Goal: Task Accomplishment & Management: Manage account settings

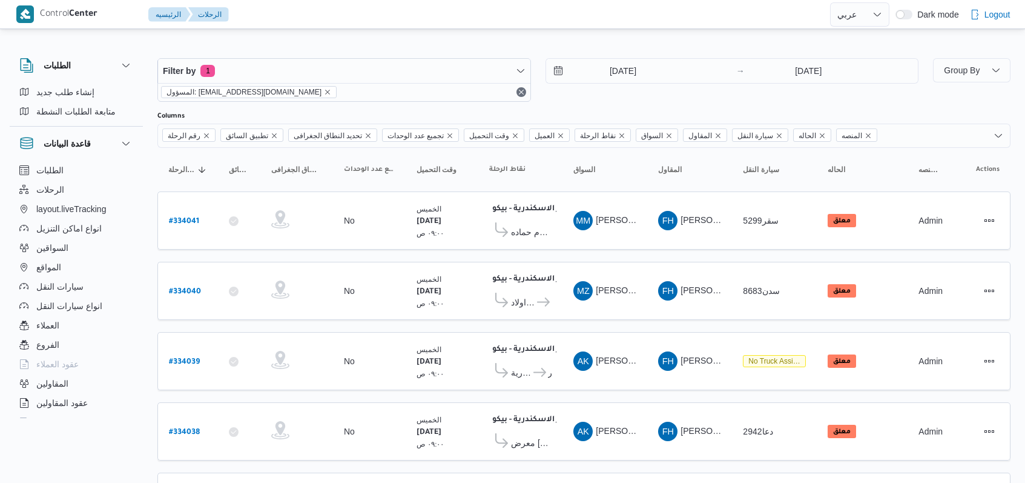
select select "ar"
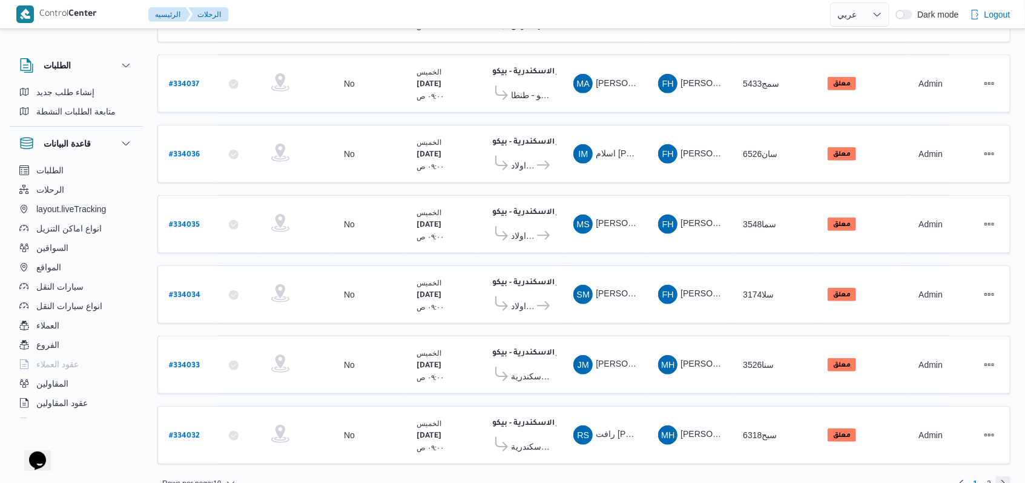
click at [1005, 476] on link "Next page, 2" at bounding box center [1003, 483] width 15 height 15
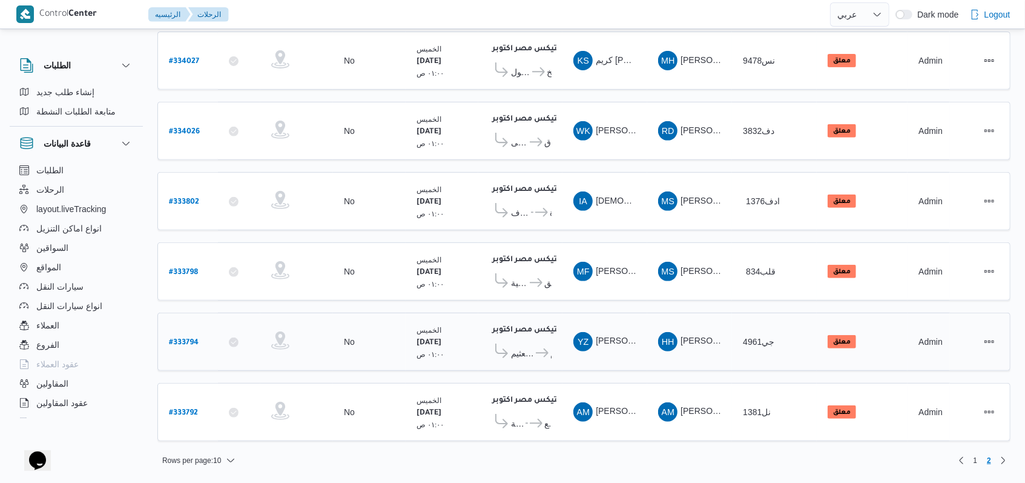
scroll to position [282, 0]
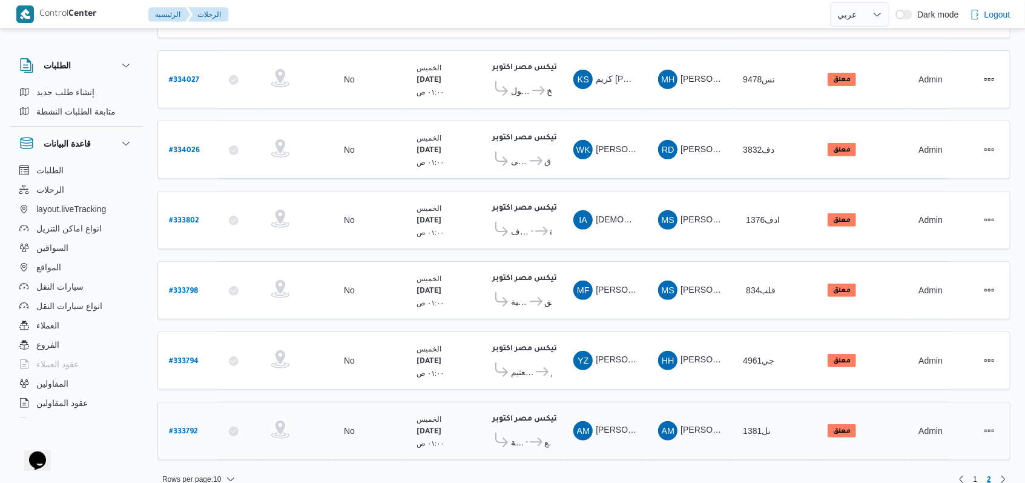
click at [183, 427] on b "# 333792" at bounding box center [183, 431] width 29 height 8
select select "ar"
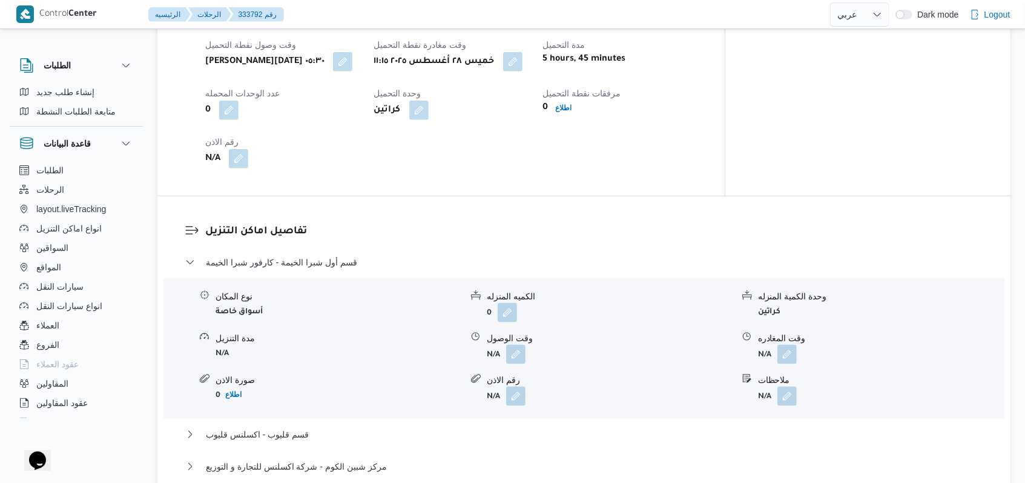
scroll to position [888, 0]
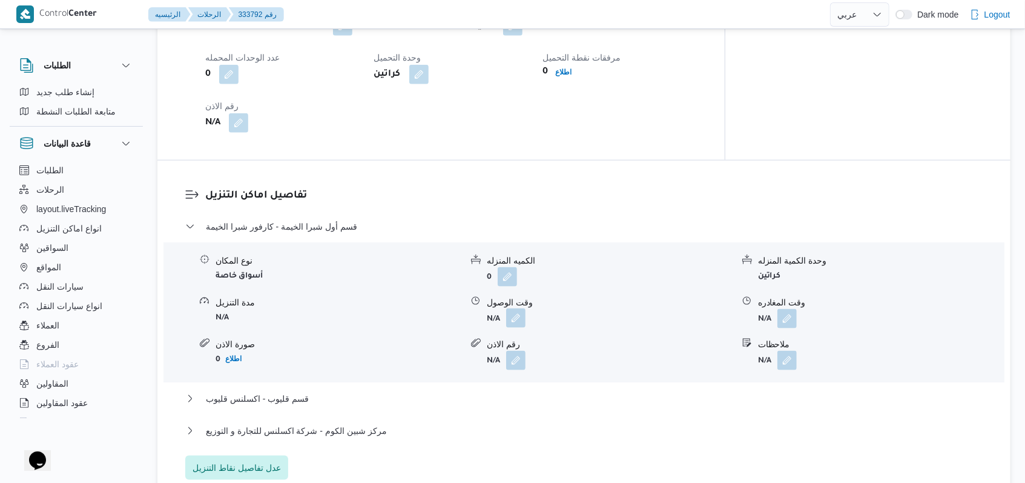
click at [518, 312] on button "button" at bounding box center [515, 317] width 19 height 19
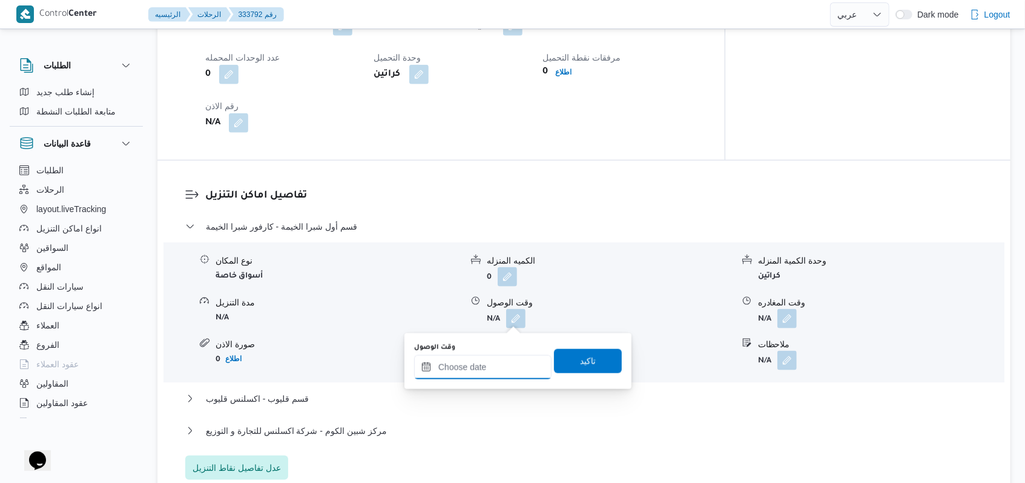
click at [484, 366] on input "وقت الوصول" at bounding box center [482, 367] width 137 height 24
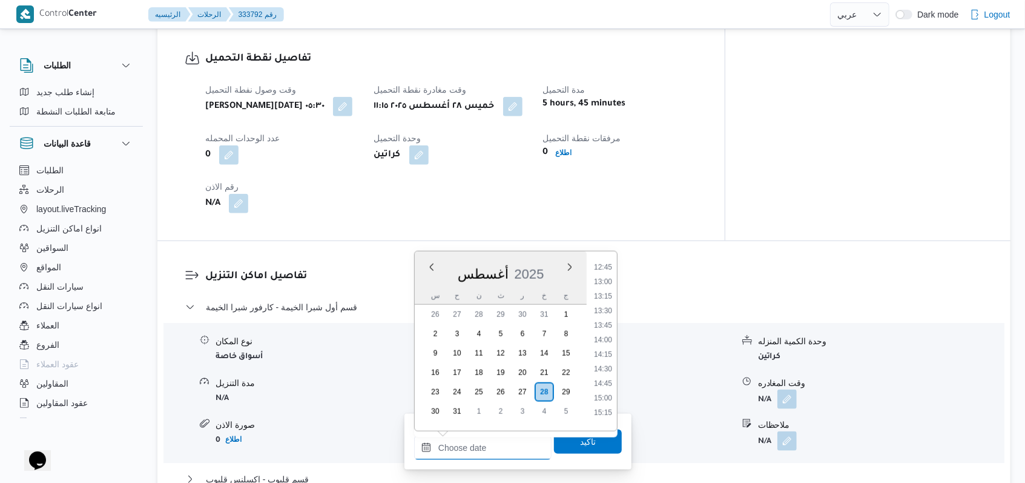
scroll to position [656, 0]
click at [607, 340] on li "12:30" at bounding box center [603, 337] width 28 height 12
type input "٢٨/٠٨/٢٠٢٥ ١٢:٣٠"
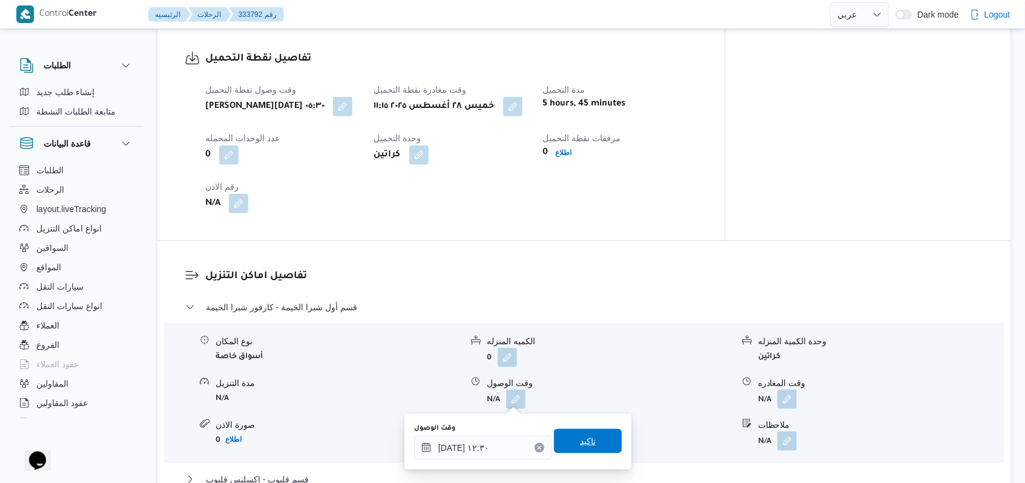
click at [589, 442] on span "تاكيد" at bounding box center [588, 441] width 68 height 24
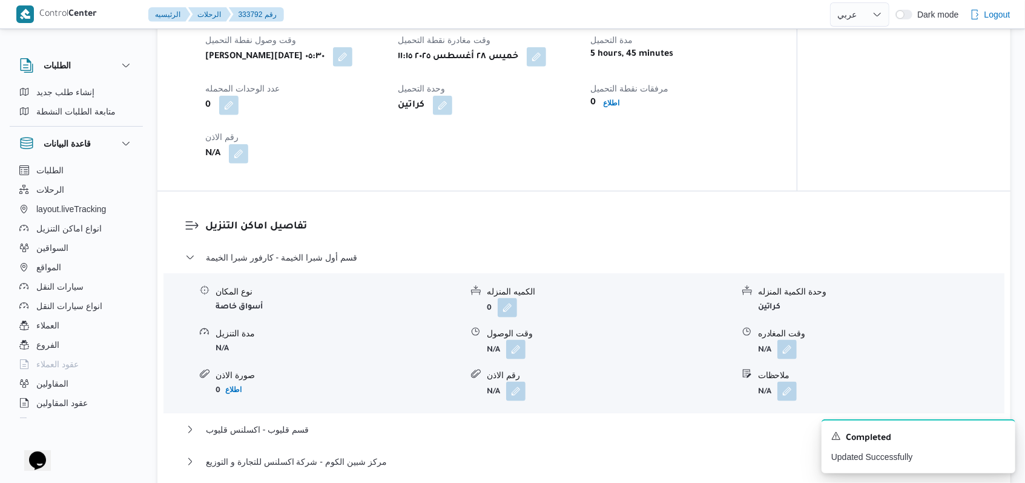
scroll to position [969, 0]
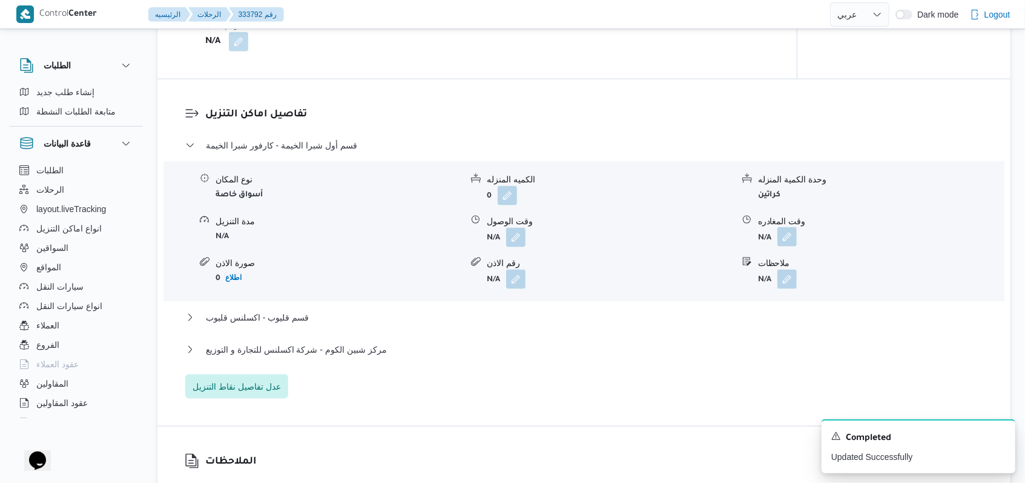
click at [792, 233] on button "button" at bounding box center [786, 236] width 19 height 19
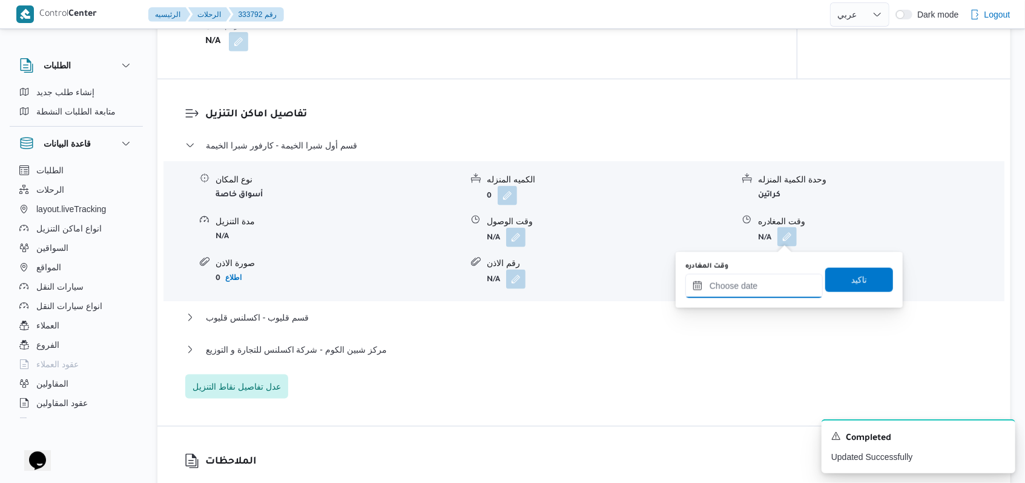
click at [768, 287] on input "وقت المغادره" at bounding box center [753, 286] width 137 height 24
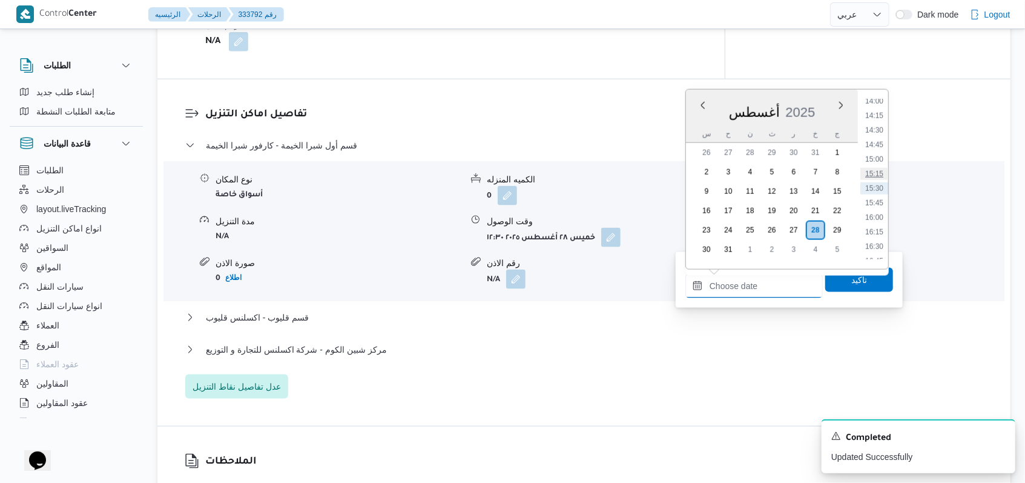
scroll to position [737, 0]
click at [876, 150] on li "13:30" at bounding box center [874, 153] width 28 height 12
type input "٢٨/٠٨/٢٠٢٥ ١٣:٣٠"
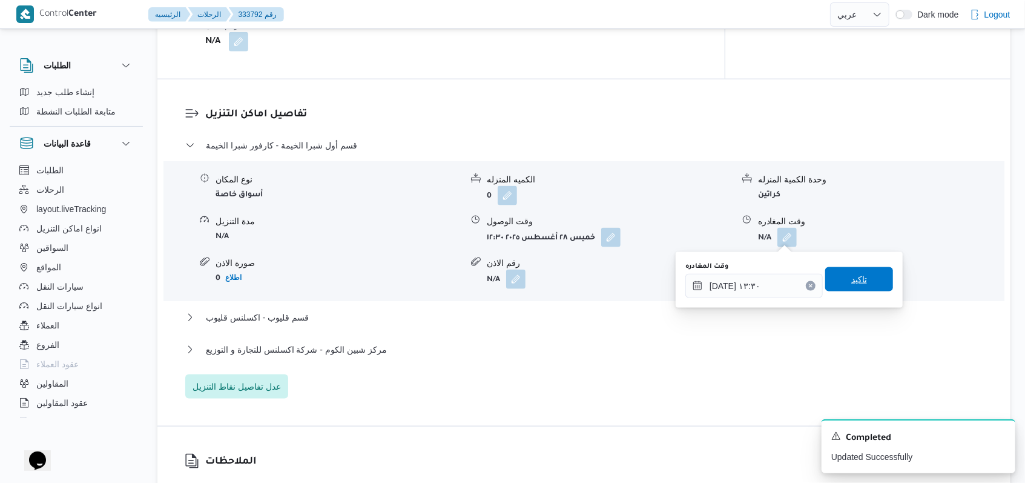
click at [850, 272] on span "تاكيد" at bounding box center [859, 279] width 68 height 24
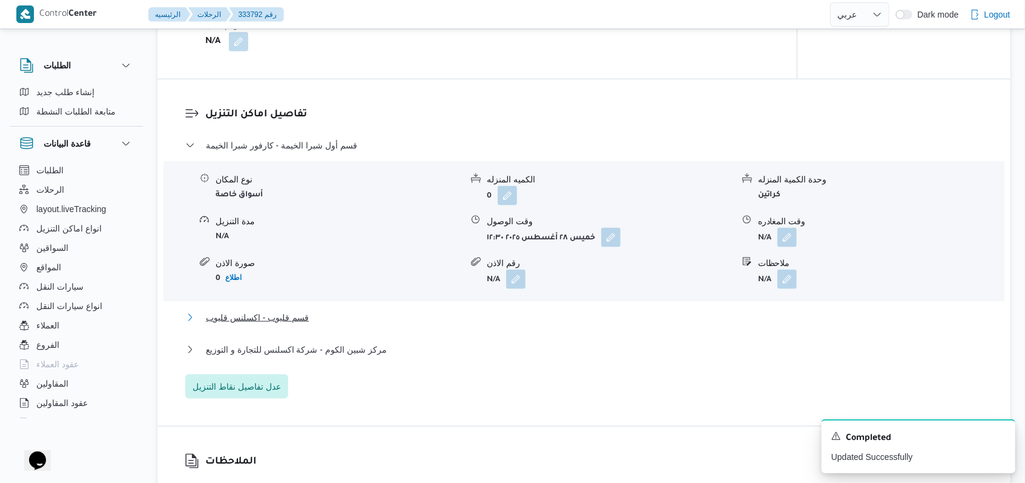
click at [266, 312] on span "قسم قليوب - اكسلنس قليوب" at bounding box center [257, 317] width 103 height 15
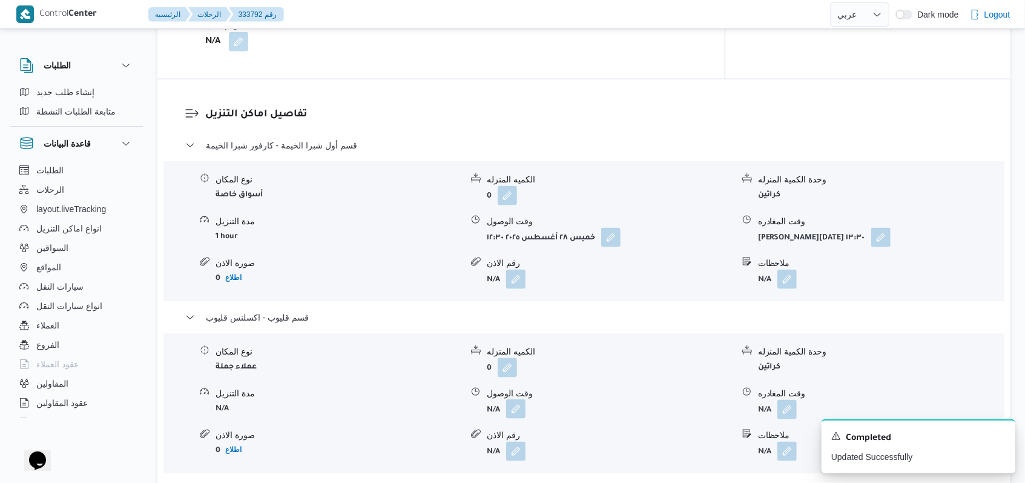
click at [517, 413] on button "button" at bounding box center [515, 408] width 19 height 19
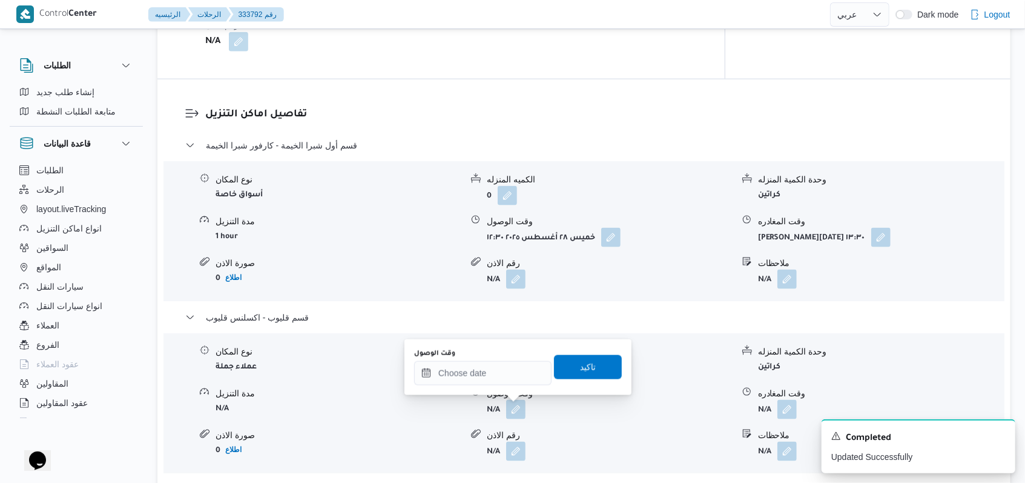
click at [493, 442] on form "N/A" at bounding box center [610, 450] width 246 height 19
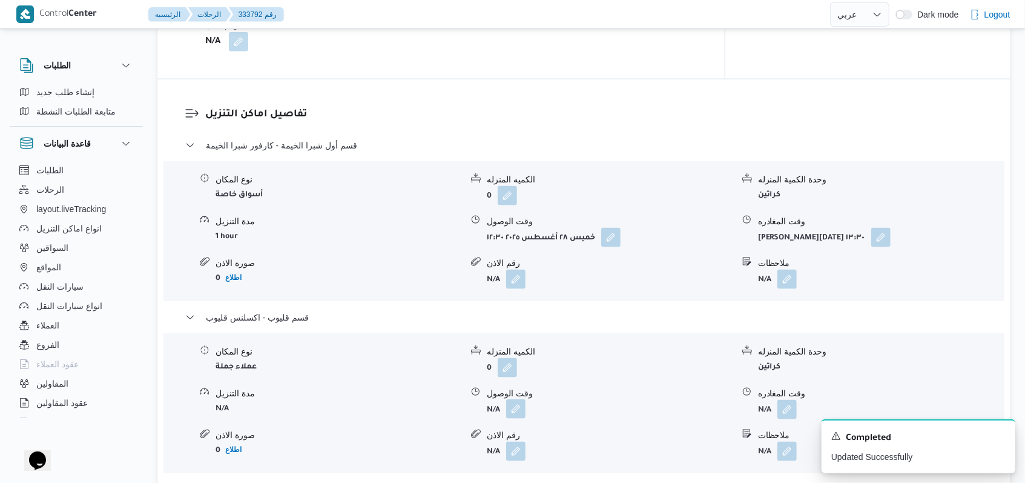
click at [509, 415] on button "button" at bounding box center [515, 408] width 19 height 19
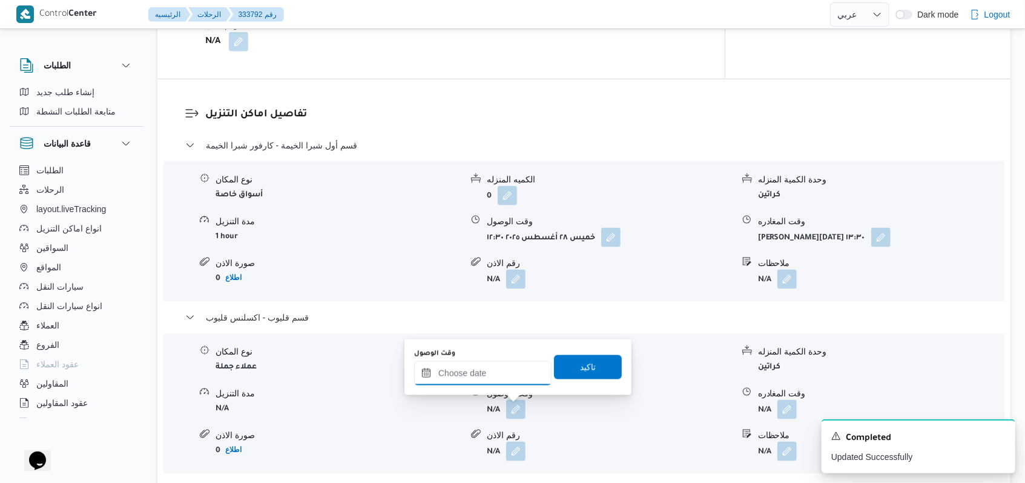
click at [483, 375] on input "وقت الوصول" at bounding box center [482, 373] width 137 height 24
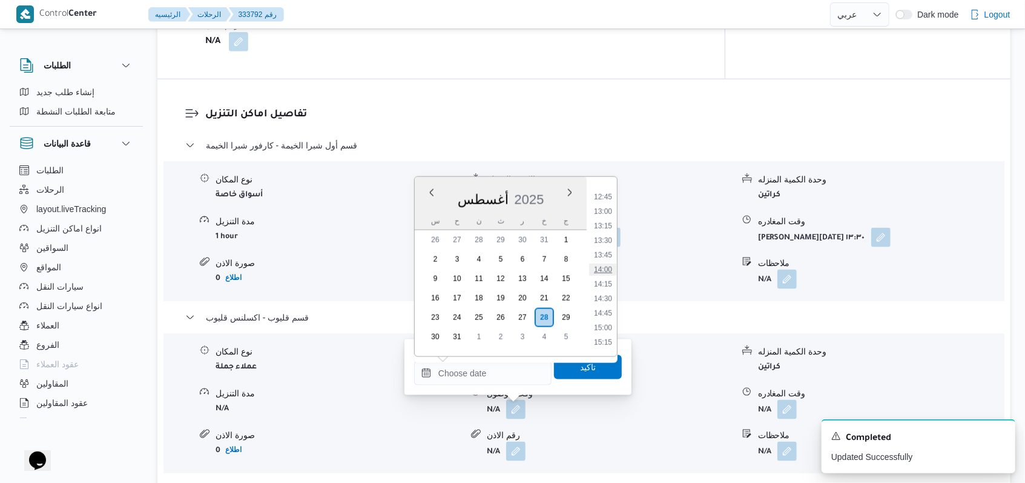
click at [605, 271] on li "14:00" at bounding box center [603, 269] width 28 height 12
type input "٢٨/٠٨/٢٠٢٥ ١٤:٠٠"
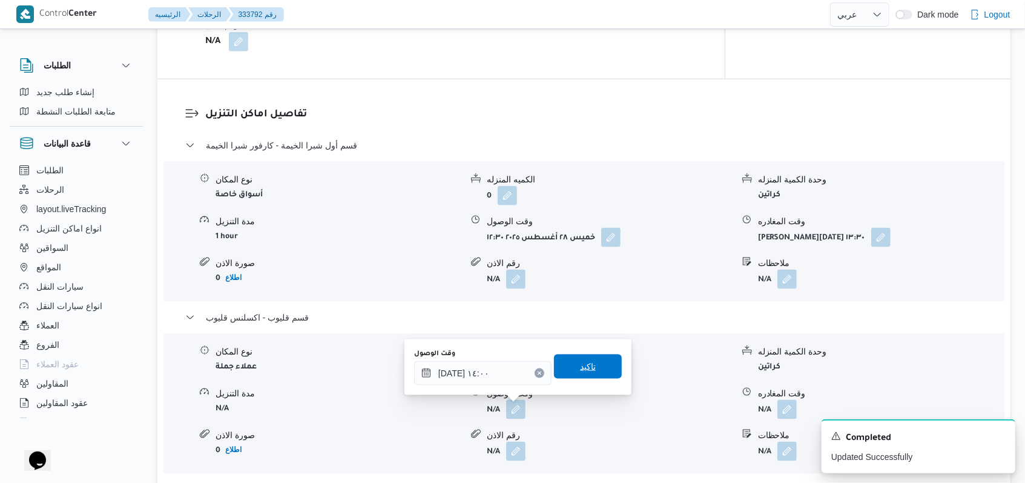
click at [594, 367] on span "تاكيد" at bounding box center [588, 366] width 68 height 24
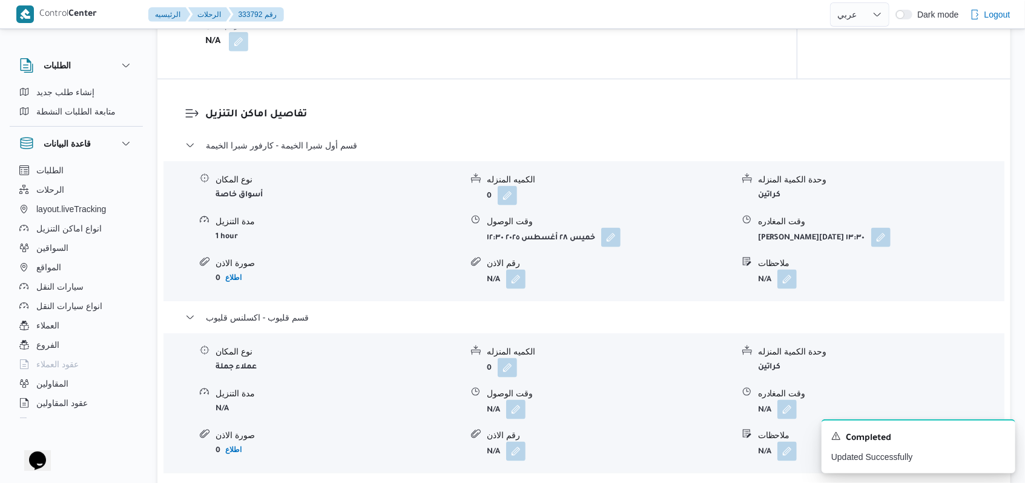
scroll to position [1130, 0]
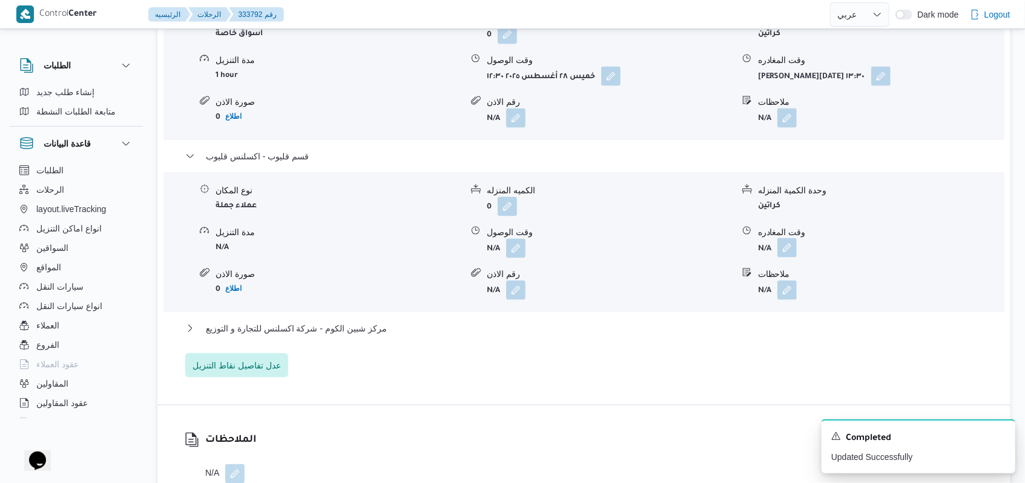
click at [794, 246] on button "button" at bounding box center [786, 247] width 19 height 19
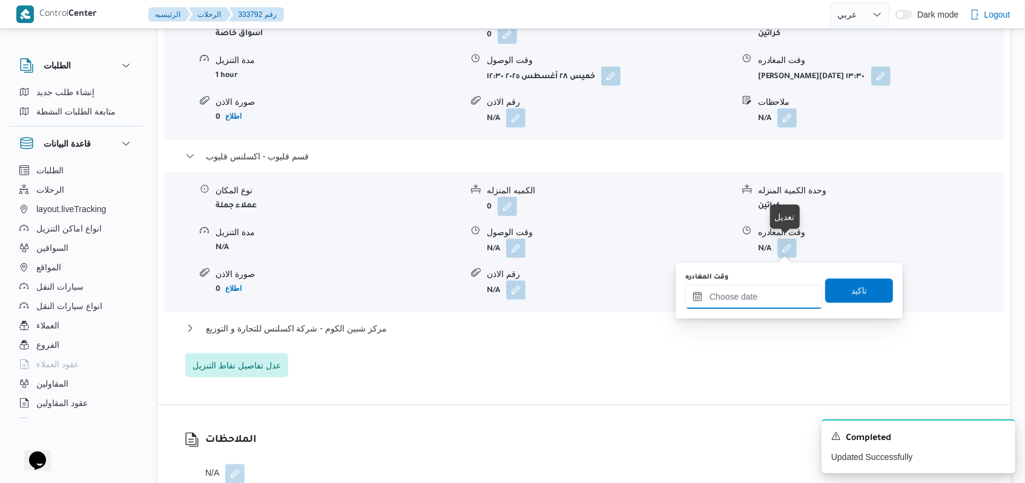
click at [766, 288] on input "وقت المغادره" at bounding box center [753, 297] width 137 height 24
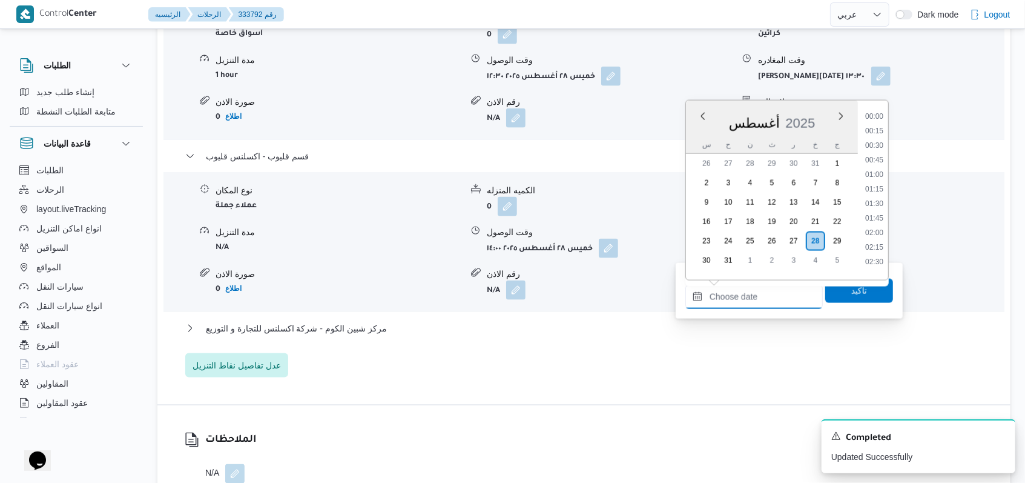
scroll to position [818, 0]
click at [383, 328] on button "مركز شبين الكوم - شركة اكسلنس للتجارة و التوزيع" at bounding box center [584, 328] width 798 height 15
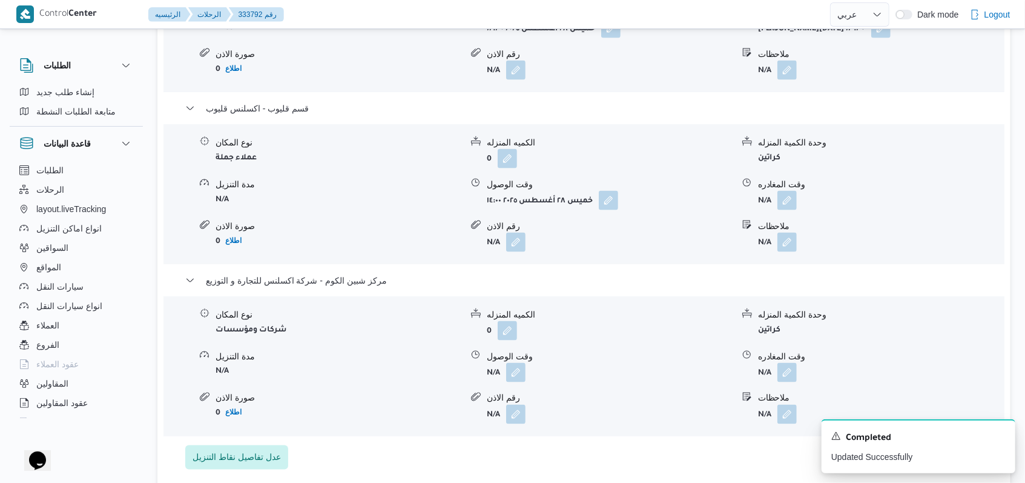
scroll to position [1211, 0]
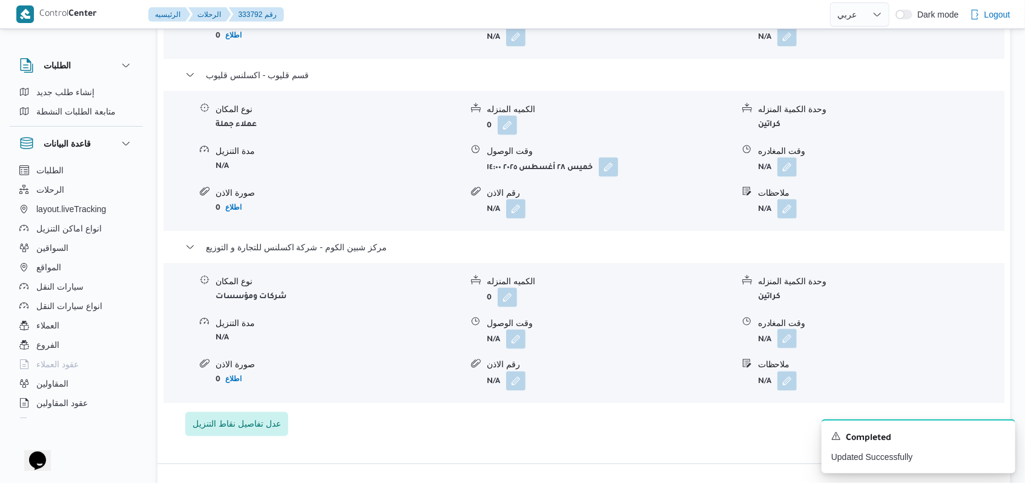
click at [786, 338] on button "button" at bounding box center [786, 338] width 19 height 19
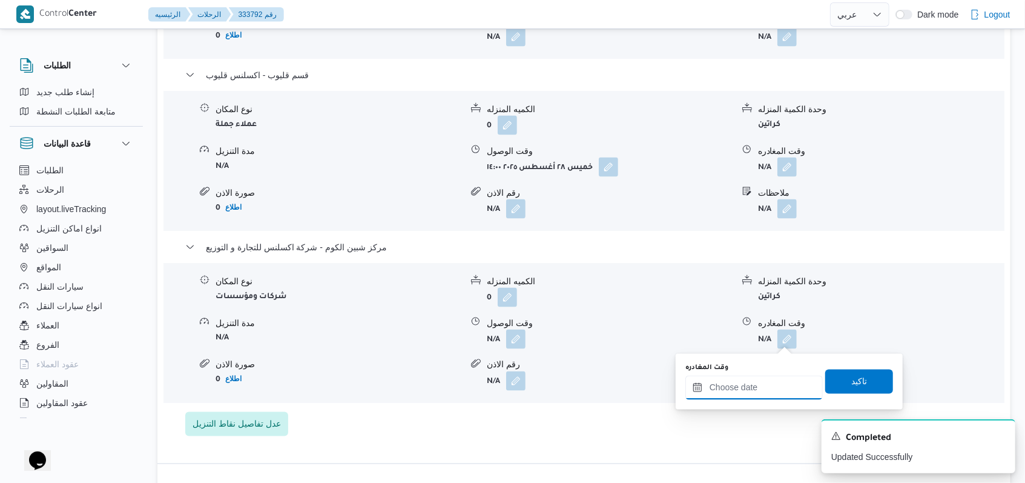
click at [756, 377] on div at bounding box center [753, 387] width 137 height 24
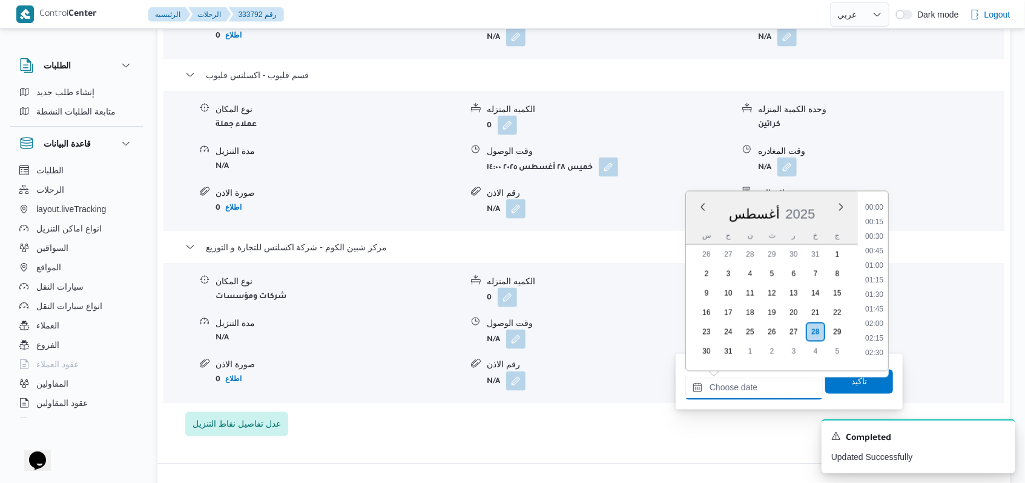
scroll to position [818, 0]
click at [875, 255] on li "15:00" at bounding box center [874, 261] width 28 height 12
type input "٢٨/٠٨/٢٠٢٥ ١٥:٠٠"
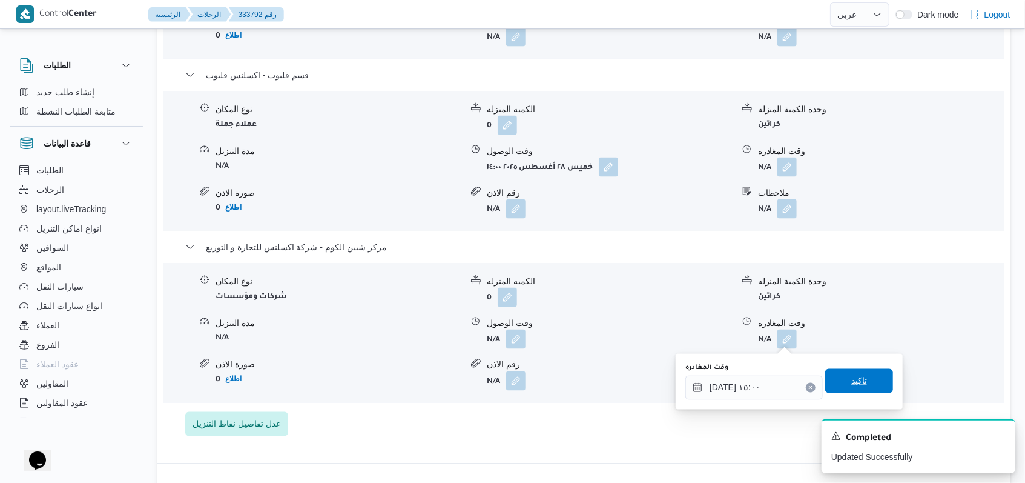
click at [865, 383] on span "تاكيد" at bounding box center [859, 381] width 68 height 24
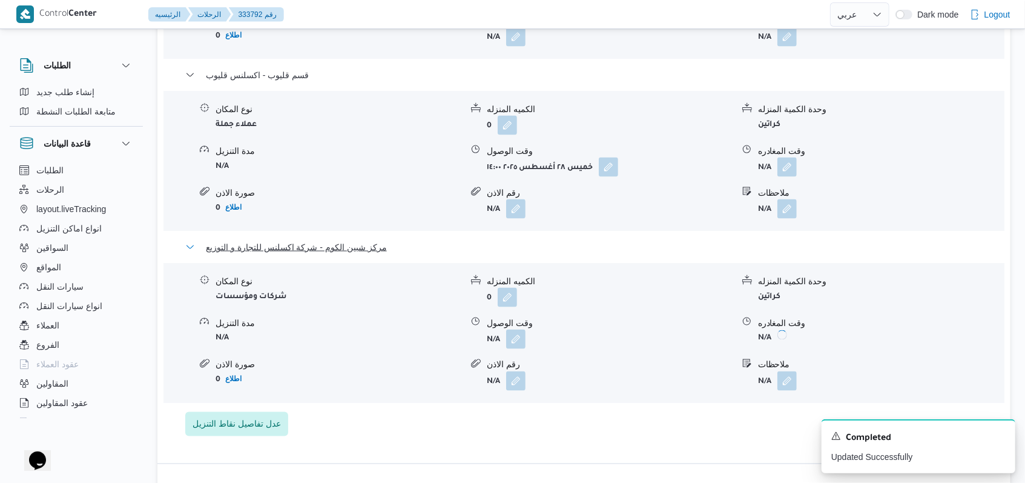
click at [316, 246] on span "مركز شبين الكوم - شركة اكسلنس للتجارة و التوزيع" at bounding box center [296, 247] width 181 height 15
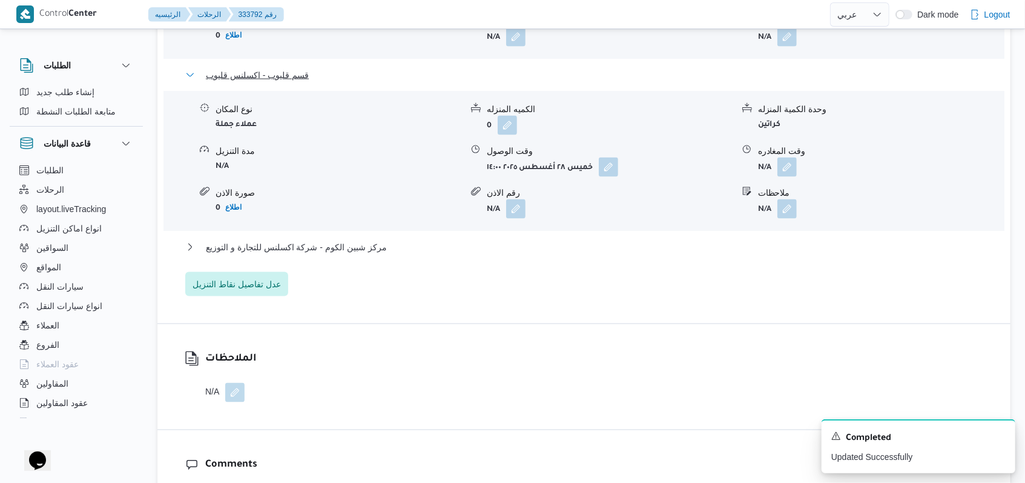
click at [298, 77] on span "قسم قليوب - اكسلنس قليوب" at bounding box center [257, 75] width 103 height 15
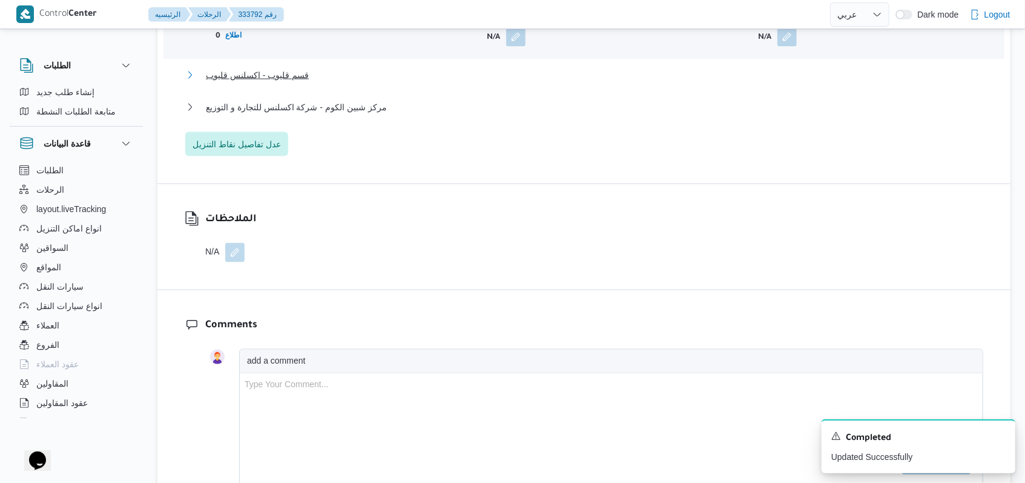
scroll to position [1049, 0]
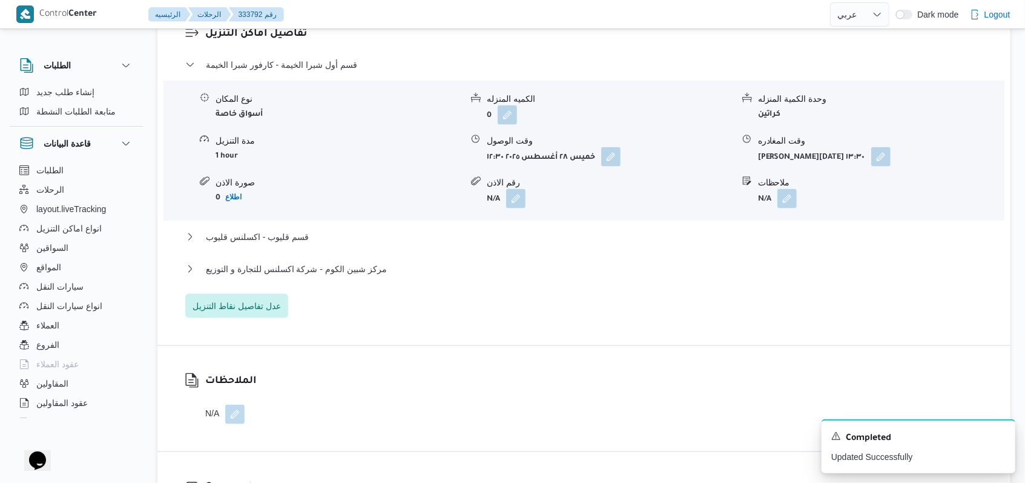
click at [319, 71] on div "قسم أول شبرا الخيمة - كارفور شبرا الخيمة" at bounding box center [584, 69] width 798 height 23
click at [319, 70] on span "قسم أول شبرا الخيمة - كارفور شبرا الخيمة" at bounding box center [281, 65] width 151 height 15
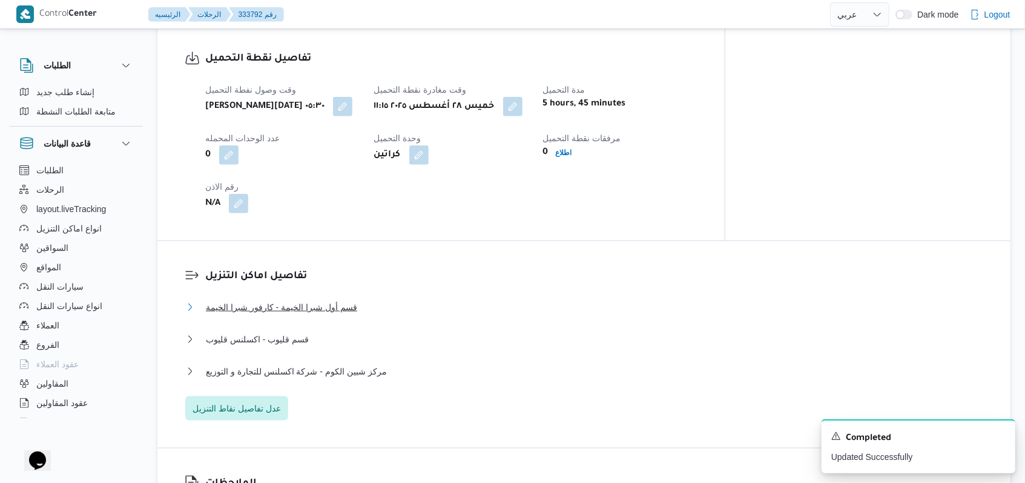
scroll to position [565, 0]
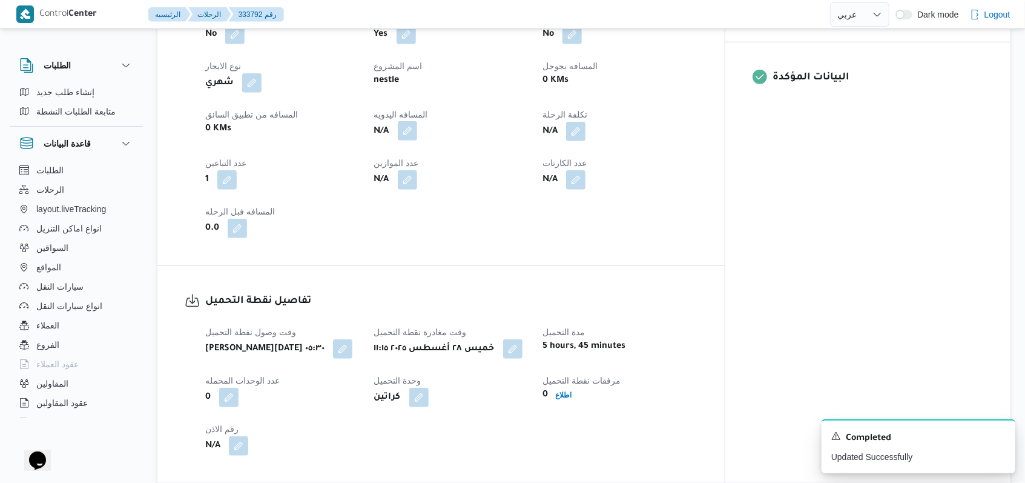
click at [417, 131] on button "button" at bounding box center [407, 130] width 19 height 19
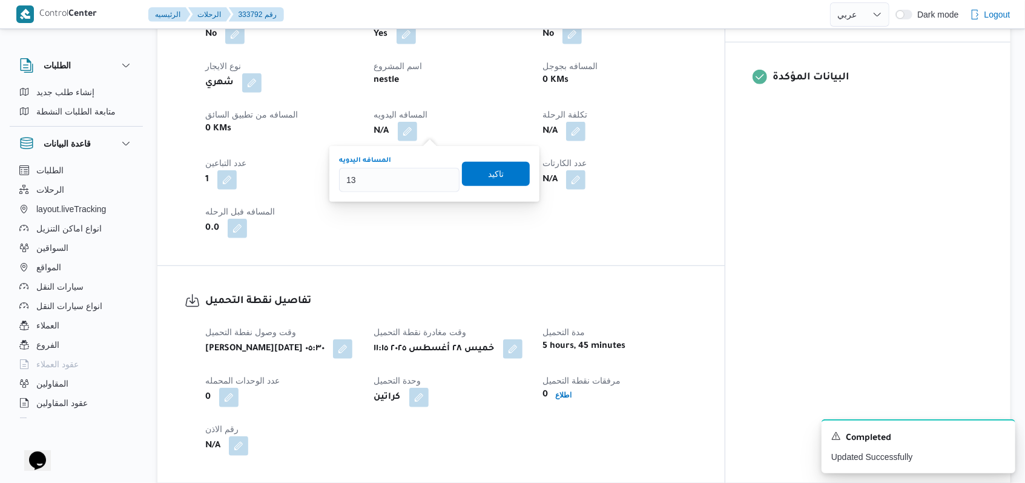
type input "130"
click at [488, 177] on span "تاكيد" at bounding box center [496, 173] width 16 height 15
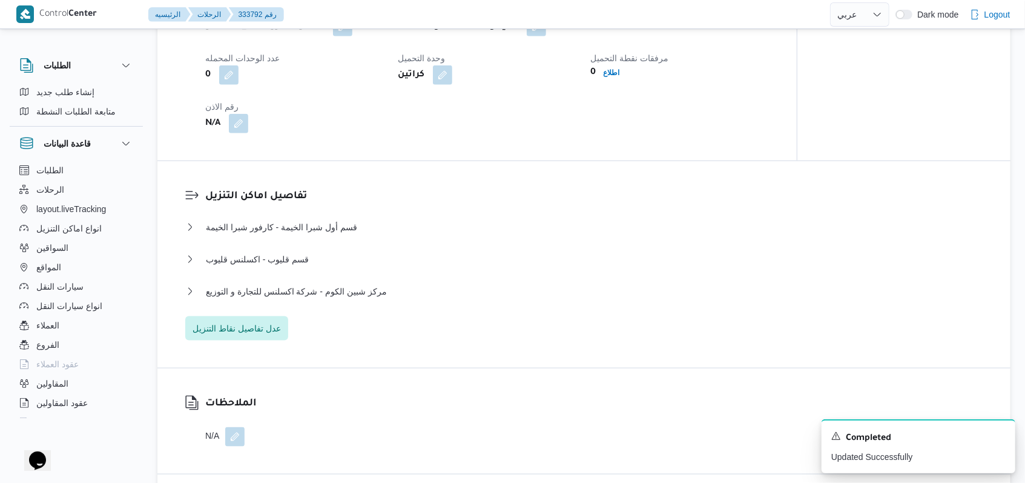
scroll to position [888, 0]
click at [294, 262] on span "قسم قليوب - اكسلنس قليوب" at bounding box center [257, 258] width 103 height 15
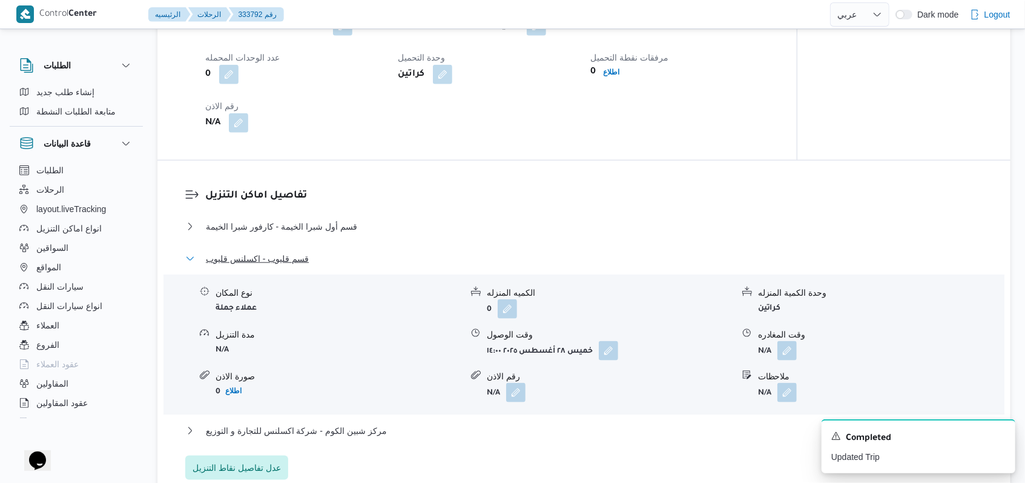
click at [294, 262] on span "قسم قليوب - اكسلنس قليوب" at bounding box center [257, 258] width 103 height 15
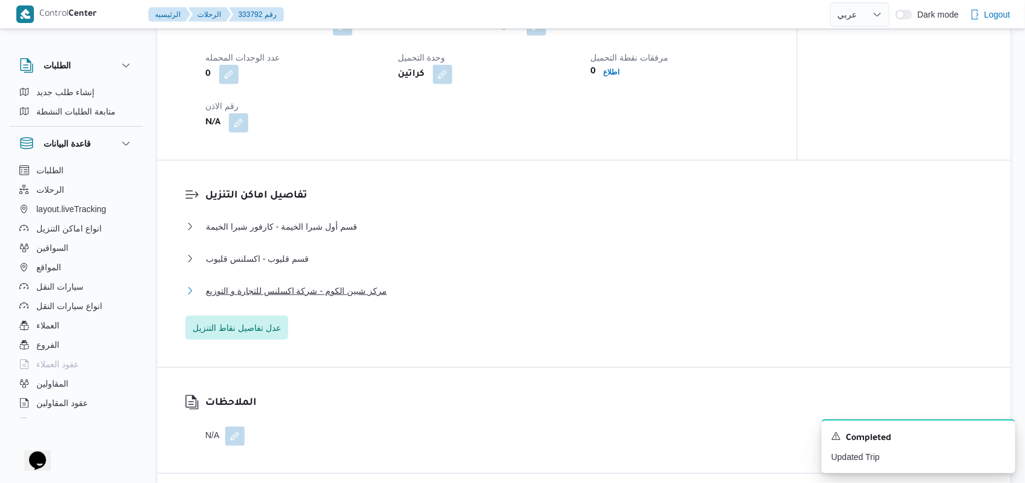
click at [306, 283] on span "مركز شبين الكوم - شركة اكسلنس للتجارة و التوزيع" at bounding box center [296, 290] width 181 height 15
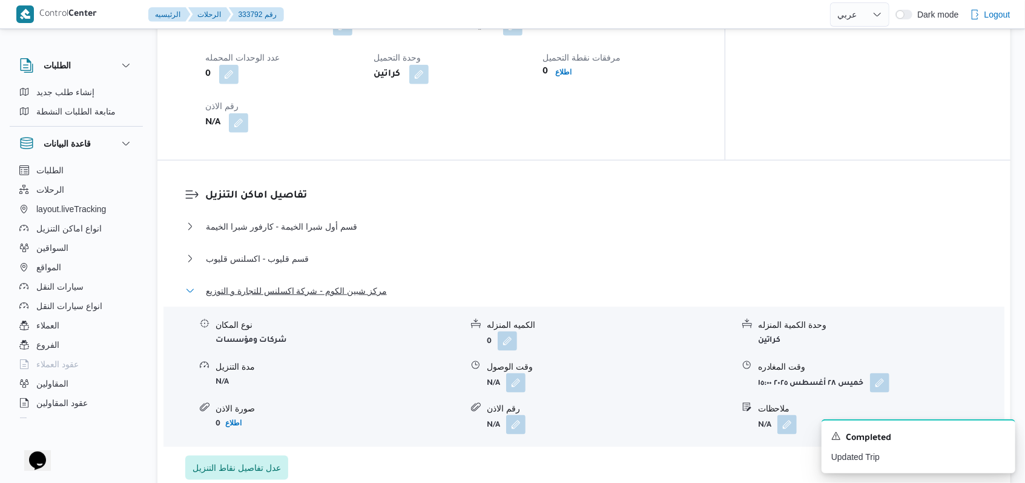
click at [306, 283] on span "مركز شبين الكوم - شركة اكسلنس للتجارة و التوزيع" at bounding box center [296, 290] width 181 height 15
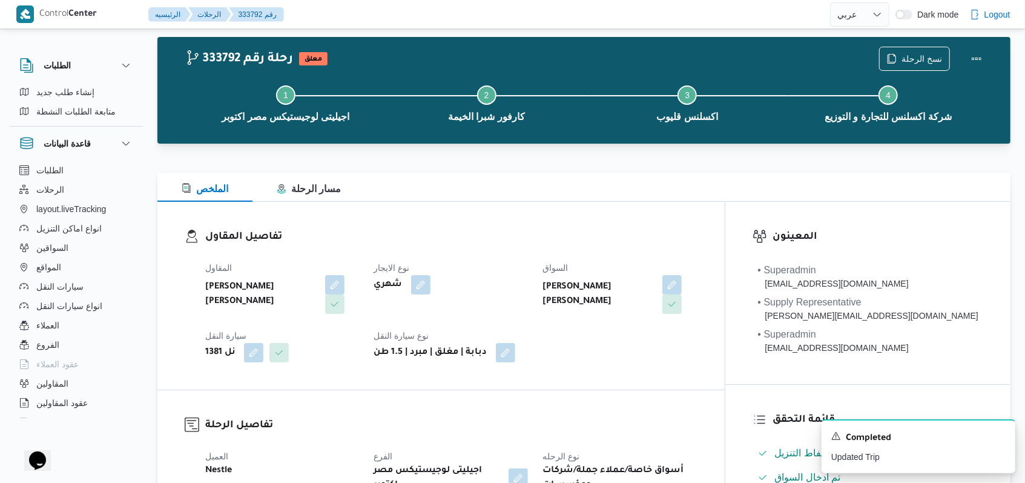
scroll to position [0, 0]
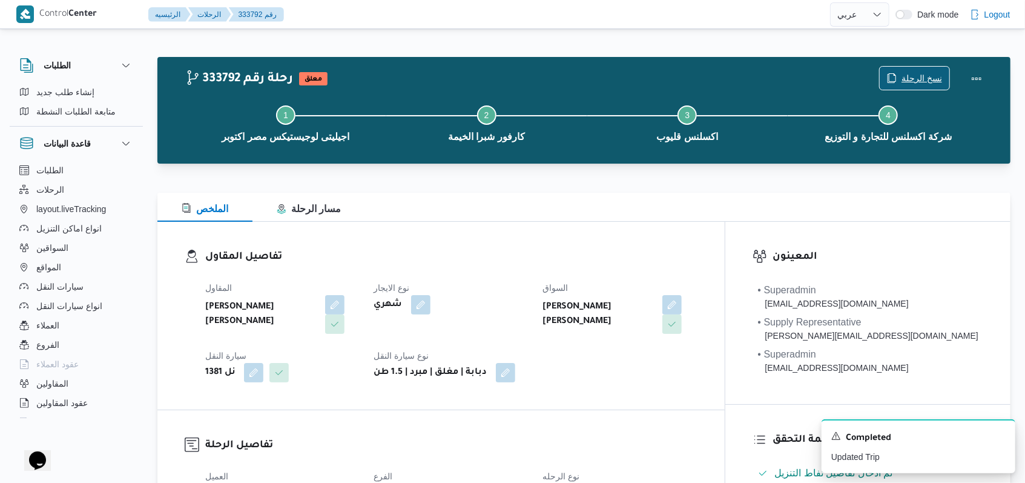
click at [906, 76] on span "نسخ الرحلة" at bounding box center [921, 78] width 41 height 15
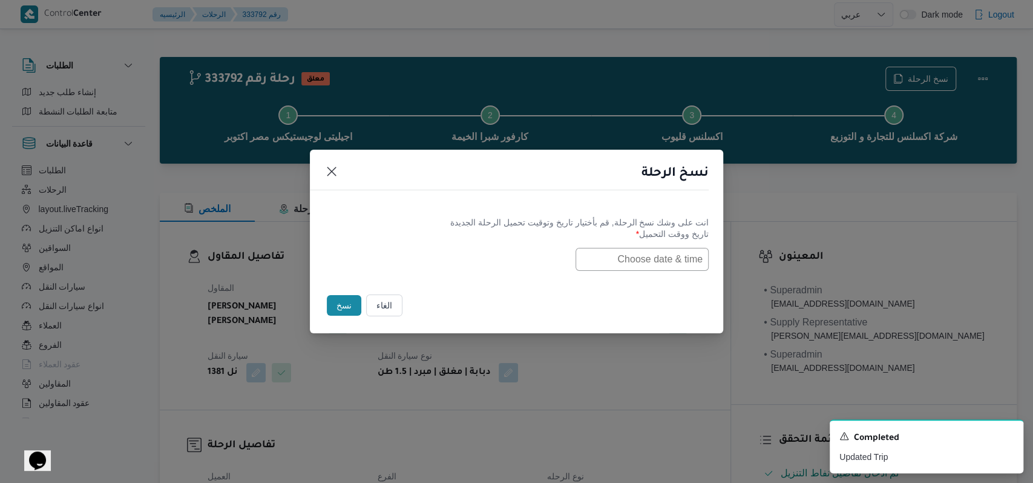
click at [400, 305] on button "الغاء" at bounding box center [384, 305] width 36 height 22
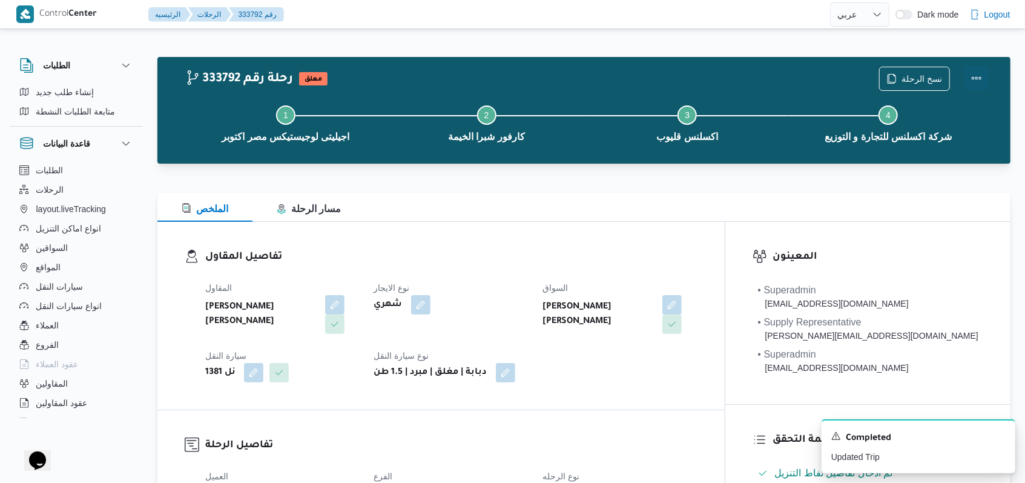
click at [981, 80] on button "Actions" at bounding box center [976, 78] width 24 height 24
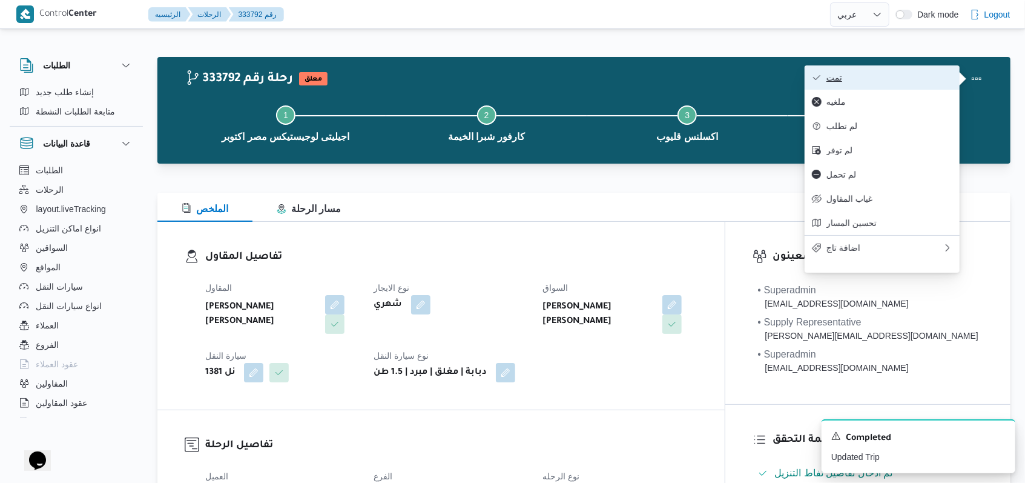
click at [918, 80] on span "تمت" at bounding box center [889, 78] width 126 height 10
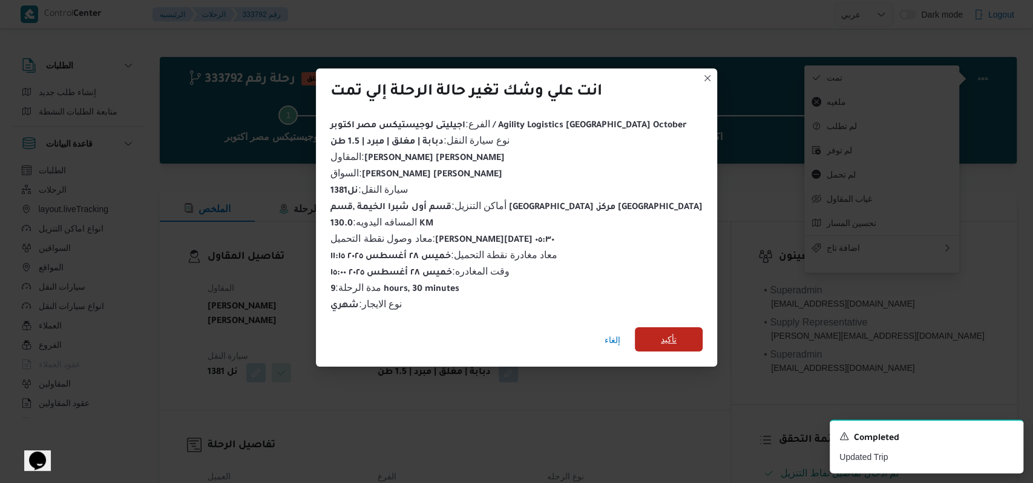
click at [661, 332] on span "تأكيد" at bounding box center [669, 339] width 16 height 15
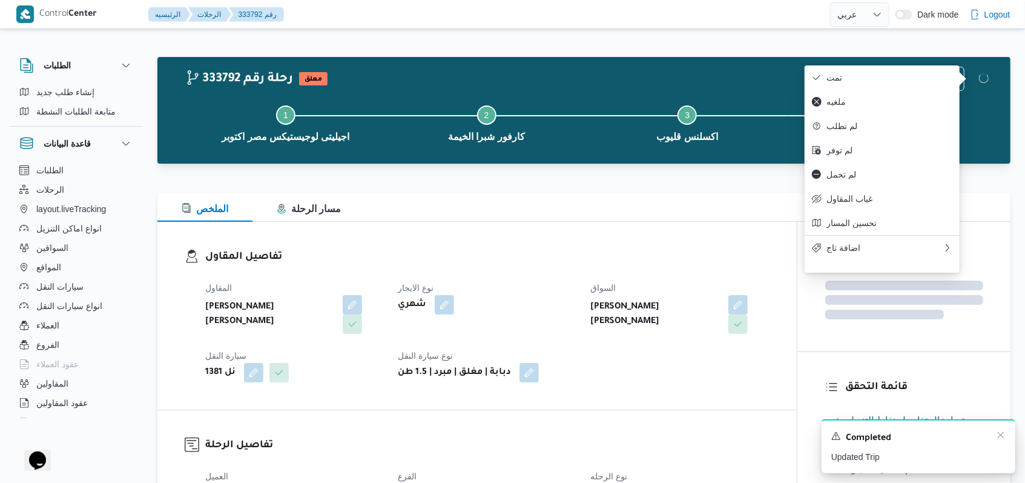
click at [685, 359] on div "المقاول احمد مجدي يوسف عبدالرحمن نوع الايجار شهري السواق احمد مجدي يوسف عبدالرح…" at bounding box center [487, 331] width 579 height 116
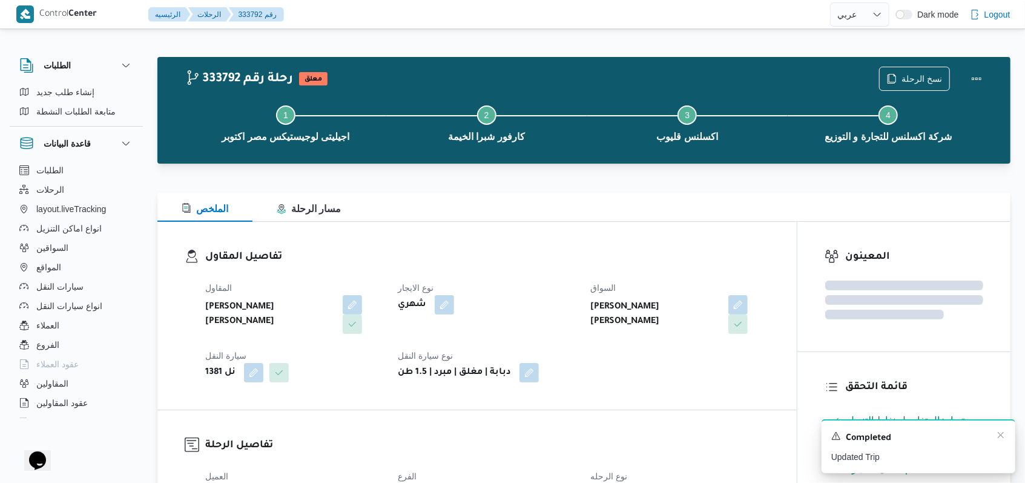
click at [1003, 428] on div "A new notification appears Completed Updated Trip" at bounding box center [919, 446] width 194 height 54
click at [1002, 433] on icon "Dismiss toast" at bounding box center [1001, 435] width 10 height 10
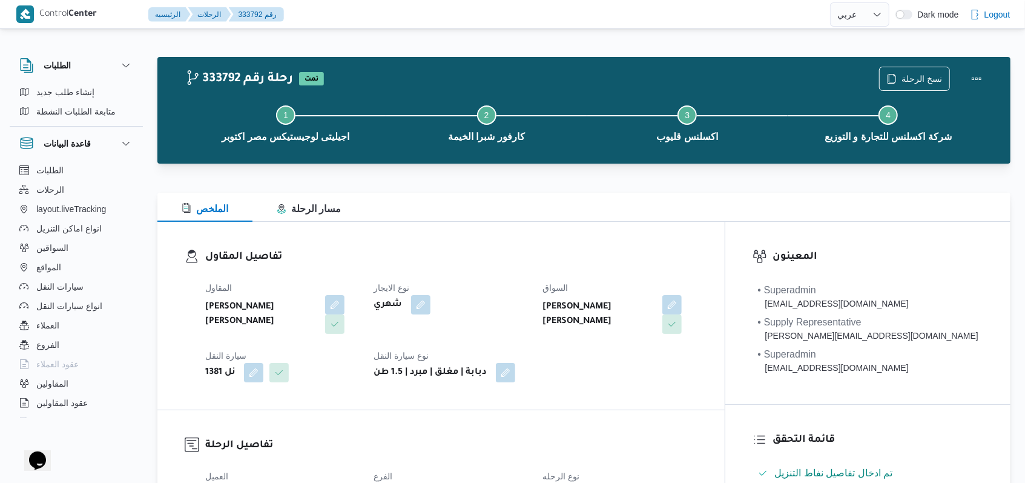
click at [529, 288] on dt "نوع الايجار" at bounding box center [451, 287] width 154 height 15
select select "ar"
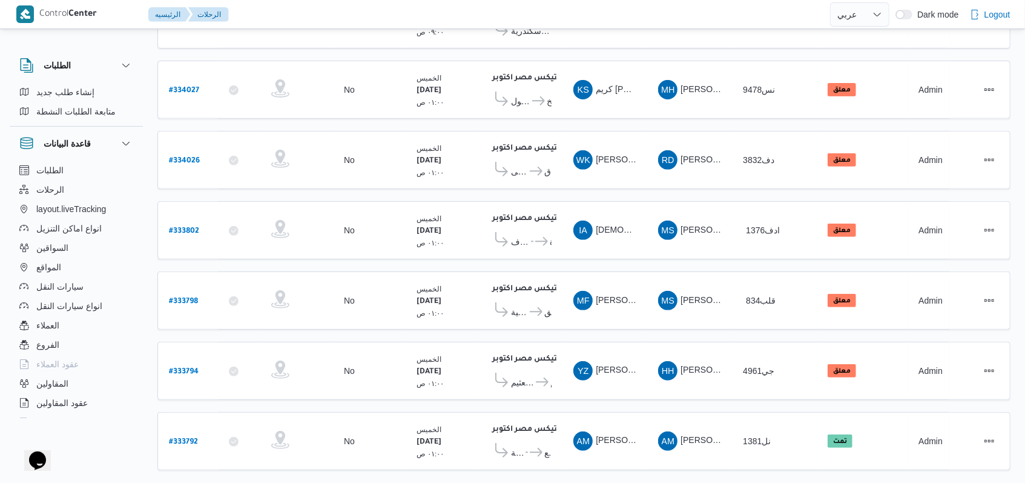
scroll to position [271, 0]
click at [184, 297] on b "# 333798" at bounding box center [183, 301] width 29 height 8
select select "ar"
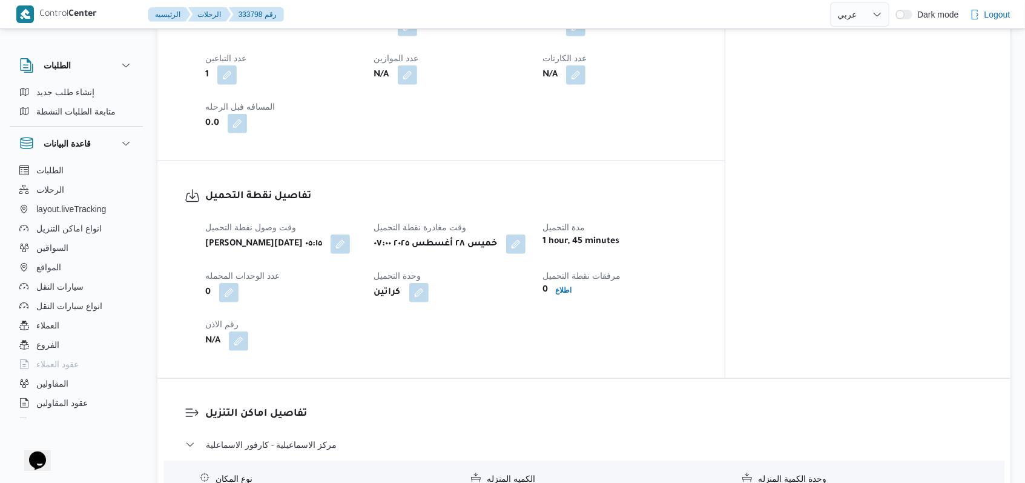
scroll to position [756, 0]
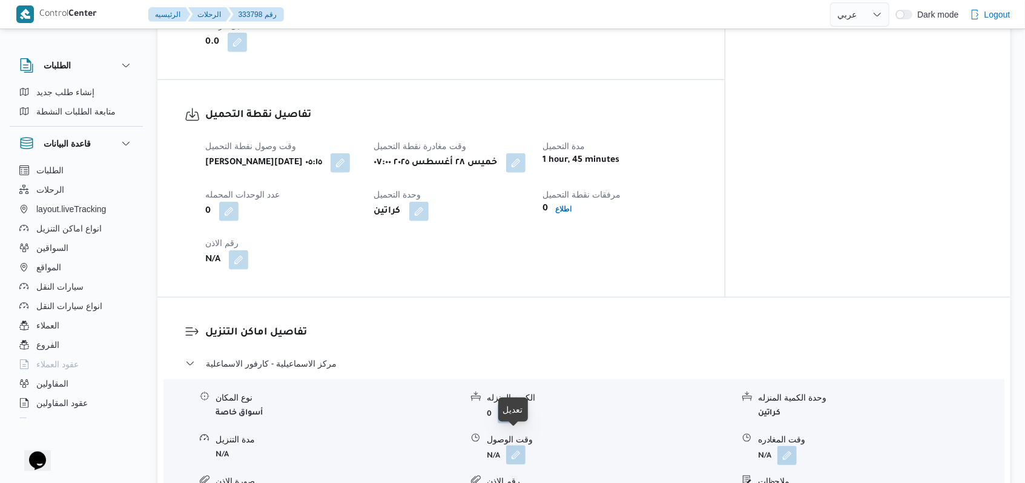
click at [510, 445] on button "button" at bounding box center [515, 454] width 19 height 19
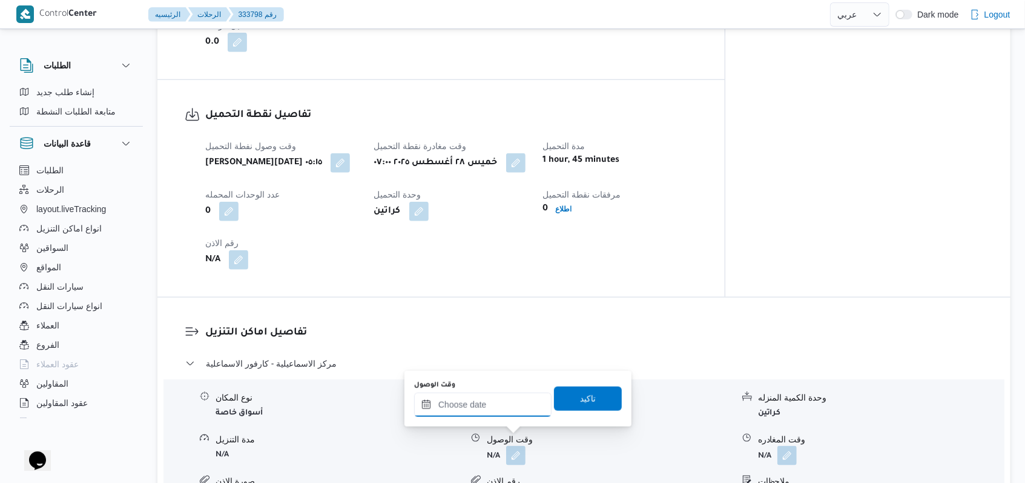
click at [469, 404] on input "وقت الوصول" at bounding box center [482, 404] width 137 height 24
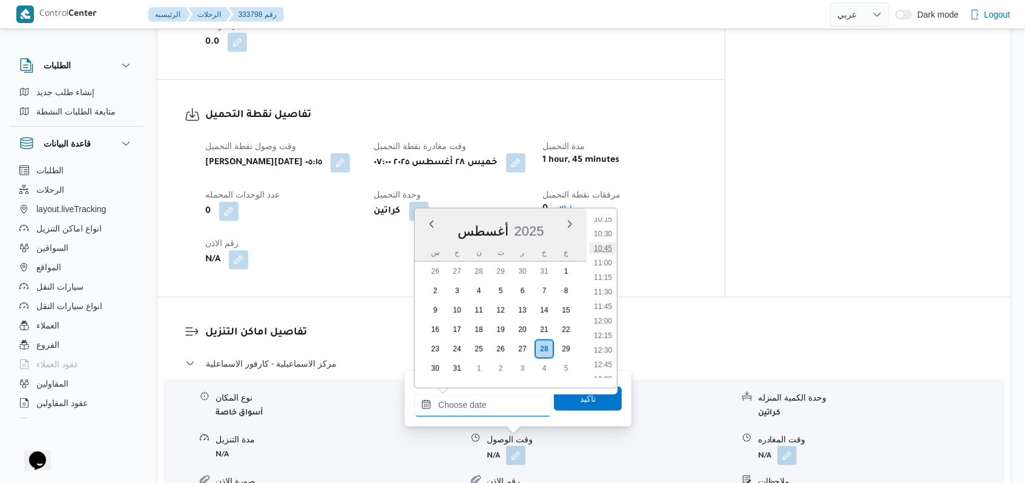
scroll to position [576, 0]
click at [609, 233] on li "10:00" at bounding box center [603, 229] width 28 height 12
type input "٢٨/٠٨/٢٠٢٥ ١٠:٠٠"
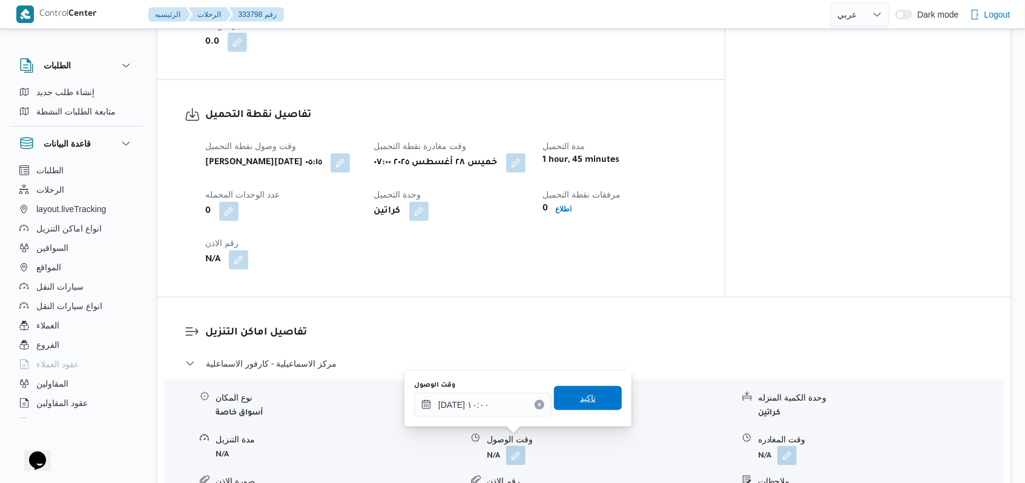
click at [594, 396] on span "تاكيد" at bounding box center [588, 398] width 68 height 24
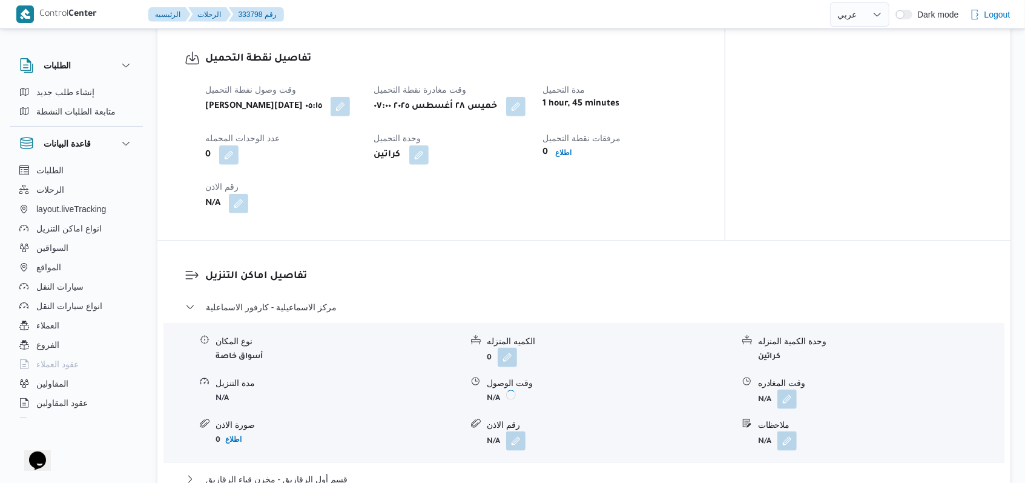
scroll to position [836, 0]
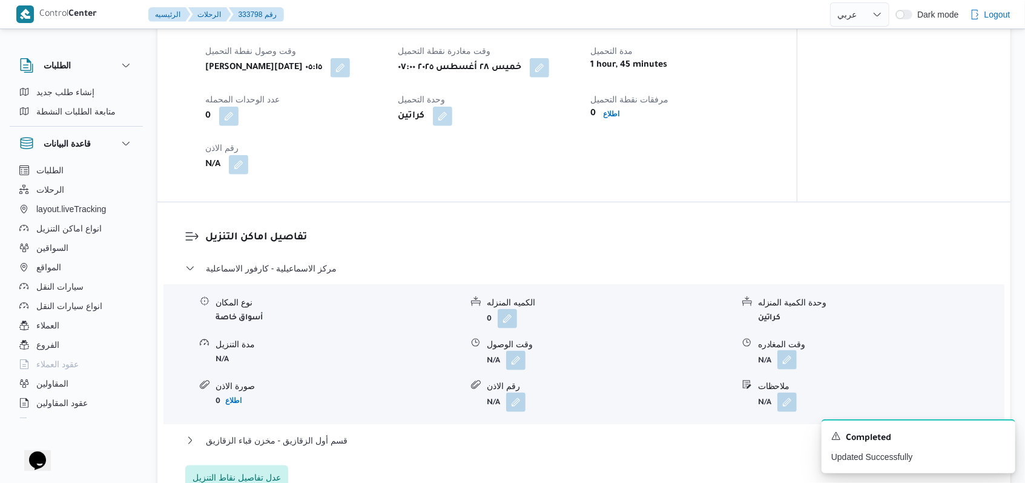
click at [785, 357] on button "button" at bounding box center [786, 359] width 19 height 19
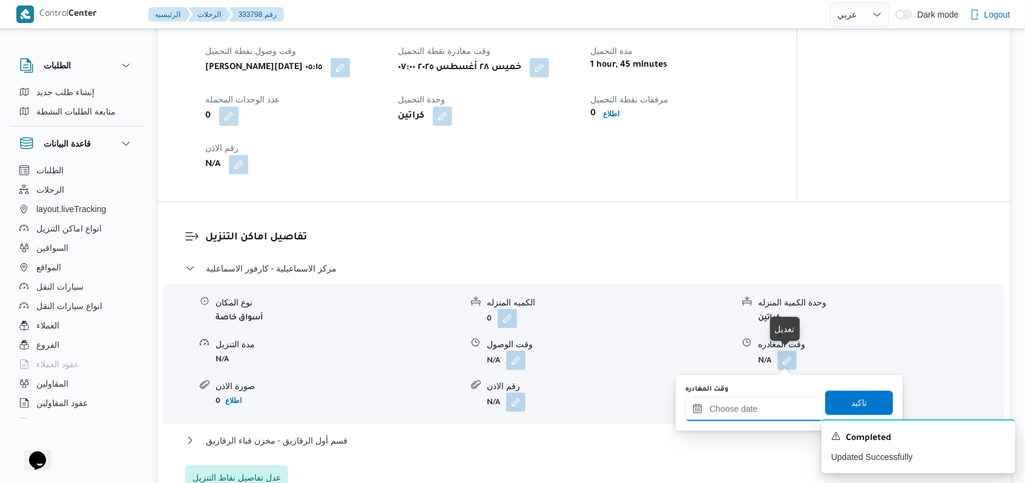
click at [751, 401] on input "وقت المغادره" at bounding box center [753, 409] width 137 height 24
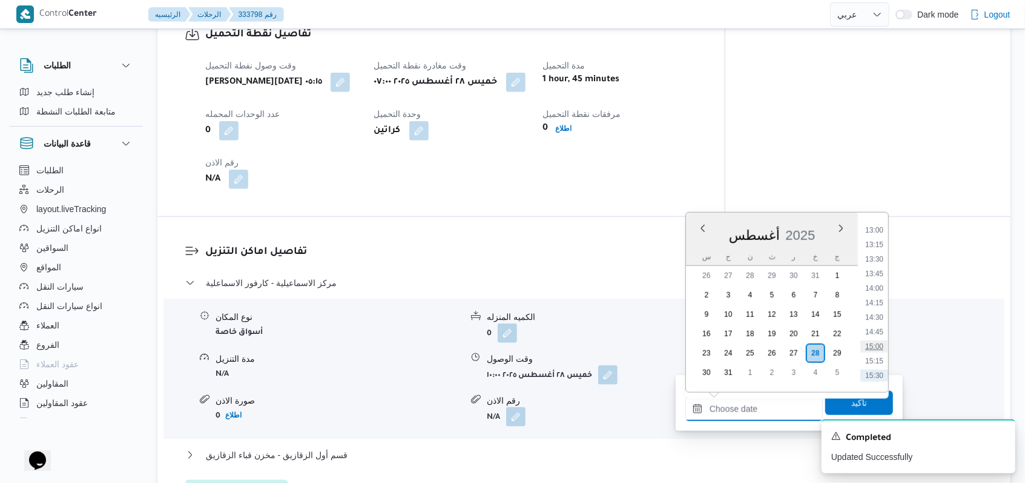
scroll to position [656, 0]
click at [868, 242] on li "11:30" at bounding box center [874, 240] width 28 height 12
type input "٢٨/٠٨/٢٠٢٥ ١١:٣٠"
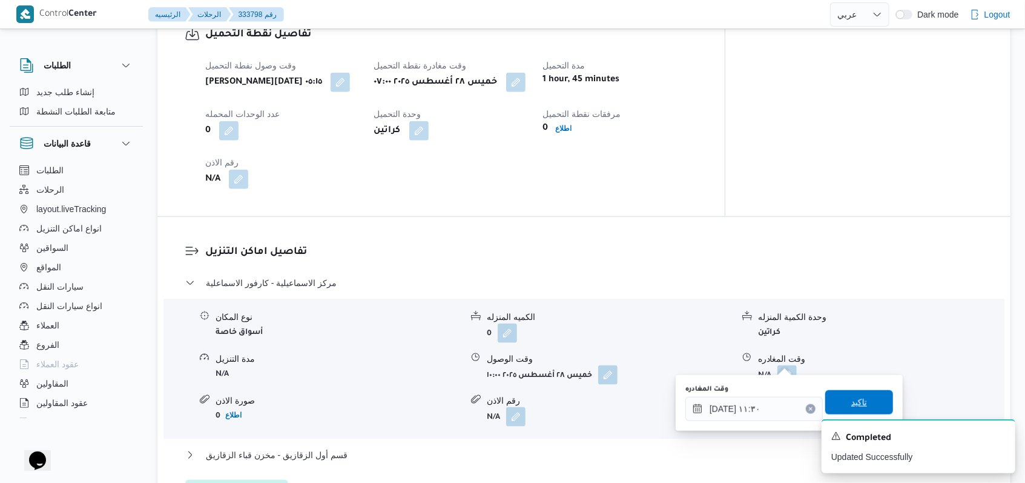
click at [854, 401] on span "تاكيد" at bounding box center [859, 402] width 16 height 15
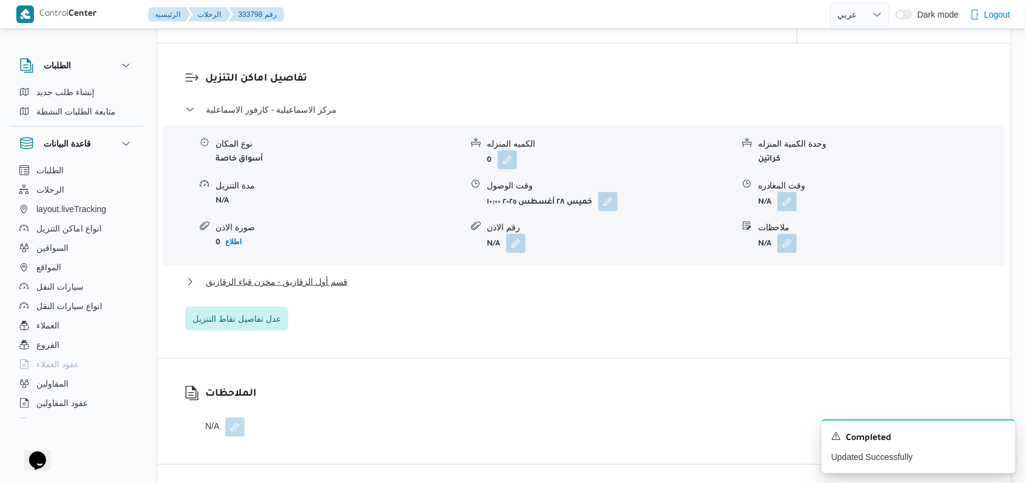
scroll to position [998, 0]
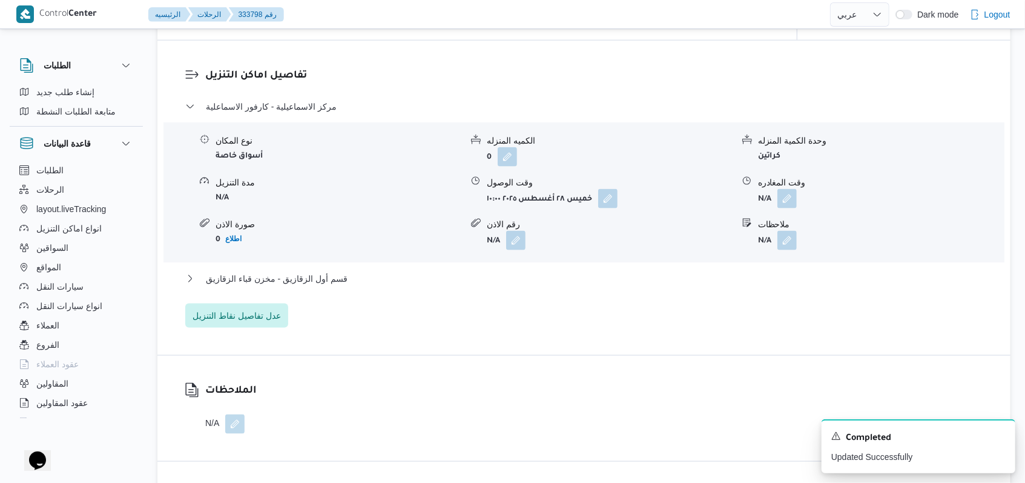
click at [323, 286] on div "قسم أول الزقازيق - مخزن قباء الزقازيق" at bounding box center [584, 282] width 798 height 23
click at [335, 292] on div "قسم أول الزقازيق - مخزن قباء الزقازيق" at bounding box center [584, 282] width 798 height 23
click at [329, 277] on span "قسم أول الزقازيق - مخزن قباء الزقازيق" at bounding box center [277, 278] width 142 height 15
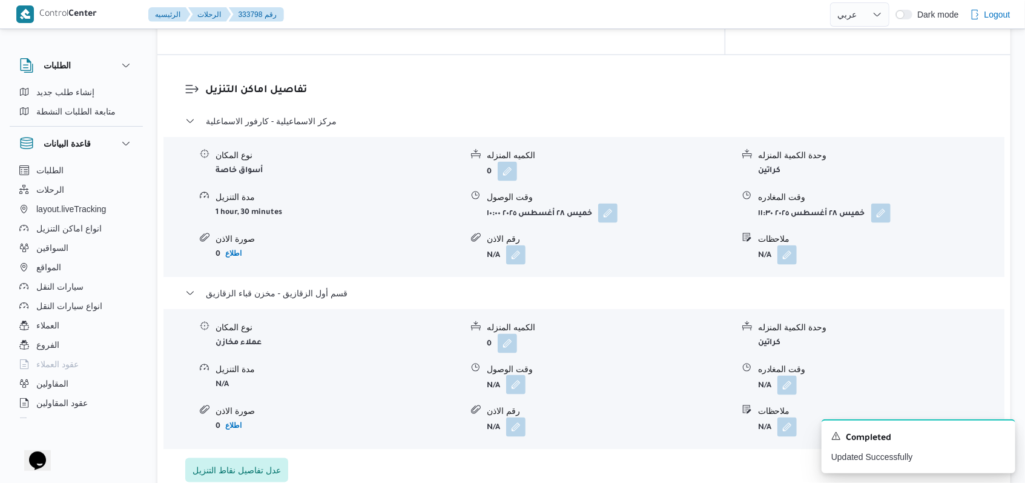
click at [521, 375] on button "button" at bounding box center [515, 384] width 19 height 19
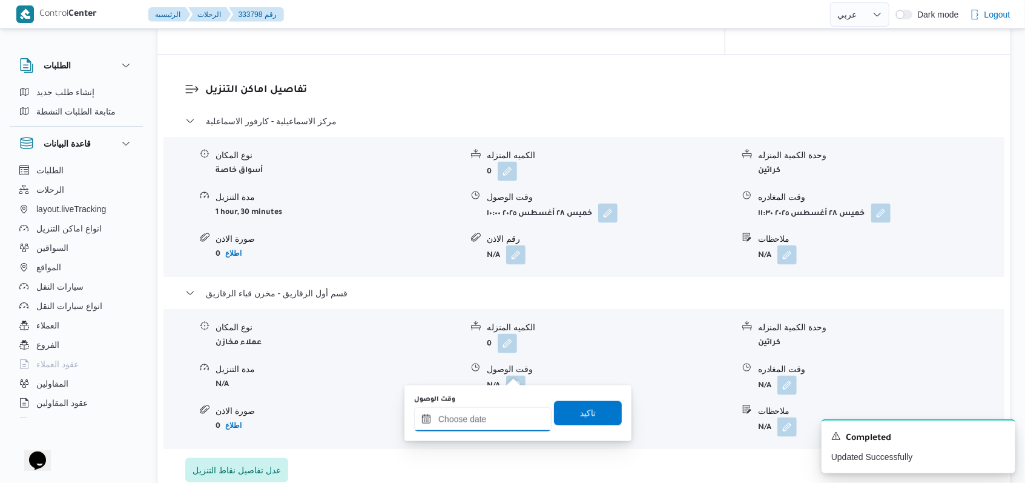
click at [489, 408] on input "وقت الوصول" at bounding box center [482, 419] width 137 height 24
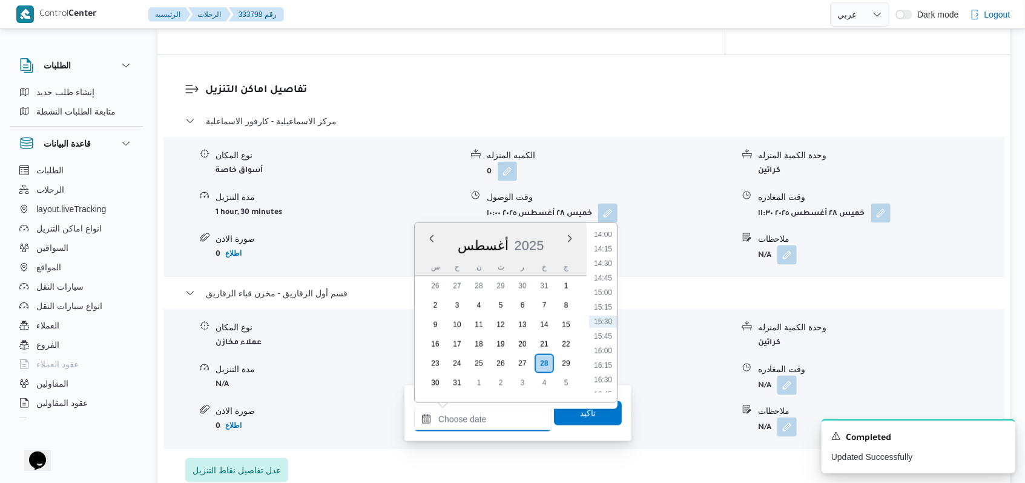
scroll to position [656, 0]
click at [608, 294] on li "12:15" at bounding box center [603, 294] width 28 height 12
type input "٢٨/٠٨/٢٠٢٥ ١٢:١٥"
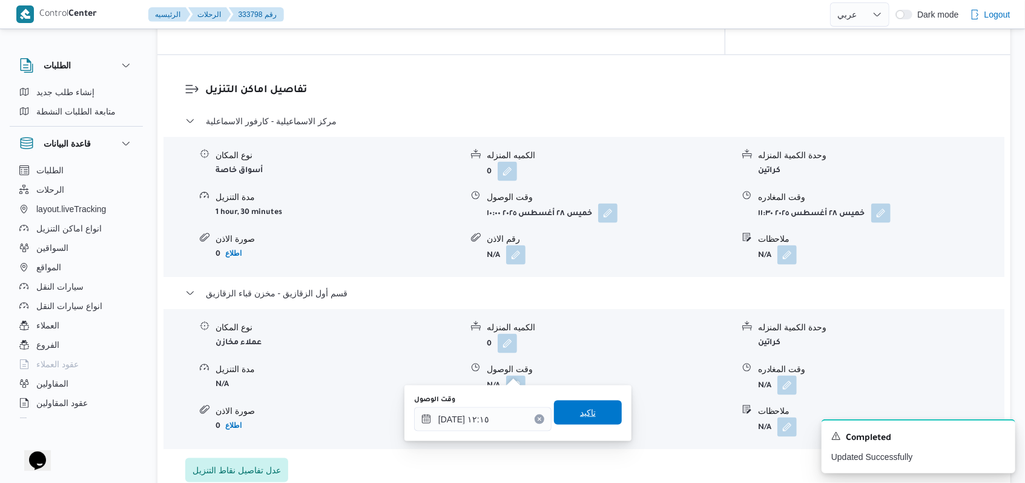
click at [593, 409] on span "تاكيد" at bounding box center [588, 412] width 68 height 24
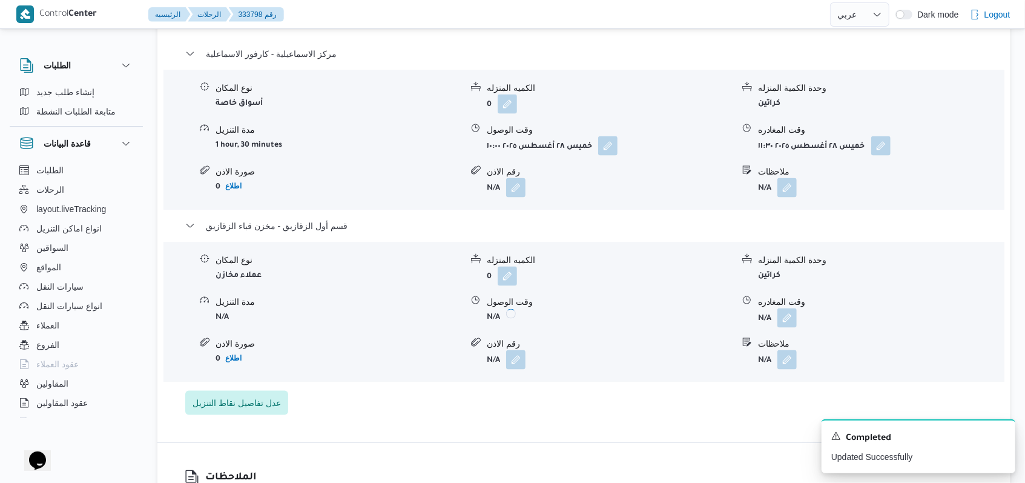
scroll to position [1159, 0]
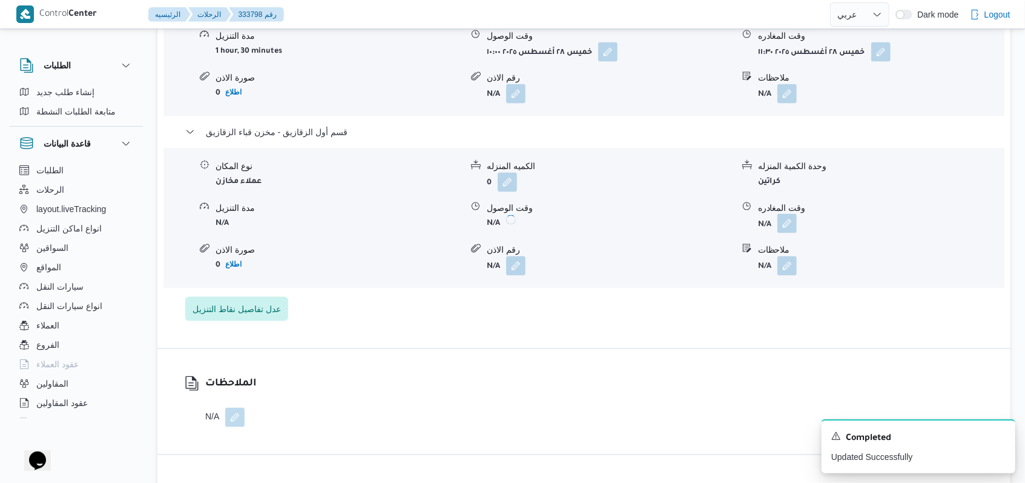
click at [794, 214] on button "button" at bounding box center [786, 223] width 19 height 19
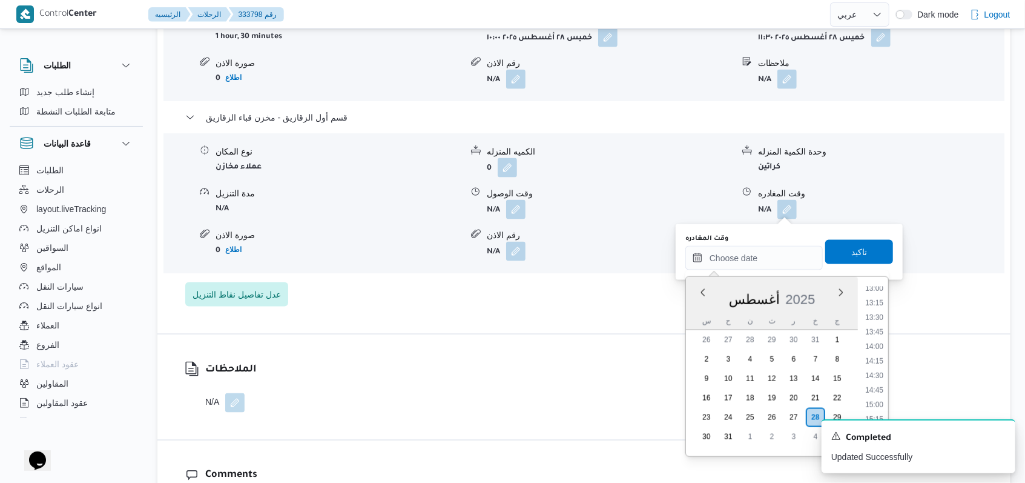
scroll to position [737, 0]
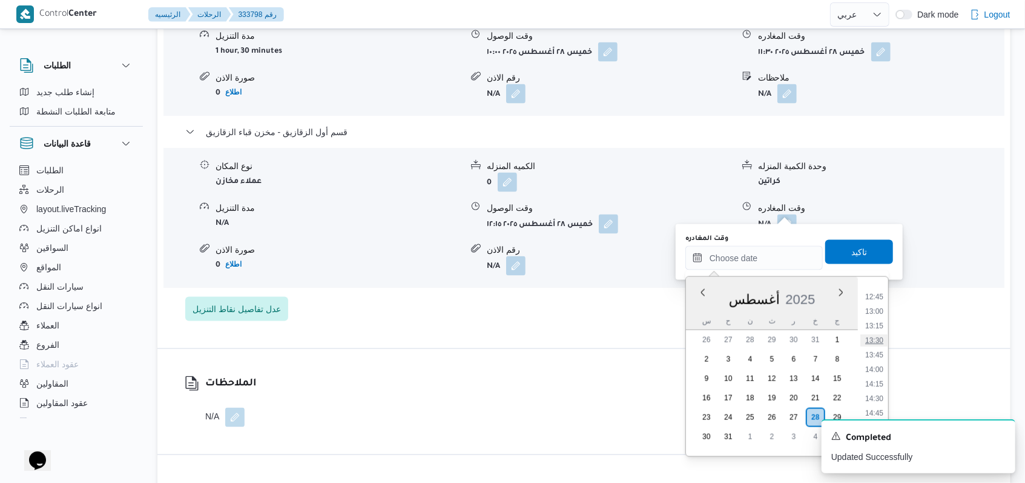
click at [878, 342] on li "13:30" at bounding box center [874, 340] width 28 height 12
type input "٢٨/٠٨/٢٠٢٥ ١٣:٣٠"
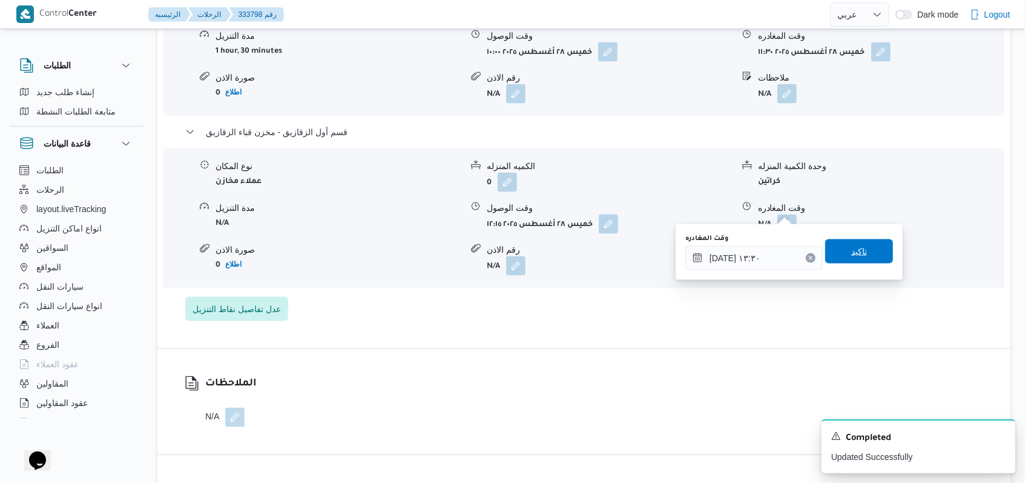
click at [851, 257] on span "تاكيد" at bounding box center [859, 251] width 16 height 15
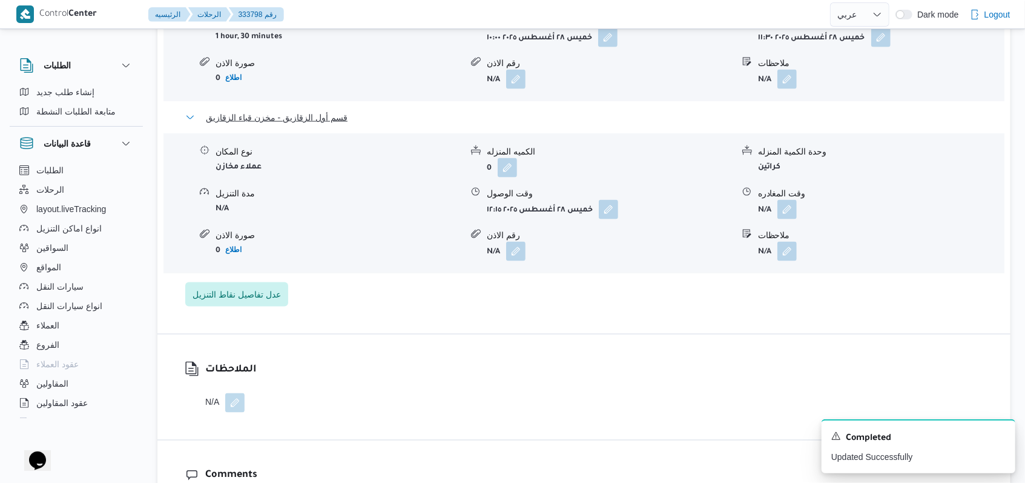
click at [313, 114] on span "قسم أول الزقازيق - مخزن قباء الزقازيق" at bounding box center [277, 117] width 142 height 15
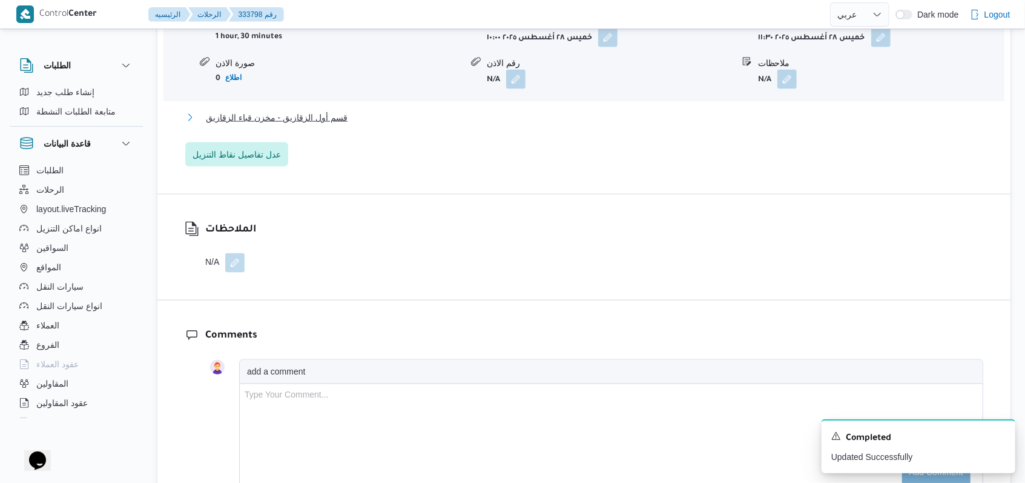
scroll to position [917, 0]
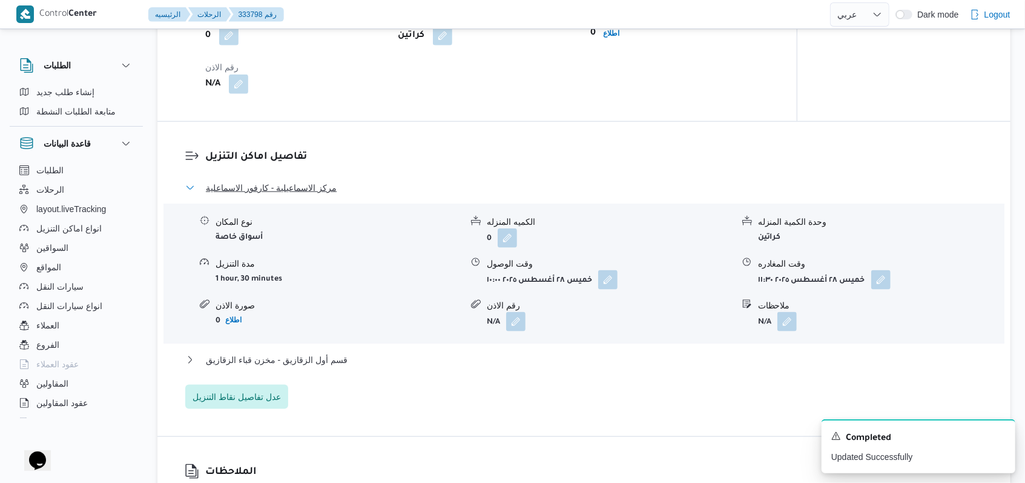
click at [311, 189] on span "مركز الاسماعيلية - كارفور الاسماعلية" at bounding box center [271, 187] width 131 height 15
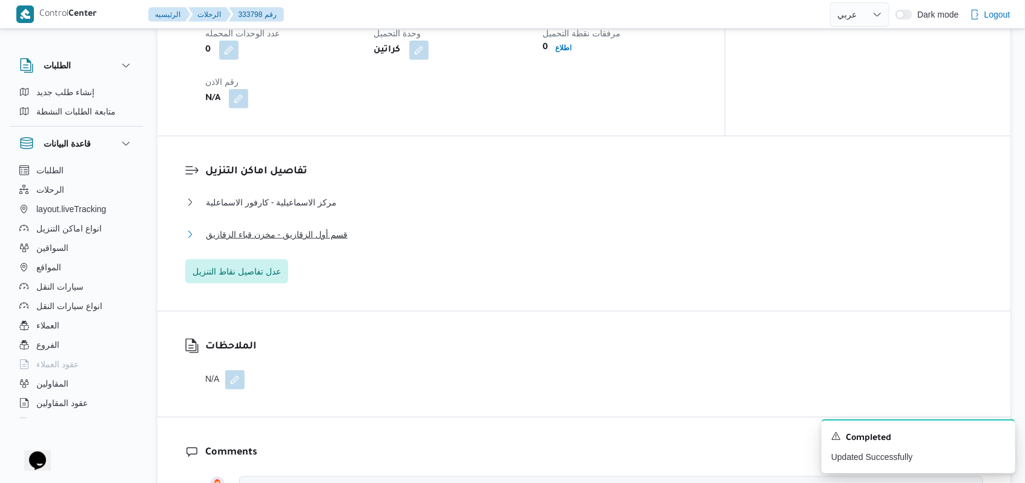
click at [349, 227] on button "قسم أول الزقازيق - مخزن قباء الزقازيق" at bounding box center [584, 234] width 798 height 15
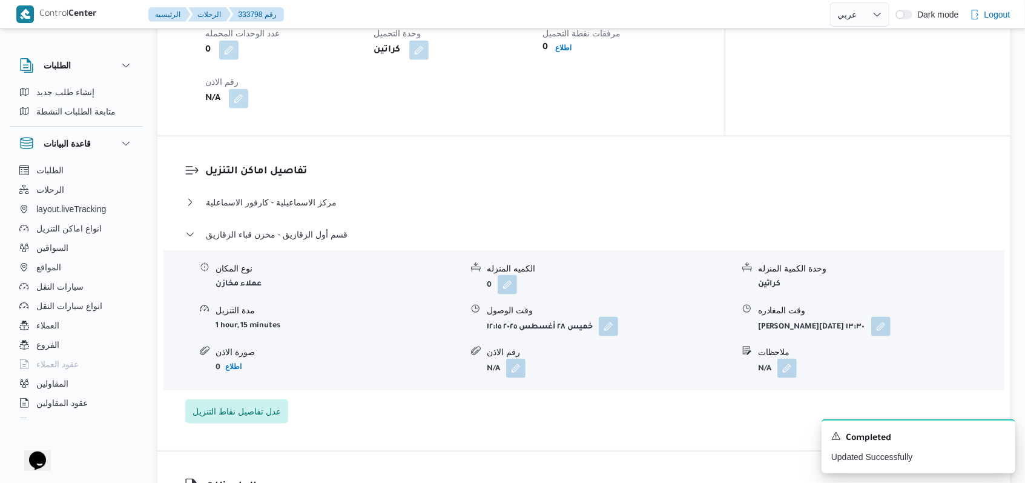
click at [344, 196] on div "مركز الاسماعيلية - كارفور الاسماعلية" at bounding box center [584, 206] width 798 height 23
click at [344, 195] on button "مركز الاسماعيلية - كارفور الاسماعلية" at bounding box center [584, 202] width 798 height 15
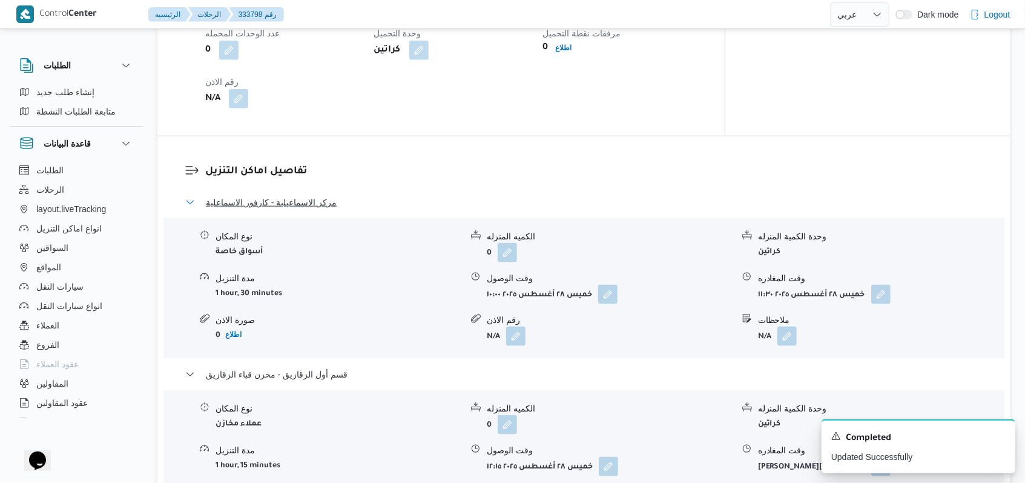
click at [344, 195] on button "مركز الاسماعيلية - كارفور الاسماعلية" at bounding box center [584, 202] width 798 height 15
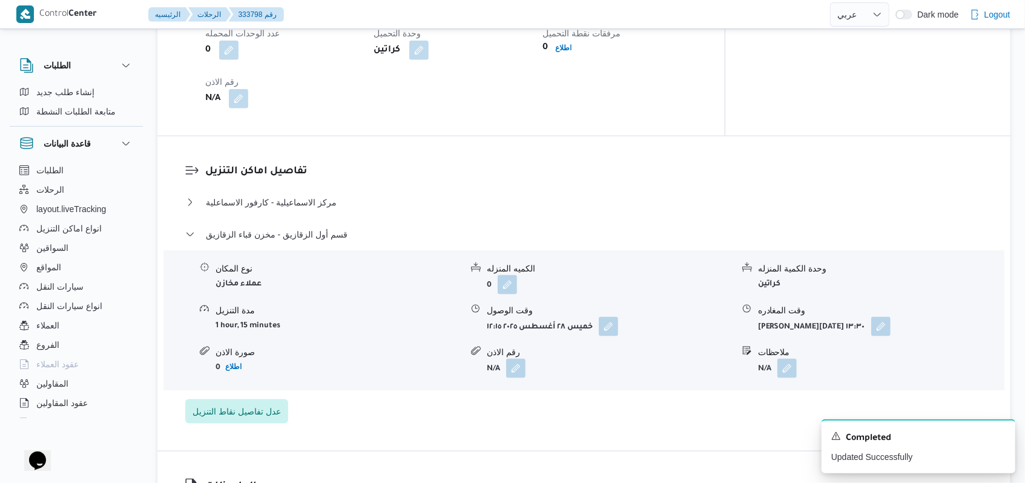
click at [349, 206] on div "مركز الاسماعيلية - كارفور الاسماعلية نوع المكان أسواق خاصة الكميه المنزله 0 وحد…" at bounding box center [584, 309] width 798 height 228
click at [349, 227] on button "قسم أول الزقازيق - مخزن قباء الزقازيق" at bounding box center [584, 234] width 798 height 15
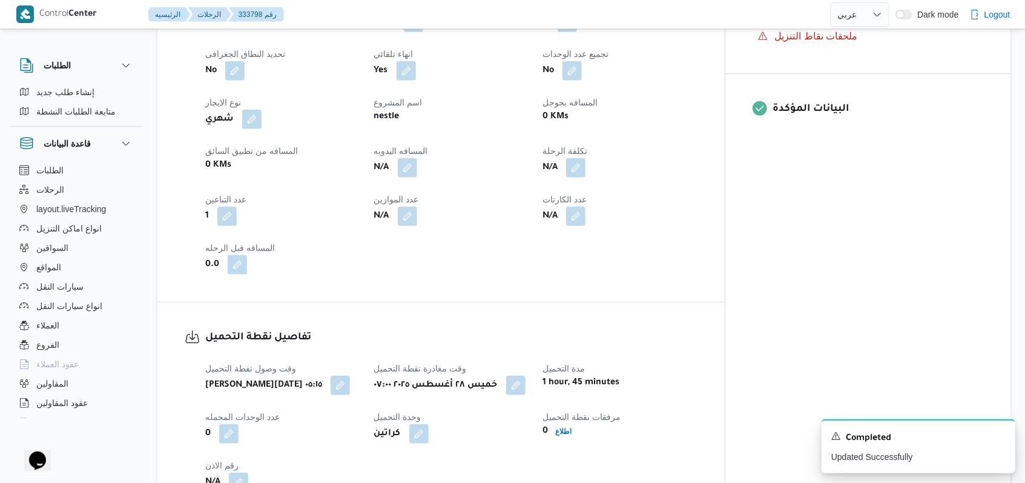
scroll to position [513, 0]
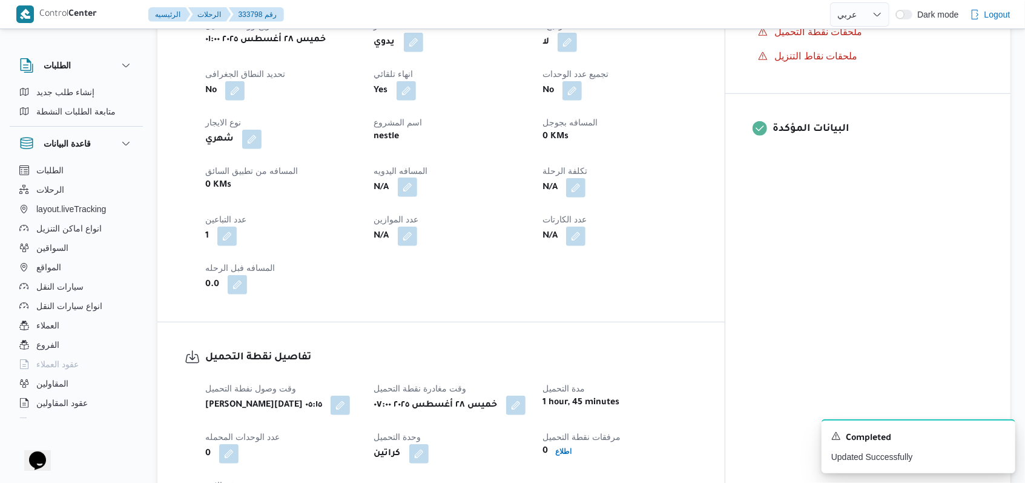
drag, startPoint x: 431, startPoint y: 183, endPoint x: 432, endPoint y: 174, distance: 9.1
click at [431, 178] on div "N/A" at bounding box center [451, 188] width 157 height 22
click at [417, 177] on button "button" at bounding box center [407, 186] width 19 height 19
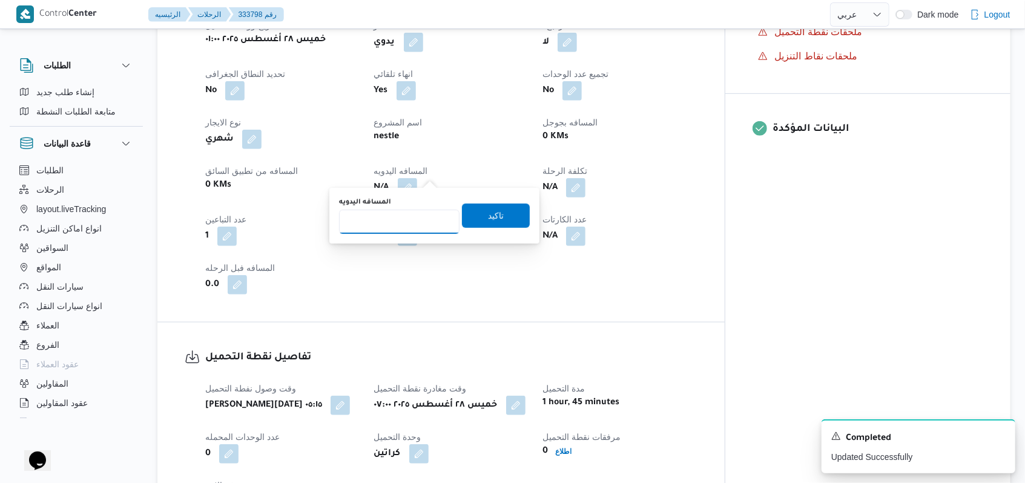
click at [404, 217] on input "المسافه اليدويه" at bounding box center [399, 221] width 120 height 24
type input "395"
click at [488, 217] on span "تاكيد" at bounding box center [496, 215] width 16 height 15
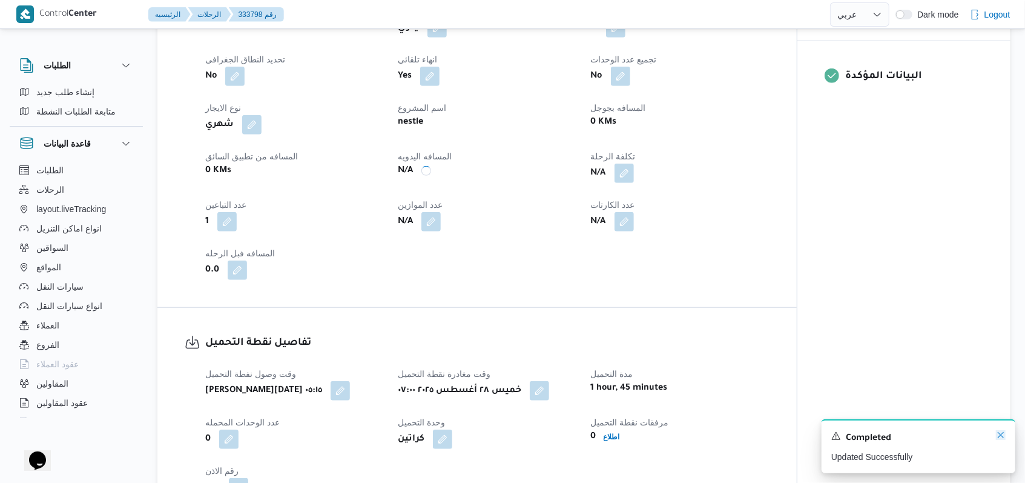
click at [1004, 440] on icon "Dismiss toast" at bounding box center [1001, 435] width 10 height 10
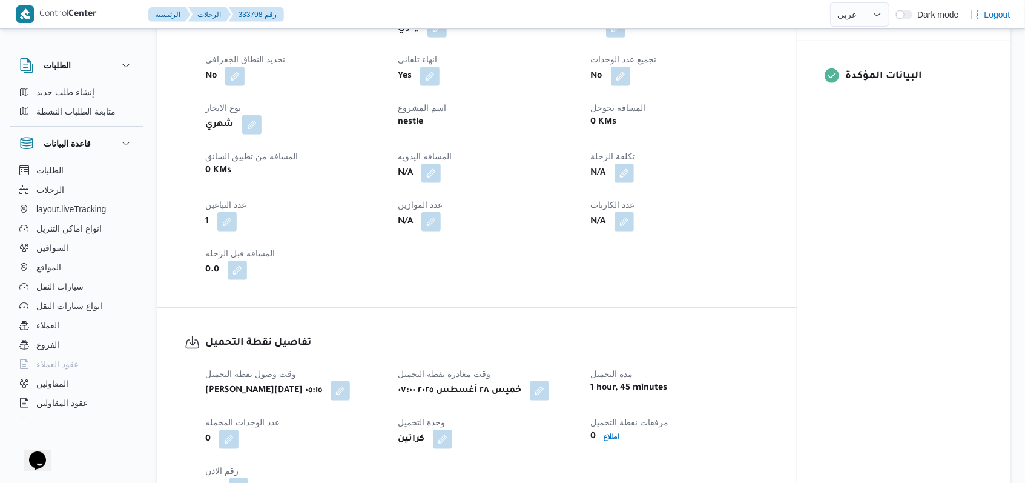
click at [1000, 437] on div "المعينون قائمة التحقق تم ادخال تفاصيل نفاط التنزيل تم ادخال السواق تم ادخال الس…" at bounding box center [903, 116] width 213 height 816
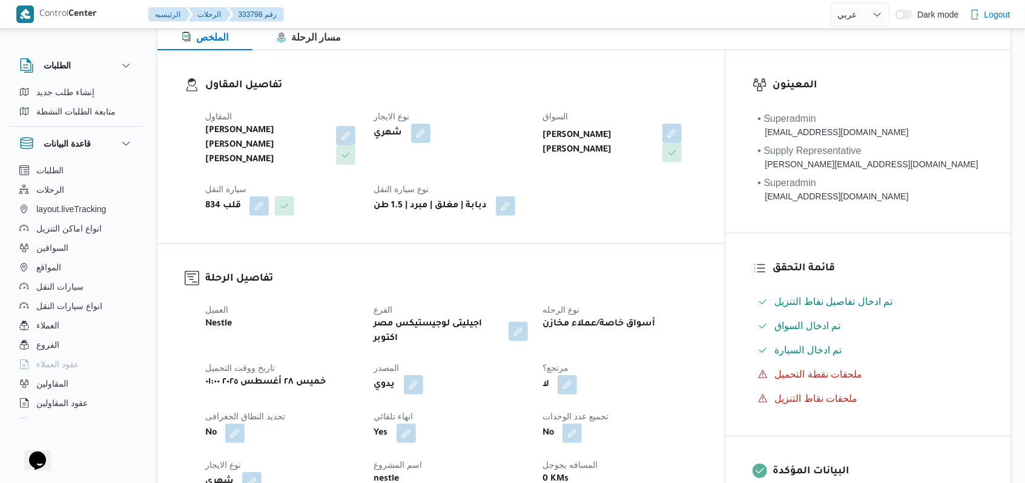
scroll to position [0, 0]
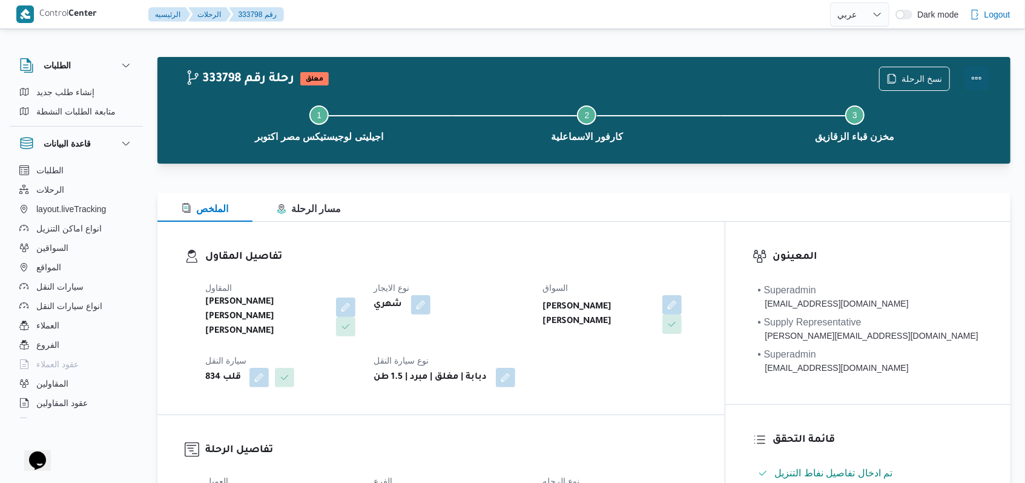
click at [974, 81] on button "Actions" at bounding box center [976, 78] width 24 height 24
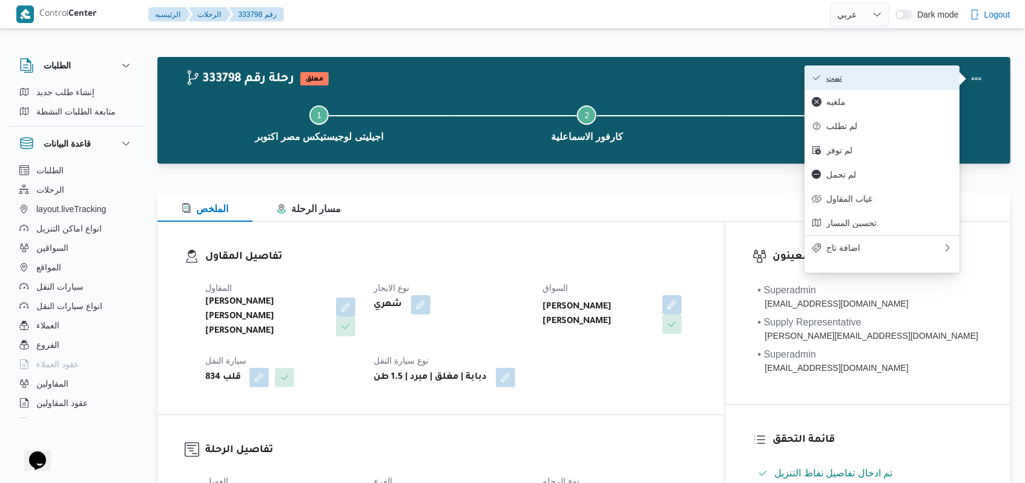
click at [934, 81] on span "تمت" at bounding box center [889, 78] width 126 height 10
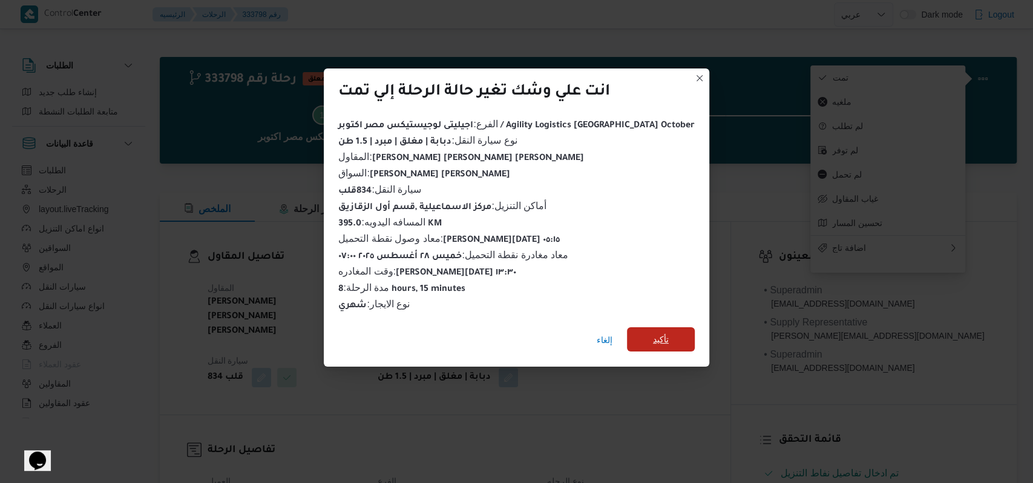
click at [627, 330] on span "تأكيد" at bounding box center [661, 339] width 68 height 24
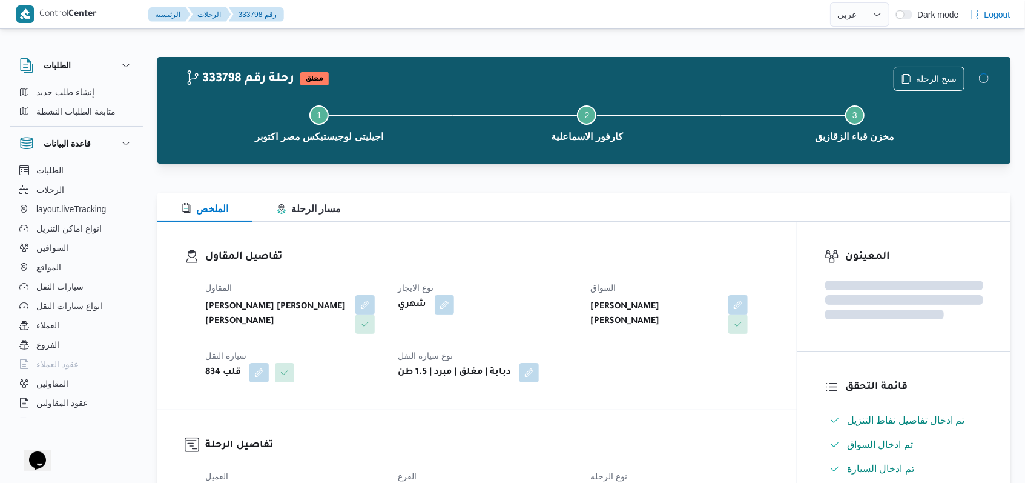
click at [541, 283] on dt "نوع الايجار" at bounding box center [487, 287] width 178 height 15
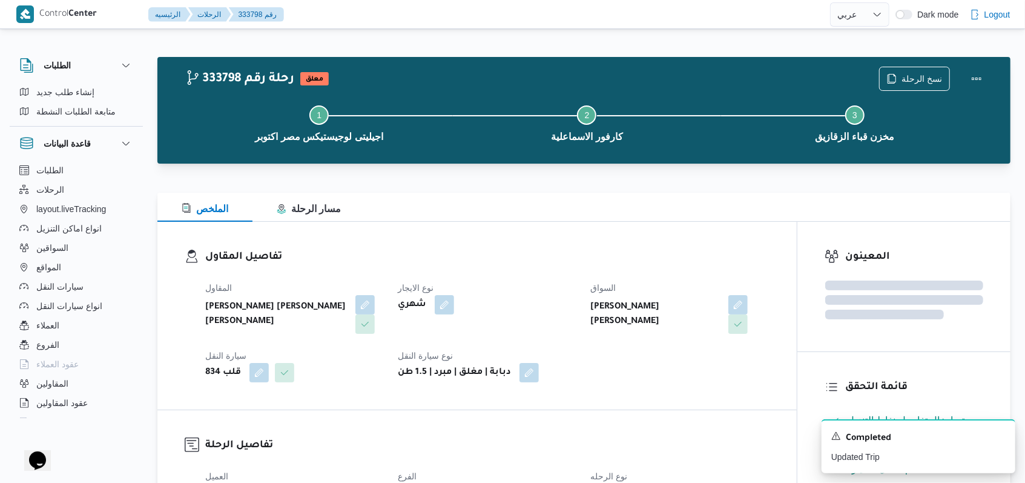
select select "ar"
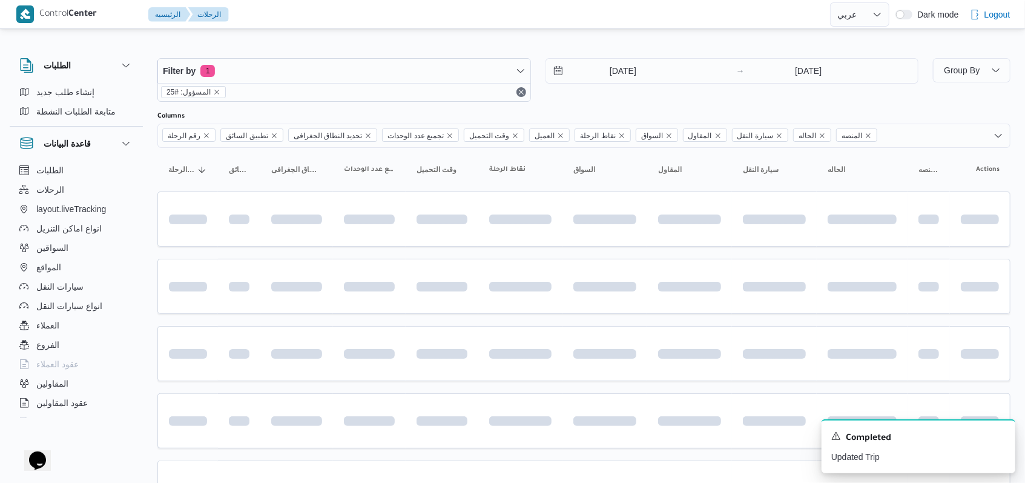
scroll to position [271, 0]
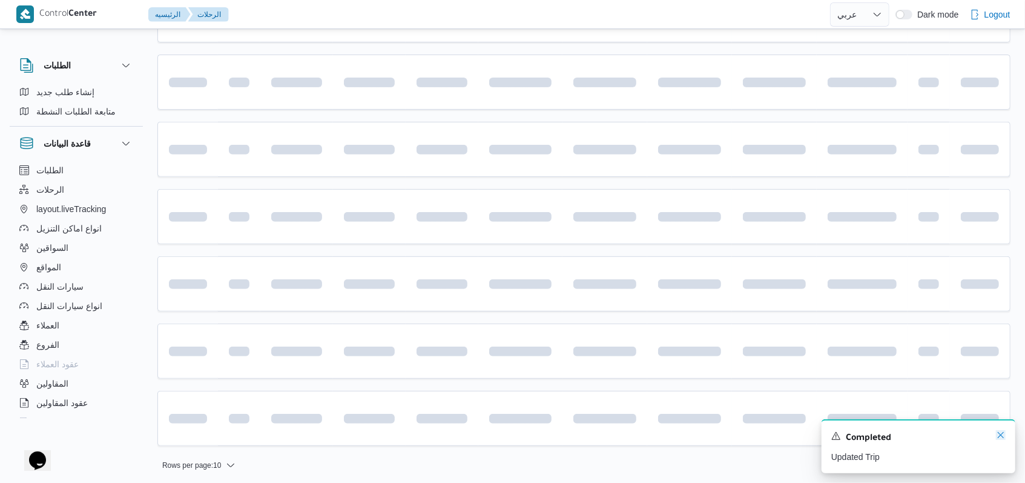
click at [998, 437] on icon "Dismiss toast" at bounding box center [1001, 435] width 10 height 10
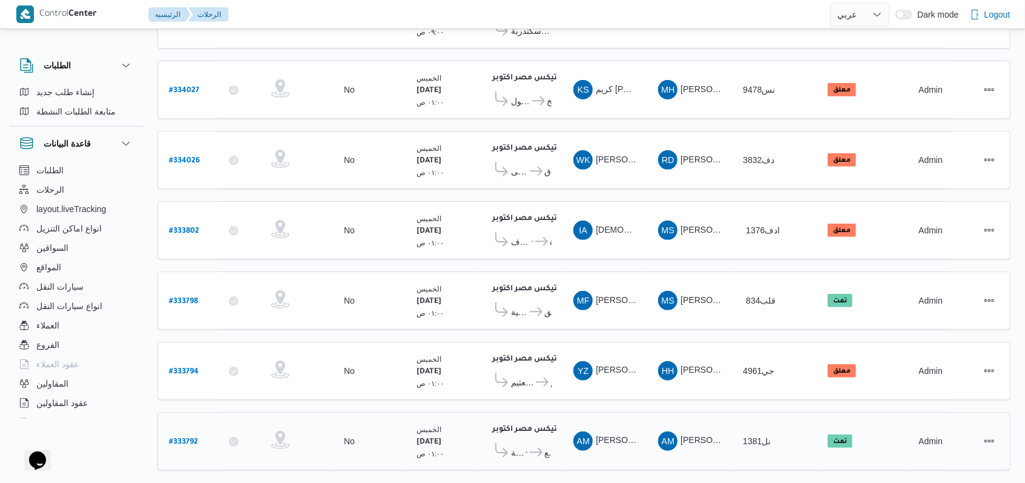
scroll to position [271, 0]
click at [191, 228] on b "# 333802" at bounding box center [184, 232] width 30 height 8
select select "ar"
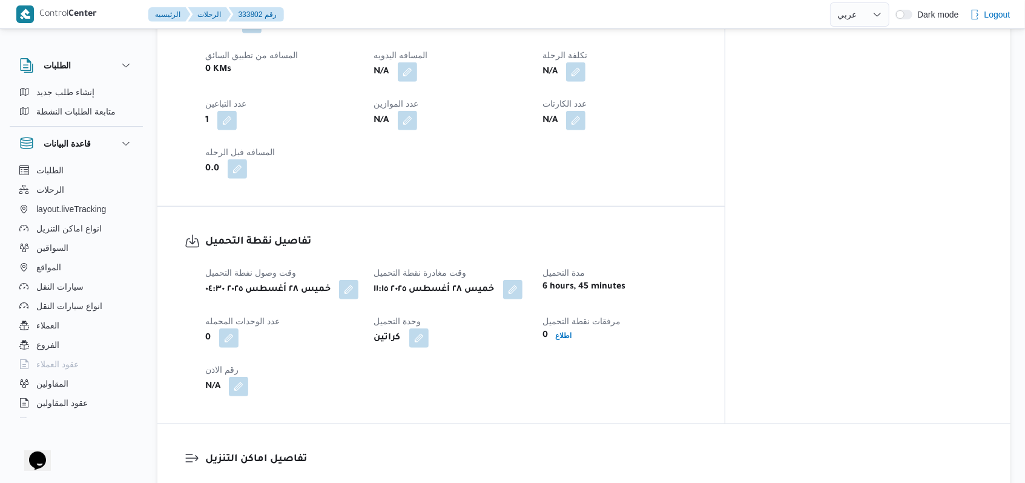
scroll to position [807, 0]
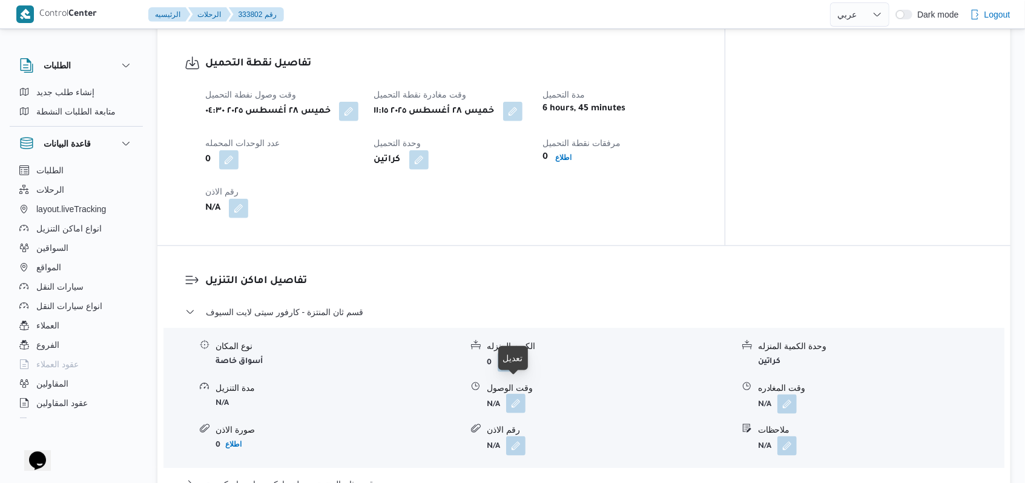
click at [512, 394] on button "button" at bounding box center [515, 403] width 19 height 19
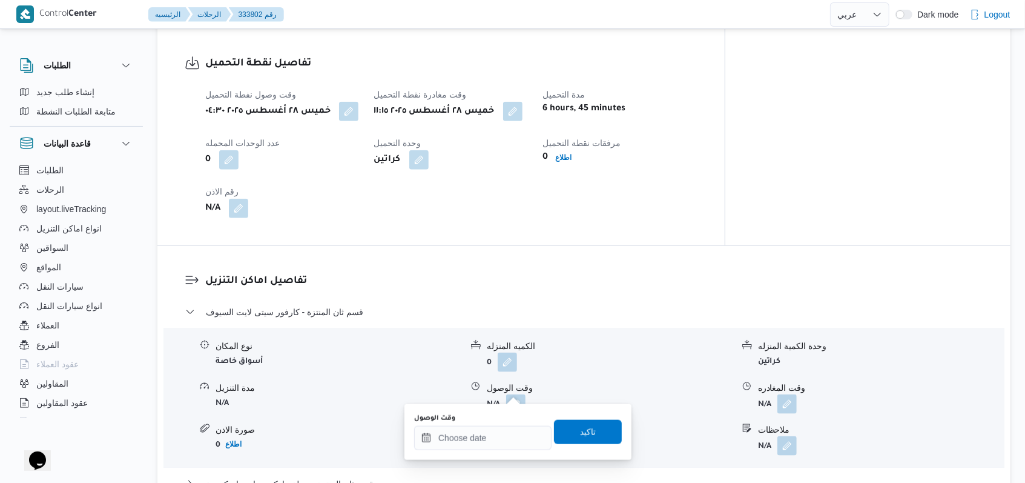
click at [484, 421] on div "وقت الوصول" at bounding box center [482, 418] width 137 height 10
click at [522, 104] on button "button" at bounding box center [512, 110] width 19 height 19
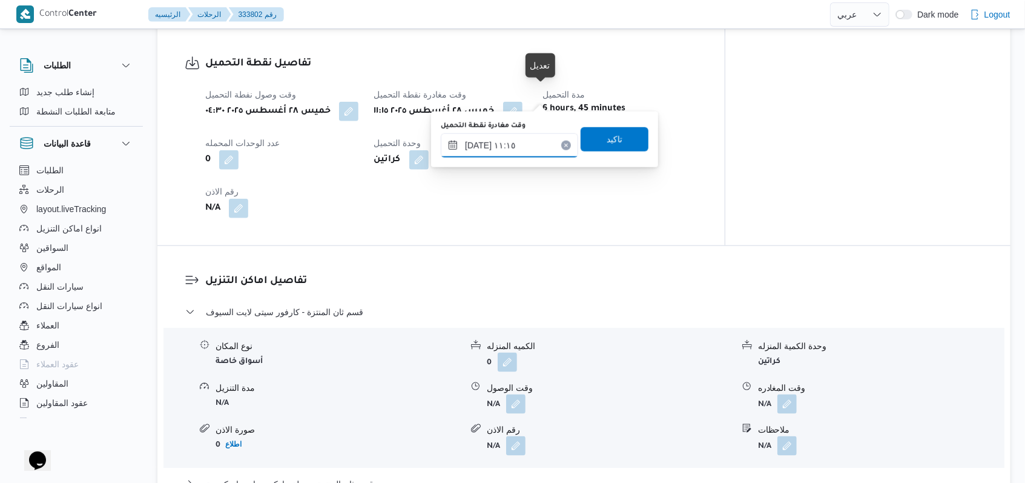
click at [523, 142] on input "٢٨/٠٨/٢٠٢٥ ١١:١٥" at bounding box center [509, 145] width 137 height 24
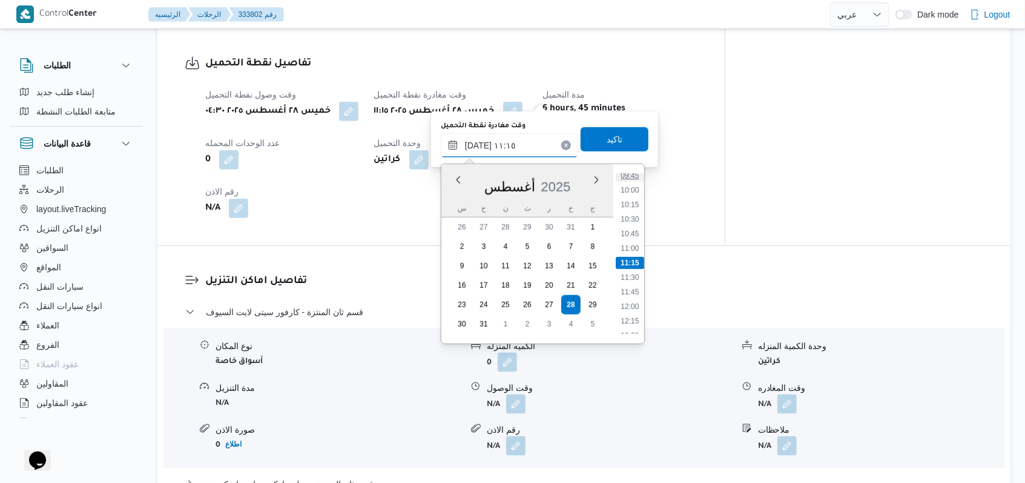
scroll to position [490, 0]
click at [637, 182] on li "08:30" at bounding box center [630, 184] width 28 height 12
type input "٢٨/٠٨/٢٠٢٥ ٠٨:٣٠"
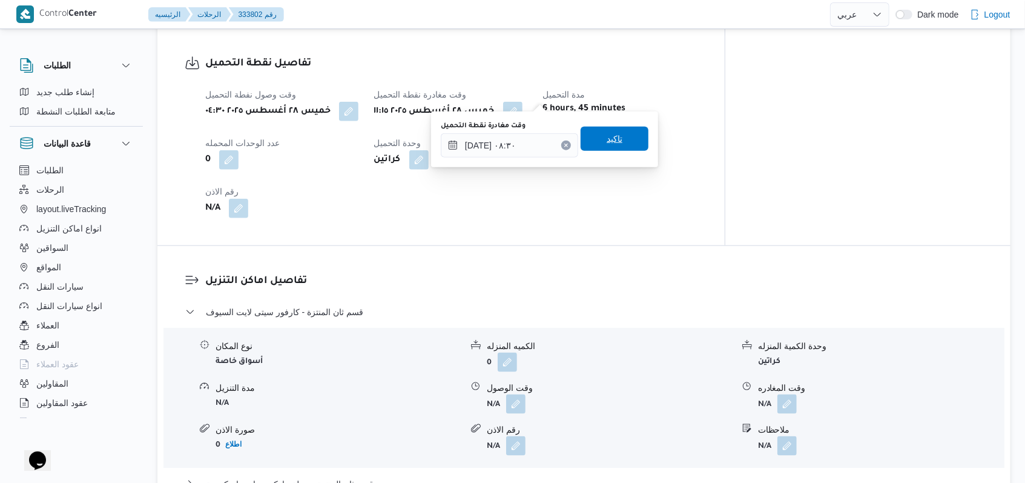
click at [618, 133] on span "تاكيد" at bounding box center [615, 139] width 68 height 24
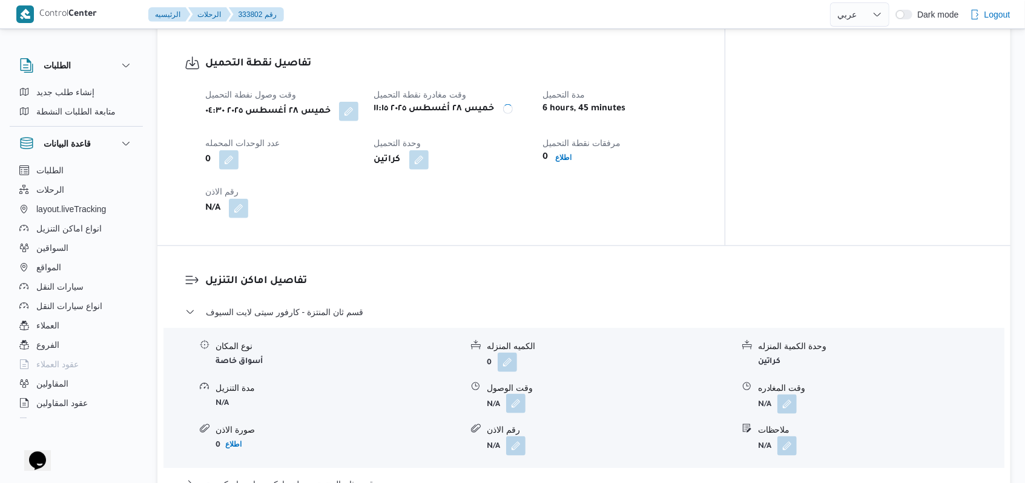
click at [518, 395] on button "button" at bounding box center [515, 403] width 19 height 19
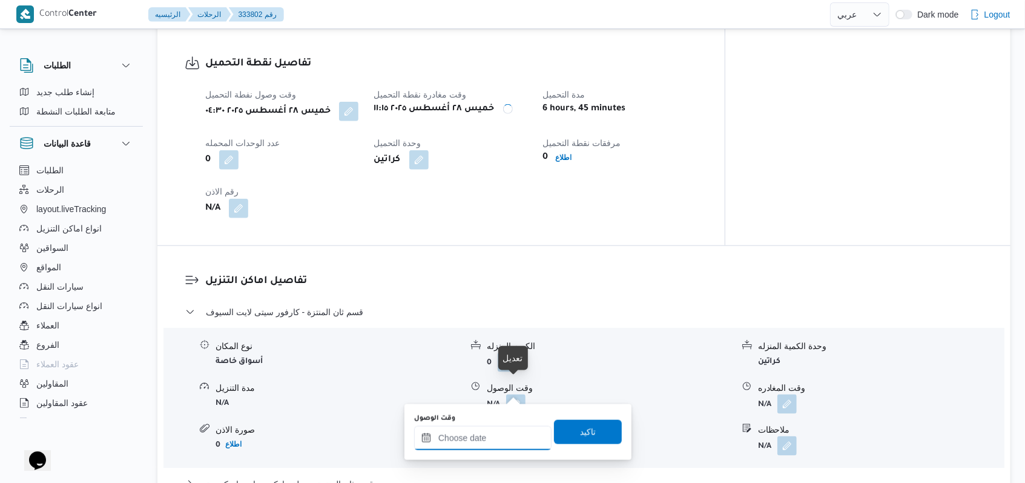
click at [484, 447] on input "وقت الوصول" at bounding box center [482, 438] width 137 height 24
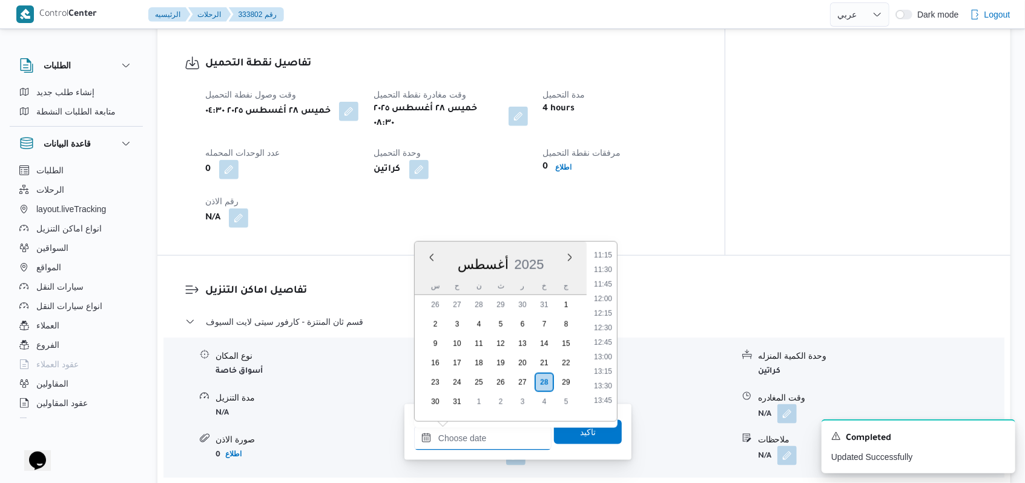
scroll to position [576, 0]
click at [605, 323] on li "11:00" at bounding box center [603, 321] width 28 height 12
type input "٢٨/٠٨/٢٠٢٥ ١١:٠٠"
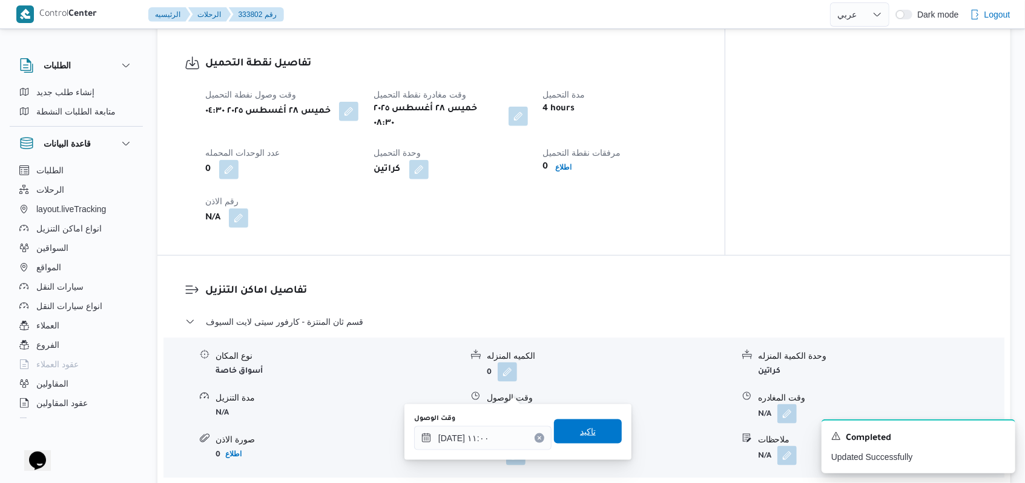
click at [580, 423] on span "تاكيد" at bounding box center [588, 431] width 68 height 24
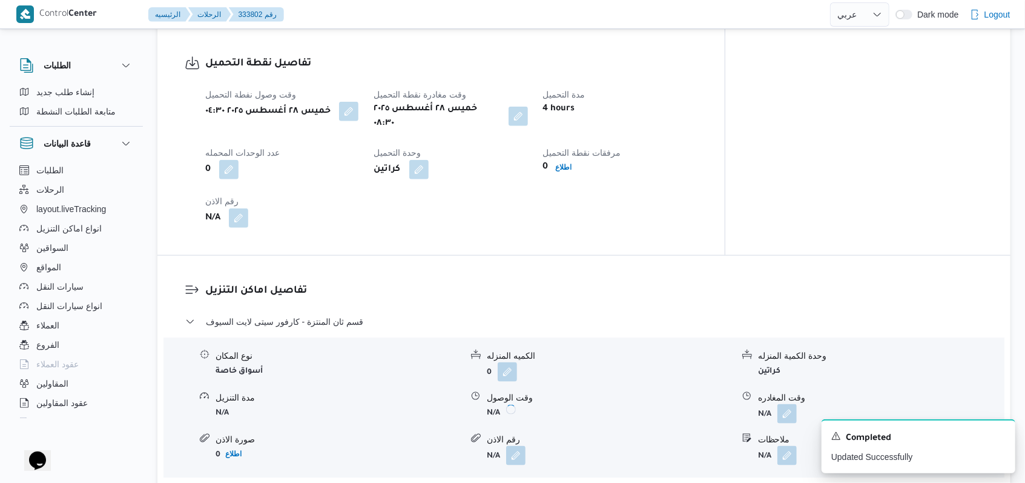
scroll to position [969, 0]
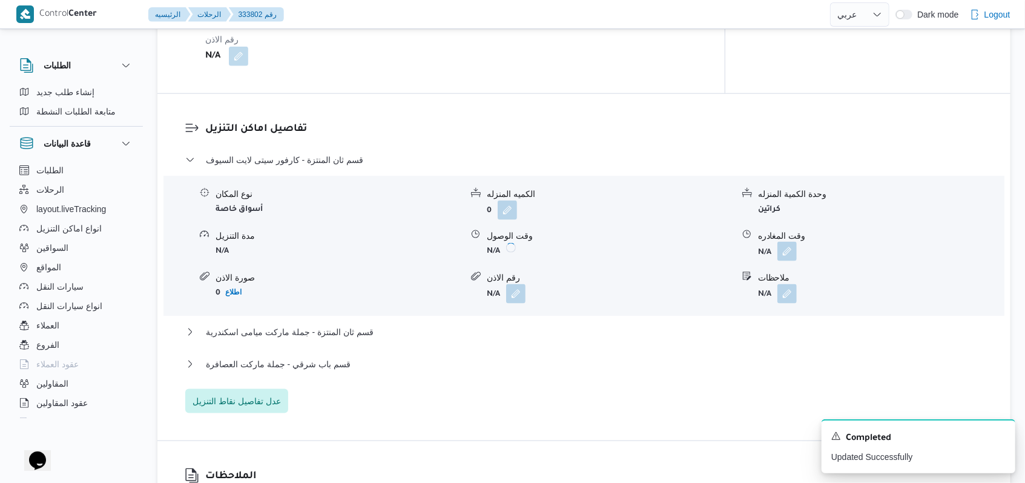
click at [792, 242] on button "button" at bounding box center [786, 251] width 19 height 19
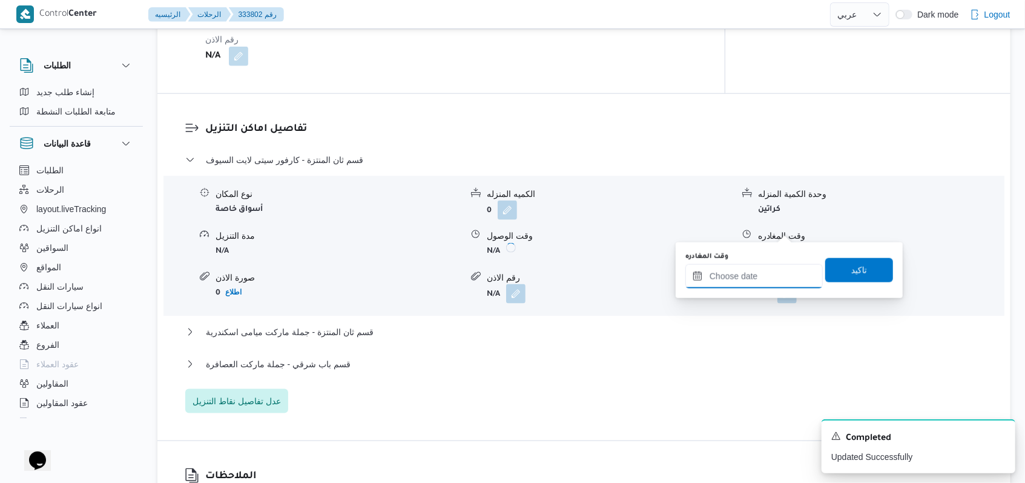
click at [760, 271] on input "وقت المغادره" at bounding box center [753, 276] width 137 height 24
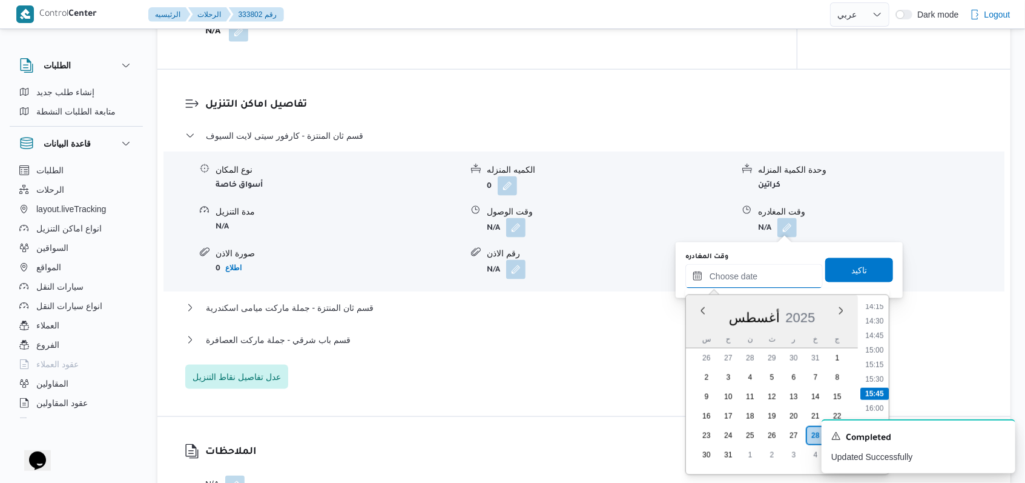
scroll to position [751, 0]
click at [884, 312] on li "13:00" at bounding box center [874, 315] width 28 height 12
type input "٢٨/٠٨/٢٠٢٥ ١٣:٠٠"
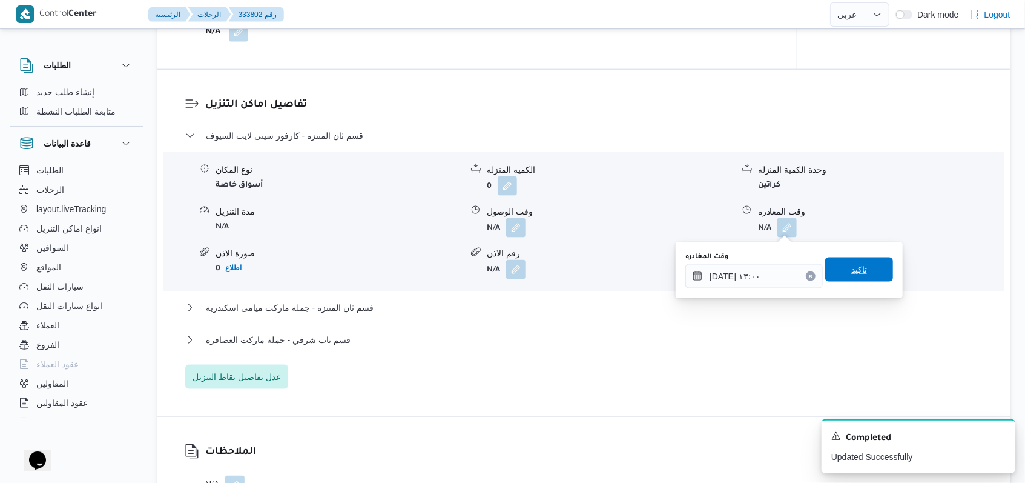
click at [861, 272] on span "تاكيد" at bounding box center [859, 269] width 68 height 24
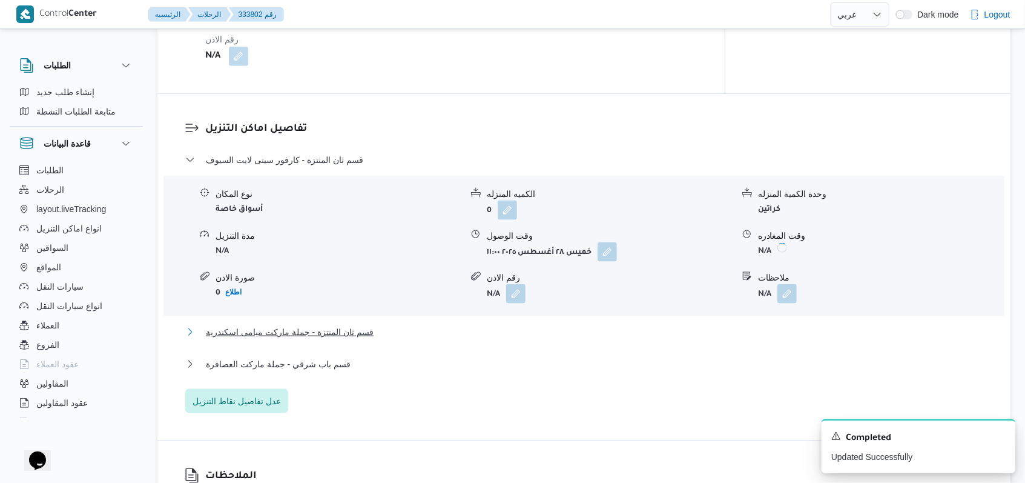
click at [328, 325] on span "قسم ثان المنتزة - جملة ماركت ميامى اسكندرية" at bounding box center [290, 332] width 168 height 15
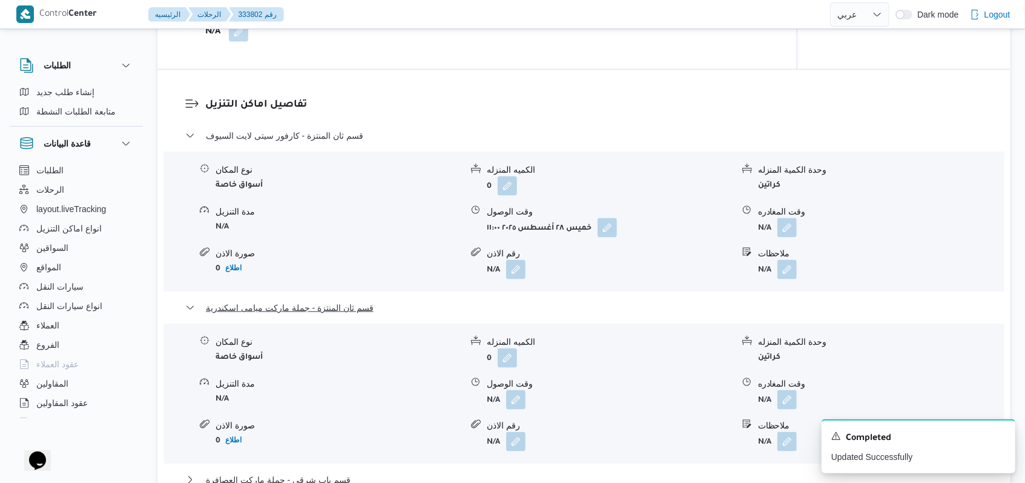
scroll to position [1049, 0]
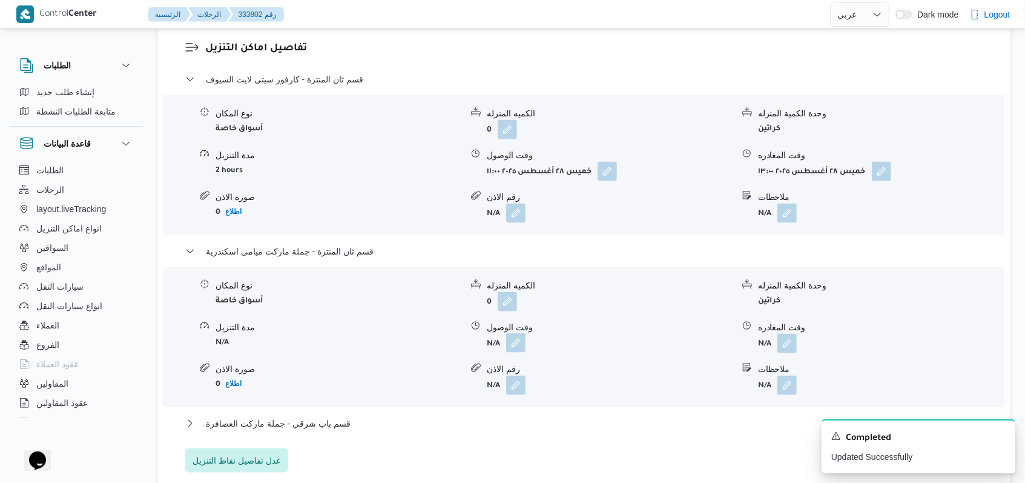
click at [515, 333] on button "button" at bounding box center [515, 342] width 19 height 19
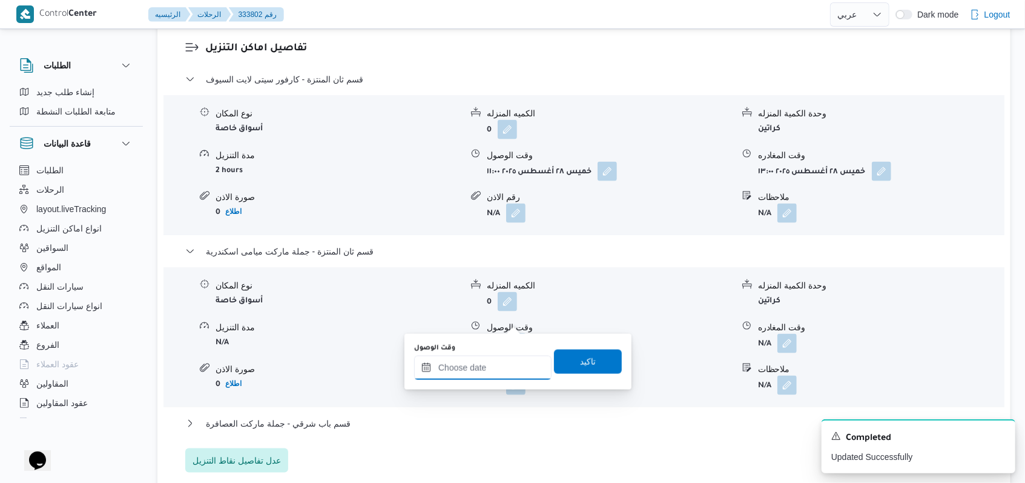
click at [488, 369] on input "وقت الوصول" at bounding box center [482, 367] width 137 height 24
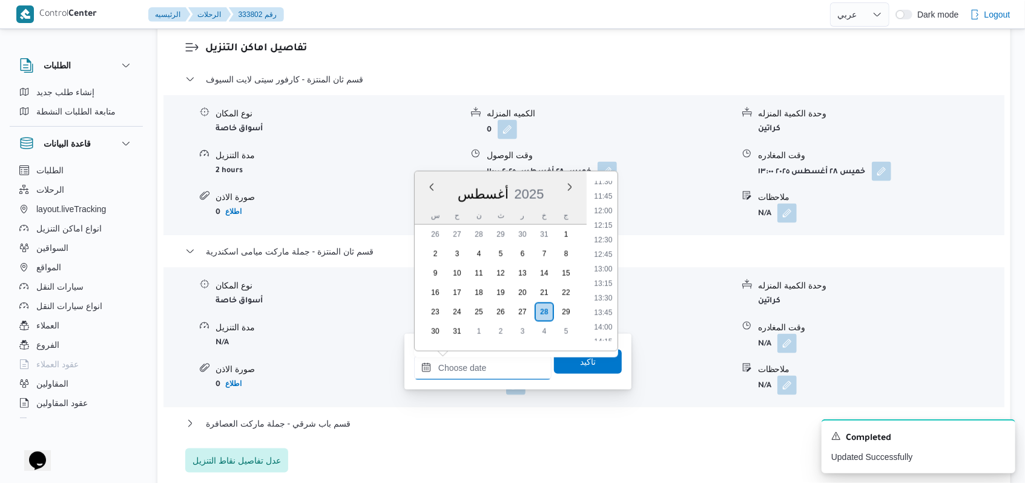
scroll to position [671, 0]
click at [608, 302] on li "13:30" at bounding box center [603, 301] width 28 height 12
type input "٢٨/٠٨/٢٠٢٥ ١٣:٣٠"
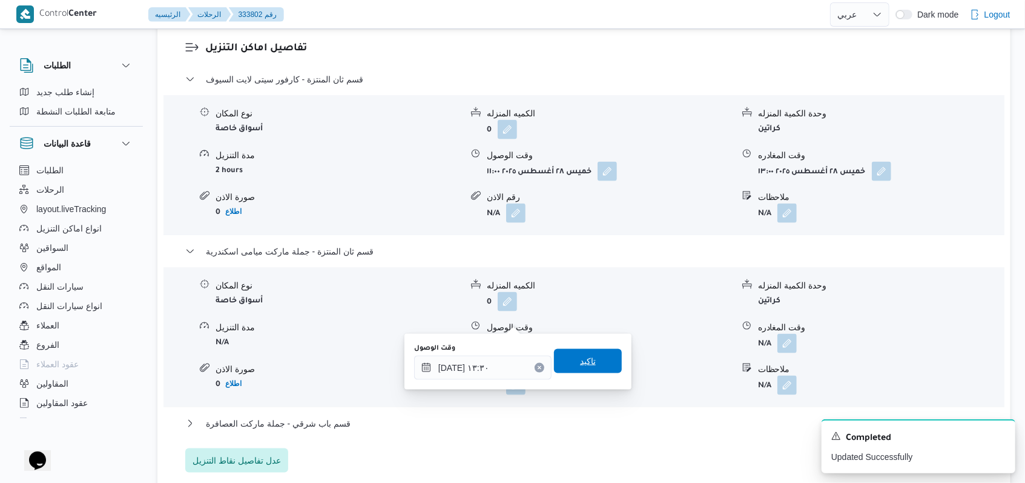
click at [598, 367] on span "تاكيد" at bounding box center [588, 361] width 68 height 24
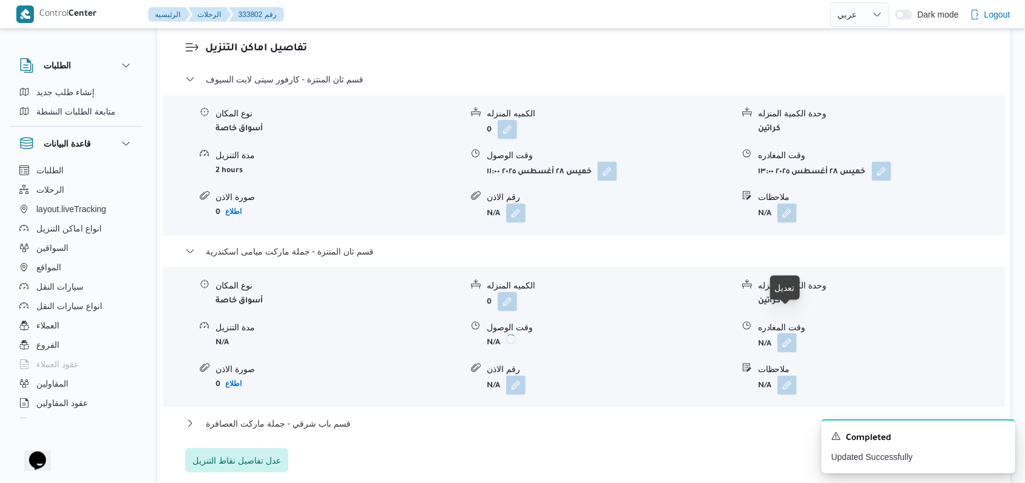
click at [782, 333] on button "button" at bounding box center [786, 342] width 19 height 19
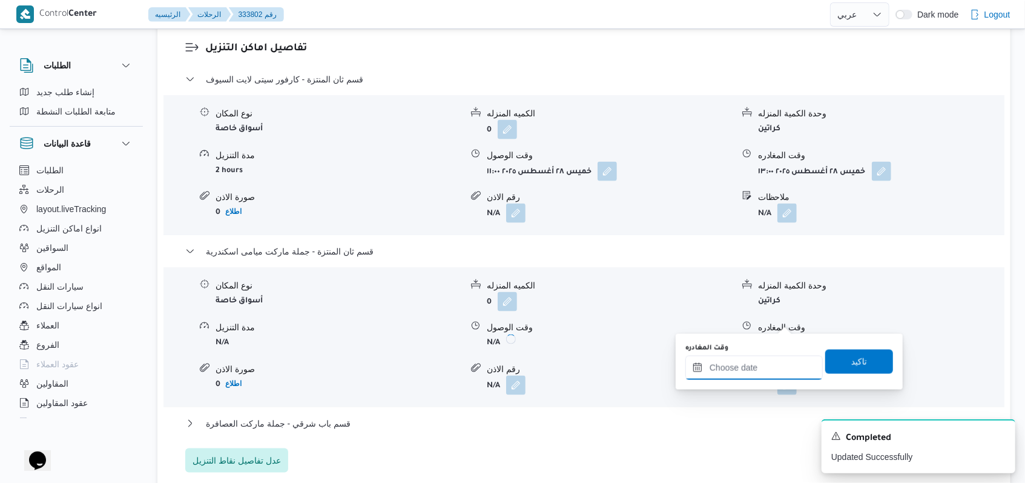
click at [764, 371] on input "وقت المغادره" at bounding box center [753, 367] width 137 height 24
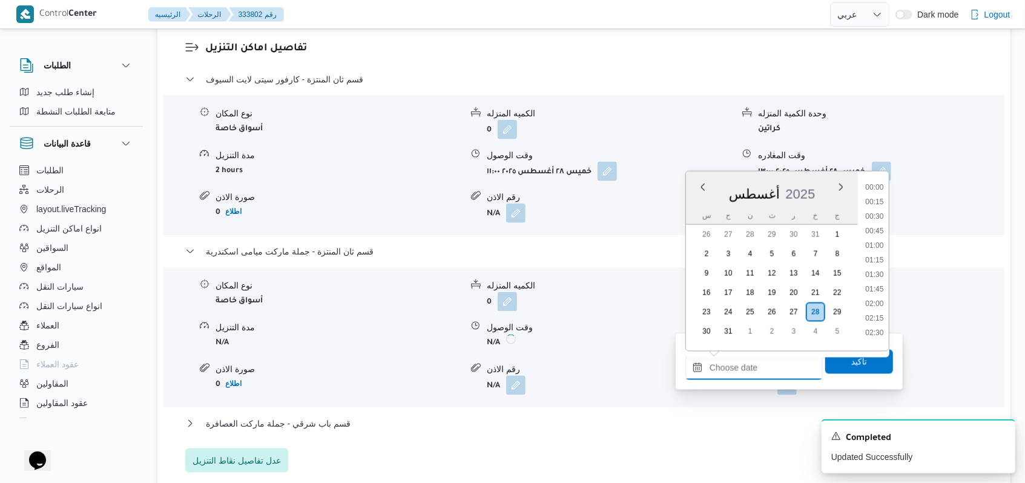
scroll to position [832, 0]
click at [879, 214] on li "14:45" at bounding box center [874, 212] width 28 height 12
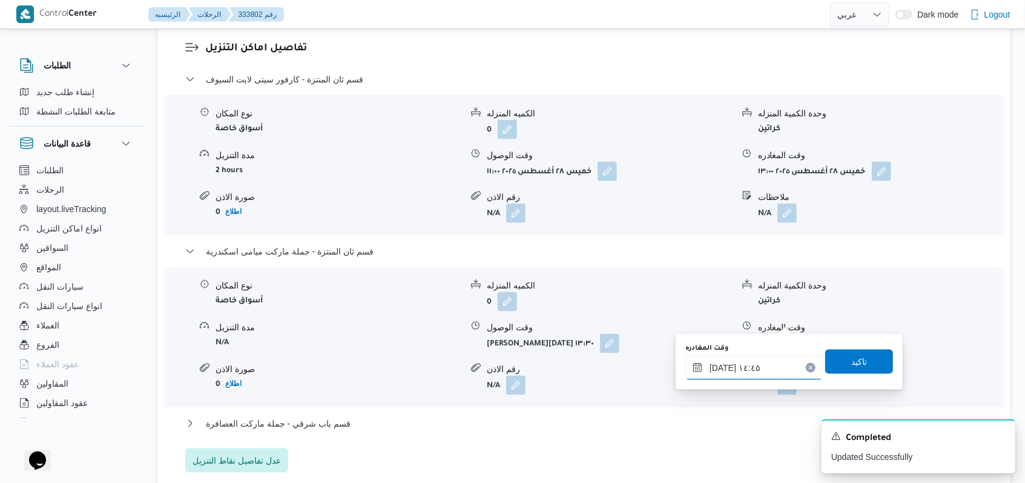
type input "٢٨/٠٨/٢٠٢٥ ١٤:٤٥"
click at [852, 357] on span "تاكيد" at bounding box center [859, 361] width 16 height 15
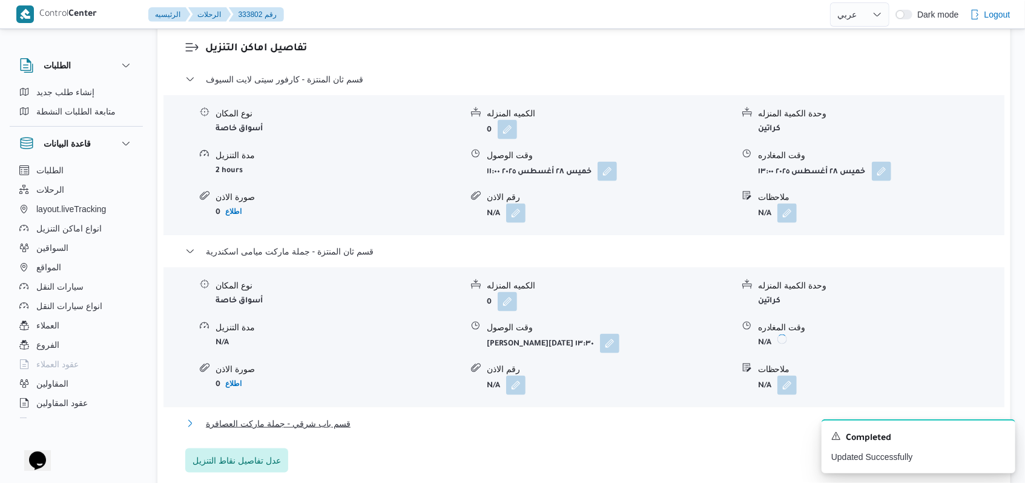
click at [315, 416] on span "قسم باب شرقي - جملة ماركت العصافرة" at bounding box center [278, 423] width 145 height 15
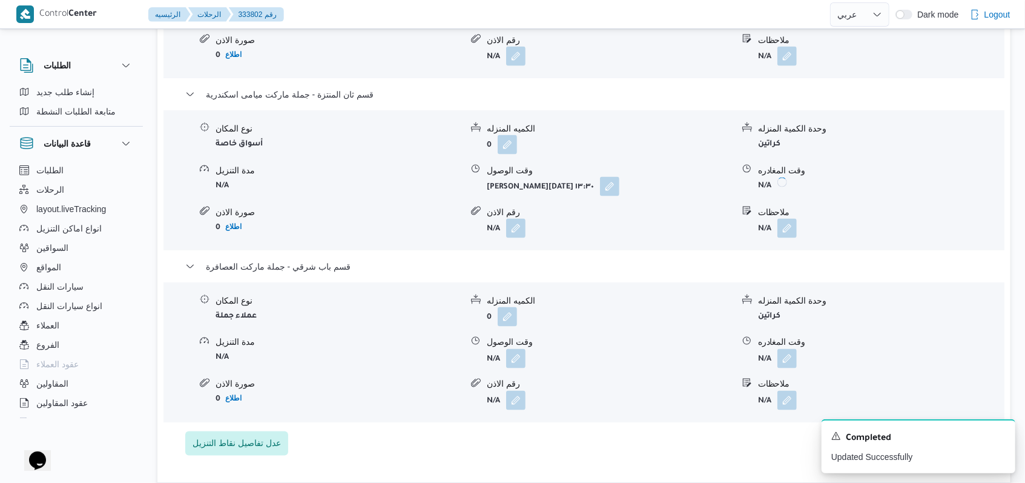
scroll to position [1211, 0]
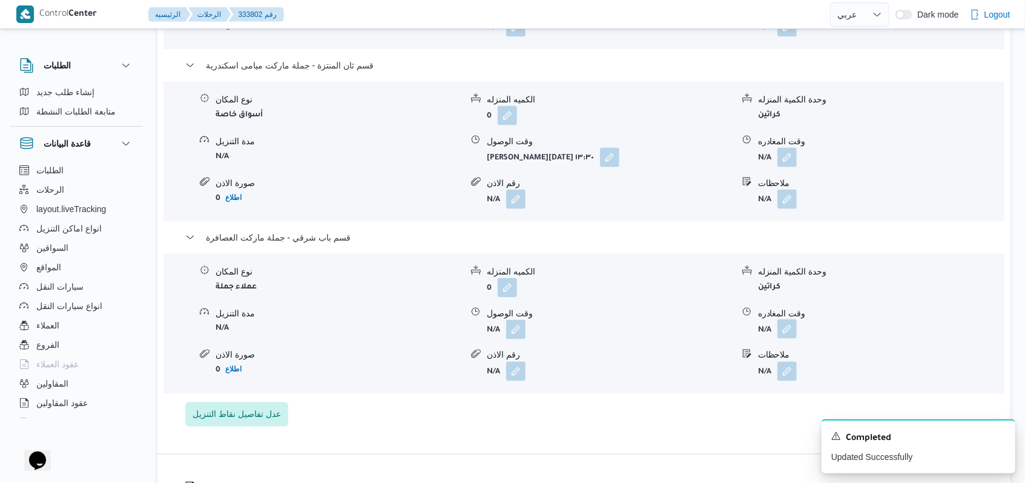
click at [787, 328] on button "button" at bounding box center [786, 328] width 19 height 19
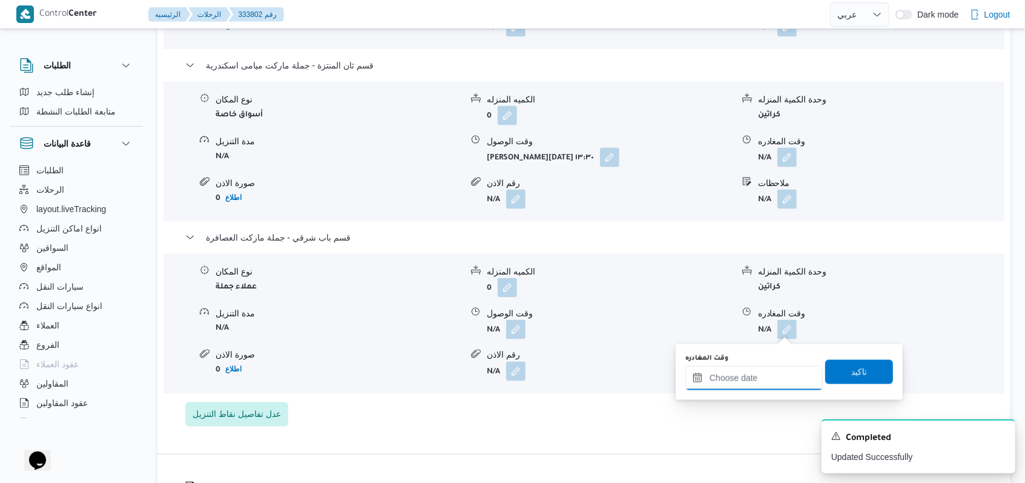
click at [760, 375] on input "وقت المغادره" at bounding box center [753, 378] width 137 height 24
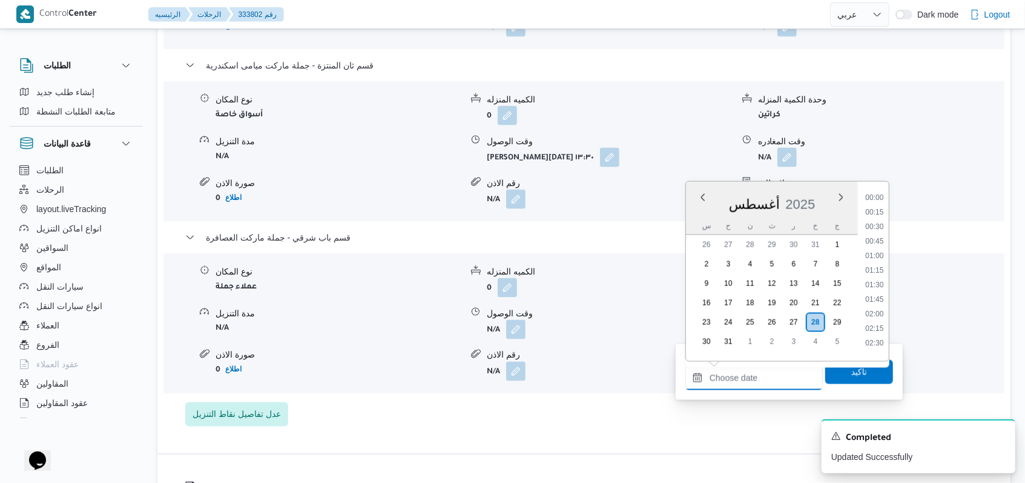
scroll to position [832, 0]
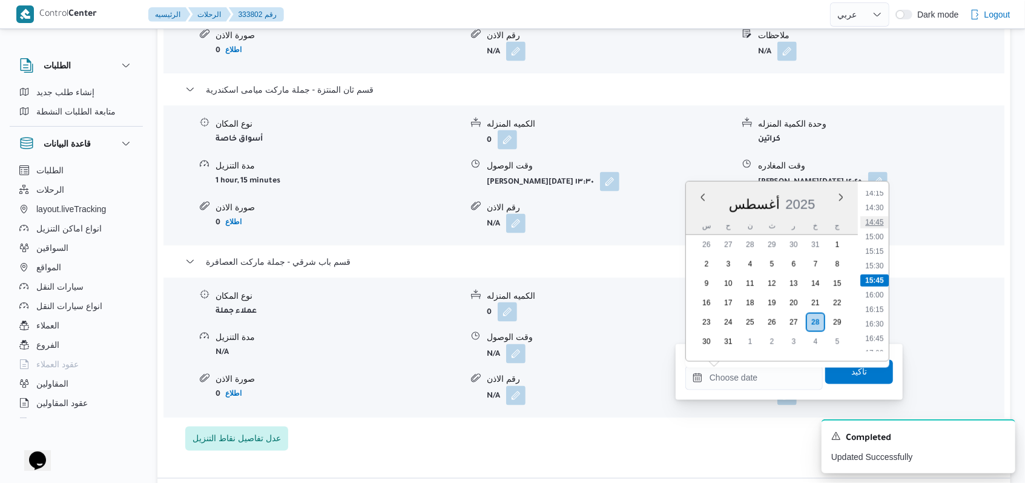
click at [874, 217] on li "14:45" at bounding box center [874, 222] width 28 height 12
type input "٢٨/٠٨/٢٠٢٥ ١٤:٤٥"
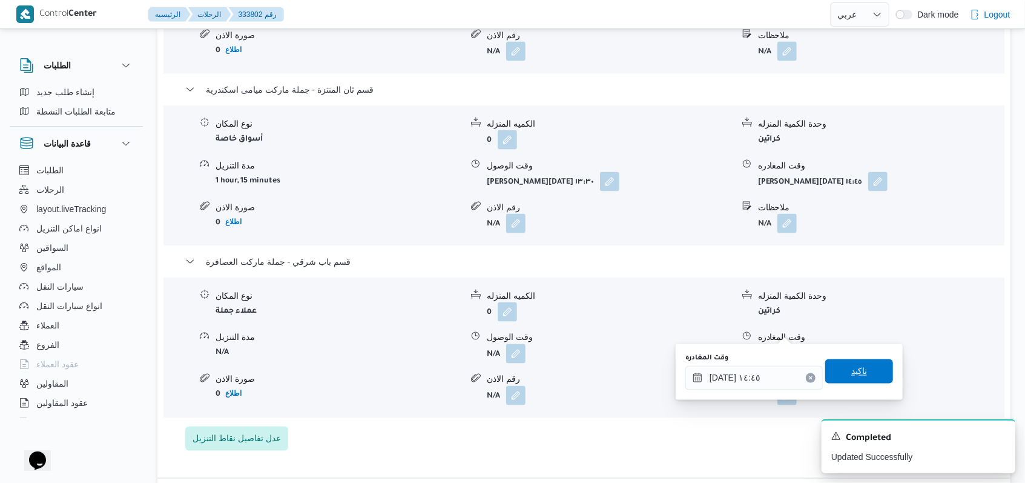
click at [855, 371] on span "تاكيد" at bounding box center [859, 371] width 16 height 15
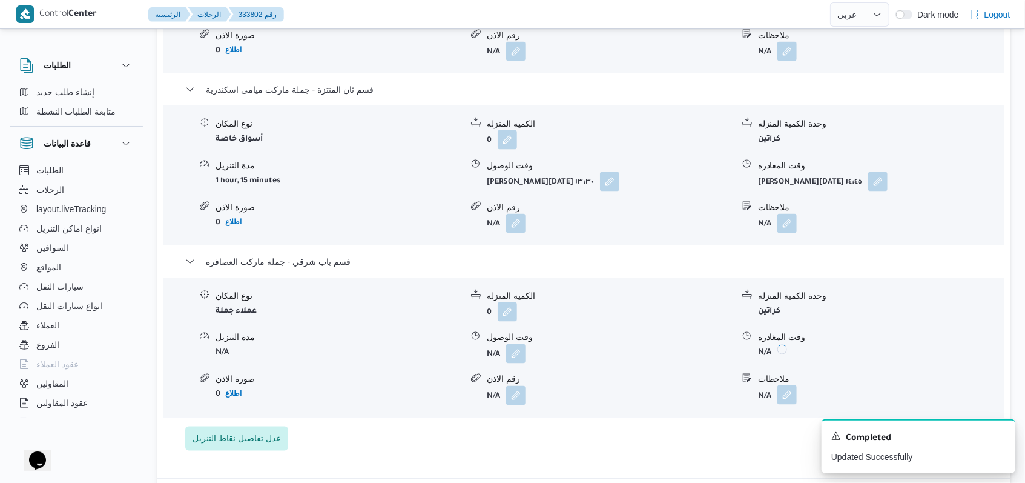
click at [782, 385] on button "button" at bounding box center [786, 394] width 19 height 19
click at [759, 406] on div "ملاحظات" at bounding box center [754, 413] width 120 height 36
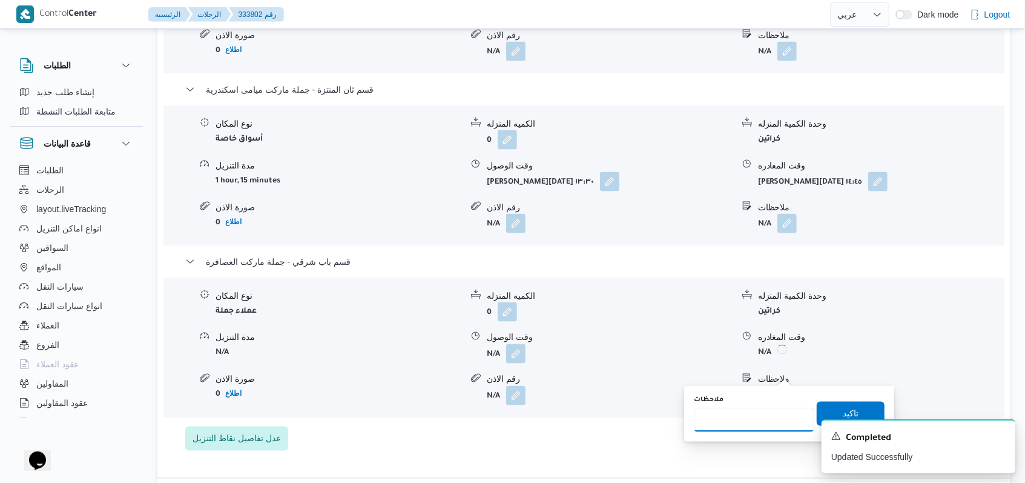
click at [741, 424] on input "ملاحظات" at bounding box center [754, 419] width 120 height 24
type input "الفرع ملغى من العميل"
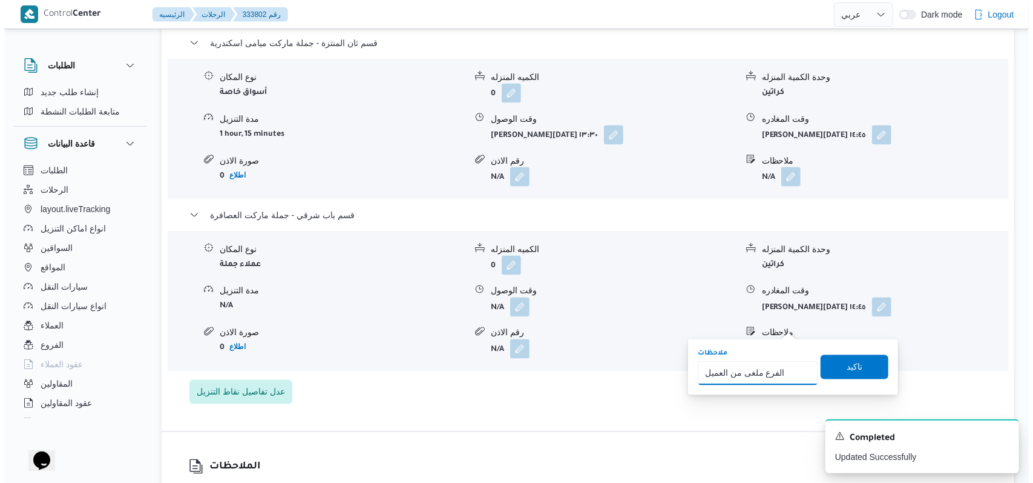
scroll to position [1291, 0]
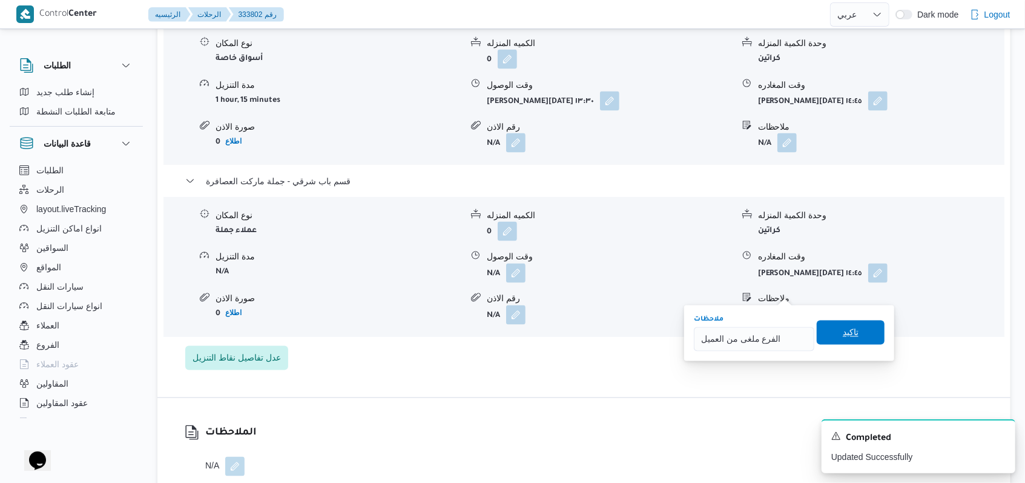
click at [828, 326] on span "تاكيد" at bounding box center [851, 332] width 68 height 24
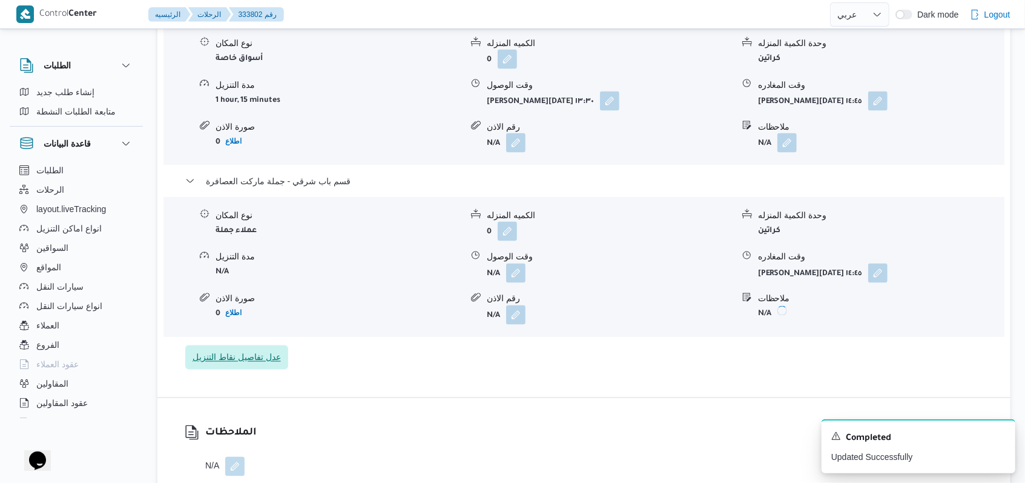
click at [271, 350] on span "عدل تفاصيل نقاط التنزيل" at bounding box center [237, 357] width 88 height 15
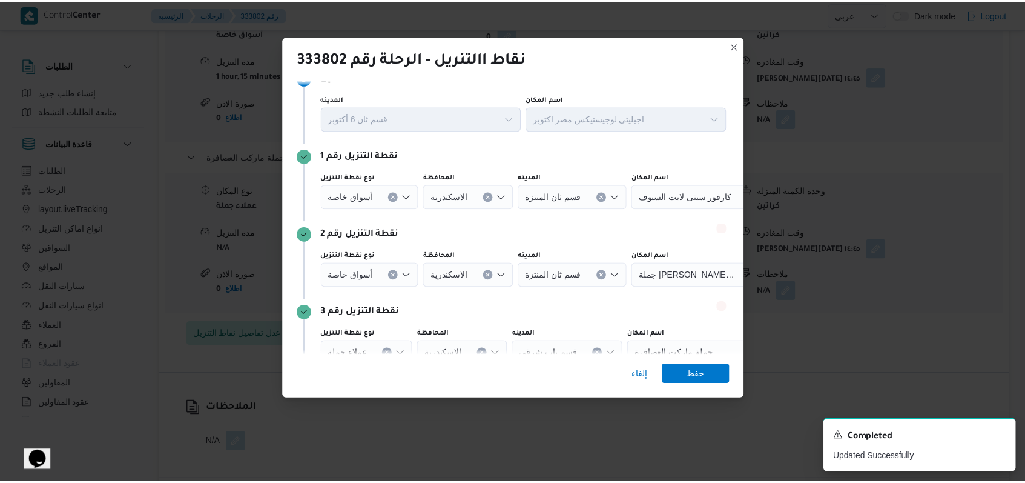
scroll to position [78, 0]
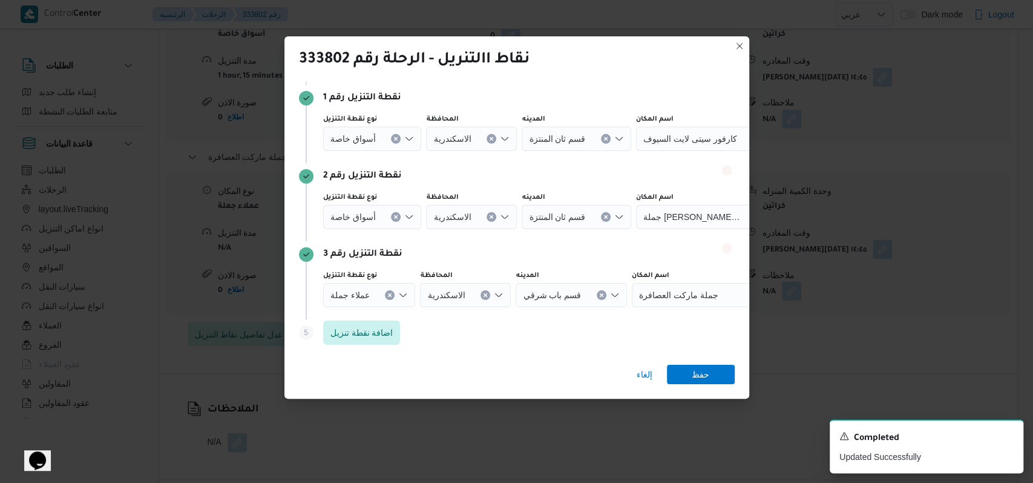
click at [388, 293] on icon "Clear input" at bounding box center [389, 294] width 5 height 5
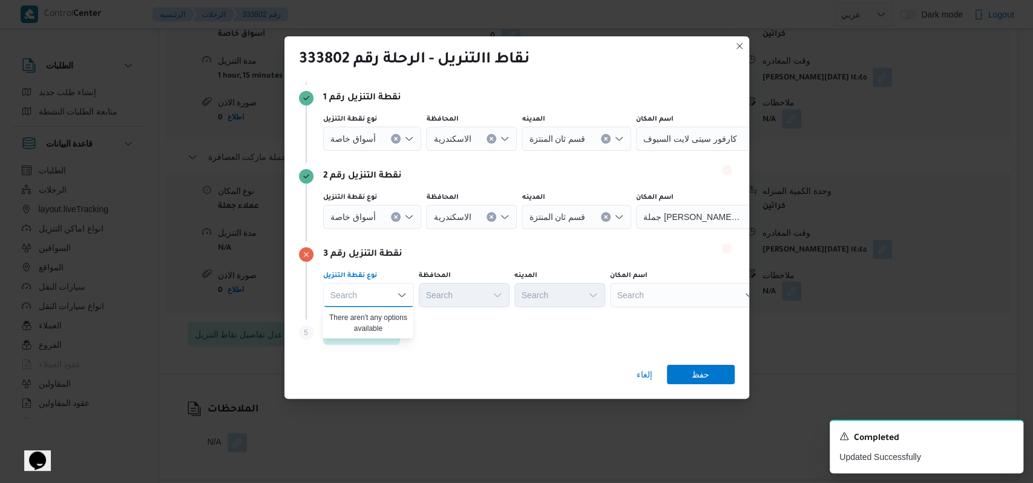
click at [397, 213] on button "Clear input" at bounding box center [396, 217] width 10 height 10
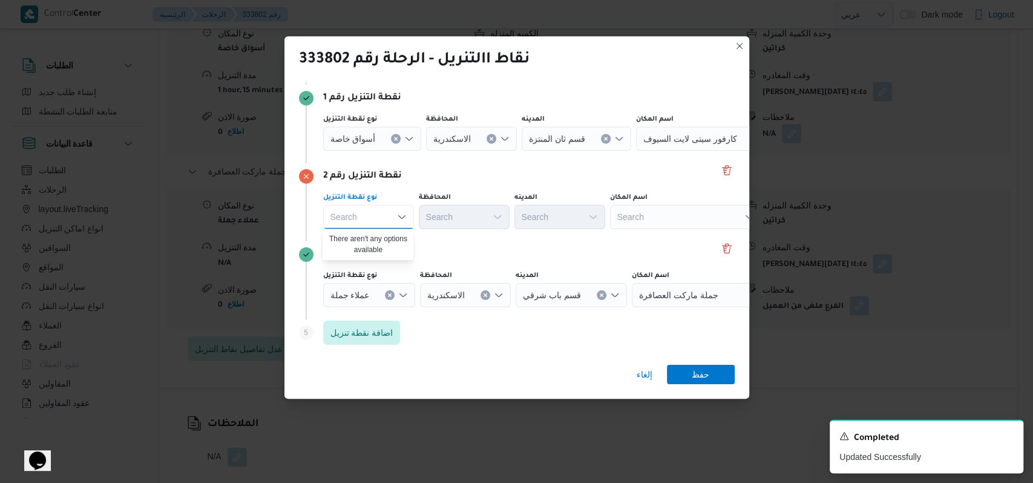
click at [485, 257] on div "نقطة التنزيل رقم 3" at bounding box center [517, 254] width 436 height 15
click at [390, 292] on icon "Clear input" at bounding box center [389, 294] width 5 height 5
click at [554, 254] on div "نقطة التنزيل رقم 3" at bounding box center [517, 254] width 436 height 15
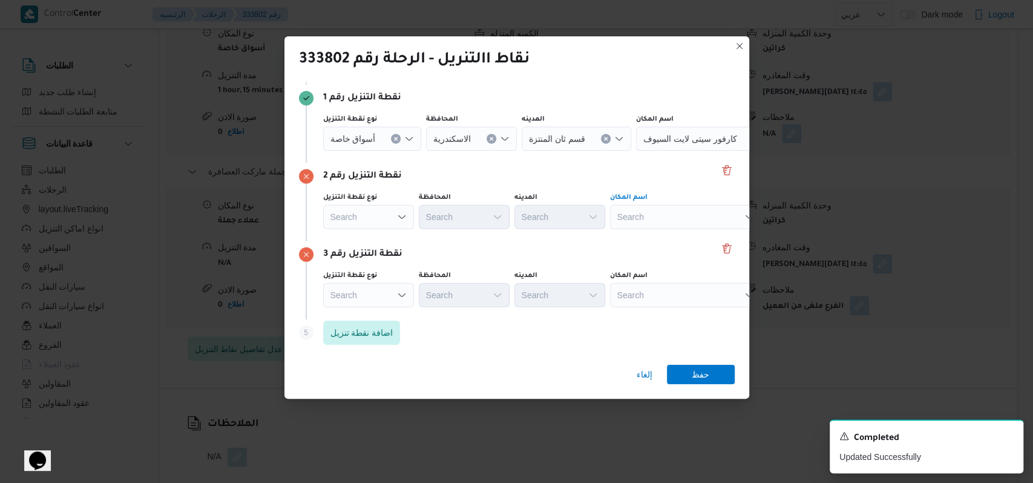
click at [690, 211] on div "Search" at bounding box center [685, 217] width 151 height 24
type input "العصافر"
click at [653, 235] on span "جملة ماركت العصافرة | العصافرة | الأزاريتة والشاطبي" at bounding box center [692, 238] width 122 height 15
click at [645, 294] on div "Search" at bounding box center [685, 295] width 151 height 24
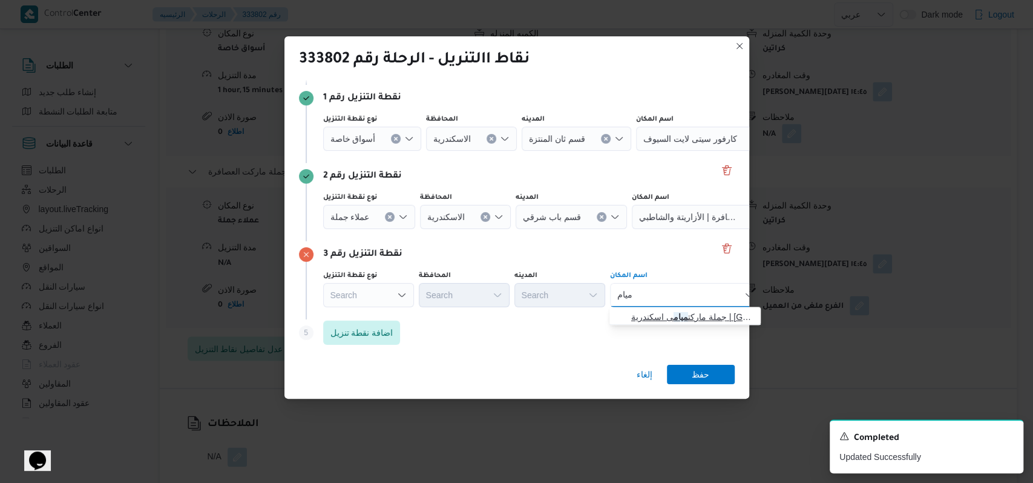
type input "ميام"
click at [669, 315] on span "جملة ماركت ميام ى اسكندرية | Gomla Market | المندرة قبلي" at bounding box center [692, 316] width 122 height 15
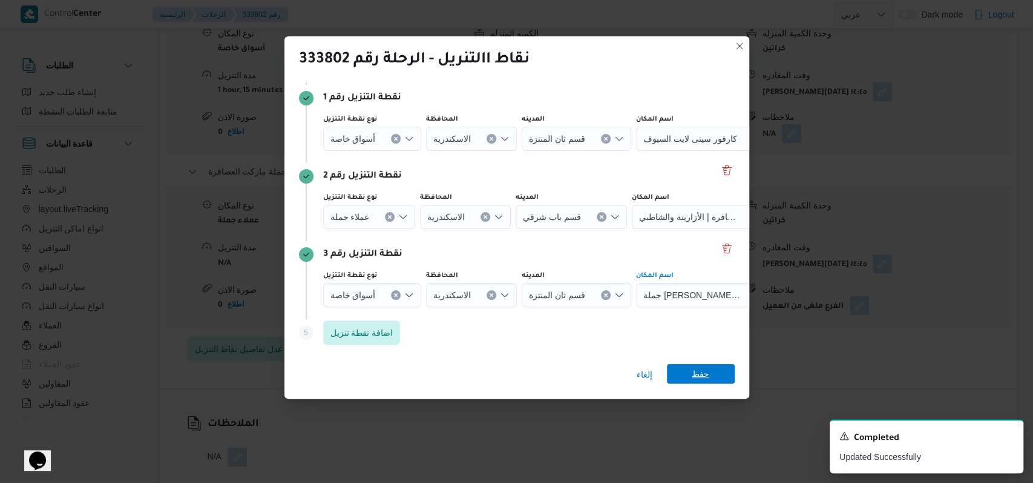
click at [702, 374] on span "حفظ" at bounding box center [701, 373] width 18 height 19
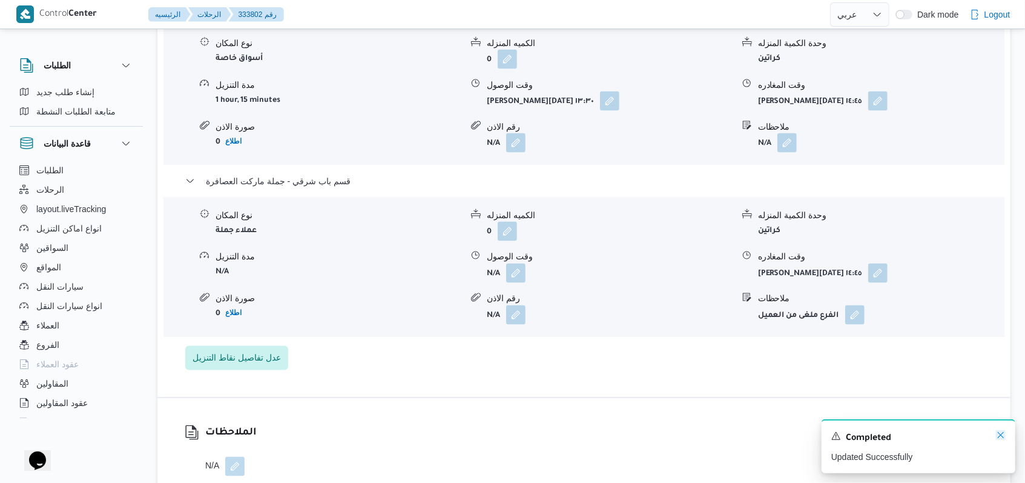
click at [998, 436] on icon "Dismiss toast" at bounding box center [1001, 435] width 10 height 10
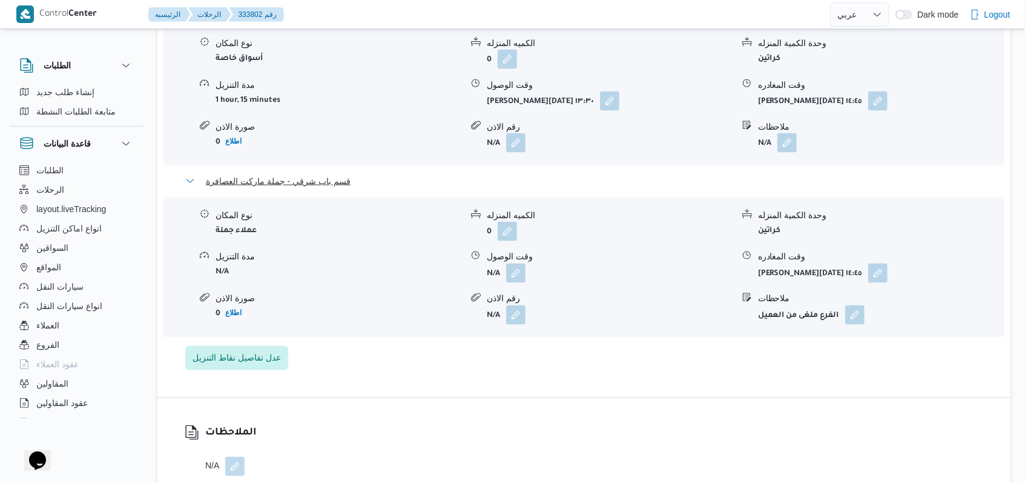
click at [293, 174] on span "قسم باب شرقي - جملة ماركت العصافرة" at bounding box center [278, 181] width 145 height 15
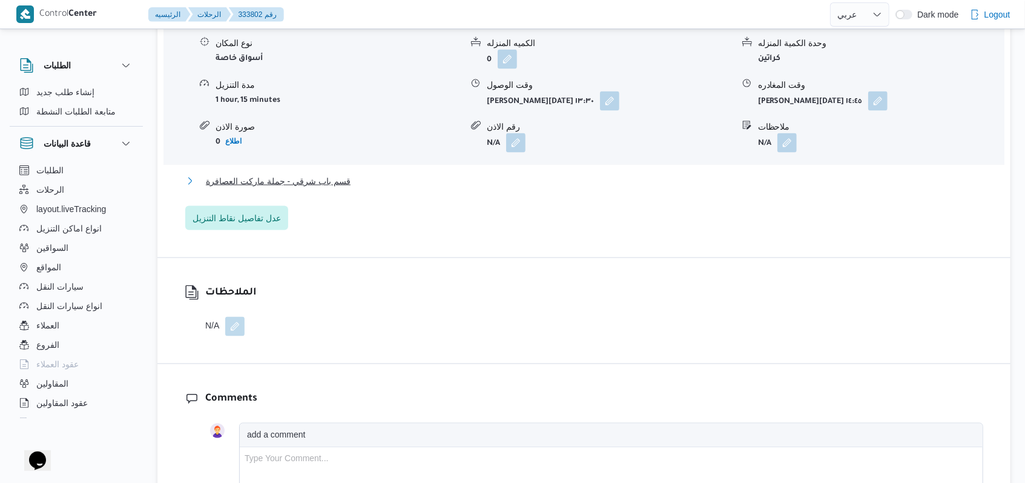
scroll to position [1049, 0]
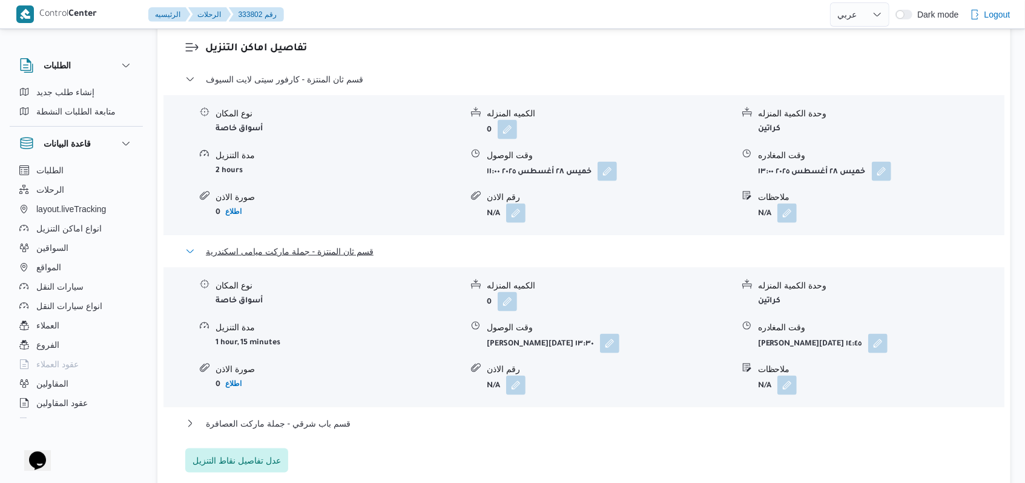
click at [329, 244] on span "قسم ثان المنتزة - جملة ماركت ميامى اسكندرية" at bounding box center [290, 251] width 168 height 15
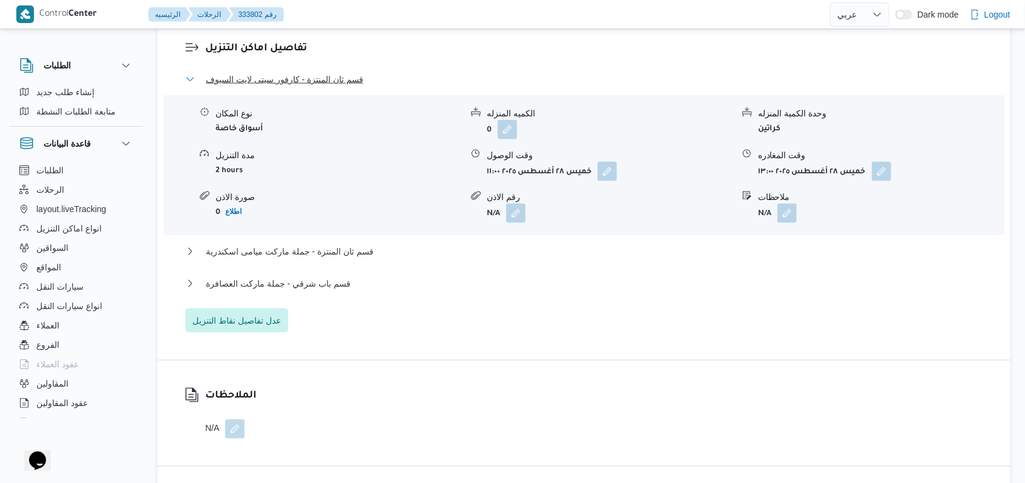
click at [306, 72] on span "قسم ثان المنتزة - كارفور سيتى لايت السيوف" at bounding box center [284, 79] width 157 height 15
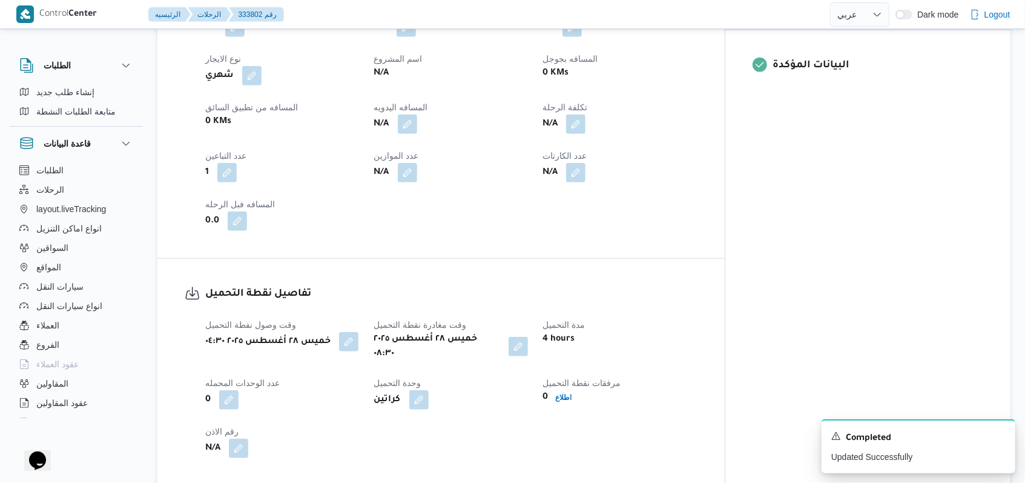
scroll to position [484, 0]
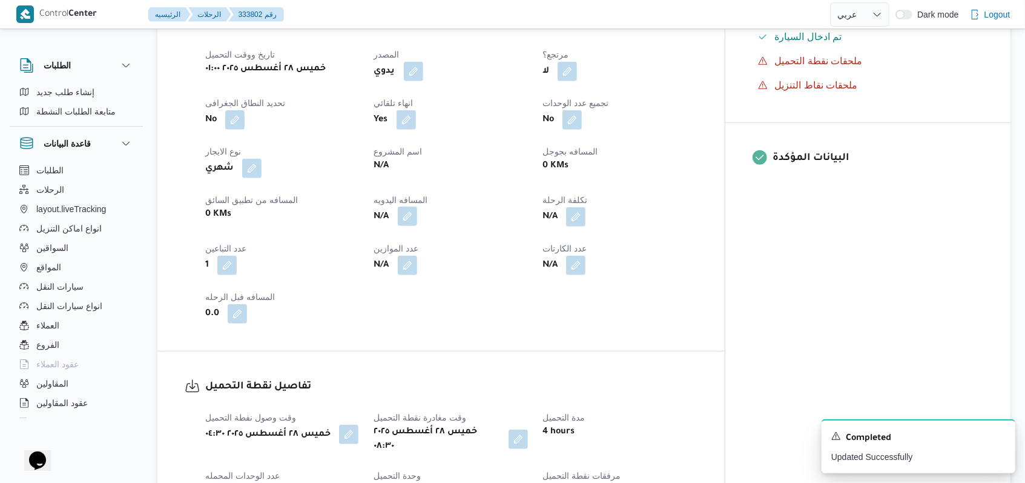
click at [417, 206] on button "button" at bounding box center [407, 215] width 19 height 19
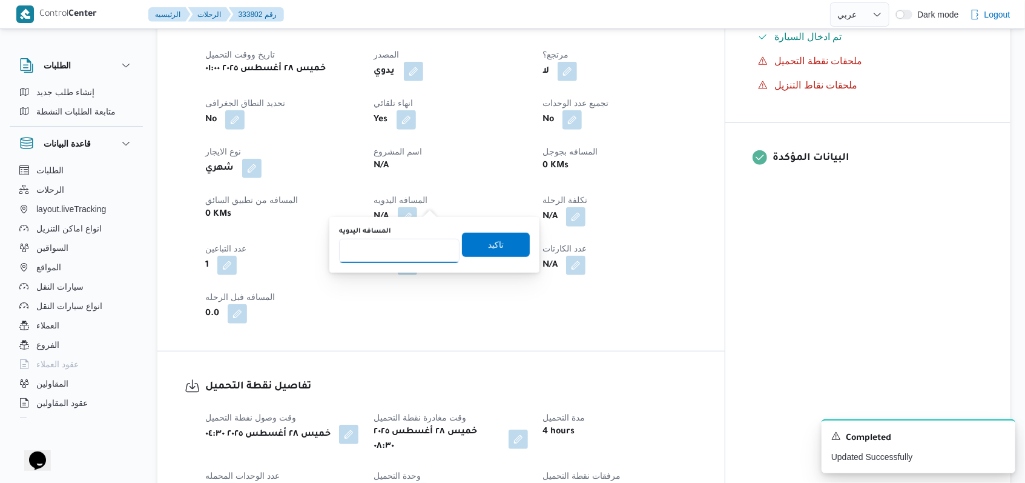
click at [402, 247] on input "المسافه اليدويه" at bounding box center [399, 251] width 120 height 24
type input "466"
click at [486, 236] on span "تاكيد" at bounding box center [496, 244] width 68 height 24
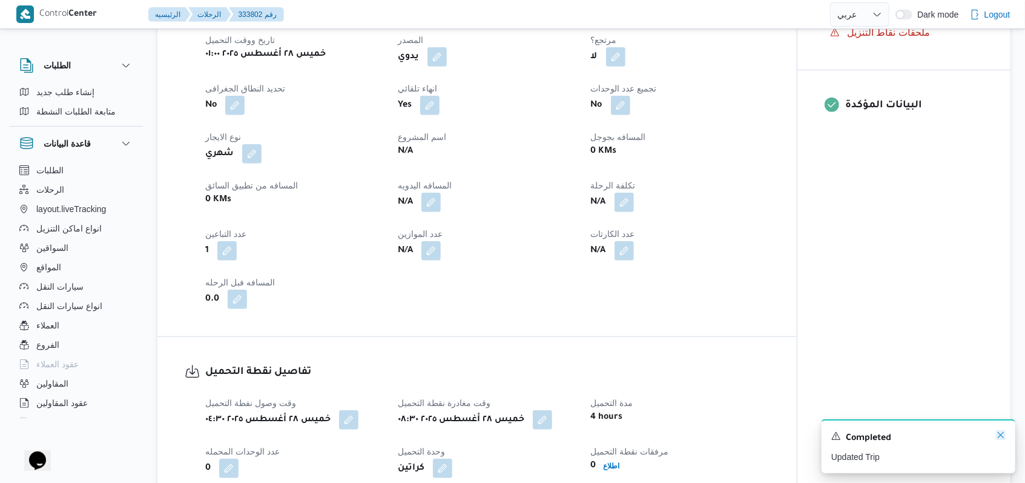
click at [1001, 437] on icon "Dismiss toast" at bounding box center [1001, 435] width 10 height 10
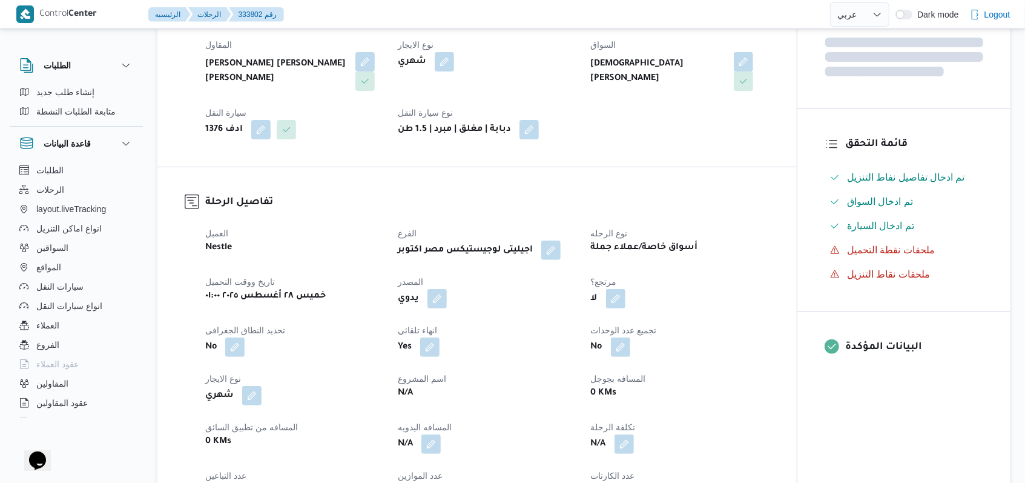
scroll to position [0, 0]
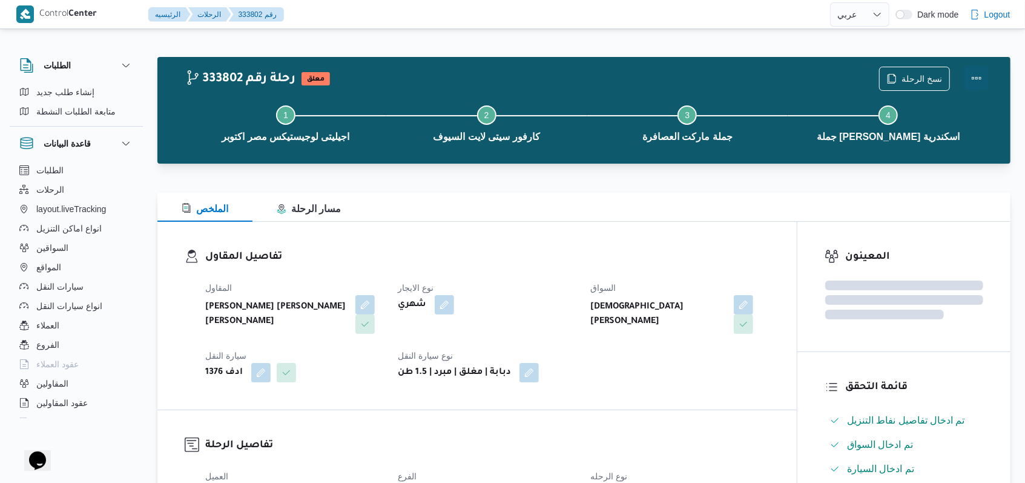
click at [975, 76] on button "Actions" at bounding box center [976, 78] width 24 height 24
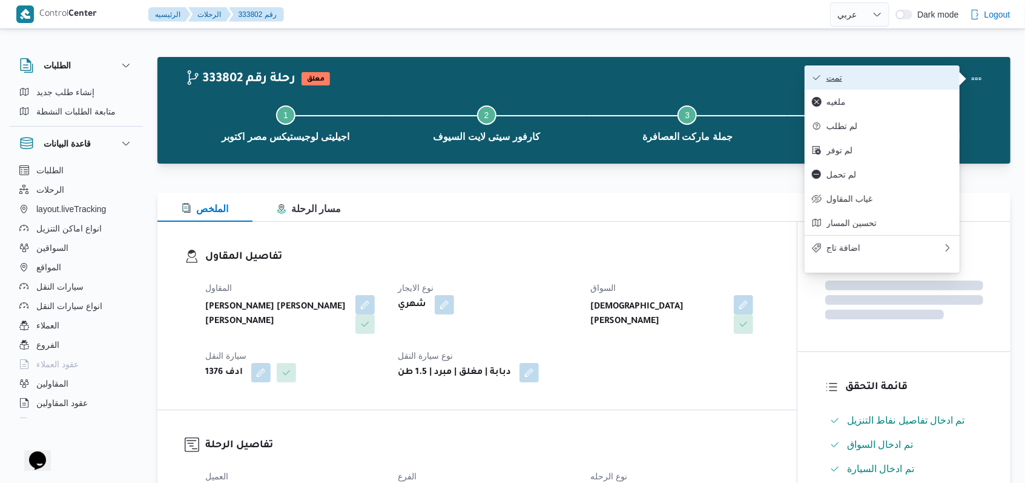
click at [914, 76] on span "تمت" at bounding box center [889, 78] width 126 height 10
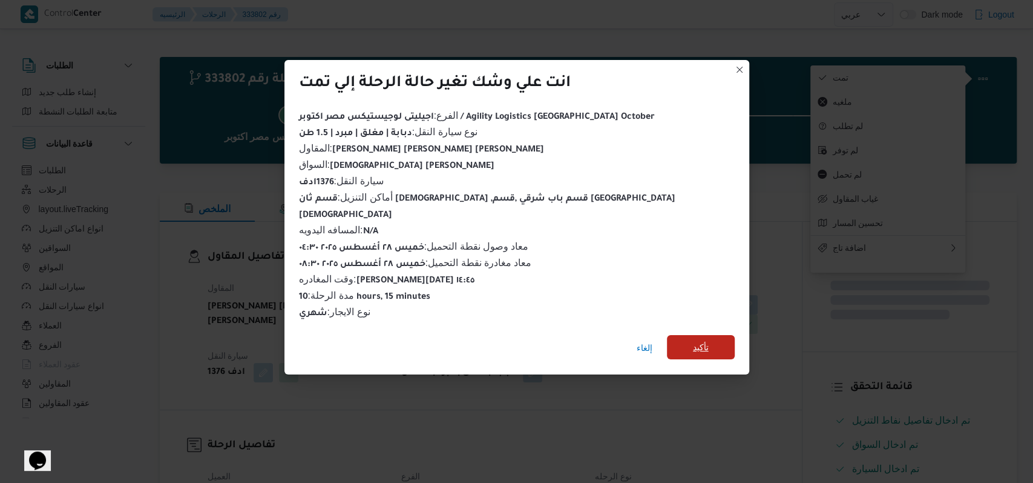
click at [693, 340] on span "تأكيد" at bounding box center [701, 347] width 16 height 15
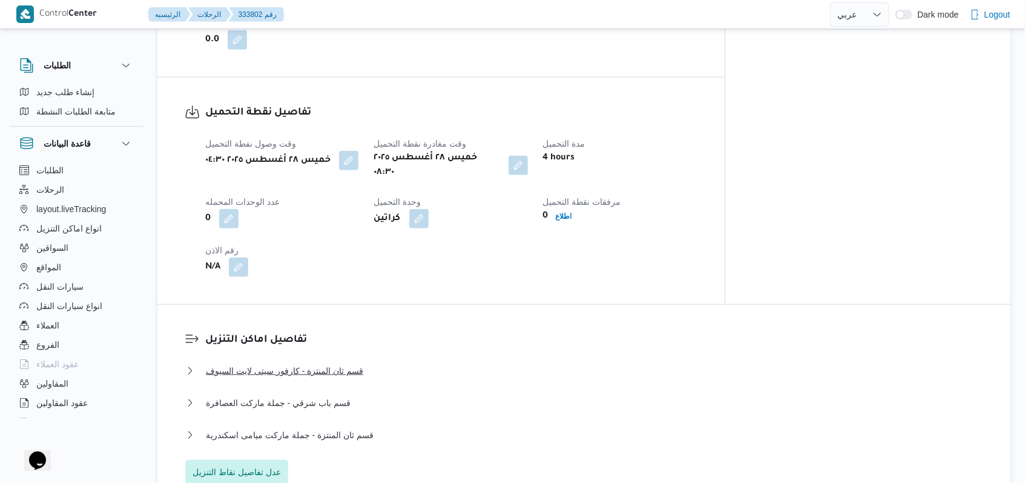
scroll to position [888, 0]
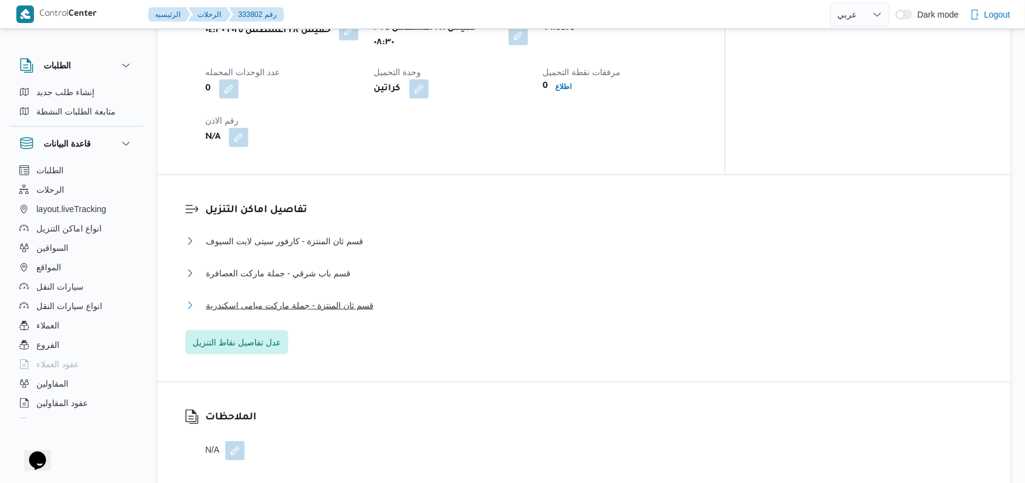
click at [344, 298] on span "قسم ثان المنتزة - جملة ماركت ميامى اسكندرية" at bounding box center [290, 305] width 168 height 15
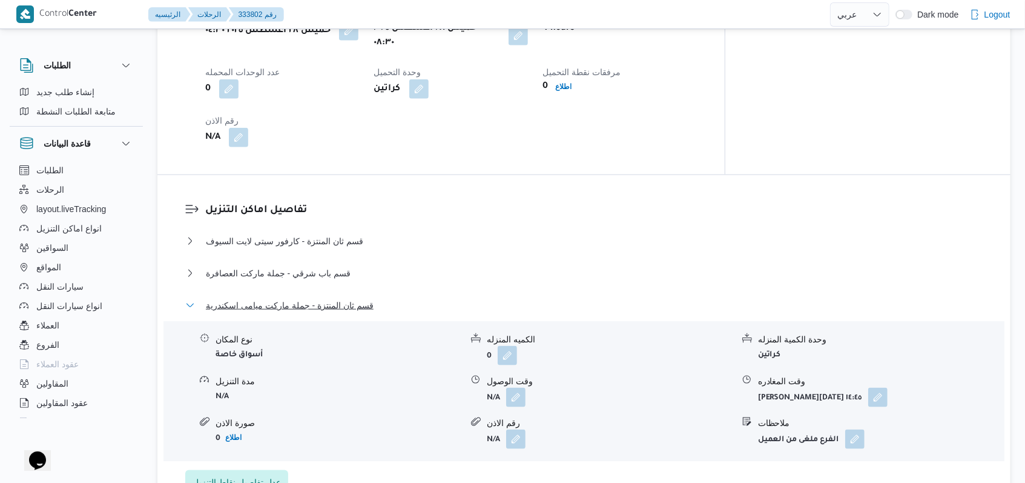
click at [344, 298] on span "قسم ثان المنتزة - جملة ماركت ميامى اسكندرية" at bounding box center [290, 305] width 168 height 15
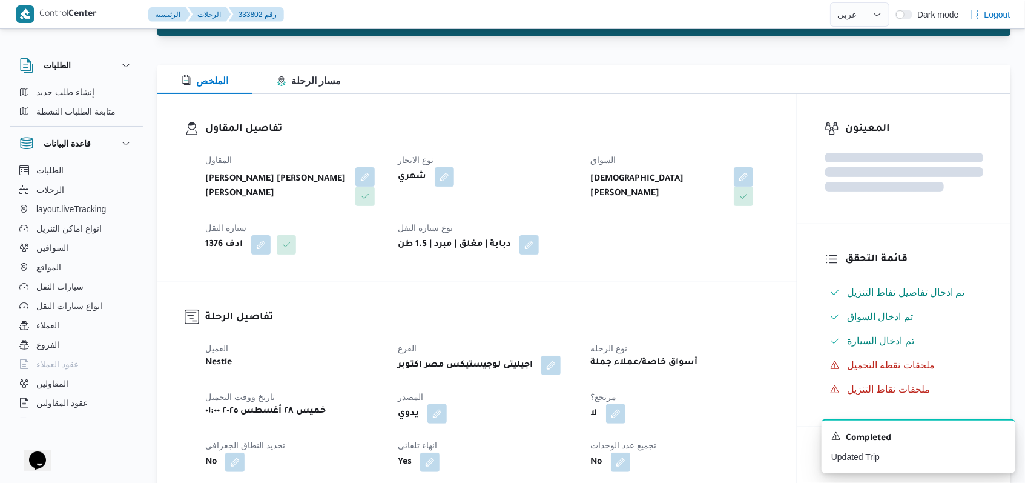
scroll to position [0, 0]
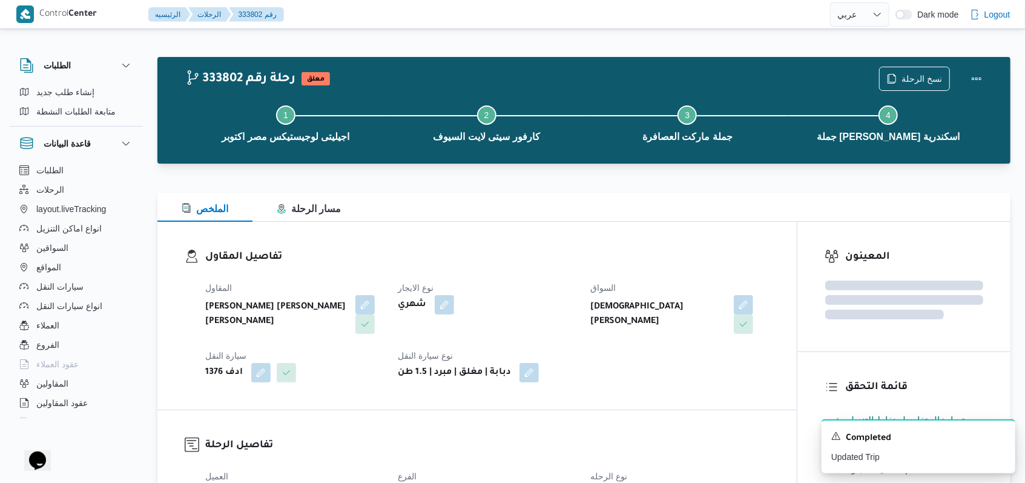
click at [535, 286] on dt "نوع الايجار" at bounding box center [487, 287] width 178 height 15
click at [1003, 438] on icon "Dismiss toast" at bounding box center [1001, 435] width 10 height 10
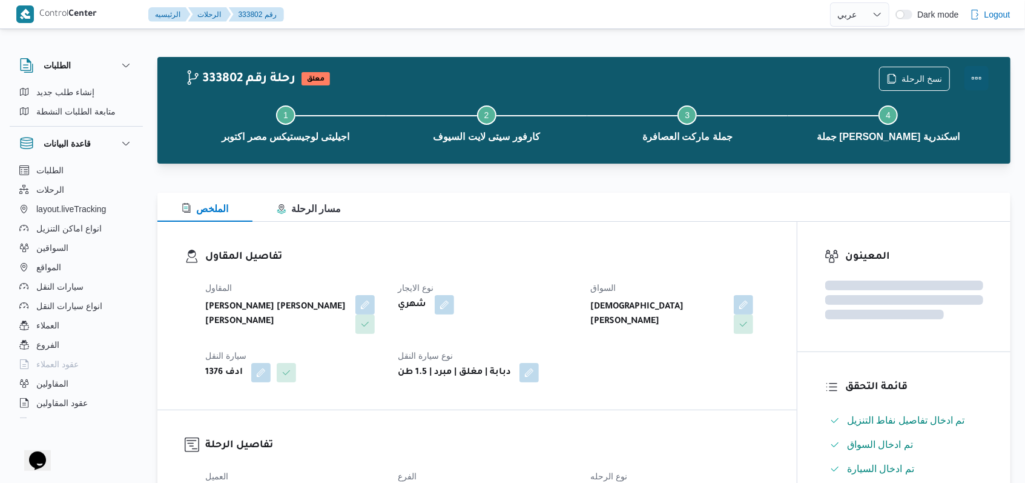
click at [978, 76] on button "Actions" at bounding box center [976, 78] width 24 height 24
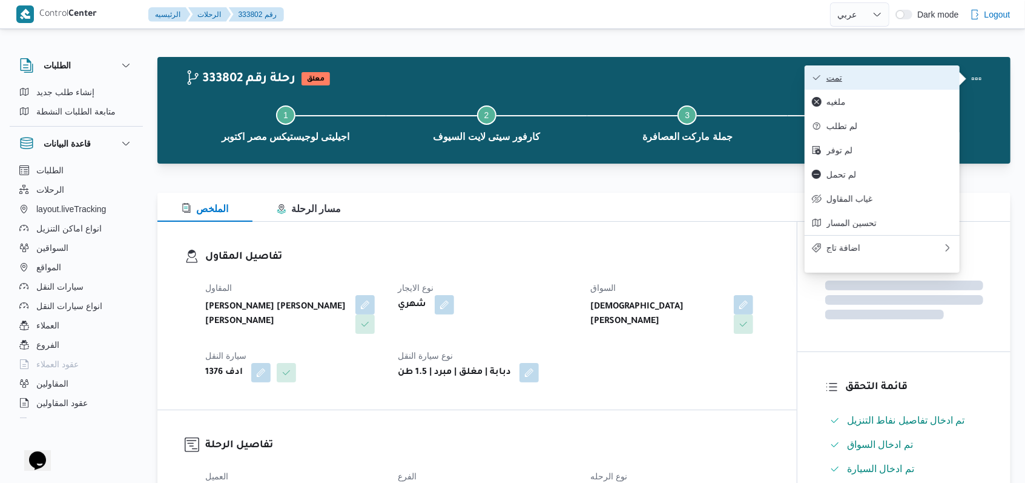
click at [924, 79] on span "تمت" at bounding box center [889, 78] width 126 height 10
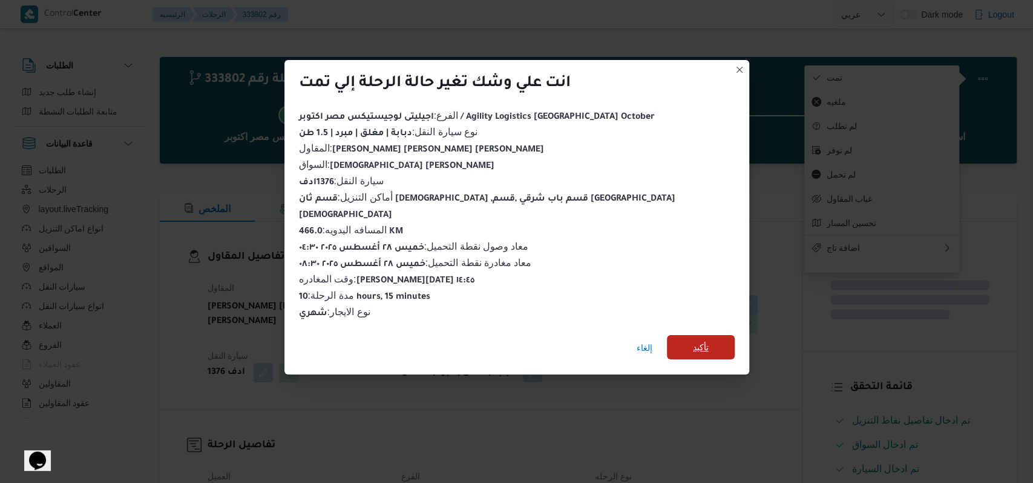
click at [693, 340] on span "تأكيد" at bounding box center [701, 347] width 16 height 15
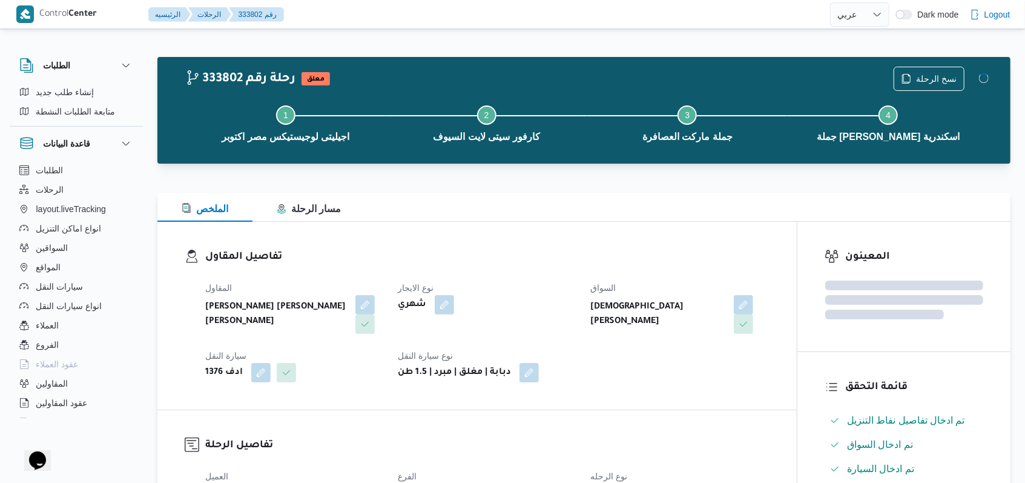
click at [541, 311] on div "شهري" at bounding box center [487, 305] width 180 height 22
click at [537, 287] on dt "نوع الايجار" at bounding box center [487, 287] width 178 height 15
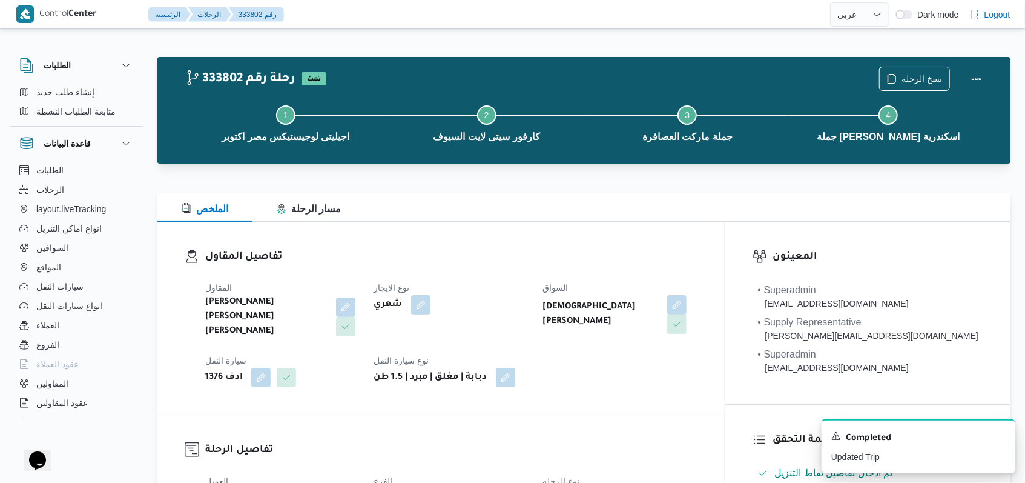
select select "ar"
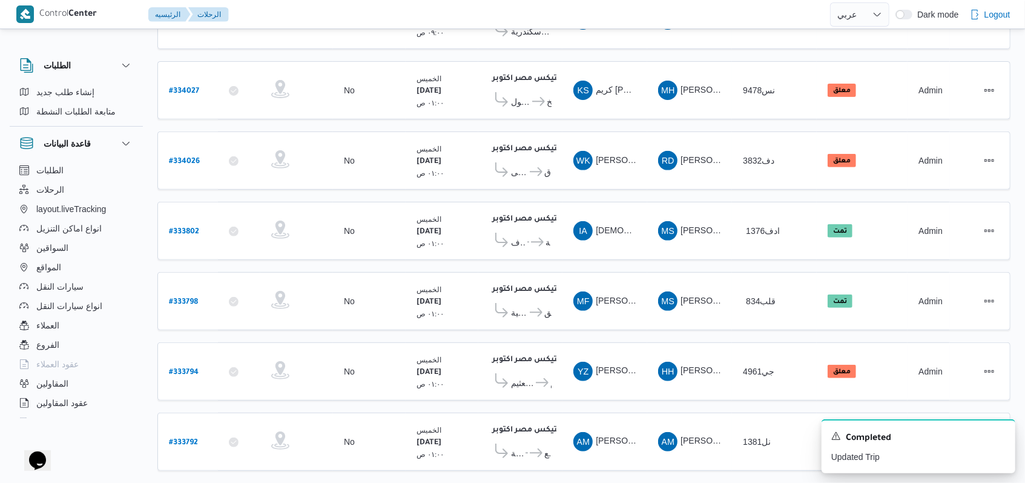
scroll to position [270, 0]
click at [1003, 434] on icon "Dismiss toast" at bounding box center [1001, 435] width 6 height 6
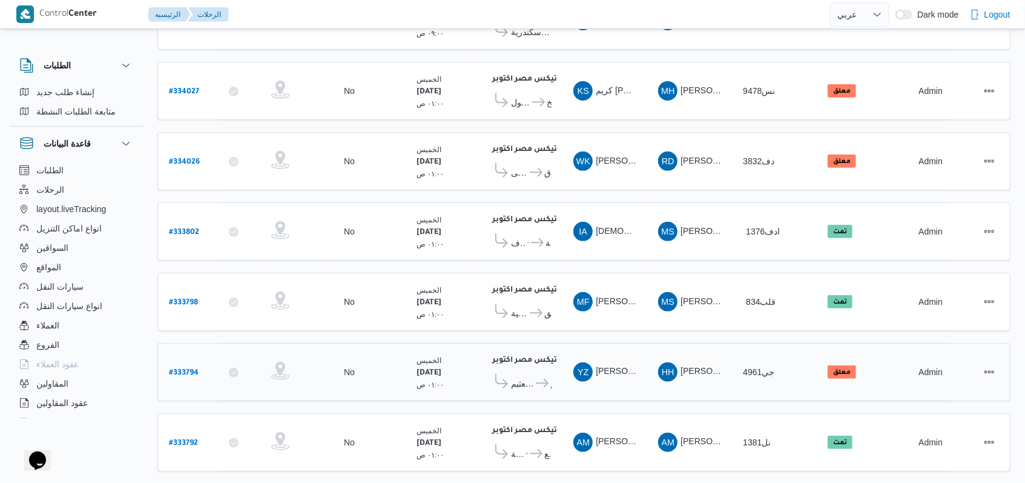
click at [167, 359] on div "# 333794" at bounding box center [188, 372] width 48 height 26
click at [191, 369] on b "# 333794" at bounding box center [184, 373] width 30 height 8
select select "ar"
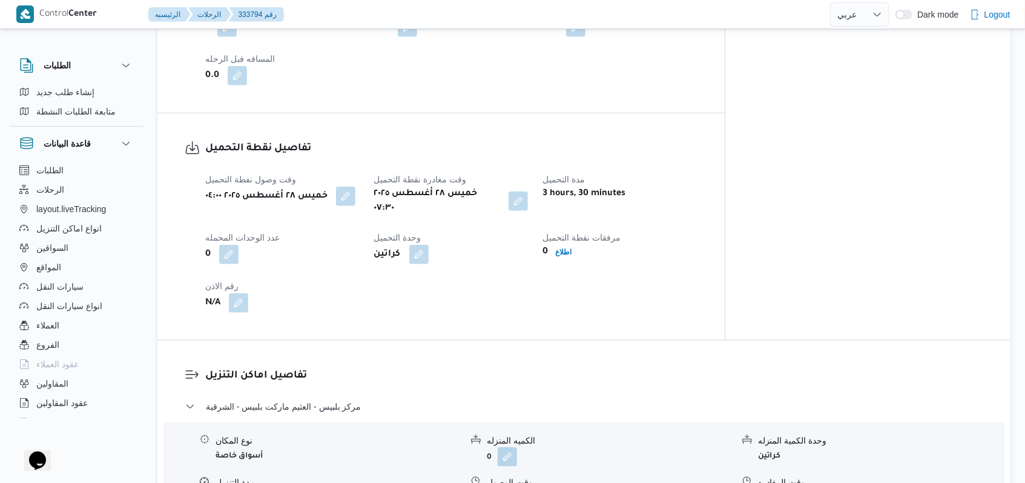
scroll to position [807, 0]
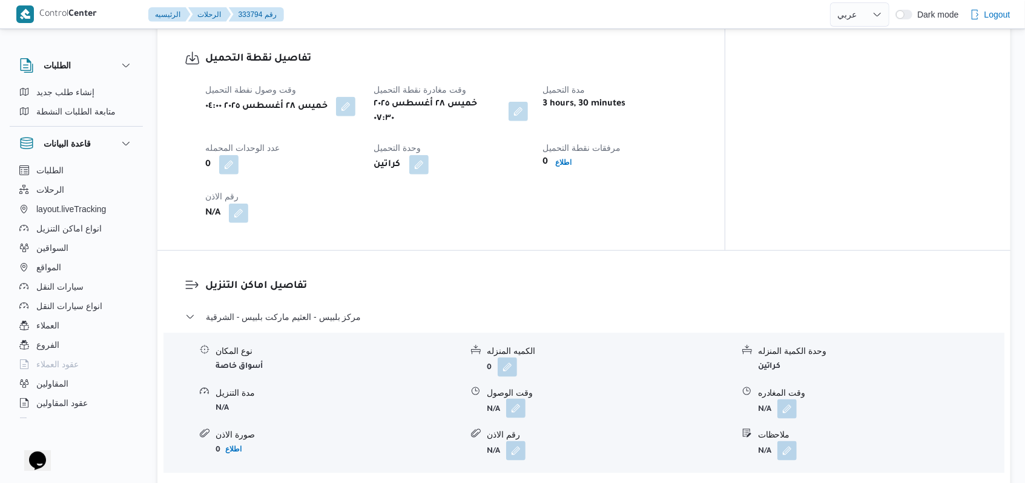
click at [514, 398] on button "button" at bounding box center [515, 407] width 19 height 19
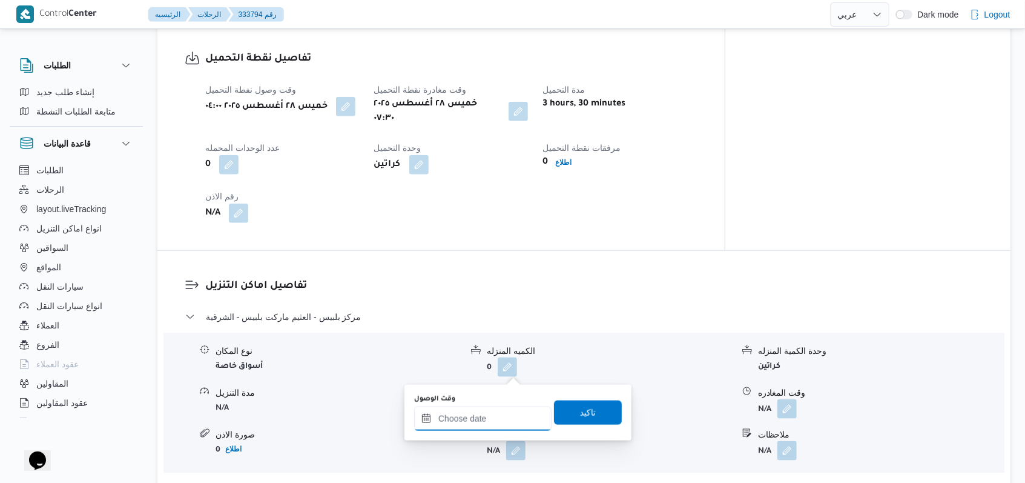
click at [479, 414] on input "وقت الوصول" at bounding box center [482, 418] width 137 height 24
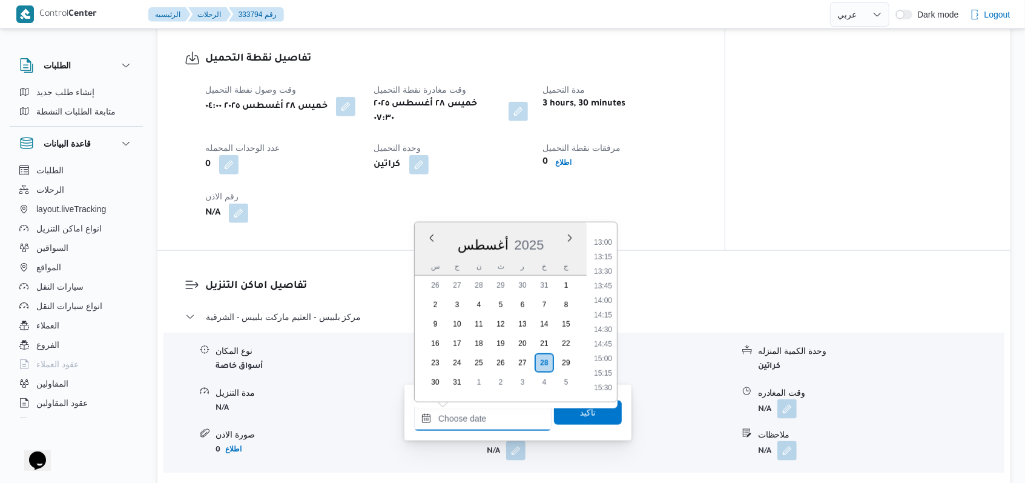
scroll to position [590, 0]
click at [611, 259] on li "10:30" at bounding box center [603, 258] width 28 height 12
type input "٢٨/٠٨/٢٠٢٥ ١٠:٣٠"
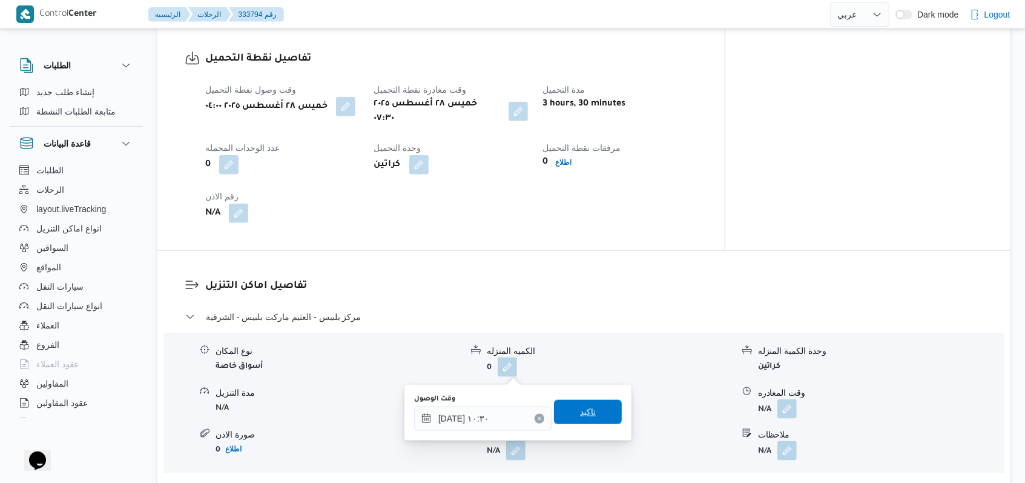
click at [584, 413] on span "تاكيد" at bounding box center [588, 411] width 16 height 15
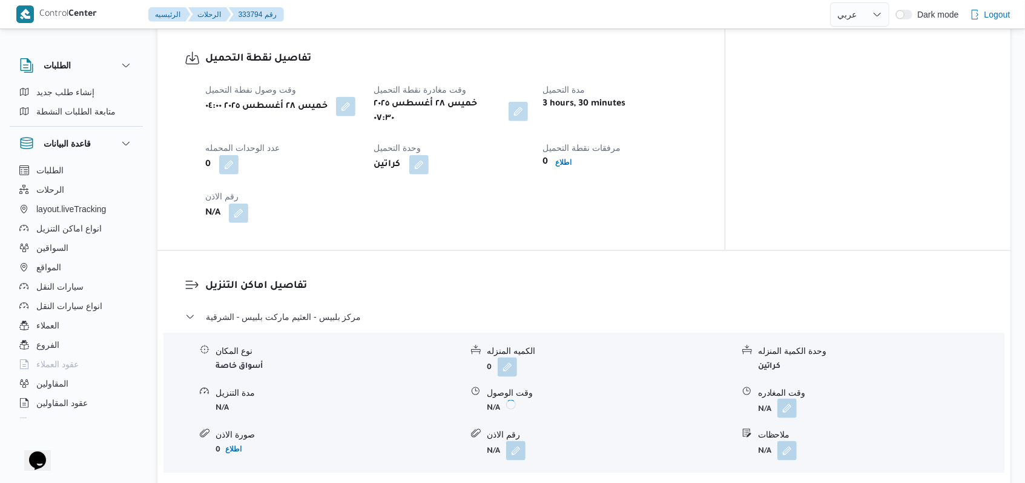
click at [782, 398] on button "button" at bounding box center [786, 407] width 19 height 19
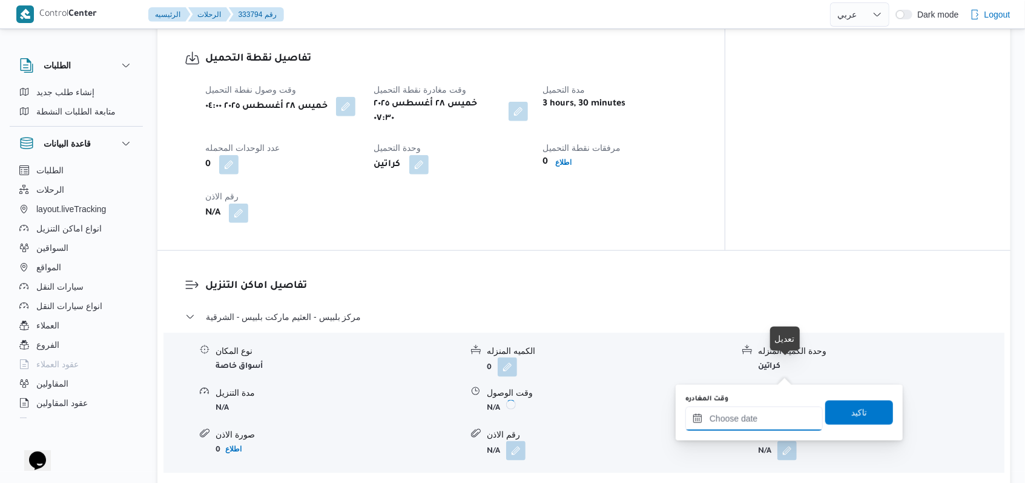
click at [752, 426] on input "وقت المغادره" at bounding box center [753, 418] width 137 height 24
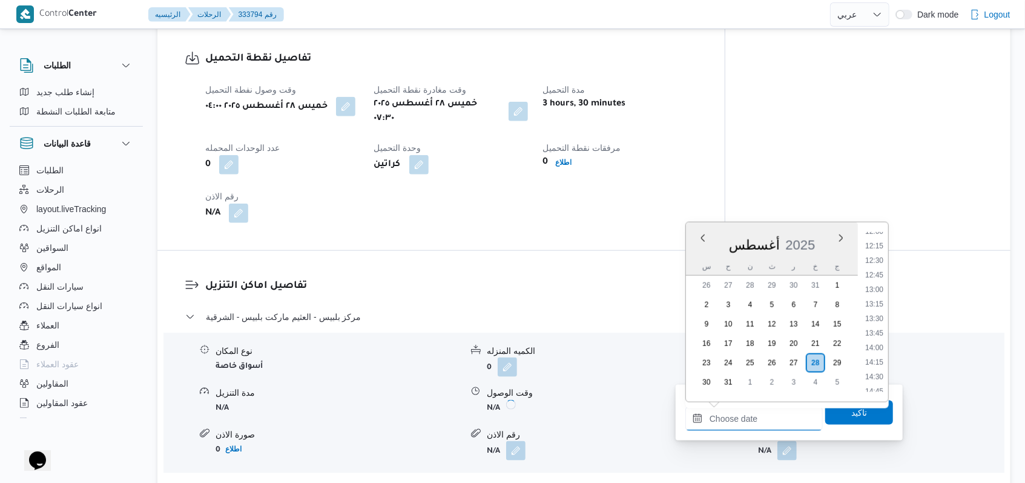
scroll to position [671, 0]
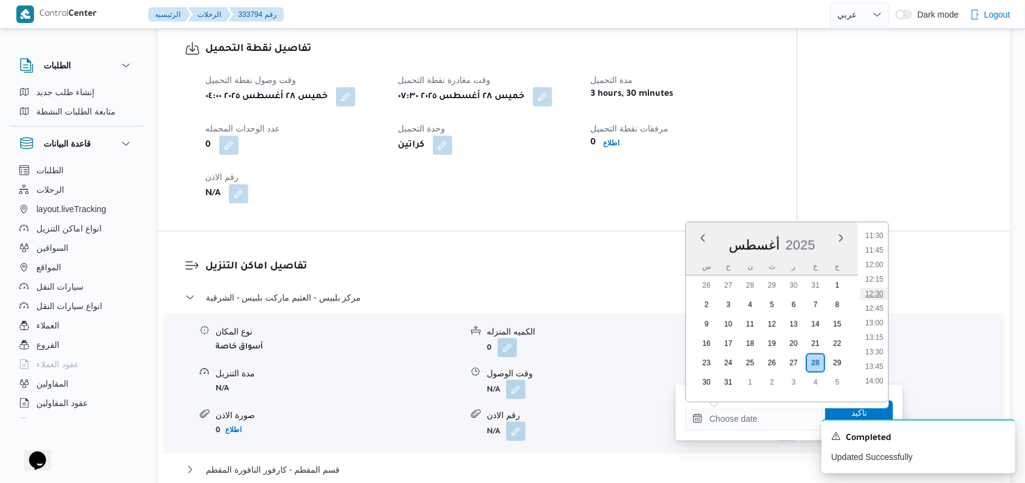
click at [877, 288] on li "12:30" at bounding box center [874, 294] width 28 height 12
type input "٢٨/٠٨/٢٠٢٥ ١٢:٣٠"
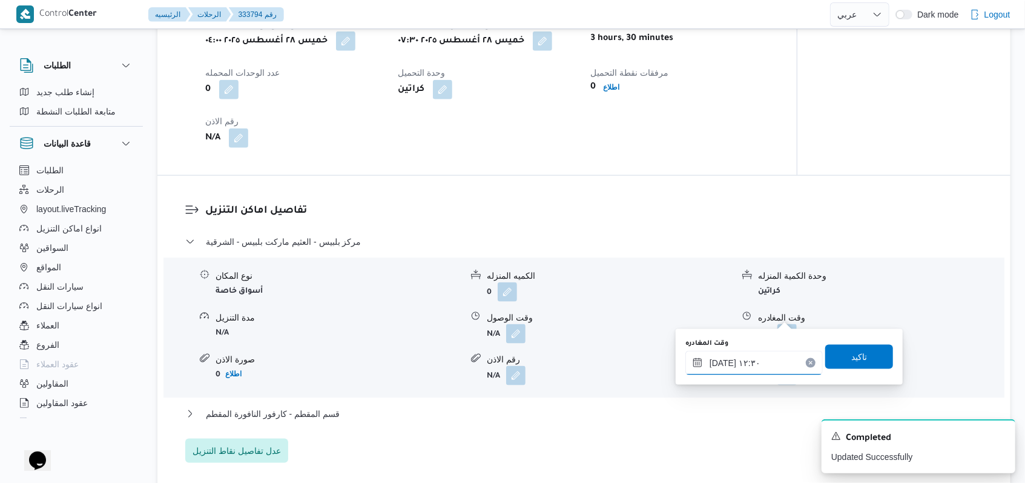
scroll to position [888, 0]
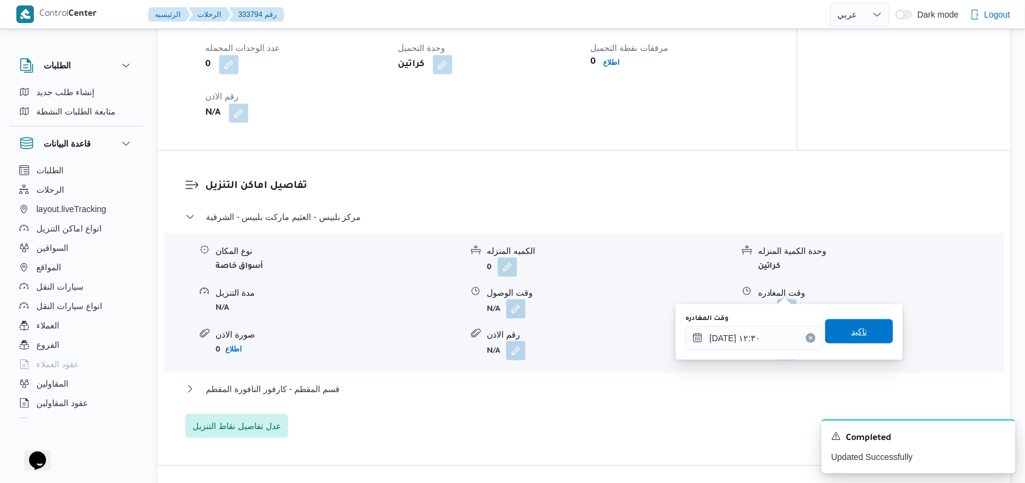
click at [838, 327] on span "تاكيد" at bounding box center [859, 331] width 68 height 24
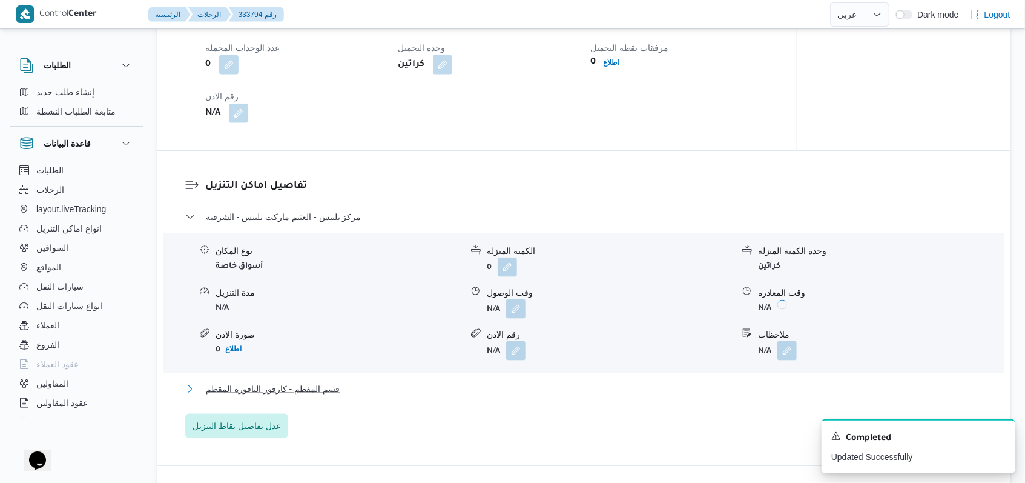
click at [292, 381] on span "قسم المقطم - كارفور النافورة المقطم" at bounding box center [273, 388] width 134 height 15
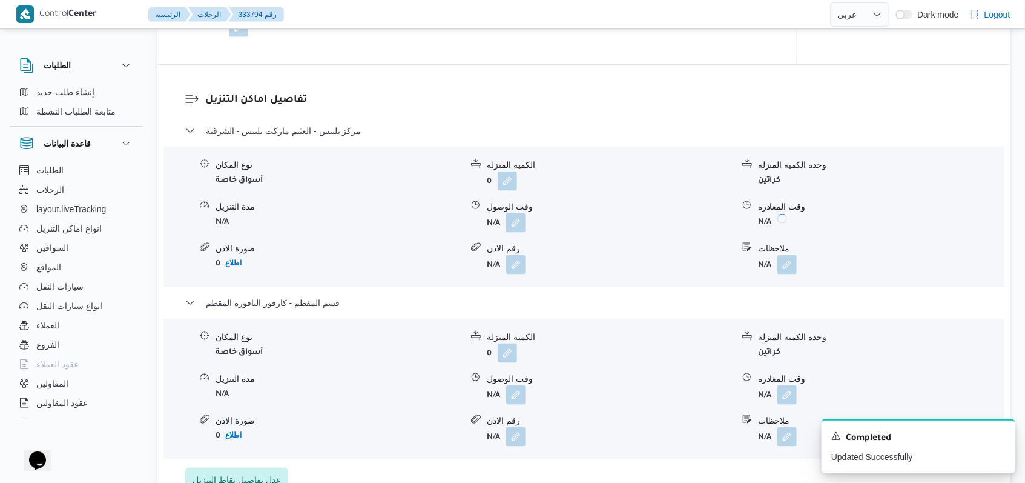
scroll to position [1049, 0]
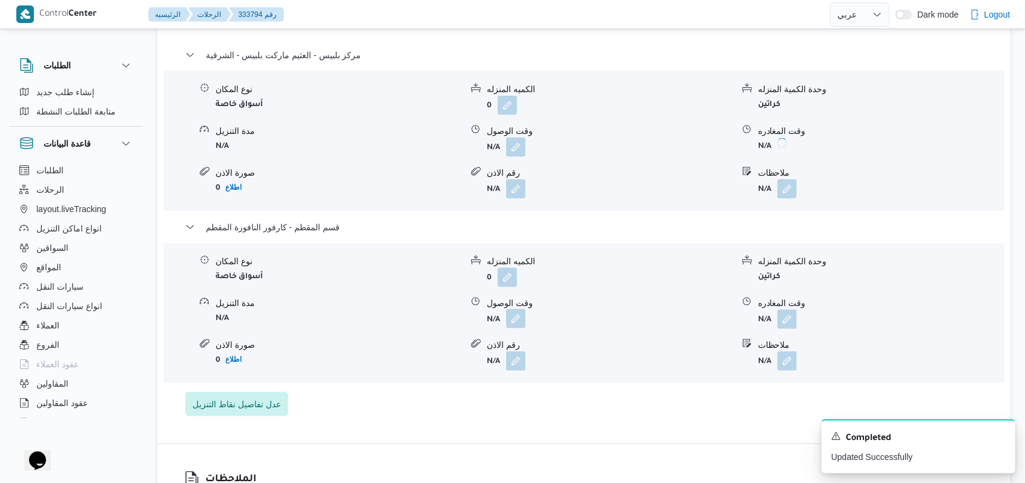
click at [516, 309] on button "button" at bounding box center [515, 318] width 19 height 19
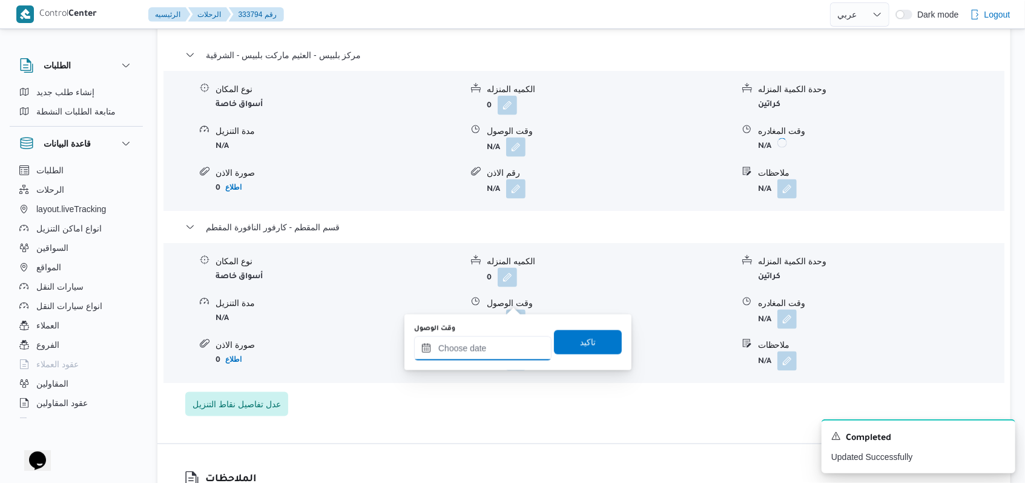
click at [493, 337] on div at bounding box center [482, 348] width 137 height 24
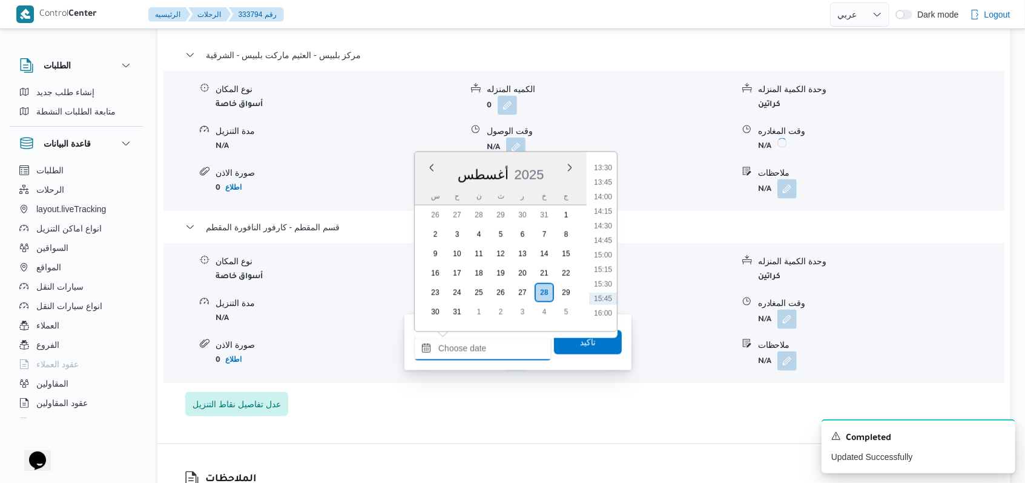
scroll to position [751, 0]
click at [607, 180] on li "13:15" at bounding box center [603, 186] width 28 height 12
type input "٢٨/٠٨/٢٠٢٥ ١٣:١٥"
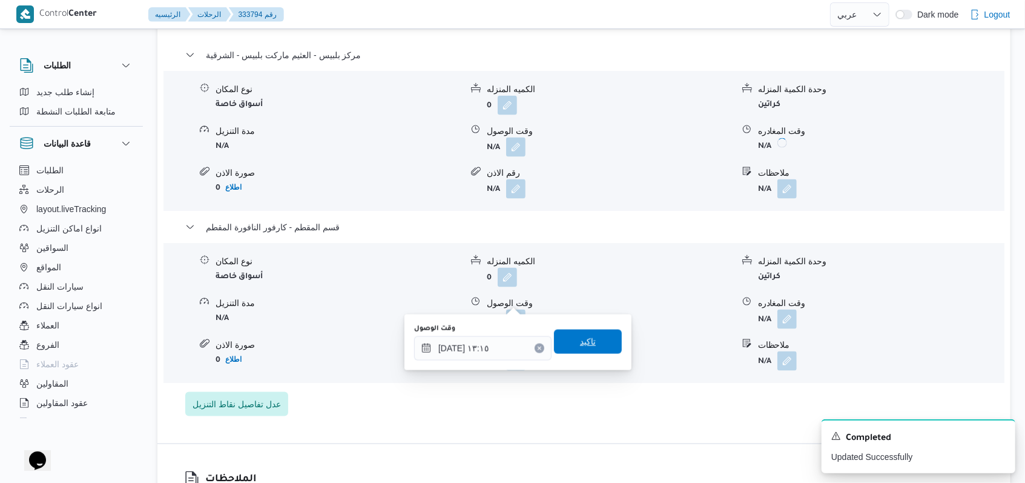
click at [580, 337] on span "تاكيد" at bounding box center [588, 341] width 16 height 15
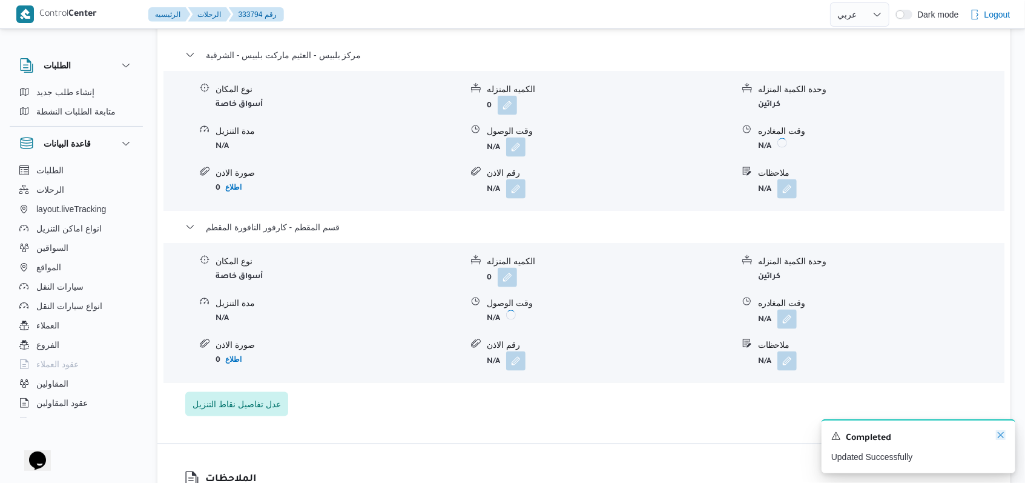
click at [998, 437] on icon "Dismiss toast" at bounding box center [1001, 435] width 10 height 10
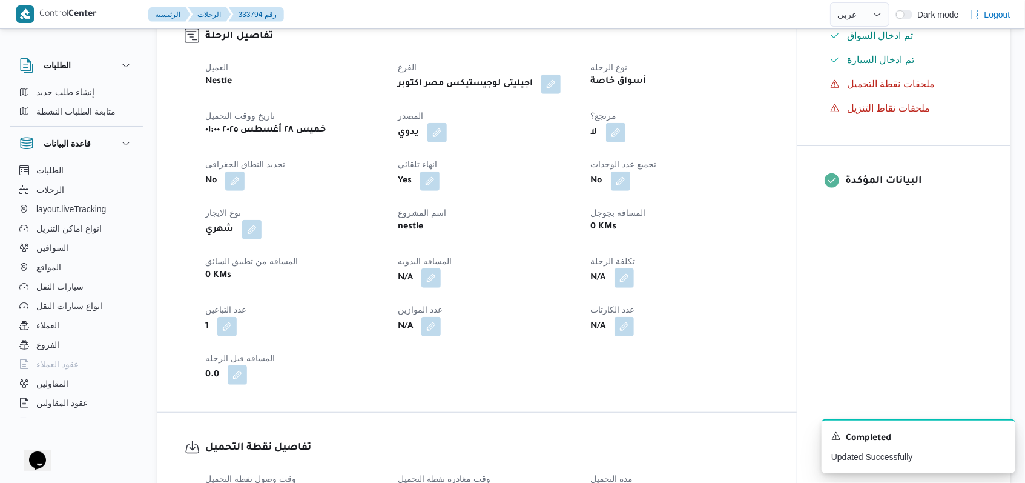
scroll to position [565, 0]
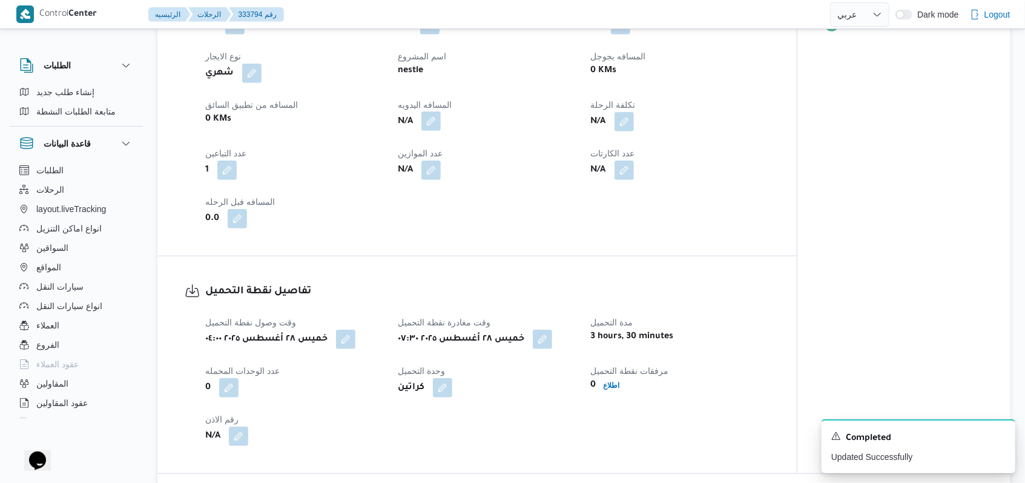
click at [434, 111] on button "button" at bounding box center [430, 120] width 19 height 19
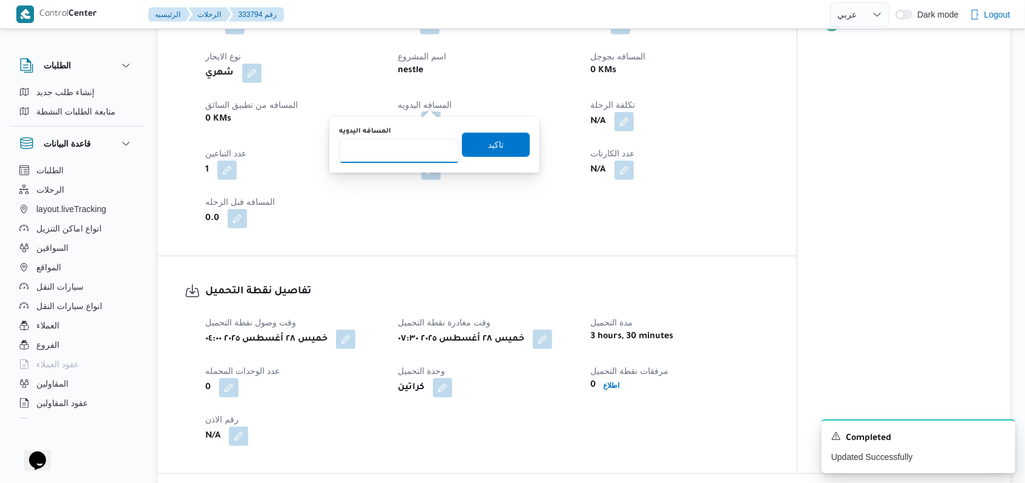
click at [407, 151] on input "المسافه اليدويه" at bounding box center [399, 151] width 120 height 24
type input "235"
click at [489, 143] on span "تاكيد" at bounding box center [496, 144] width 16 height 15
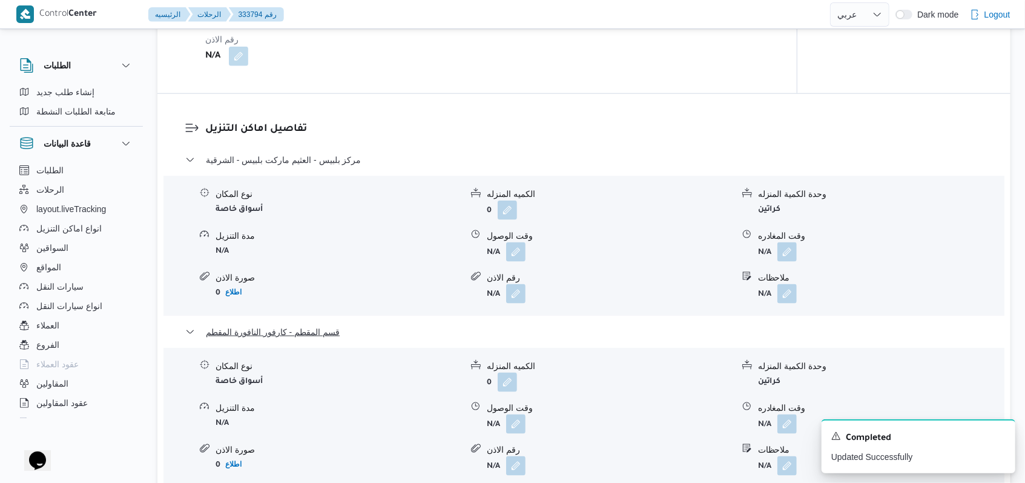
scroll to position [969, 0]
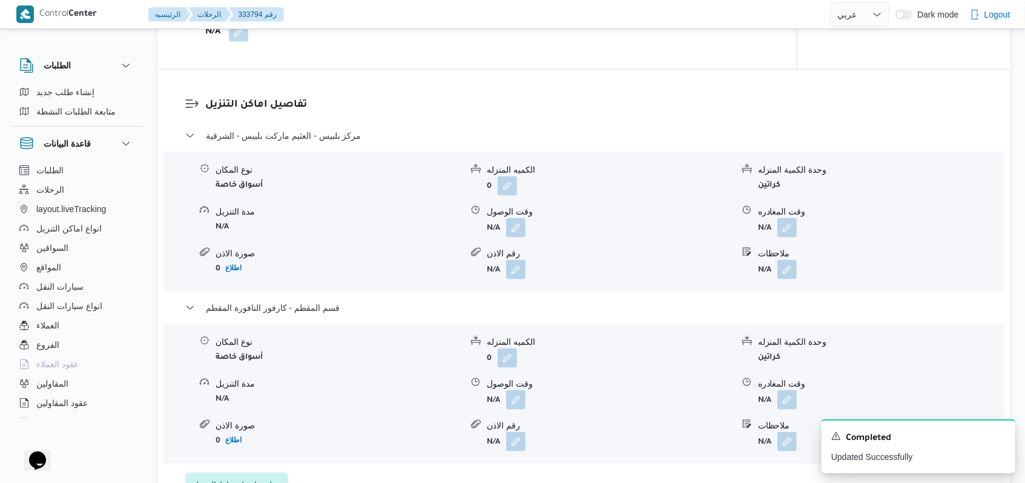
click at [309, 128] on div "مركز بلبيس - العثيم ماركت بلبيس - الشرقية" at bounding box center [584, 139] width 798 height 23
click at [315, 128] on span "مركز بلبيس - العثيم ماركت بلبيس - الشرقية" at bounding box center [284, 135] width 156 height 15
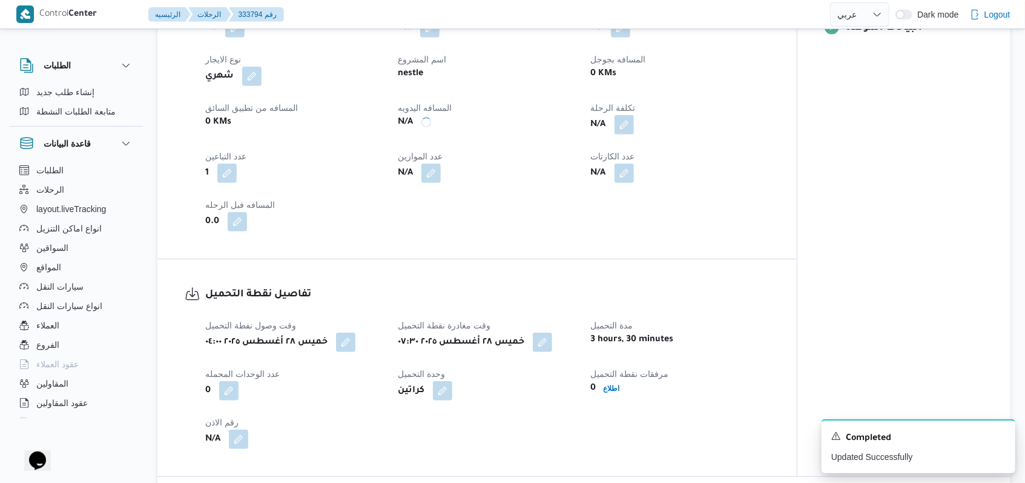
scroll to position [484, 0]
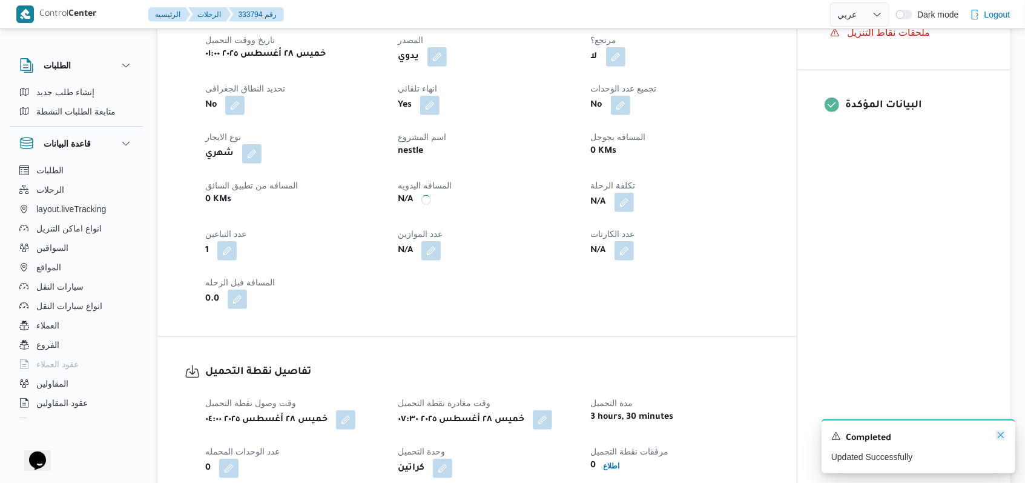
click at [998, 438] on icon "Dismiss toast" at bounding box center [1001, 435] width 10 height 10
click at [999, 434] on icon "Dismiss toast" at bounding box center [1001, 435] width 6 height 6
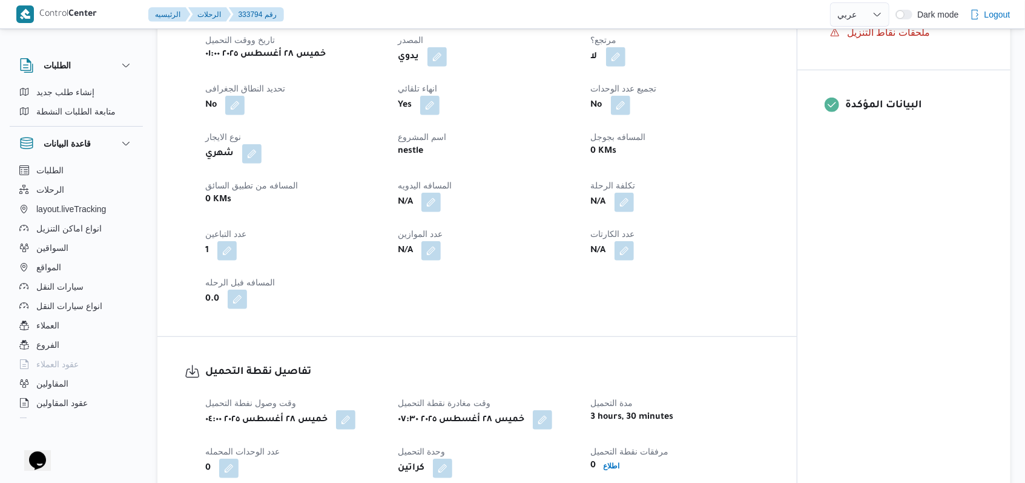
click at [688, 364] on dl "تفاصيل نقطة التحميل وقت وصول نفطة التحميل خميس ٢٨ أغسطس ٢٠٢٥ ٠٤:٠٠ وقت مغادرة ن…" at bounding box center [487, 445] width 564 height 162
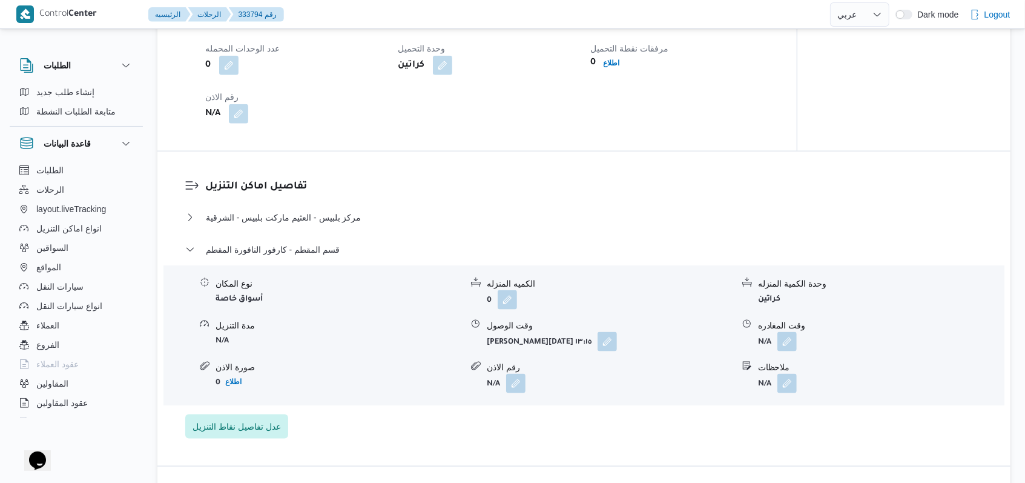
scroll to position [888, 0]
click at [289, 209] on span "مركز بلبيس - العثيم ماركت بلبيس - الشرقية" at bounding box center [284, 216] width 156 height 15
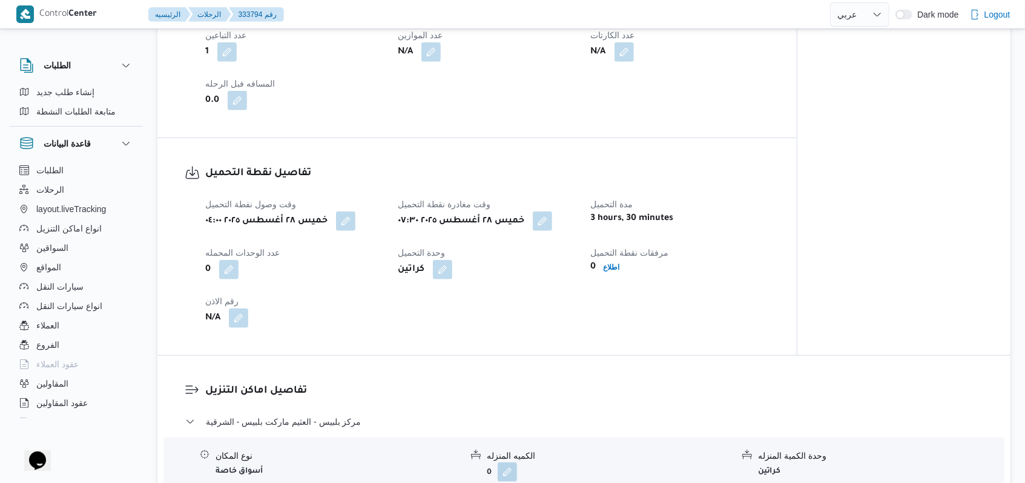
scroll to position [484, 0]
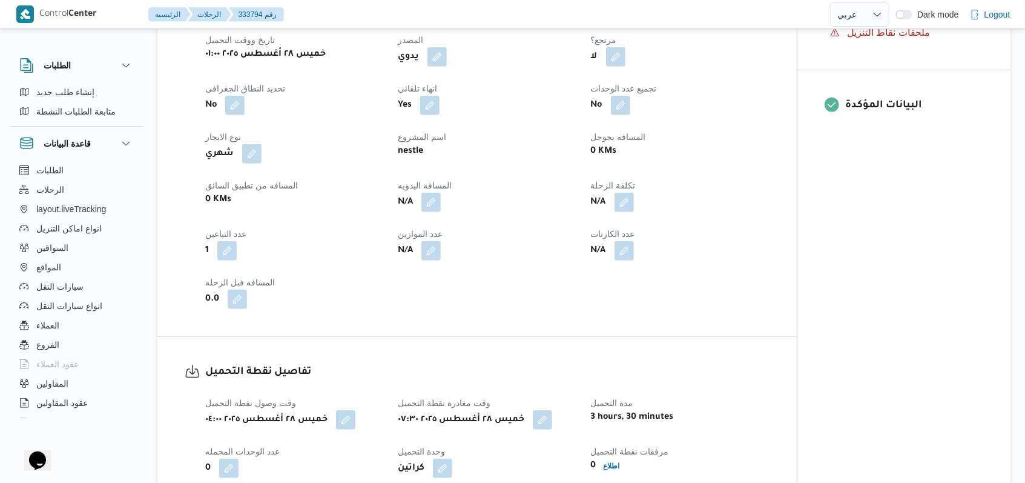
click at [567, 312] on div "تفاصيل الرحلة العميل Nestle الفرع اجيليتى لوجيستيكس مصر اكتوبر نوع الرحله أسواق…" at bounding box center [476, 131] width 639 height 410
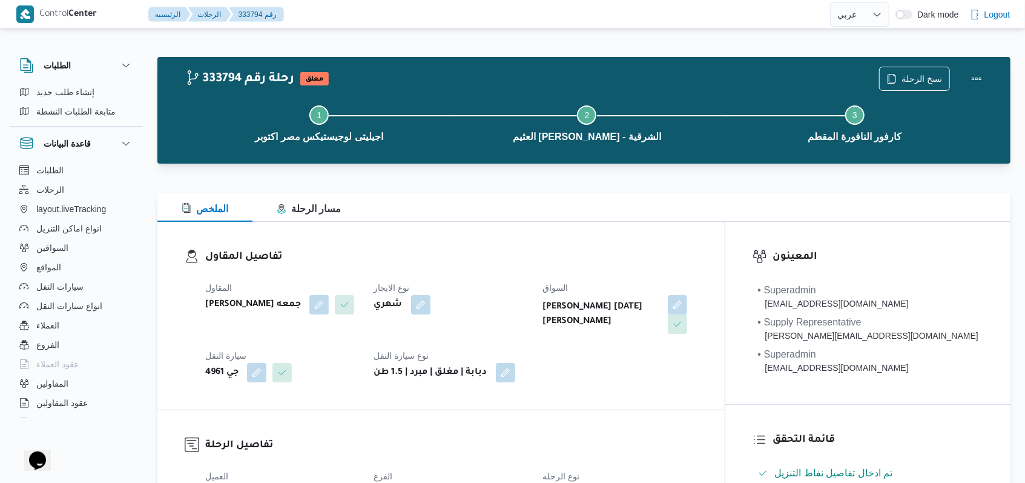
scroll to position [222, 0]
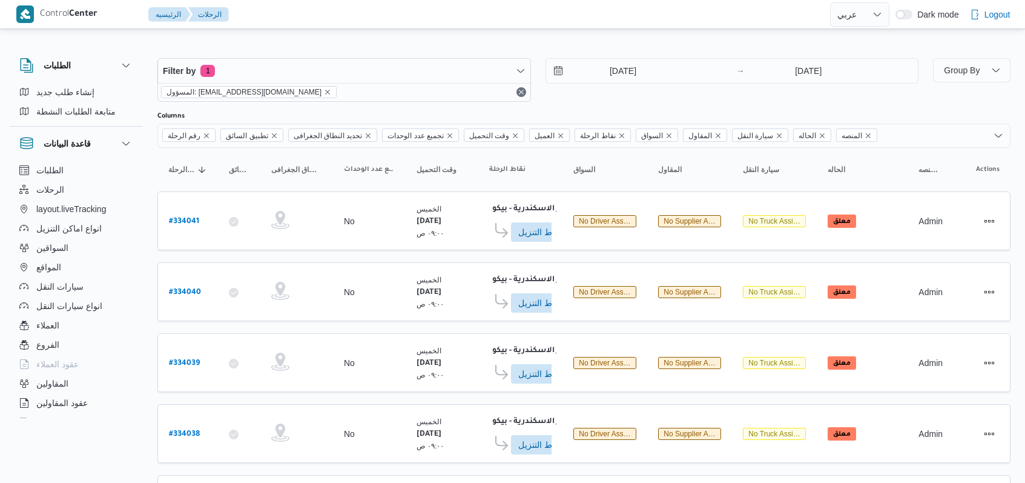
select select "ar"
click at [644, 73] on input "[DATE]" at bounding box center [614, 71] width 137 height 24
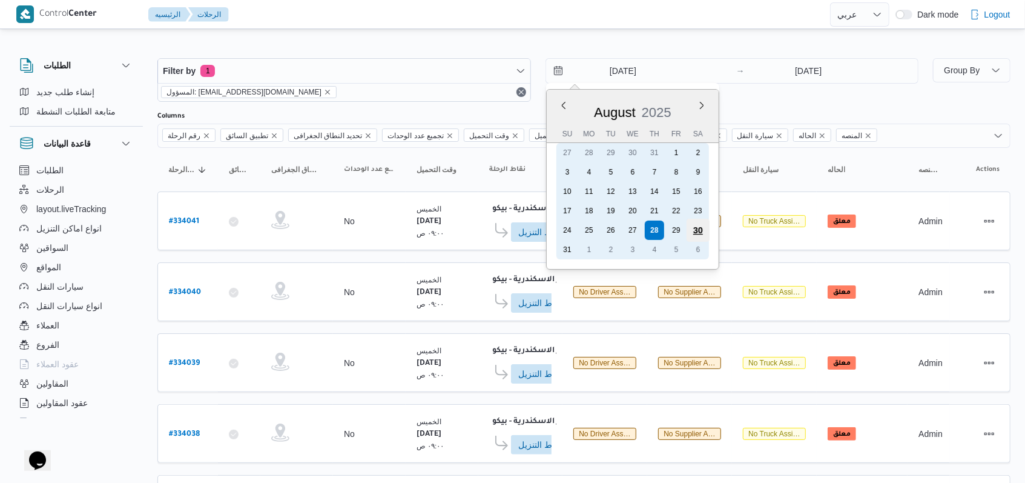
click at [690, 234] on div "30" at bounding box center [697, 230] width 23 height 23
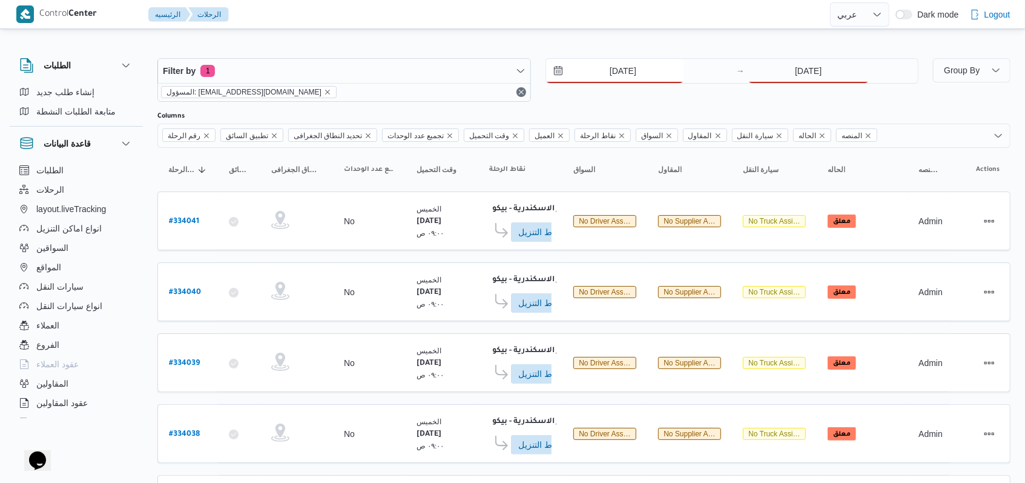
type input "30/8/2025"
click at [791, 62] on input "28/8/2025" at bounding box center [808, 71] width 120 height 24
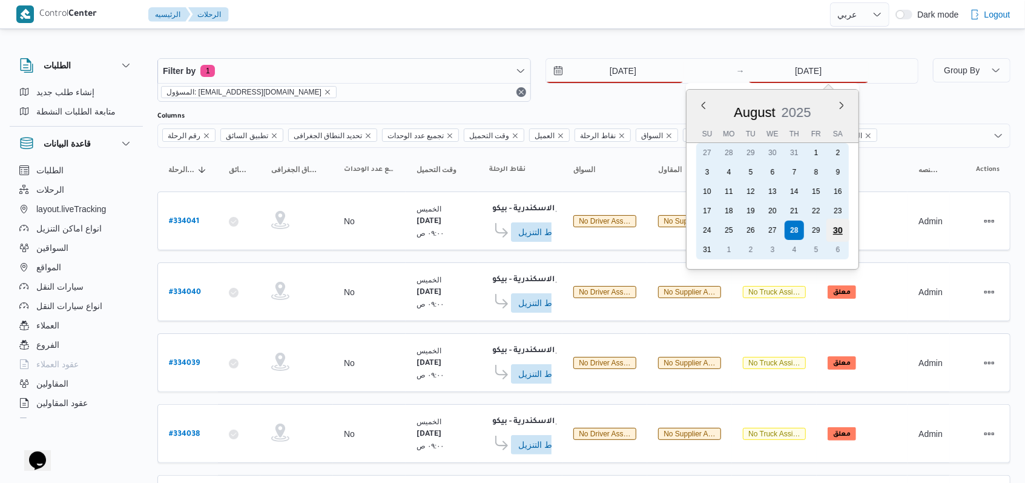
click at [834, 236] on div "30" at bounding box center [837, 230] width 23 height 23
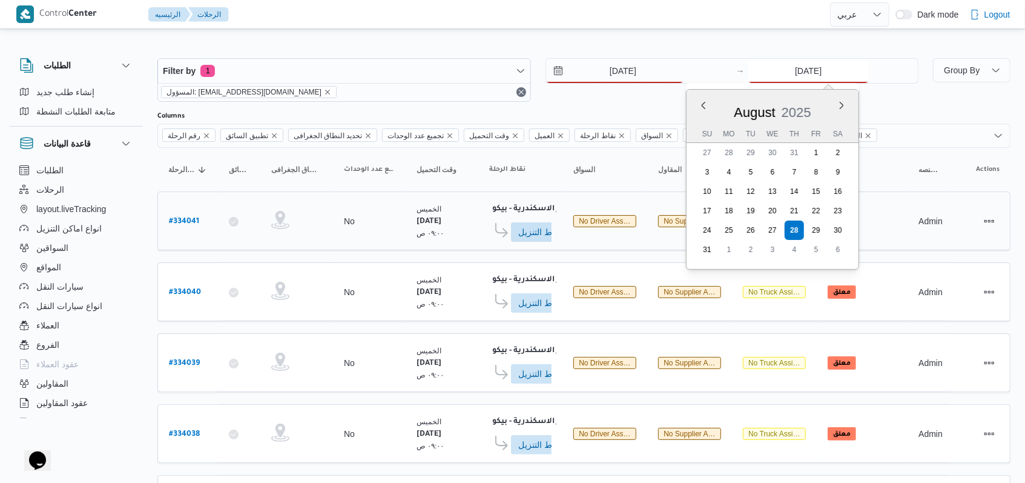
type input "30/8/2025"
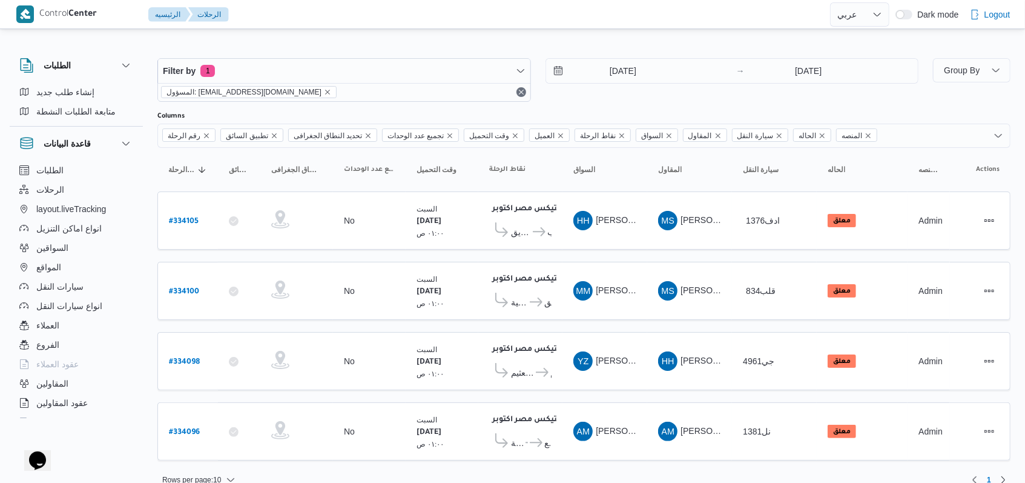
click at [605, 102] on div "Filter by 1 المسؤول: mostafa.elrouby@illa.com.eg 30/8/2025 → 30/8/2025" at bounding box center [538, 80] width 776 height 58
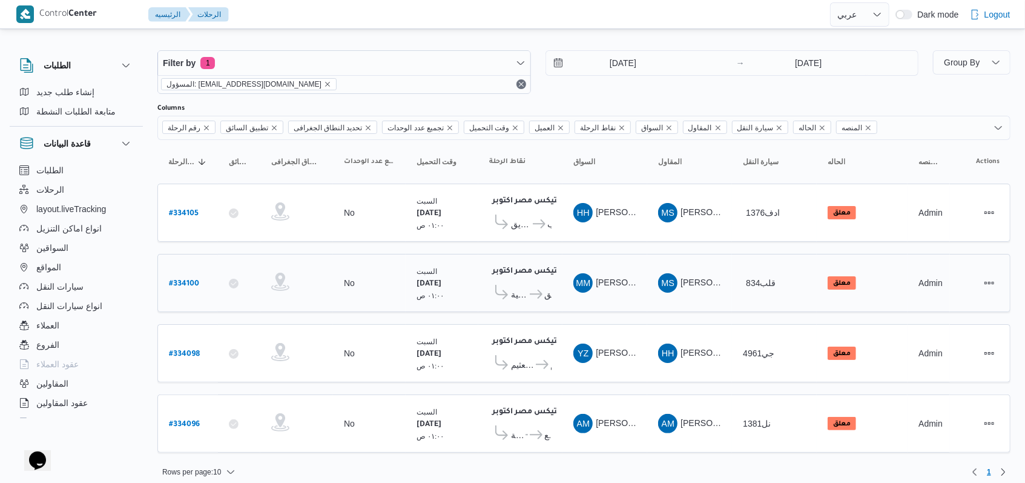
scroll to position [10, 0]
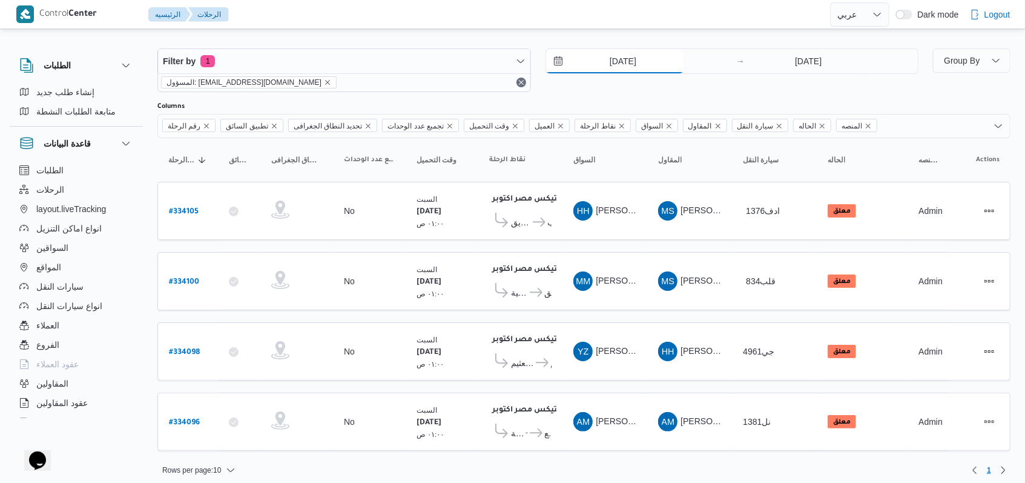
click at [628, 59] on input "30/8/2025" at bounding box center [614, 61] width 137 height 24
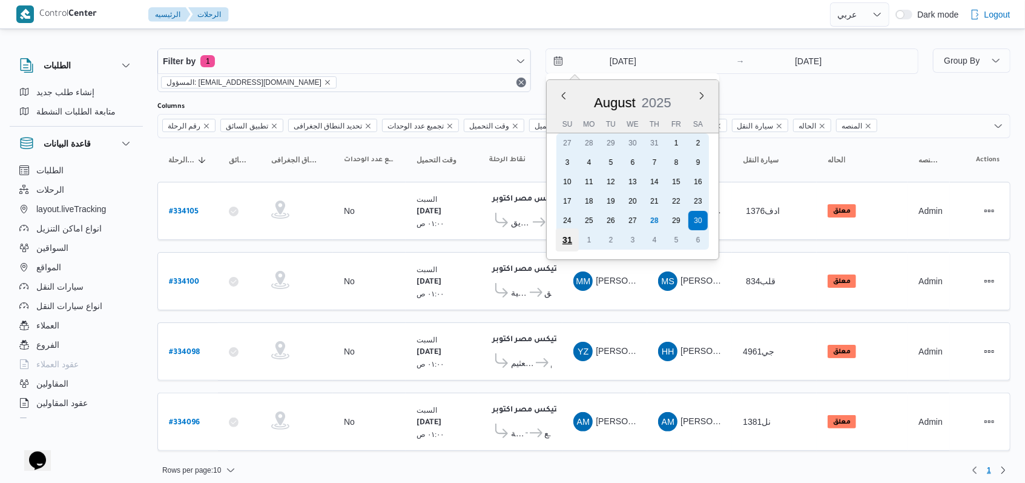
click at [561, 242] on div "31" at bounding box center [566, 239] width 23 height 23
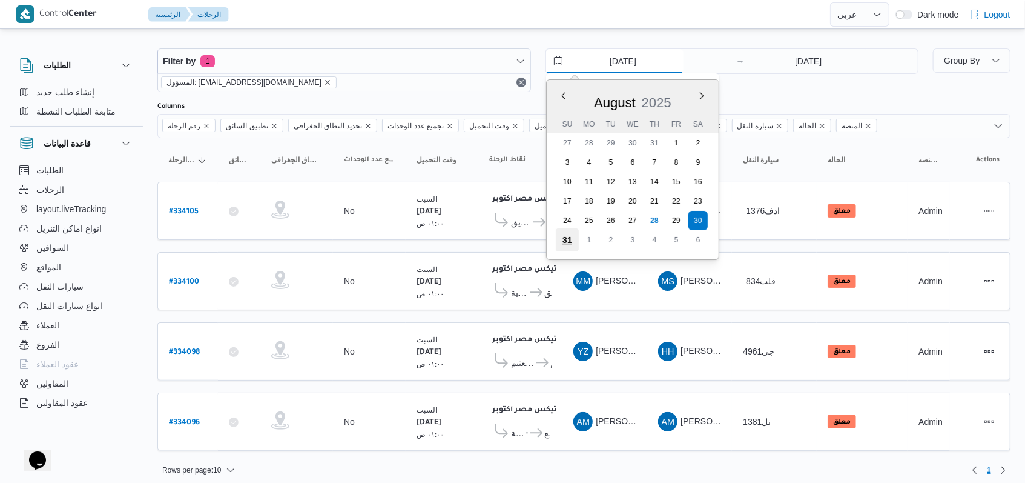
type input "31/8/2025"
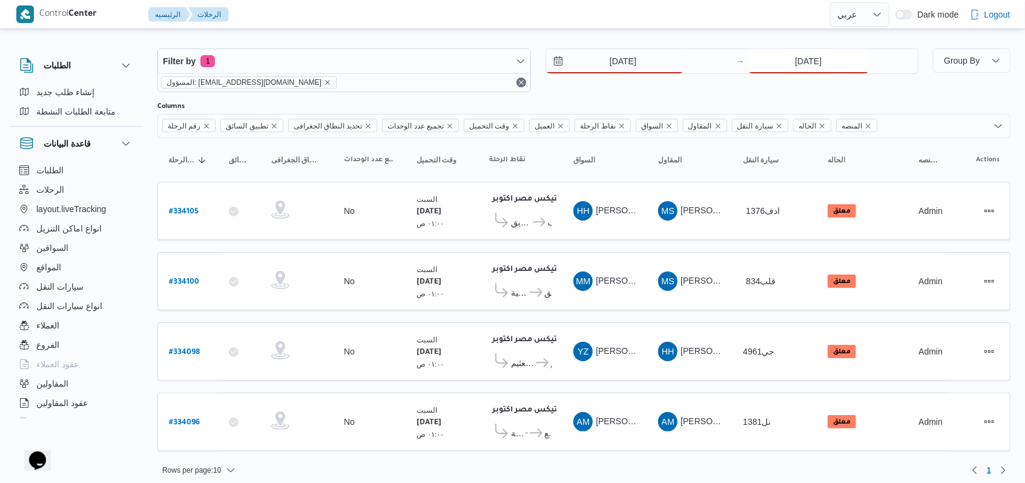
click at [795, 64] on input "30/8/2025" at bounding box center [808, 61] width 120 height 24
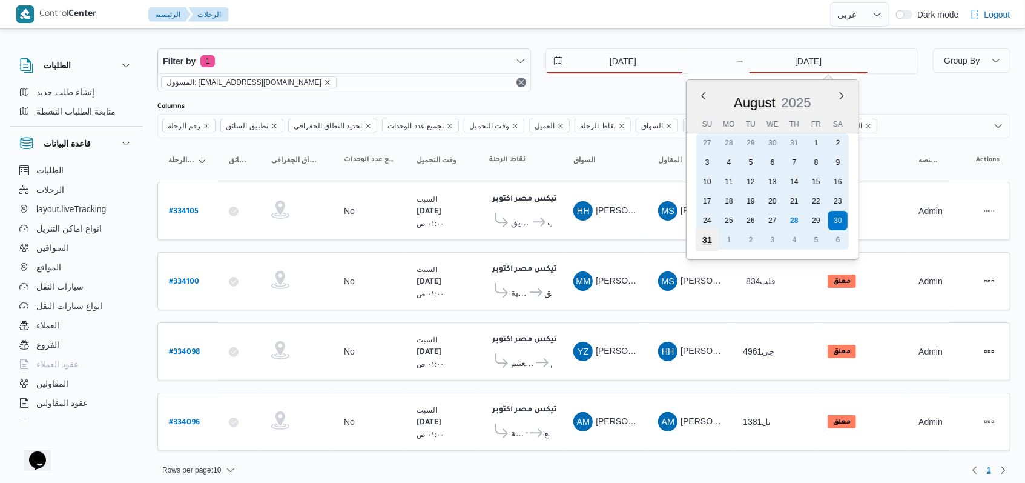
click at [702, 240] on div "31" at bounding box center [707, 239] width 23 height 23
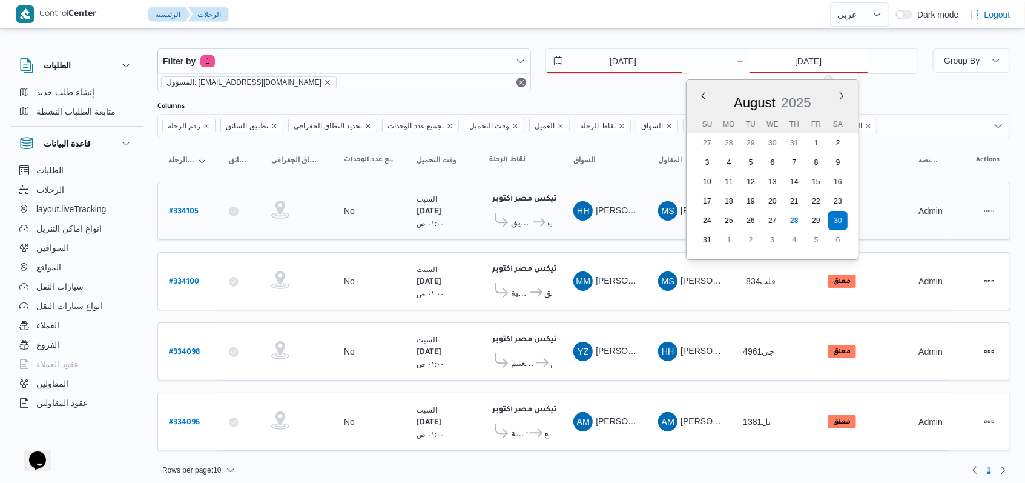
scroll to position [5, 0]
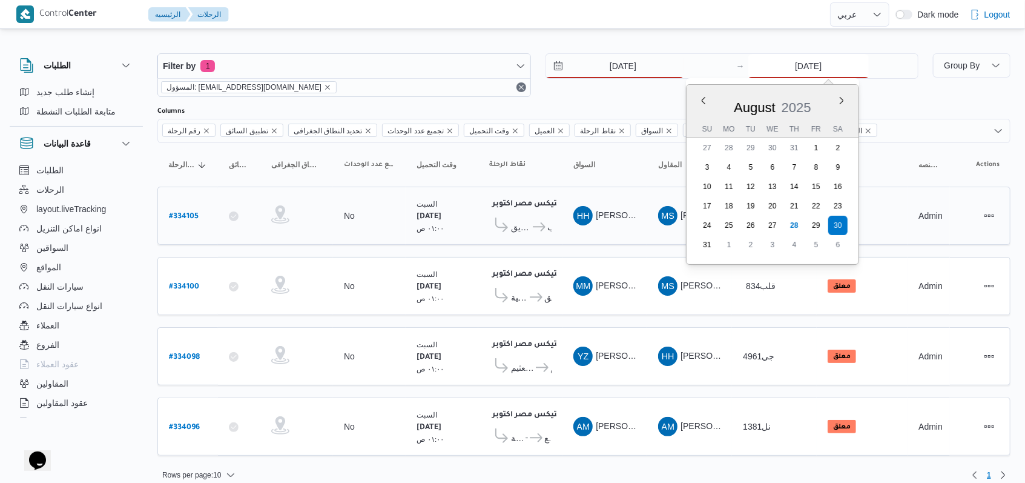
type input "31/8/2025"
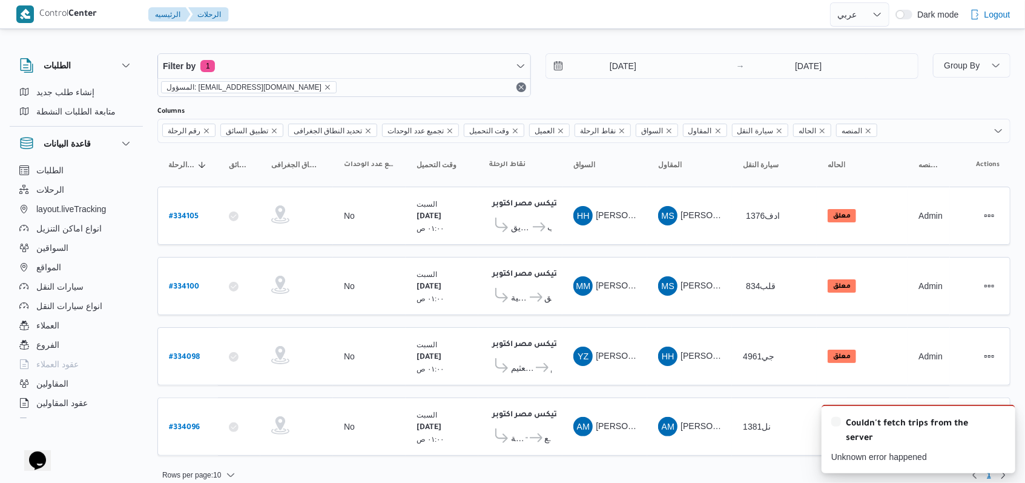
scroll to position [10, 0]
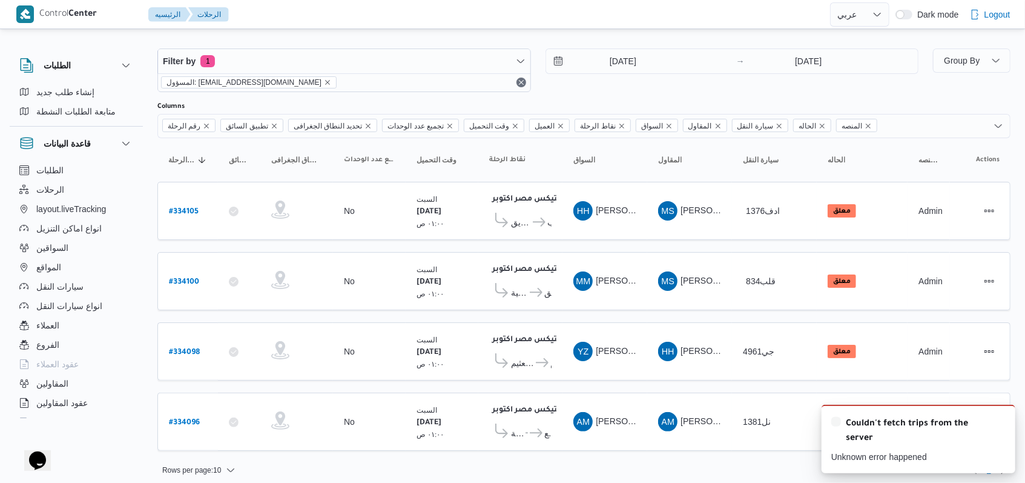
click at [668, 85] on div "31/8/2025 → 31/8/2025" at bounding box center [732, 70] width 374 height 44
click at [1000, 424] on icon "Dismiss toast" at bounding box center [1001, 420] width 10 height 10
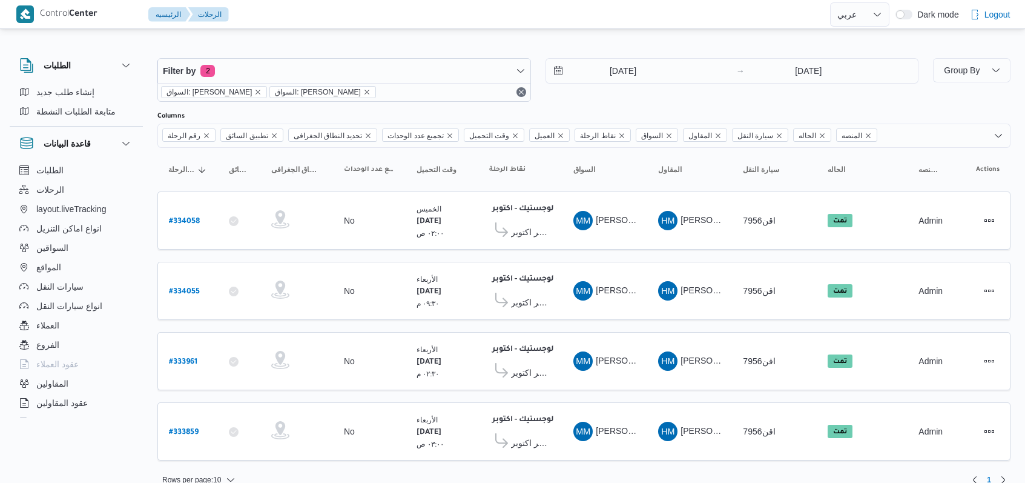
select select "ar"
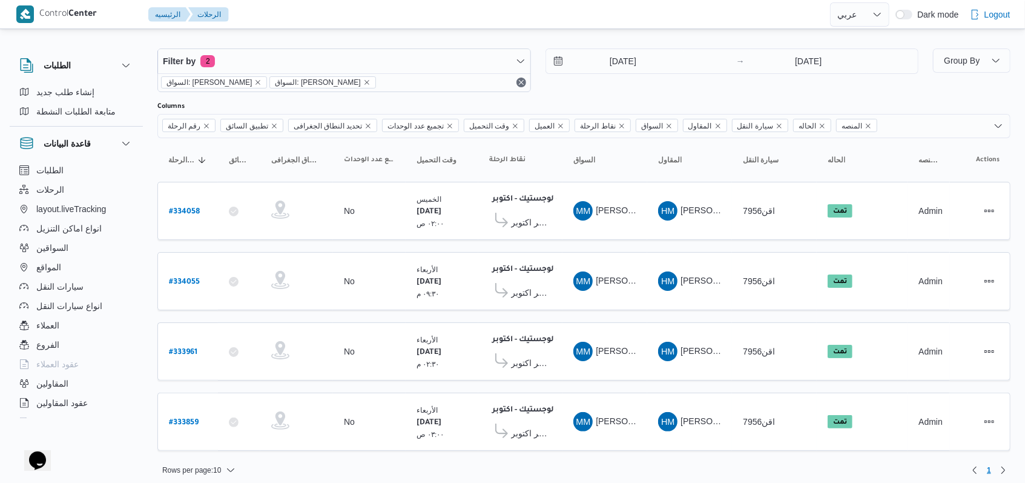
scroll to position [10, 0]
click at [803, 62] on input "[DATE]" at bounding box center [808, 61] width 120 height 24
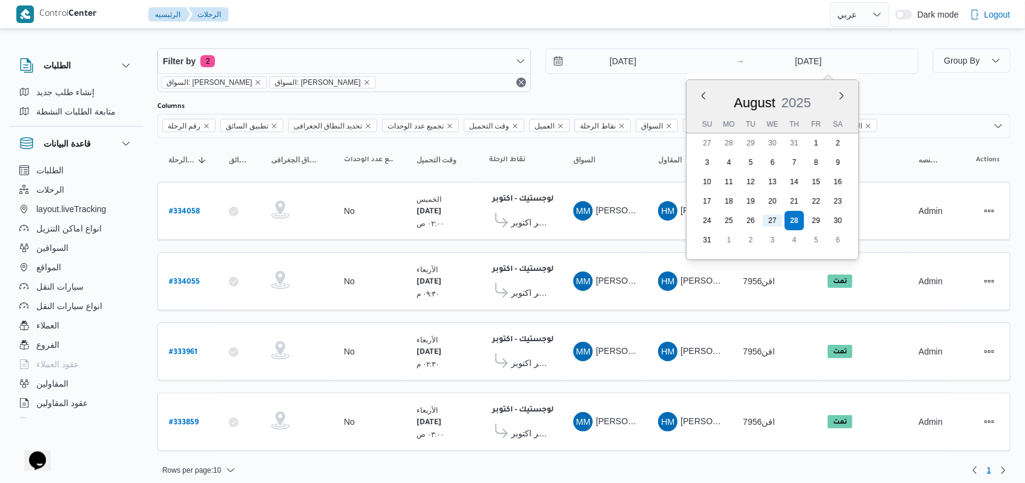
click at [631, 90] on div "[DATE] → [DATE] Previous Month Next month [DATE] [DATE] Su Mo Tu We Th Fr Sa 27…" at bounding box center [732, 70] width 374 height 44
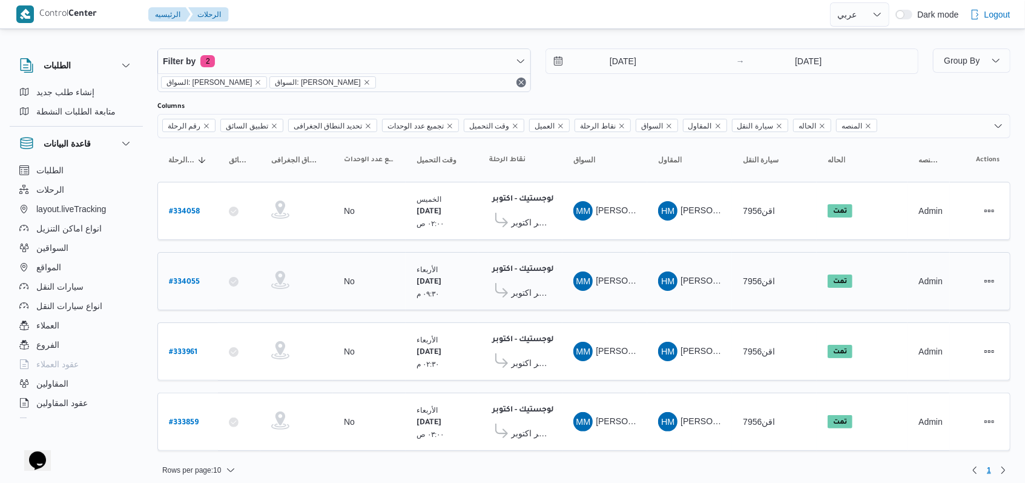
scroll to position [0, 0]
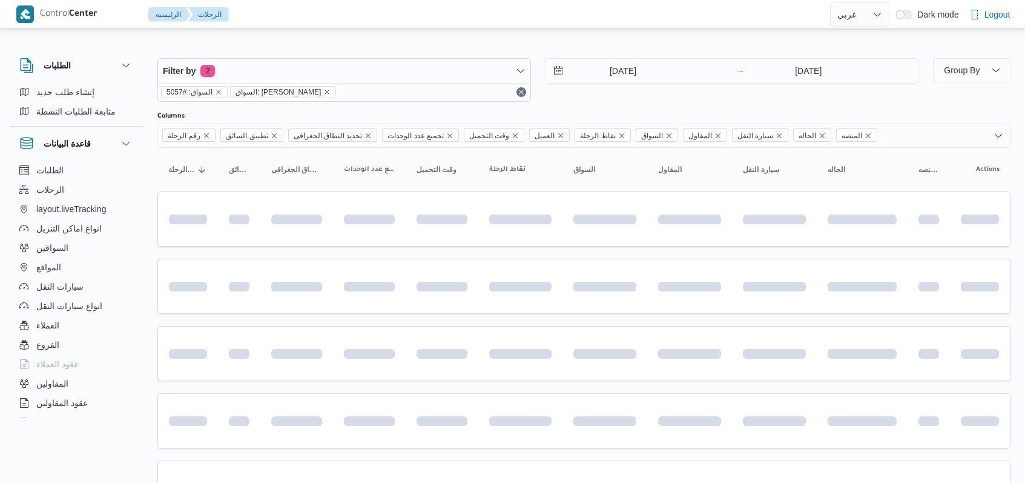
select select "ar"
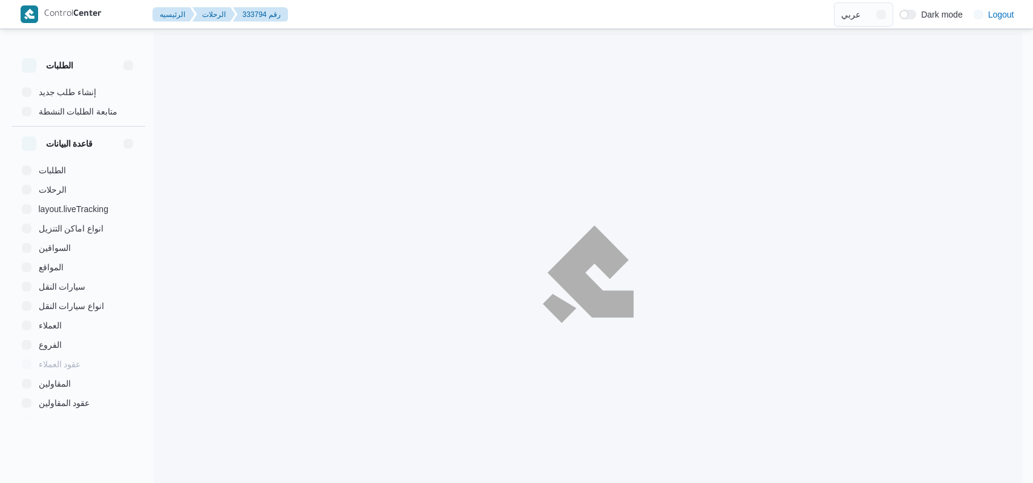
select select "ar"
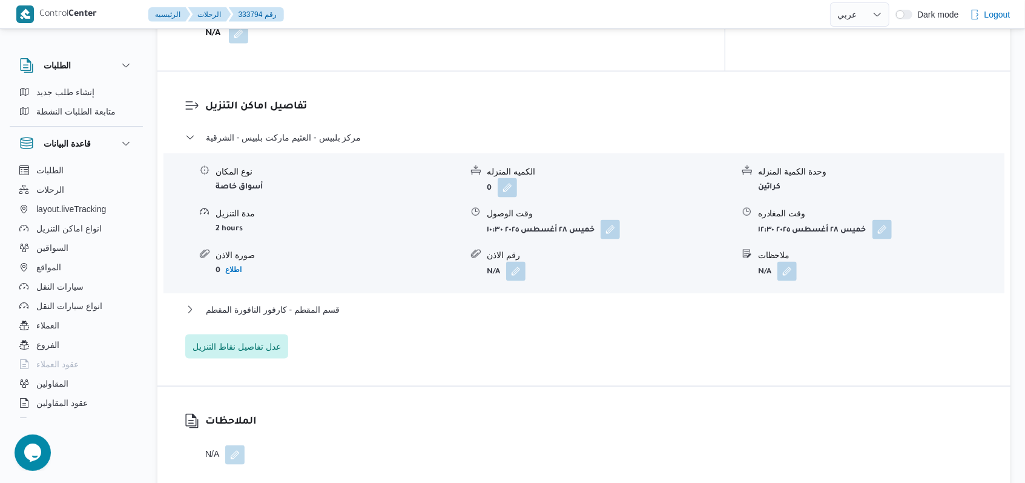
scroll to position [1001, 0]
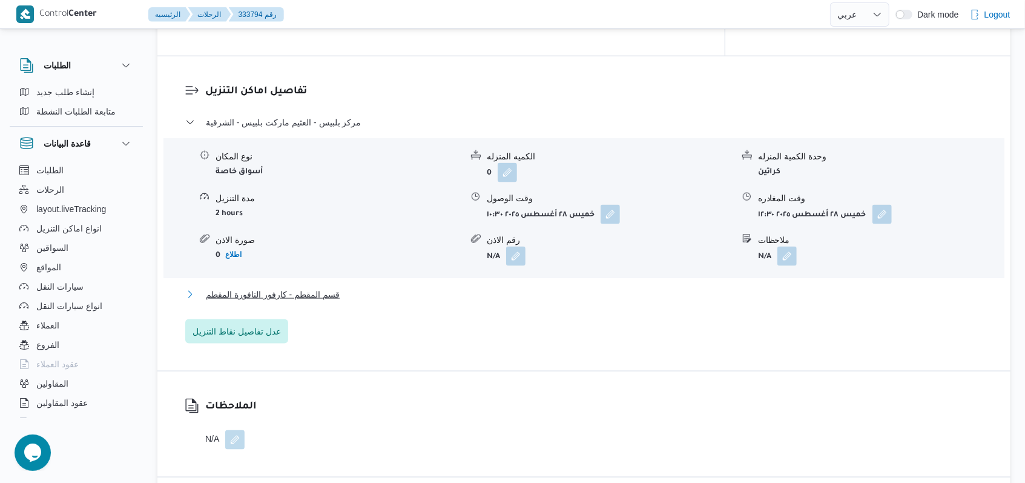
click at [335, 287] on span "قسم المقطم - كارفور النافورة المقطم" at bounding box center [273, 294] width 134 height 15
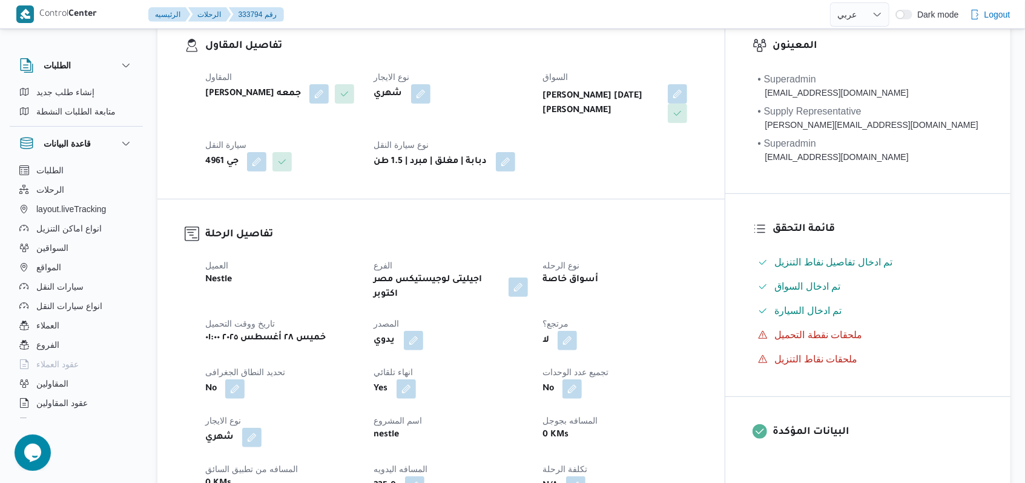
scroll to position [0, 0]
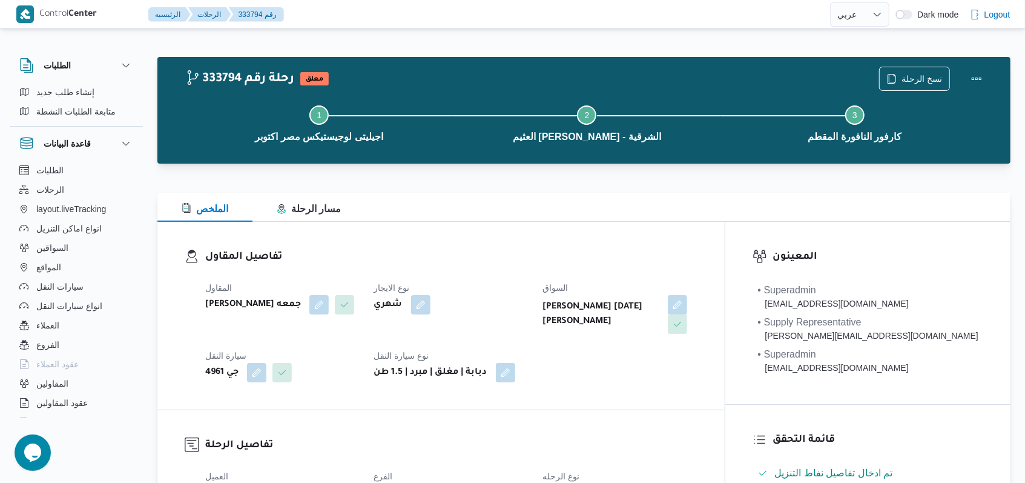
select select "ar"
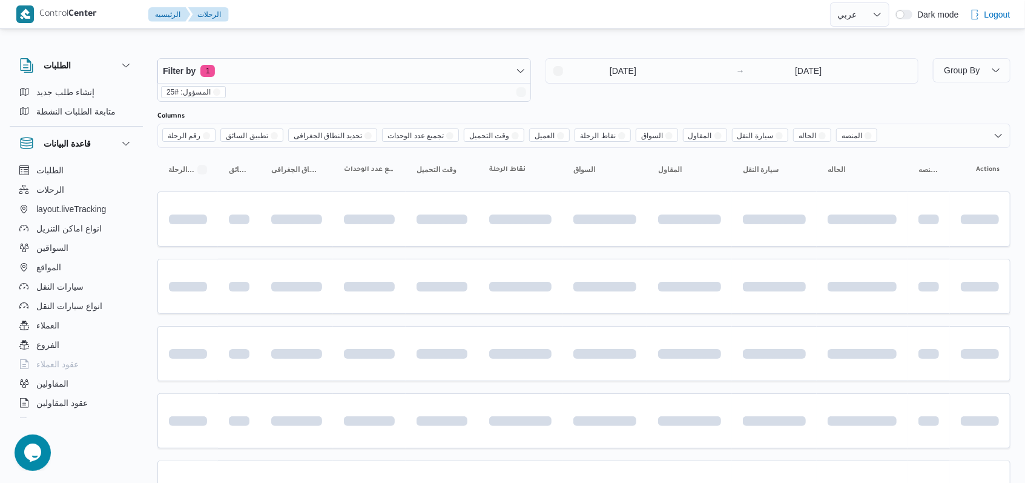
scroll to position [270, 0]
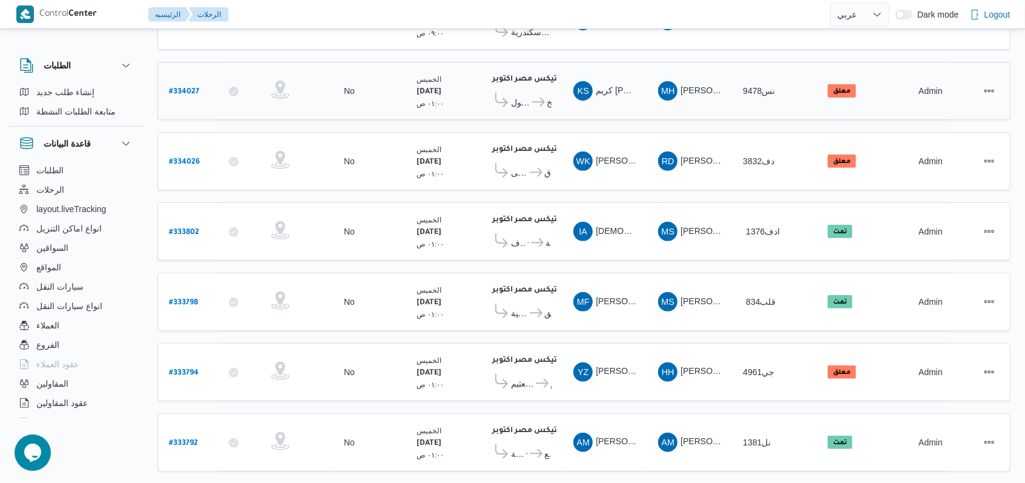
click at [184, 88] on b "# 334027" at bounding box center [184, 92] width 30 height 8
select select "ar"
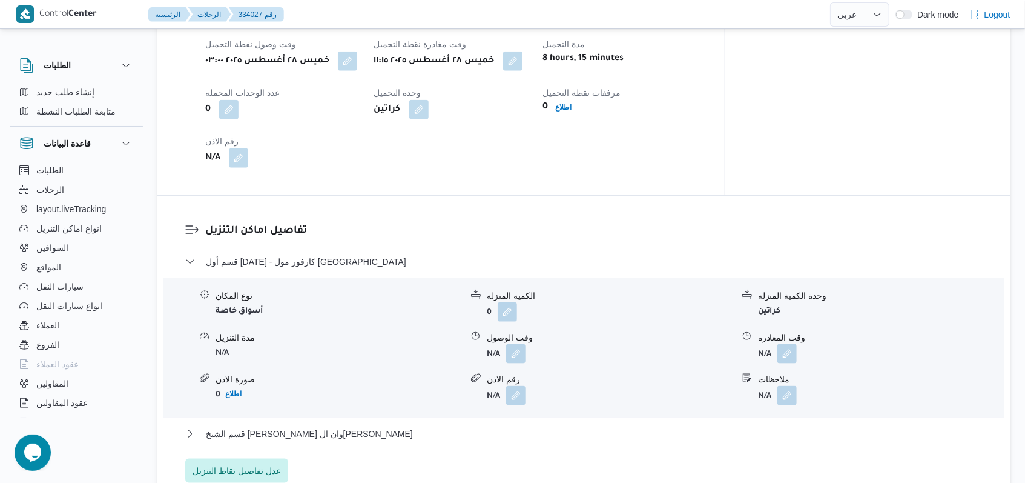
scroll to position [835, 0]
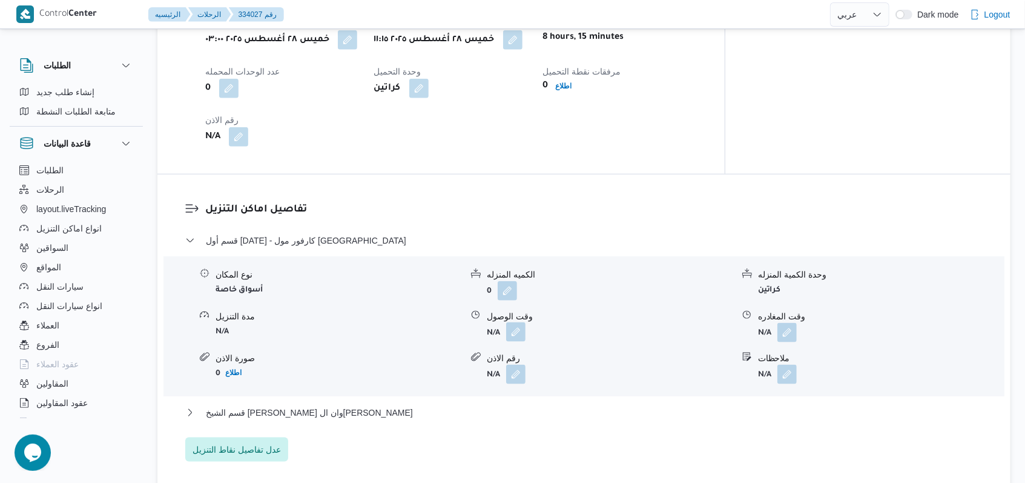
click at [511, 322] on button "button" at bounding box center [515, 331] width 19 height 19
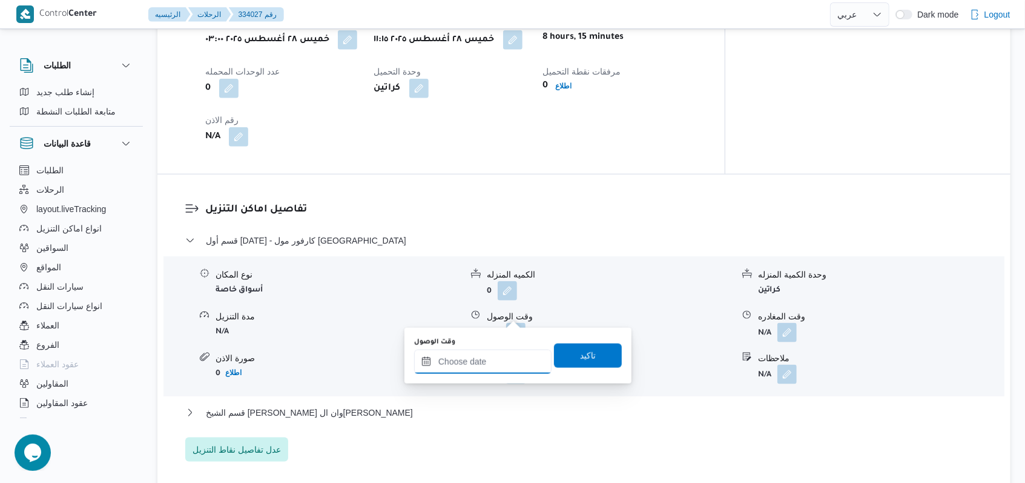
click at [475, 364] on input "وقت الوصول" at bounding box center [482, 361] width 137 height 24
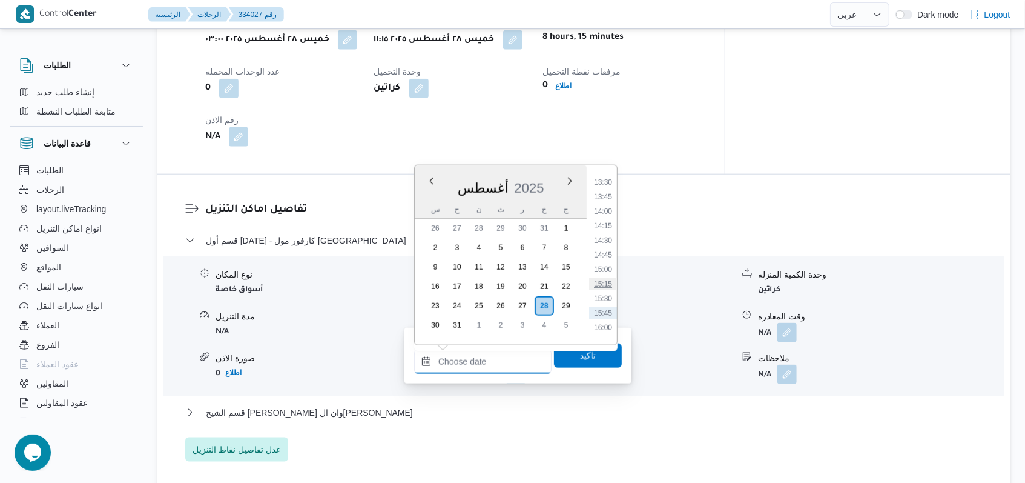
scroll to position [671, 0]
click at [605, 209] on li "12:00" at bounding box center [603, 208] width 28 height 12
type input "٢٨/٠٨/٢٠٢٥ ١٢:٠٠"
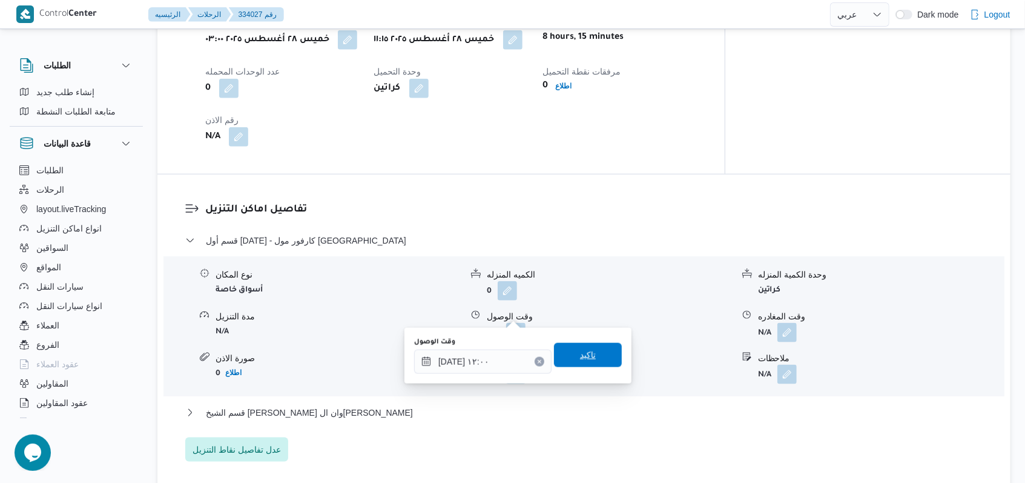
click at [580, 358] on span "تاكيد" at bounding box center [588, 355] width 16 height 15
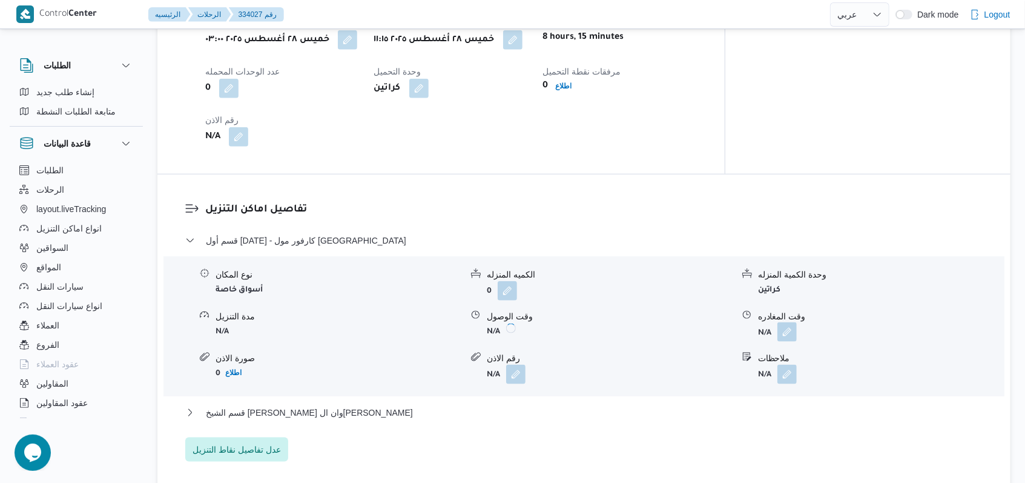
click at [792, 322] on button "button" at bounding box center [786, 331] width 19 height 19
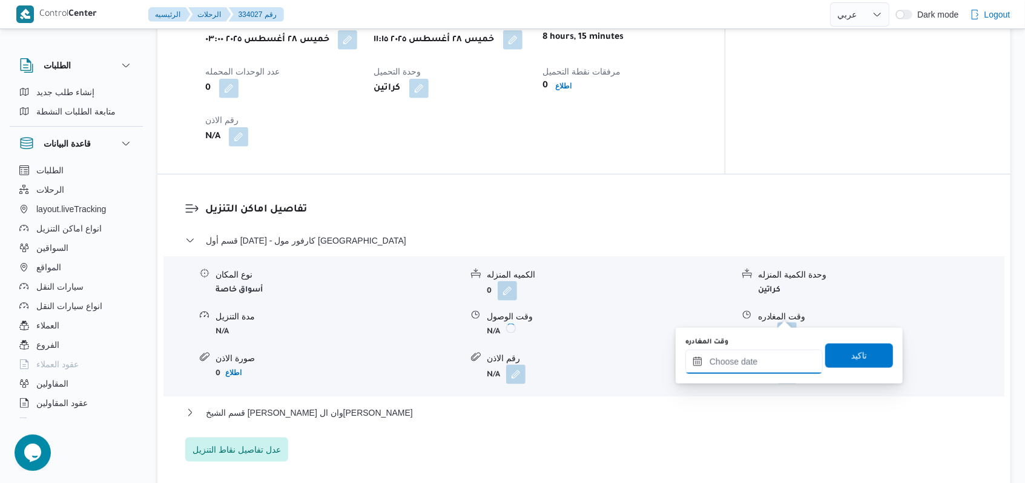
click at [752, 366] on input "وقت المغادره" at bounding box center [753, 361] width 137 height 24
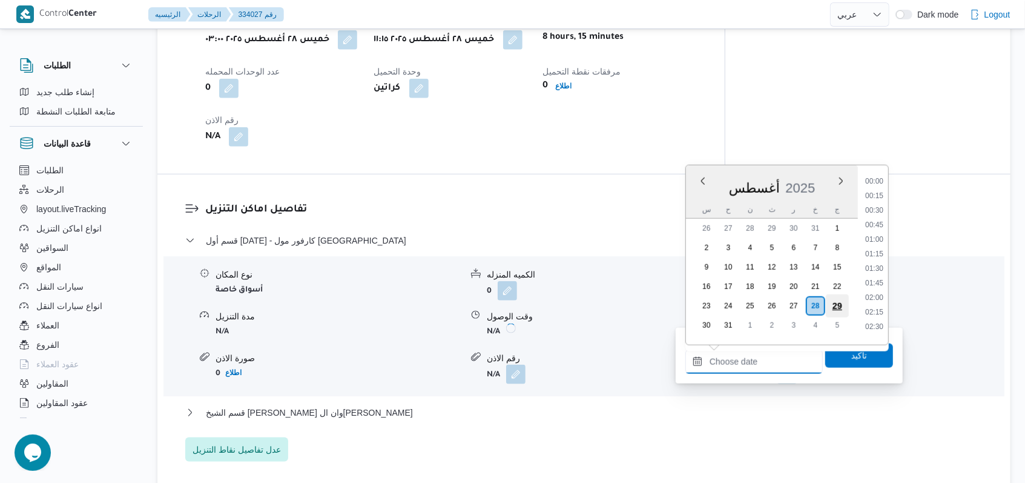
scroll to position [832, 0]
click at [876, 182] on li "14:15" at bounding box center [874, 177] width 28 height 12
type input "٢٨/٠٨/٢٠٢٥ ١٤:١٥"
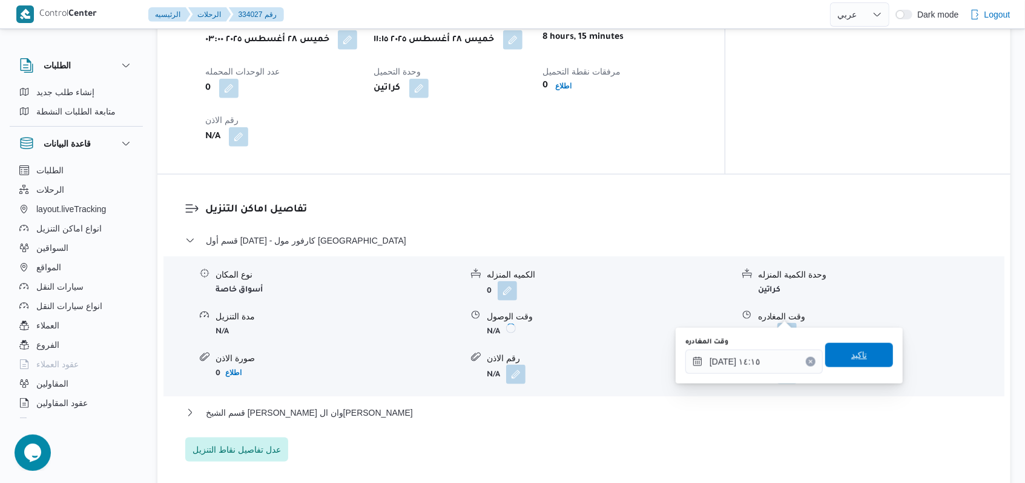
click at [851, 351] on span "تاكيد" at bounding box center [859, 355] width 16 height 15
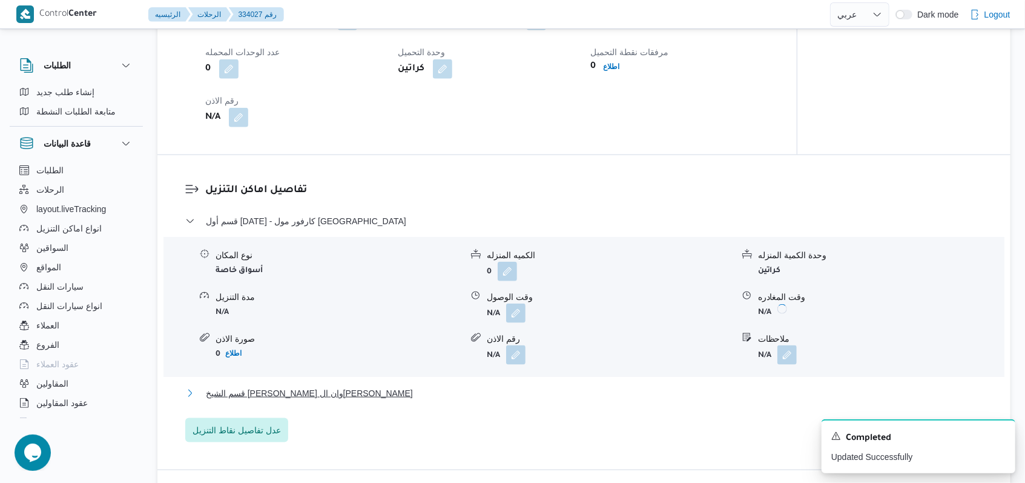
click at [308, 395] on span "قسم الشيخ زايد - هايبر وان الشيخ زايد" at bounding box center [309, 393] width 207 height 15
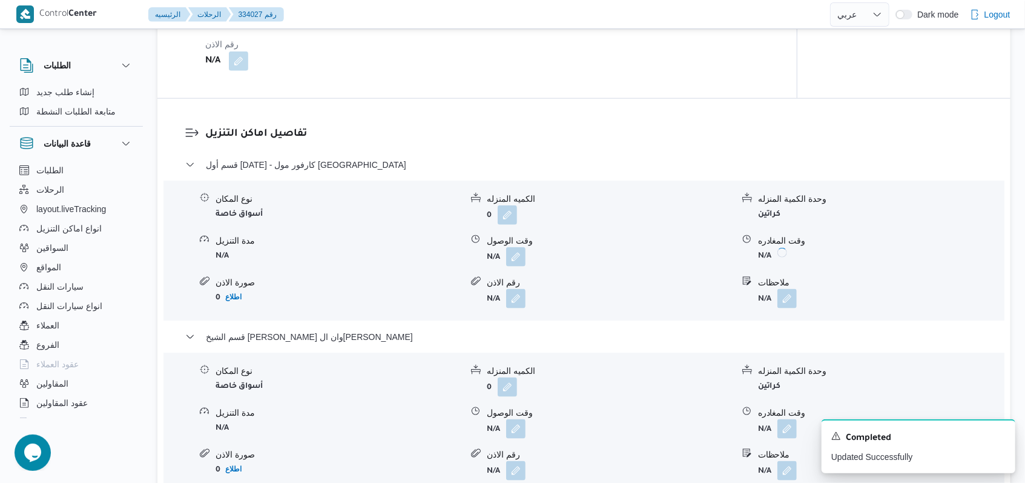
scroll to position [915, 0]
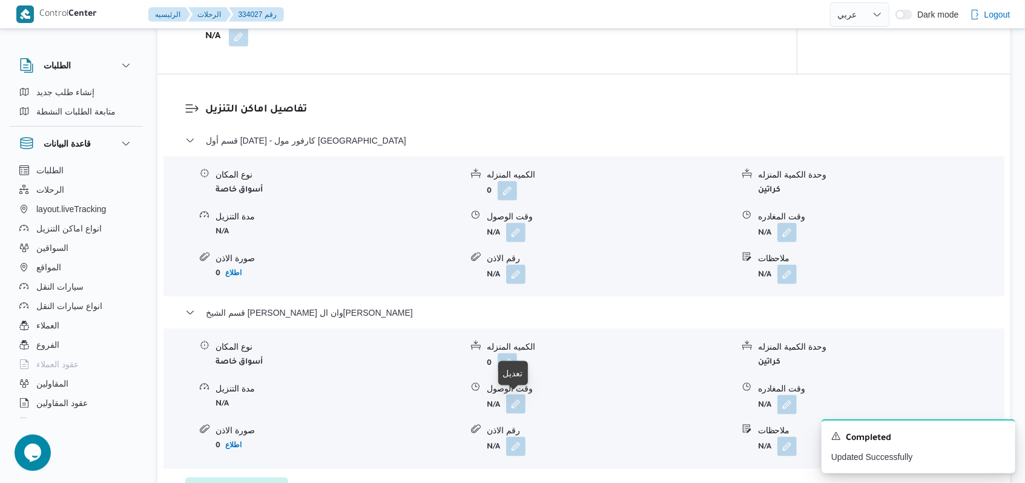
click at [516, 404] on button "button" at bounding box center [515, 403] width 19 height 19
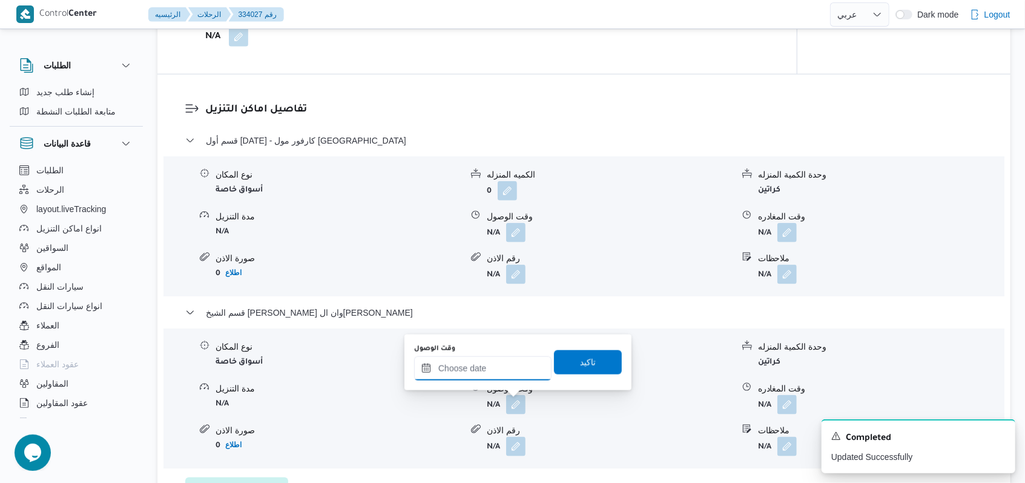
click at [484, 372] on input "وقت الوصول" at bounding box center [482, 368] width 137 height 24
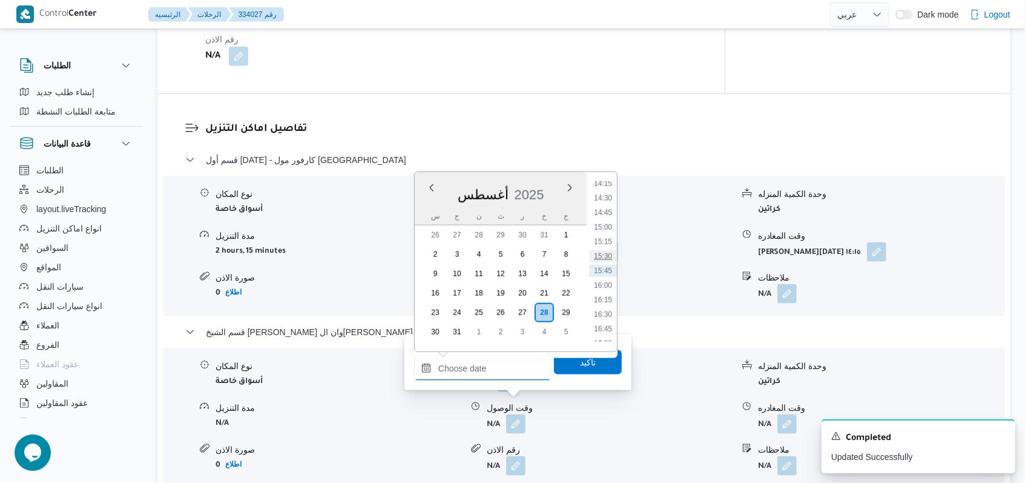
scroll to position [751, 0]
click at [608, 250] on li "14:00" at bounding box center [603, 250] width 28 height 12
type input "٢٨/٠٨/٢٠٢٥ ١٤:٠٠"
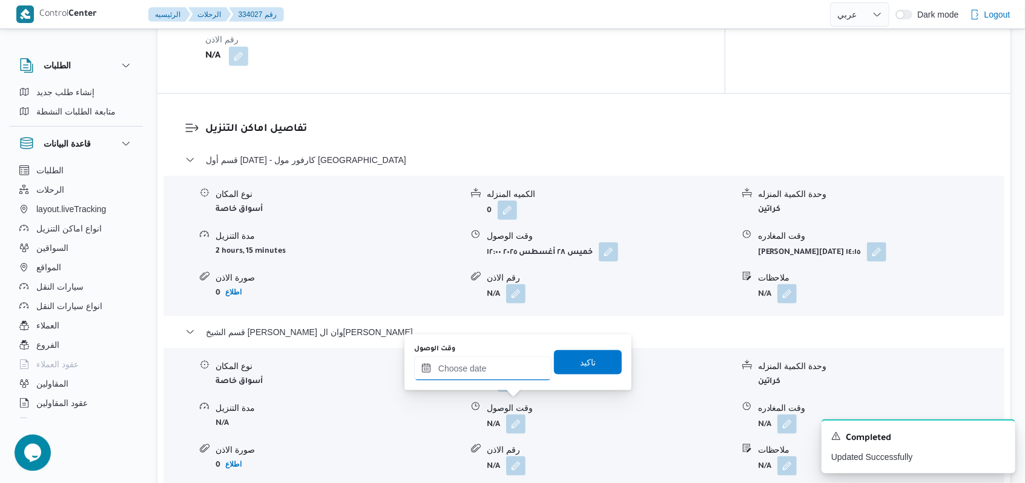
click at [499, 369] on input "وقت الوصول" at bounding box center [482, 368] width 137 height 24
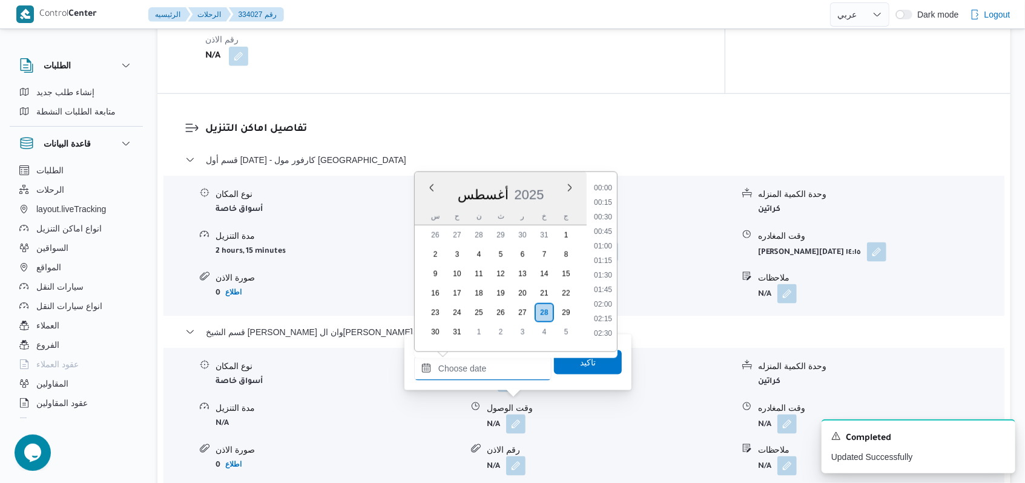
scroll to position [832, 0]
click at [604, 209] on li "14:45" at bounding box center [603, 212] width 28 height 12
type input "٢٨/٠٨/٢٠٢٥ ١٤:٤٥"
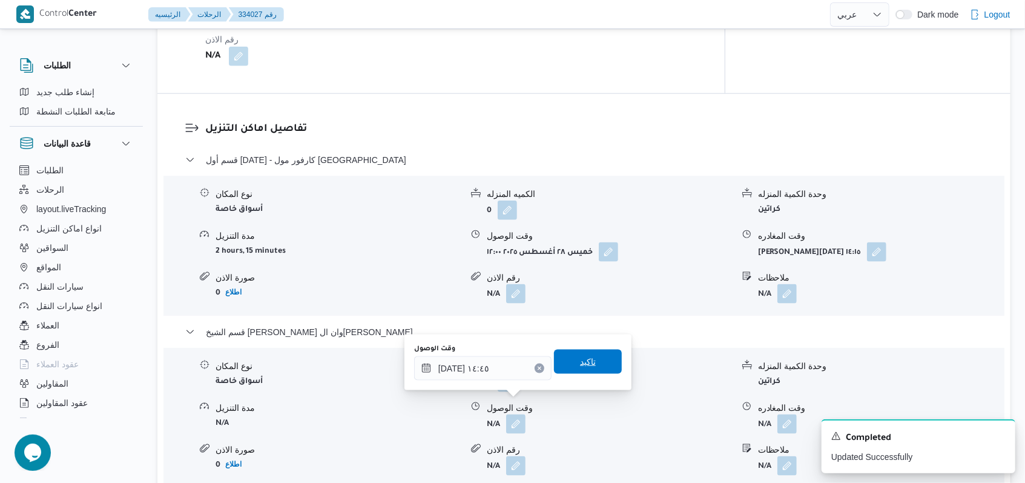
click at [580, 362] on span "تاكيد" at bounding box center [588, 361] width 16 height 15
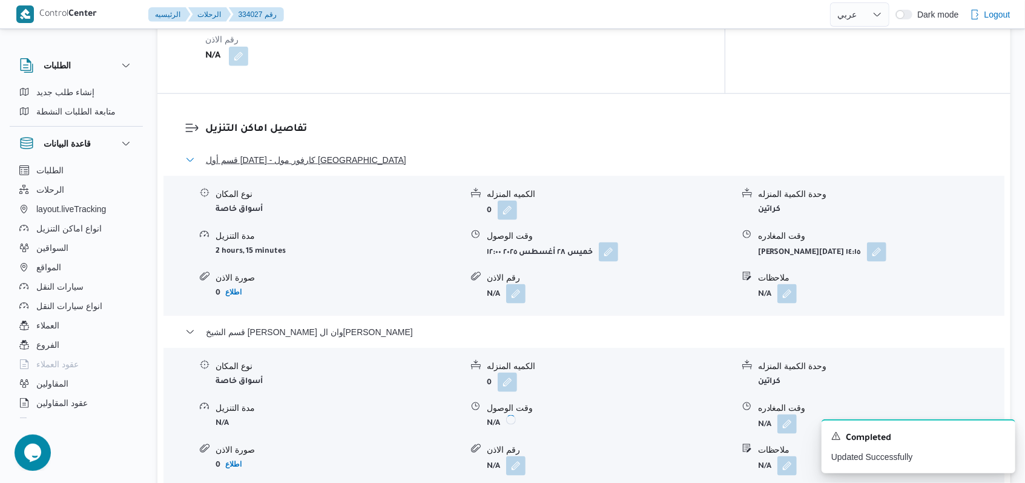
click at [296, 153] on span "قسم أول 6 أكتوبر - كارفور مول مصر" at bounding box center [306, 160] width 200 height 15
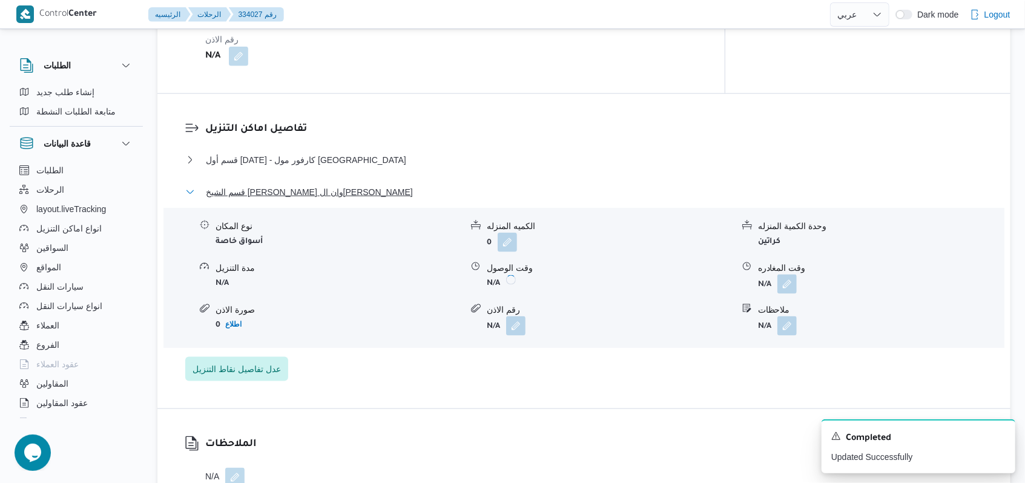
click at [296, 185] on span "قسم الشيخ زايد - هايبر وان الشيخ زايد" at bounding box center [309, 192] width 207 height 15
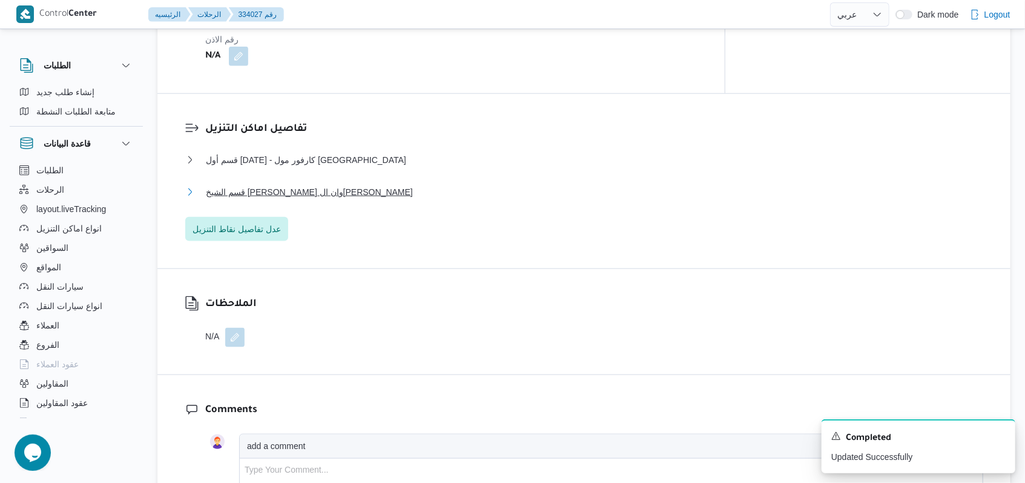
scroll to position [512, 0]
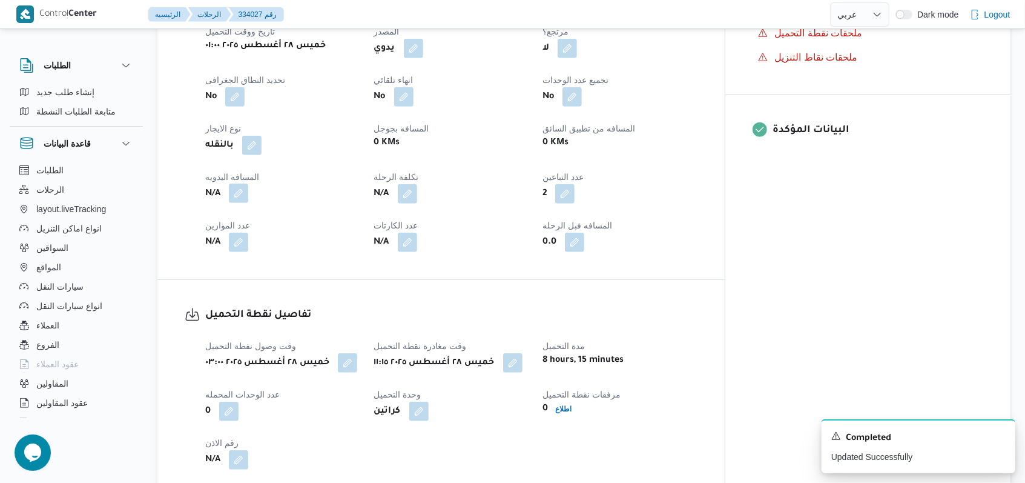
click at [243, 183] on button "button" at bounding box center [238, 192] width 19 height 19
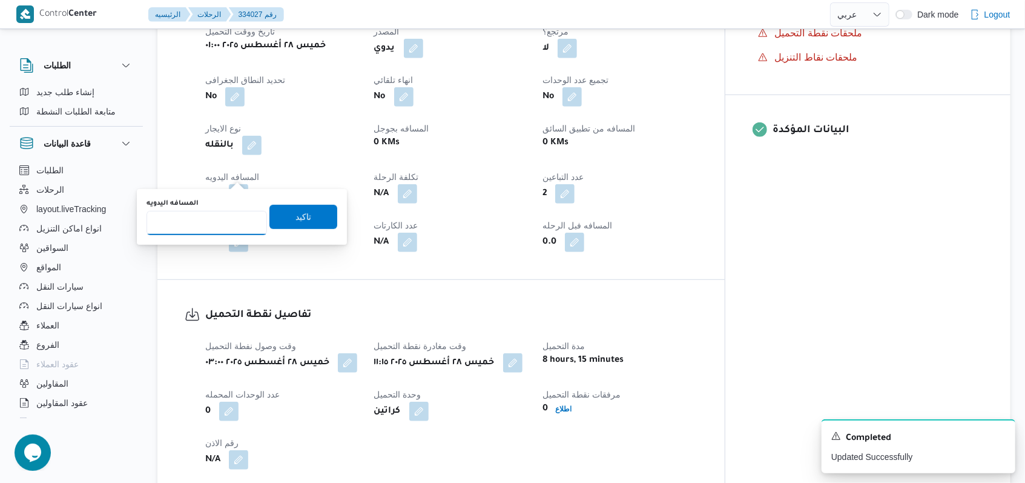
click at [209, 217] on input "المسافه اليدويه" at bounding box center [207, 223] width 120 height 24
type input "57"
click at [302, 228] on span "تاكيد" at bounding box center [303, 216] width 68 height 24
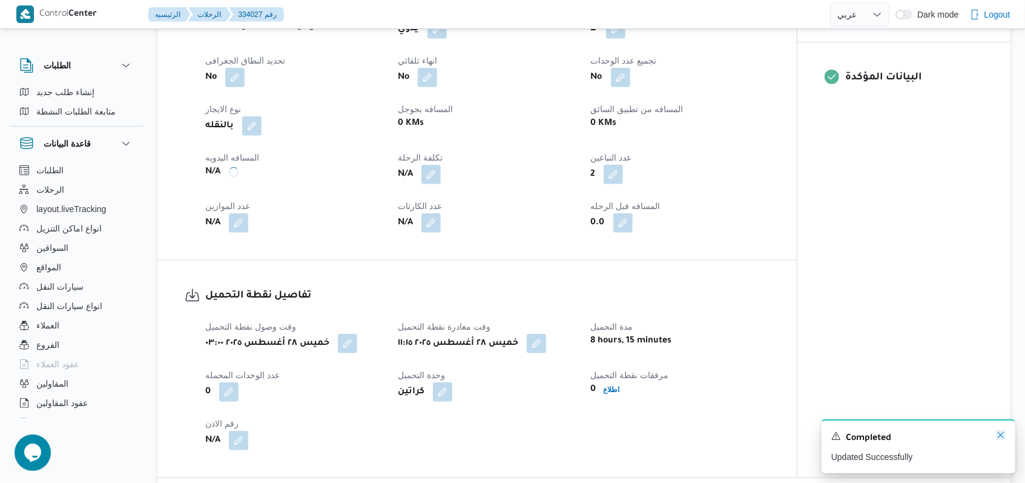
click at [1000, 438] on icon "Dismiss toast" at bounding box center [1001, 435] width 10 height 10
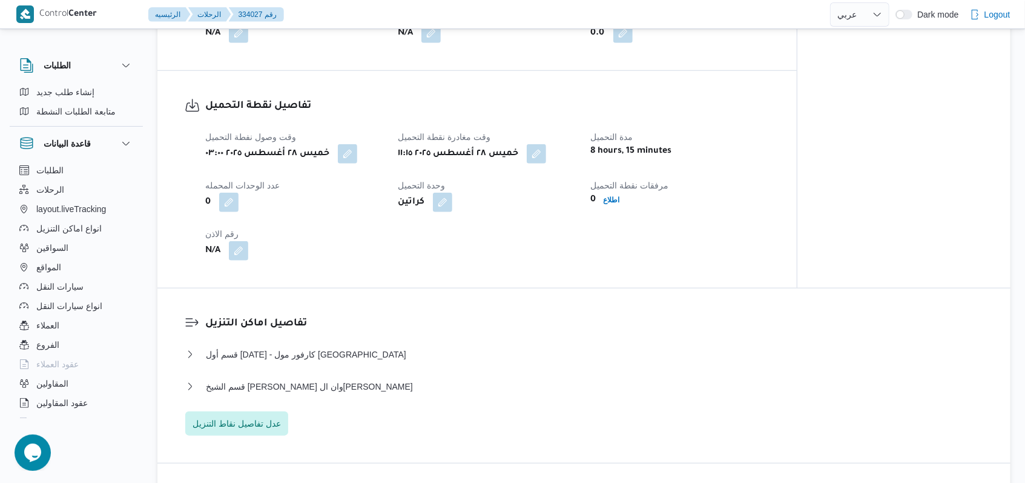
scroll to position [727, 0]
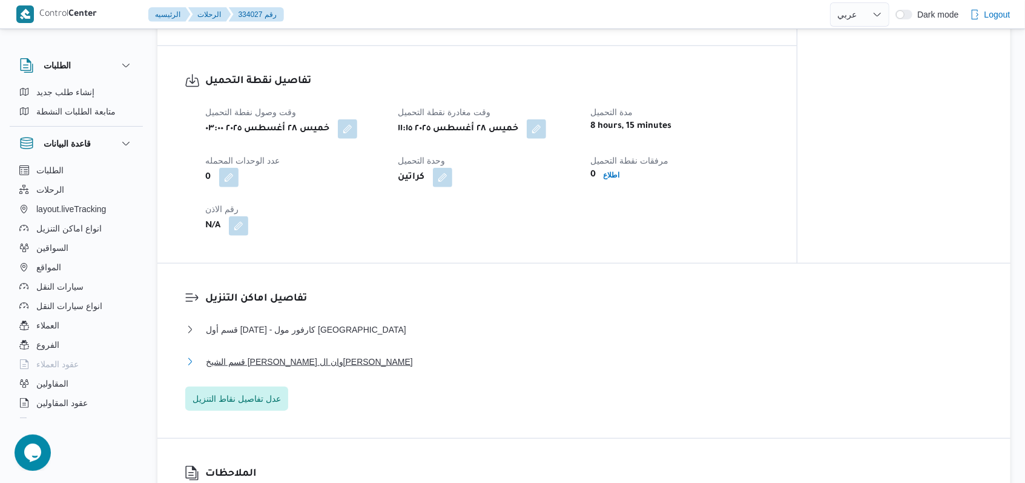
click at [311, 354] on span "قسم الشيخ زايد - هايبر وان الشيخ زايد" at bounding box center [309, 361] width 207 height 15
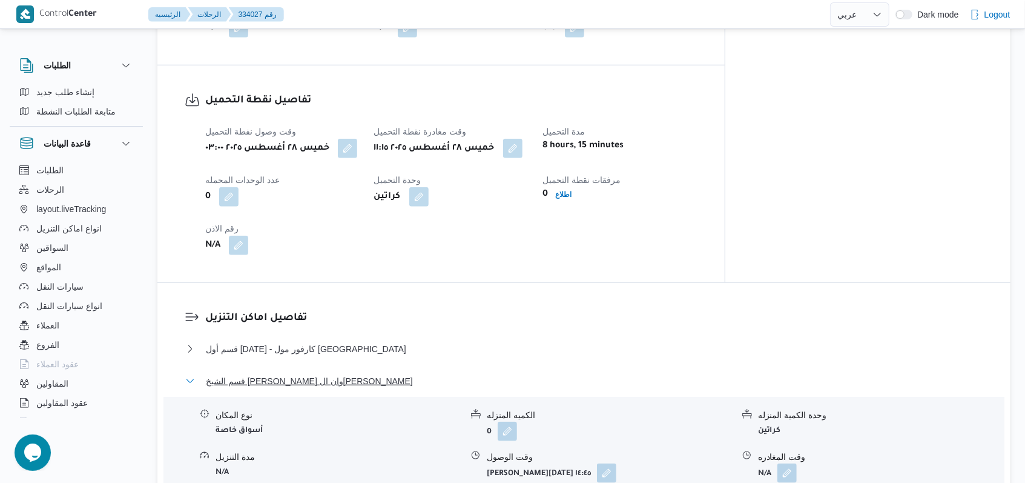
click at [311, 374] on span "قسم الشيخ زايد - هايبر وان الشيخ زايد" at bounding box center [309, 381] width 207 height 15
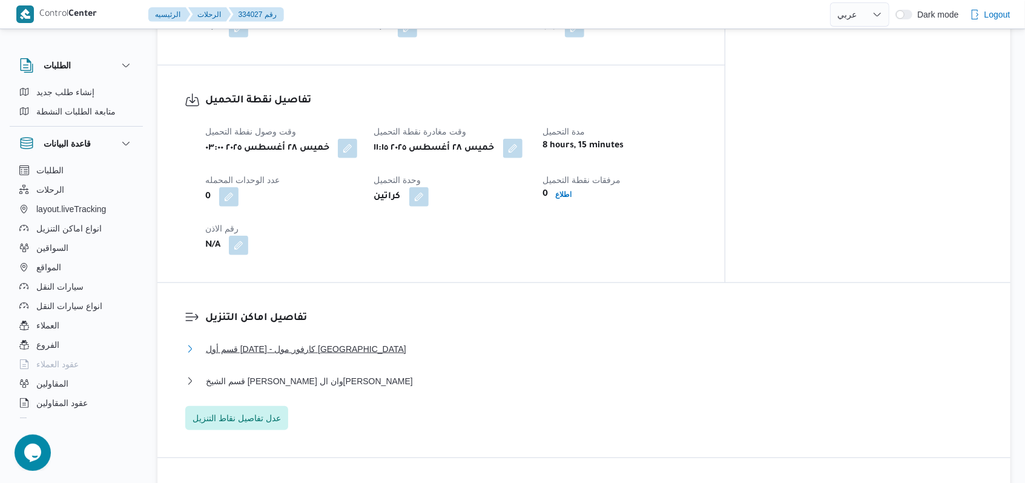
click at [319, 341] on span "قسم أول 6 أكتوبر - كارفور مول مصر" at bounding box center [306, 348] width 200 height 15
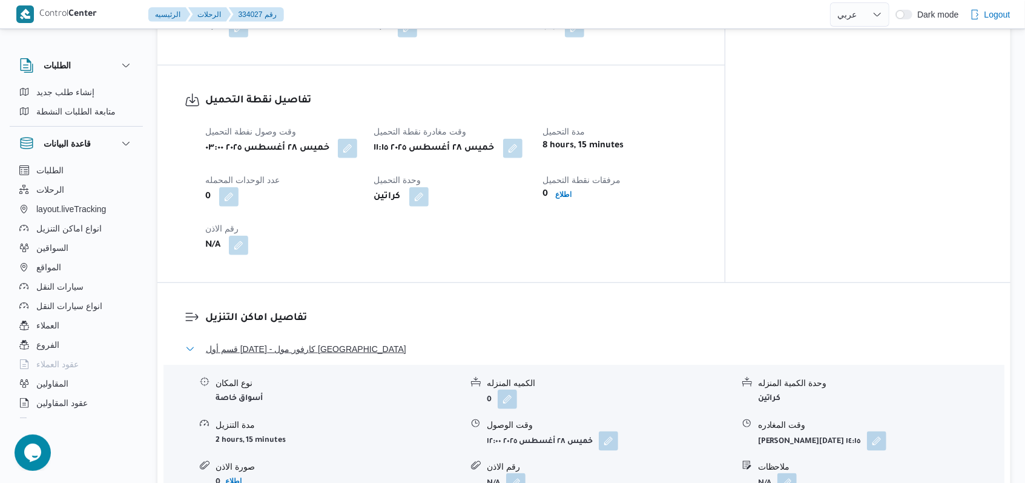
click at [319, 341] on span "قسم أول 6 أكتوبر - كارفور مول مصر" at bounding box center [306, 348] width 200 height 15
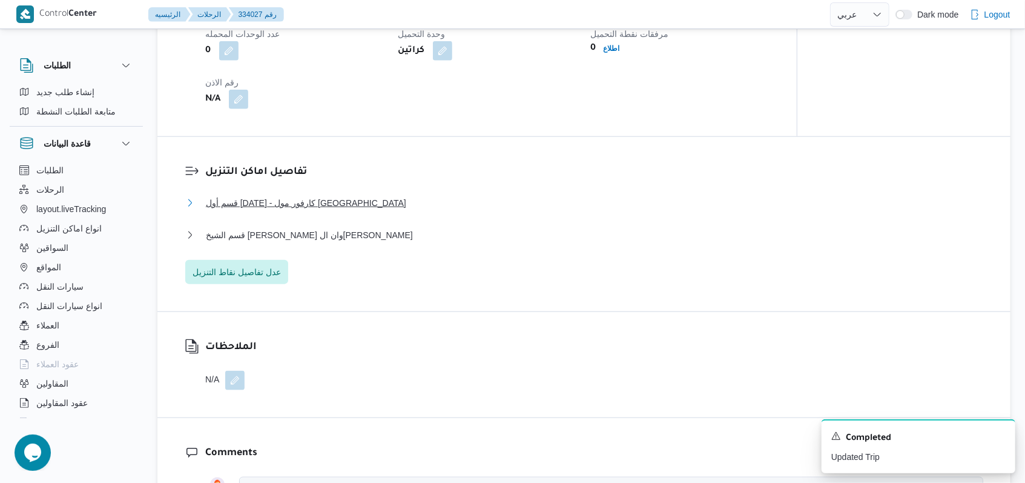
scroll to position [888, 0]
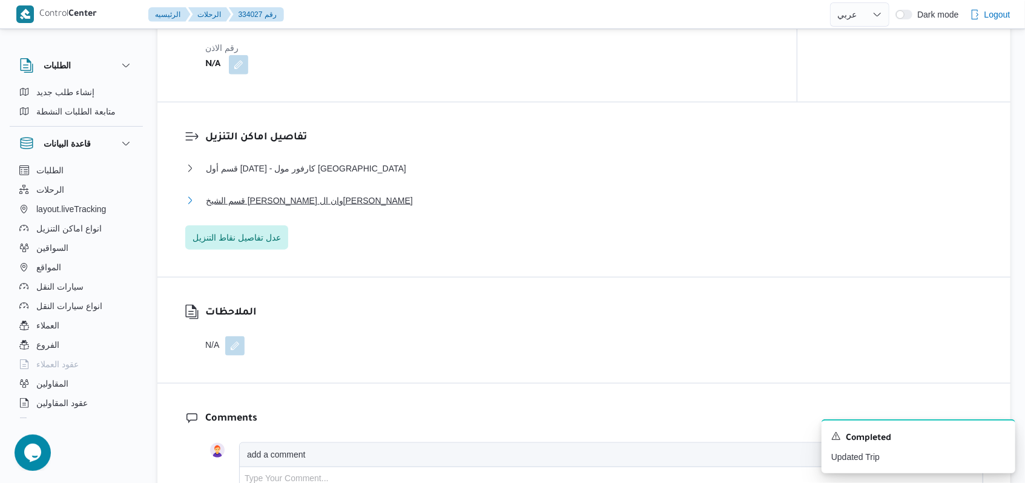
click at [323, 203] on span "قسم الشيخ زايد - هايبر وان الشيخ زايد" at bounding box center [309, 200] width 207 height 15
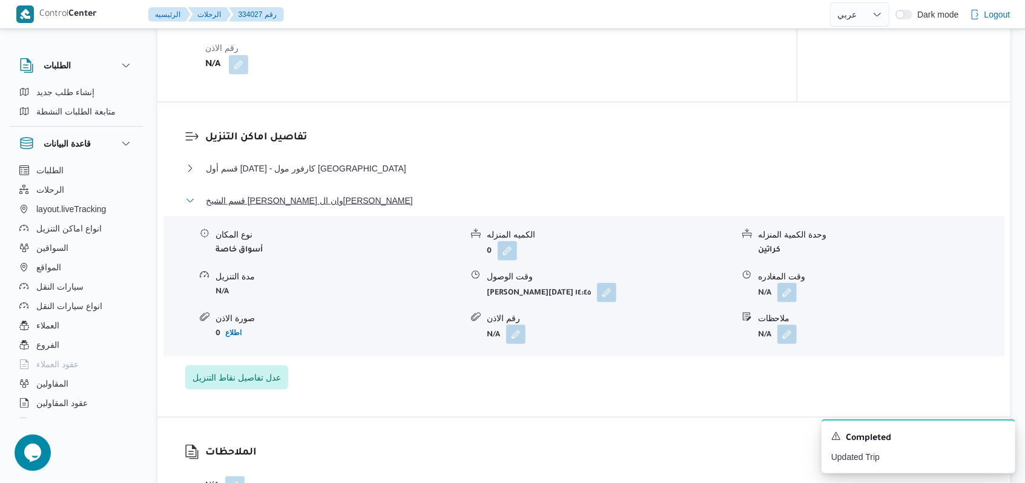
click at [323, 203] on span "قسم الشيخ زايد - هايبر وان الشيخ زايد" at bounding box center [309, 200] width 207 height 15
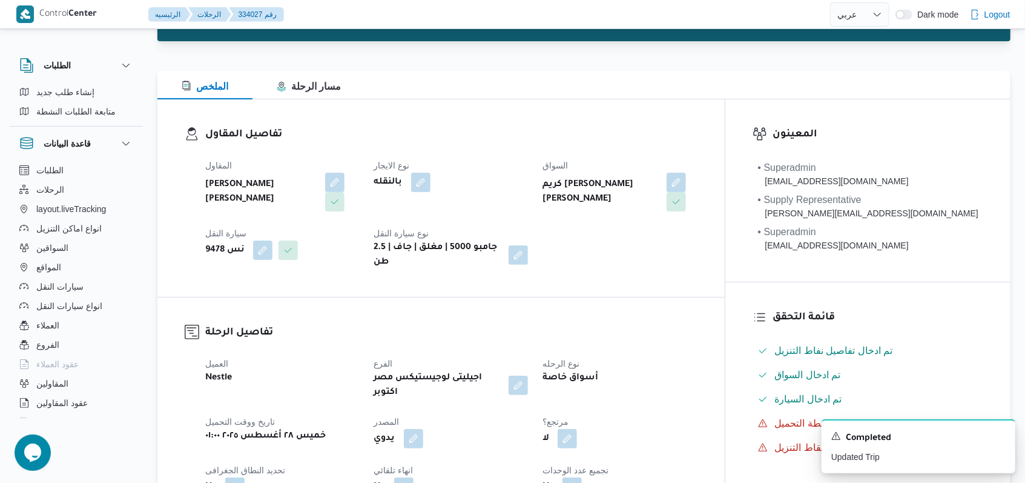
scroll to position [0, 0]
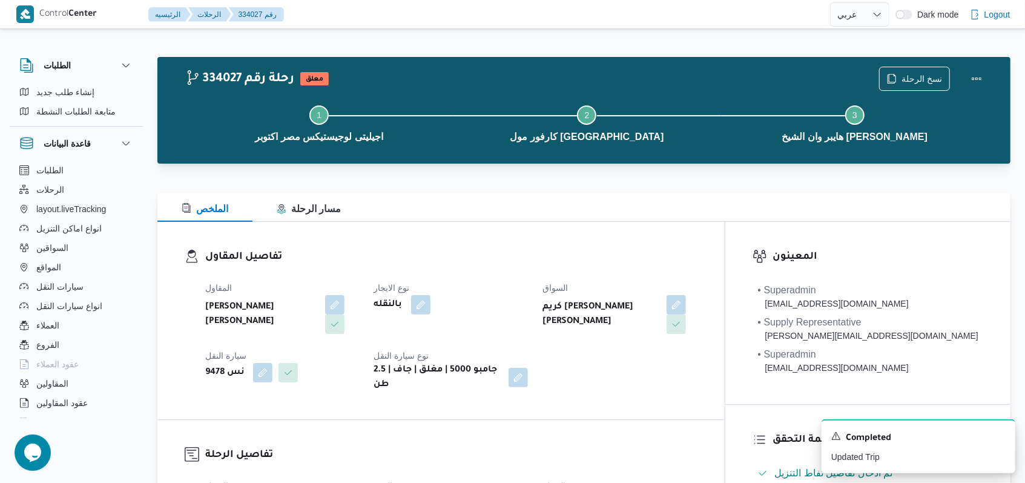
select select "ar"
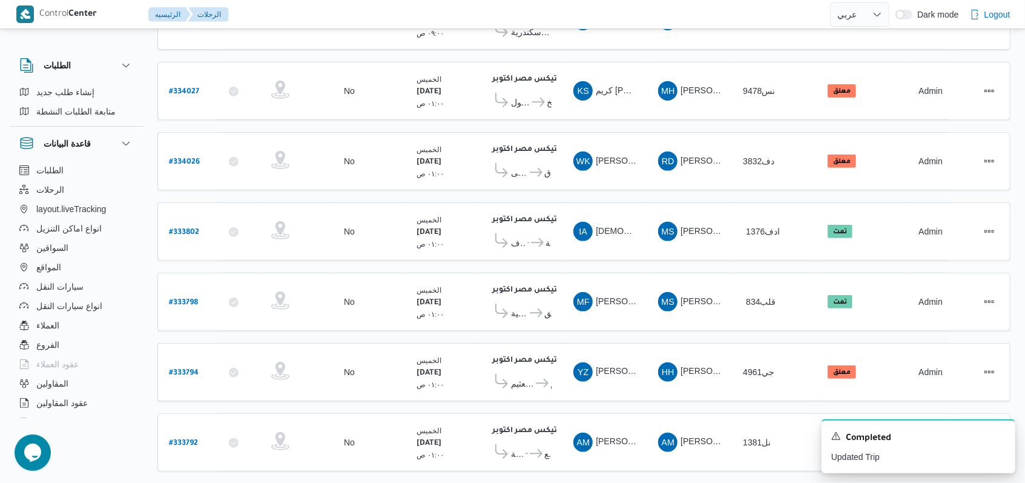
scroll to position [269, 0]
click at [1003, 437] on icon "Dismiss toast" at bounding box center [1001, 435] width 10 height 10
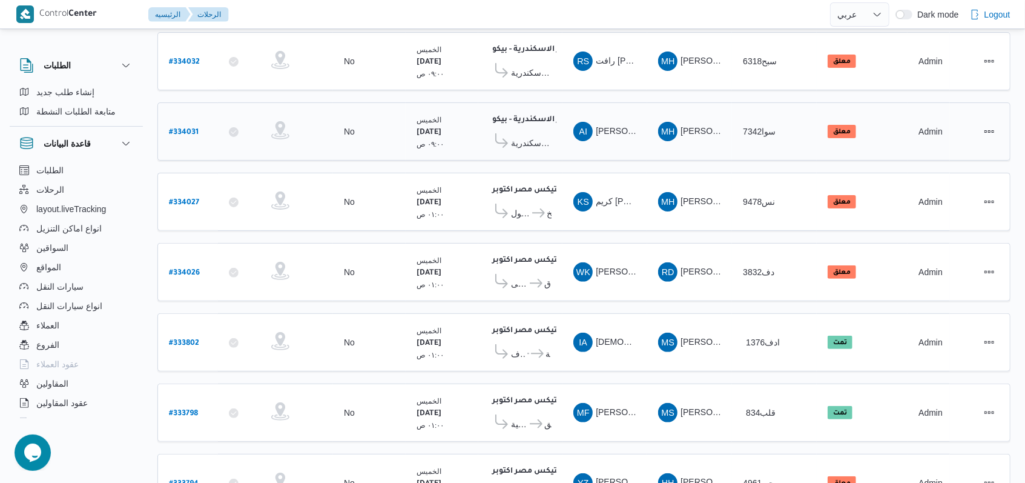
scroll to position [120, 0]
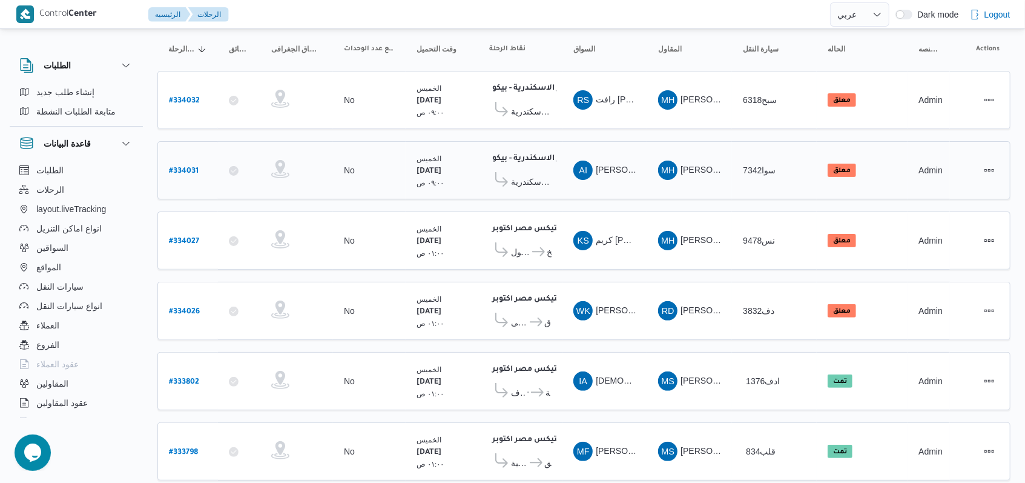
click at [174, 168] on b "# 334031" at bounding box center [184, 171] width 30 height 8
select select "ar"
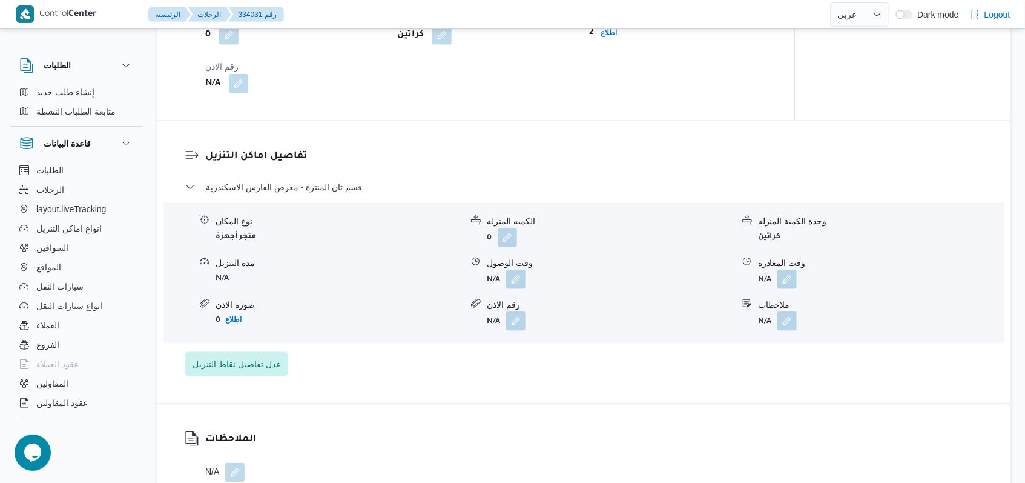
scroll to position [766, 0]
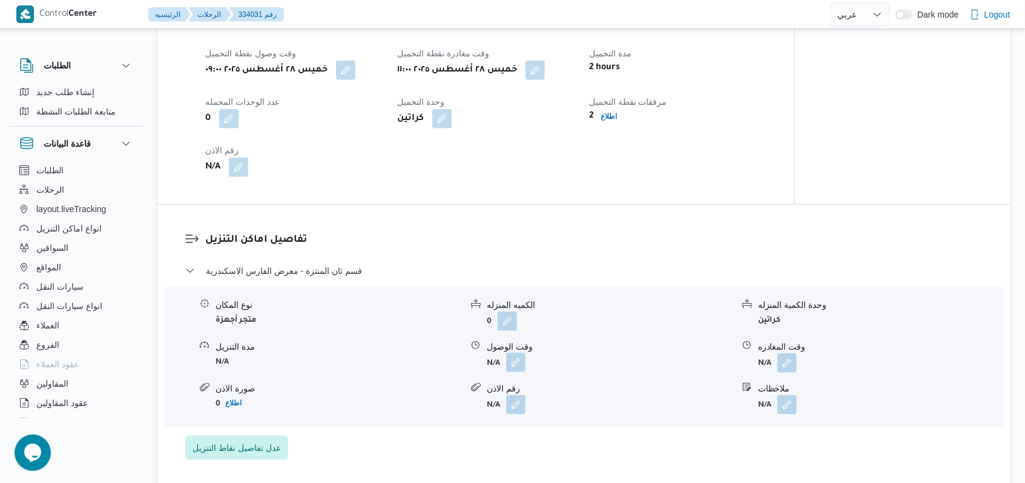
click at [512, 356] on button "button" at bounding box center [515, 361] width 19 height 19
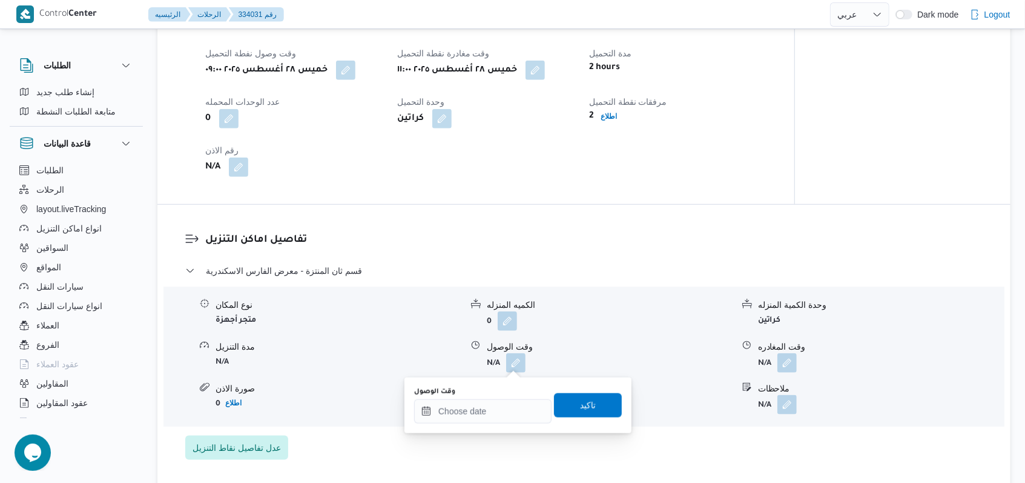
click at [491, 394] on div "وقت الوصول" at bounding box center [482, 392] width 137 height 10
click at [491, 400] on div at bounding box center [482, 411] width 137 height 24
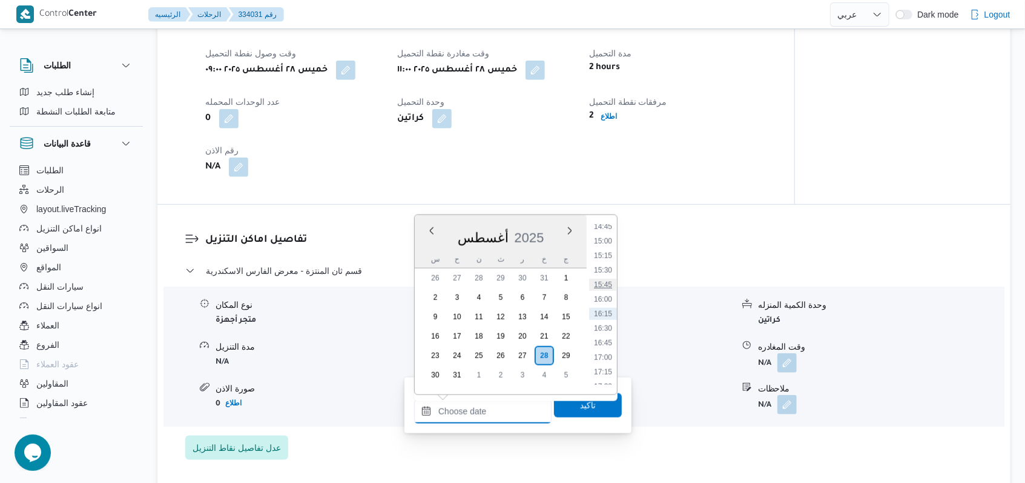
scroll to position [619, 0]
click at [605, 298] on li "11:45" at bounding box center [603, 294] width 28 height 12
type input "٢٨/٠٨/٢٠٢٥ ١١:٤٥"
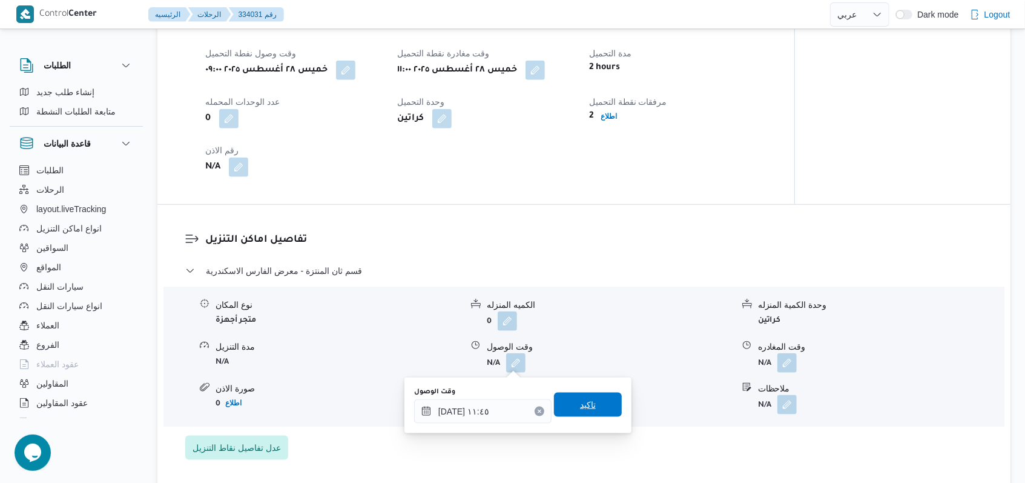
click at [586, 395] on span "تاكيد" at bounding box center [588, 404] width 68 height 24
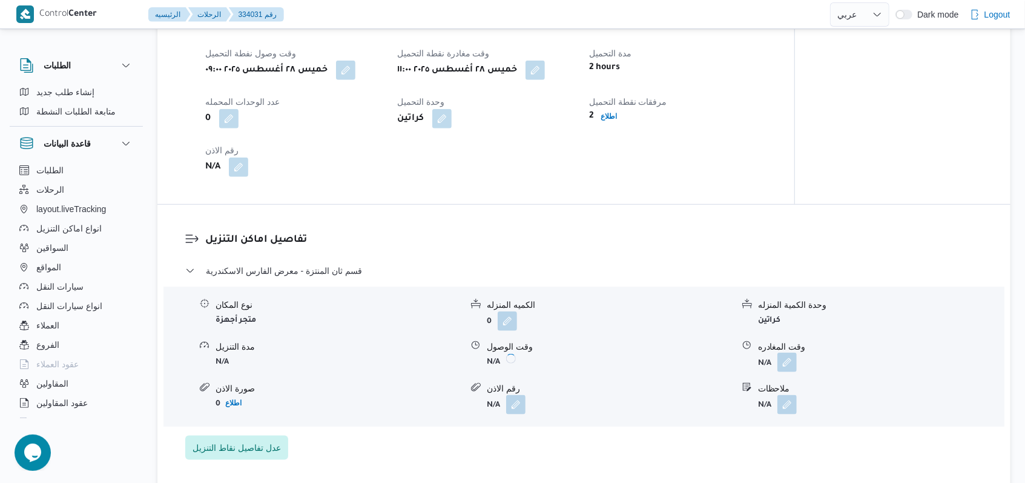
click at [779, 369] on button "button" at bounding box center [786, 361] width 19 height 19
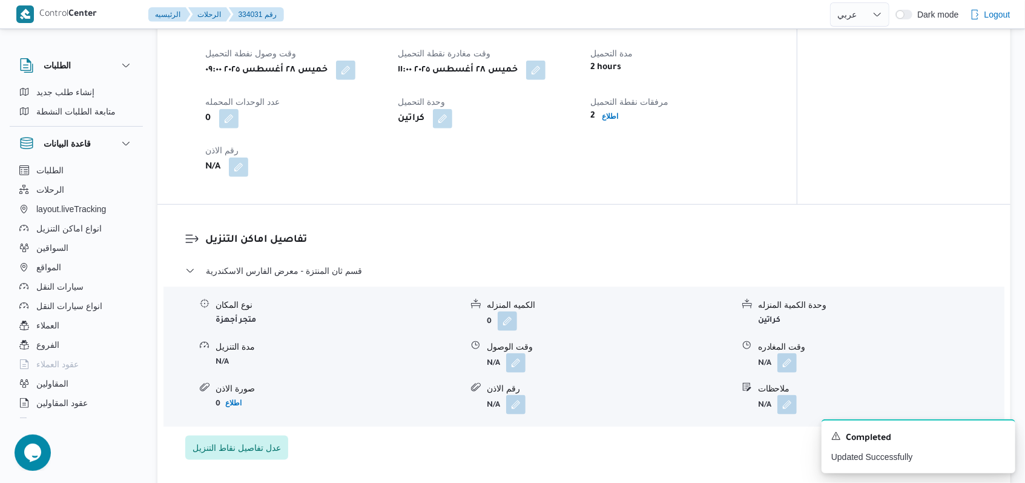
click at [784, 415] on div "A new notification appears Completed Updated Successfully" at bounding box center [904, 445] width 242 height 73
click at [777, 356] on span at bounding box center [783, 362] width 25 height 19
click at [785, 357] on button "button" at bounding box center [786, 361] width 19 height 19
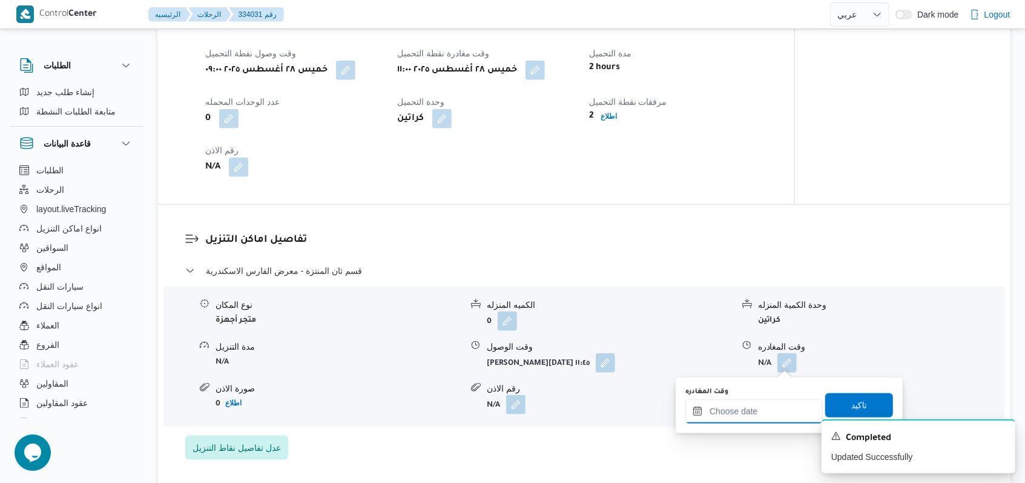
click at [749, 415] on input "وقت المغادره" at bounding box center [753, 411] width 137 height 24
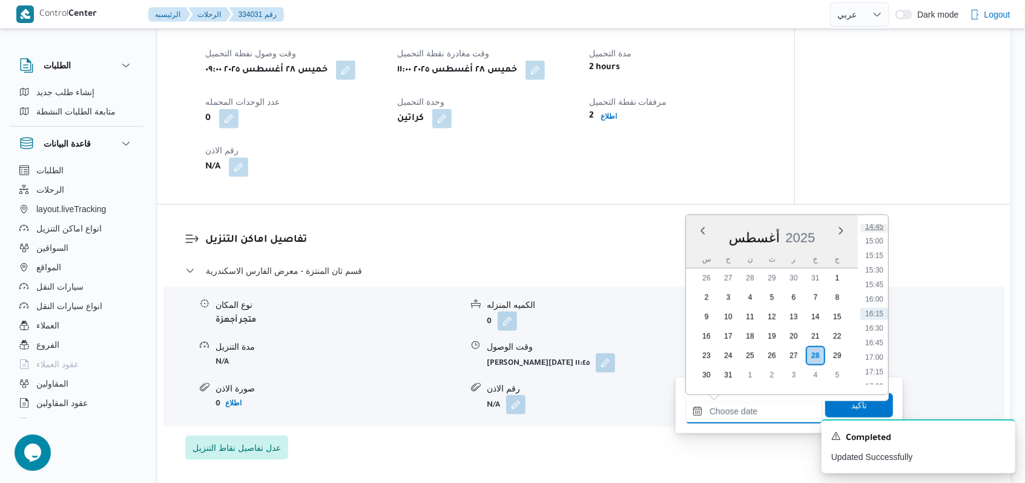
scroll to position [780, 0]
click at [881, 295] on li "14:30" at bounding box center [874, 293] width 28 height 12
type input "٢٨/٠٨/٢٠٢٥ ١٤:٣٠"
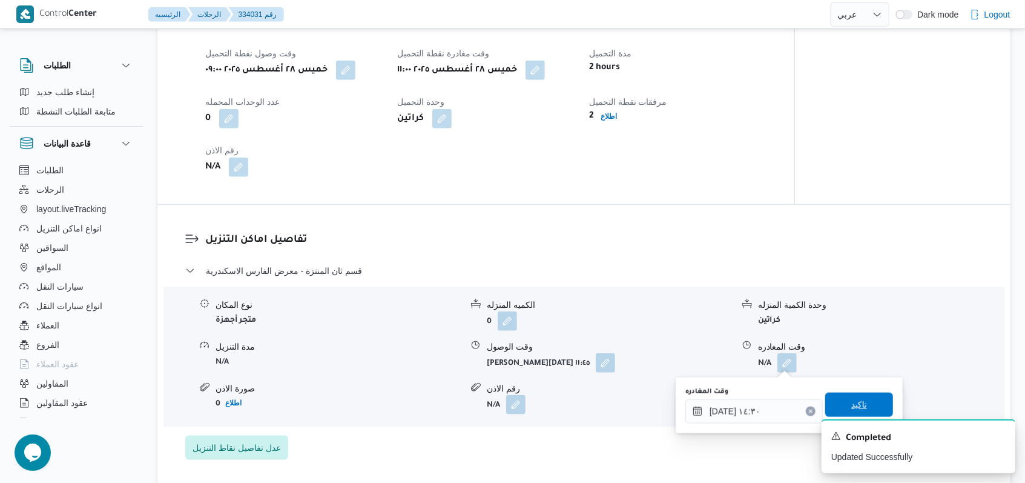
click at [859, 404] on span "تاكيد" at bounding box center [859, 404] width 68 height 24
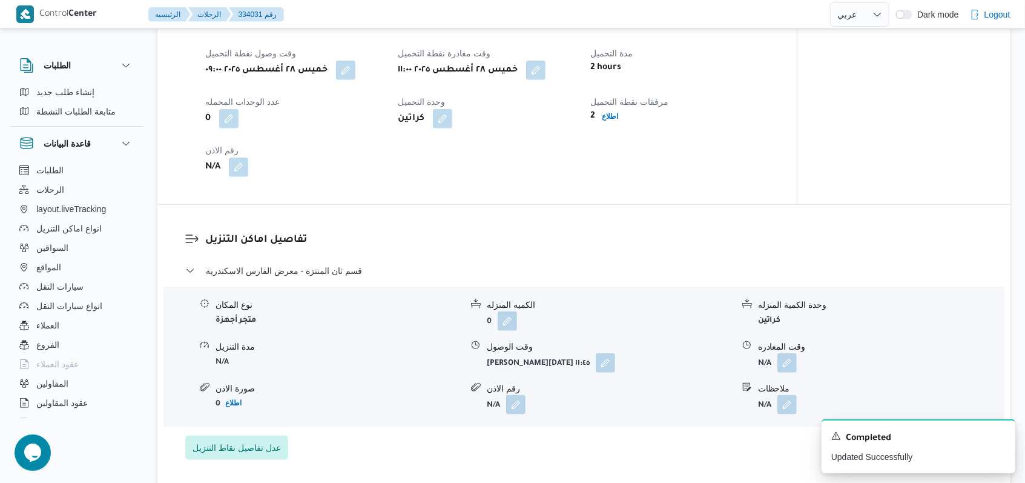
scroll to position [524, 0]
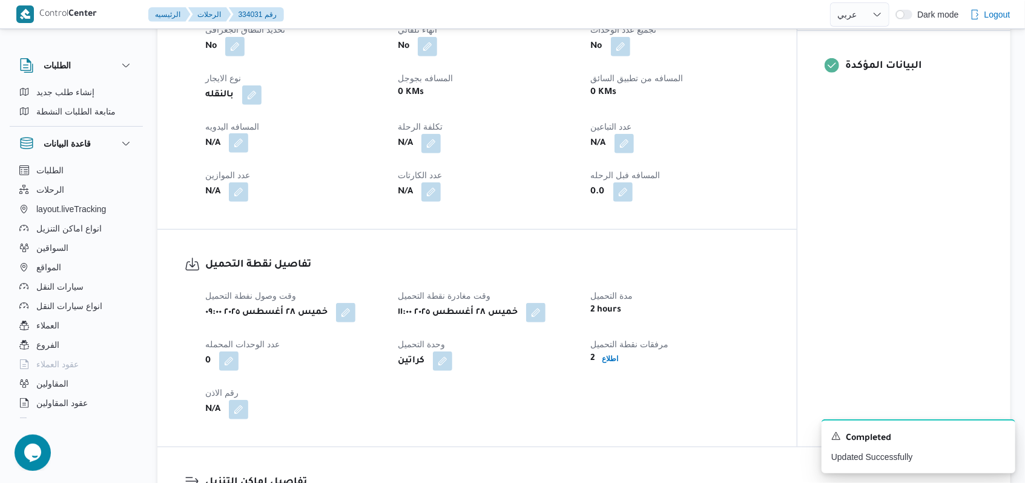
click at [235, 137] on button "button" at bounding box center [238, 142] width 19 height 19
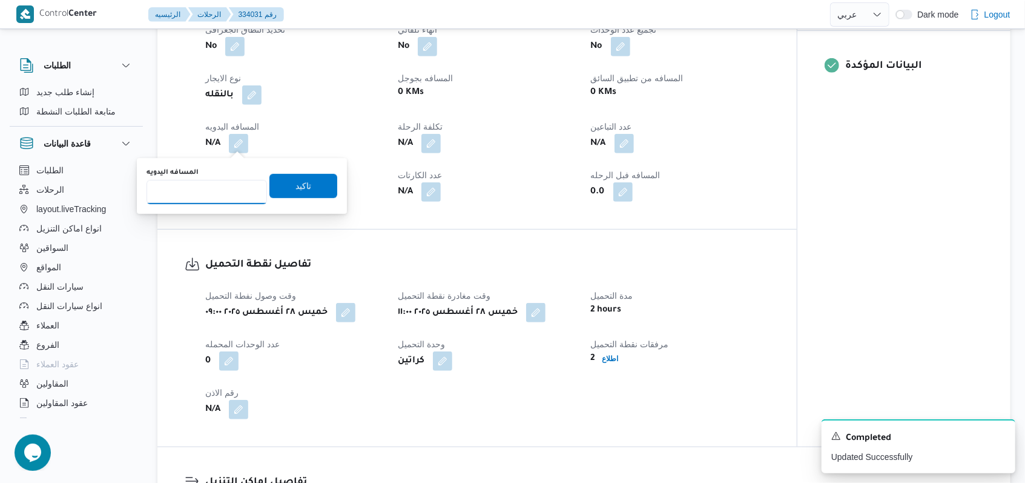
click at [206, 183] on input "المسافه اليدويه" at bounding box center [207, 192] width 120 height 24
type input "23"
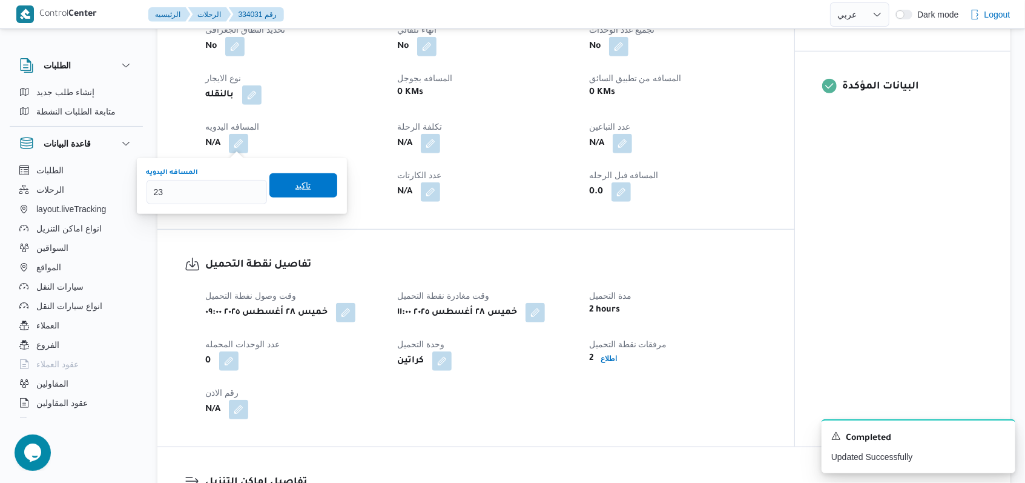
click at [269, 185] on span "تاكيد" at bounding box center [303, 185] width 68 height 24
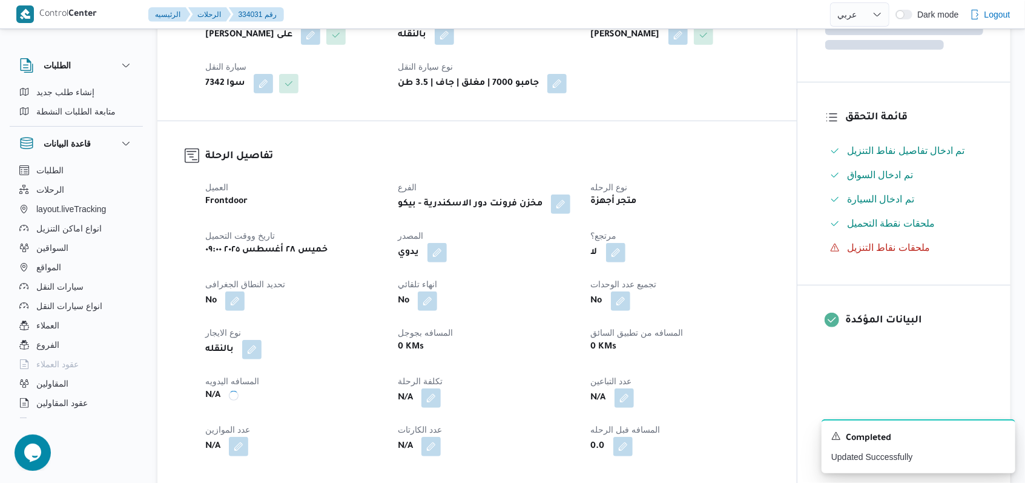
scroll to position [0, 0]
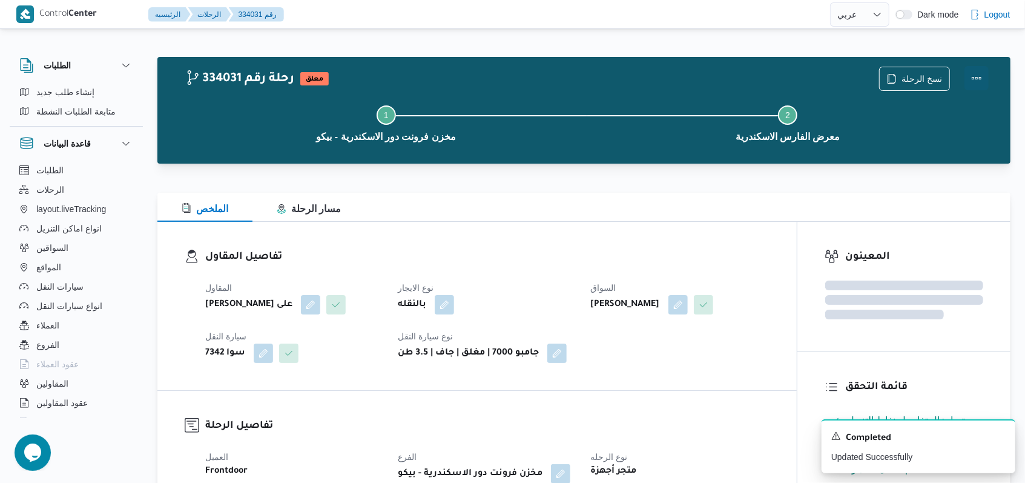
click at [978, 80] on button "Actions" at bounding box center [976, 78] width 24 height 24
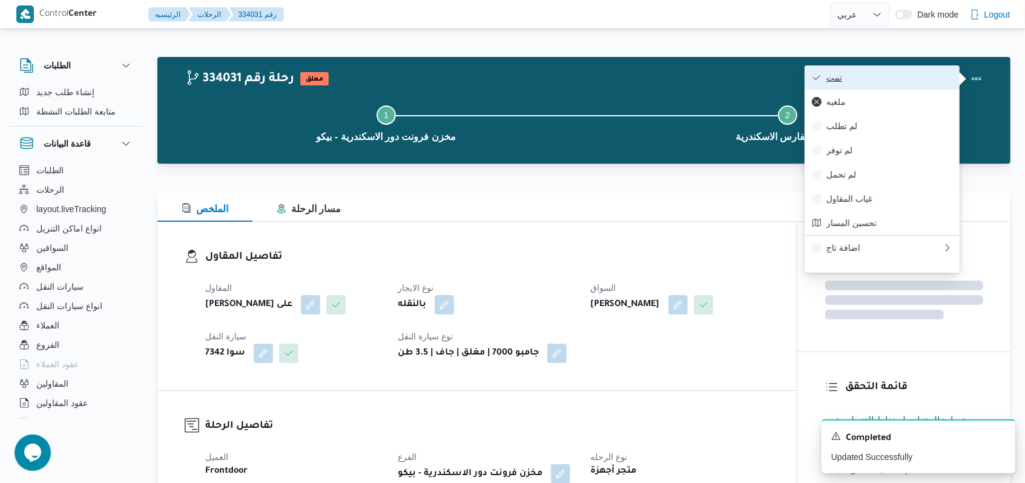
click at [894, 77] on span "تمت" at bounding box center [889, 78] width 126 height 10
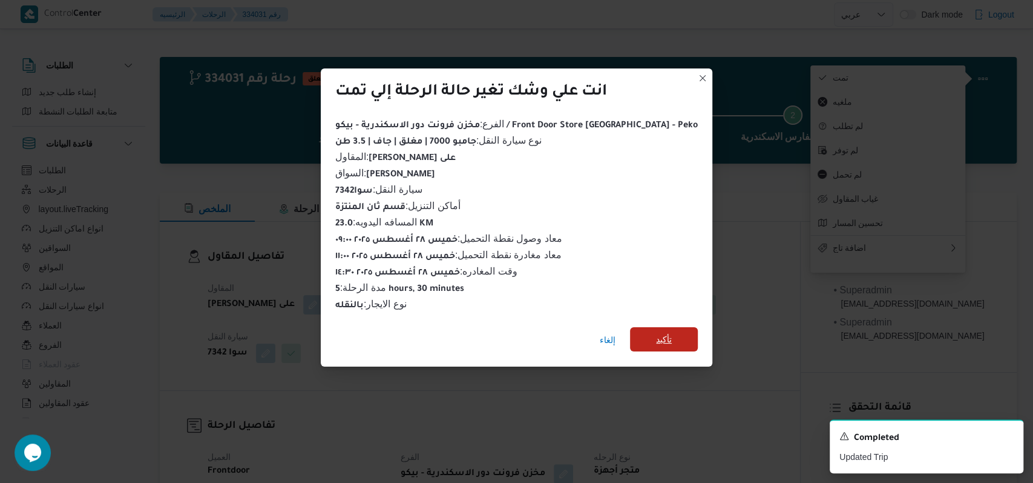
click at [656, 333] on span "تأكيد" at bounding box center [664, 339] width 16 height 15
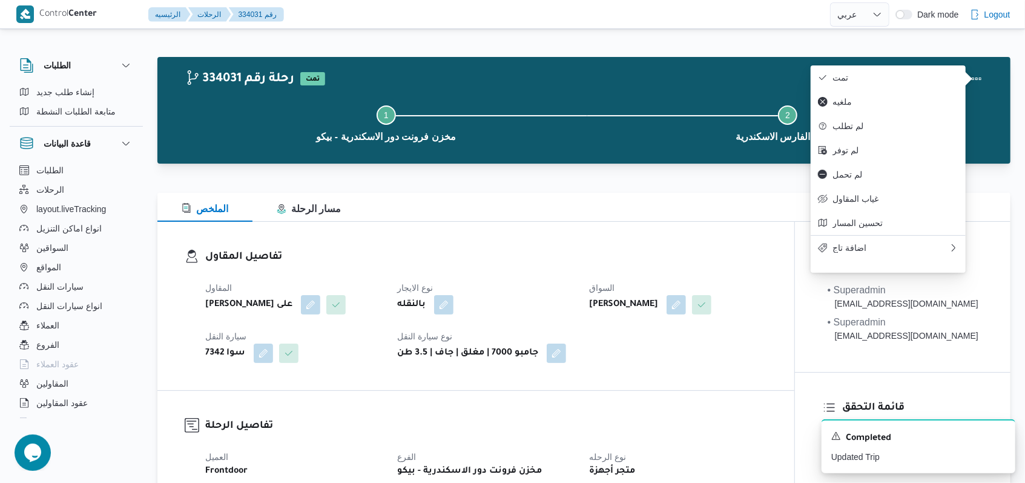
select select "ar"
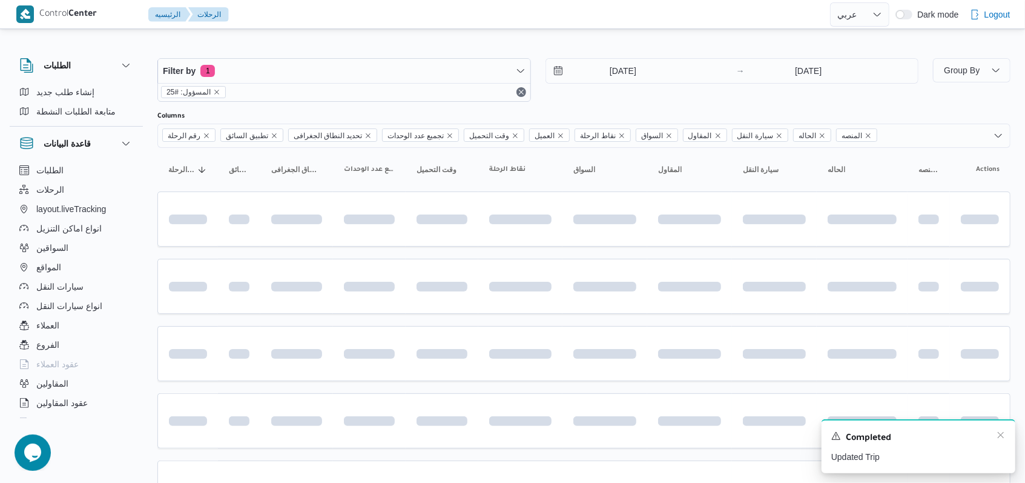
scroll to position [120, 0]
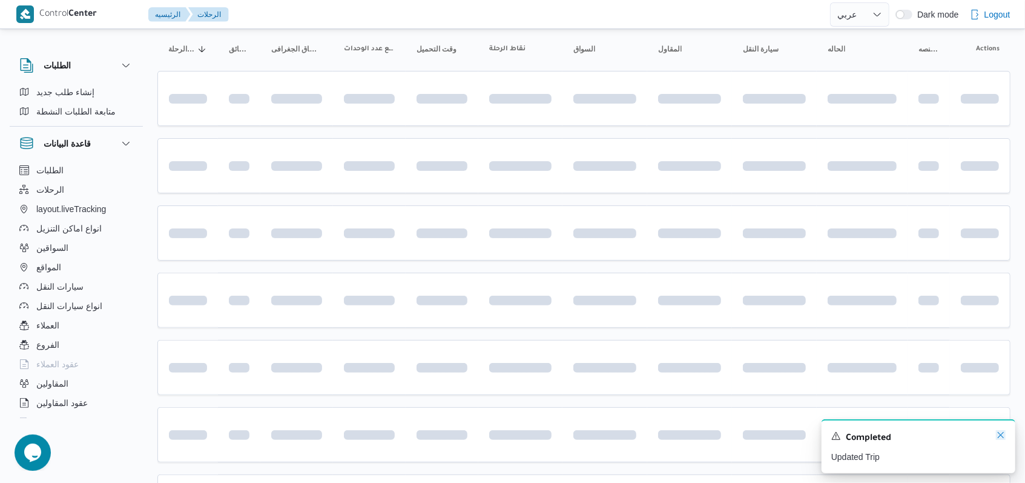
click at [996, 438] on icon "Dismiss toast" at bounding box center [1001, 435] width 10 height 10
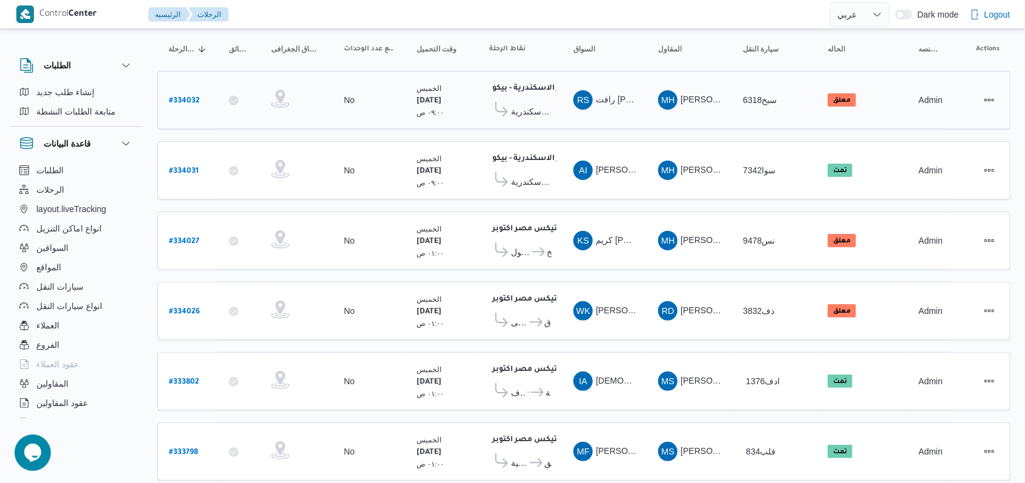
click at [194, 100] on b "# 334032" at bounding box center [184, 101] width 31 height 8
select select "ar"
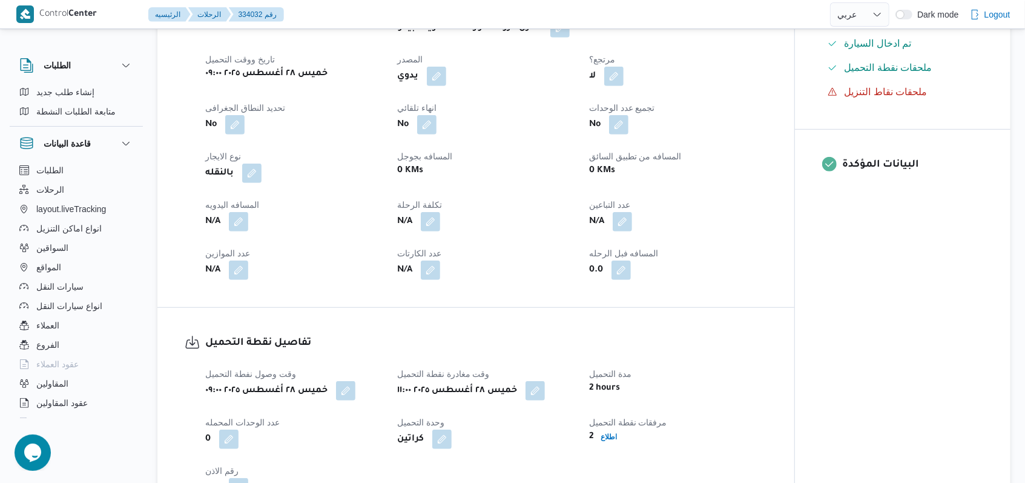
scroll to position [524, 0]
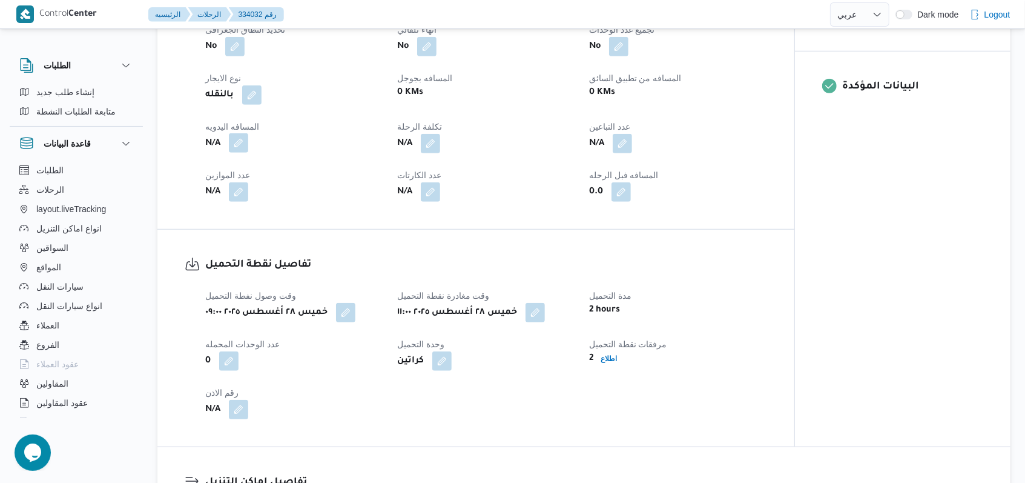
click at [243, 150] on button "button" at bounding box center [238, 142] width 19 height 19
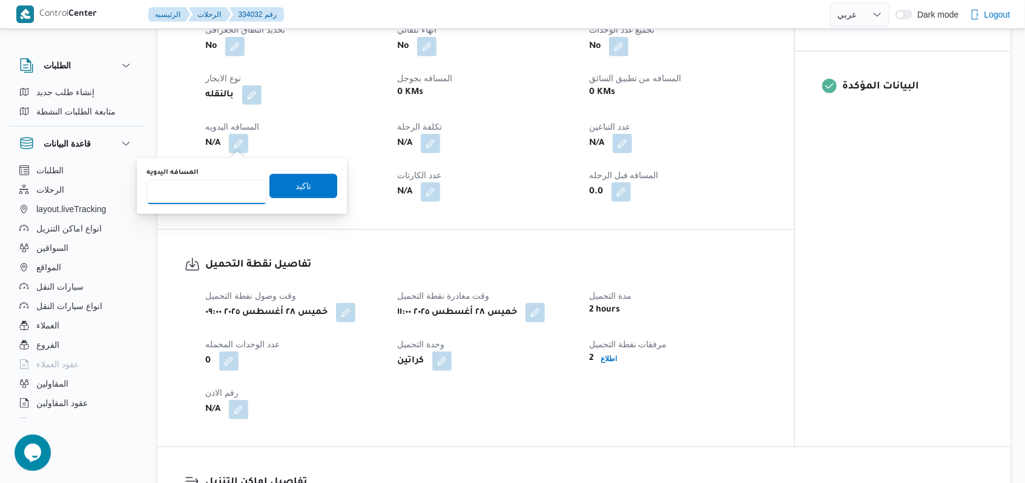
click at [215, 192] on input "المسافه اليدويه" at bounding box center [207, 192] width 120 height 24
type input "23"
click at [281, 177] on span "تاكيد" at bounding box center [303, 185] width 68 height 24
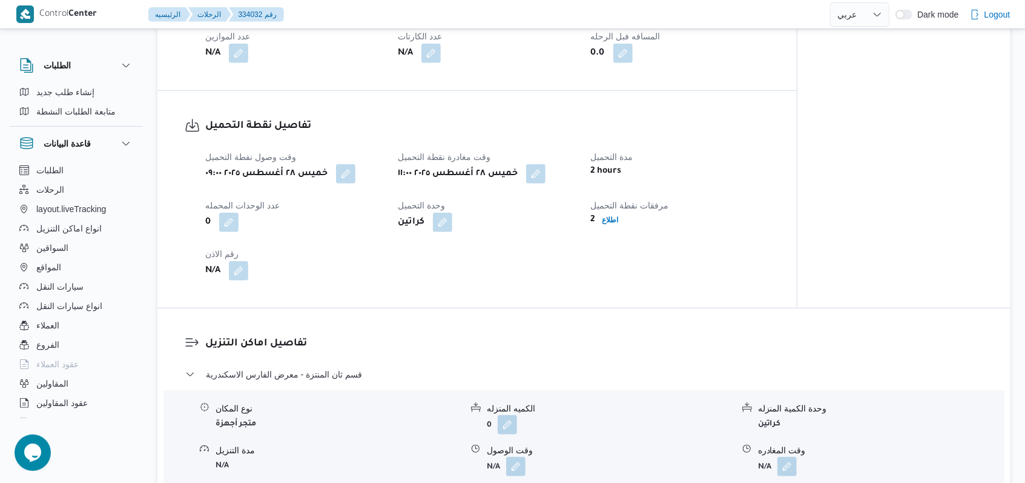
scroll to position [766, 0]
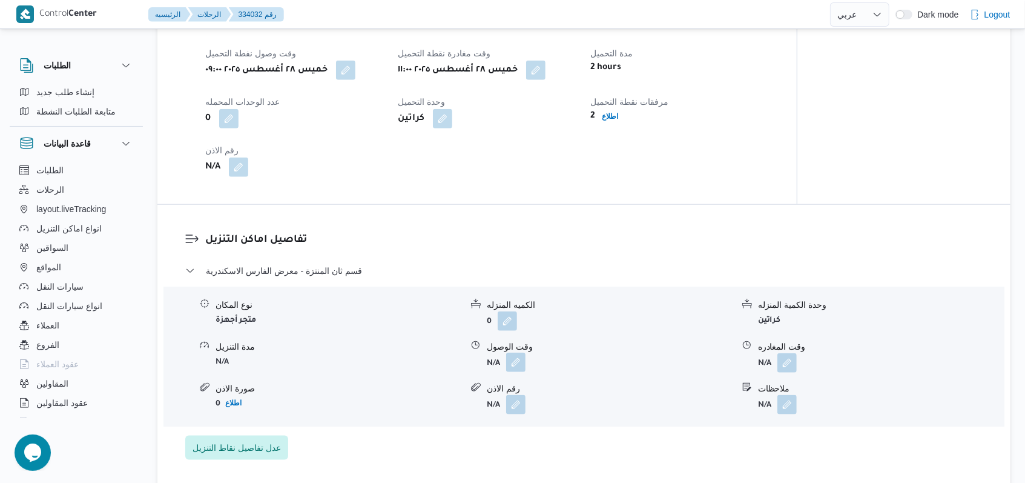
click at [526, 369] on button "button" at bounding box center [515, 361] width 19 height 19
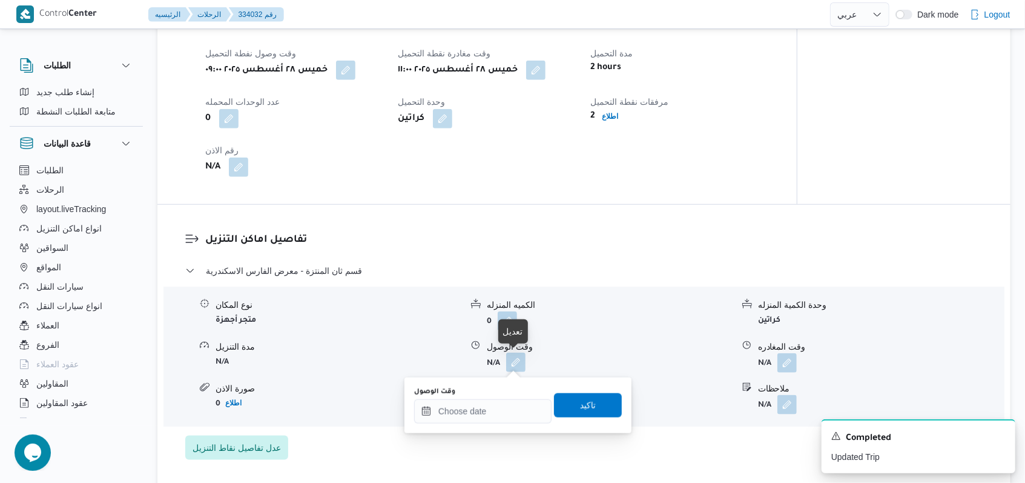
click at [521, 366] on button "button" at bounding box center [515, 361] width 19 height 19
click at [476, 403] on input "وقت الوصول" at bounding box center [482, 411] width 137 height 24
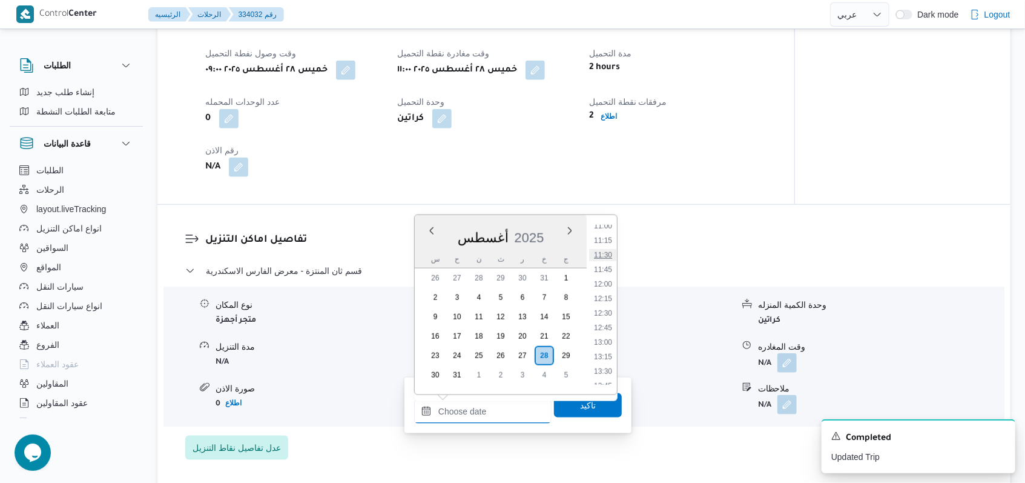
scroll to position [619, 0]
click at [604, 306] on li "12:00" at bounding box center [603, 309] width 28 height 12
type input "٢٨/٠٨/٢٠٢٥ ١٢:٠٠"
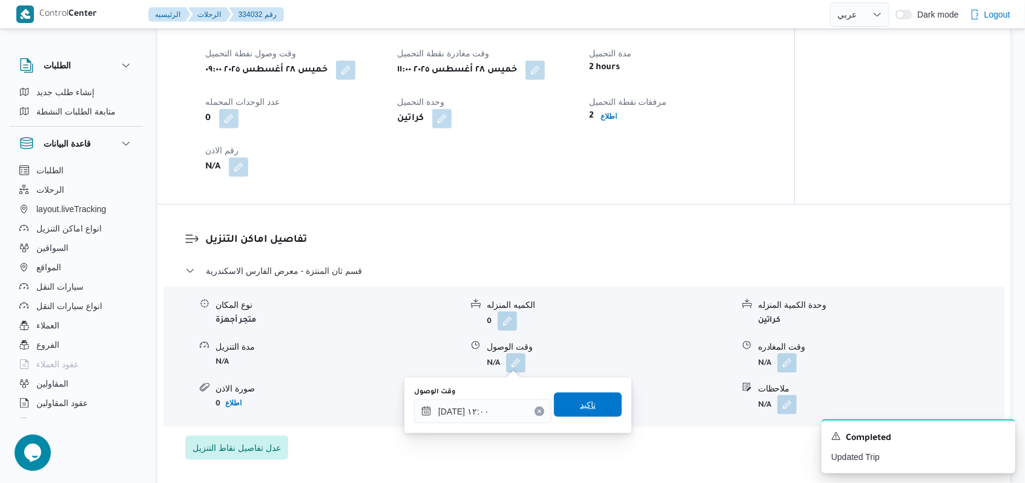
click at [581, 396] on span "تاكيد" at bounding box center [588, 404] width 68 height 24
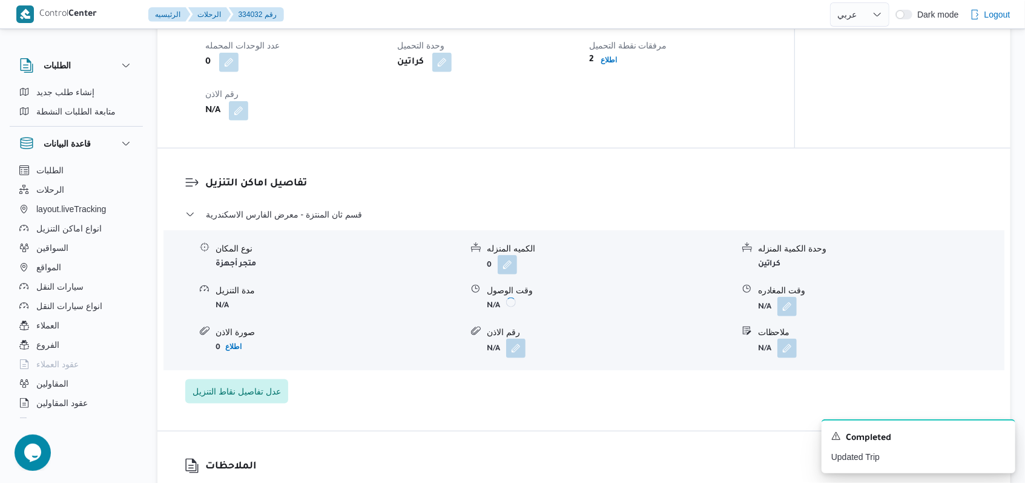
scroll to position [847, 0]
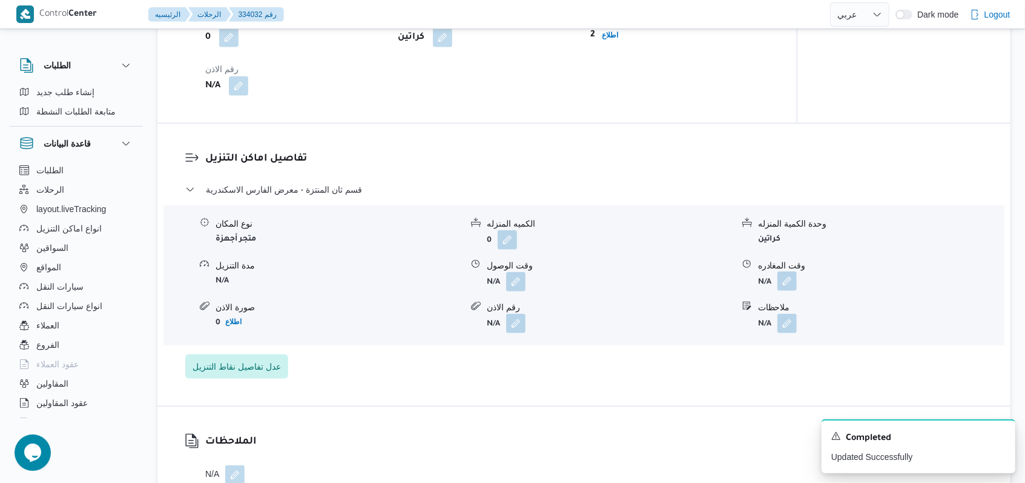
click at [795, 290] on button "button" at bounding box center [786, 280] width 19 height 19
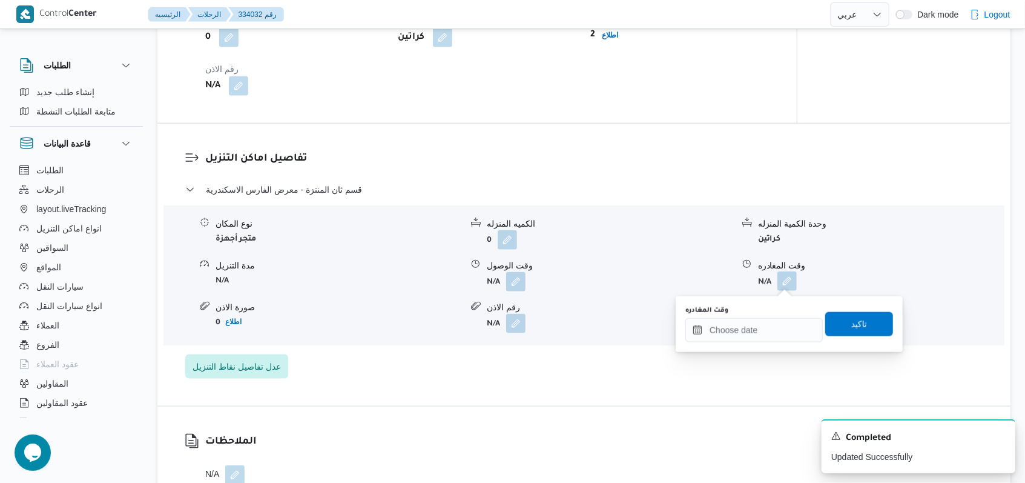
click at [792, 286] on button "button" at bounding box center [786, 280] width 19 height 19
click at [756, 334] on input "وقت المغادره" at bounding box center [753, 330] width 137 height 24
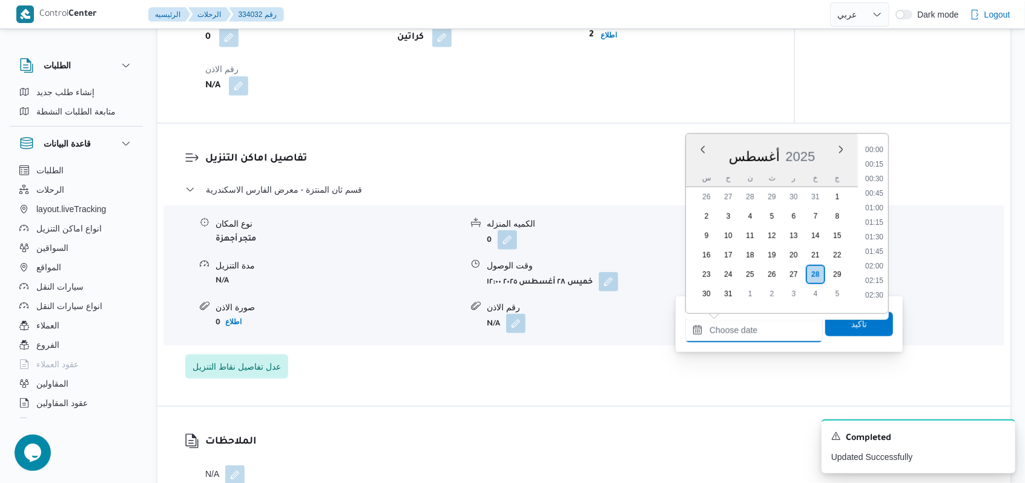
scroll to position [862, 0]
click at [877, 156] on li "15:00" at bounding box center [874, 160] width 28 height 12
type input "٢٨/٠٨/٢٠٢٥ ١٥:٠٠"
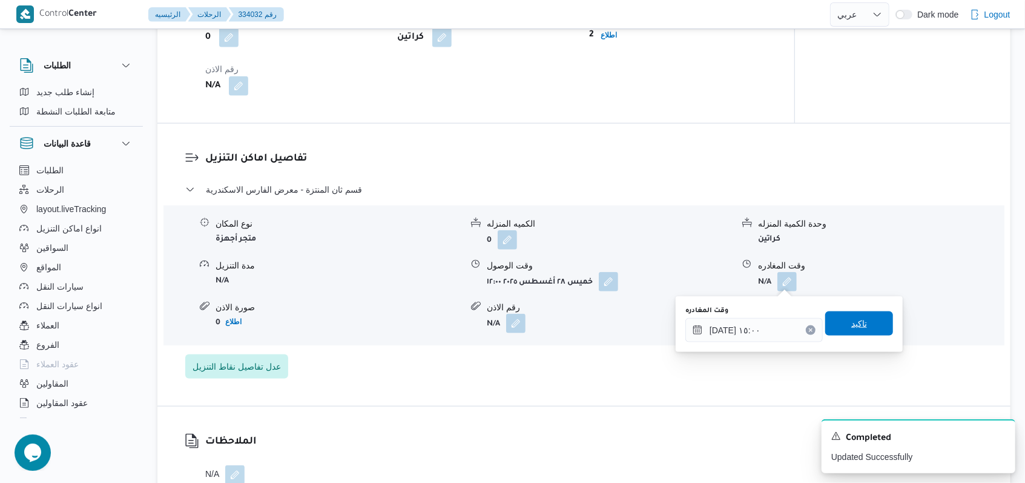
click at [852, 330] on span "تاكيد" at bounding box center [859, 323] width 16 height 15
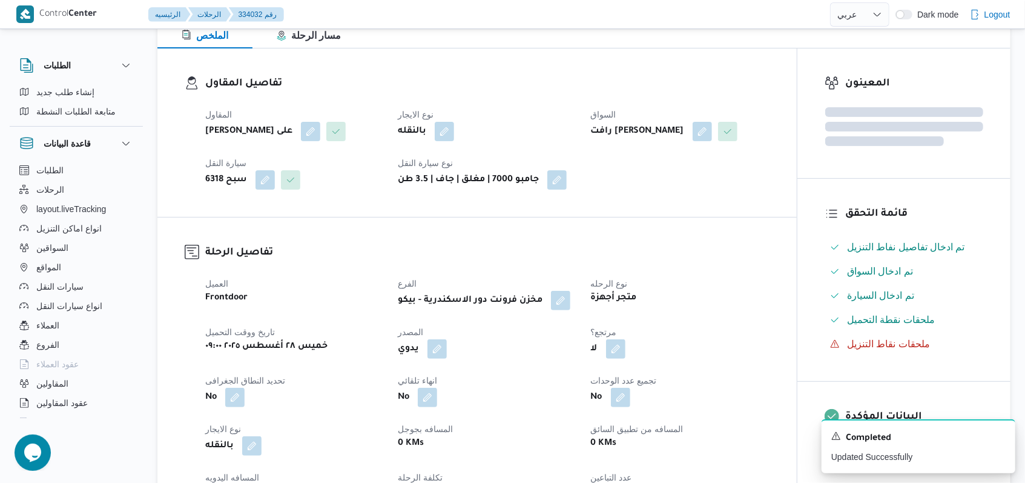
scroll to position [0, 0]
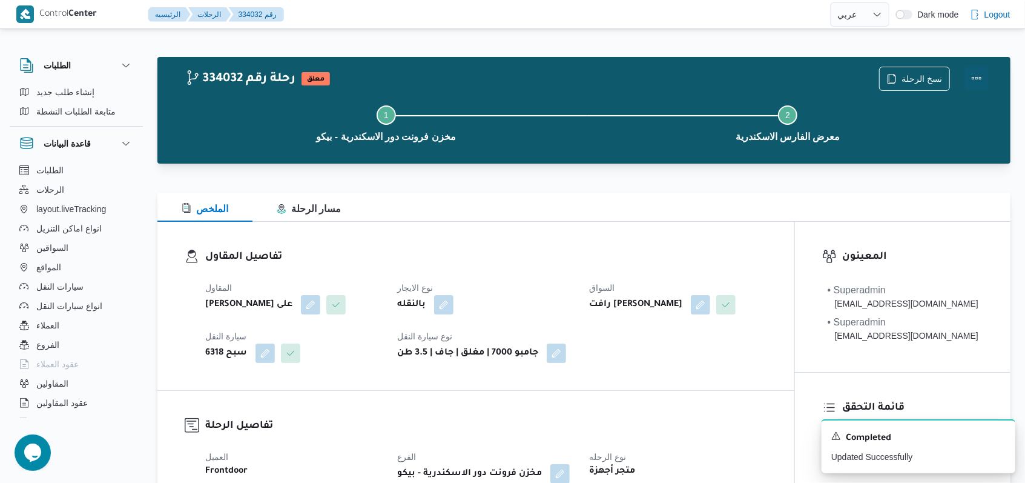
click at [973, 80] on button "Actions" at bounding box center [976, 78] width 24 height 24
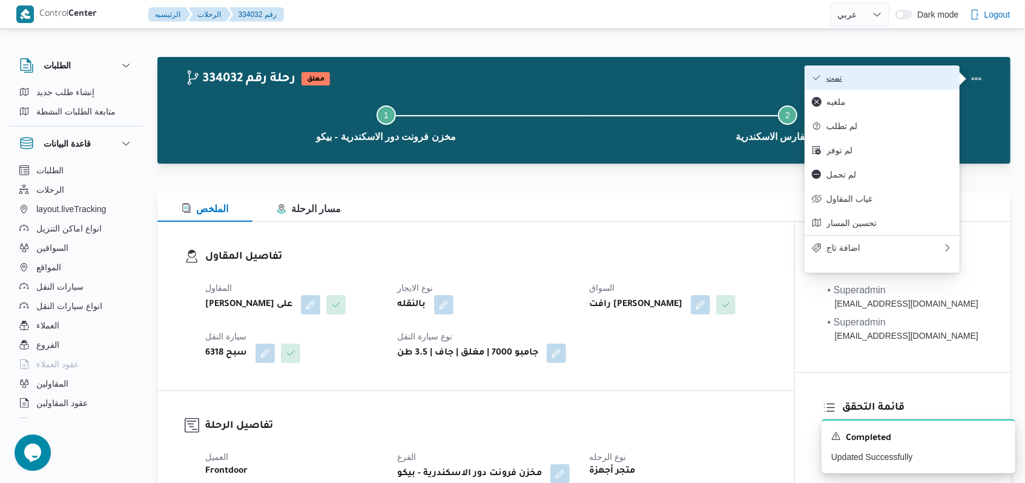
click at [894, 79] on span "تمت" at bounding box center [889, 78] width 126 height 10
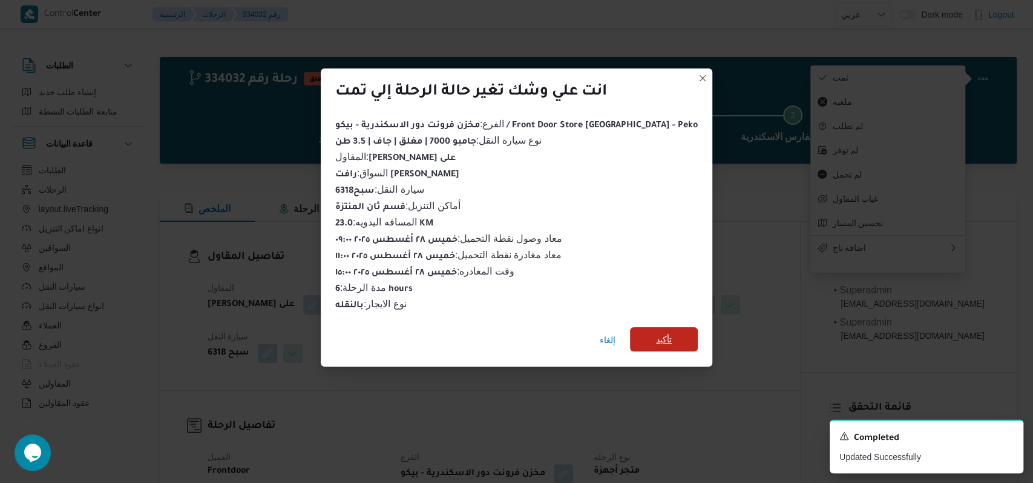
click at [656, 336] on span "تأكيد" at bounding box center [664, 339] width 68 height 24
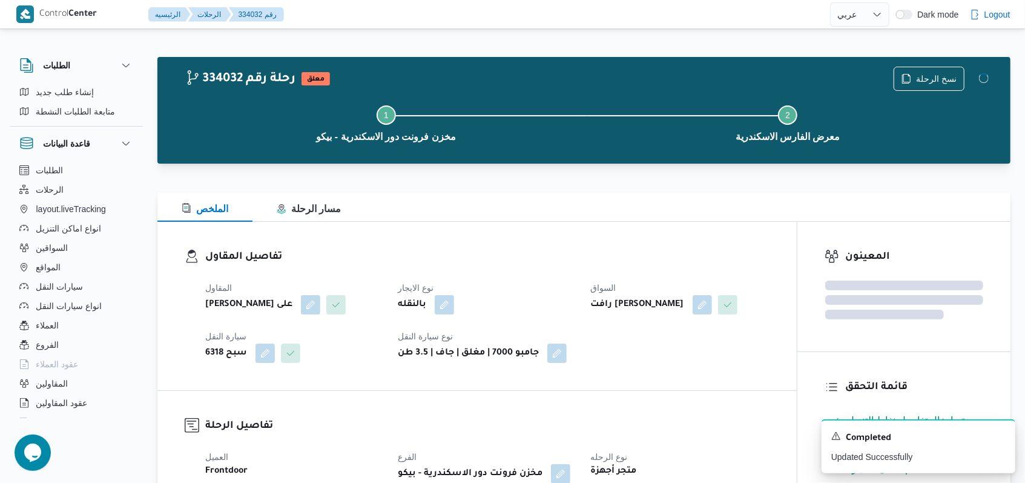
click at [659, 374] on div "تفاصيل المقاول المقاول مروه حسام الدين سعد على نوع الايجار بالنقله السواق رافت …" at bounding box center [476, 306] width 639 height 168
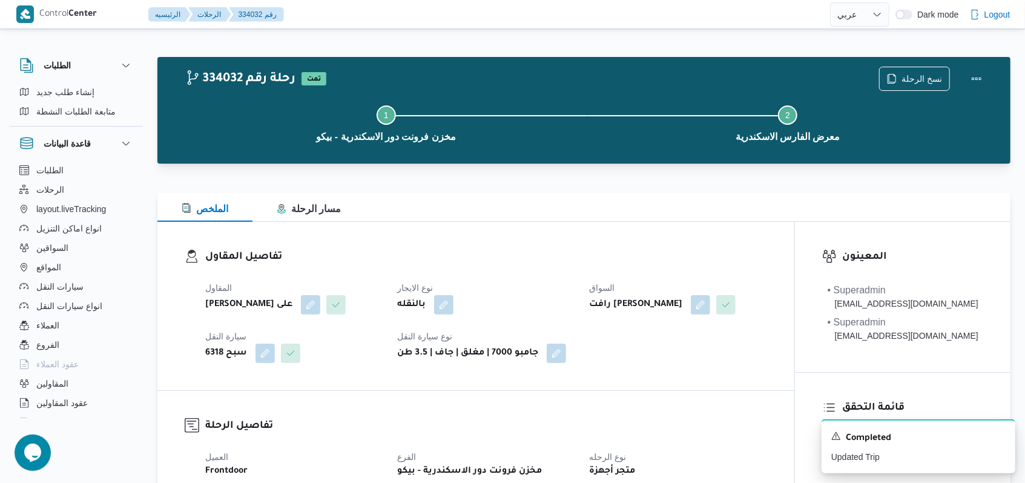
select select "ar"
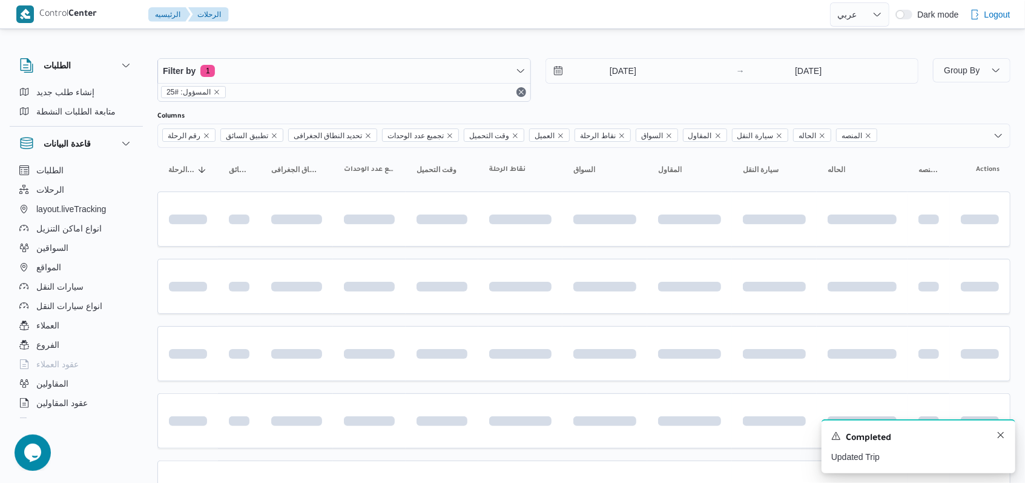
scroll to position [120, 0]
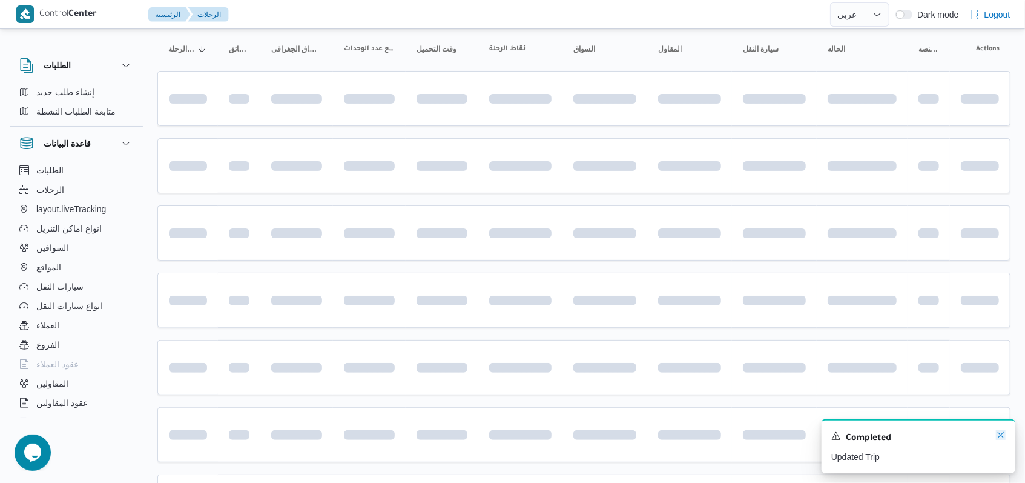
click at [1003, 438] on icon "Dismiss toast" at bounding box center [1001, 435] width 10 height 10
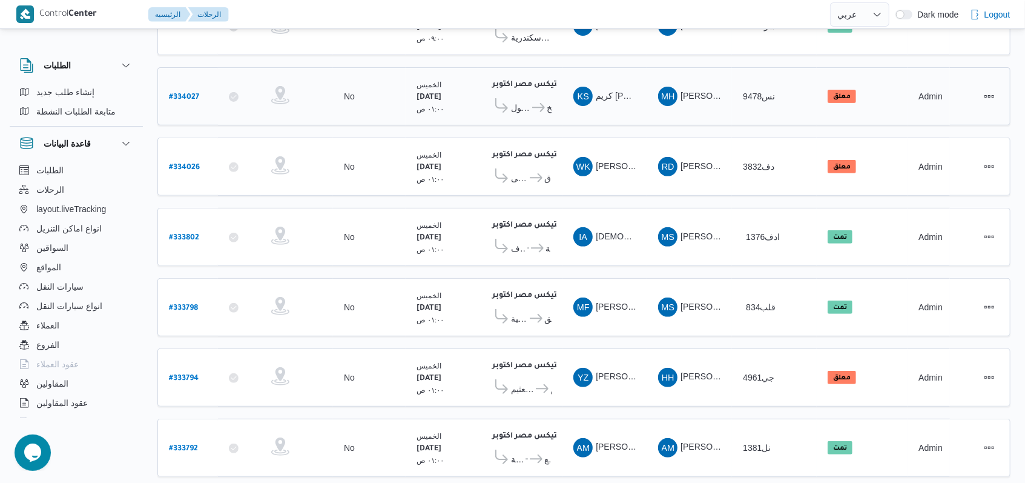
scroll to position [282, 0]
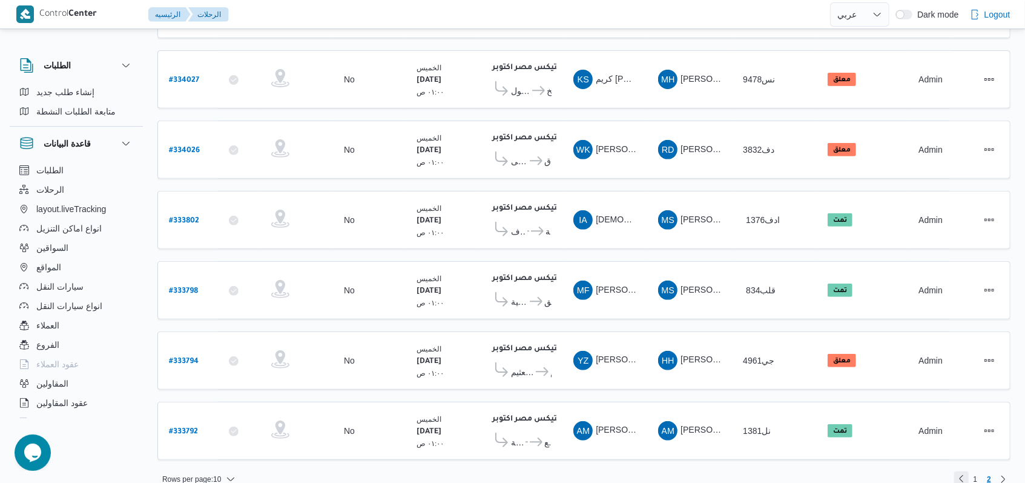
click at [963, 471] on link "Previous page, 1" at bounding box center [961, 478] width 15 height 15
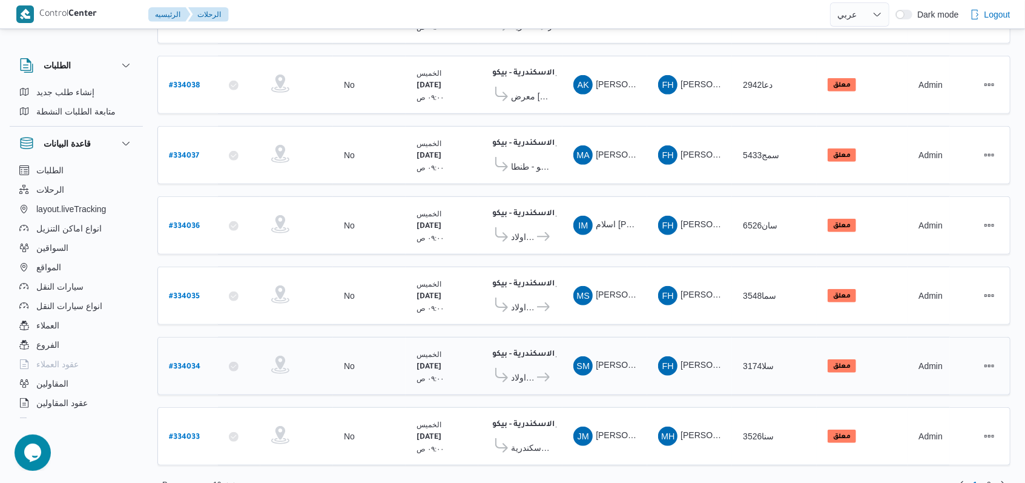
scroll to position [418, 0]
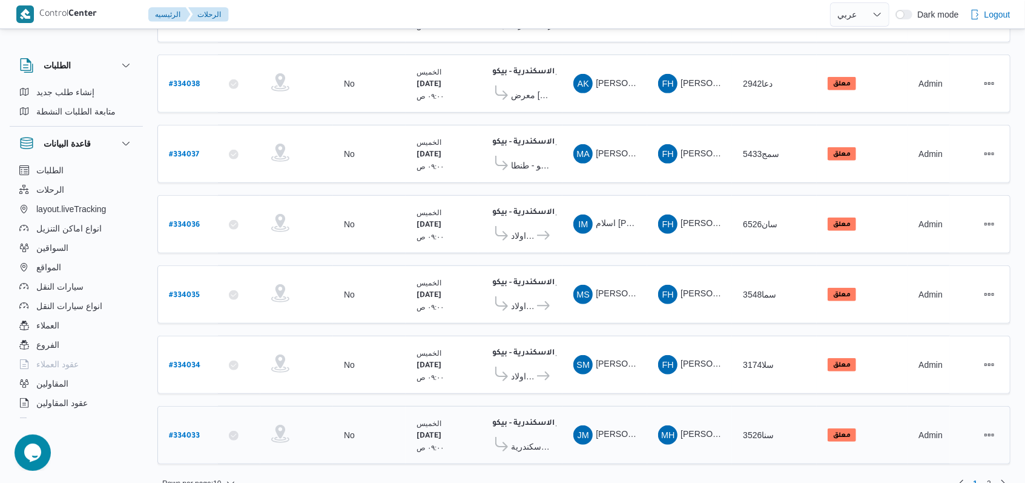
click at [186, 432] on b "# 334033" at bounding box center [184, 436] width 31 height 8
select select "ar"
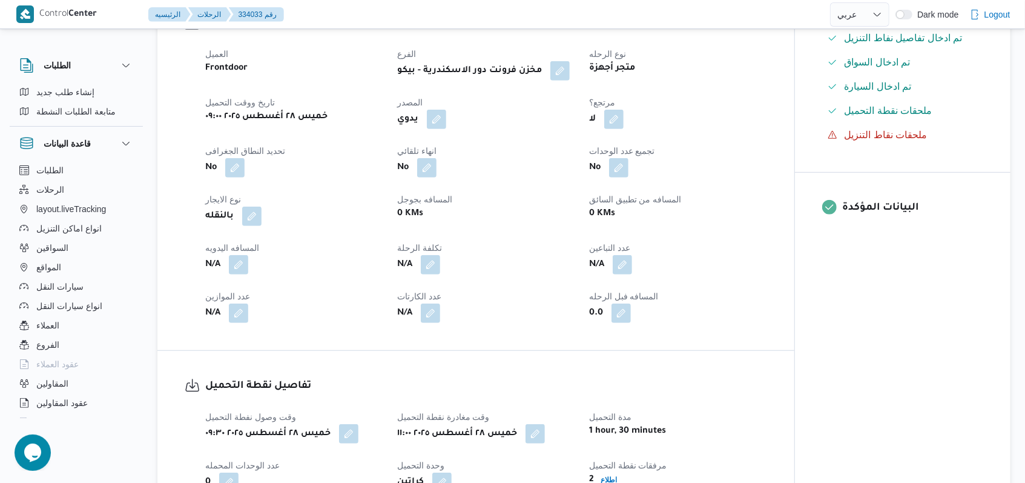
scroll to position [403, 0]
click at [239, 264] on button "button" at bounding box center [238, 263] width 19 height 19
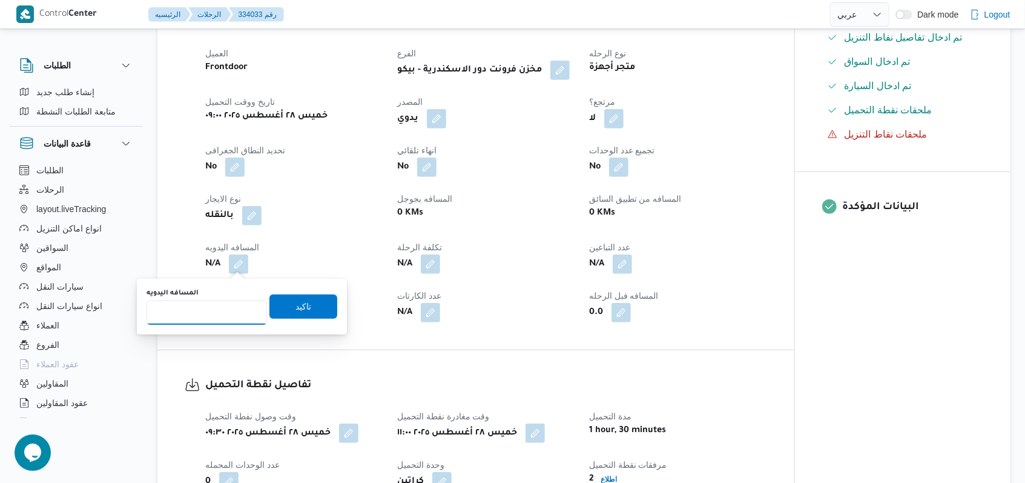
click at [202, 309] on input "المسافه اليدويه" at bounding box center [207, 312] width 120 height 24
type input "23"
click at [286, 296] on span "تاكيد" at bounding box center [303, 306] width 68 height 24
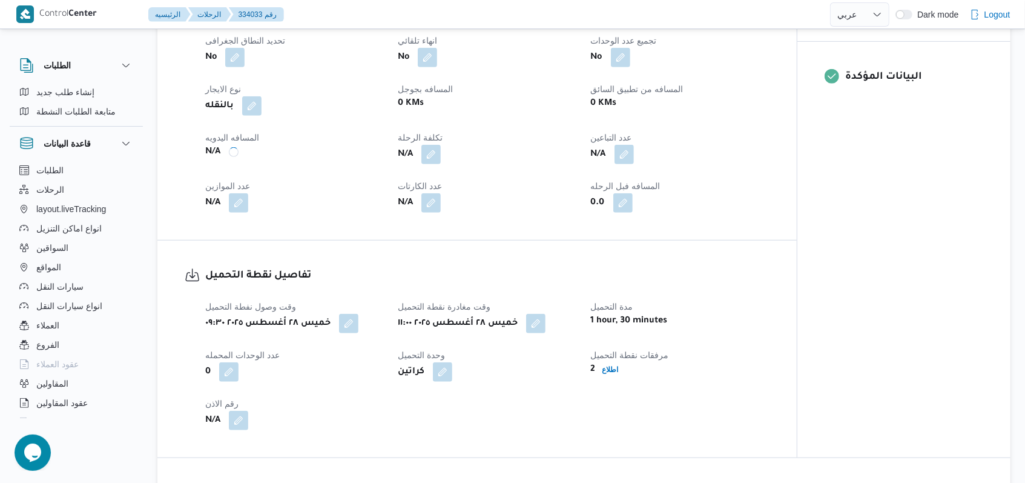
scroll to position [727, 0]
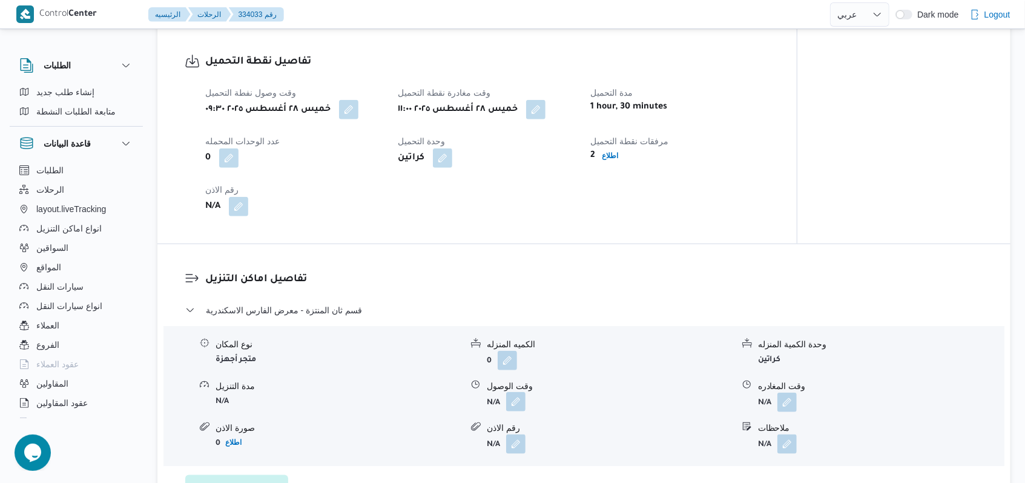
click at [511, 404] on button "button" at bounding box center [515, 401] width 19 height 19
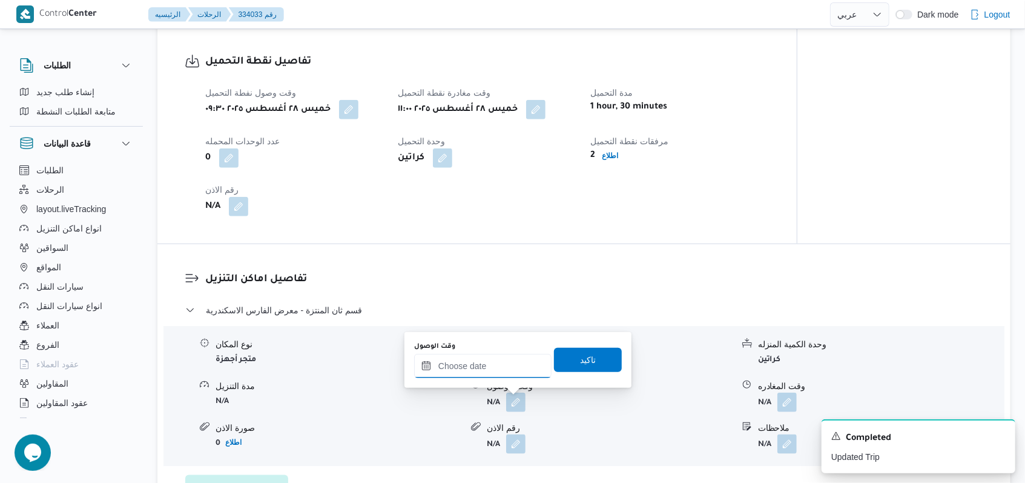
click at [489, 374] on input "وقت الوصول" at bounding box center [482, 366] width 137 height 24
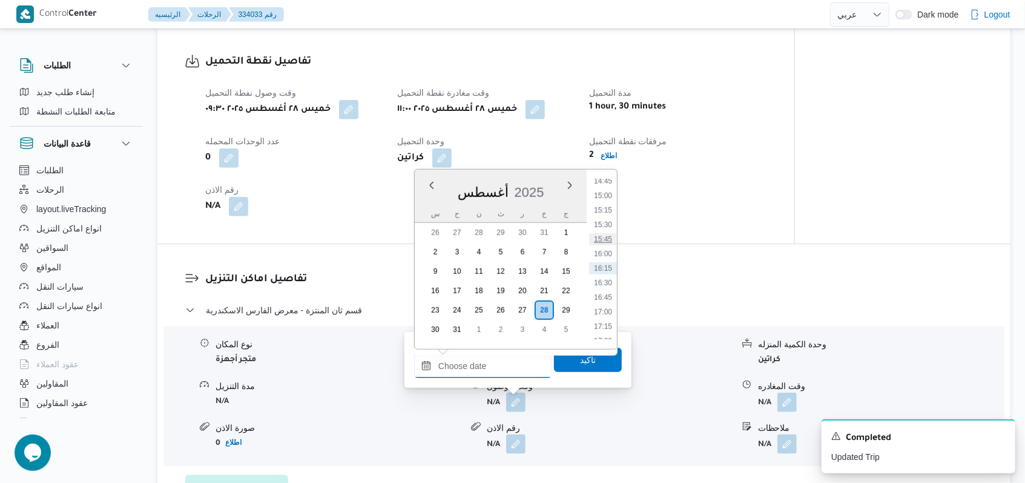
scroll to position [619, 0]
click at [612, 248] on li "11:45" at bounding box center [603, 249] width 28 height 12
type input "٢٨/٠٨/٢٠٢٥ ١١:٤٥"
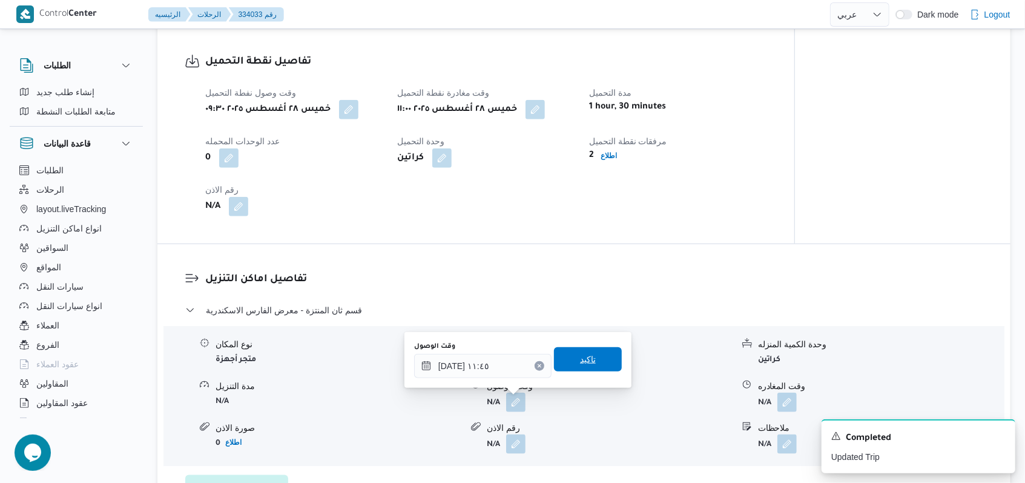
click at [569, 351] on span "تاكيد" at bounding box center [588, 359] width 68 height 24
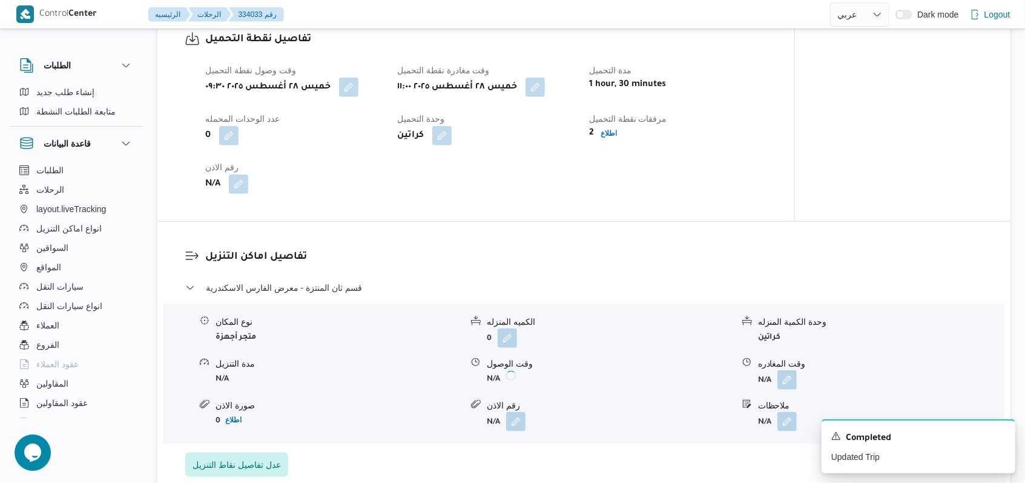
scroll to position [888, 0]
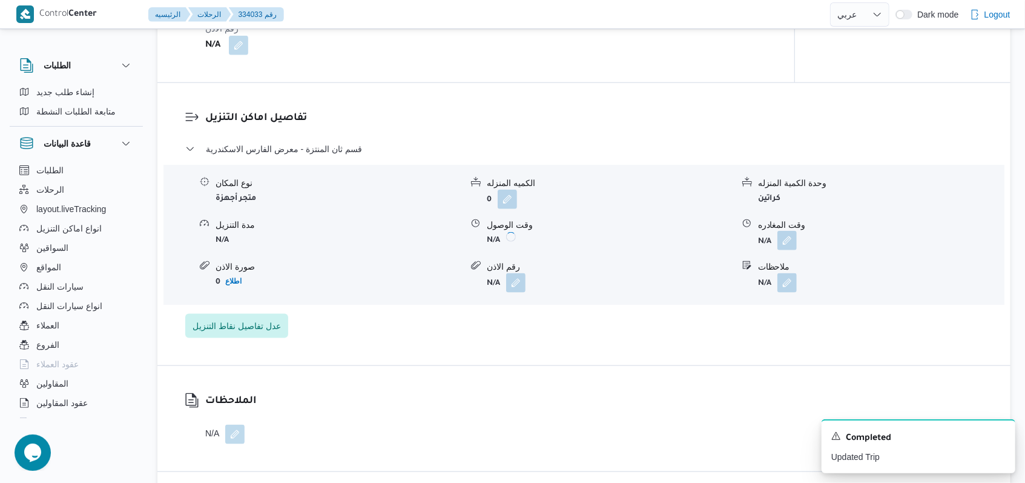
click at [792, 237] on button "button" at bounding box center [786, 240] width 19 height 19
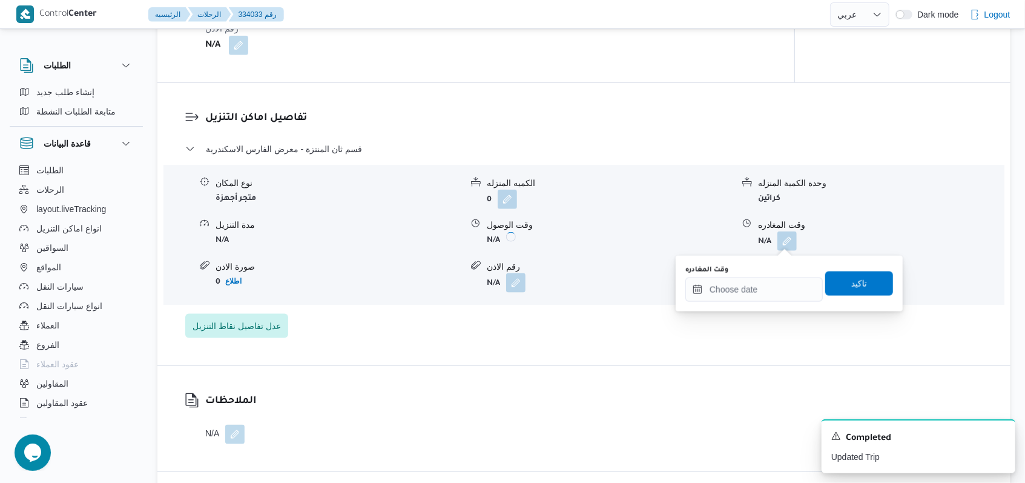
click at [753, 303] on div "وقت المغادره تاكيد" at bounding box center [789, 283] width 210 height 39
click at [770, 284] on input "وقت المغادره" at bounding box center [753, 289] width 137 height 24
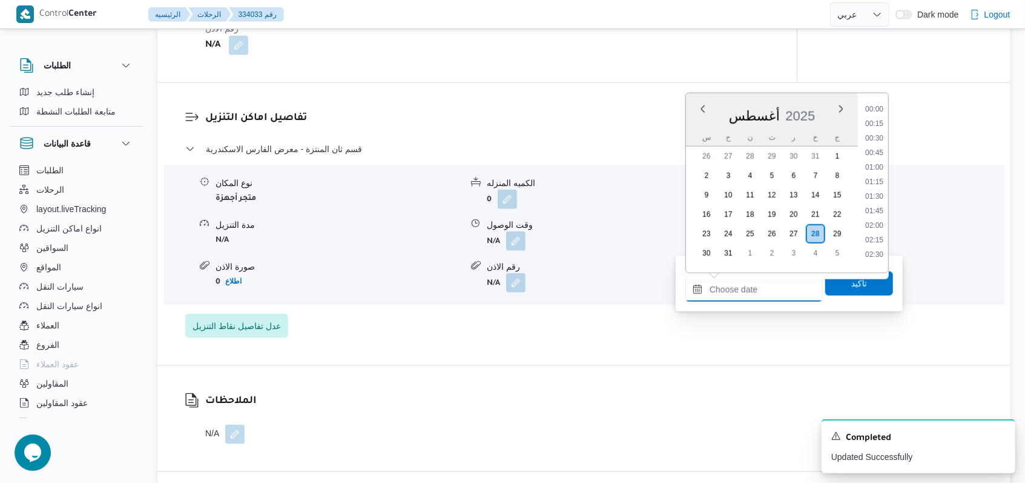
scroll to position [862, 0]
click at [881, 150] on li "15:30" at bounding box center [874, 148] width 28 height 12
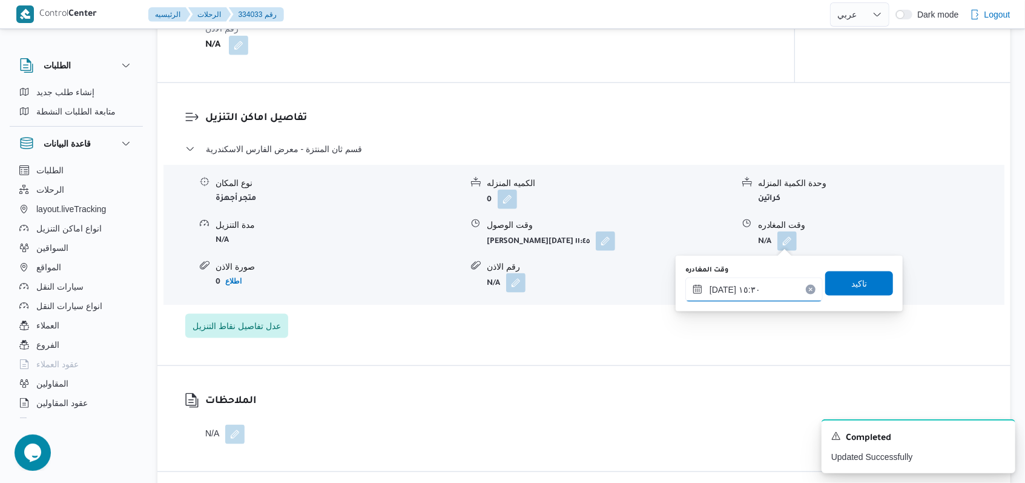
click at [770, 282] on input "٢٨/٠٨/٢٠٢٥ ١٥:٣٠" at bounding box center [753, 289] width 137 height 24
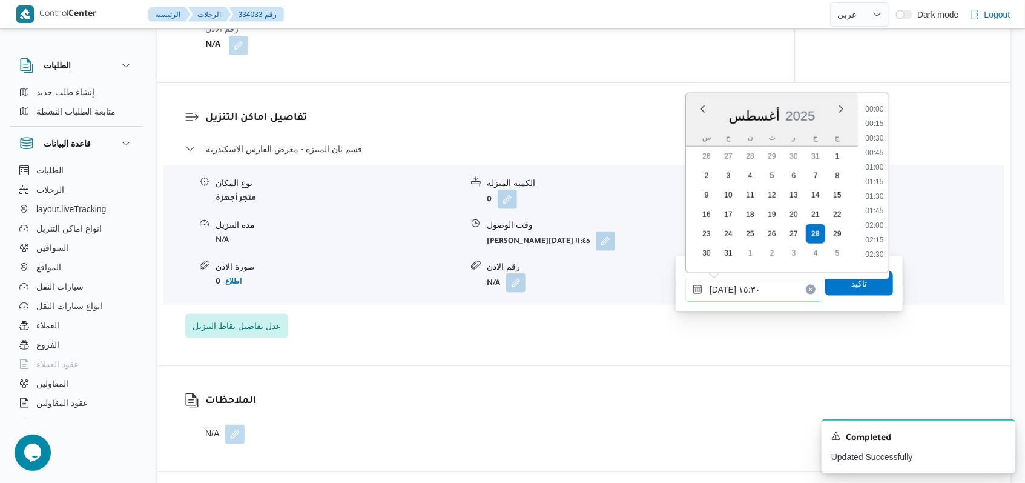
scroll to position [818, 0]
click at [883, 159] on li "15:00" at bounding box center [874, 163] width 28 height 12
type input "٢٨/٠٨/٢٠٢٥ ١٥:٠٠"
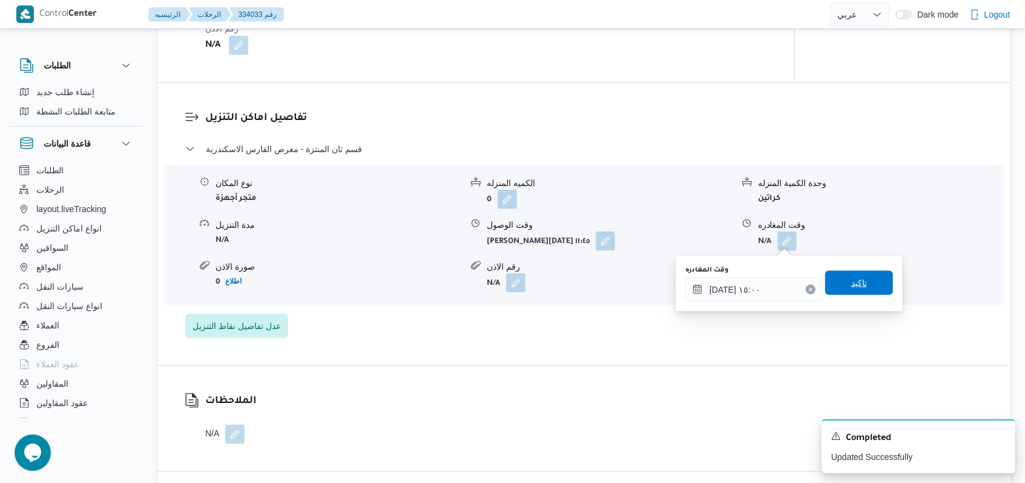
click at [855, 288] on span "تاكيد" at bounding box center [859, 282] width 16 height 15
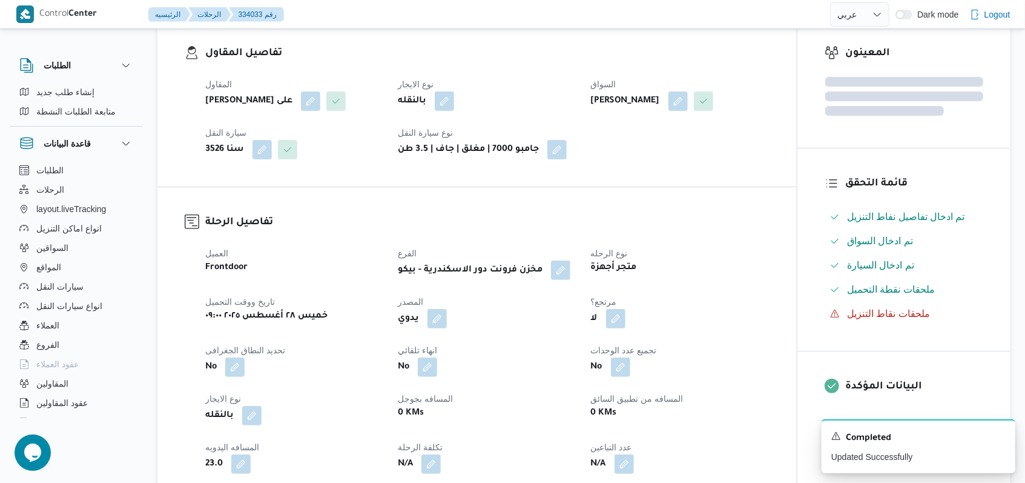
scroll to position [0, 0]
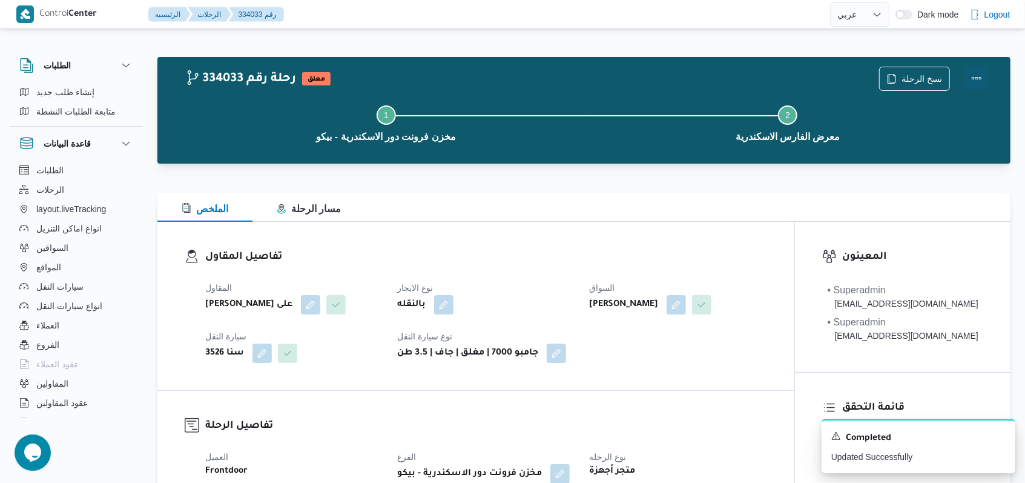
click at [978, 79] on button "Actions" at bounding box center [976, 78] width 24 height 24
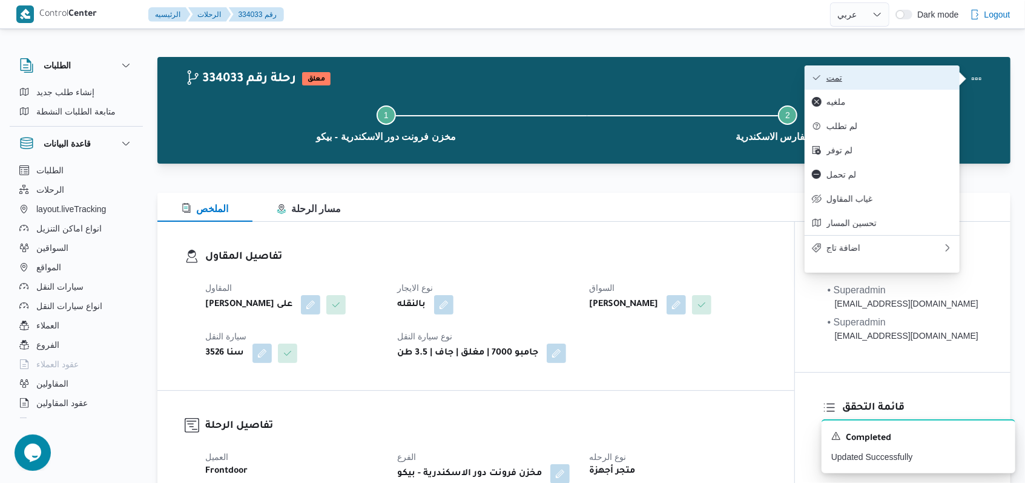
click at [935, 78] on span "تمت" at bounding box center [889, 78] width 126 height 10
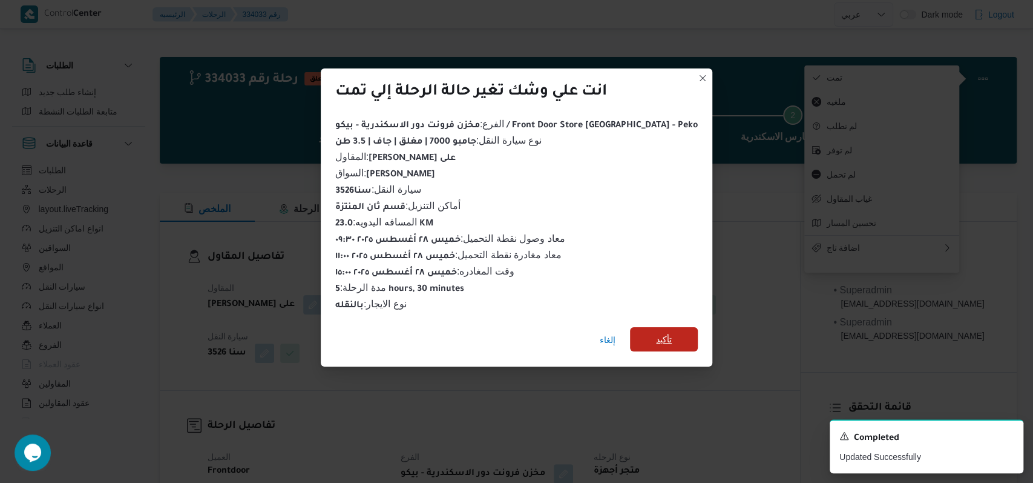
click at [656, 332] on span "تأكيد" at bounding box center [664, 339] width 16 height 15
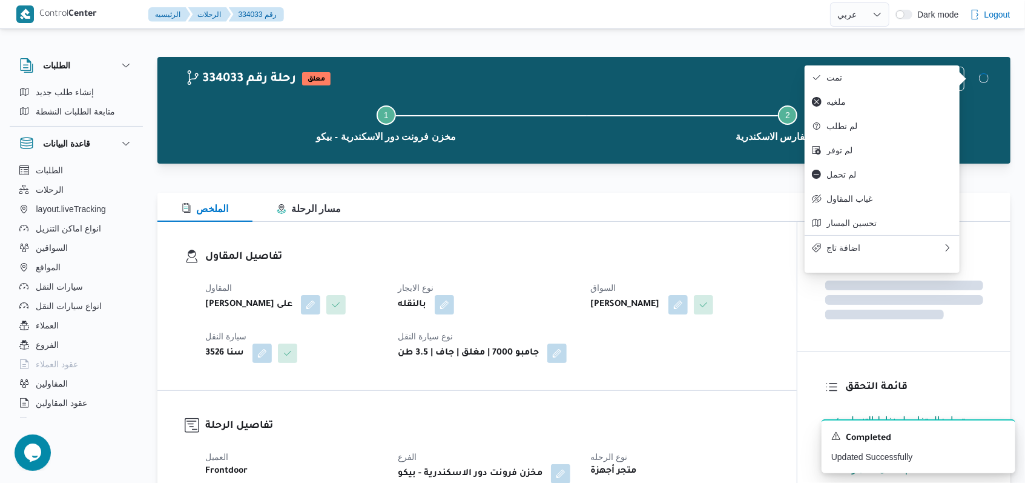
click at [591, 286] on span "السواق" at bounding box center [603, 288] width 25 height 10
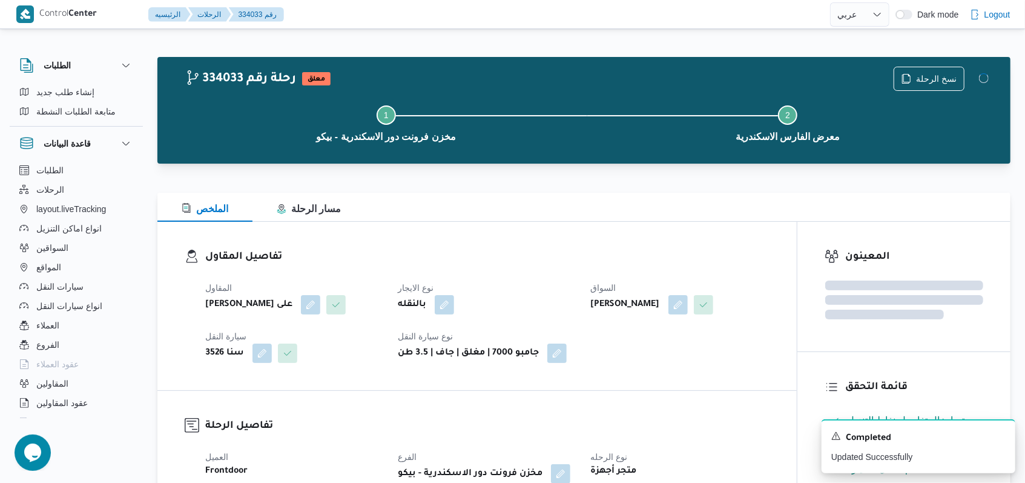
select select "ar"
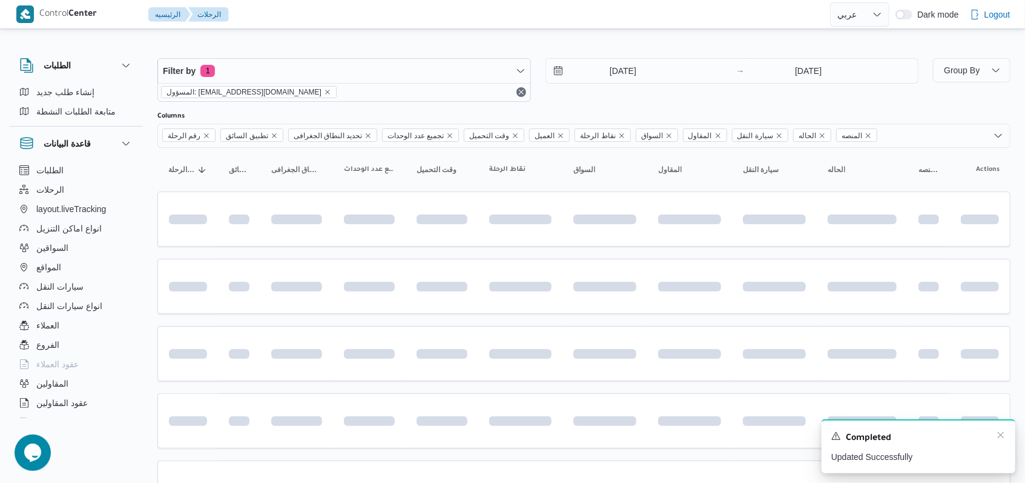
scroll to position [405, 0]
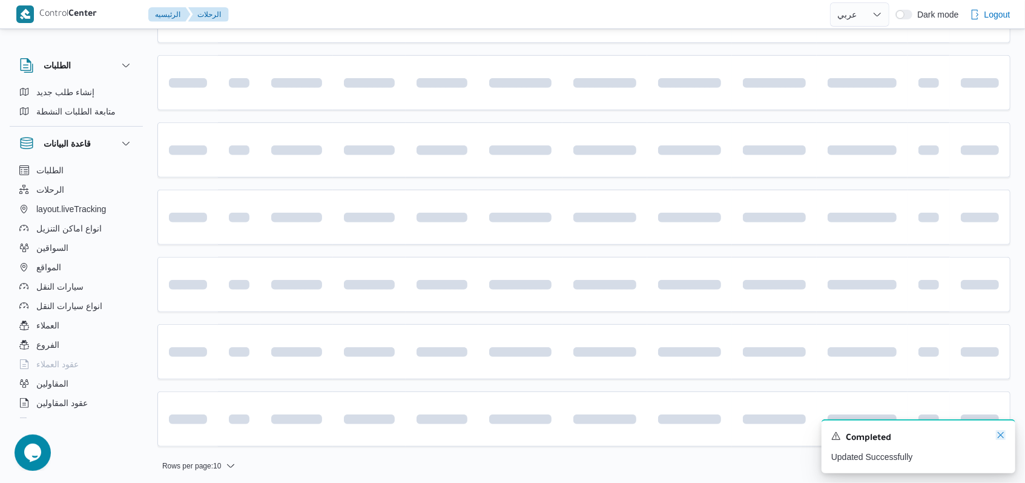
click at [1004, 436] on icon "Dismiss toast" at bounding box center [1001, 435] width 10 height 10
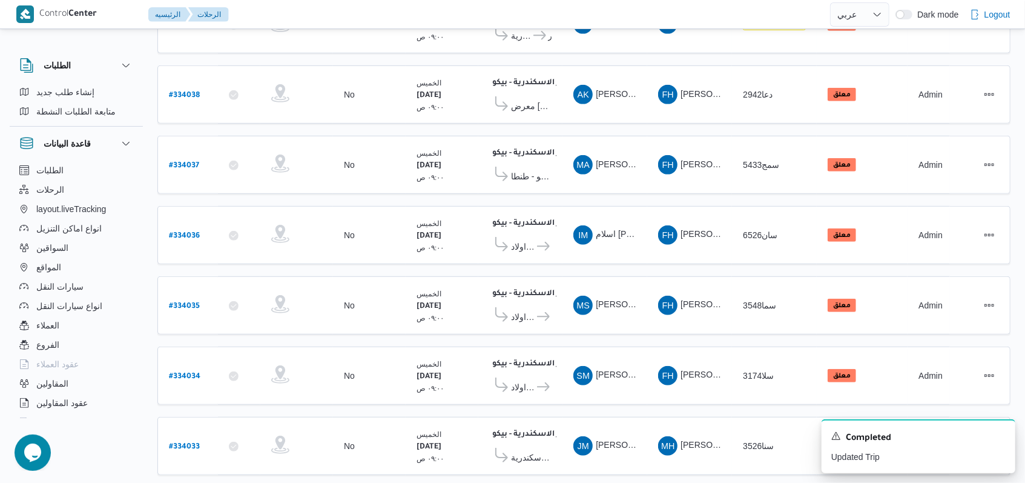
scroll to position [418, 0]
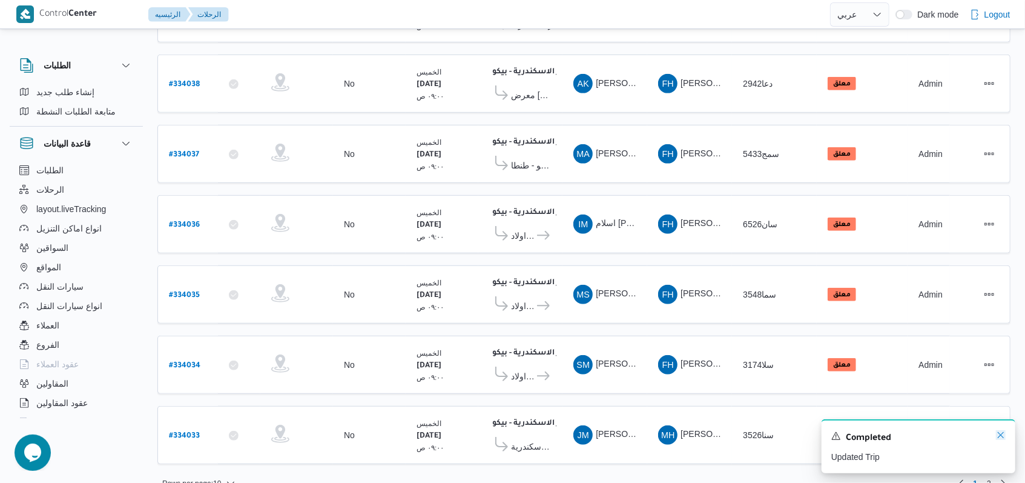
click at [1004, 439] on icon "Dismiss toast" at bounding box center [1001, 435] width 10 height 10
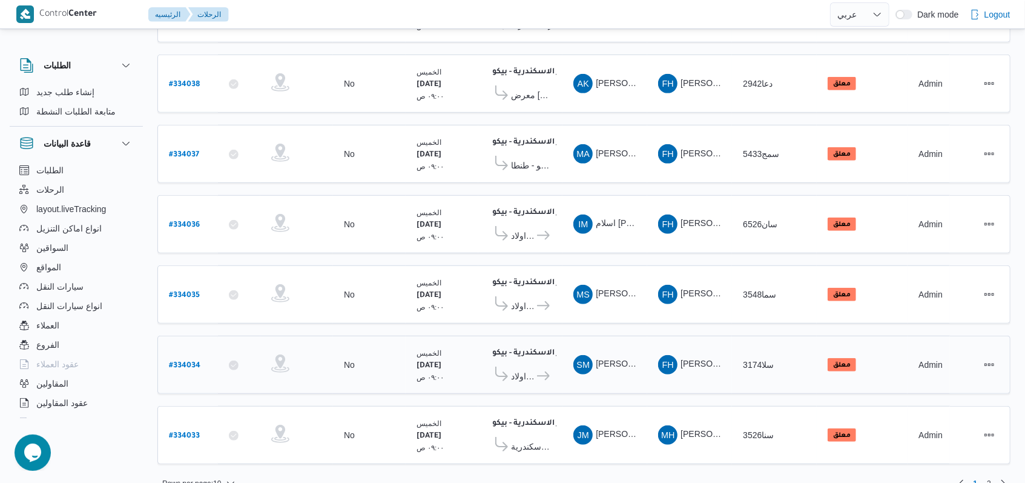
click at [547, 371] on icon at bounding box center [543, 375] width 13 height 9
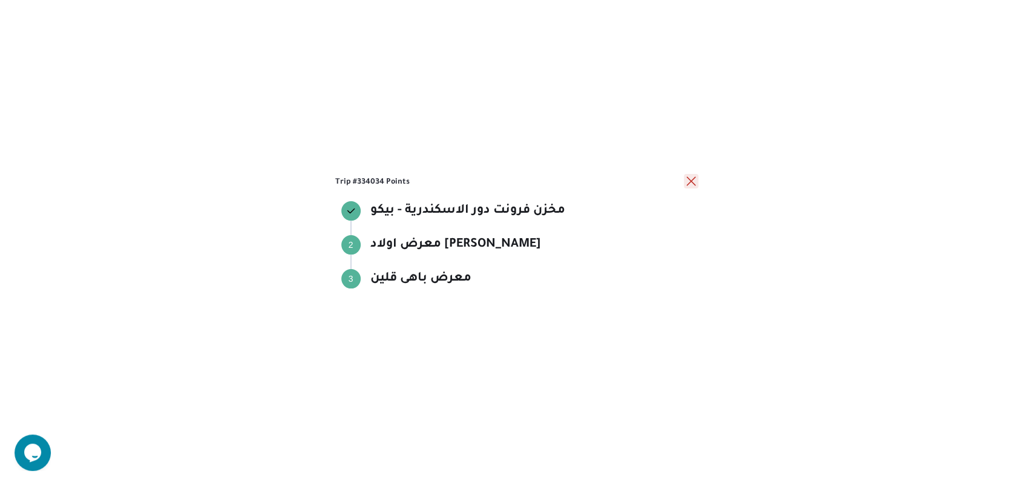
click at [690, 185] on button "close" at bounding box center [691, 181] width 15 height 15
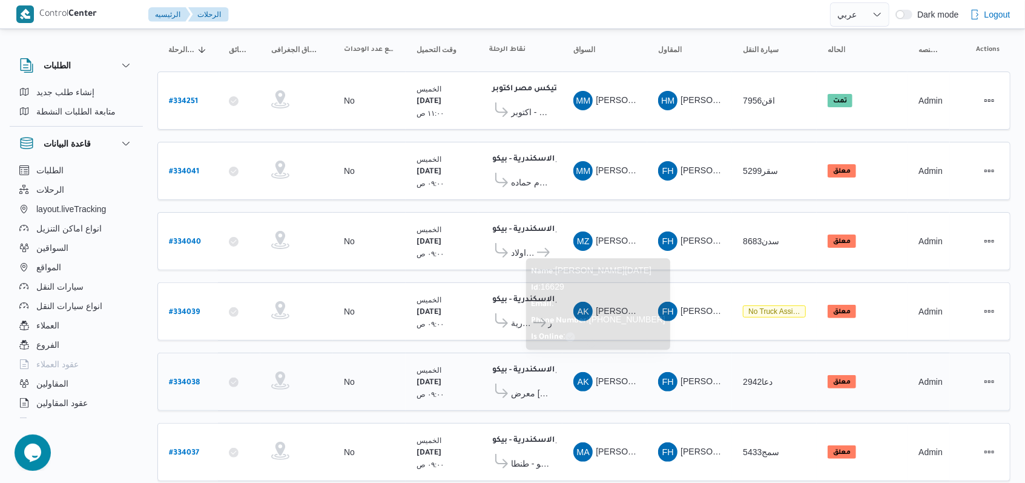
scroll to position [95, 0]
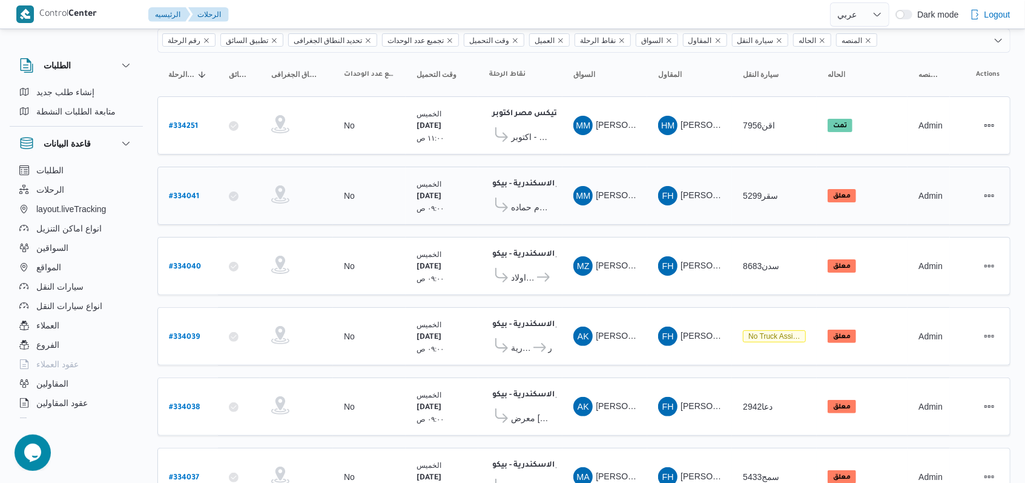
click at [179, 193] on b "# 334041" at bounding box center [184, 197] width 30 height 8
select select "ar"
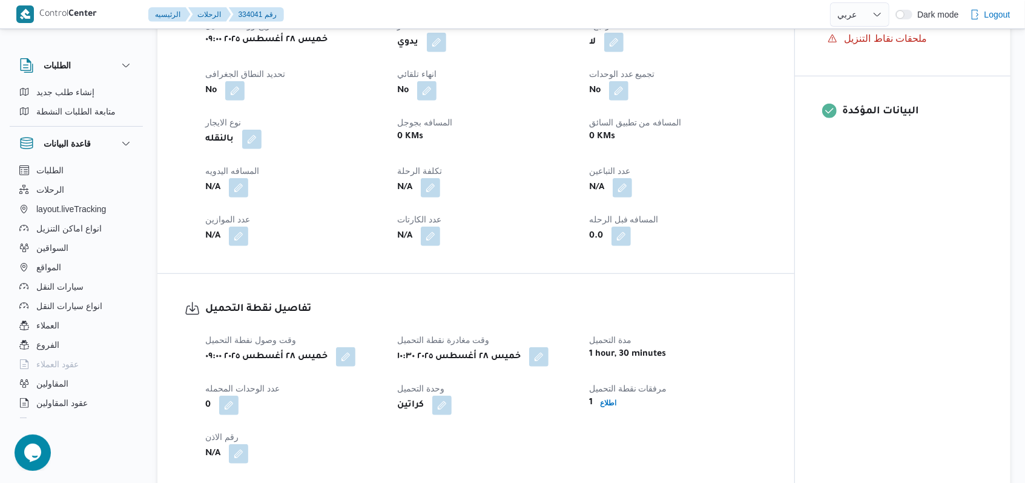
scroll to position [499, 0]
click at [236, 186] on button "button" at bounding box center [238, 186] width 19 height 19
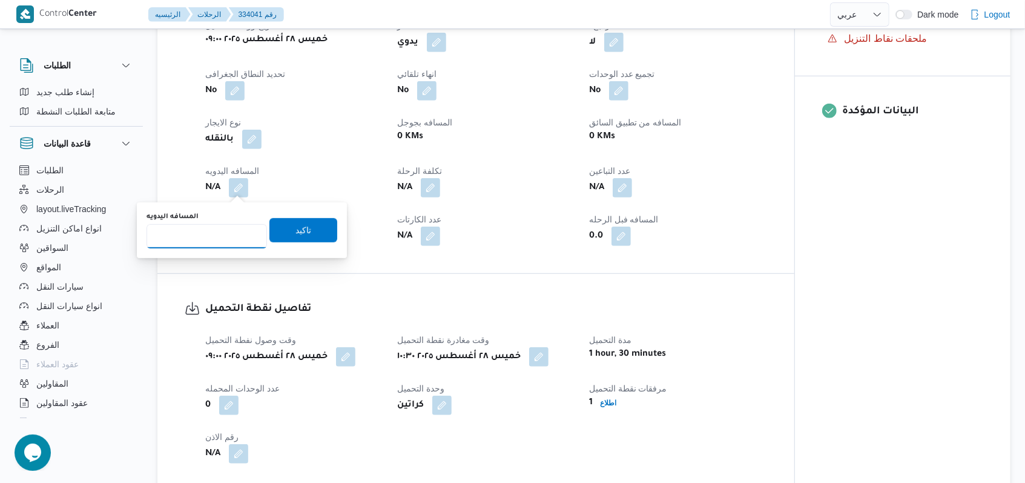
click at [189, 241] on input "المسافه اليدويه" at bounding box center [207, 236] width 120 height 24
type input "95"
click at [305, 225] on span "تاكيد" at bounding box center [303, 229] width 68 height 24
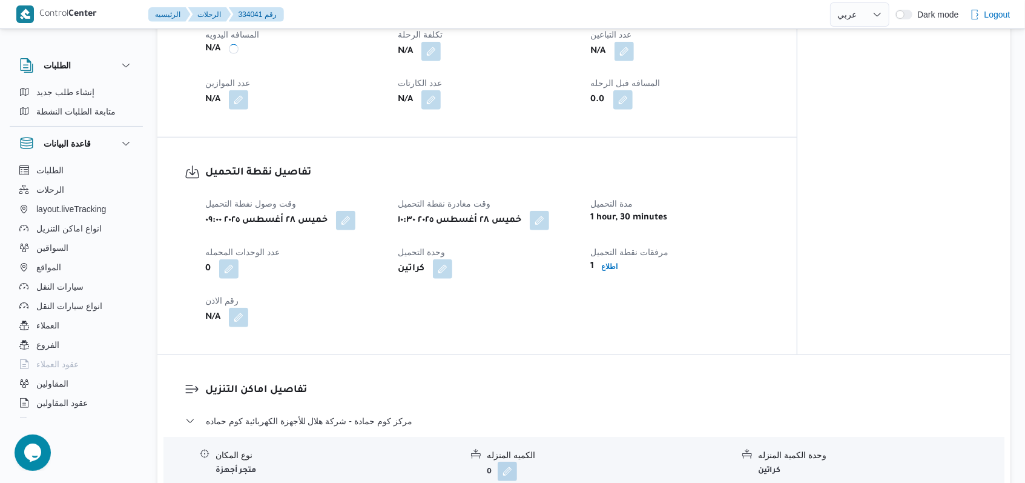
scroll to position [822, 0]
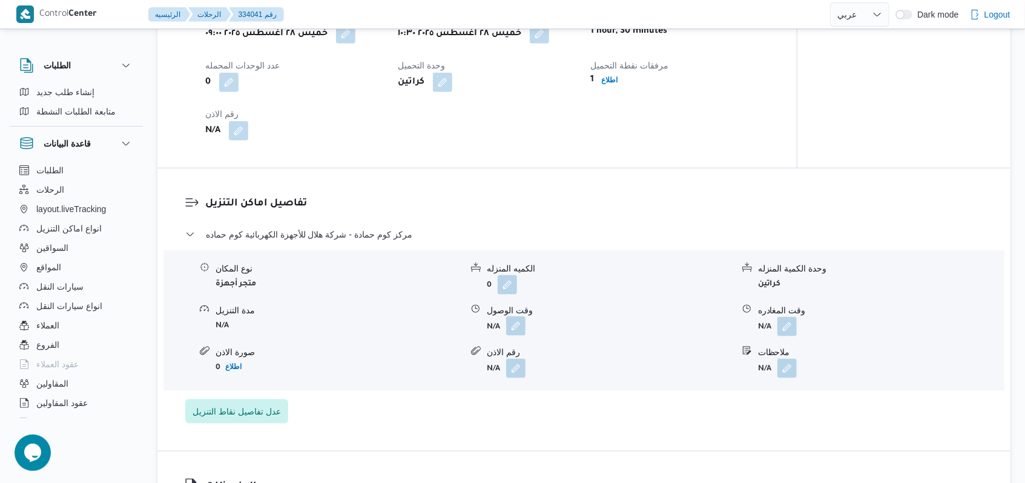
click at [515, 326] on button "button" at bounding box center [515, 325] width 19 height 19
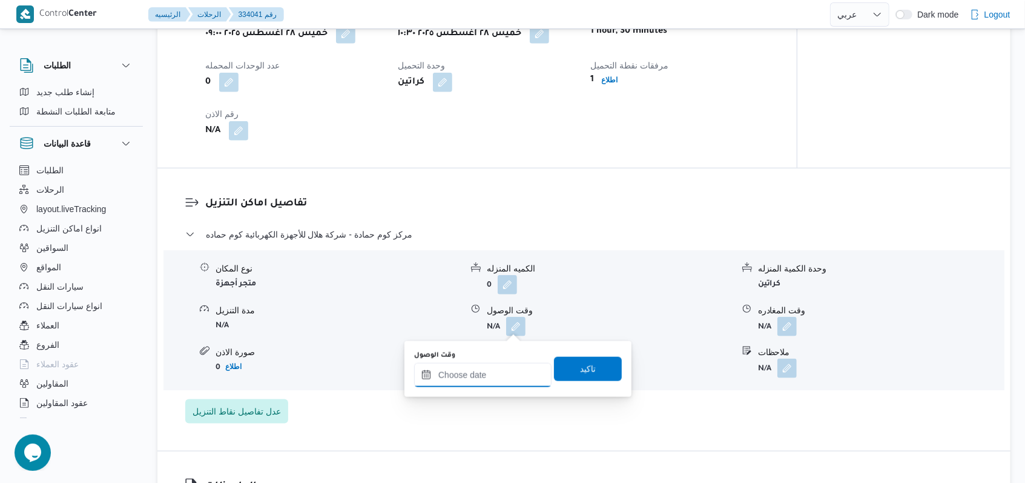
click at [484, 376] on input "وقت الوصول" at bounding box center [482, 375] width 137 height 24
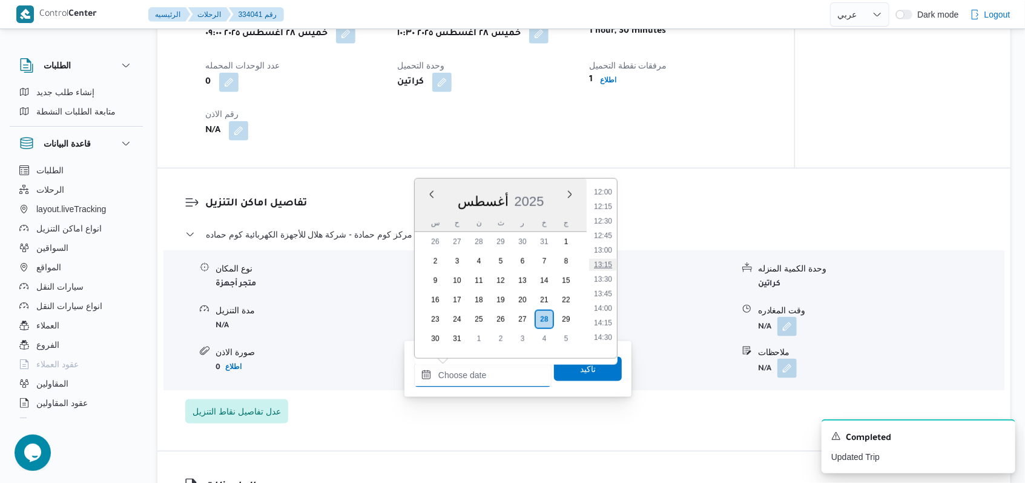
scroll to position [619, 0]
click at [606, 270] on li "12:00" at bounding box center [603, 272] width 28 height 12
type input "٢٨/٠٨/٢٠٢٥ ١٢:٠٠"
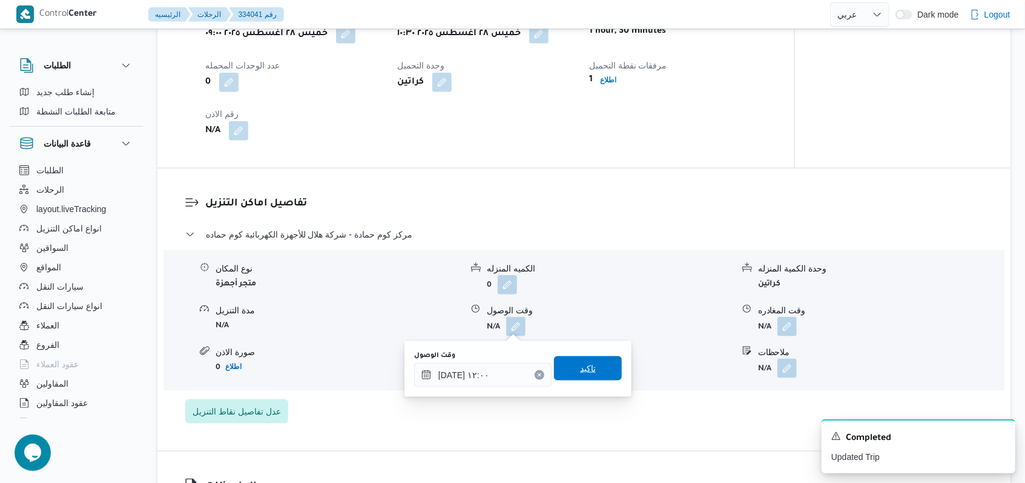
drag, startPoint x: 581, startPoint y: 354, endPoint x: 581, endPoint y: 366, distance: 11.5
click at [581, 355] on div "وقت الوصول ٢٨/٠٨/٢٠٢٥ ١٢:٠٠ تاكيد" at bounding box center [518, 368] width 210 height 39
click at [581, 366] on span "تاكيد" at bounding box center [588, 368] width 16 height 15
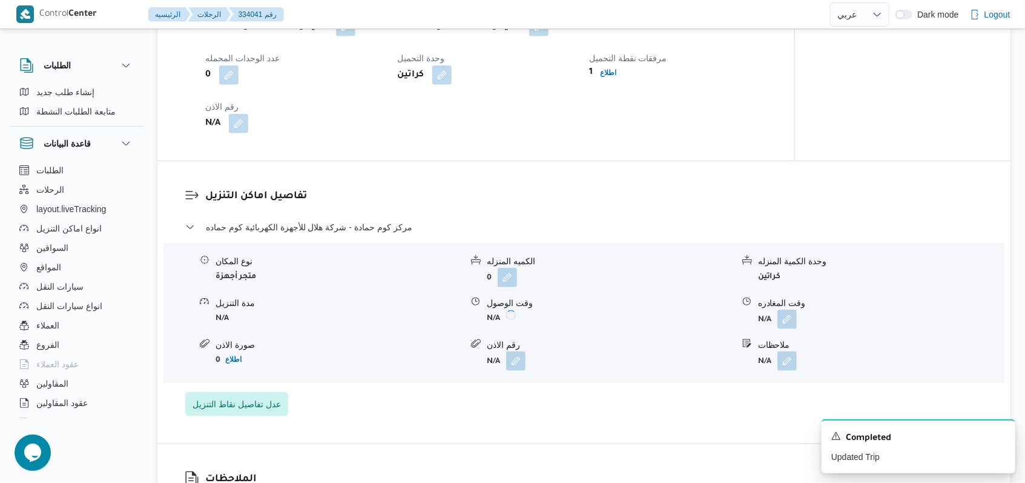
scroll to position [902, 0]
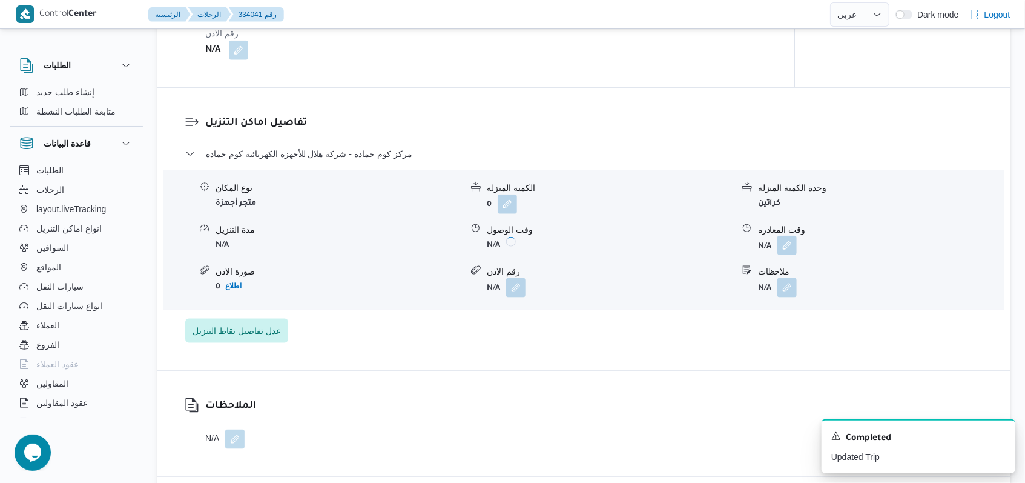
click at [785, 248] on button "button" at bounding box center [786, 245] width 19 height 19
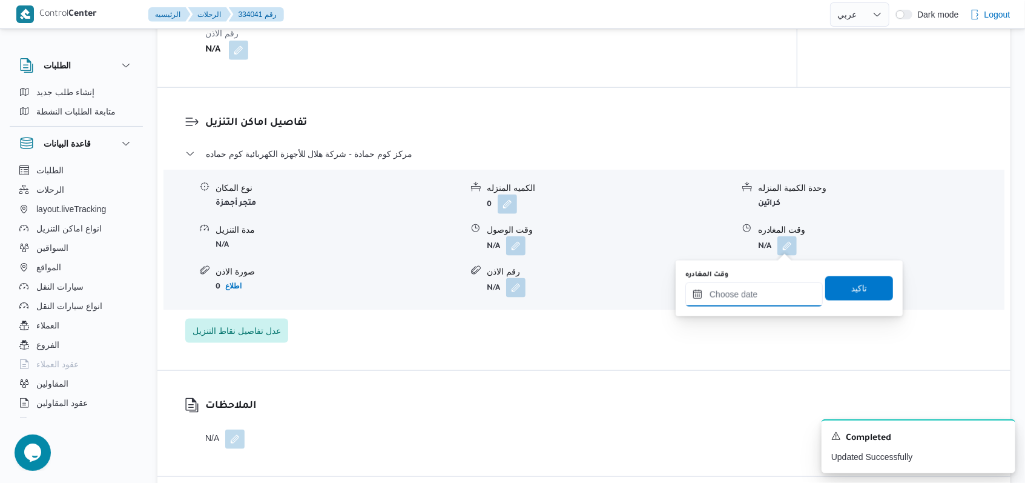
click at [760, 289] on input "وقت المغادره" at bounding box center [753, 294] width 137 height 24
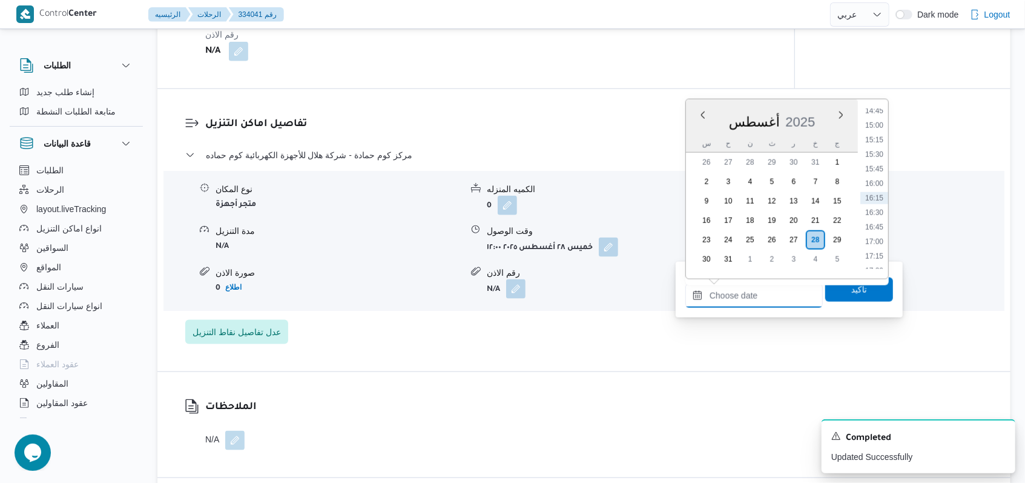
scroll to position [822, 0]
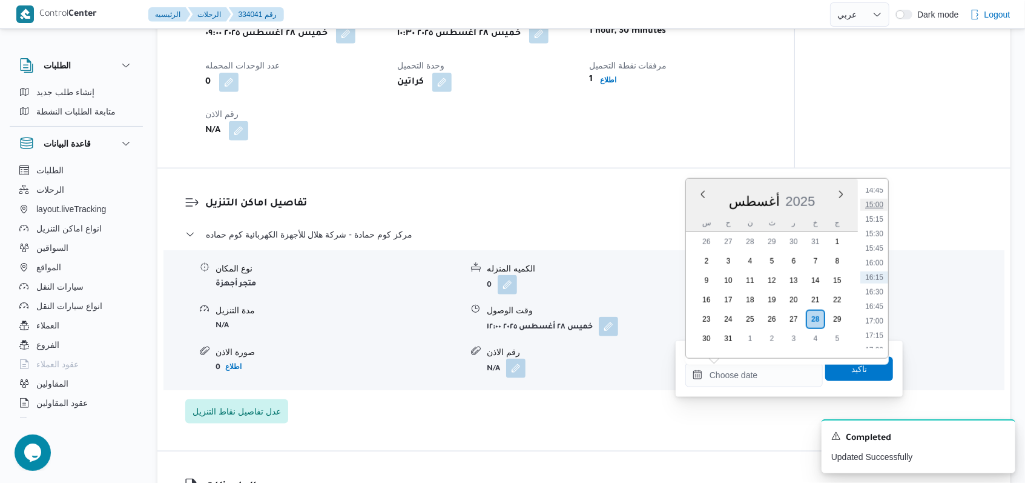
click at [880, 202] on li "15:00" at bounding box center [874, 205] width 28 height 12
type input "٢٨/٠٨/٢٠٢٥ ١٥:٠٠"
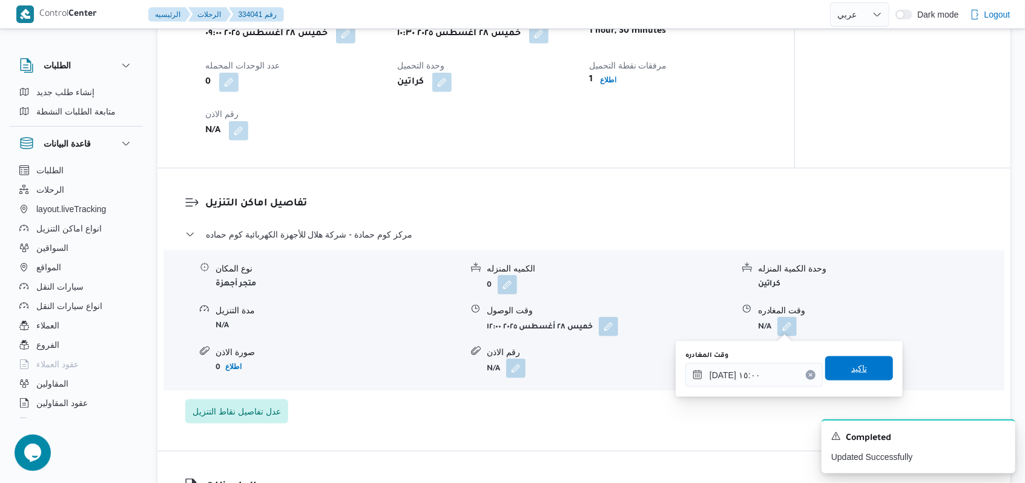
click at [871, 363] on span "تاكيد" at bounding box center [859, 368] width 68 height 24
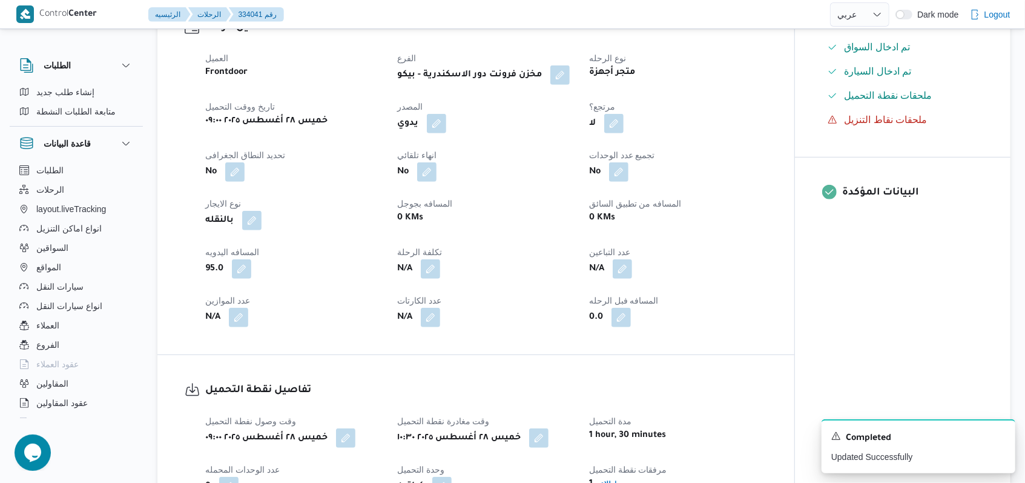
scroll to position [0, 0]
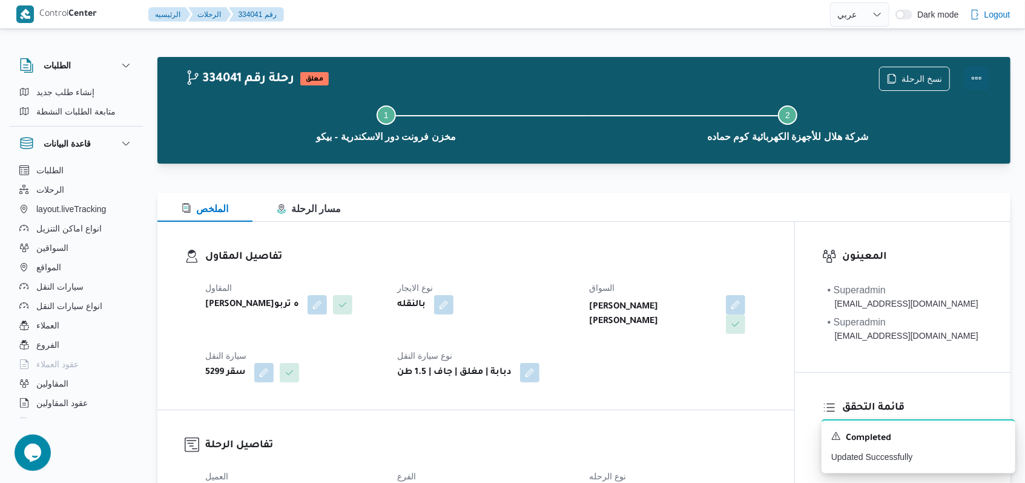
click at [981, 74] on button "Actions" at bounding box center [976, 78] width 24 height 24
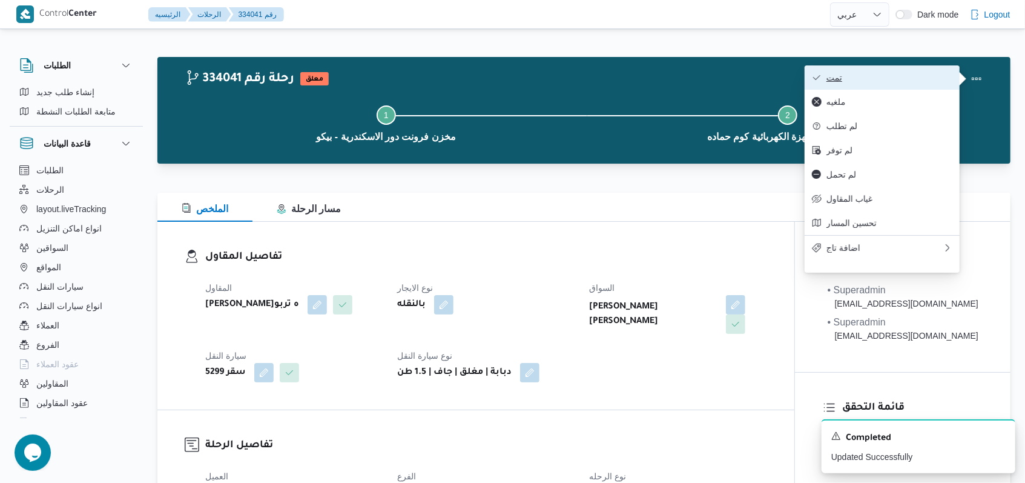
click at [889, 75] on span "تمت" at bounding box center [889, 78] width 126 height 10
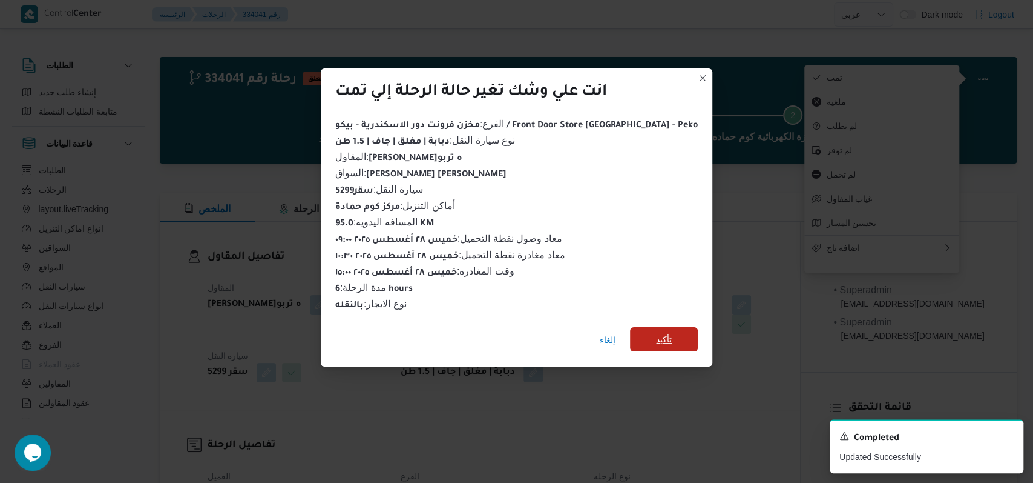
click at [656, 332] on span "تأكيد" at bounding box center [664, 339] width 16 height 15
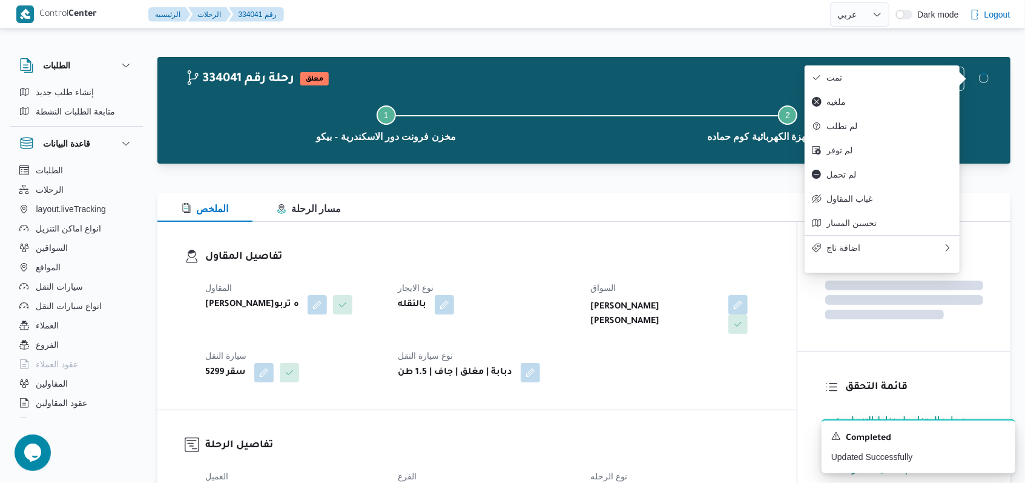
click at [661, 367] on div "المقاول فتحى حسن جلال ابو الحسن شركه تربو نوع الايجار بالنقله السواق محمود محمد…" at bounding box center [487, 331] width 579 height 116
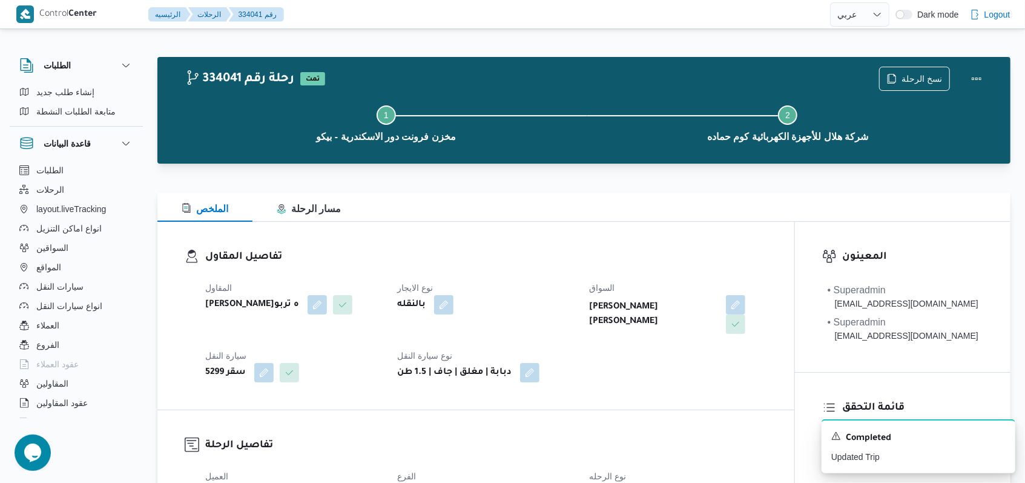
select select "ar"
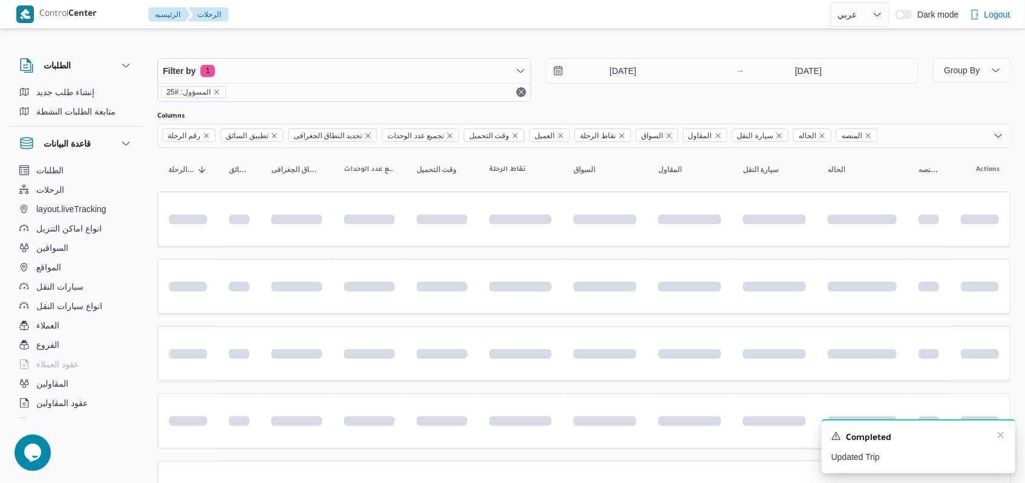
scroll to position [95, 0]
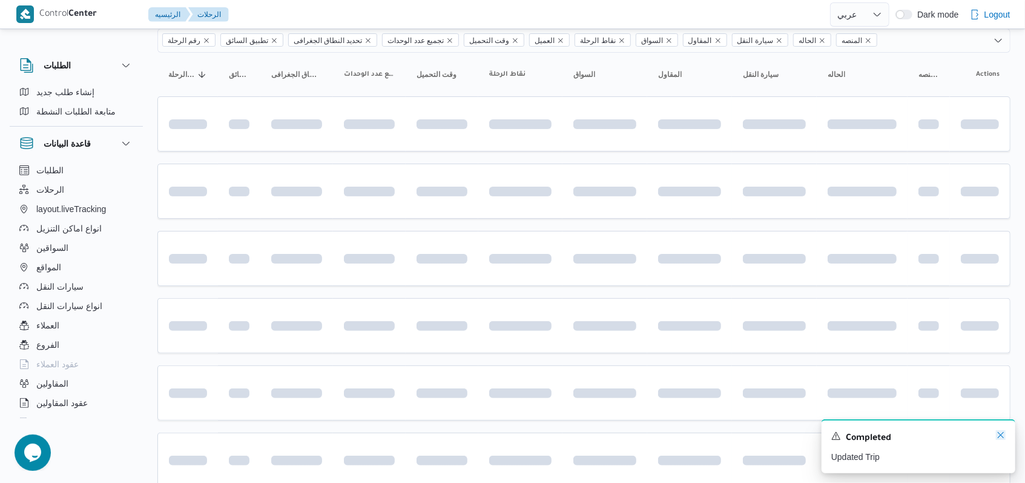
click at [1002, 438] on icon "Dismiss toast" at bounding box center [1001, 435] width 10 height 10
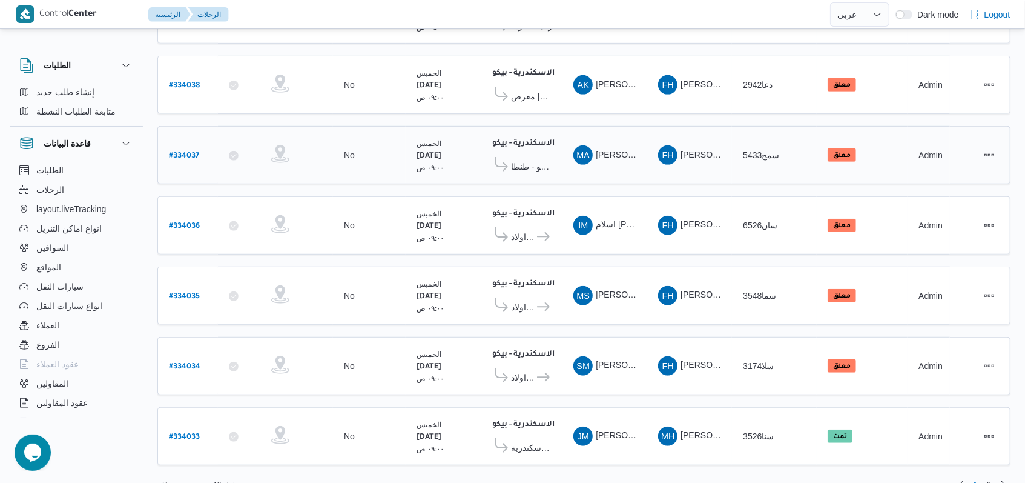
scroll to position [418, 0]
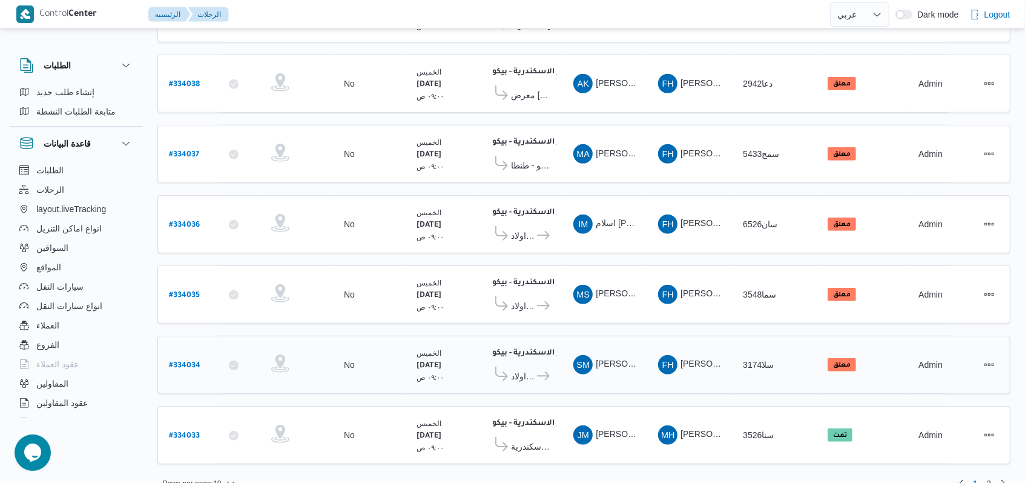
click at [184, 361] on b "# 334034" at bounding box center [184, 365] width 31 height 8
select select "ar"
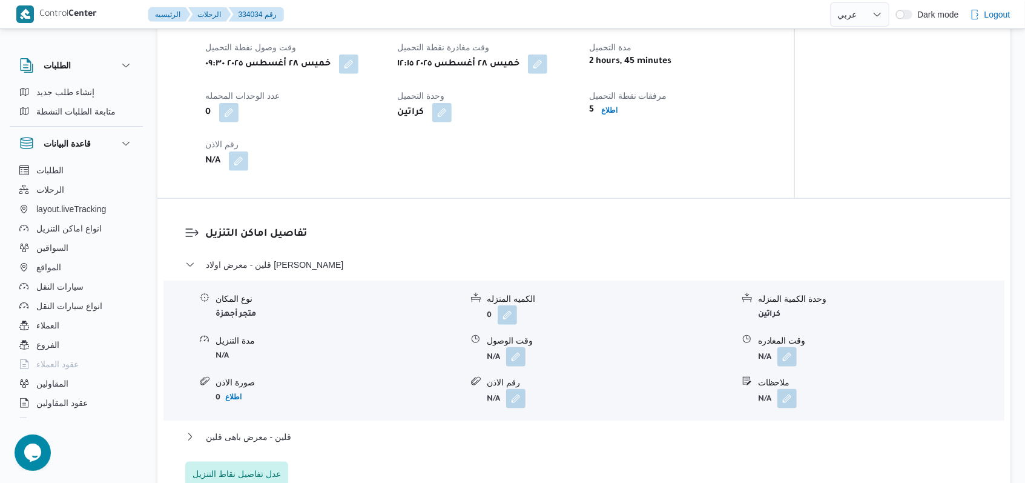
scroll to position [807, 0]
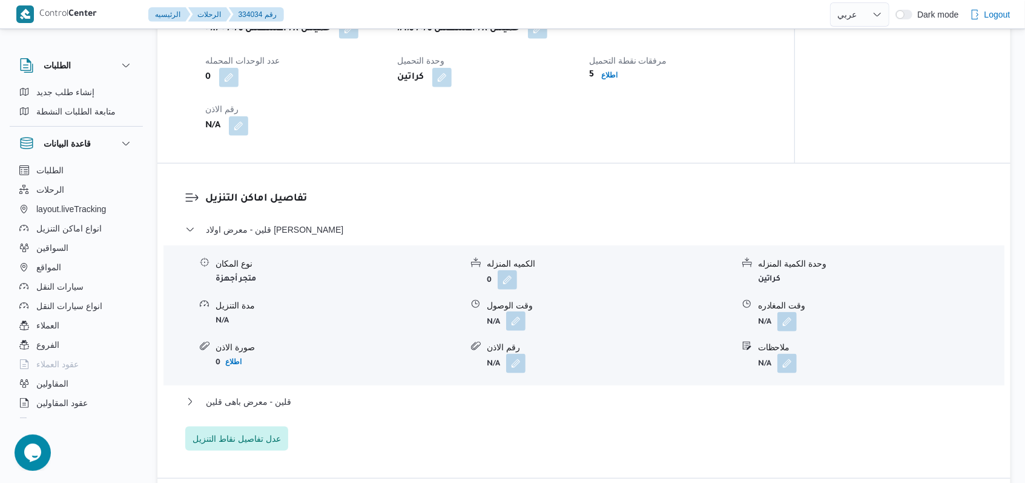
click at [513, 331] on button "button" at bounding box center [515, 320] width 19 height 19
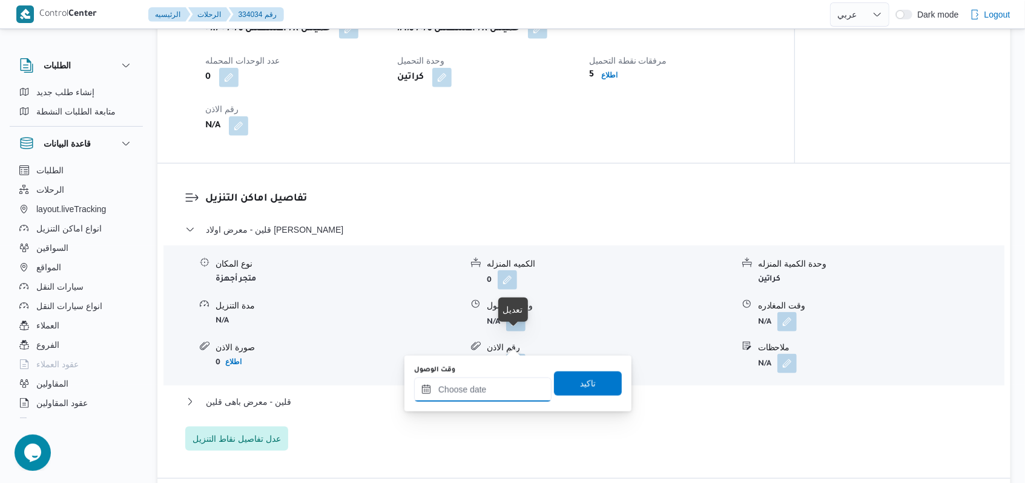
click at [480, 377] on div at bounding box center [482, 389] width 137 height 24
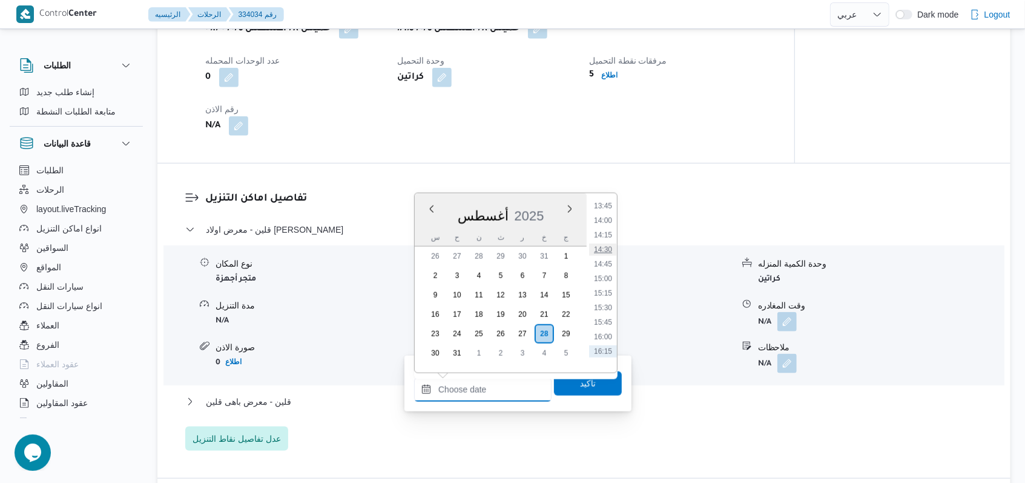
scroll to position [780, 0]
click at [611, 213] on li "13:30" at bounding box center [603, 213] width 28 height 12
type input "٢٨/٠٨/٢٠٢٥ ١٣:٣٠"
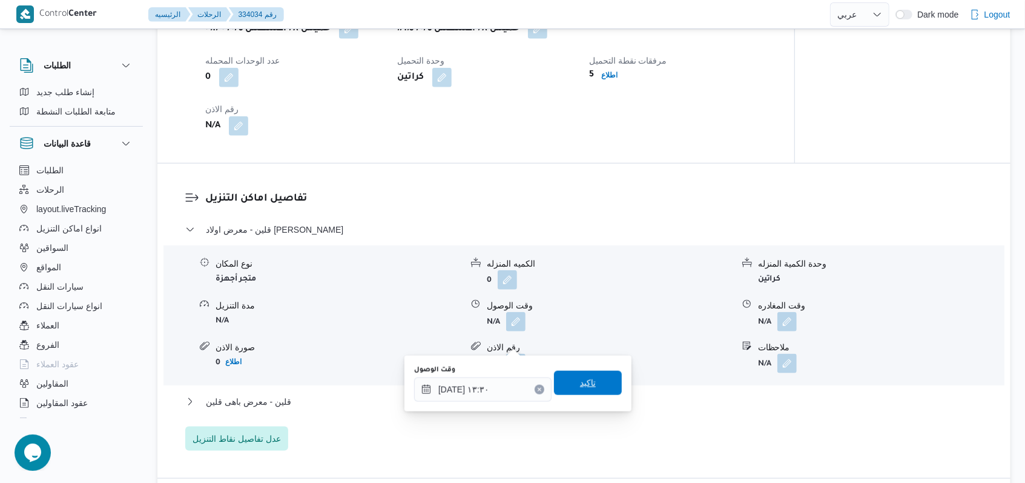
click at [597, 384] on span "تاكيد" at bounding box center [588, 383] width 68 height 24
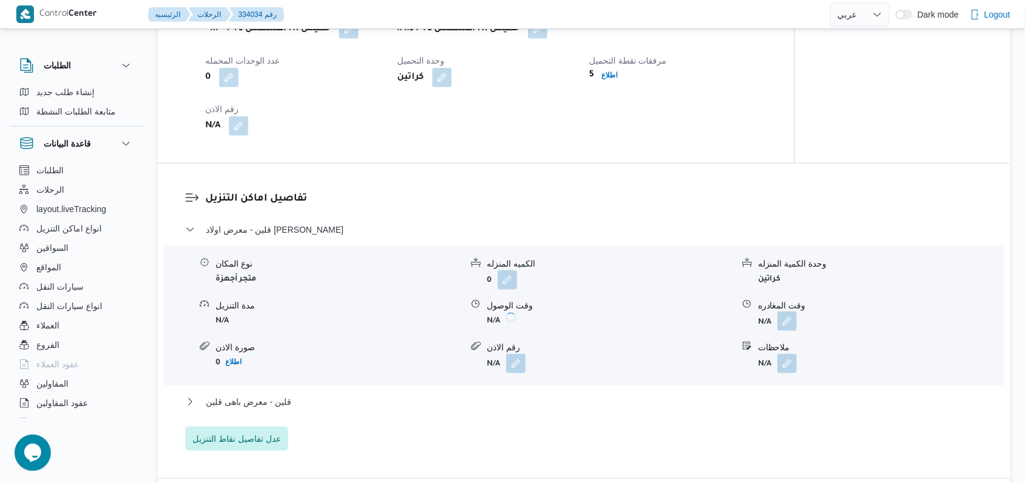
click at [790, 331] on button "button" at bounding box center [786, 320] width 19 height 19
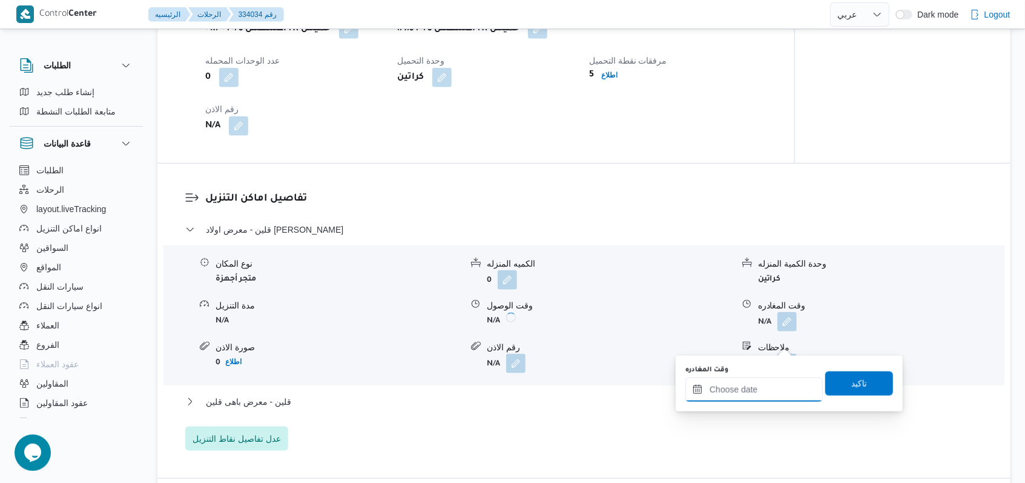
click at [762, 399] on input "وقت المغادره" at bounding box center [753, 389] width 137 height 24
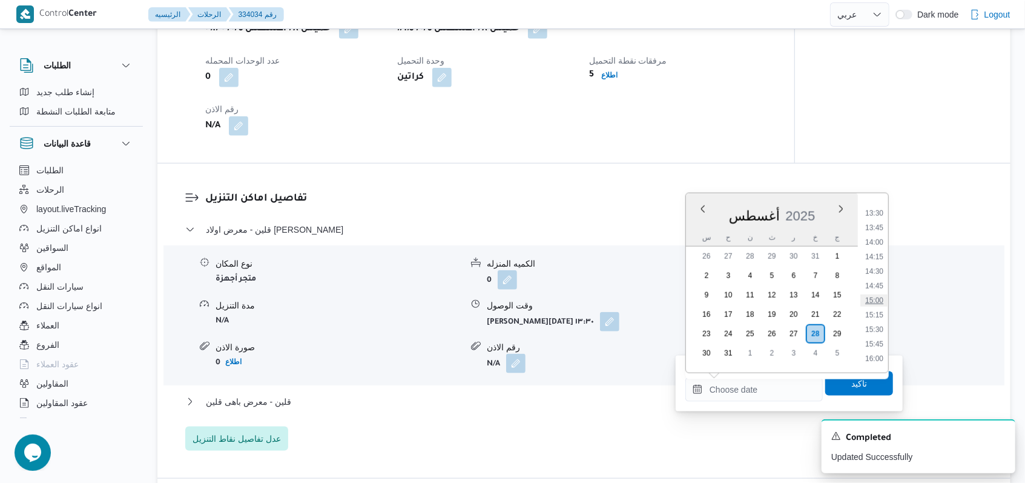
click at [883, 295] on li "15:00" at bounding box center [874, 300] width 28 height 12
type input "٢٨/٠٨/٢٠٢٥ ١٥:٠٠"
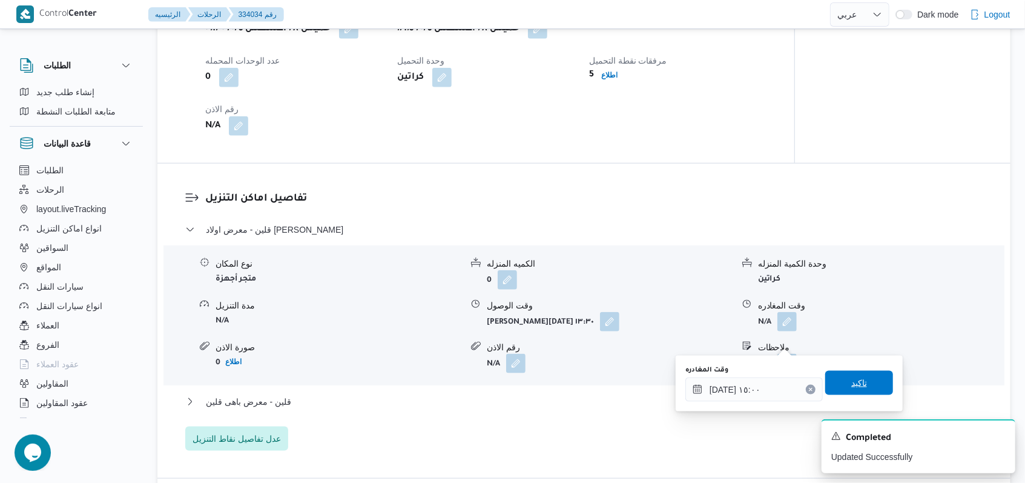
click at [854, 384] on span "تاكيد" at bounding box center [859, 382] width 16 height 15
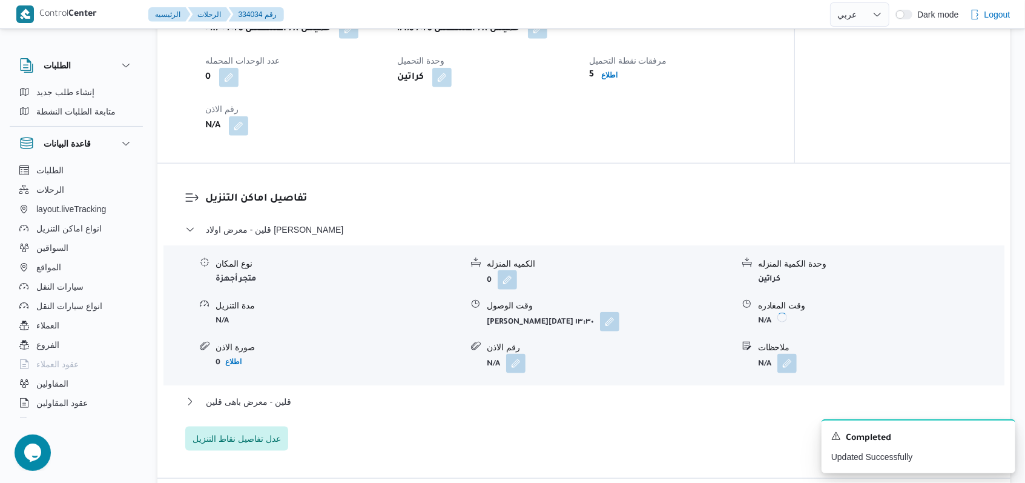
scroll to position [969, 0]
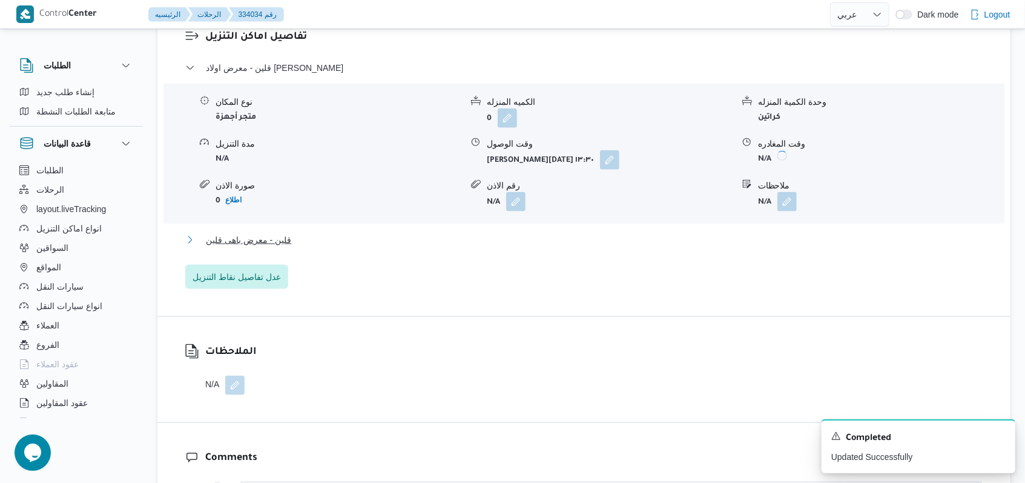
click at [288, 247] on span "قلين - معرض باهى قلين" at bounding box center [248, 239] width 85 height 15
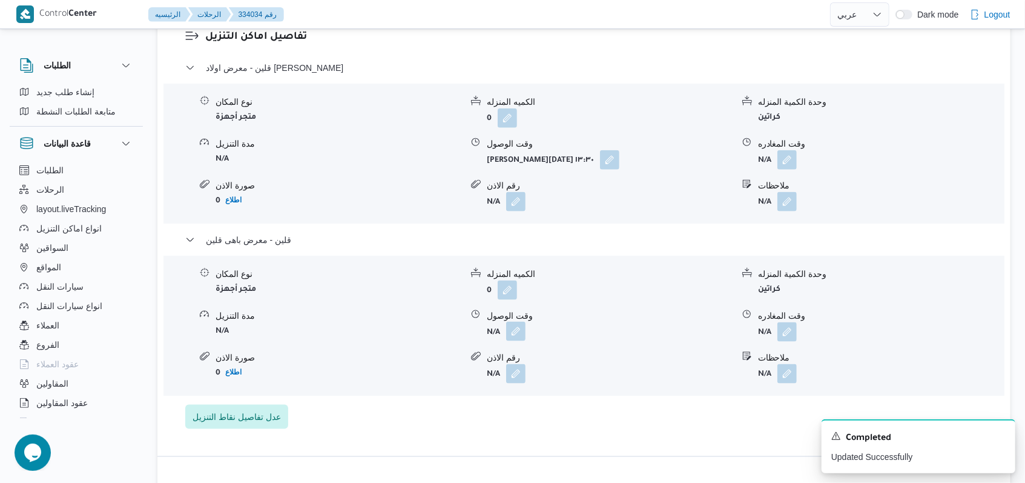
click at [513, 341] on button "button" at bounding box center [515, 330] width 19 height 19
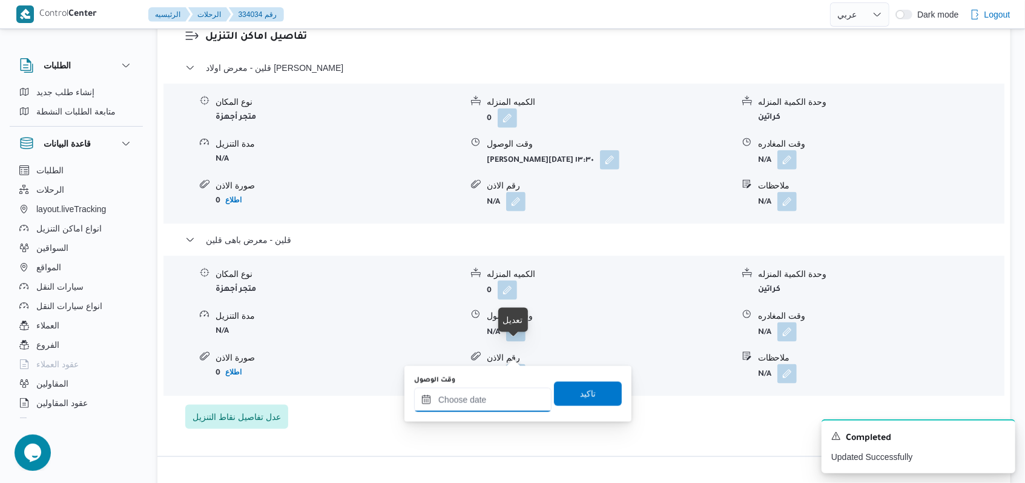
click at [490, 389] on div at bounding box center [482, 399] width 137 height 24
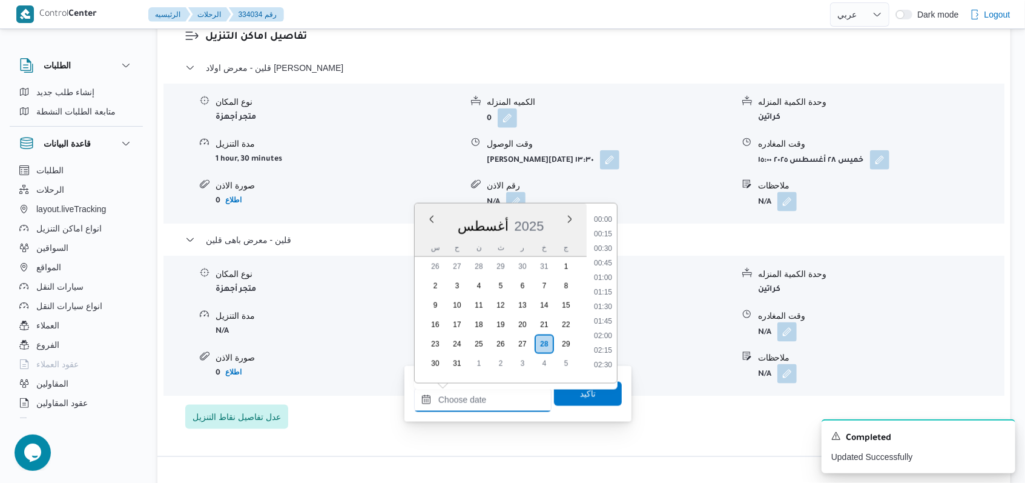
scroll to position [862, 0]
click at [876, 169] on button "button" at bounding box center [879, 159] width 19 height 19
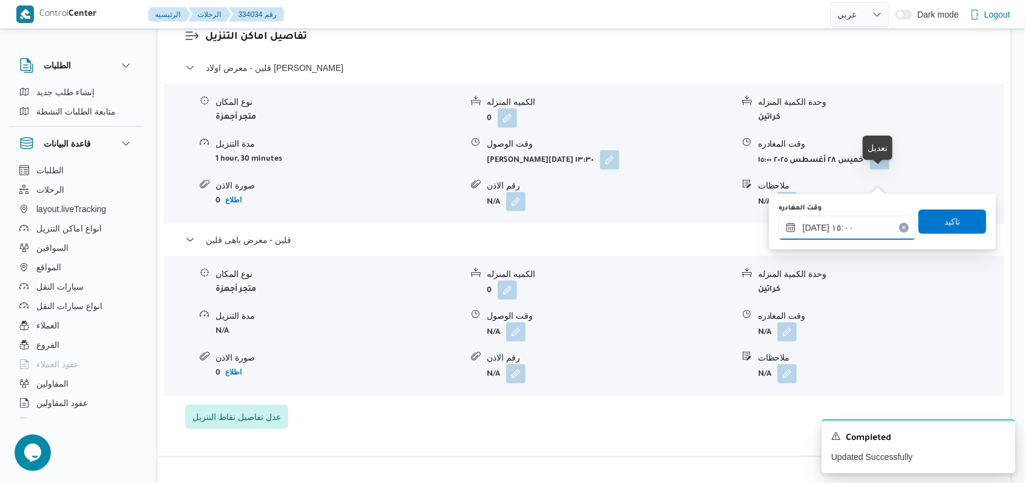
click at [869, 225] on input "٢٨/٠٨/٢٠٢٥ ١٥:٠٠" at bounding box center [847, 228] width 137 height 24
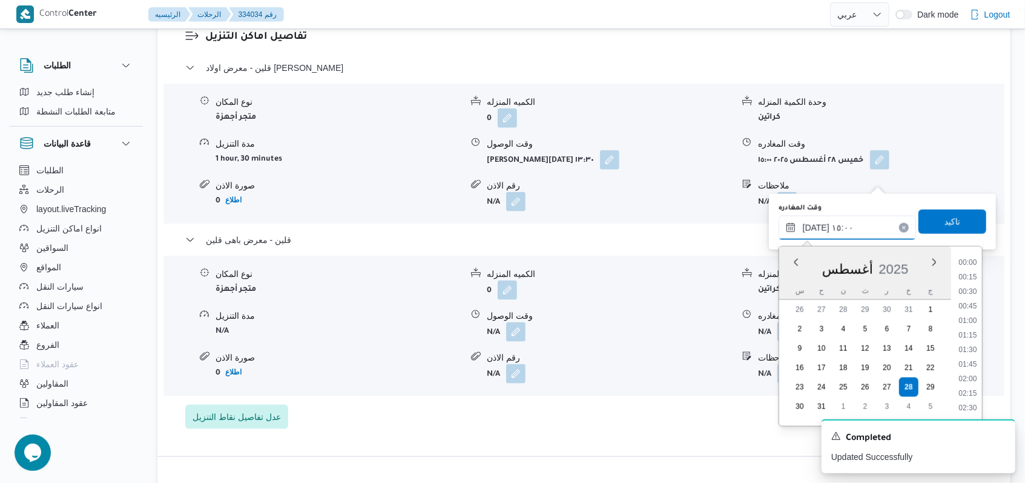
scroll to position [789, 0]
click at [970, 312] on li "14:30" at bounding box center [968, 316] width 28 height 12
type input "٢٨/٠٨/٢٠٢٥ ١٤:٣٠"
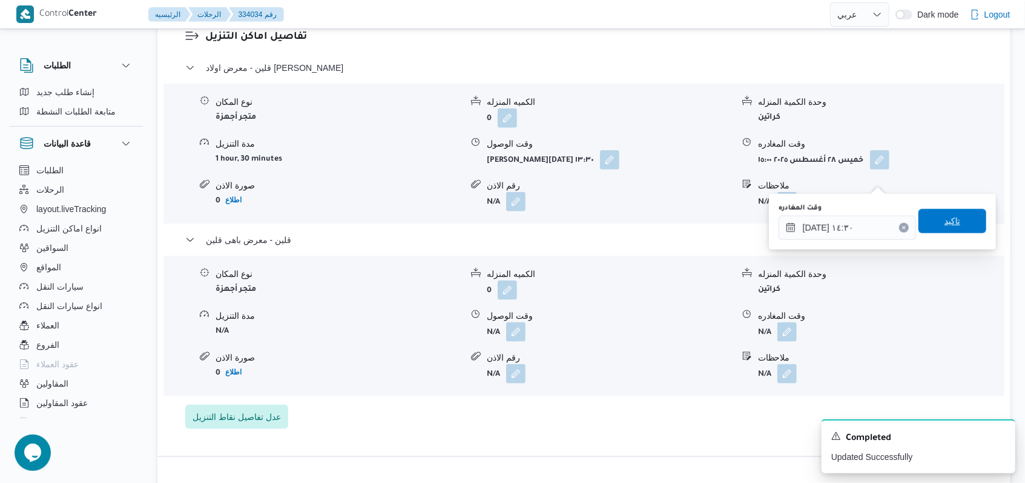
click at [961, 229] on span "تاكيد" at bounding box center [952, 221] width 68 height 24
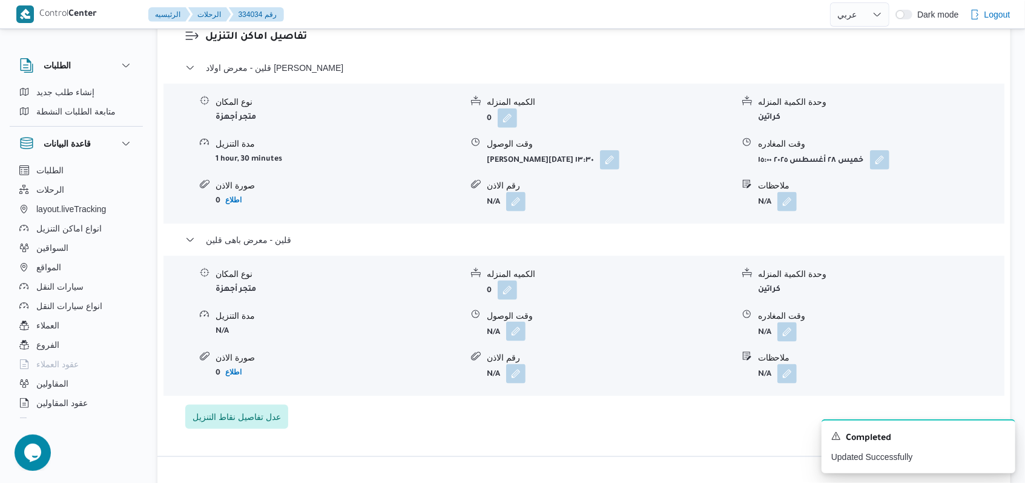
click at [518, 341] on button "button" at bounding box center [515, 330] width 19 height 19
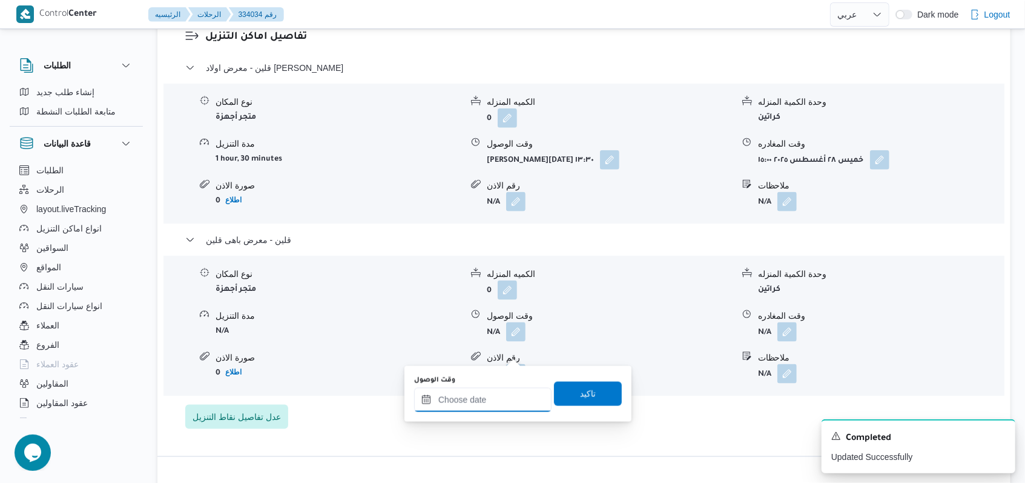
click at [479, 400] on input "وقت الوصول" at bounding box center [482, 399] width 137 height 24
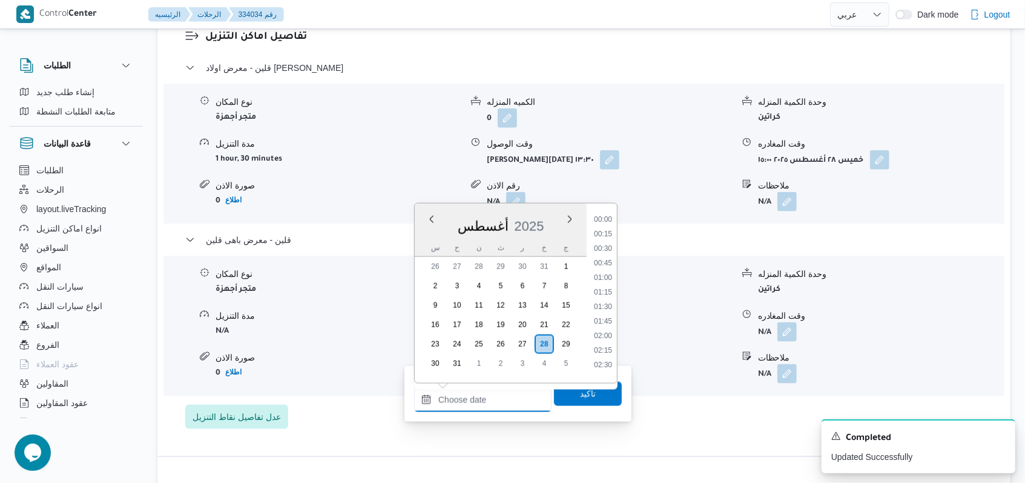
scroll to position [862, 0]
click at [604, 233] on li "15:00" at bounding box center [603, 229] width 28 height 12
type input "٢٨/٠٨/٢٠٢٥ ١٥:٠٠"
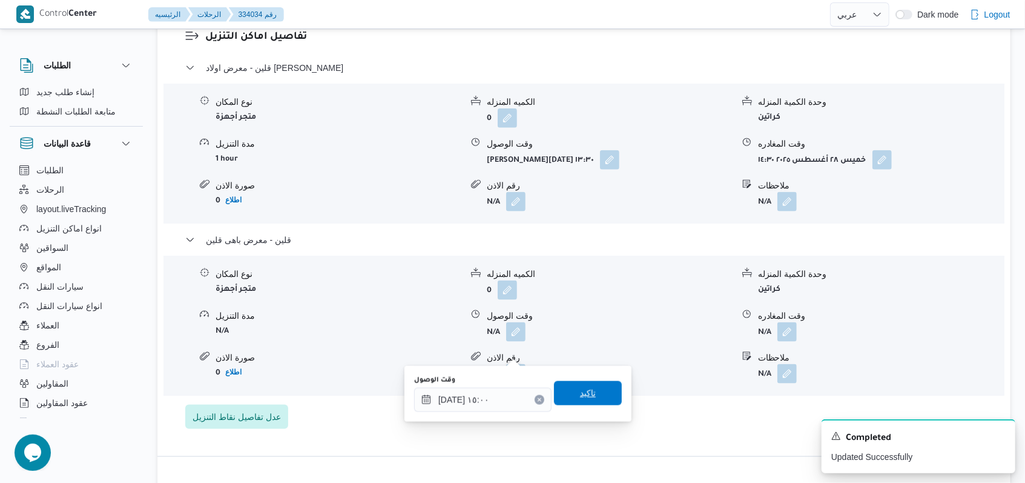
click at [580, 392] on span "تاكيد" at bounding box center [588, 393] width 16 height 15
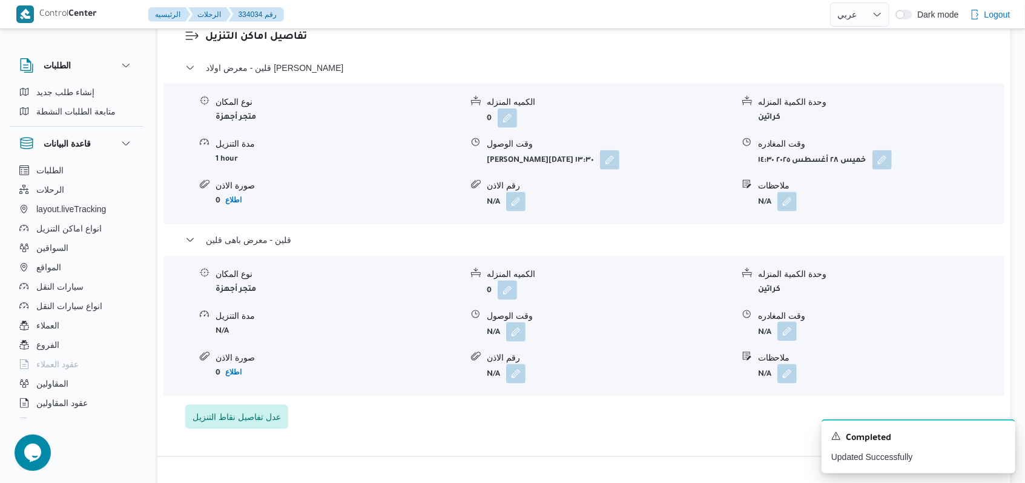
click at [790, 341] on button "button" at bounding box center [786, 330] width 19 height 19
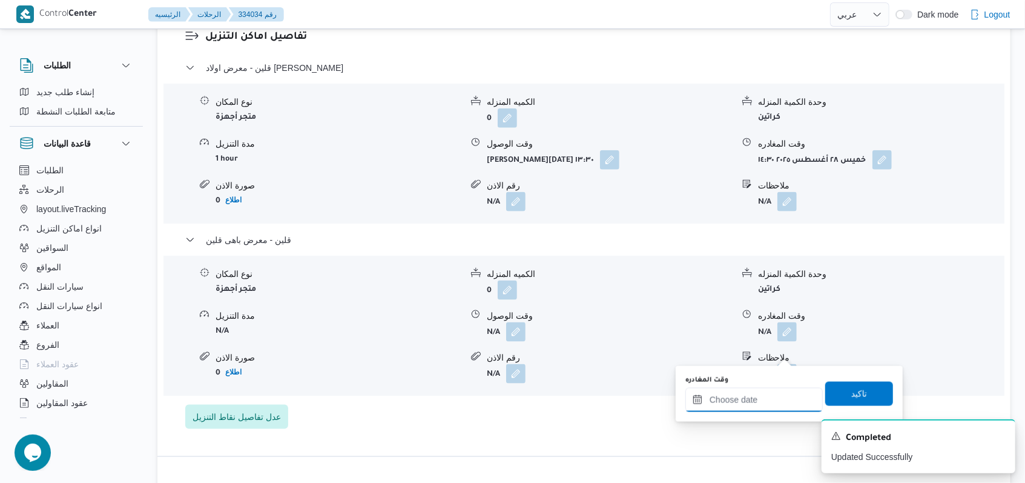
click at [763, 397] on input "وقت المغادره" at bounding box center [753, 399] width 137 height 24
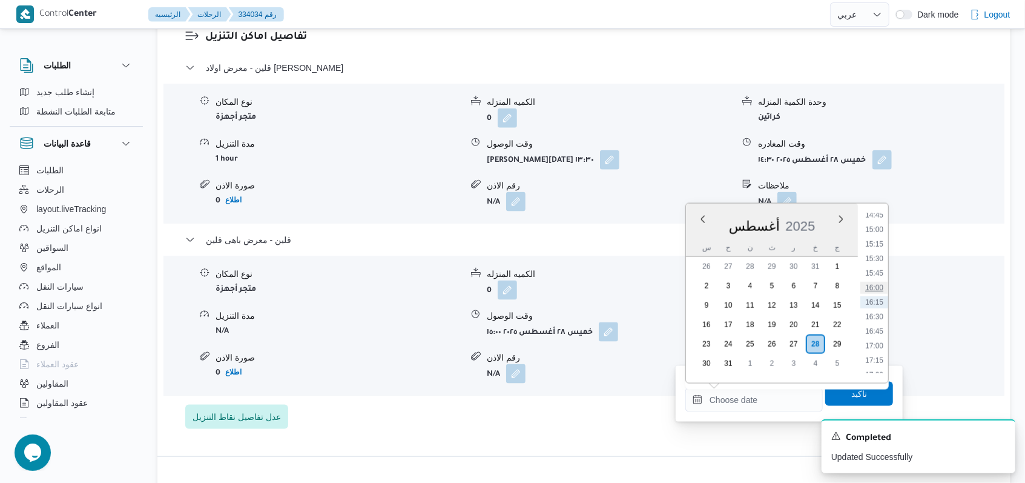
click at [878, 288] on li "16:00" at bounding box center [874, 288] width 28 height 12
type input "٢٨/٠٨/٢٠٢٥ ١٦:٠٠"
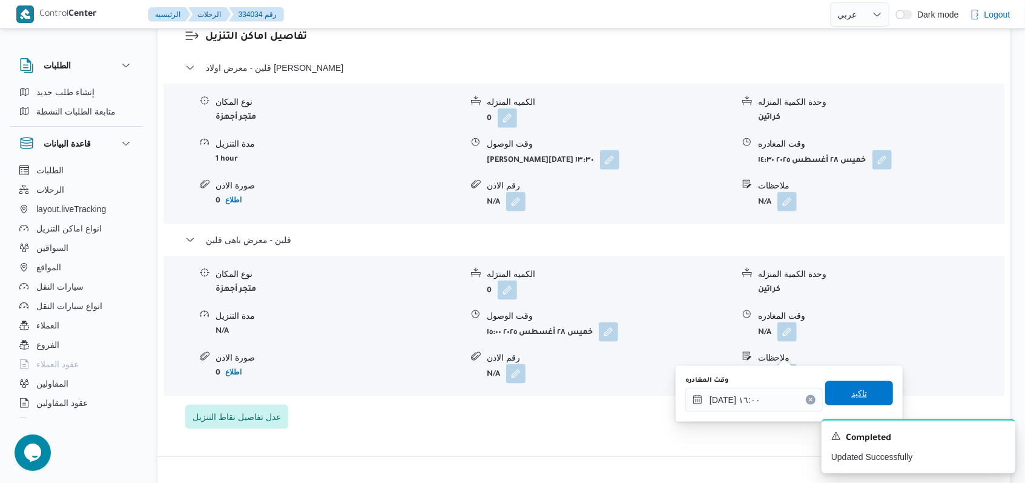
click at [851, 390] on span "تاكيد" at bounding box center [859, 393] width 16 height 15
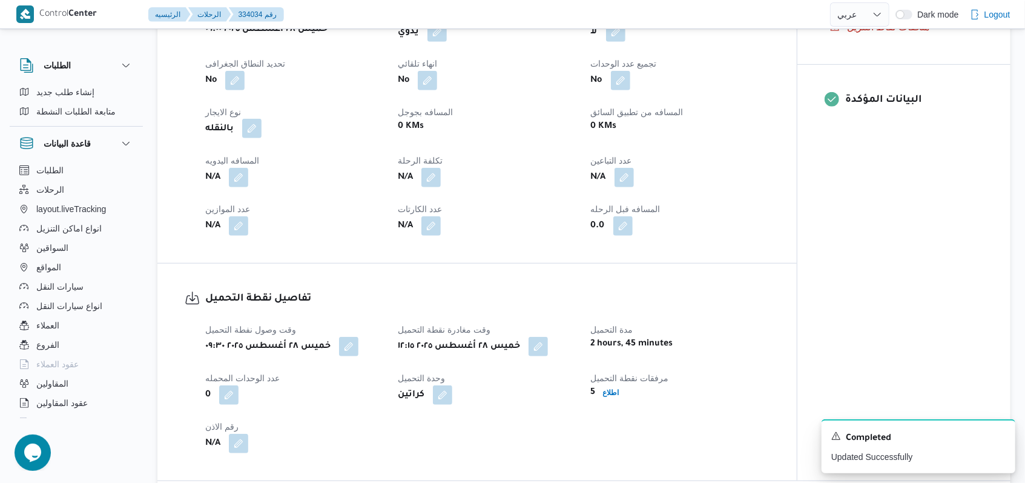
scroll to position [484, 0]
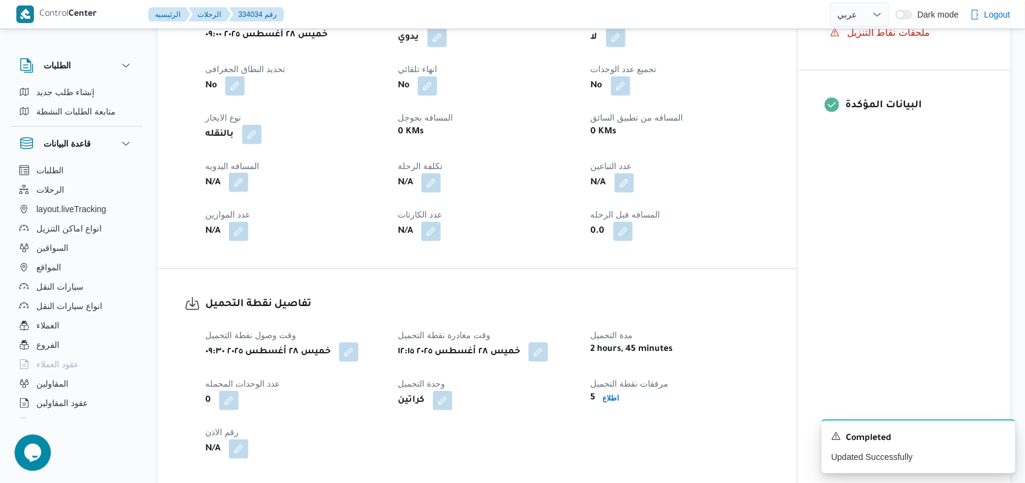
click at [238, 192] on button "button" at bounding box center [238, 182] width 19 height 19
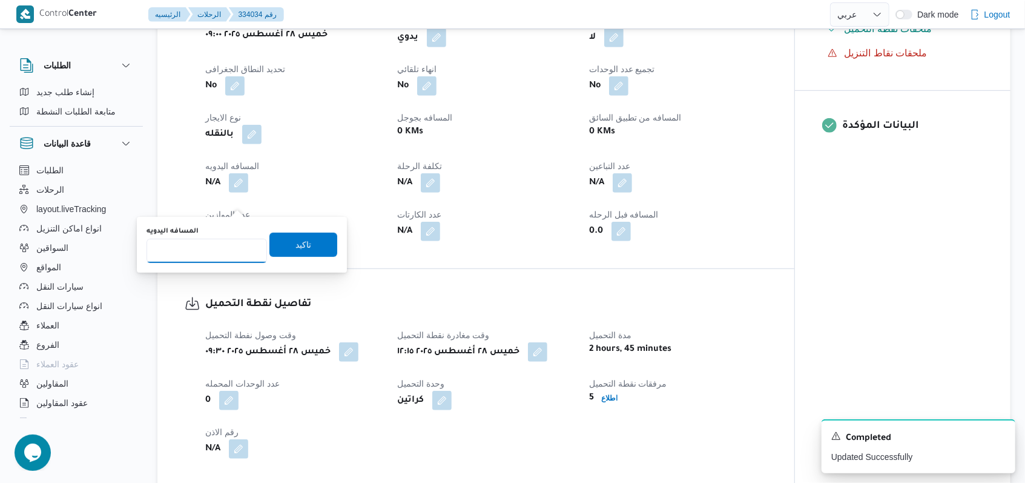
click at [202, 250] on input "المسافه اليدويه" at bounding box center [207, 251] width 120 height 24
type input "110"
click at [291, 254] on span "تاكيد" at bounding box center [303, 244] width 68 height 24
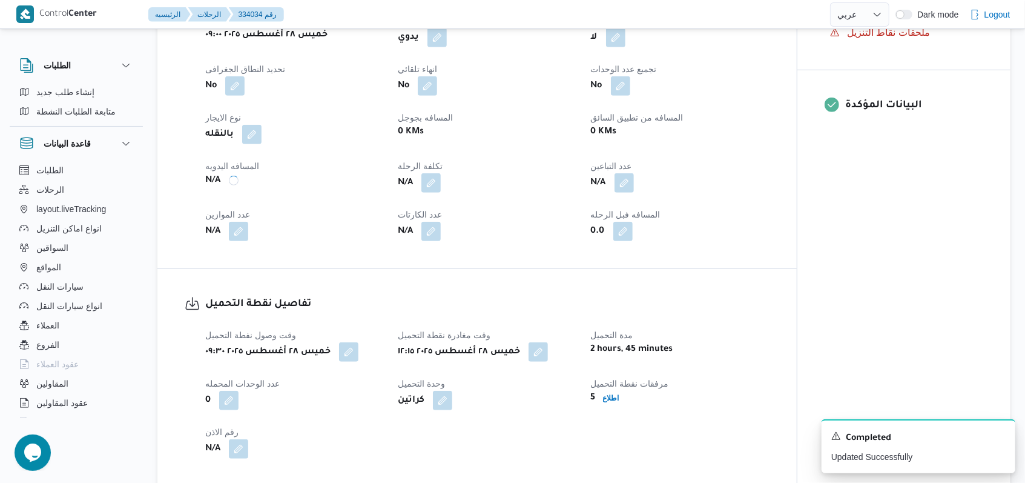
scroll to position [0, 0]
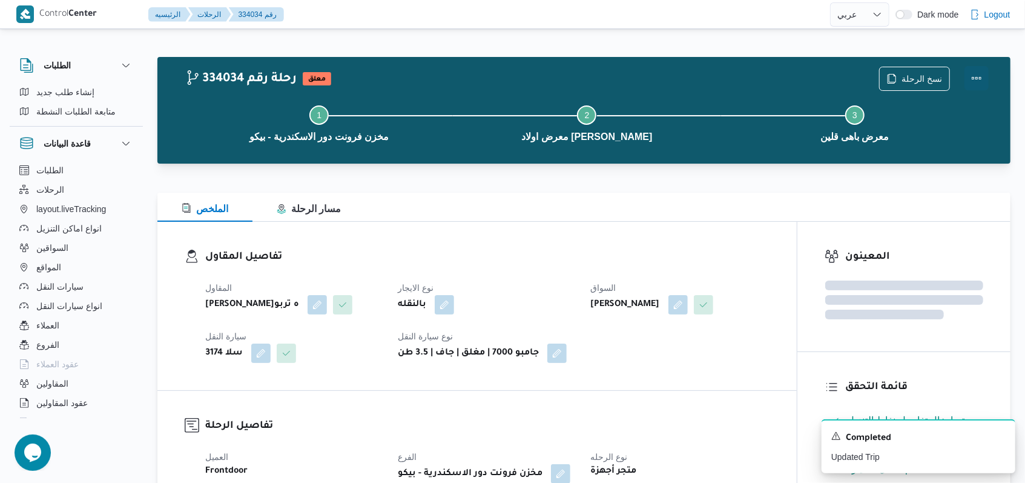
click at [980, 79] on button "Actions" at bounding box center [976, 78] width 24 height 24
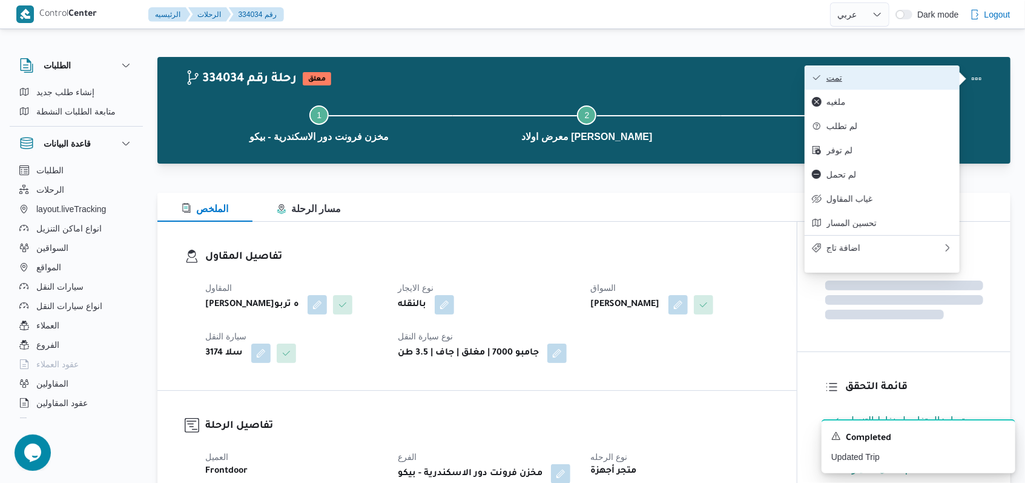
click at [909, 75] on span "تمت" at bounding box center [889, 78] width 126 height 10
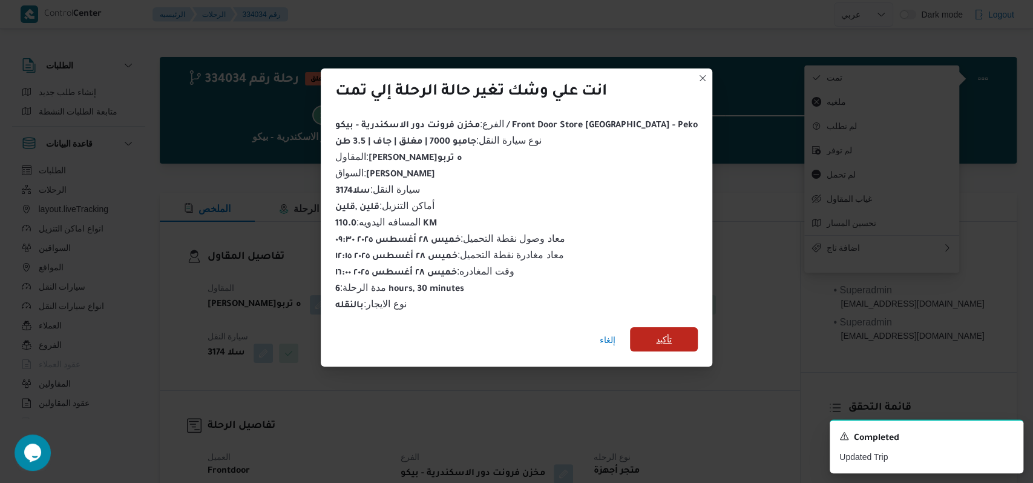
click at [656, 332] on span "تأكيد" at bounding box center [664, 339] width 16 height 15
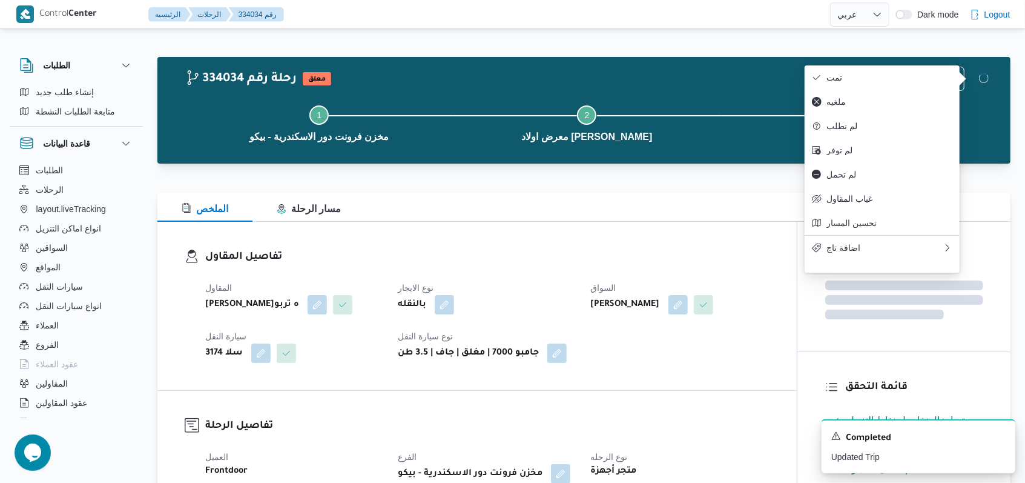
click at [516, 282] on dt "نوع الايجار" at bounding box center [487, 287] width 178 height 15
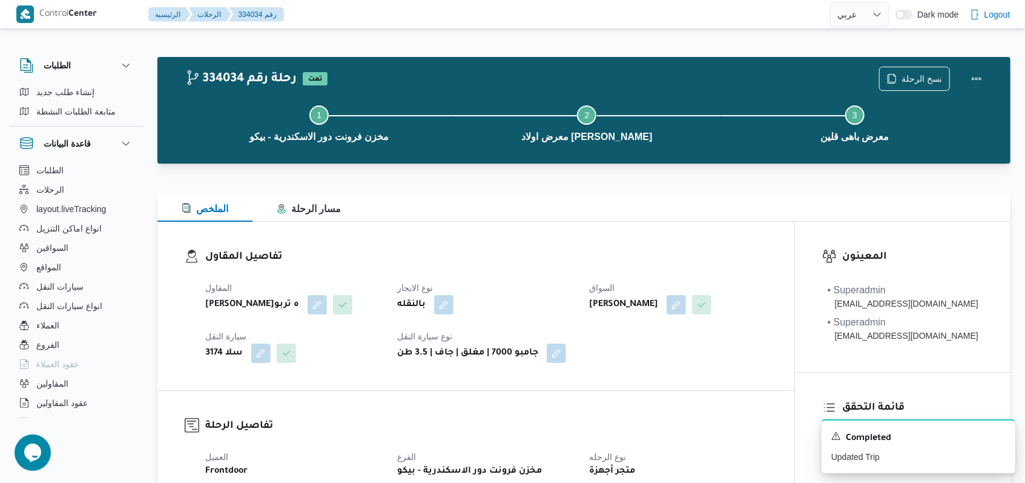
select select "ar"
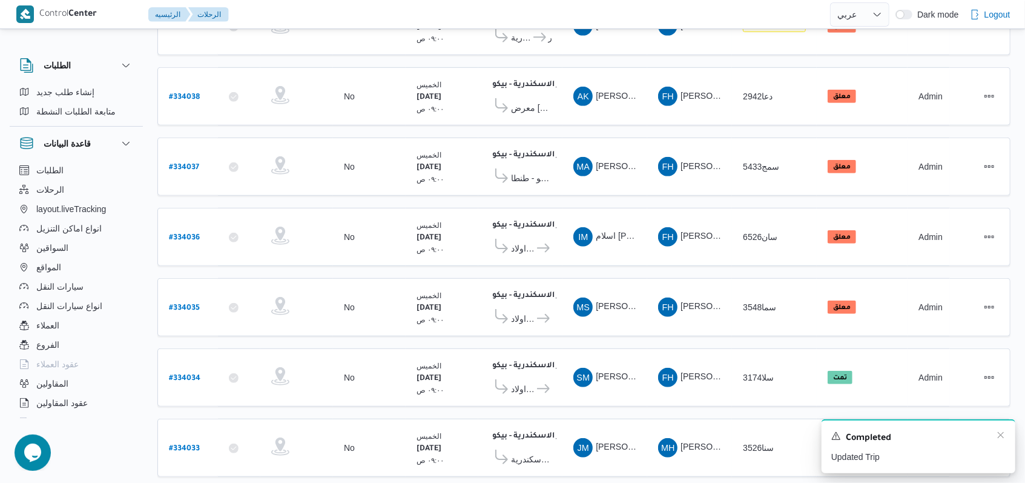
scroll to position [407, 0]
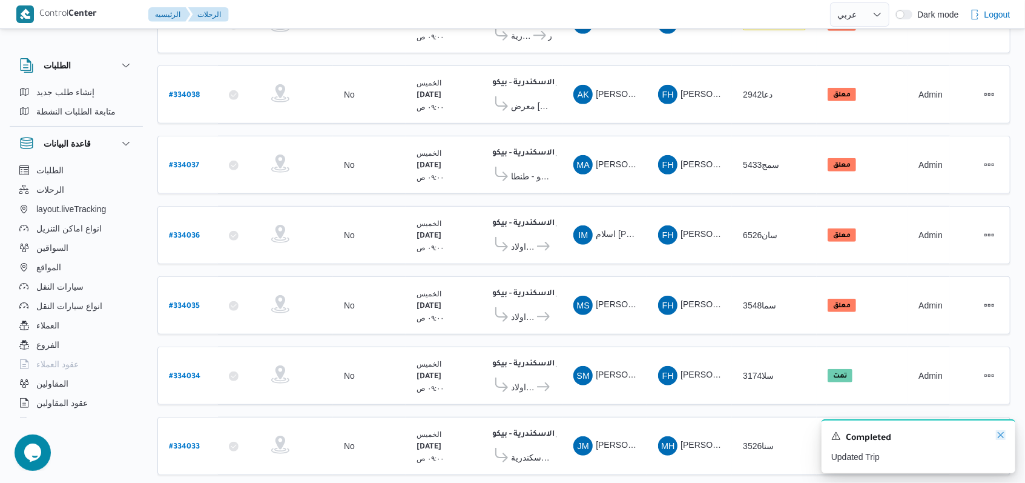
click at [1003, 439] on icon "Dismiss toast" at bounding box center [1001, 435] width 10 height 10
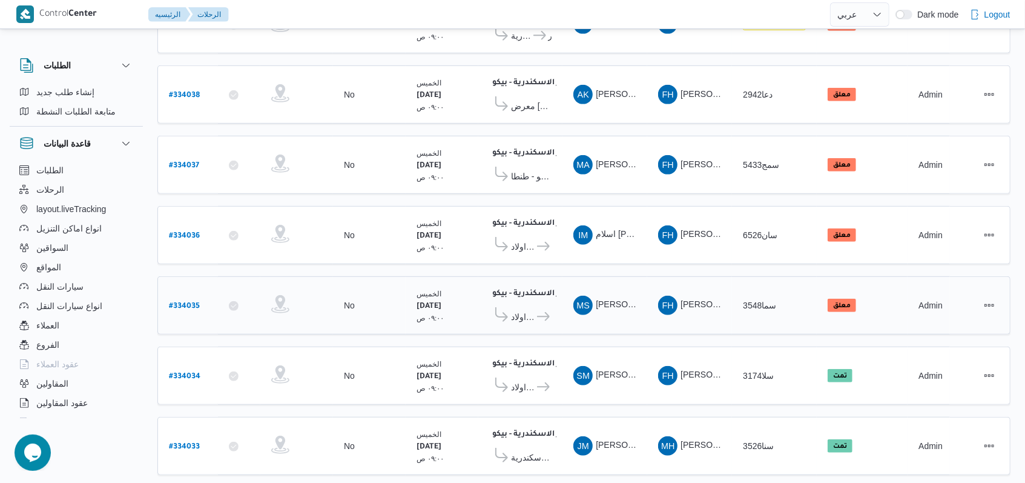
click at [197, 302] on b "# 334035" at bounding box center [184, 306] width 31 height 8
select select "ar"
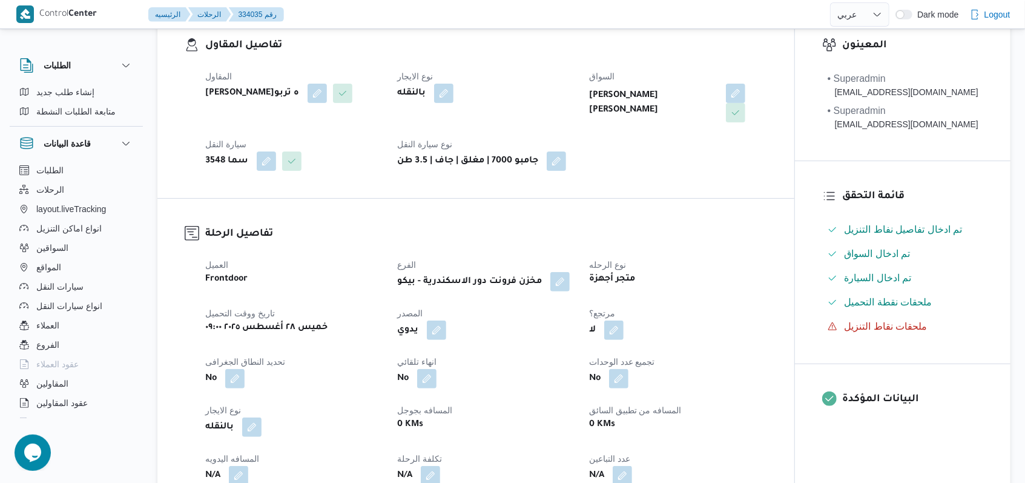
scroll to position [488, 0]
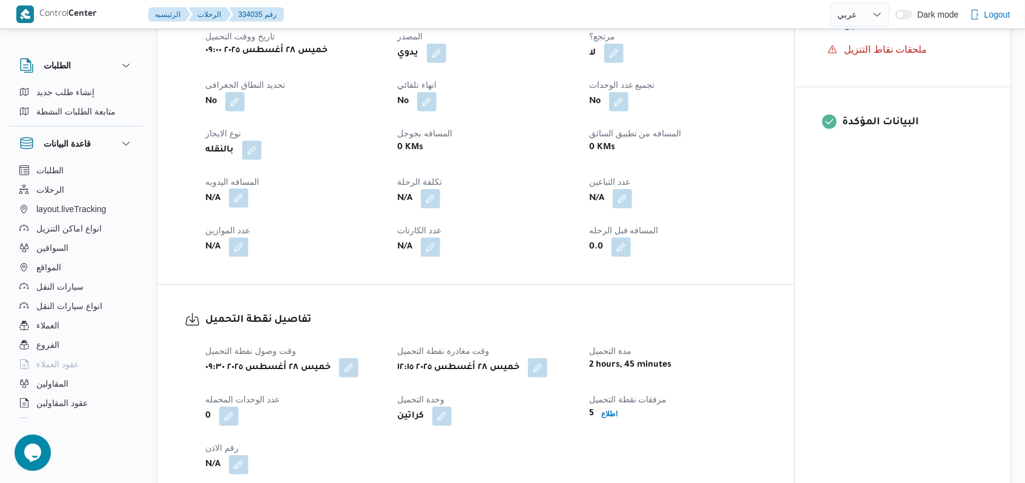
click at [234, 196] on button "button" at bounding box center [238, 197] width 19 height 19
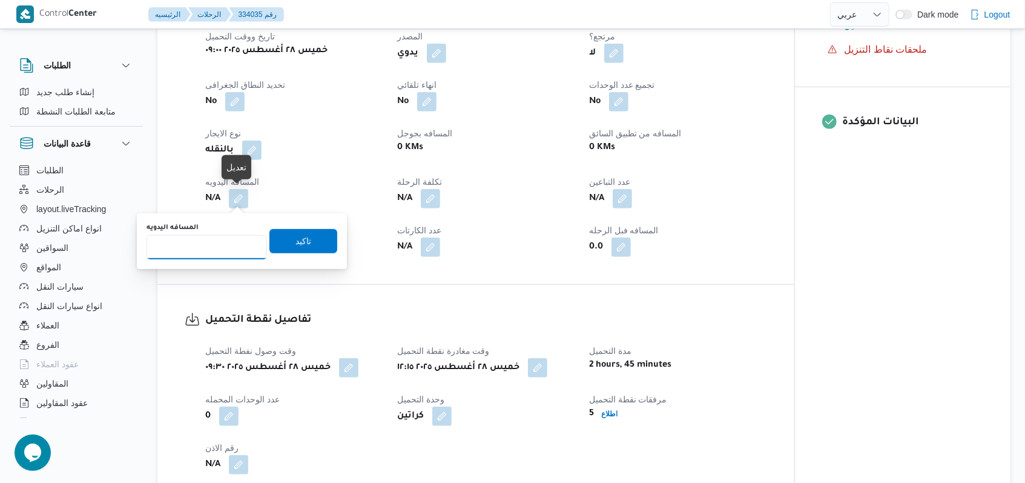
click at [201, 240] on input "المسافه اليدويه" at bounding box center [207, 247] width 120 height 24
type input "110"
click at [317, 240] on span "تاكيد" at bounding box center [303, 240] width 68 height 24
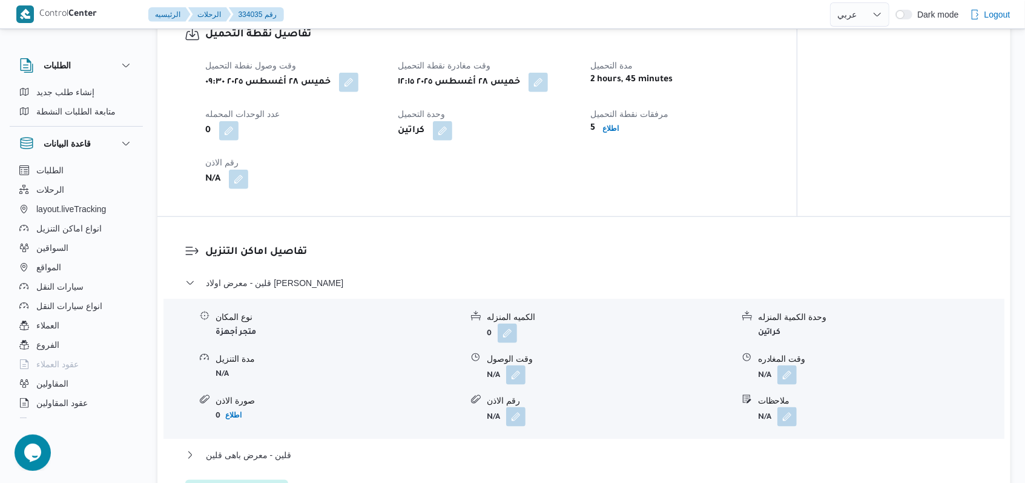
scroll to position [891, 0]
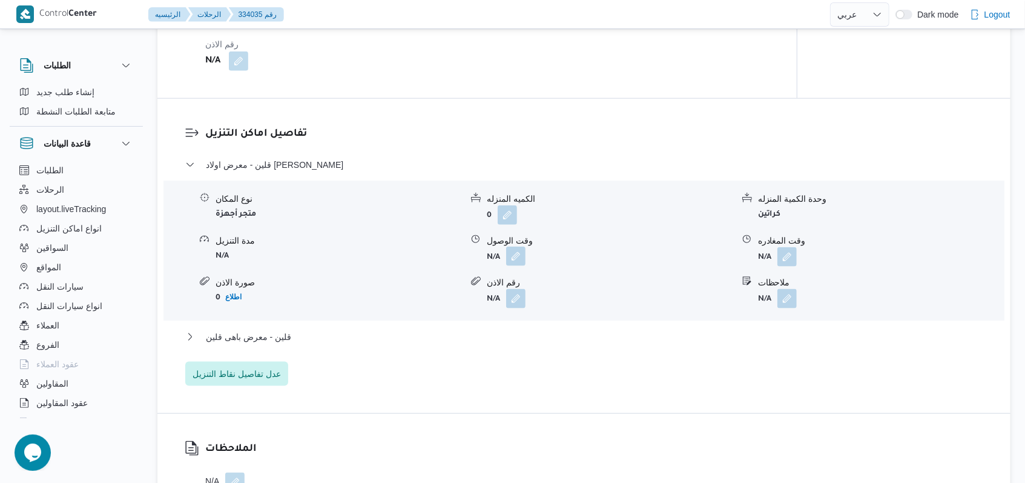
click at [517, 259] on button "button" at bounding box center [515, 255] width 19 height 19
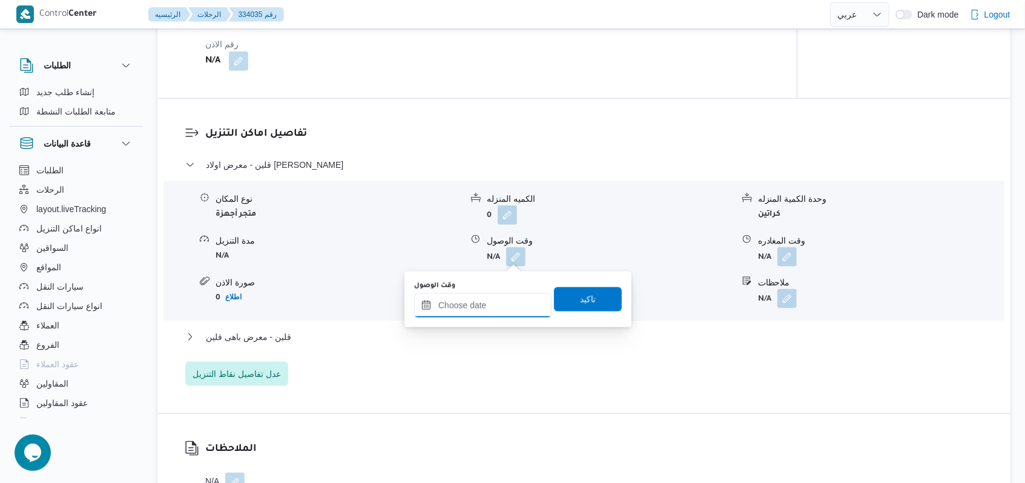
click at [500, 301] on input "وقت الوصول" at bounding box center [482, 305] width 137 height 24
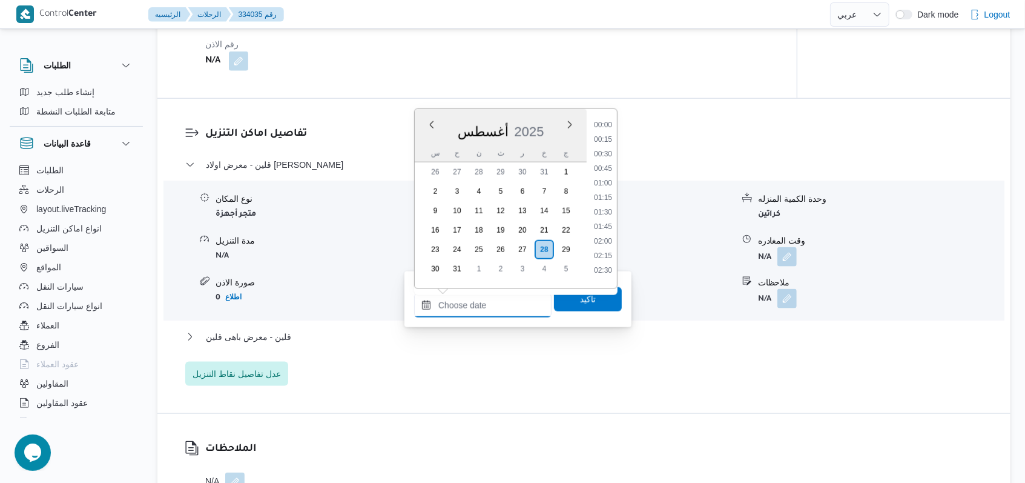
scroll to position [700, 0]
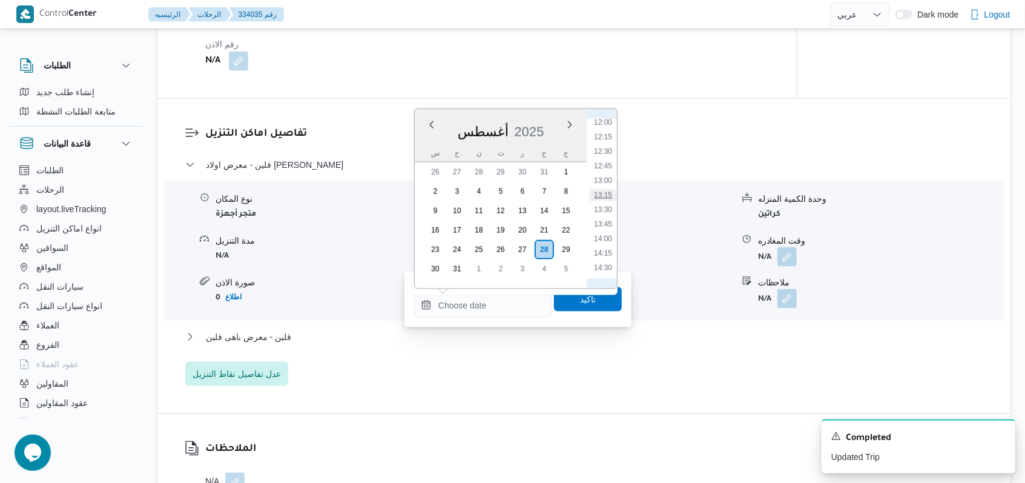
click at [608, 191] on li "13:15" at bounding box center [603, 195] width 28 height 12
type input "٢٨/٠٨/٢٠٢٥ ١٣:١٥"
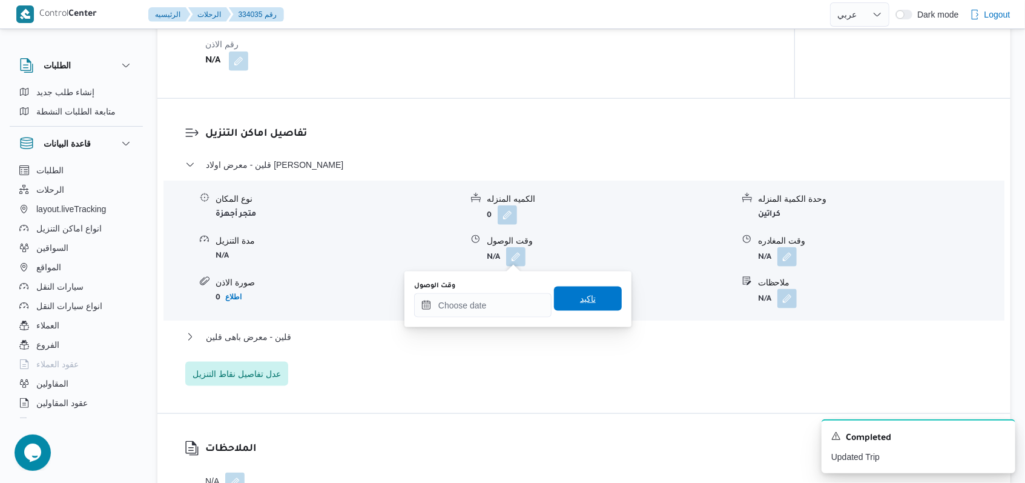
click at [604, 291] on span "تاكيد" at bounding box center [588, 298] width 68 height 24
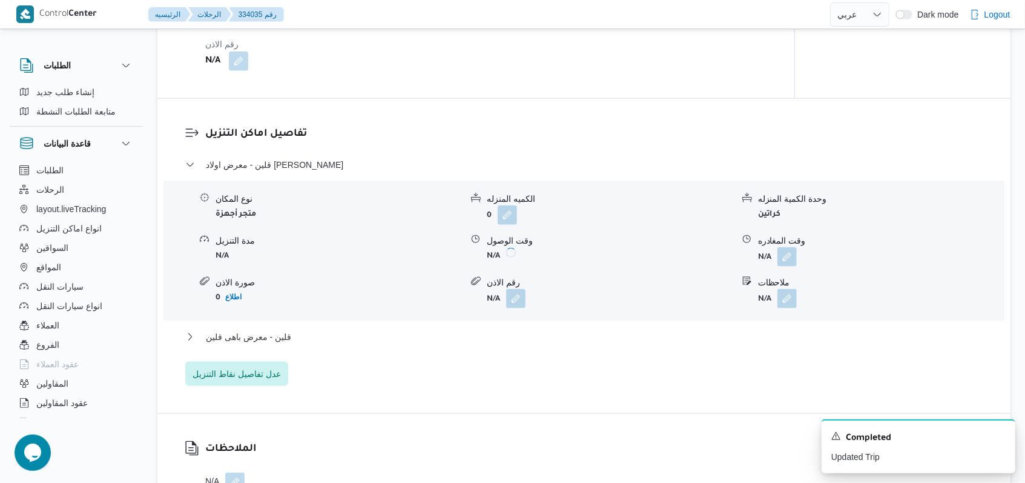
click at [797, 254] on form "N/A" at bounding box center [881, 256] width 246 height 19
click at [791, 253] on button "button" at bounding box center [786, 255] width 19 height 19
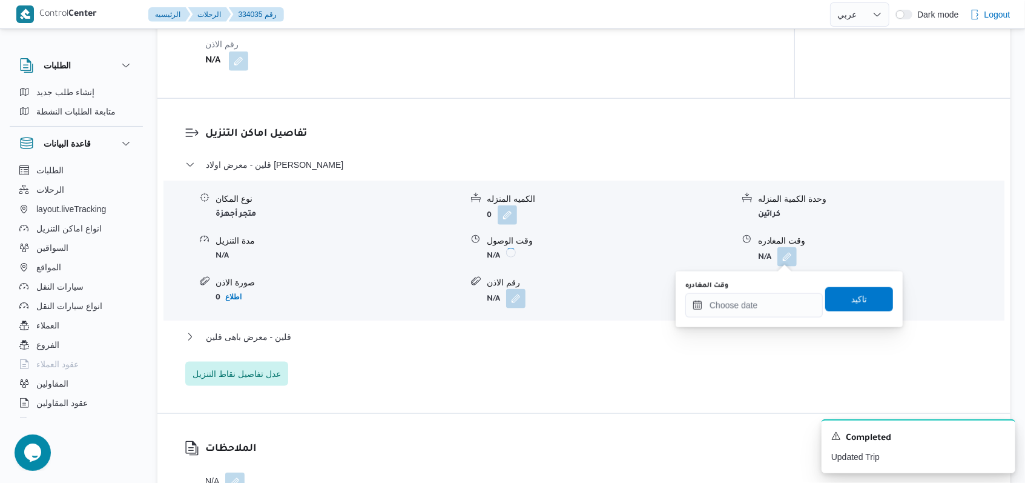
click at [765, 321] on div "You are in a dialog. To close this dialog, hit escape. وقت المغادره تاكيد" at bounding box center [789, 299] width 227 height 56
click at [766, 315] on input "وقت المغادره" at bounding box center [753, 305] width 137 height 24
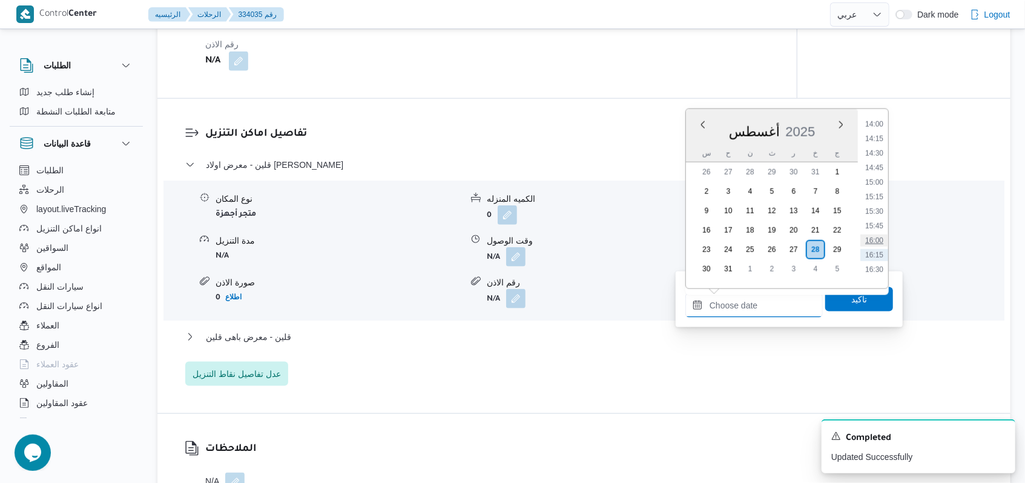
scroll to position [780, 0]
click at [877, 161] on li "14:00" at bounding box center [874, 158] width 28 height 12
type input "٢٨/٠٨/٢٠٢٥ ١٤:٠٠"
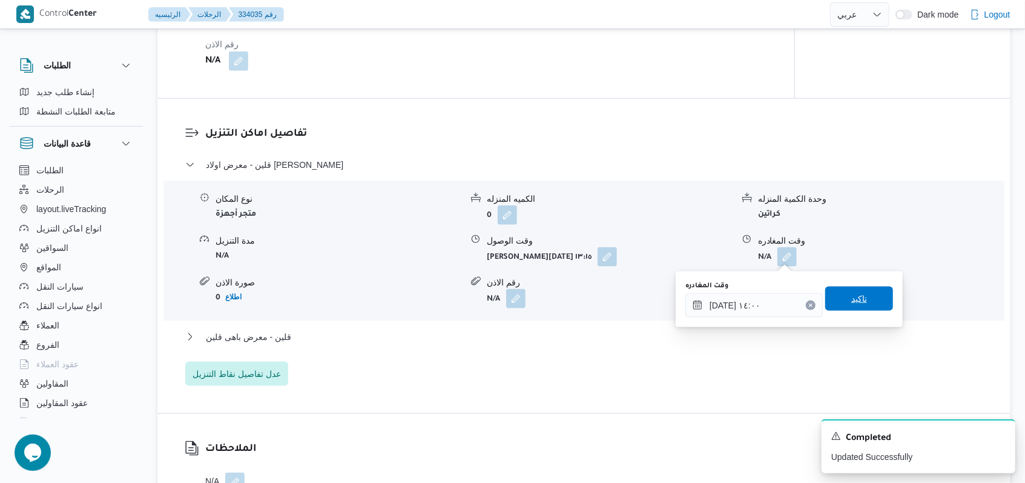
click at [854, 305] on span "تاكيد" at bounding box center [859, 298] width 16 height 15
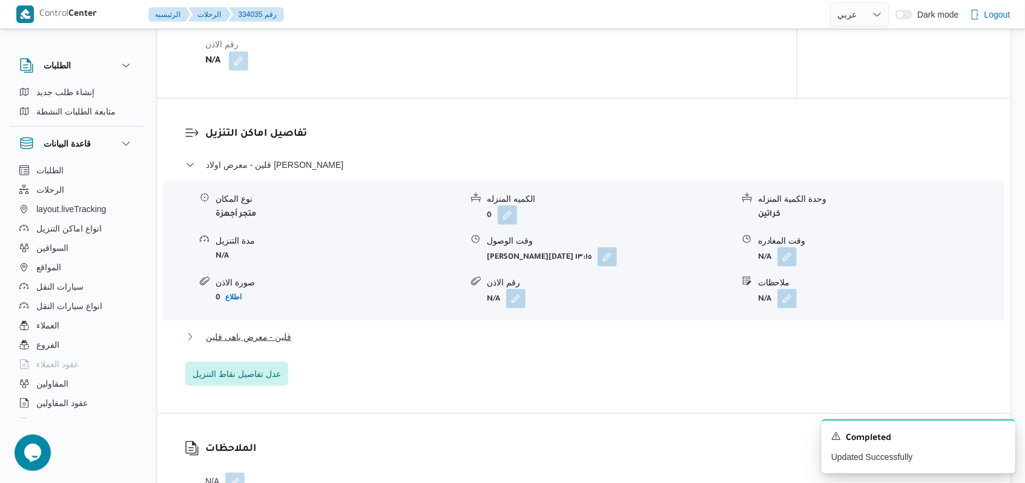
click at [272, 341] on span "قلين - معرض باهى قلين" at bounding box center [248, 336] width 85 height 15
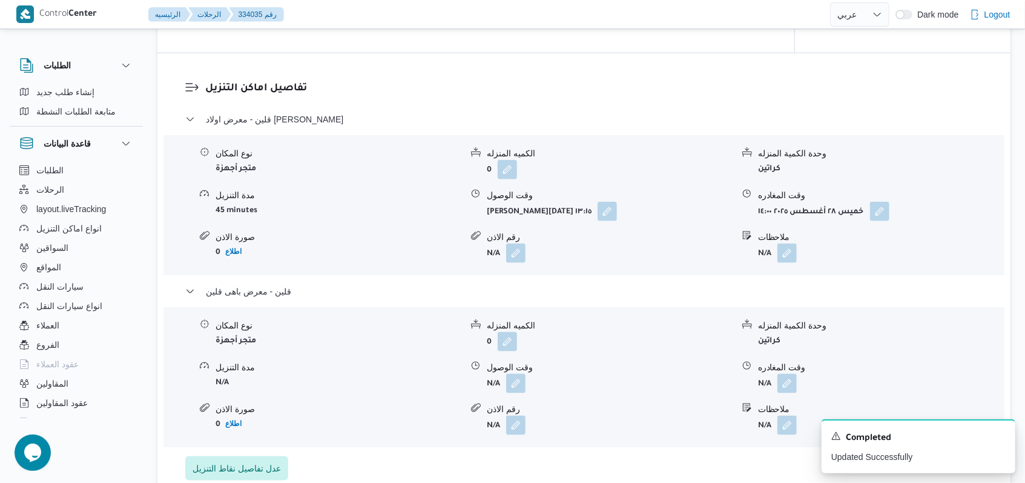
scroll to position [972, 0]
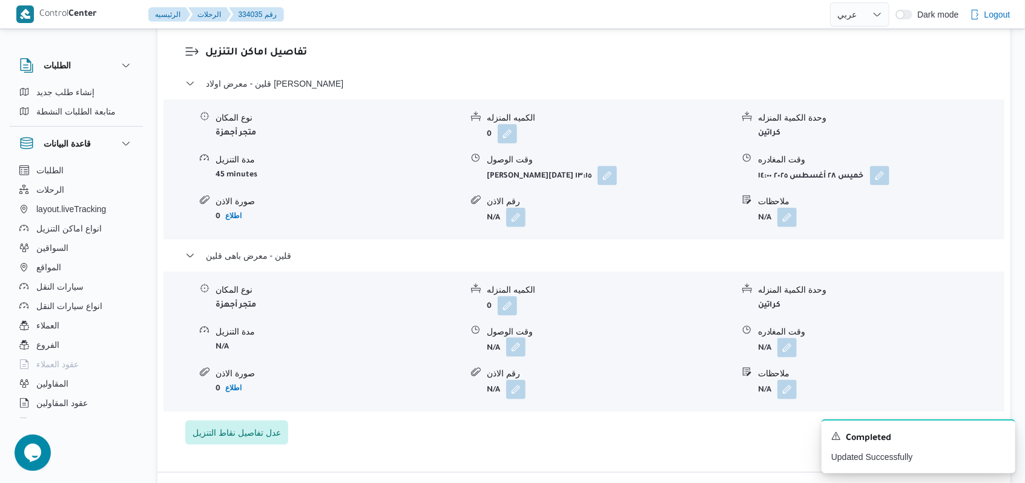
click at [511, 341] on button "button" at bounding box center [515, 346] width 19 height 19
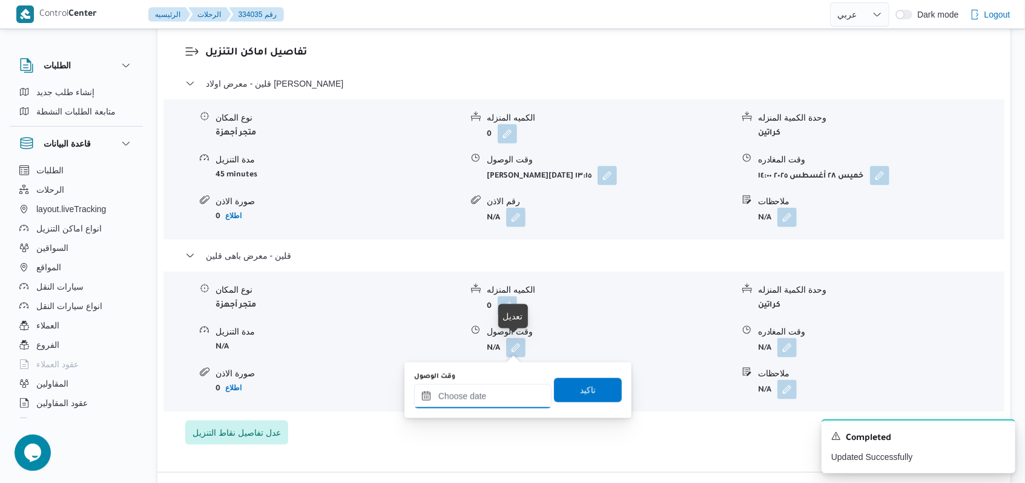
click at [489, 389] on div at bounding box center [482, 396] width 137 height 24
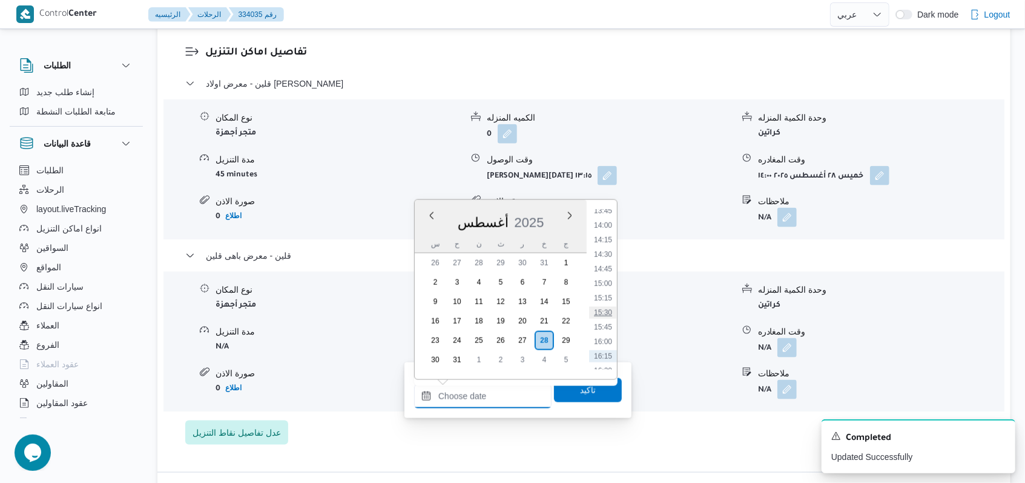
scroll to position [780, 0]
click at [610, 275] on li "14:30" at bounding box center [603, 278] width 28 height 12
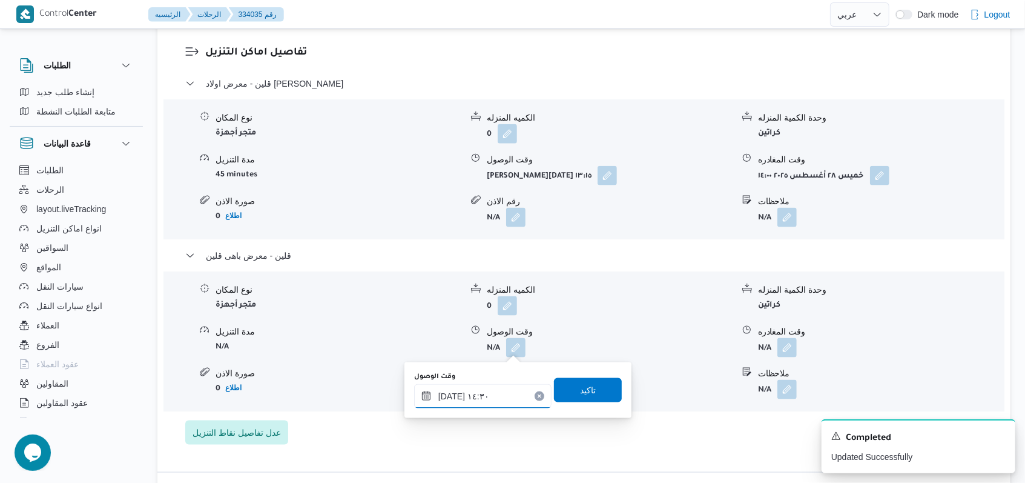
type input "٢٨/٠٨/٢٠٢٥ ١٤:٣٠"
click at [599, 380] on span "تاكيد" at bounding box center [588, 389] width 68 height 24
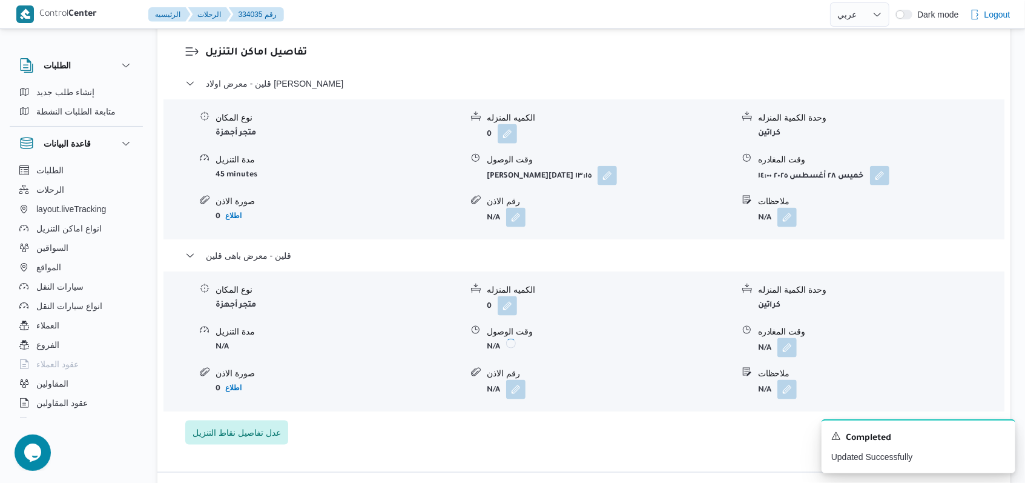
drag, startPoint x: 660, startPoint y: 389, endPoint x: 612, endPoint y: 403, distance: 49.8
click at [598, 399] on div "نوع المكان متجر أجهزة الكميه المنزله 0 وحدة الكمية المنزله كراتين مدة التنزيل N…" at bounding box center [584, 340] width 851 height 137
click at [791, 346] on button "button" at bounding box center [786, 346] width 19 height 19
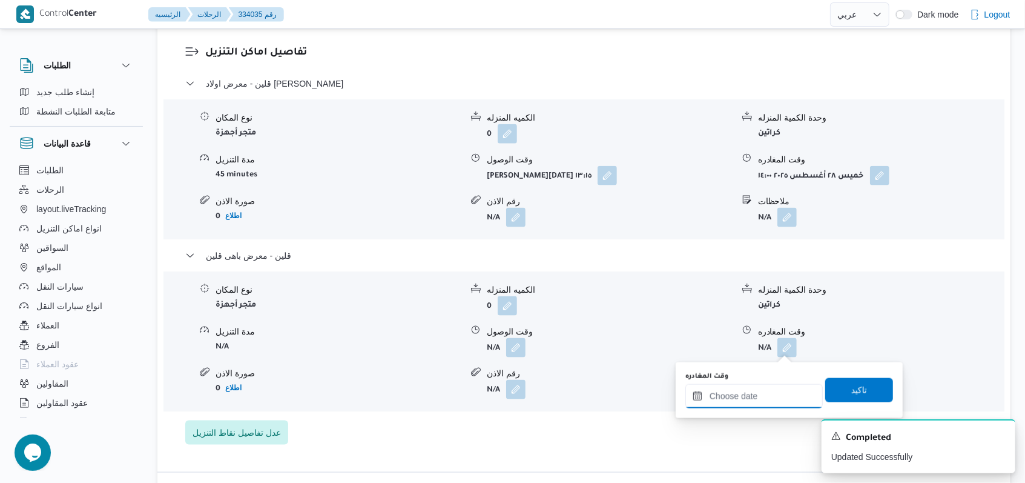
click at [755, 400] on input "وقت المغادره" at bounding box center [753, 396] width 137 height 24
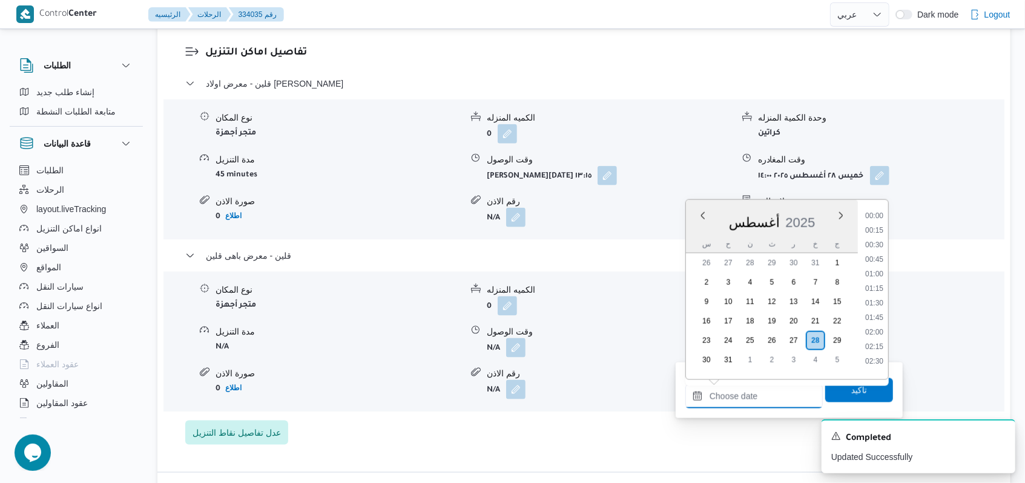
scroll to position [862, 0]
click at [879, 255] on li "15:30" at bounding box center [874, 255] width 28 height 12
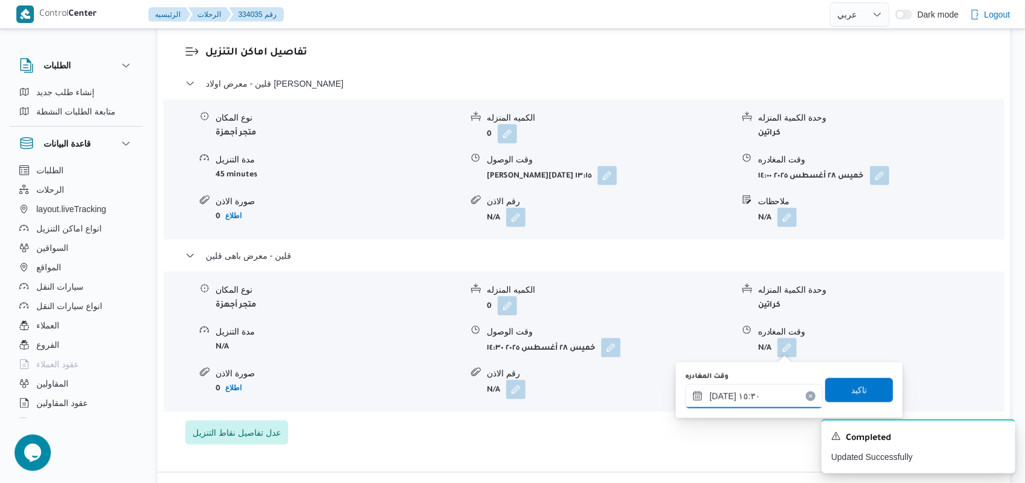
type input "٢٨/٠٨/٢٠٢٥ ١٥:٣٠"
click at [852, 384] on span "تاكيد" at bounding box center [859, 389] width 16 height 15
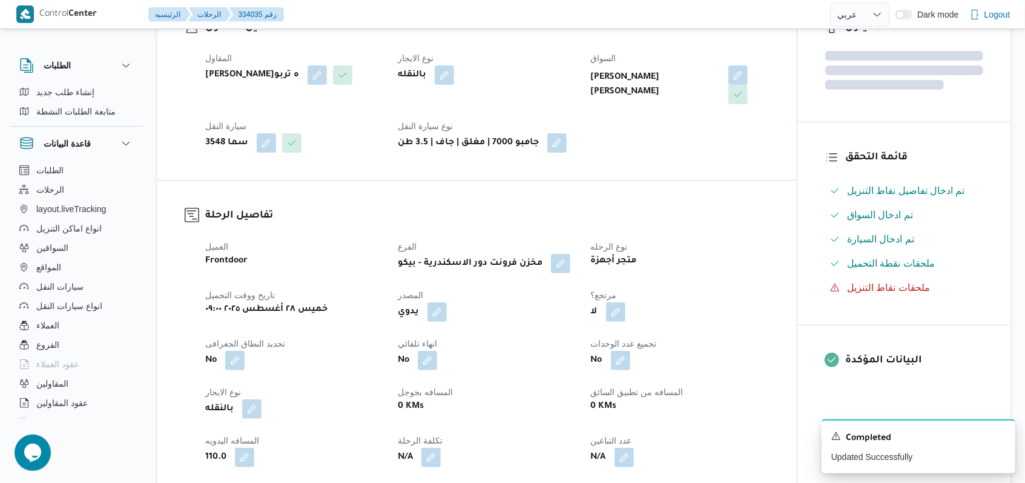
scroll to position [0, 0]
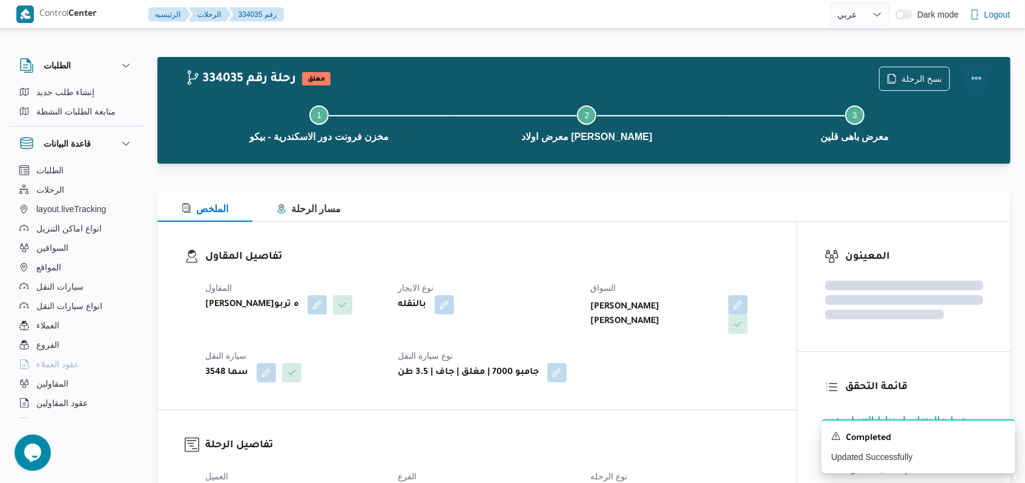
click at [978, 79] on button "Actions" at bounding box center [976, 78] width 24 height 24
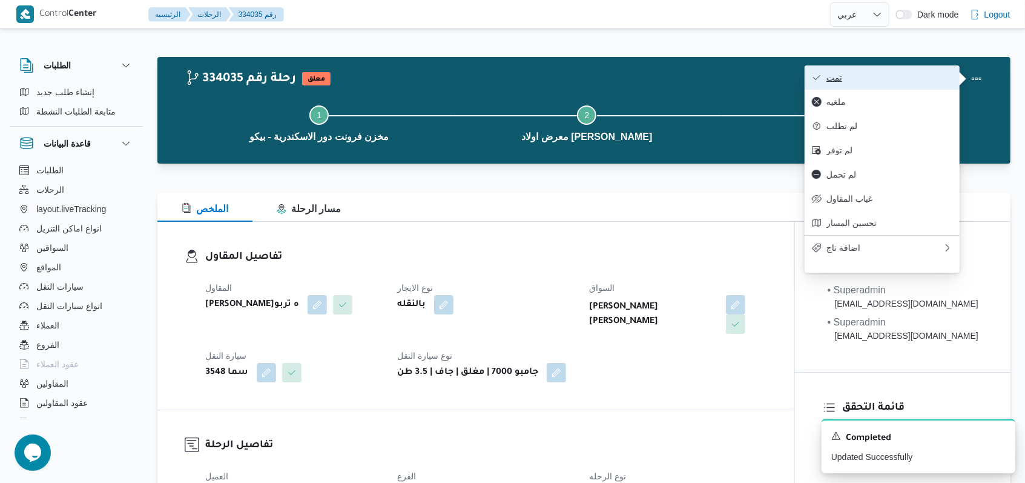
click at [935, 79] on span "تمت" at bounding box center [889, 78] width 126 height 10
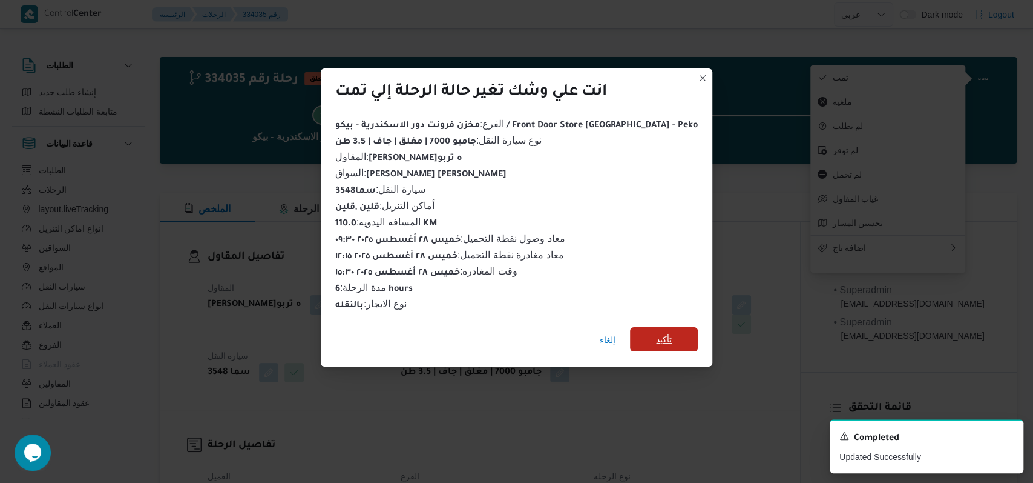
click at [631, 332] on span "تأكيد" at bounding box center [664, 339] width 68 height 24
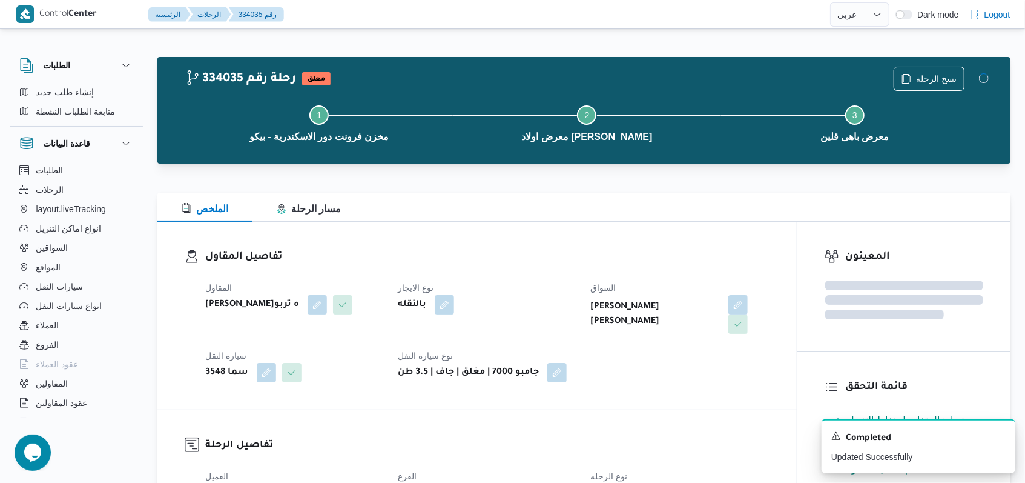
click at [637, 373] on div "المقاول فتحى حسن جلال ابو الحسن شركه تربو نوع الايجار بالنقله السواق محمد صبحى …" at bounding box center [487, 331] width 579 height 116
select select "ar"
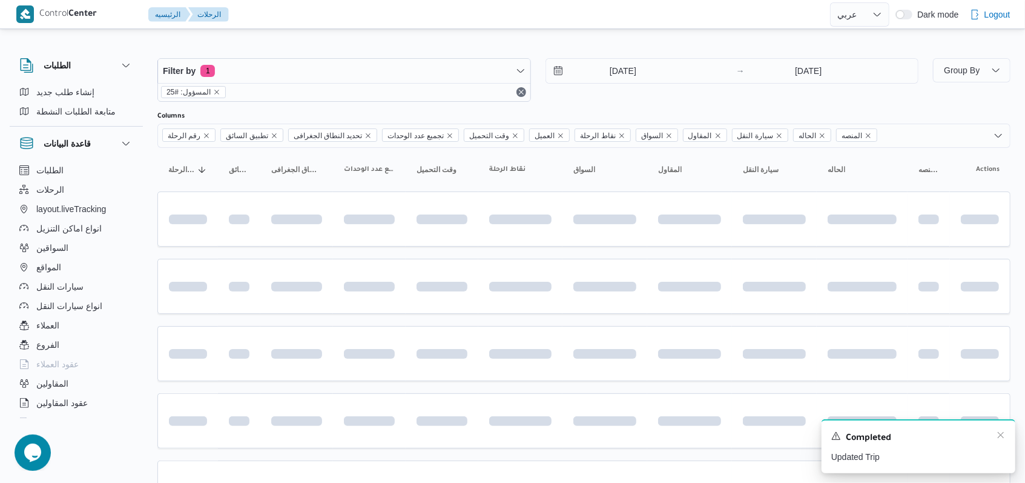
scroll to position [405, 0]
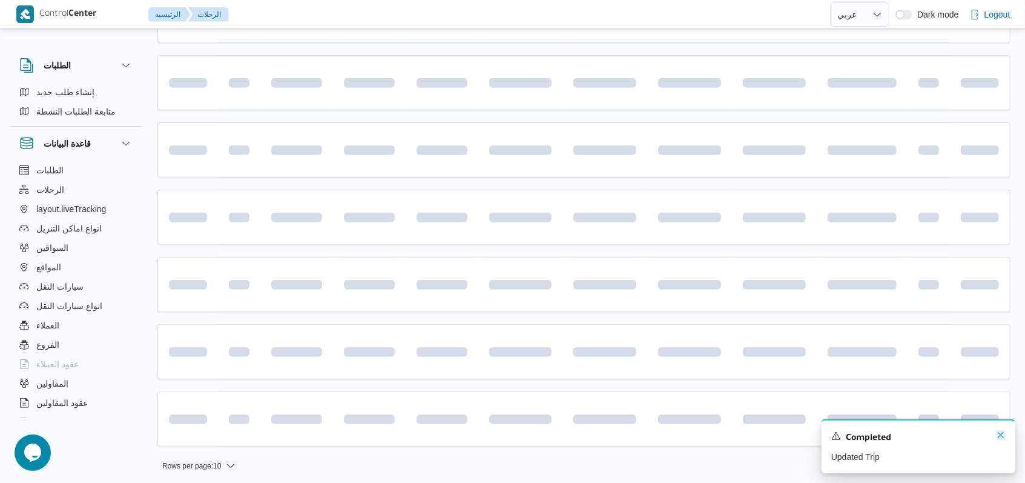
click at [1002, 437] on icon "Dismiss toast" at bounding box center [1001, 435] width 10 height 10
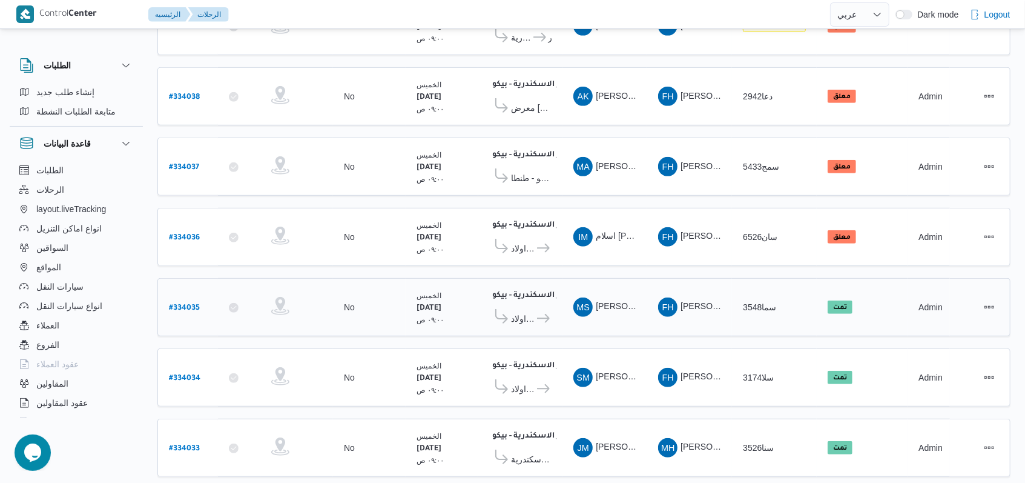
scroll to position [407, 0]
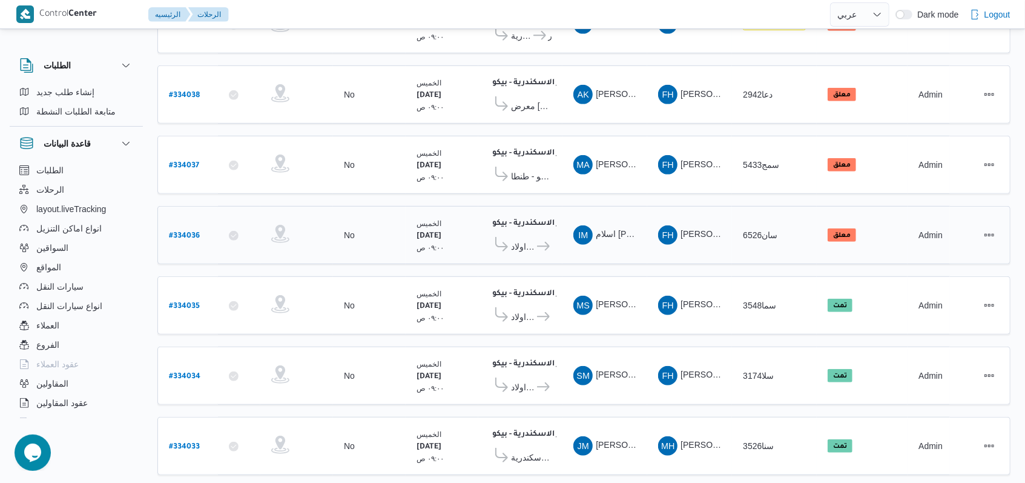
click at [184, 232] on b "# 334036" at bounding box center [184, 236] width 31 height 8
select select "ar"
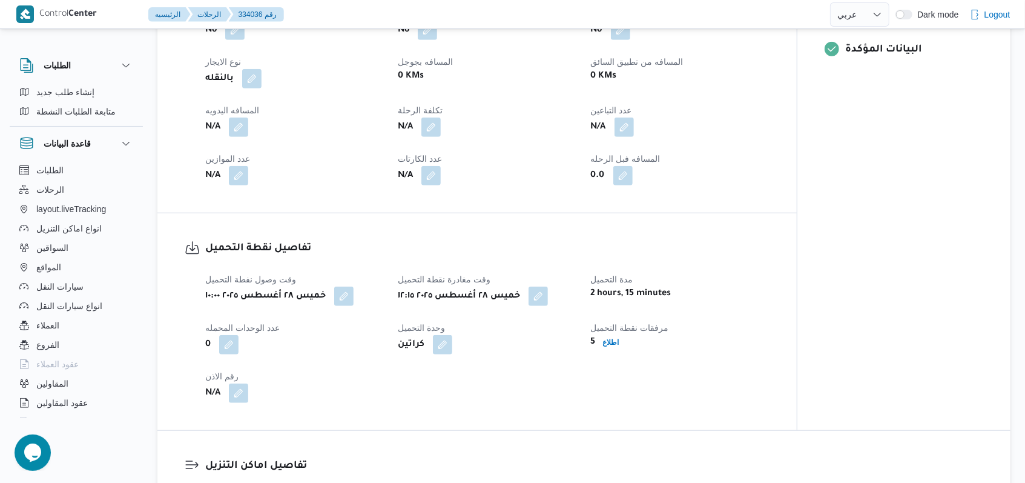
scroll to position [811, 0]
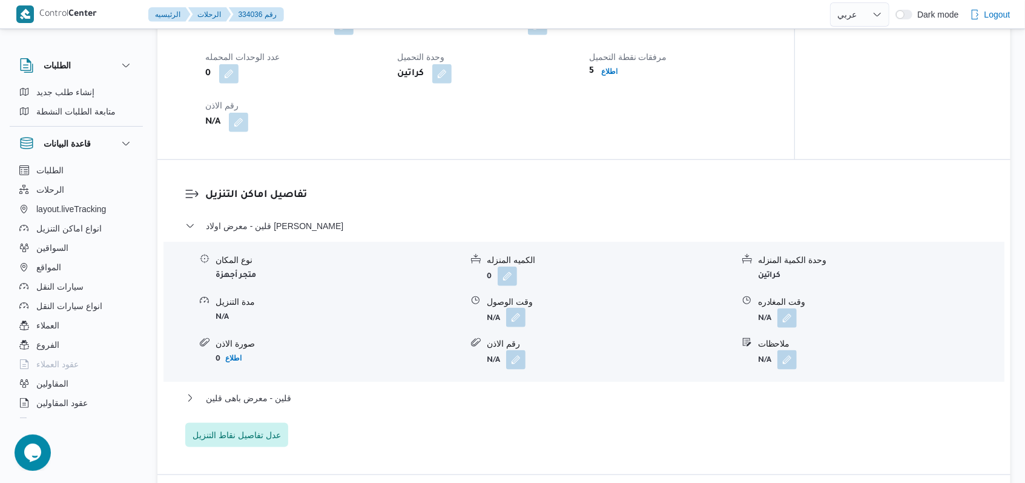
click at [513, 327] on button "button" at bounding box center [515, 317] width 19 height 19
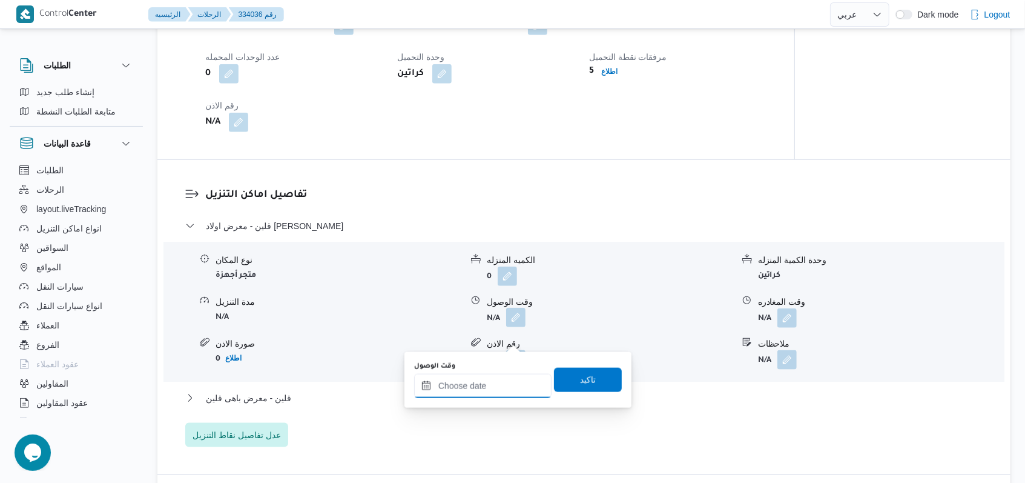
click at [491, 379] on input "وقت الوصول" at bounding box center [482, 386] width 137 height 24
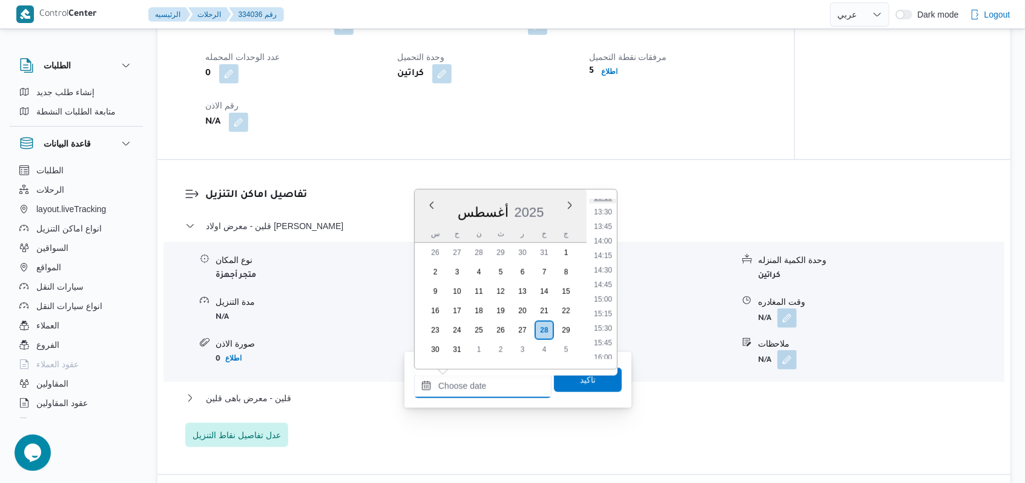
scroll to position [700, 0]
click at [607, 300] on li "13:45" at bounding box center [603, 304] width 28 height 12
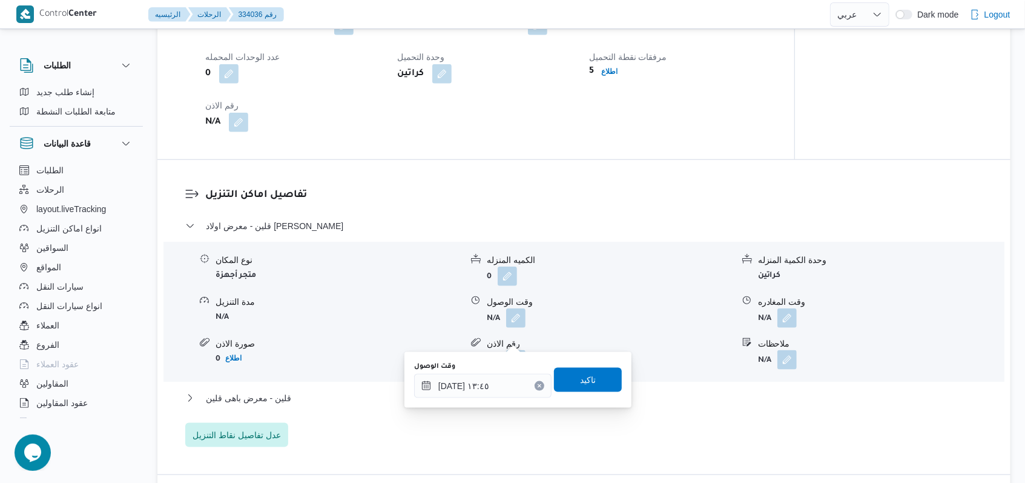
click at [490, 371] on div "وقت الوصول ٢٨/٠٨/٢٠٢٥ ١٣:٤٥" at bounding box center [482, 379] width 137 height 36
click at [505, 379] on div "٢٨/٠٨/٢٠٢٥ ١٣:٤٥" at bounding box center [482, 386] width 137 height 24
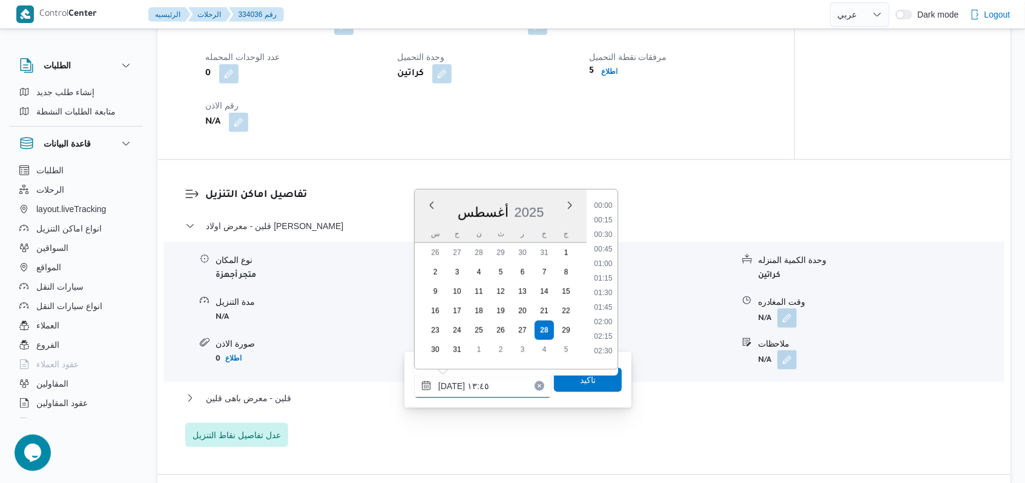
scroll to position [716, 0]
click at [606, 257] on li "13:15" at bounding box center [603, 259] width 28 height 12
type input "٢٨/٠٨/٢٠٢٥ ١٣:١٥"
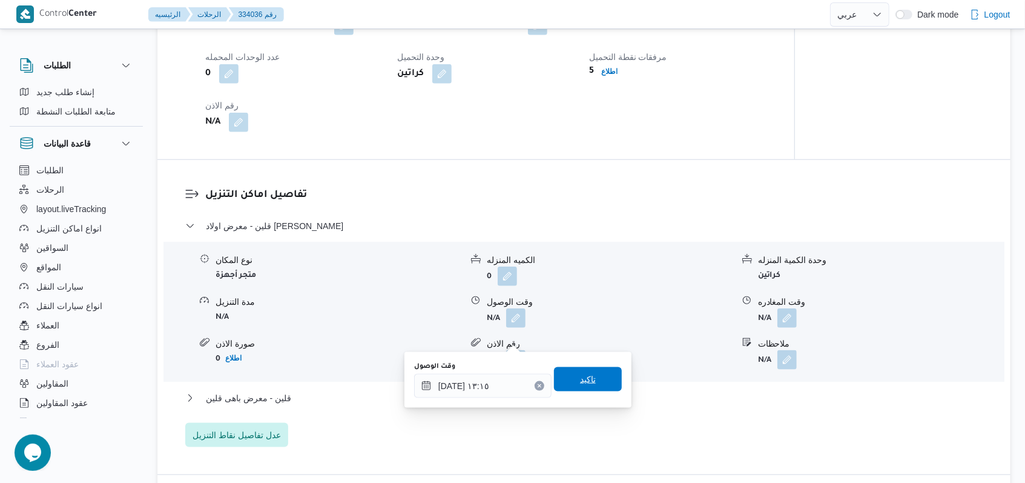
click at [581, 377] on span "تاكيد" at bounding box center [588, 379] width 16 height 15
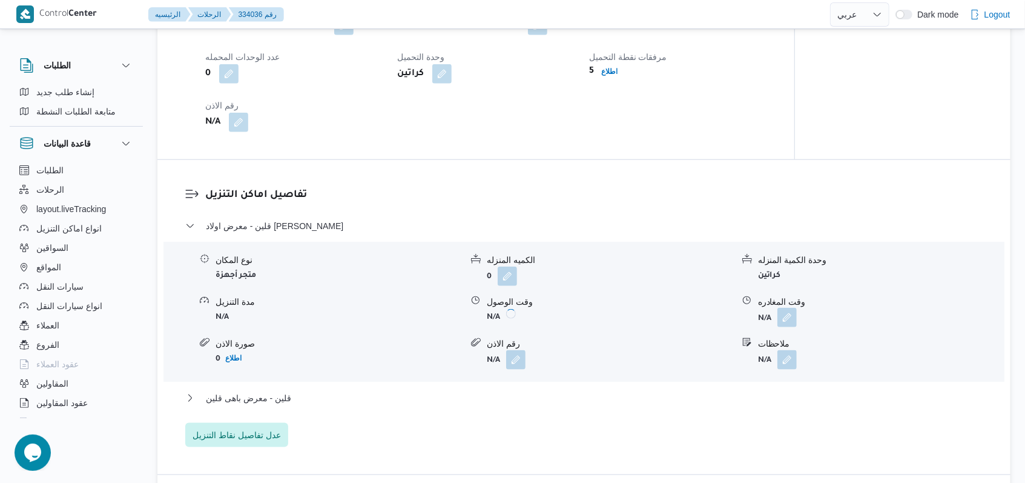
click at [791, 327] on button "button" at bounding box center [786, 317] width 19 height 19
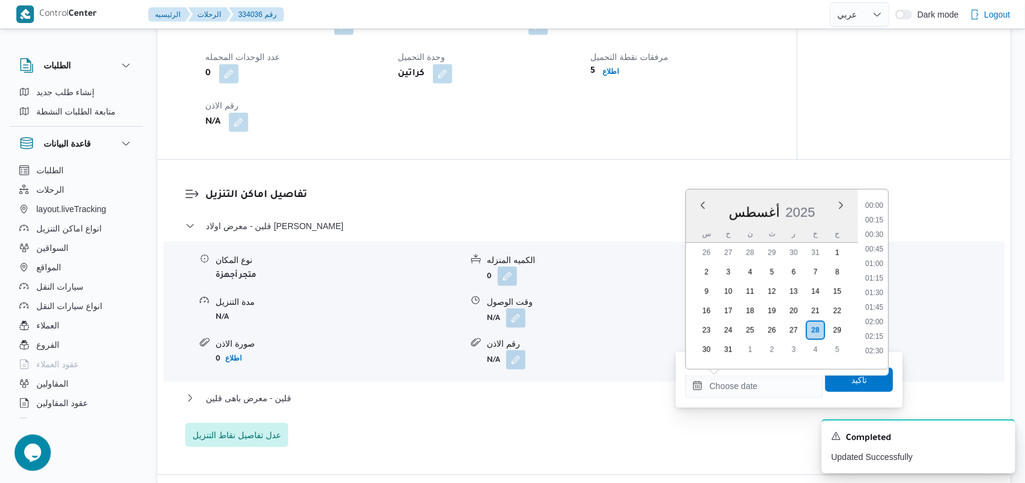
scroll to position [862, 0]
click at [877, 202] on li "14:45" at bounding box center [874, 201] width 28 height 12
type input "٢٨/٠٨/٢٠٢٥ ١٤:٤٥"
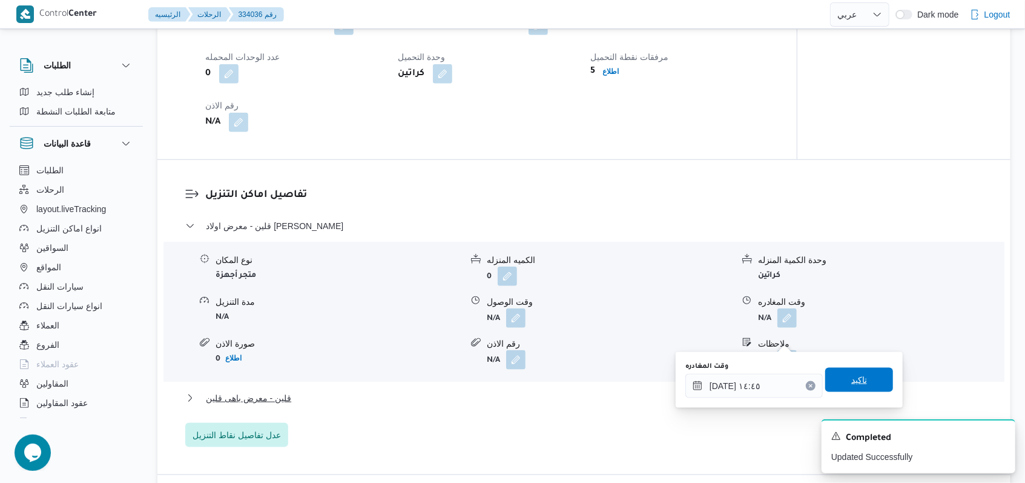
click at [859, 384] on span "تاكيد" at bounding box center [859, 379] width 68 height 24
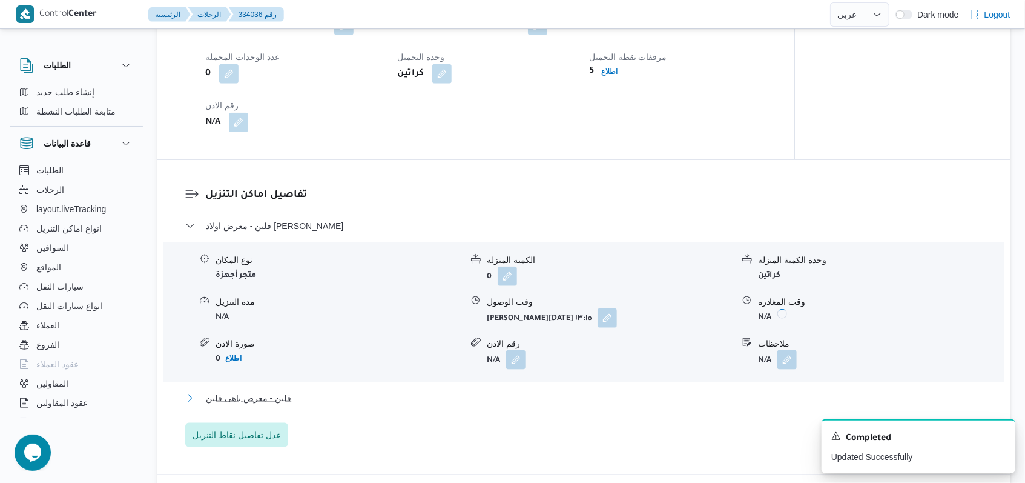
click at [252, 405] on span "قلين - معرض باهى قلين" at bounding box center [248, 397] width 85 height 15
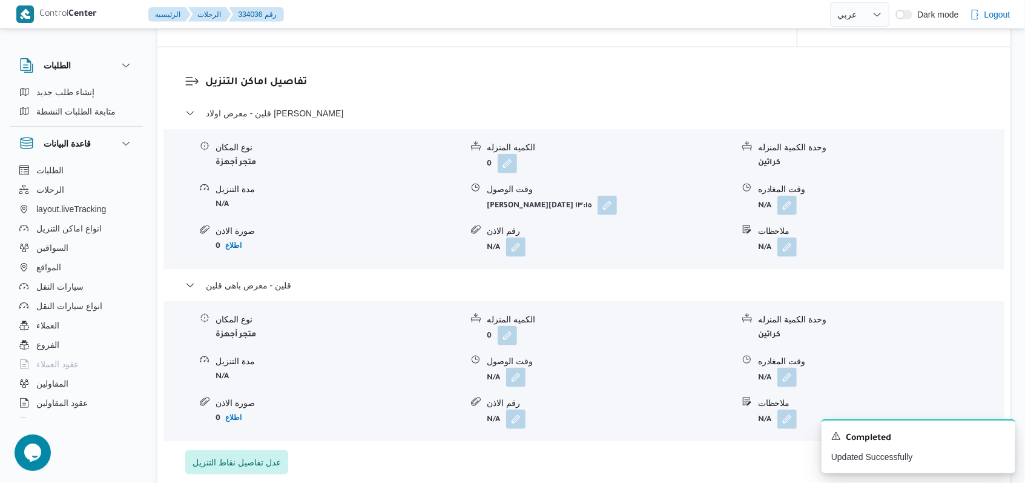
scroll to position [972, 0]
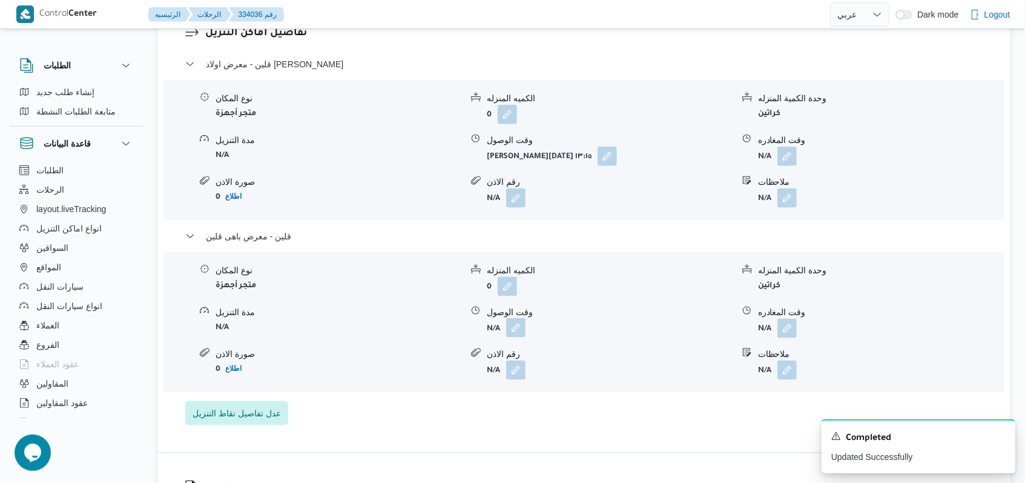
click at [513, 337] on button "button" at bounding box center [515, 327] width 19 height 19
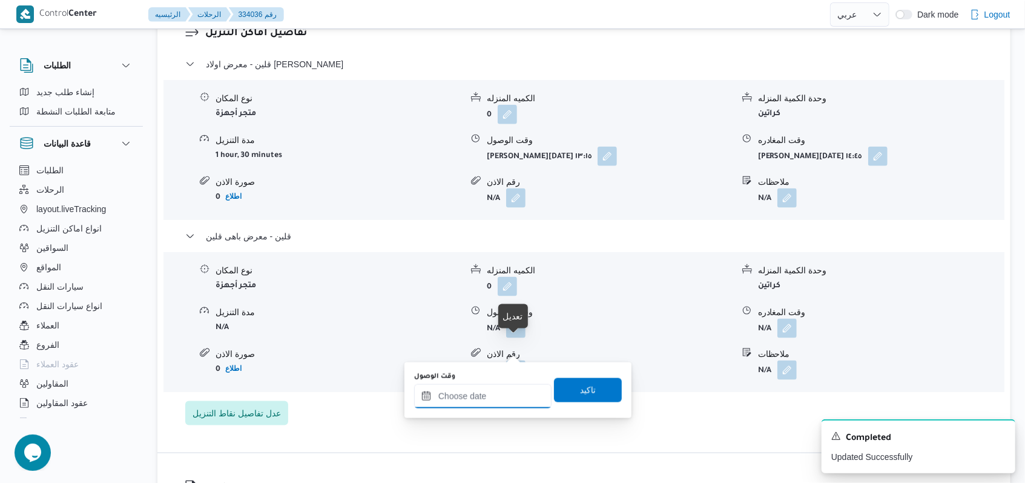
click at [482, 395] on input "وقت الوصول" at bounding box center [482, 396] width 137 height 24
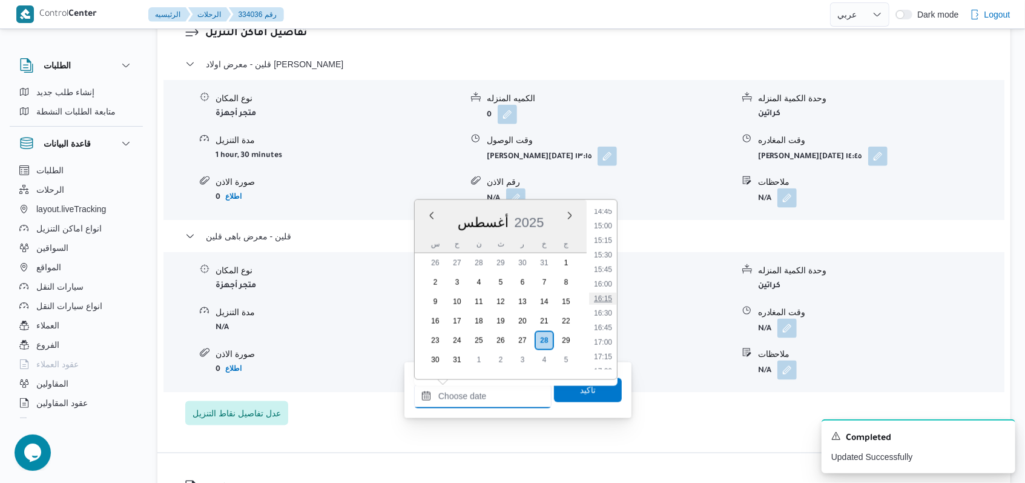
scroll to position [780, 0]
click at [607, 317] on li "15:15" at bounding box center [603, 321] width 28 height 12
type input "٢٨/٠٨/٢٠٢٥ ١٥:١٥"
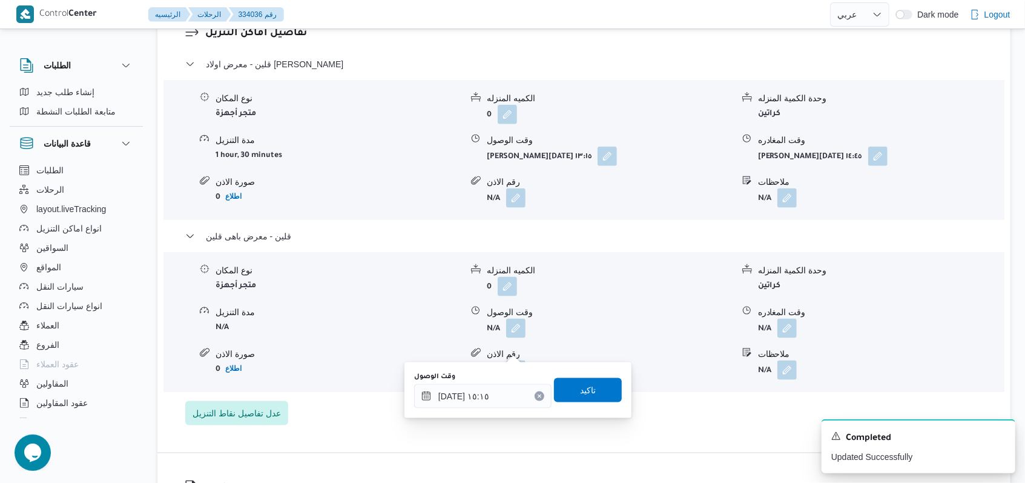
click at [584, 402] on div "وقت الوصول ٢٨/٠٨/٢٠٢٥ ١٥:١٥ تاكيد" at bounding box center [518, 390] width 210 height 39
click at [587, 391] on span "تاكيد" at bounding box center [588, 389] width 68 height 24
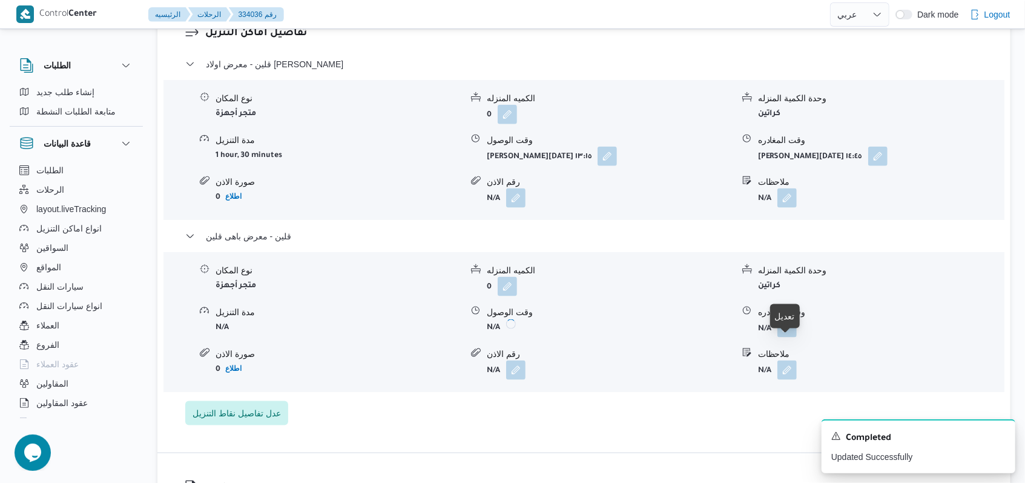
click at [785, 337] on button "button" at bounding box center [786, 327] width 19 height 19
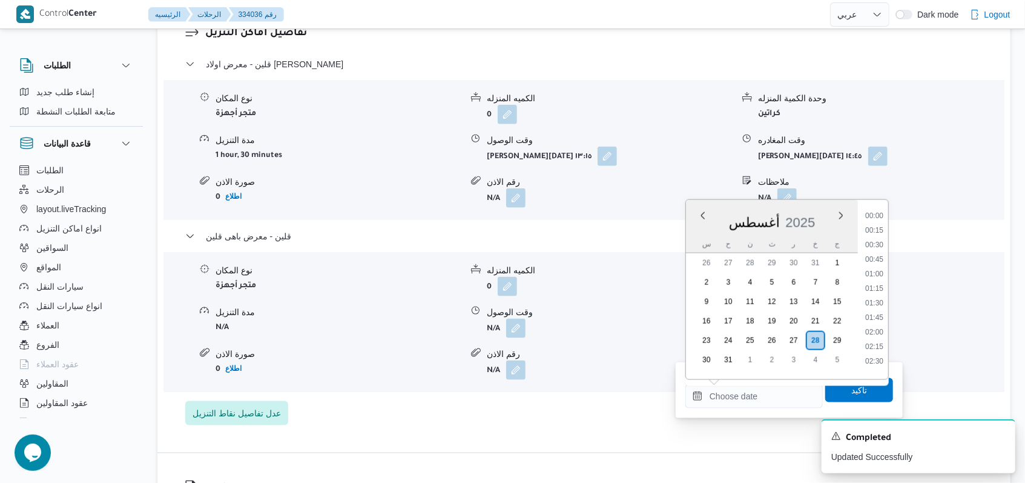
scroll to position [862, 0]
click at [877, 317] on li "16:30" at bounding box center [874, 313] width 28 height 12
type input "٢٨/٠٨/٢٠٢٥ ١٦:٣٠"
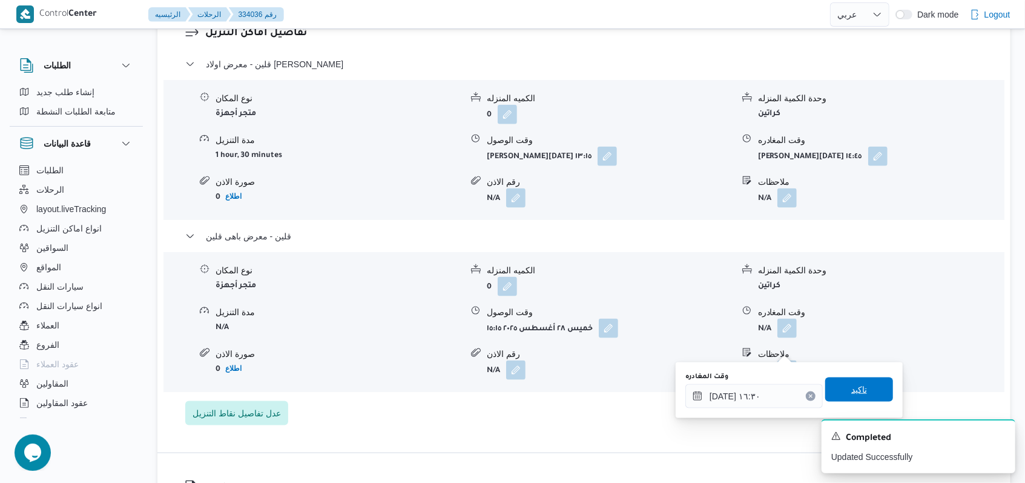
click at [862, 390] on span "تاكيد" at bounding box center [859, 389] width 68 height 24
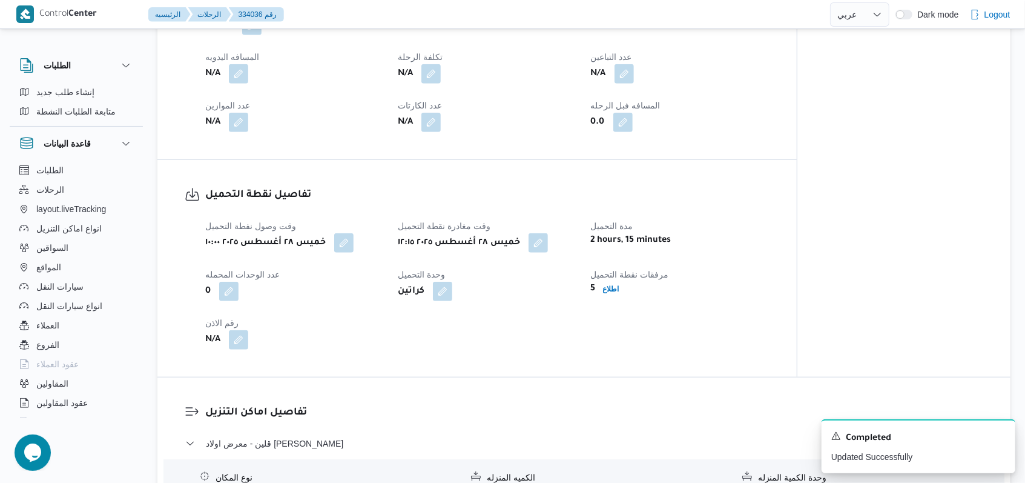
scroll to position [568, 0]
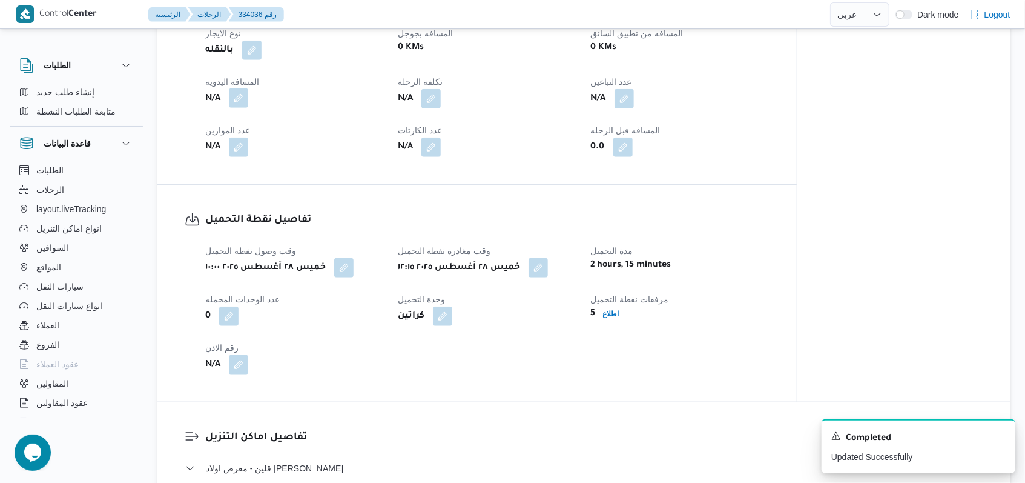
click at [239, 108] on button "button" at bounding box center [238, 97] width 19 height 19
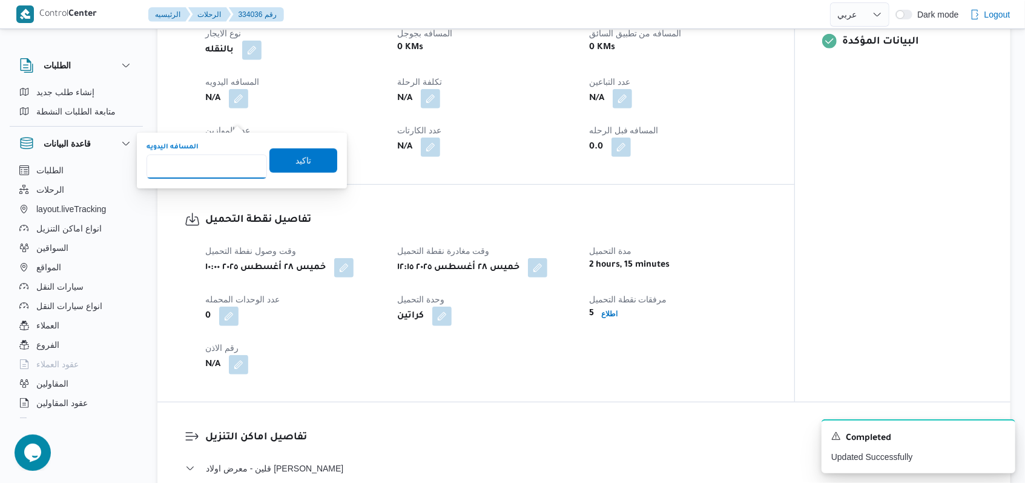
click at [217, 162] on input "المسافه اليدويه" at bounding box center [207, 166] width 120 height 24
type input "110"
click at [295, 165] on span "تاكيد" at bounding box center [303, 160] width 16 height 15
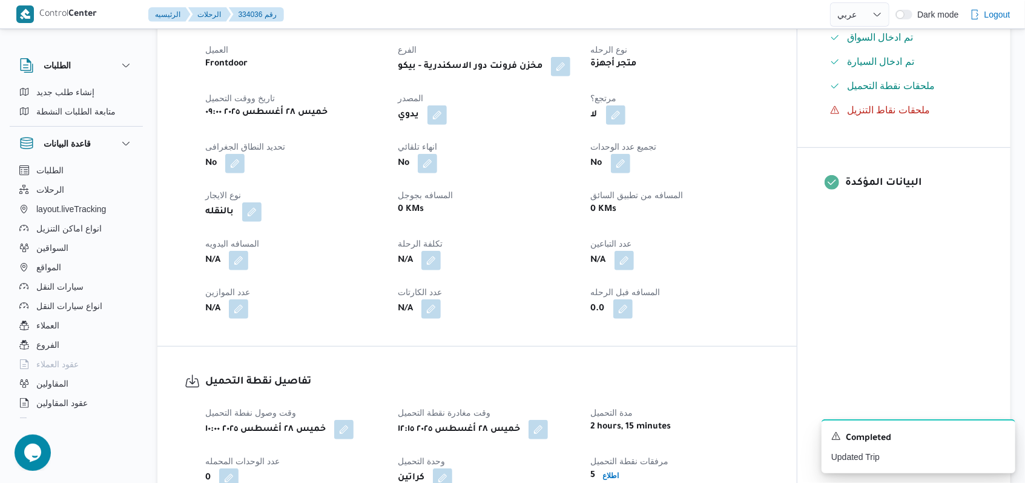
scroll to position [0, 0]
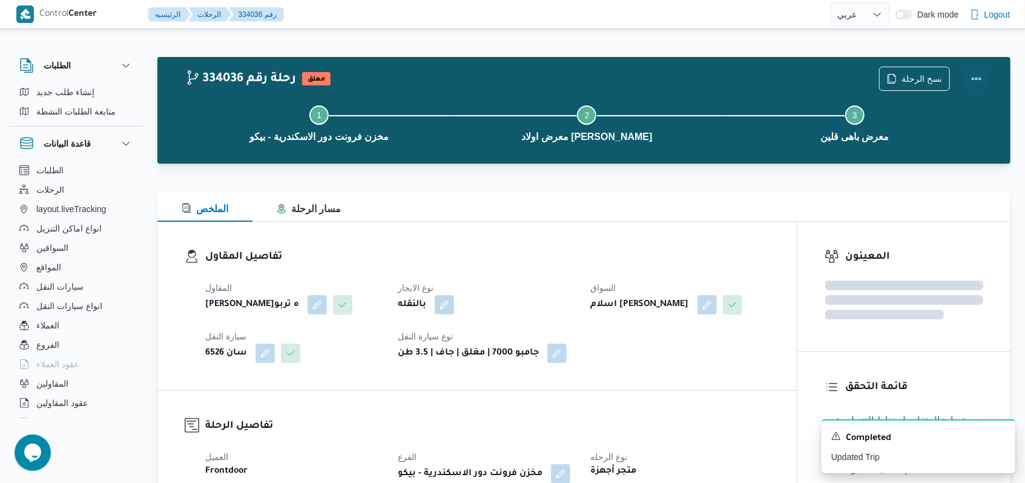
click at [984, 82] on button "Actions" at bounding box center [976, 79] width 24 height 24
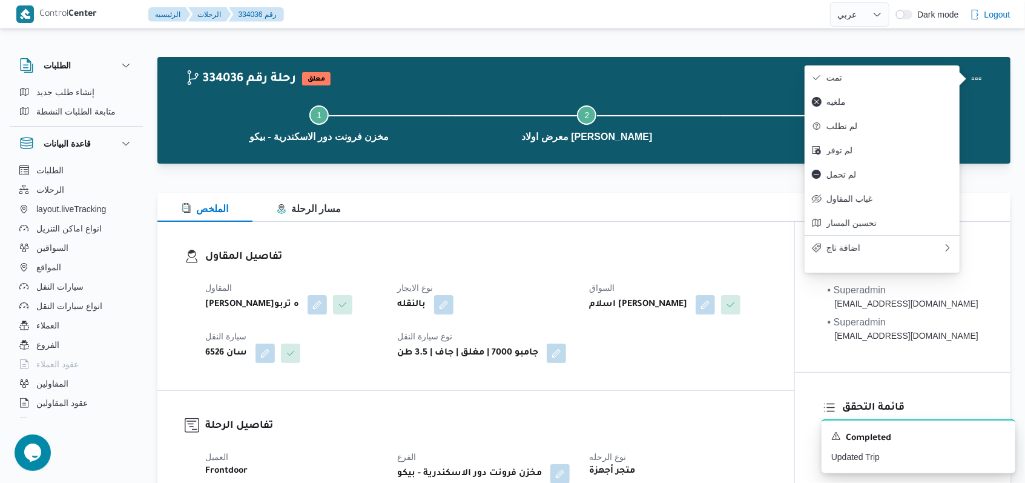
click at [960, 71] on div at bounding box center [960, 71] width 0 height 0
click at [879, 82] on span "تمت" at bounding box center [889, 78] width 126 height 10
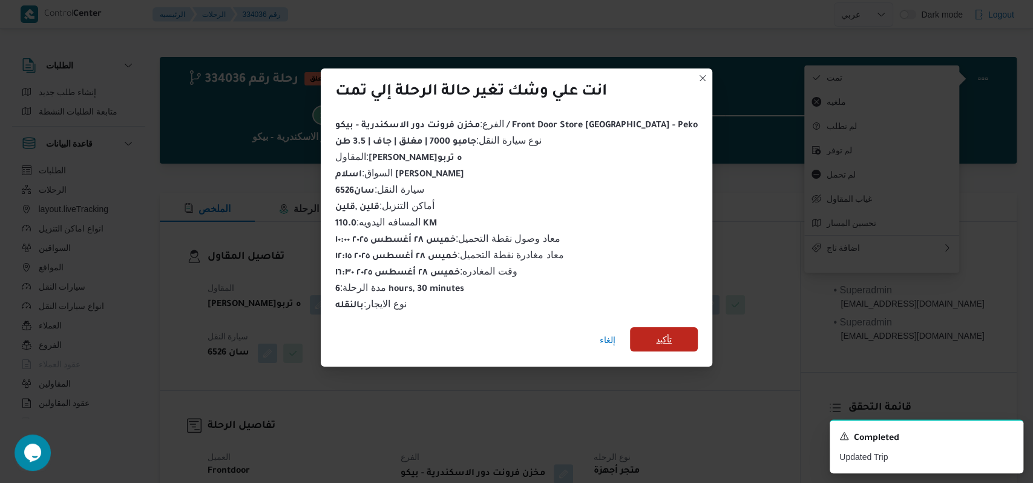
click at [656, 332] on span "تأكيد" at bounding box center [664, 339] width 16 height 15
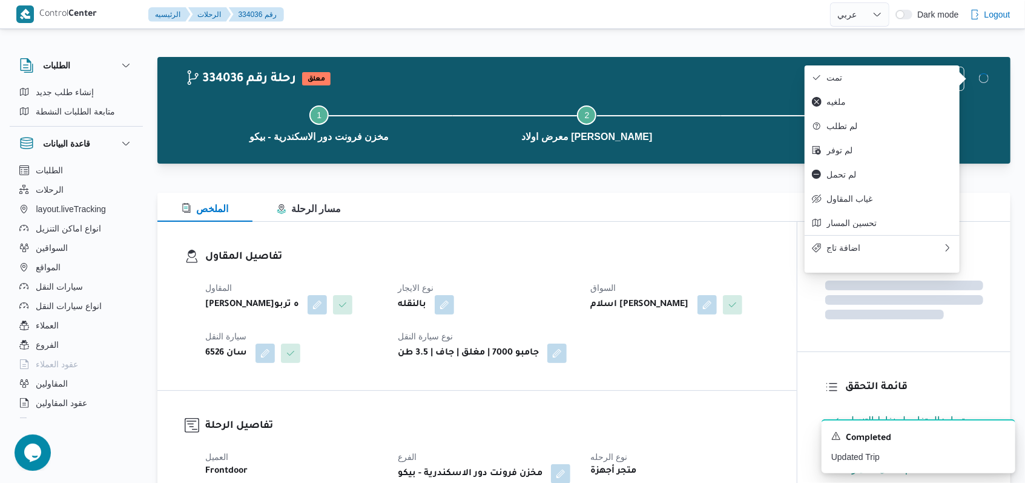
click at [504, 303] on div "بالنقله" at bounding box center [487, 305] width 180 height 22
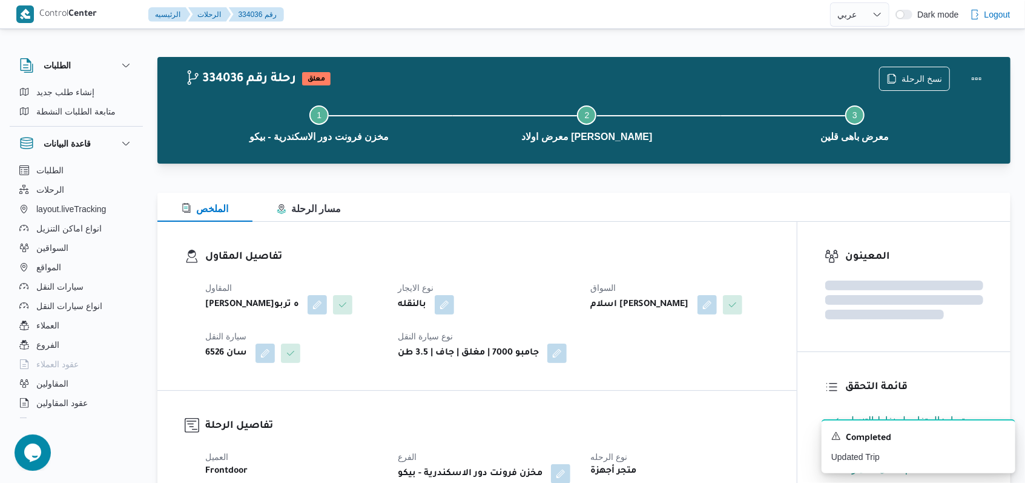
select select "ar"
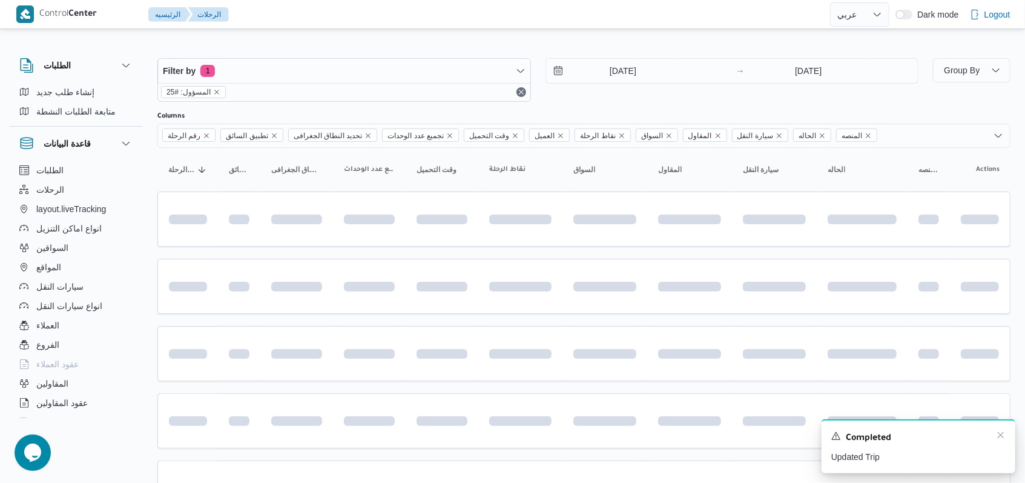
scroll to position [405, 0]
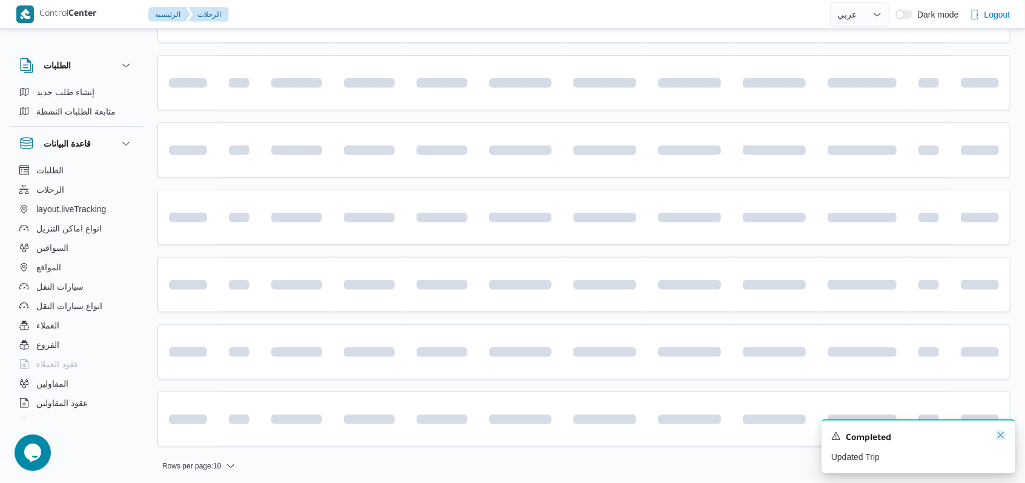
click at [1001, 438] on icon "Dismiss toast" at bounding box center [1001, 435] width 10 height 10
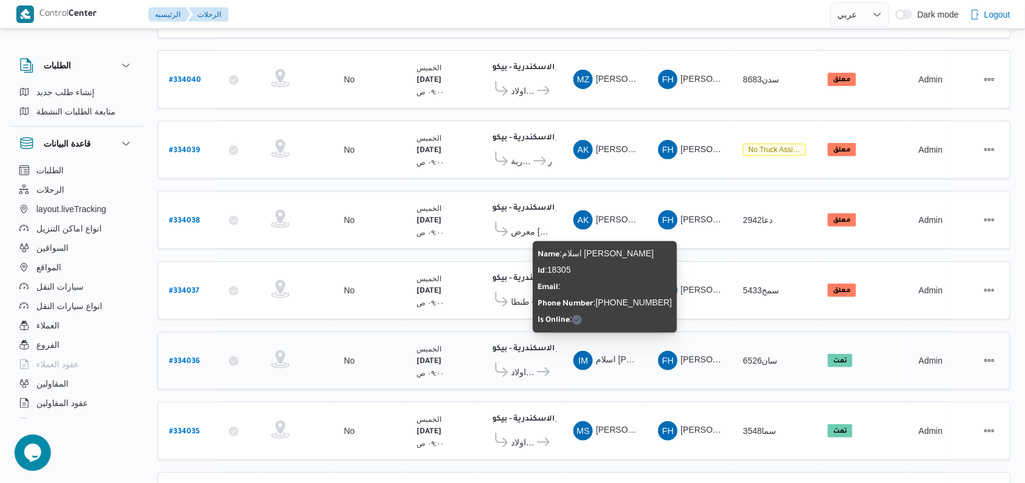
scroll to position [246, 0]
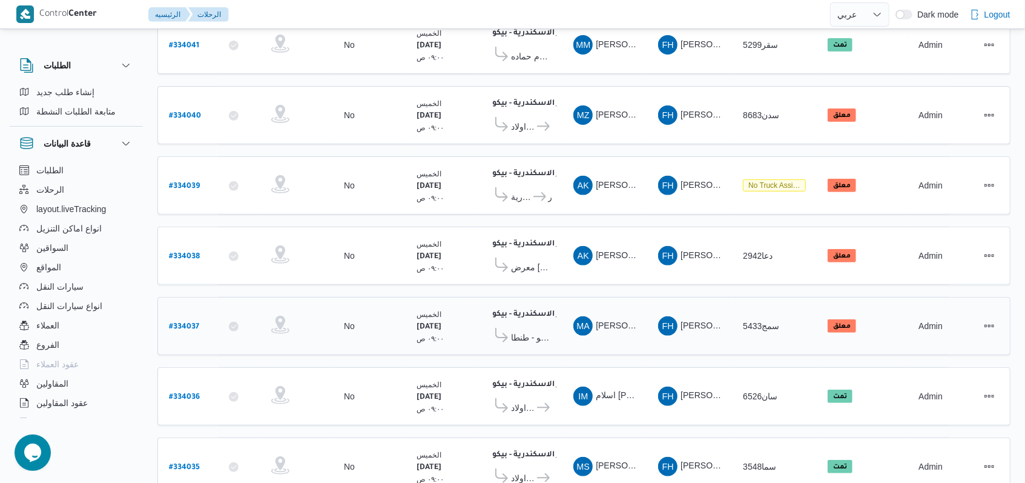
click at [191, 323] on b "# 334037" at bounding box center [184, 327] width 30 height 8
select select "ar"
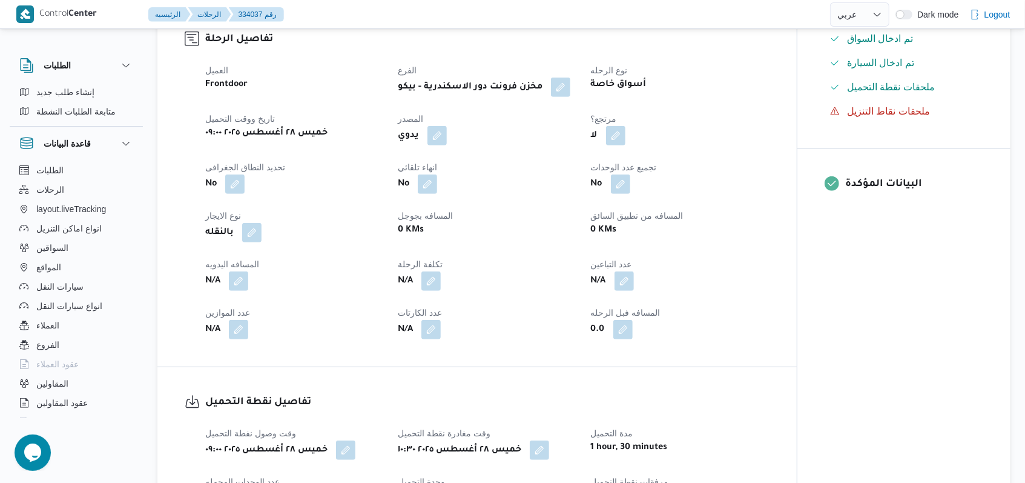
scroll to position [407, 0]
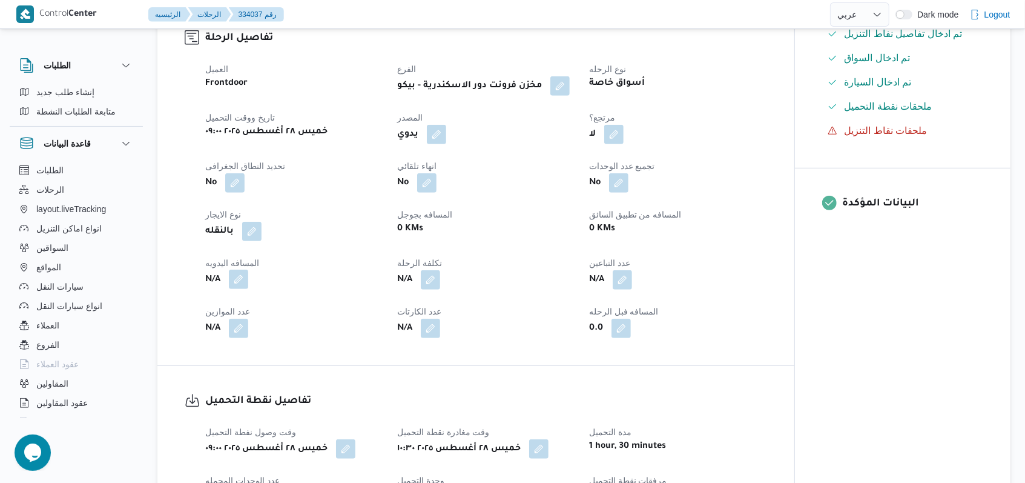
click at [242, 283] on button "button" at bounding box center [238, 278] width 19 height 19
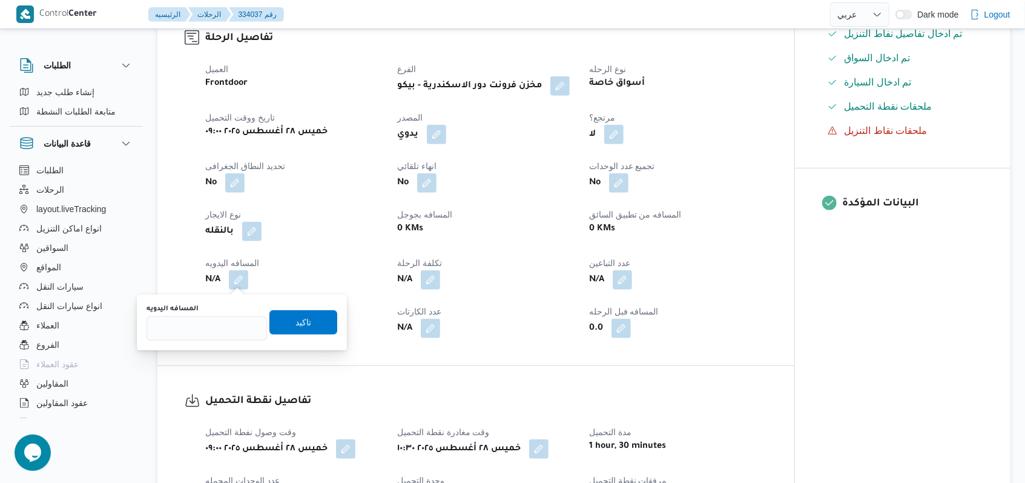
click at [211, 339] on div "المسافه اليدويه تاكيد" at bounding box center [241, 322] width 193 height 39
click at [208, 334] on input "المسافه اليدويه" at bounding box center [207, 328] width 120 height 24
type input "160"
click at [320, 315] on span "تاكيد" at bounding box center [303, 321] width 68 height 24
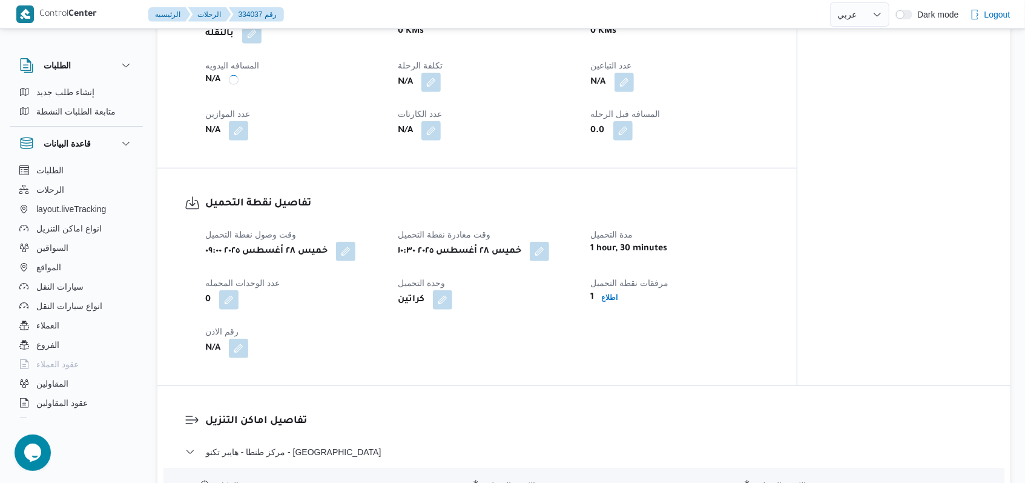
scroll to position [730, 0]
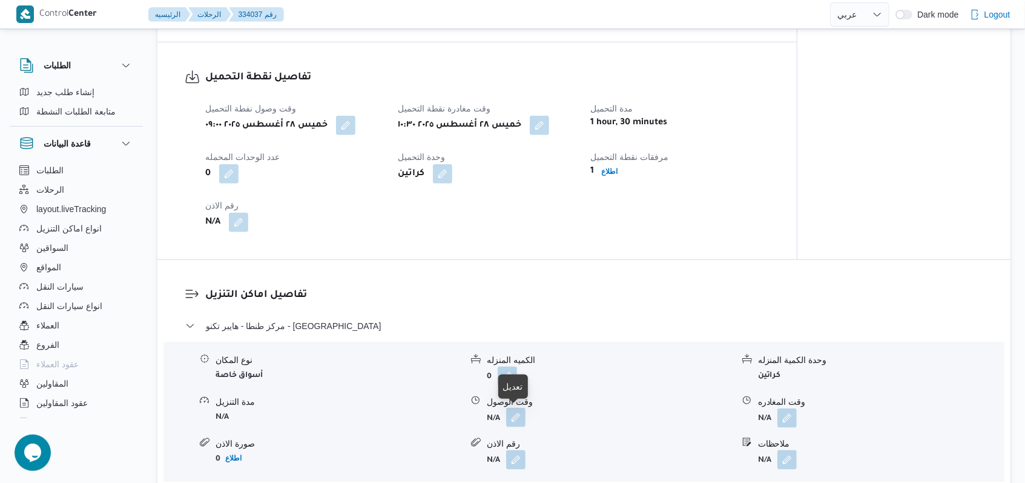
click at [511, 415] on button "button" at bounding box center [515, 416] width 19 height 19
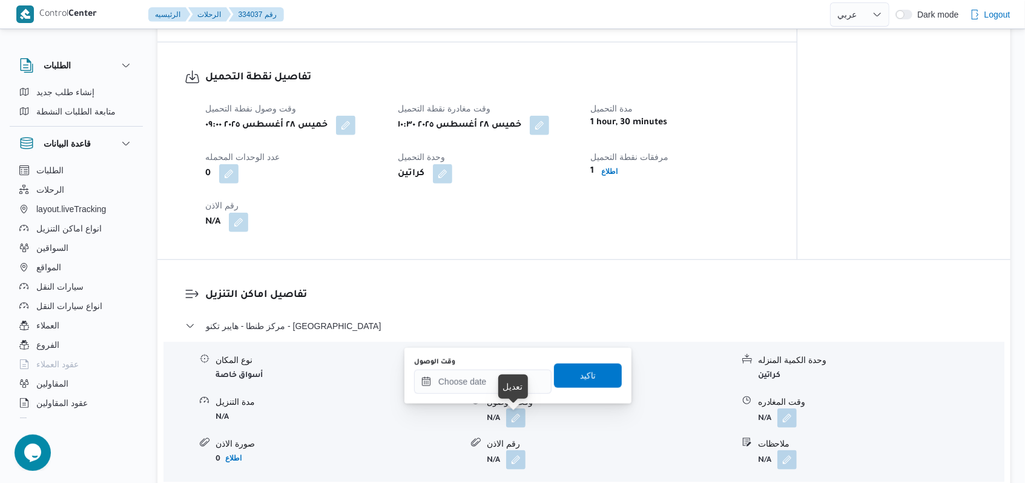
click at [474, 452] on div at bounding box center [476, 453] width 10 height 32
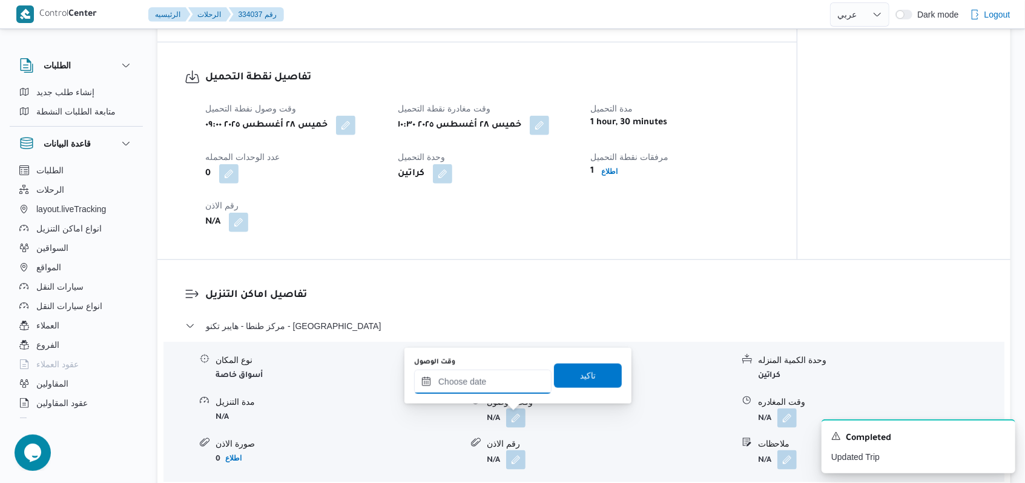
click at [479, 384] on input "وقت الوصول" at bounding box center [482, 381] width 137 height 24
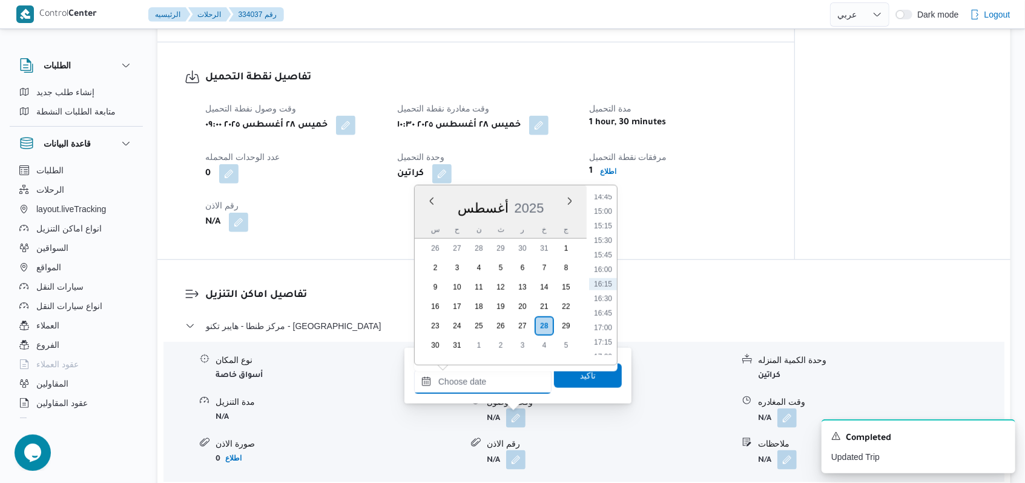
scroll to position [700, 0]
click at [610, 260] on li "13:00" at bounding box center [603, 257] width 28 height 12
type input "٢٨/٠٨/٢٠٢٥ ١٣:٠٠"
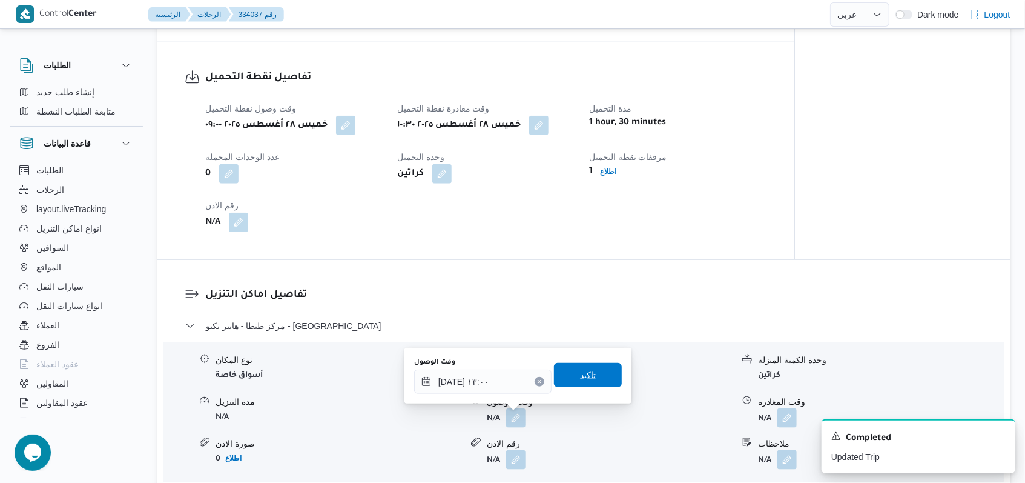
click at [567, 367] on span "تاكيد" at bounding box center [588, 375] width 68 height 24
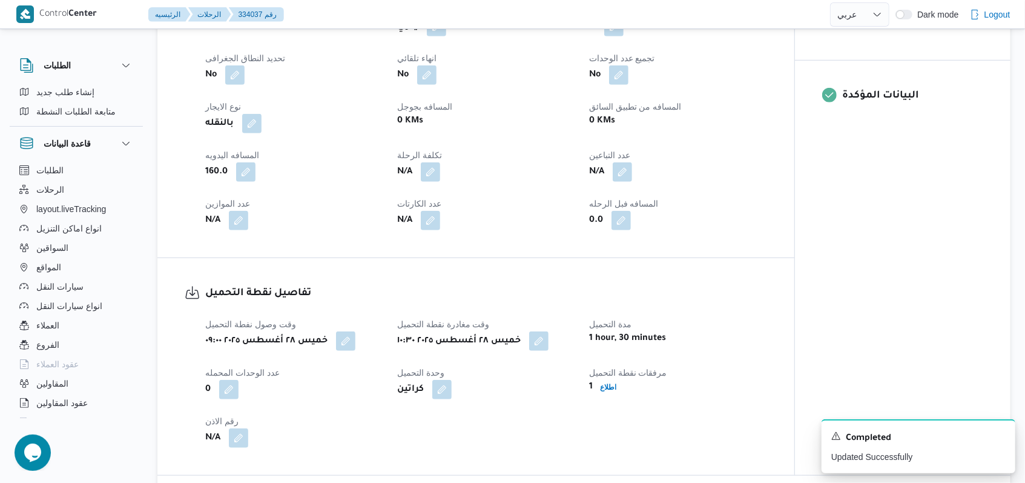
scroll to position [730, 0]
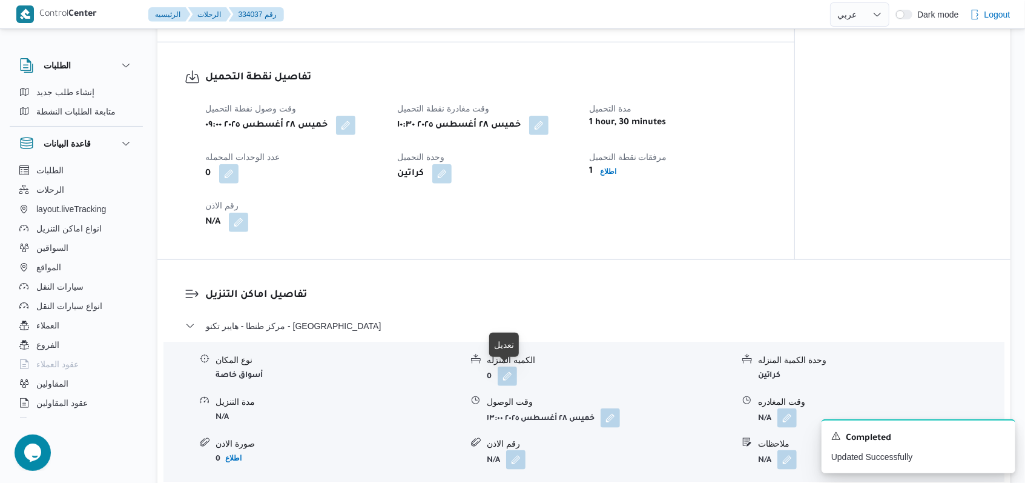
select select "ar"
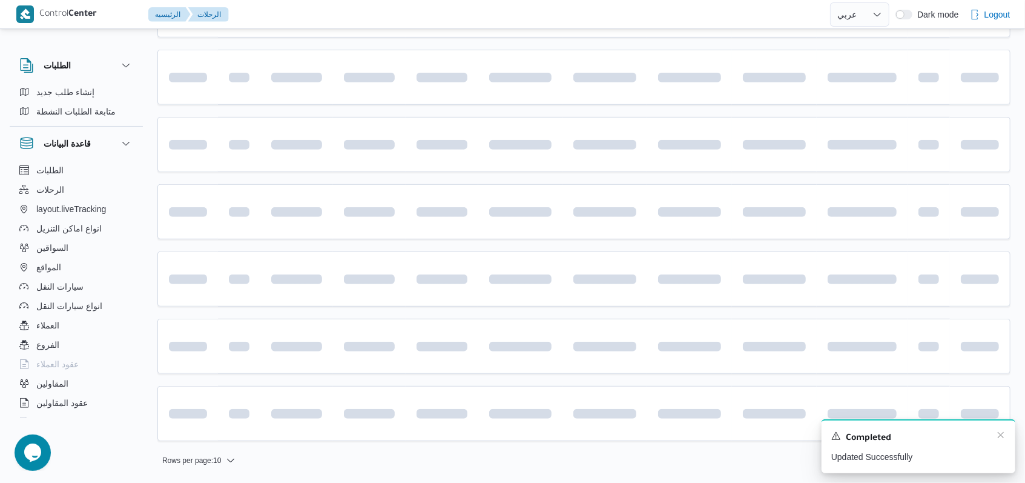
scroll to position [246, 0]
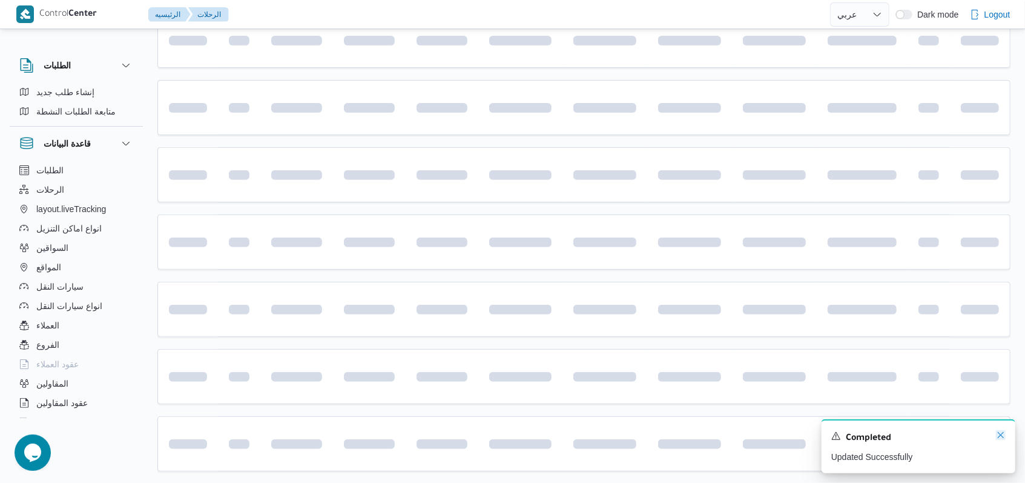
click at [1001, 438] on icon "Dismiss toast" at bounding box center [1001, 435] width 10 height 10
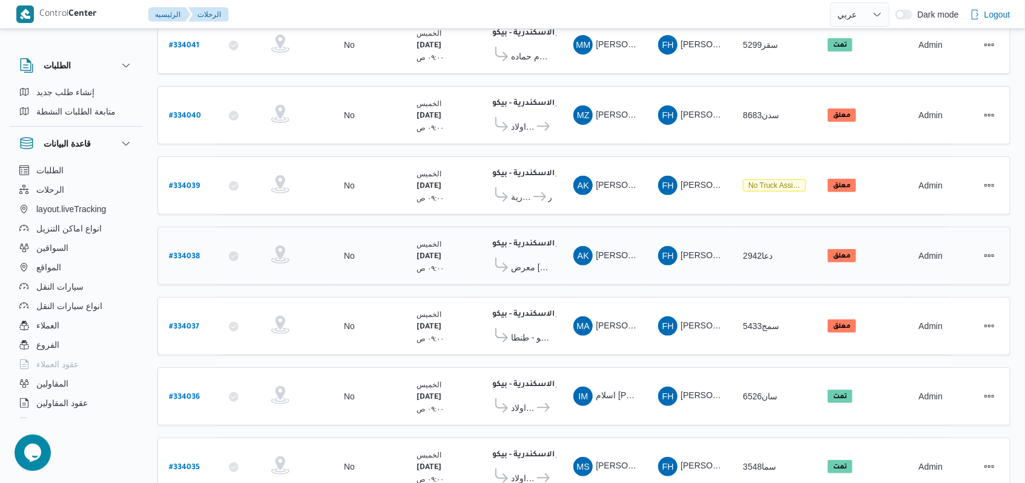
scroll to position [163, 0]
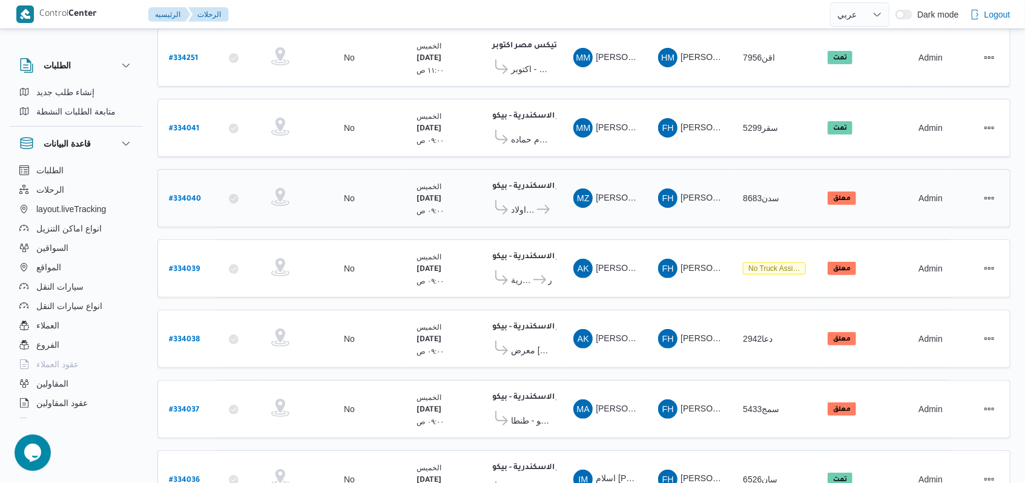
click at [180, 196] on b "# 334040" at bounding box center [185, 199] width 32 height 8
select select "ar"
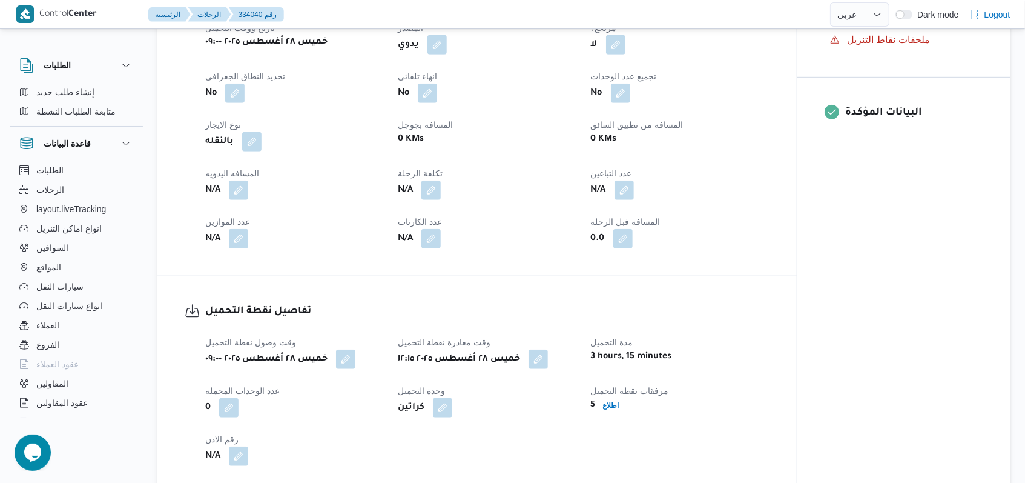
scroll to position [486, 0]
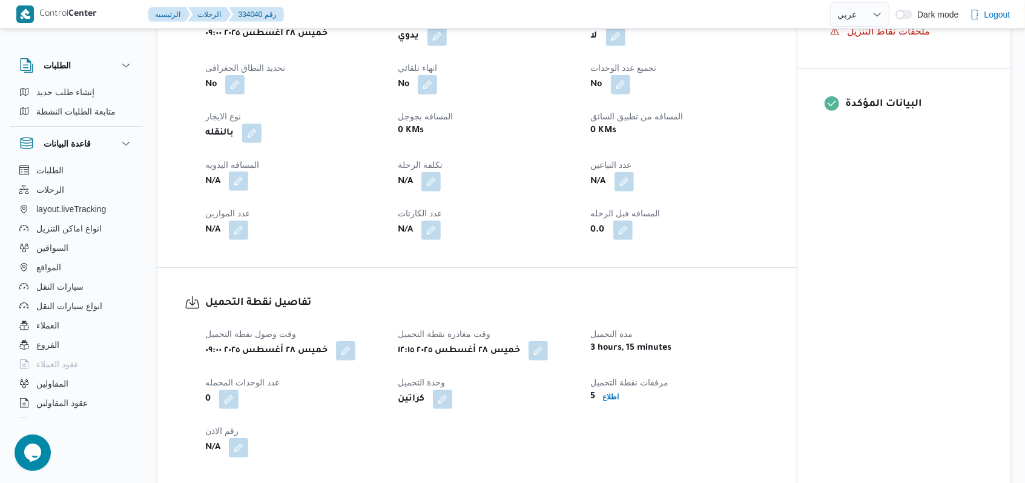
click at [236, 191] on button "button" at bounding box center [238, 180] width 19 height 19
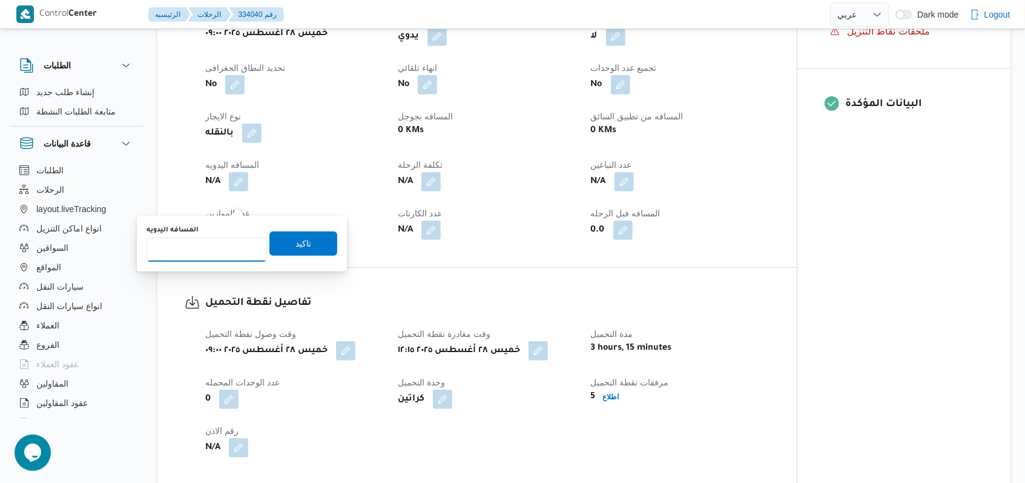
click at [208, 246] on input "المسافه اليدويه" at bounding box center [207, 249] width 120 height 24
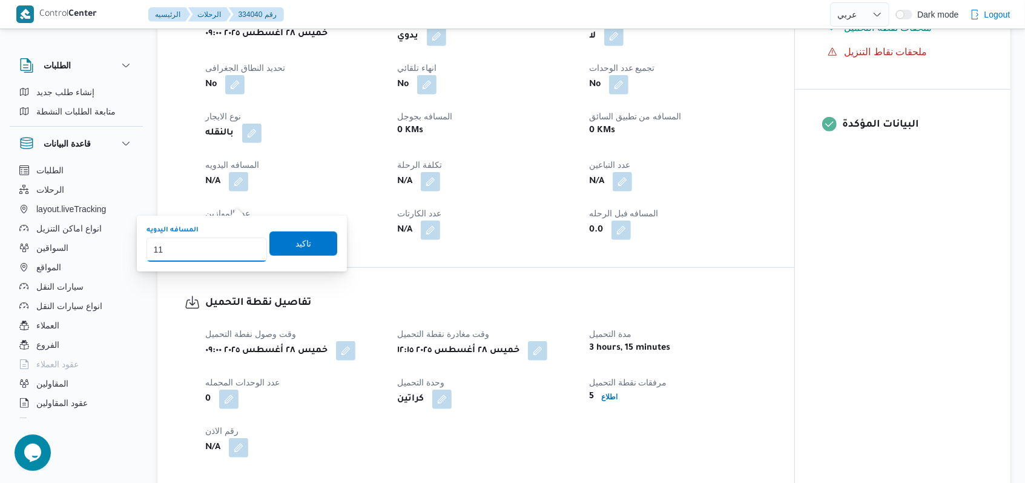
type input "110"
click at [305, 246] on span "تاكيد" at bounding box center [303, 243] width 68 height 24
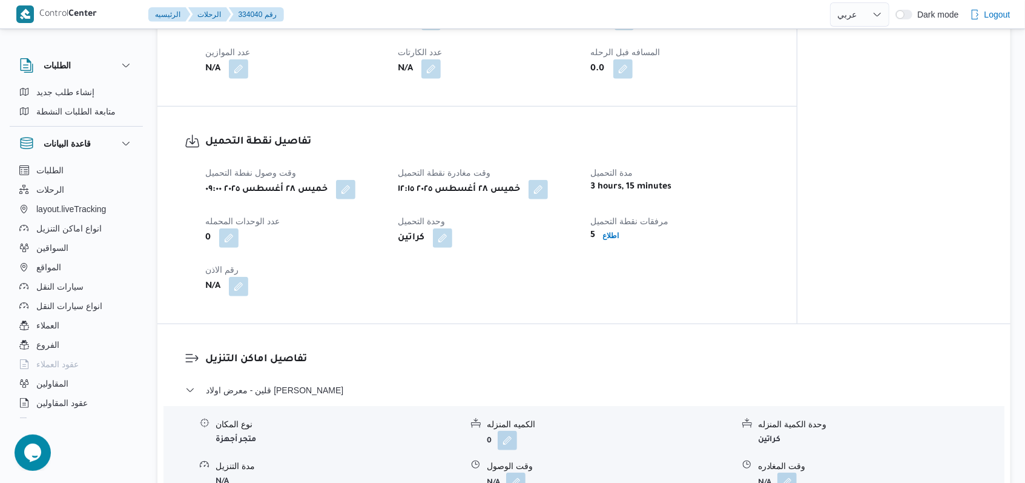
scroll to position [809, 0]
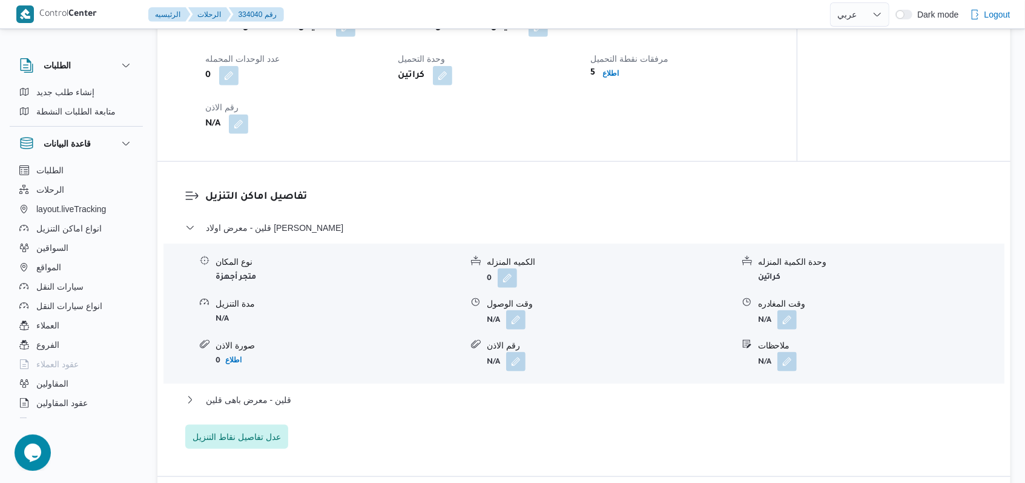
click at [512, 329] on button "button" at bounding box center [515, 319] width 19 height 19
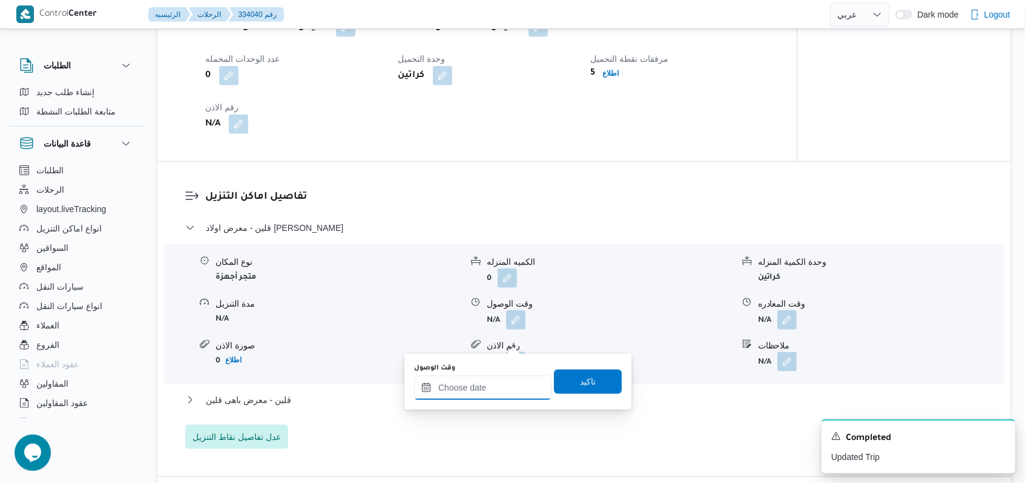
click at [486, 397] on input "وقت الوصول" at bounding box center [482, 387] width 137 height 24
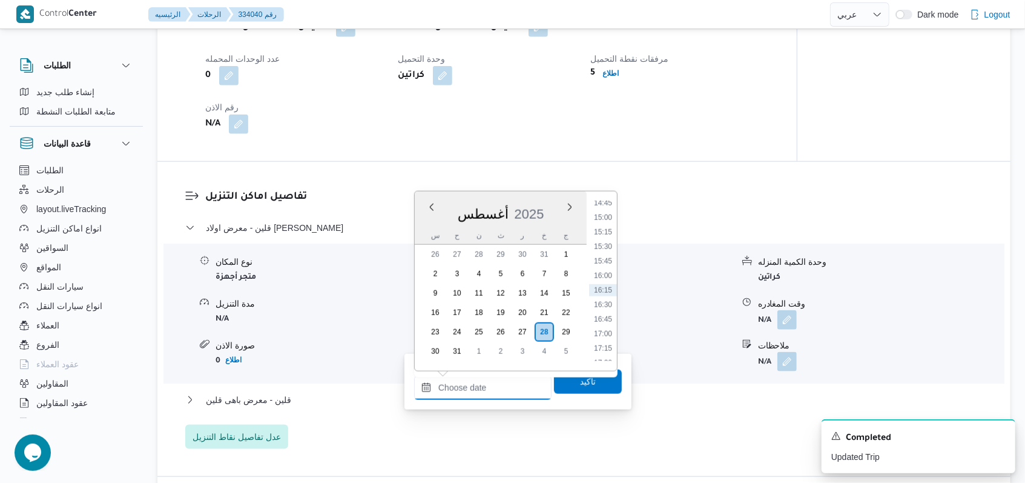
click at [492, 379] on input "وقت الوصول" at bounding box center [482, 387] width 137 height 24
click at [610, 233] on li "12:30" at bounding box center [603, 234] width 28 height 12
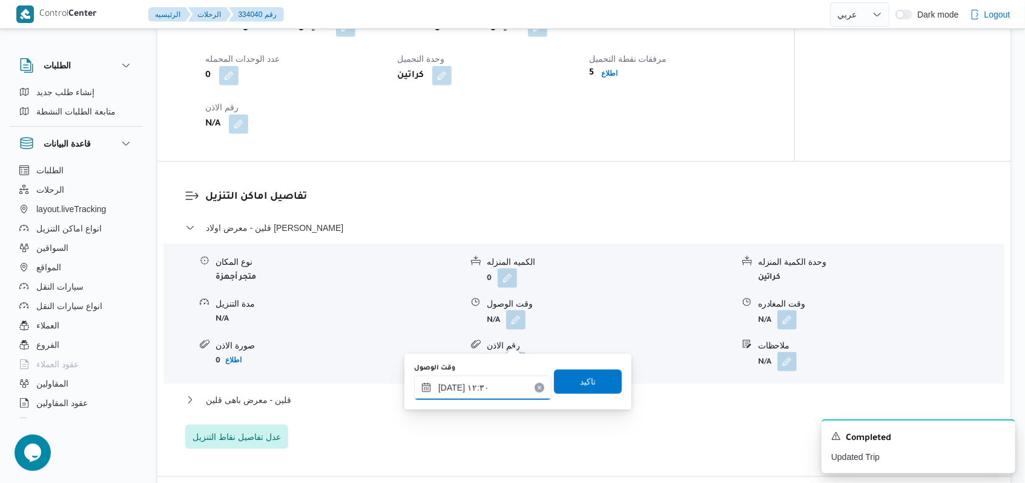
click at [453, 398] on input "٢٨/٠٨/٢٠٢٥ ١٢:٣٠" at bounding box center [482, 387] width 137 height 24
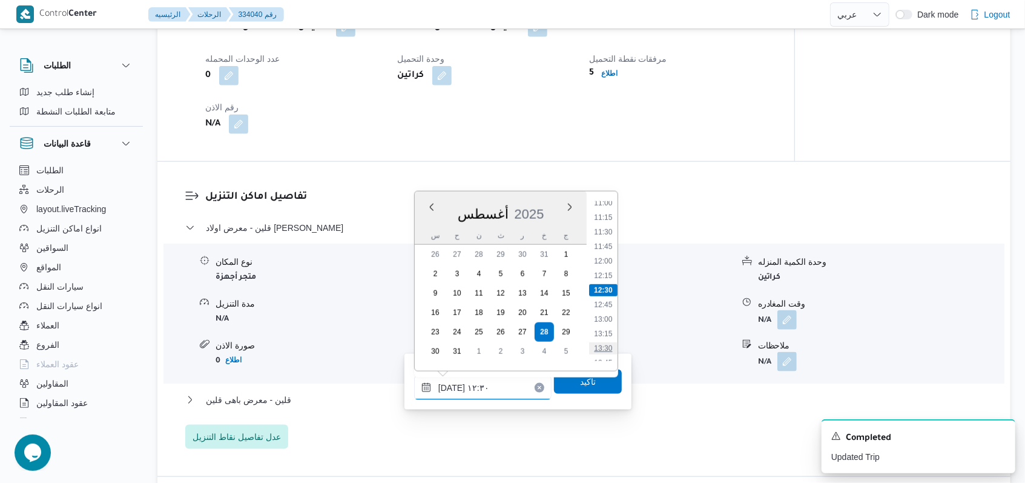
scroll to position [724, 0]
click at [609, 271] on li "13:30" at bounding box center [603, 268] width 28 height 12
type input "٢٨/٠٨/٢٠٢٥ ١٣:٣٠"
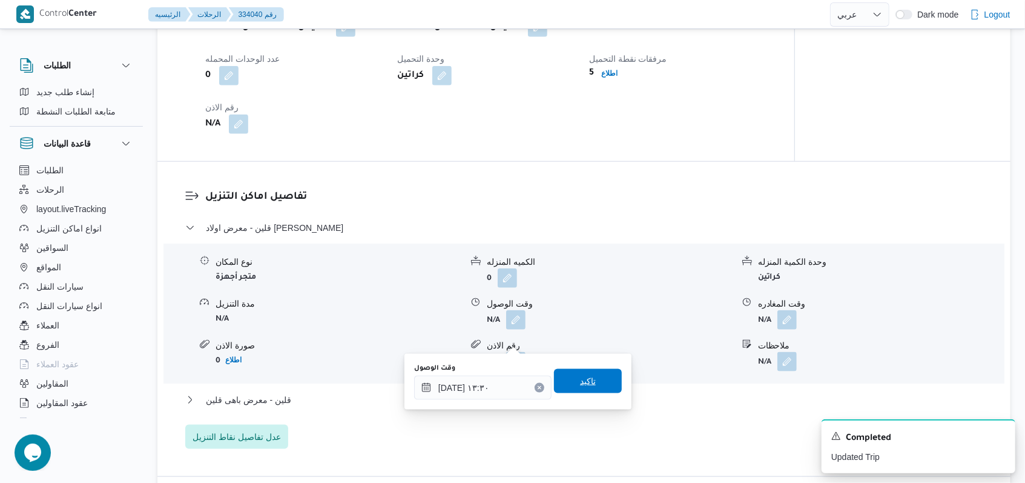
click at [591, 389] on span "تاكيد" at bounding box center [588, 381] width 68 height 24
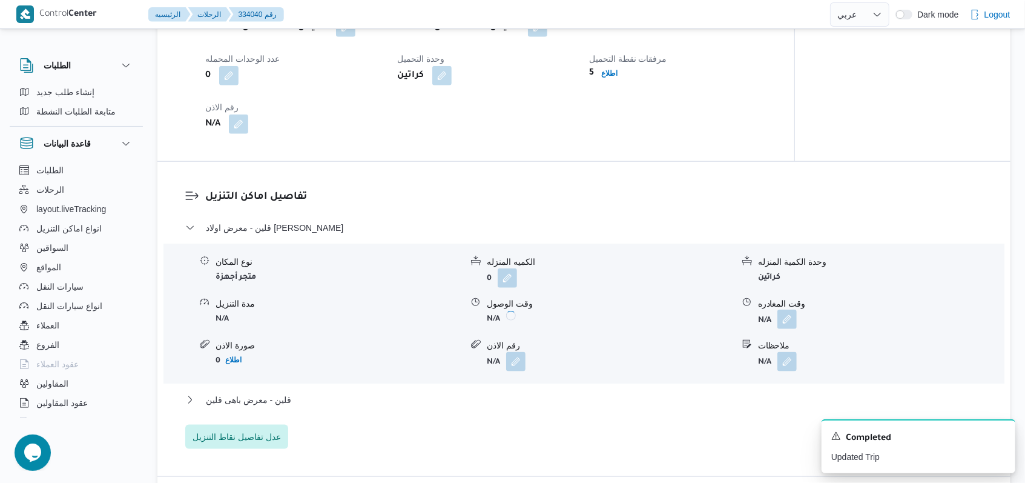
click at [787, 329] on button "button" at bounding box center [786, 318] width 19 height 19
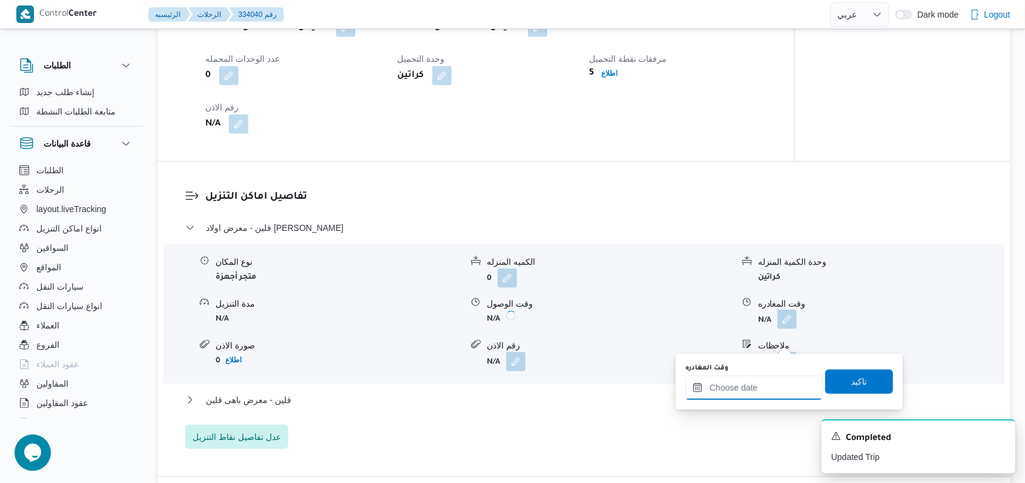
click at [765, 387] on input "وقت المغادره" at bounding box center [753, 387] width 137 height 24
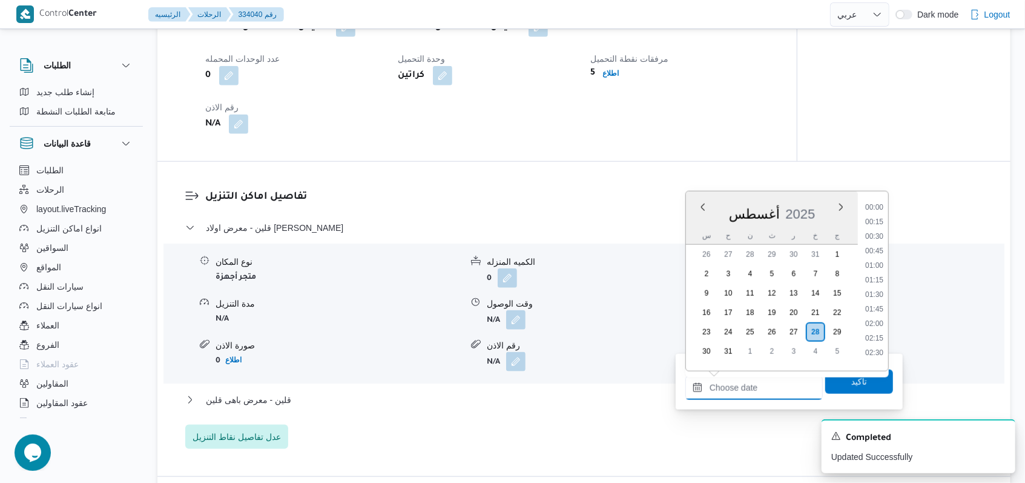
scroll to position [862, 0]
click at [879, 222] on li "15:00" at bounding box center [874, 217] width 28 height 12
type input "٢٨/٠٨/٢٠٢٥ ١٥:٠٠"
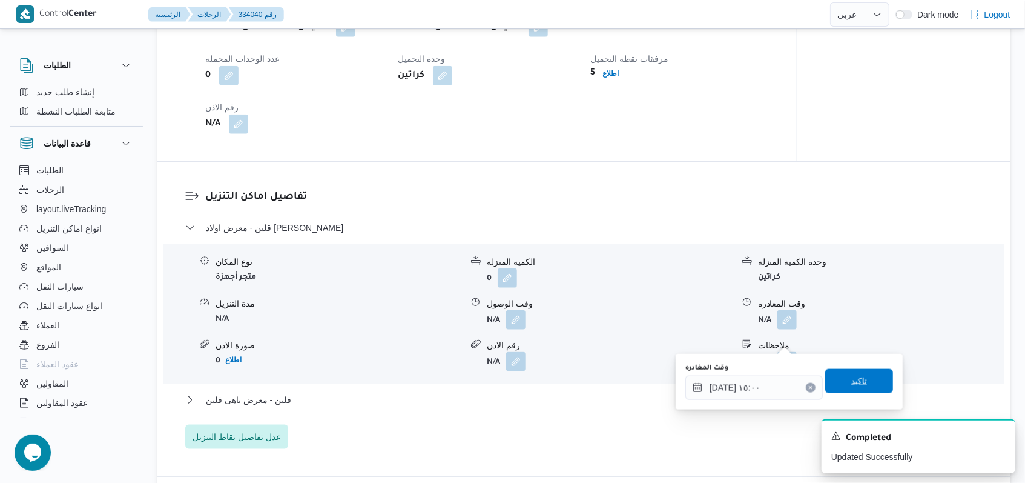
click at [857, 375] on span "تاكيد" at bounding box center [859, 381] width 16 height 15
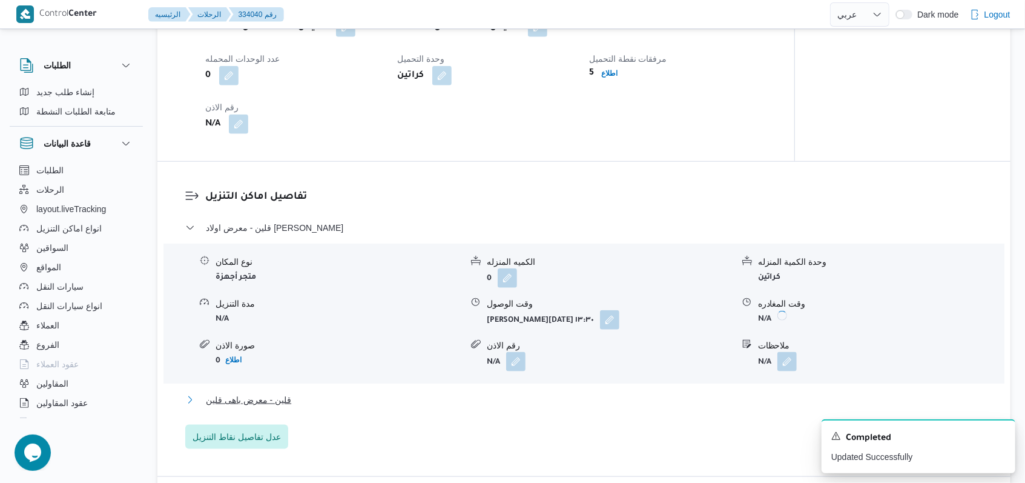
click at [291, 407] on span "قلين - معرض باهى قلين" at bounding box center [248, 399] width 85 height 15
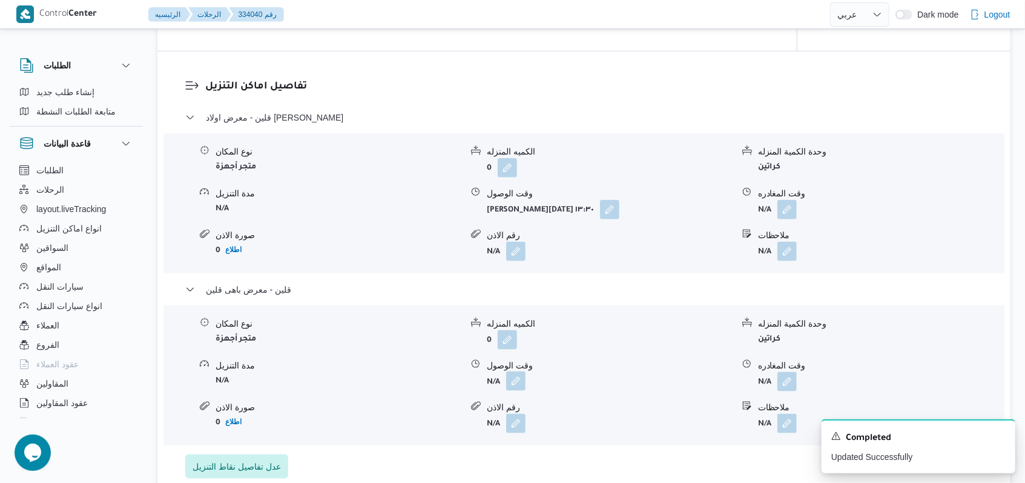
scroll to position [970, 0]
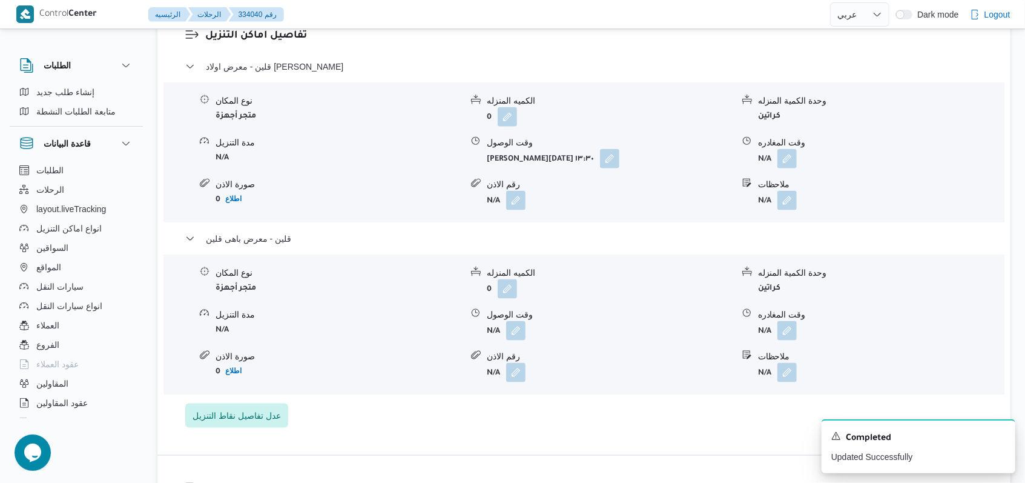
click at [514, 361] on div "نوع المكان متجر أجهزة الكميه المنزله 0 وحدة الكمية المنزله كراتين مدة التنزيل N…" at bounding box center [584, 323] width 851 height 137
click at [514, 340] on button "button" at bounding box center [515, 329] width 19 height 19
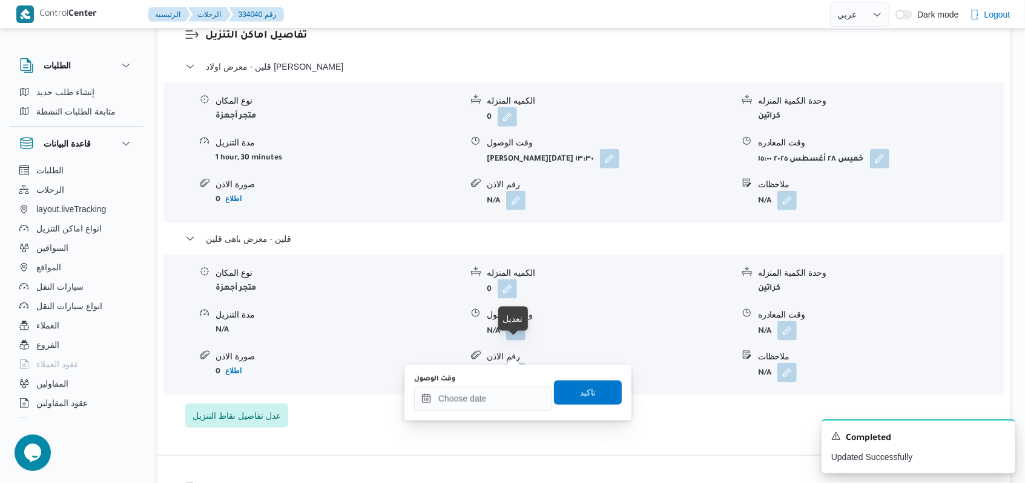
click at [503, 384] on div "وقت الوصول" at bounding box center [482, 392] width 137 height 36
click at [502, 397] on input "وقت الوصول" at bounding box center [482, 398] width 137 height 24
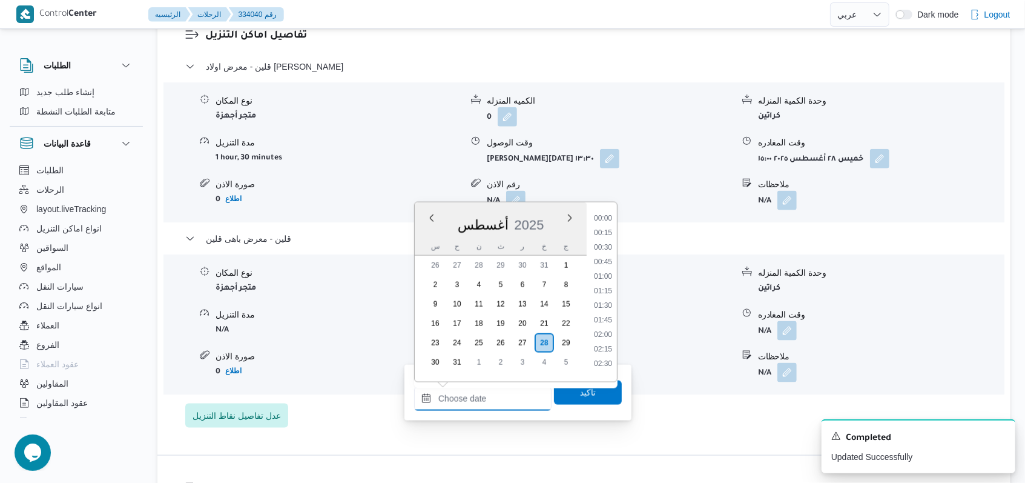
scroll to position [862, 0]
click at [607, 258] on li "15:30" at bounding box center [603, 257] width 28 height 12
type input "٢٨/٠٨/٢٠٢٥ ١٥:٣٠"
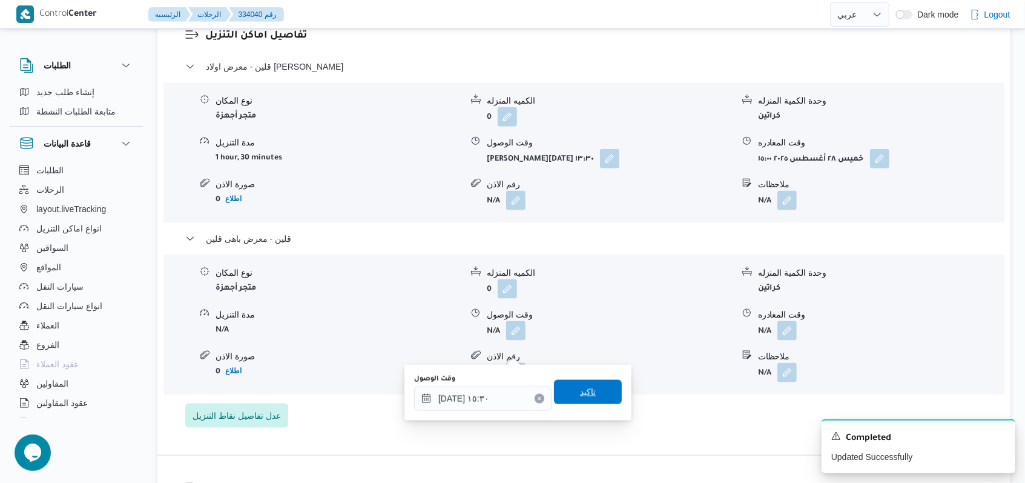
click at [583, 392] on span "تاكيد" at bounding box center [588, 391] width 16 height 15
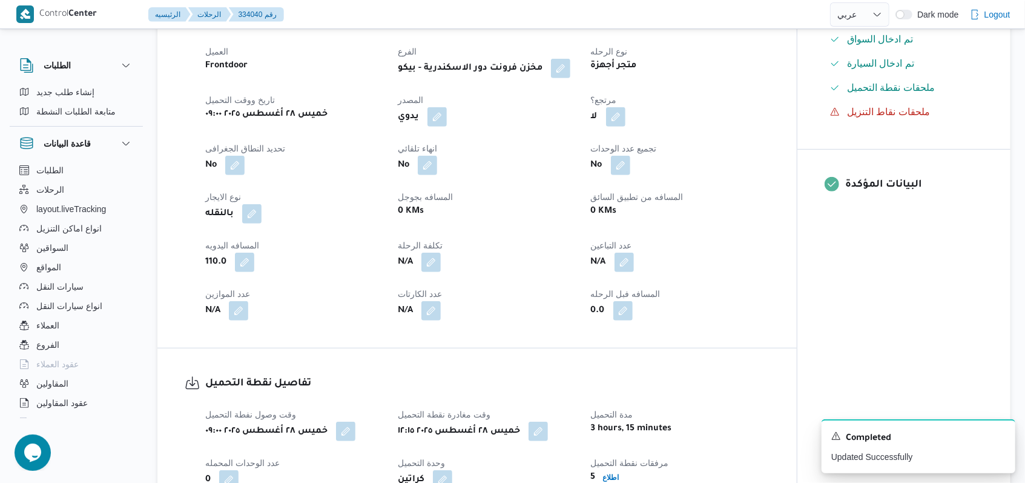
scroll to position [0, 0]
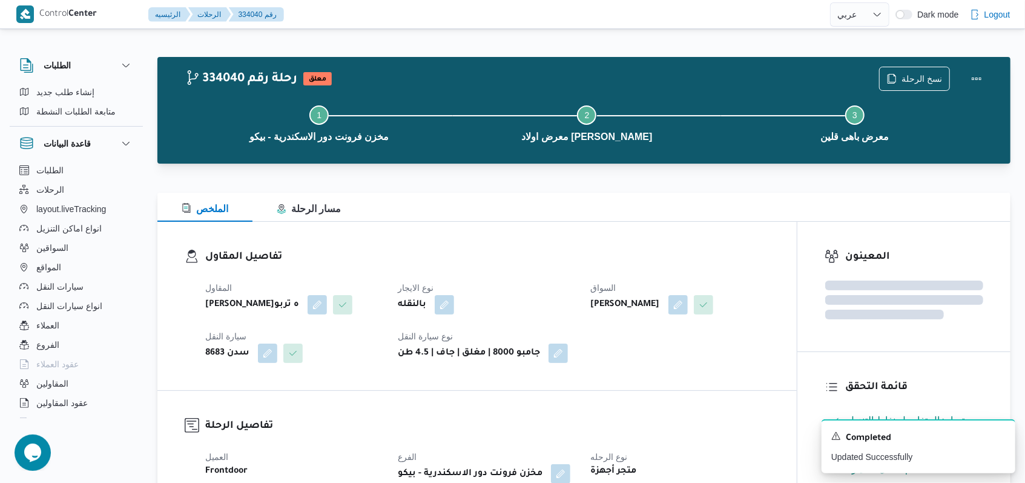
select select "ar"
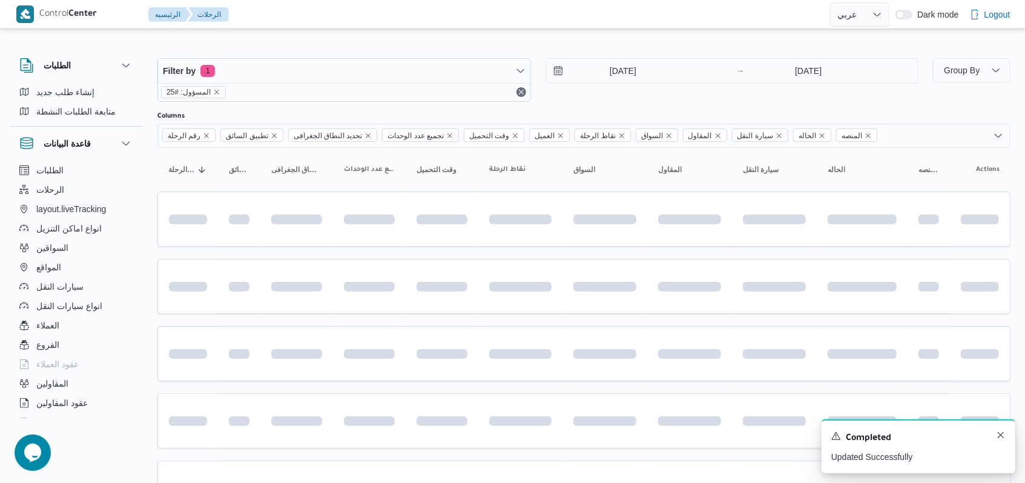
scroll to position [163, 0]
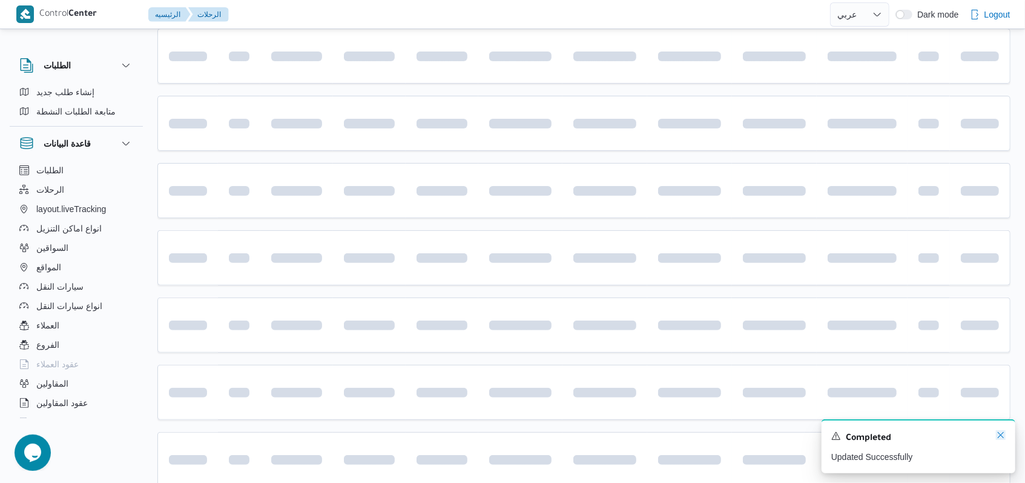
click at [1002, 433] on icon "Dismiss toast" at bounding box center [1001, 435] width 10 height 10
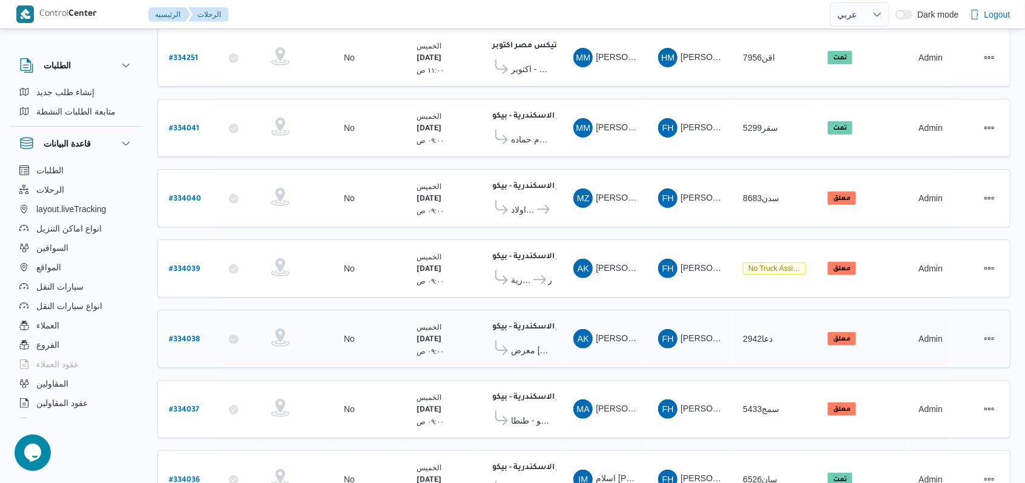
click at [196, 335] on b "# 334038" at bounding box center [184, 339] width 31 height 8
select select "ar"
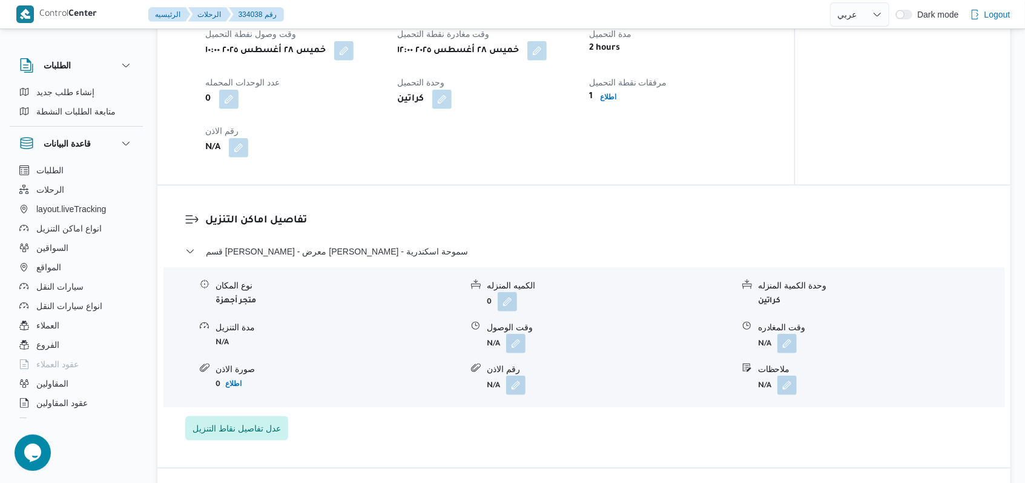
scroll to position [809, 0]
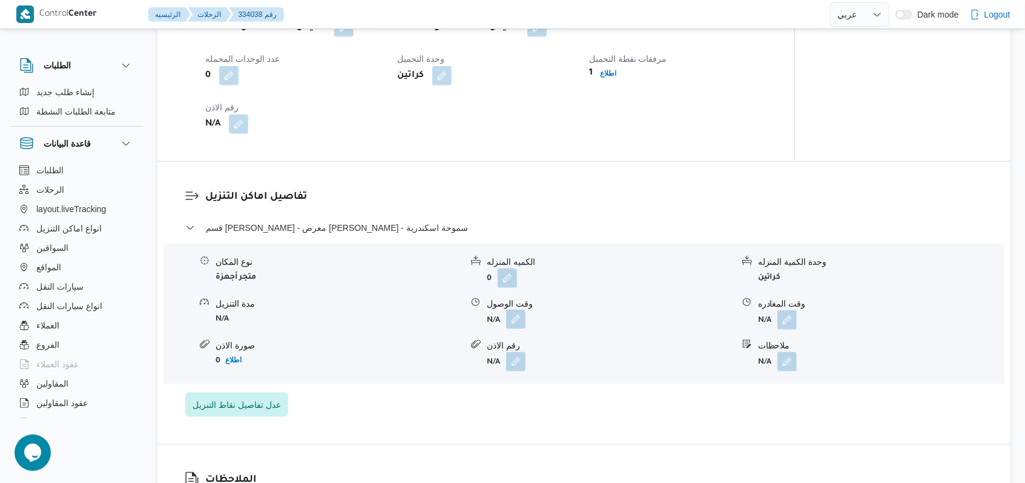
click at [523, 329] on button "button" at bounding box center [515, 318] width 19 height 19
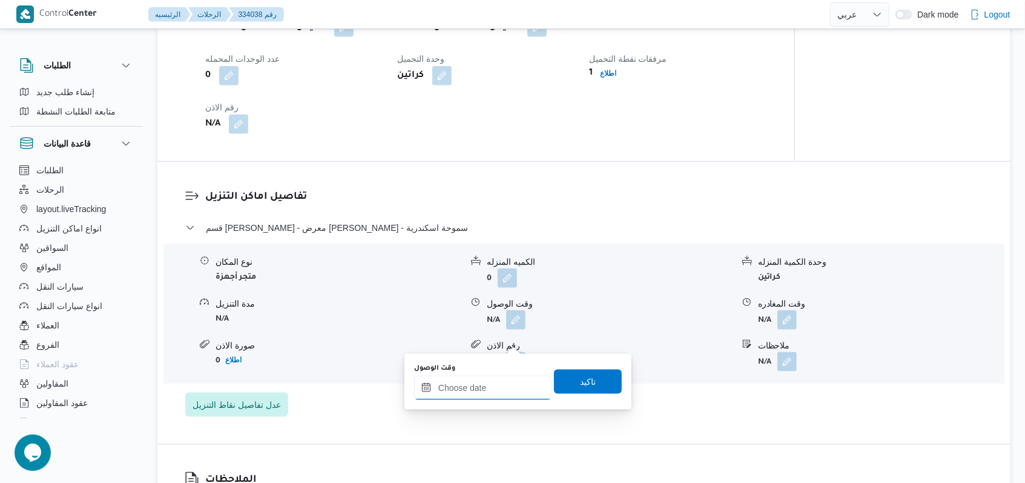
click at [492, 383] on input "وقت الوصول" at bounding box center [482, 387] width 137 height 24
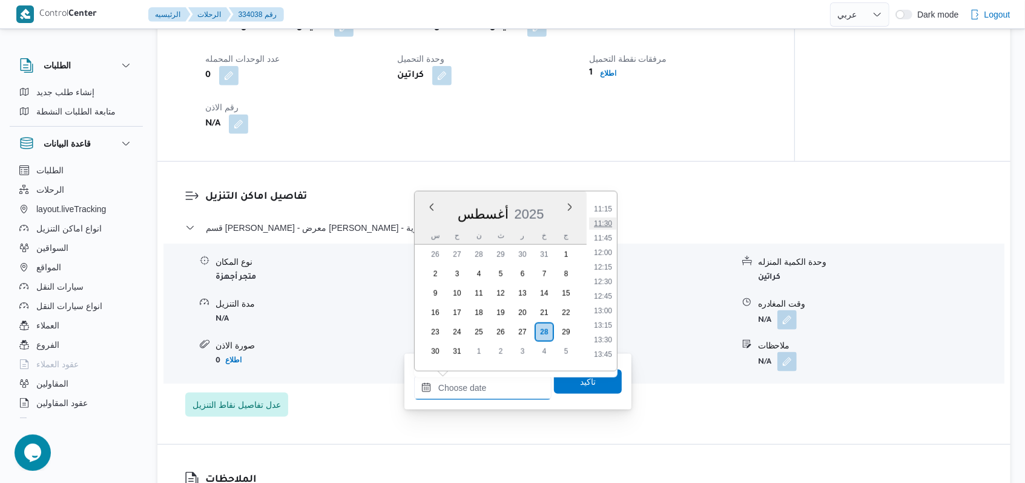
scroll to position [619, 0]
click at [607, 309] on li "12:30" at bounding box center [603, 314] width 28 height 12
type input "٢٨/٠٨/٢٠٢٥ ١٢:٣٠"
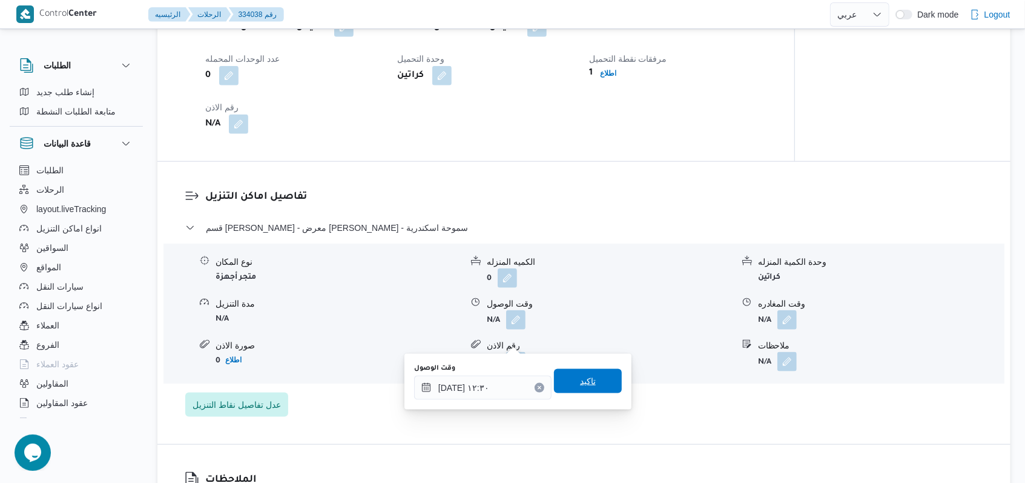
click at [583, 377] on span "تاكيد" at bounding box center [588, 381] width 16 height 15
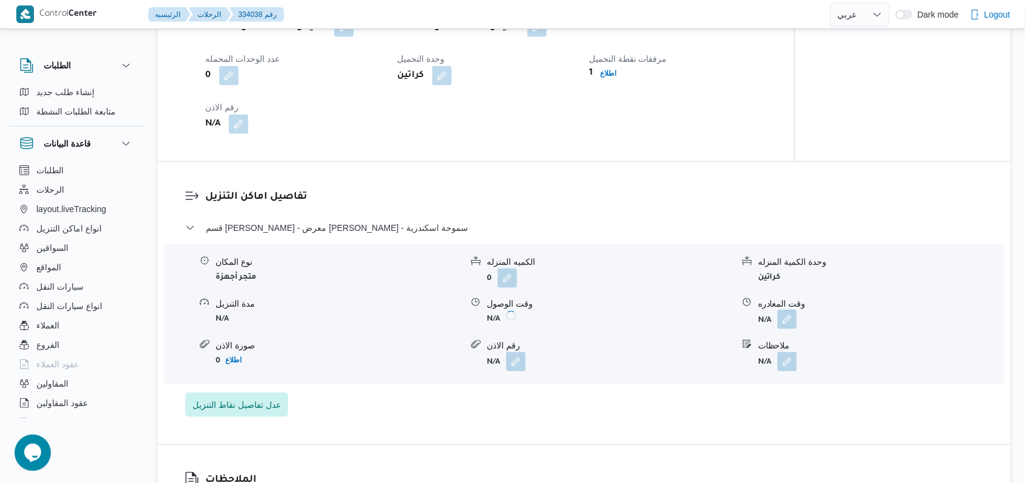
click at [794, 329] on button "button" at bounding box center [786, 318] width 19 height 19
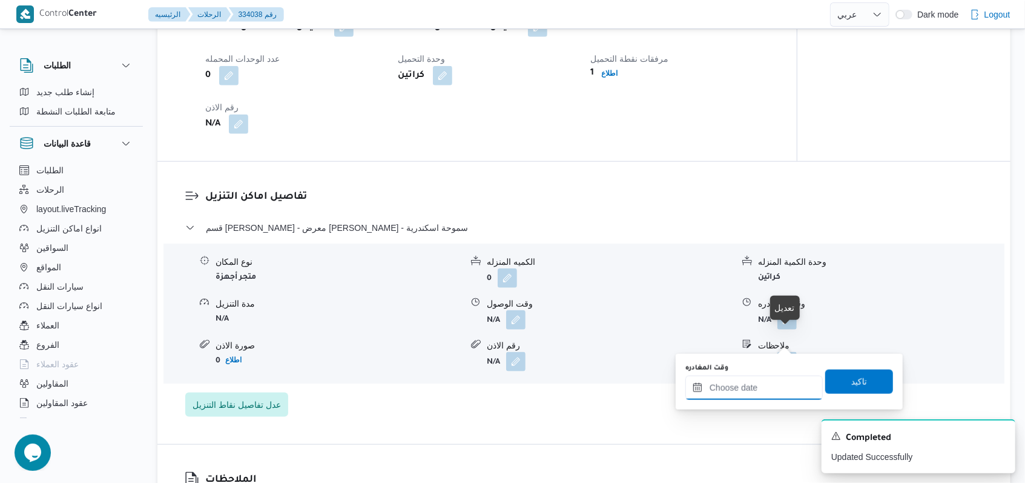
click at [766, 387] on input "وقت المغادره" at bounding box center [753, 387] width 137 height 24
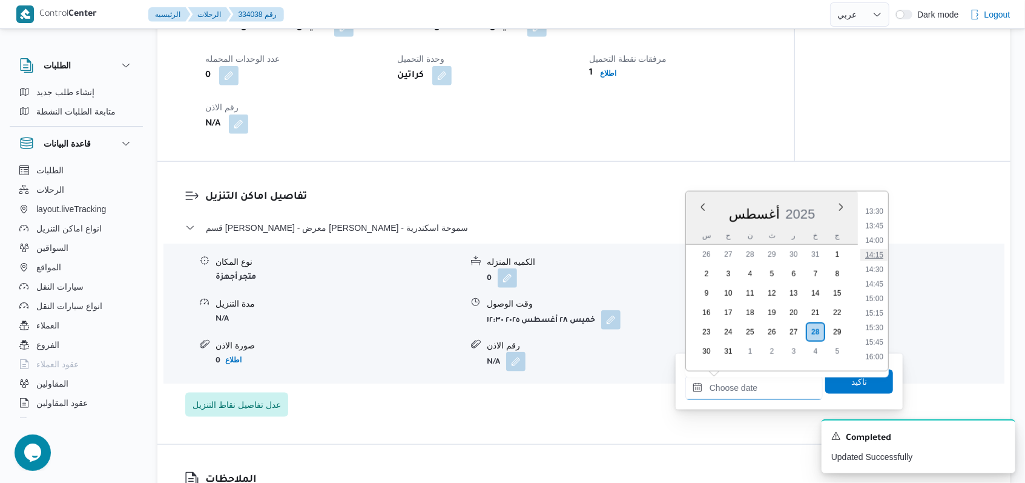
scroll to position [700, 0]
click at [880, 263] on li "13:00" at bounding box center [874, 263] width 28 height 12
type input "٢٨/٠٨/٢٠٢٥ ١٣:٠٠"
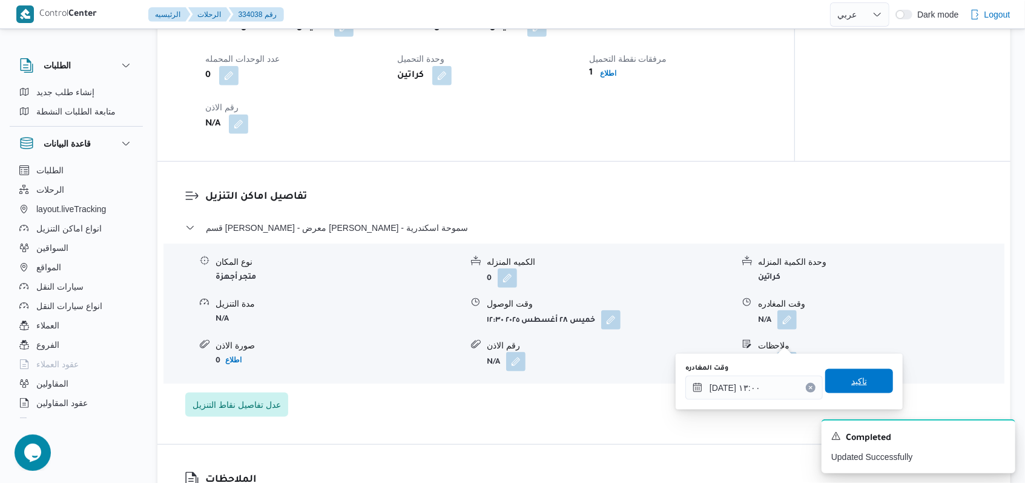
click at [852, 381] on span "تاكيد" at bounding box center [859, 381] width 16 height 15
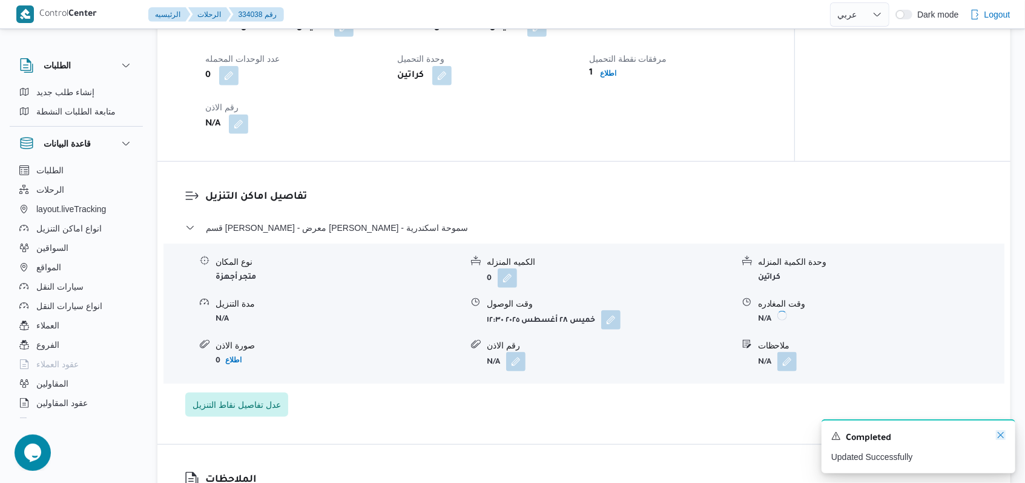
click at [998, 435] on icon "Dismiss toast" at bounding box center [1001, 435] width 10 height 10
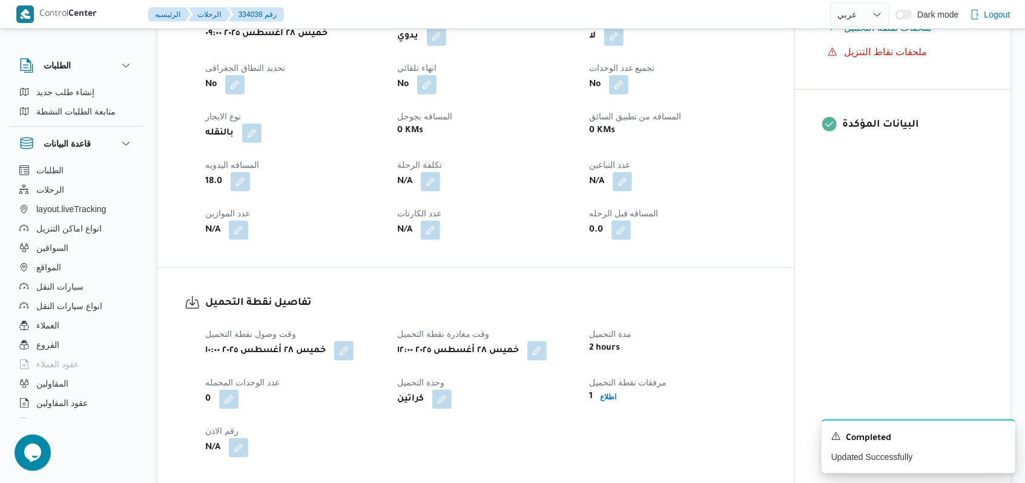
scroll to position [0, 0]
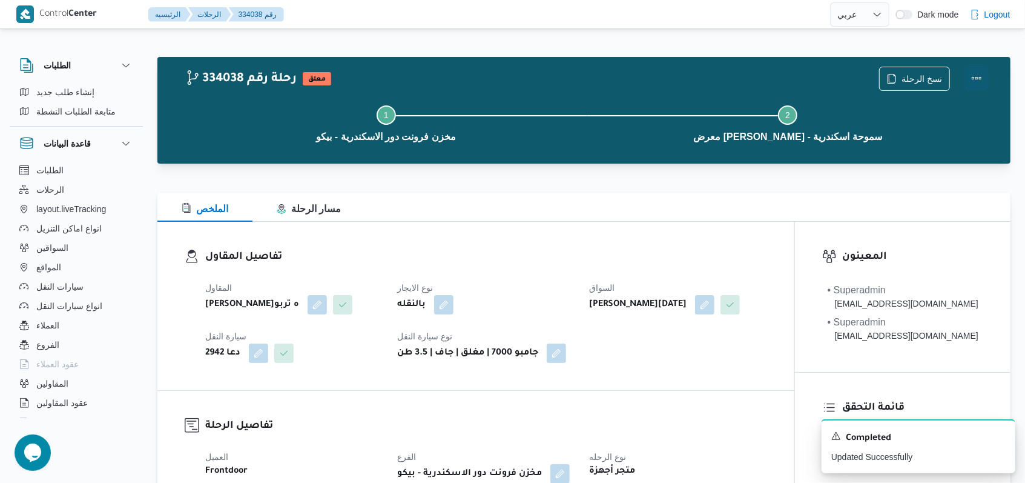
click at [982, 79] on button "Actions" at bounding box center [976, 78] width 24 height 24
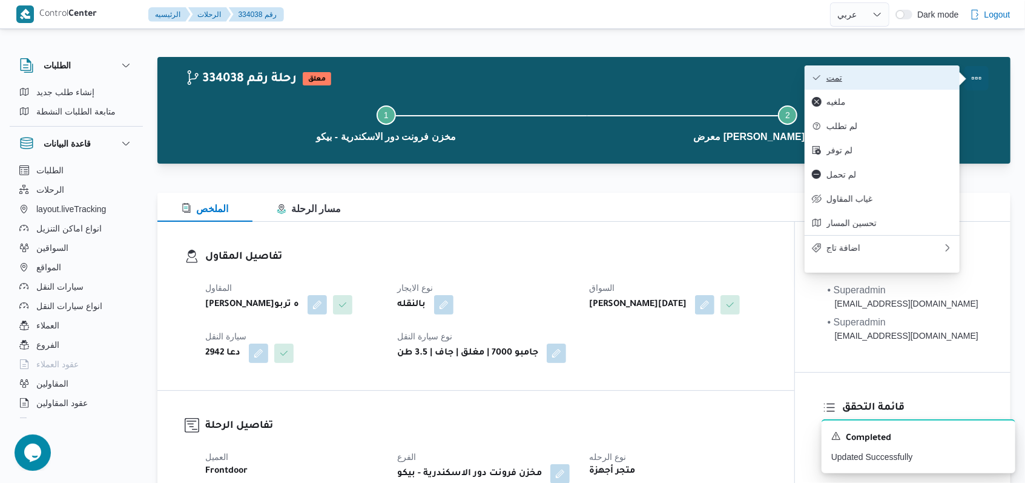
click at [890, 71] on button "تمت" at bounding box center [882, 77] width 155 height 24
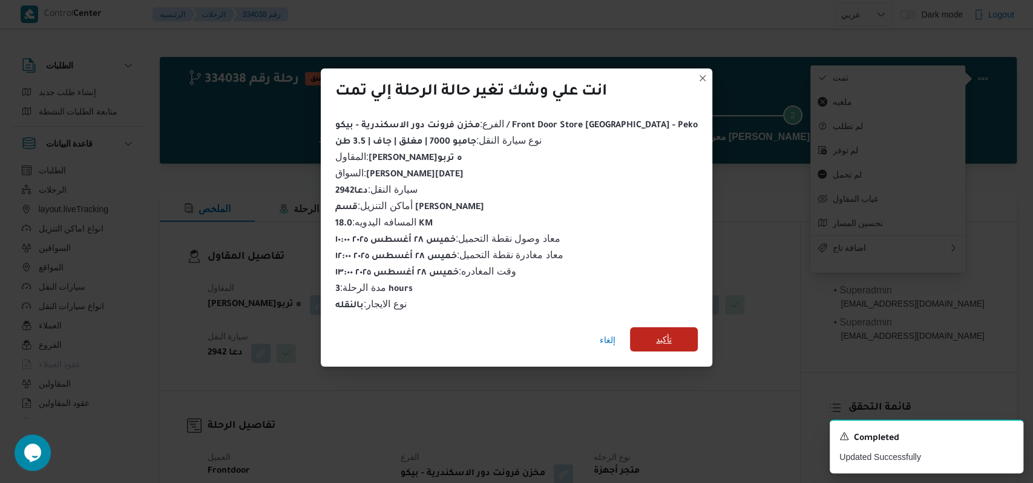
click at [652, 334] on span "تأكيد" at bounding box center [664, 339] width 68 height 24
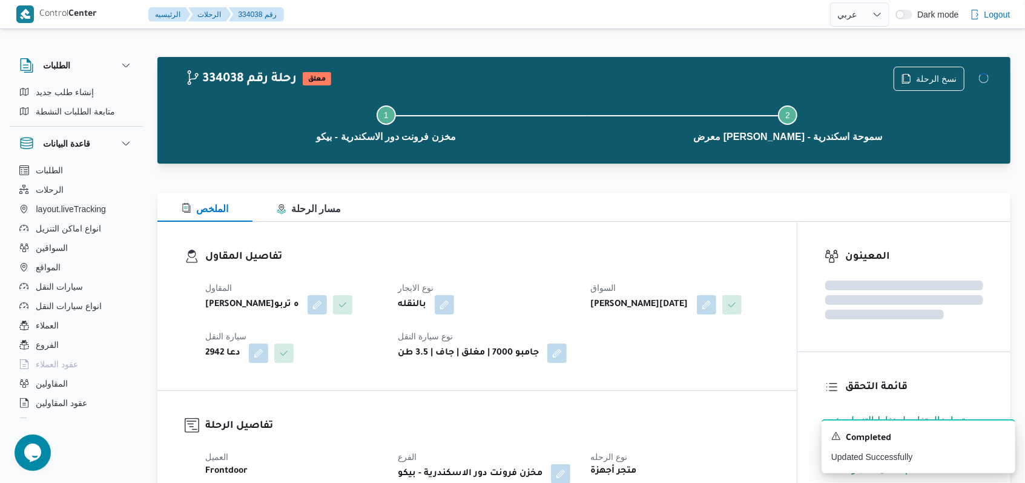
click at [664, 365] on div "المقاول فتحى حسن جلال ابو الحسن شركه تربو نوع الايجار بالنقله السواق ايمن خميس …" at bounding box center [487, 321] width 579 height 97
select select "ar"
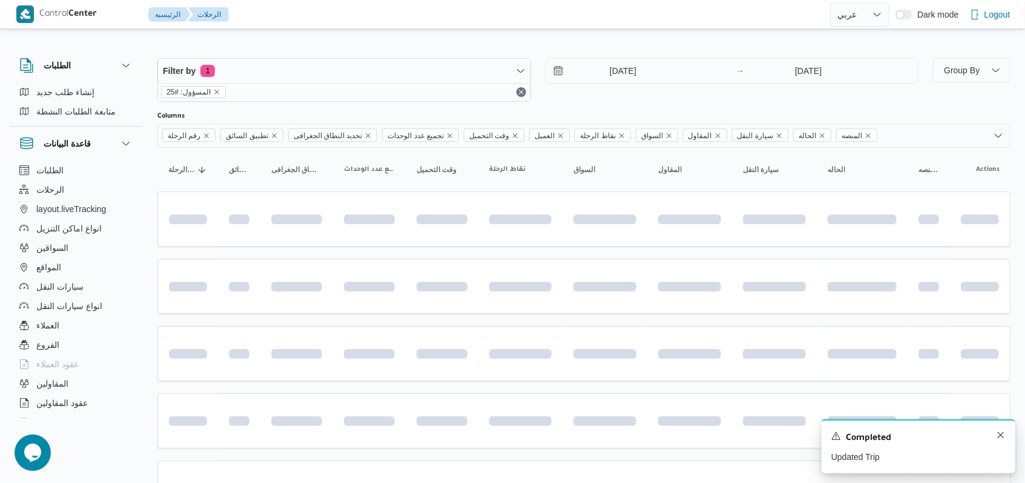
scroll to position [163, 0]
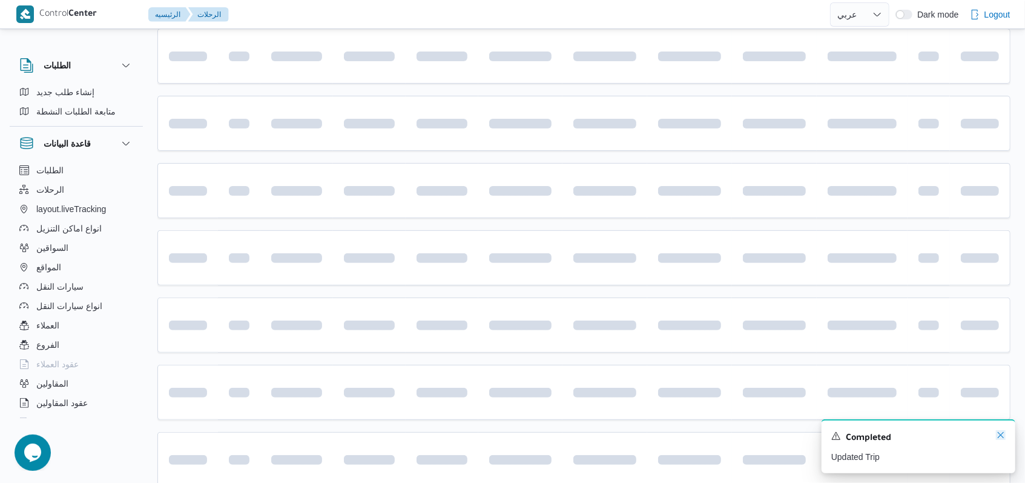
click at [998, 437] on icon "Dismiss toast" at bounding box center [1001, 435] width 10 height 10
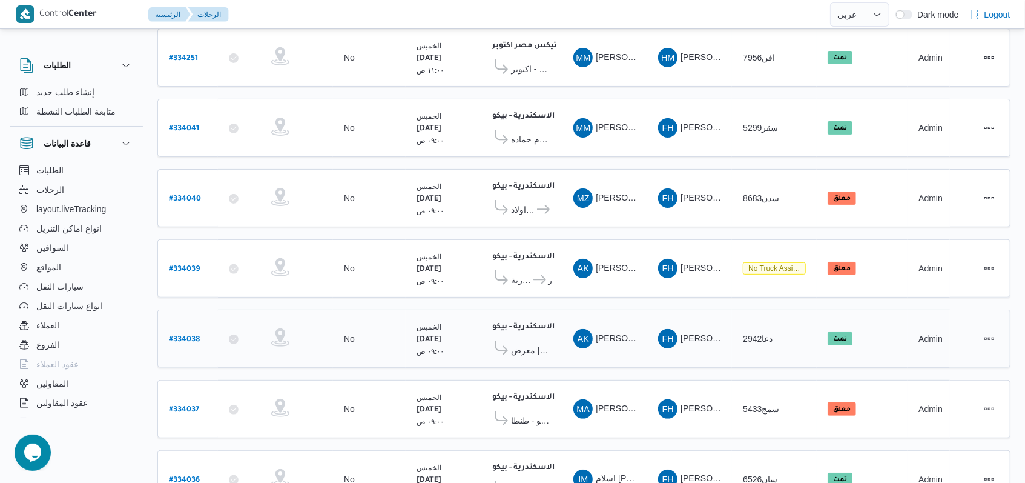
click at [751, 334] on span "دعا2942" at bounding box center [758, 339] width 30 height 10
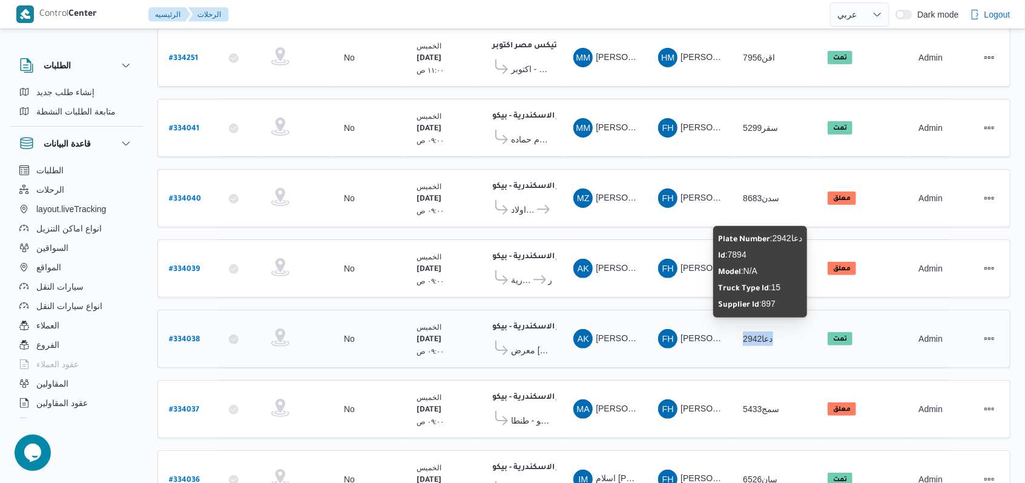
click at [751, 334] on span "دعا2942" at bounding box center [758, 339] width 30 height 10
copy tr "دعا2942 الحاله"
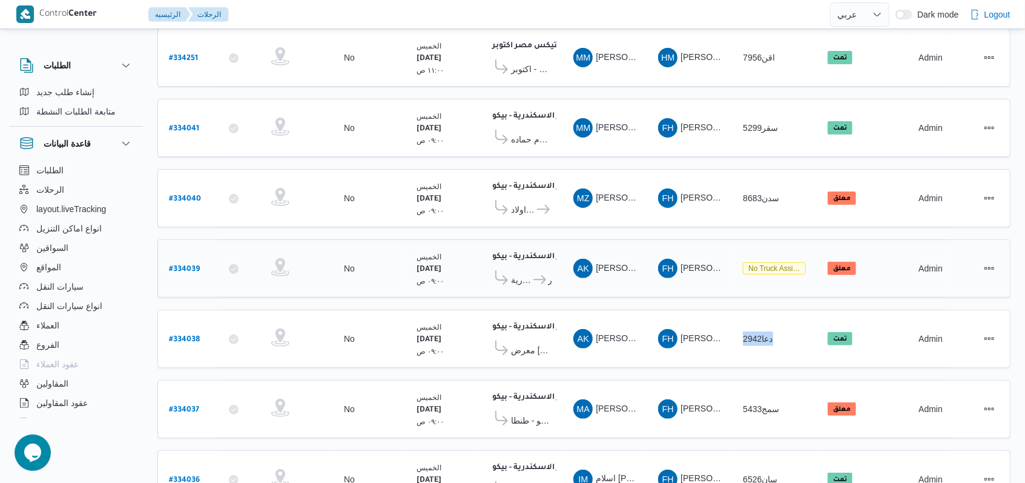
click at [191, 265] on b "# 334039" at bounding box center [184, 269] width 31 height 8
select select "ar"
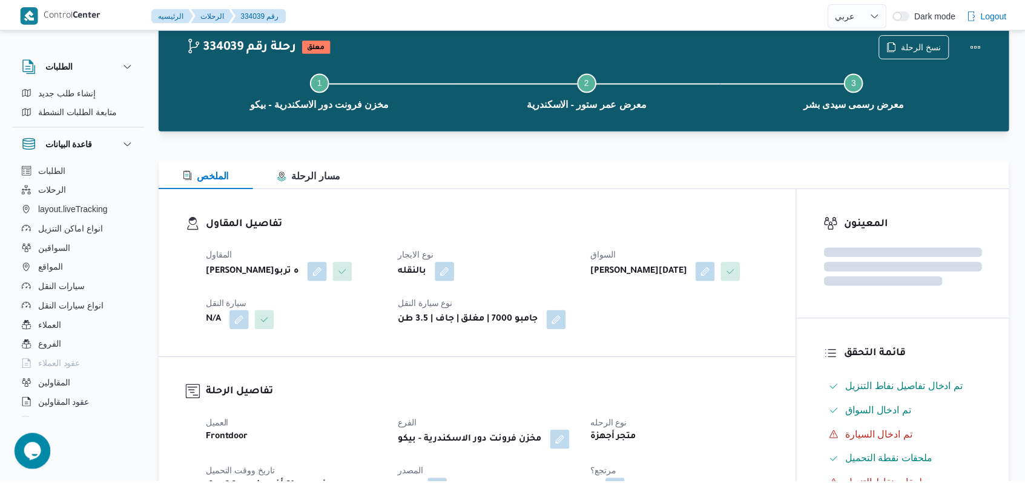
scroll to position [163, 0]
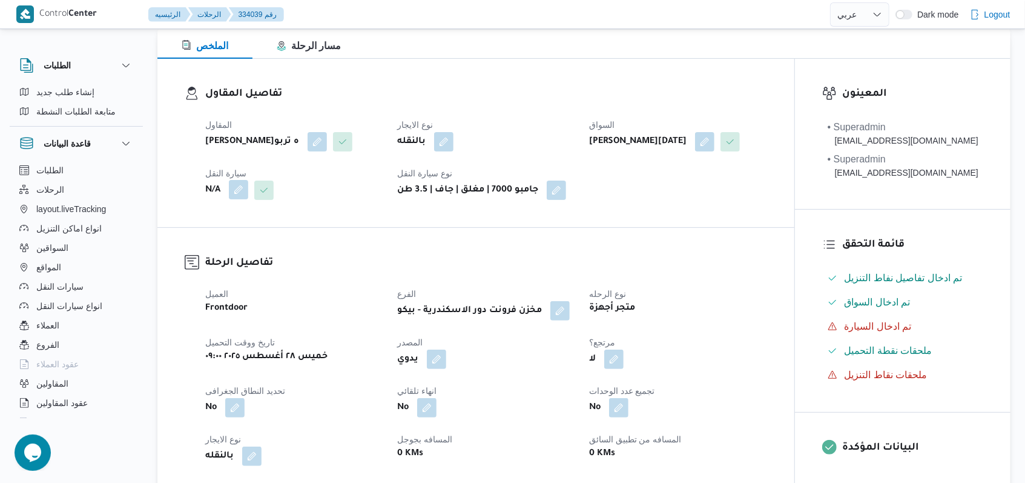
click at [247, 199] on button "button" at bounding box center [238, 189] width 19 height 19
click at [221, 265] on div "Search" at bounding box center [214, 258] width 91 height 24
paste input "دعا2942"
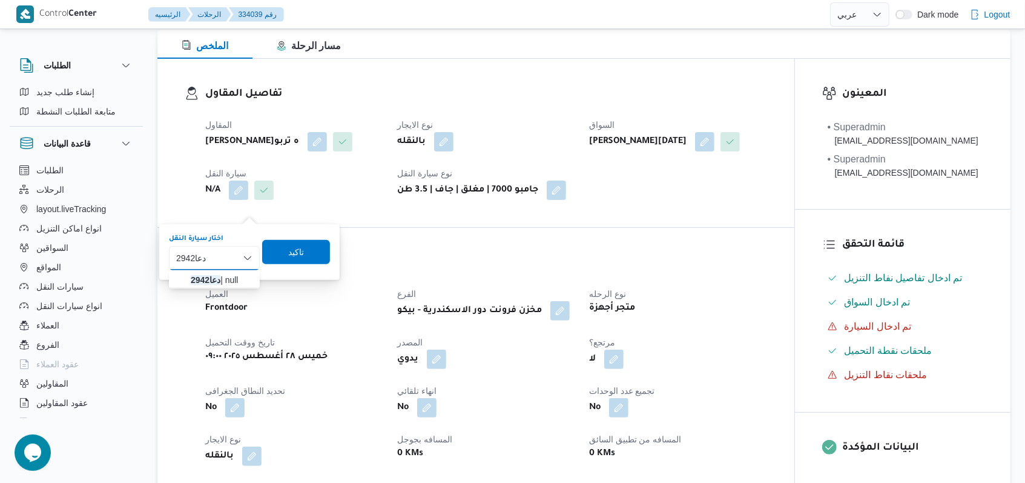
type input "دعا2942"
click at [232, 283] on span "دعا2942 | null" at bounding box center [222, 279] width 62 height 15
drag, startPoint x: 301, startPoint y: 247, endPoint x: 337, endPoint y: 249, distance: 35.2
click at [302, 247] on span "تاكيد" at bounding box center [302, 252] width 16 height 15
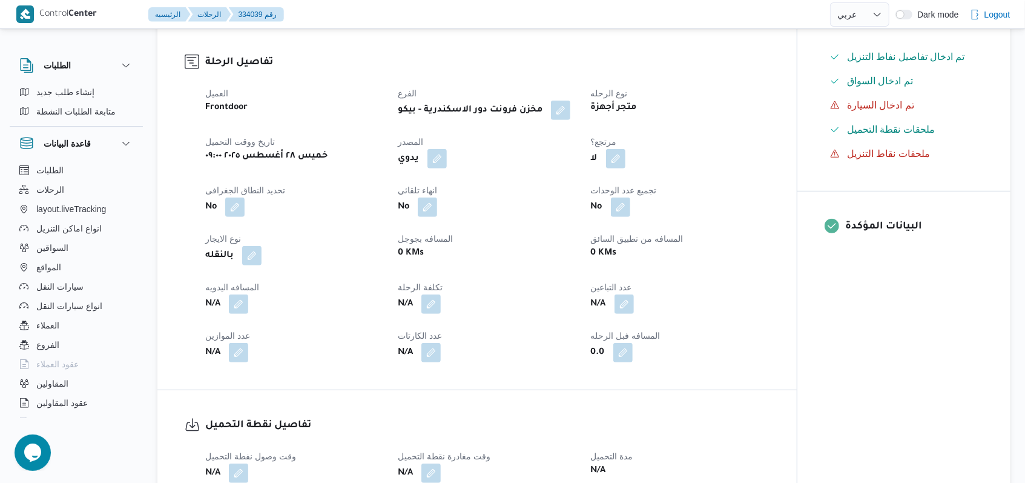
scroll to position [567, 0]
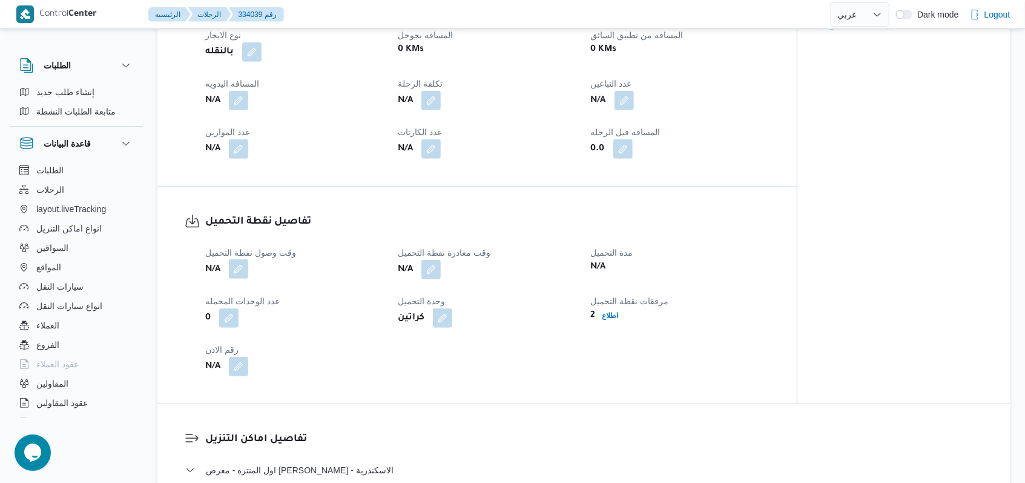
click at [239, 278] on button "button" at bounding box center [238, 268] width 19 height 19
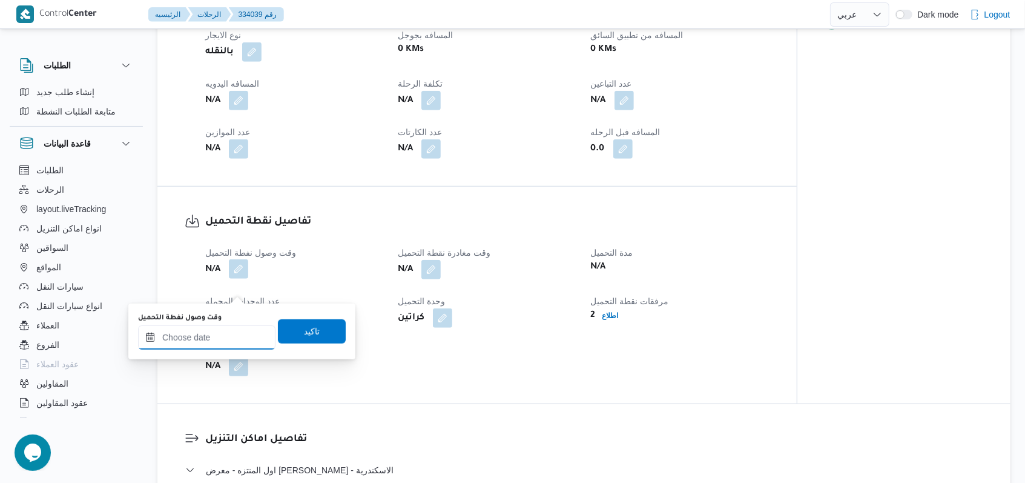
click at [223, 334] on input "وقت وصول نفطة التحميل" at bounding box center [206, 337] width 137 height 24
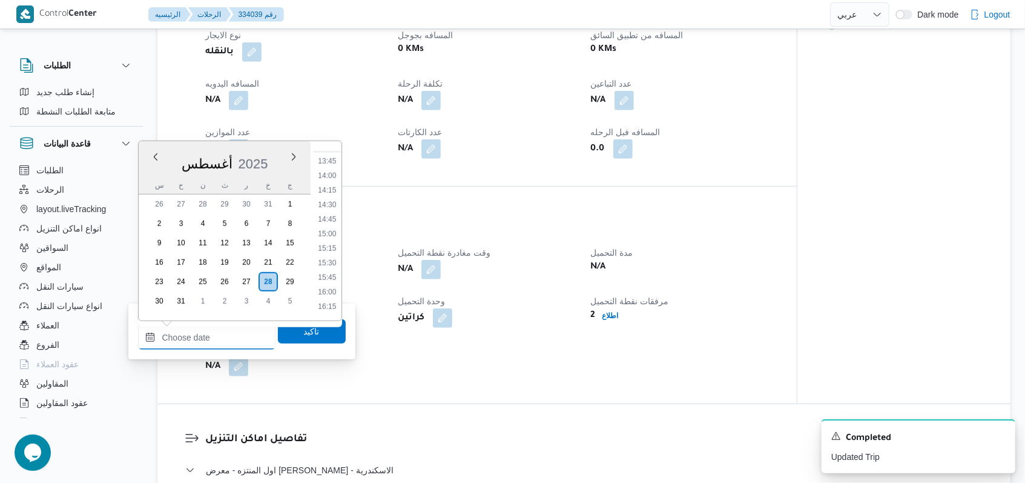
scroll to position [714, 0]
click at [333, 199] on li "13:00" at bounding box center [327, 198] width 28 height 12
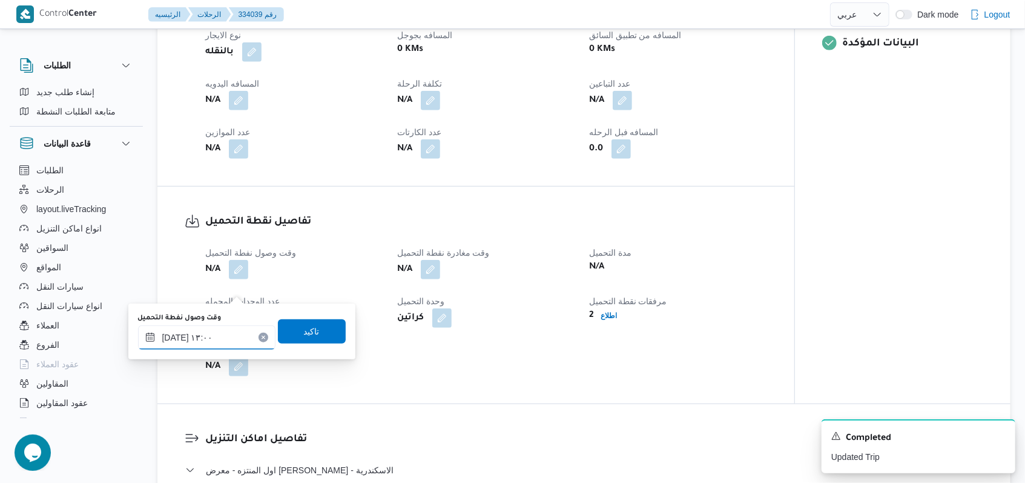
click at [225, 331] on input "٢٨/٠٨/٢٠٢٥ ١٣:٠٠" at bounding box center [206, 337] width 137 height 24
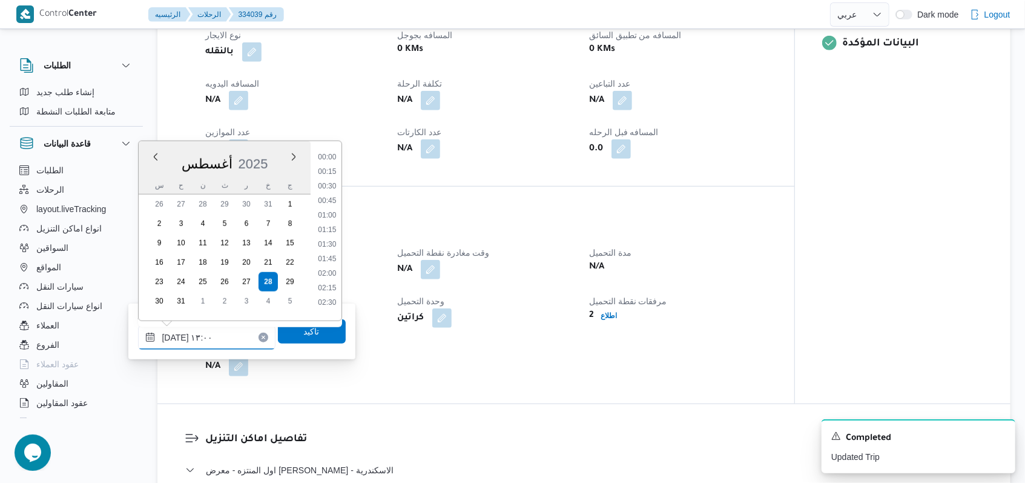
scroll to position [673, 0]
click at [325, 265] on li "13:30" at bounding box center [327, 269] width 28 height 12
type input "٢٨/٠٨/٢٠٢٥ ١٣:٣٠"
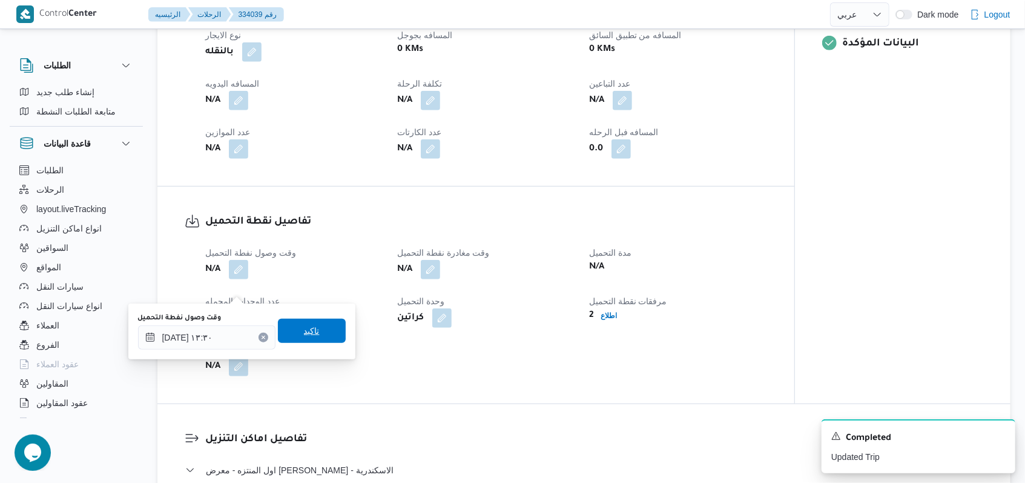
click at [317, 328] on span "تاكيد" at bounding box center [312, 330] width 68 height 24
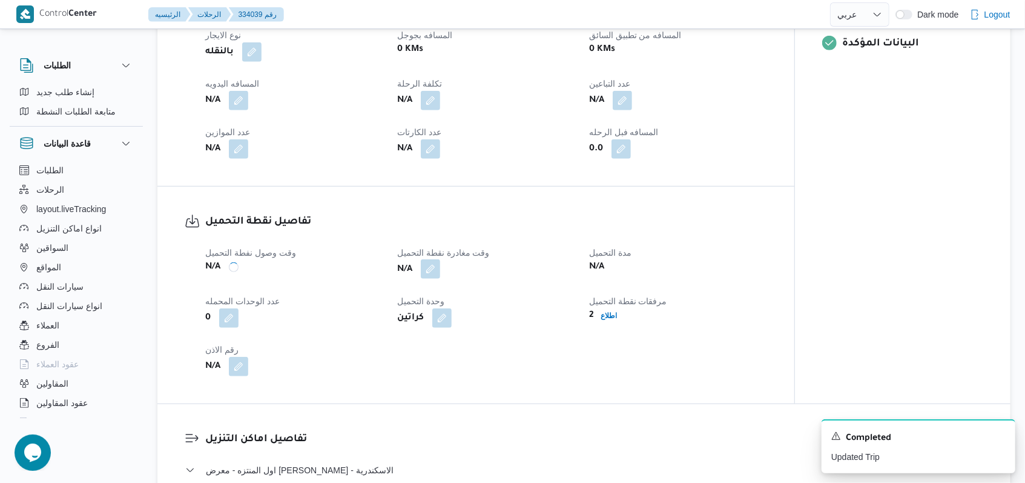
click at [437, 278] on button "button" at bounding box center [430, 268] width 19 height 19
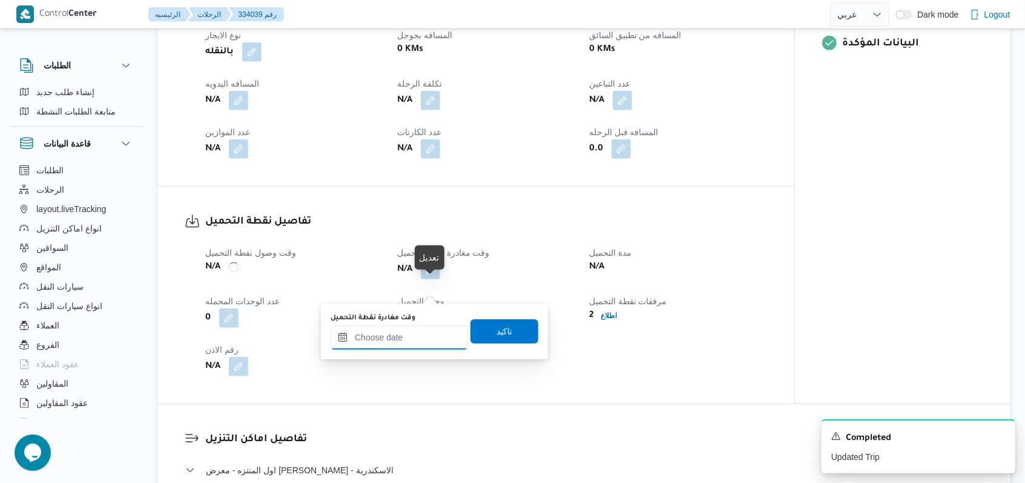
click at [406, 335] on input "وقت مغادرة نقطة التحميل" at bounding box center [399, 337] width 137 height 24
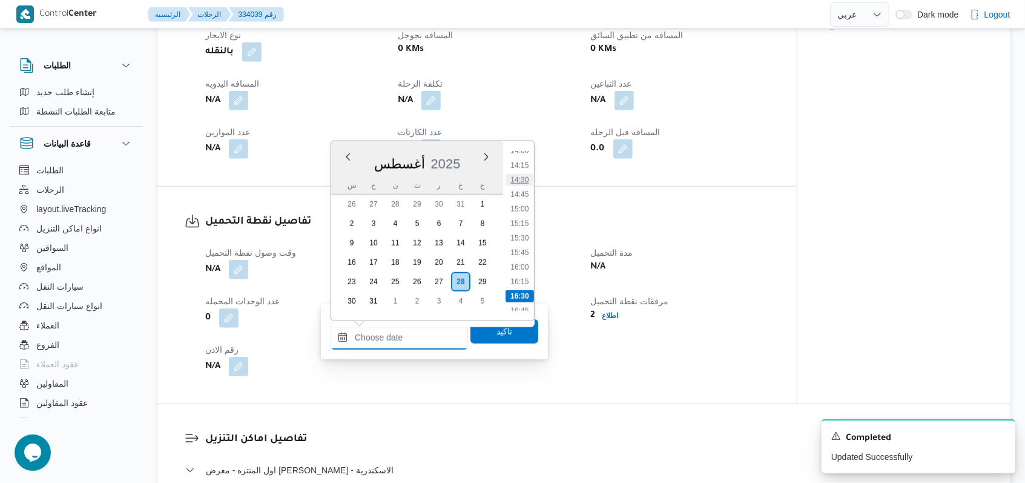
scroll to position [795, 0]
click at [533, 181] on ul "00:00 00:15 00:30 00:45 01:00 01:15 01:30 01:45 02:00 02:15 02:30 02:45 03:00 0…" at bounding box center [520, 231] width 28 height 160
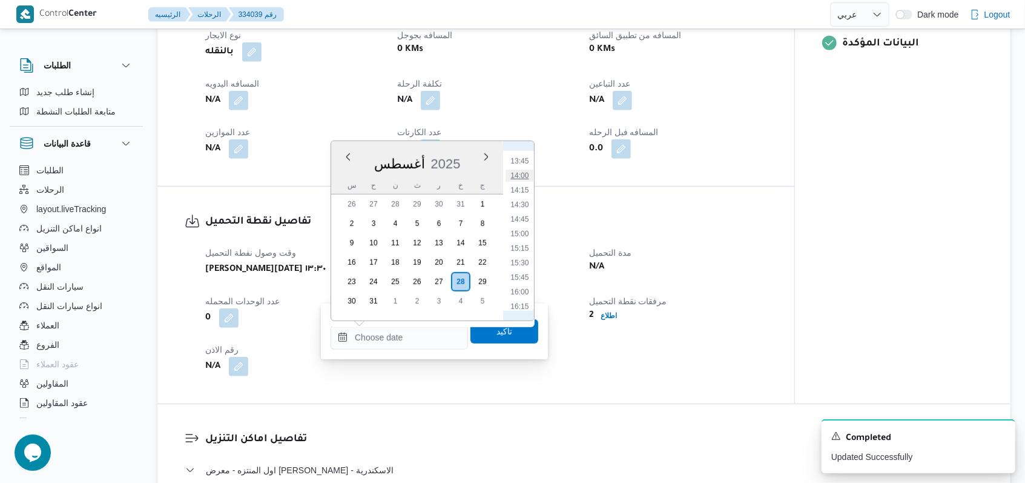
click at [530, 177] on li "14:00" at bounding box center [520, 176] width 28 height 12
type input "٢٨/٠٨/٢٠٢٥ ١٤:٠٠"
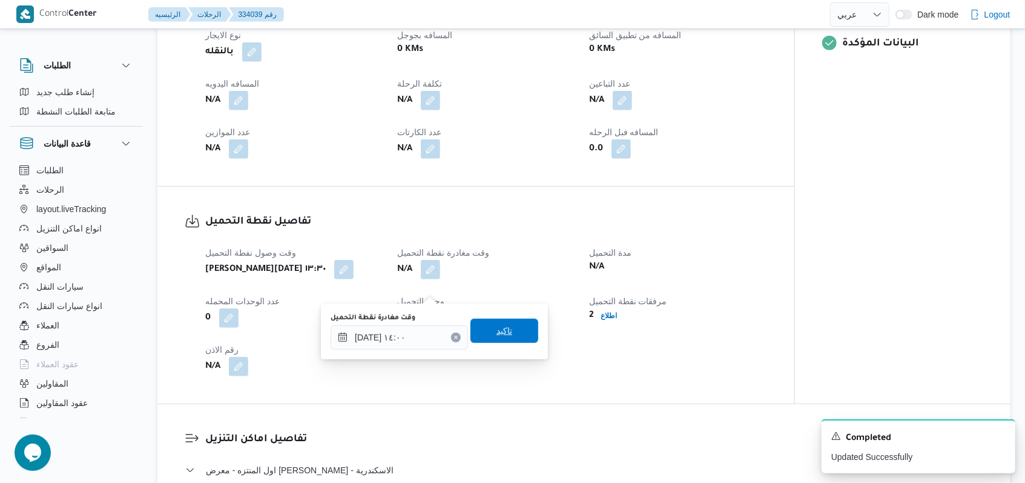
click at [498, 337] on span "تاكيد" at bounding box center [504, 330] width 16 height 15
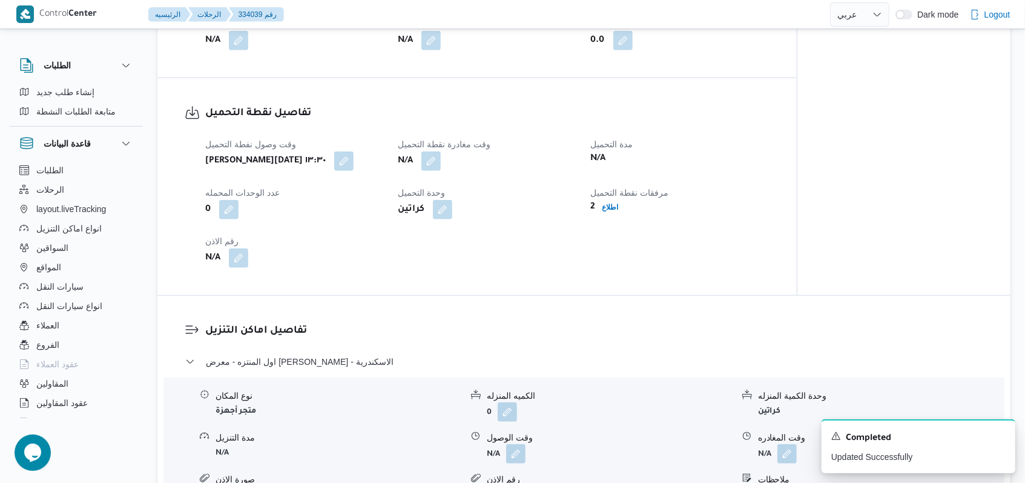
scroll to position [809, 0]
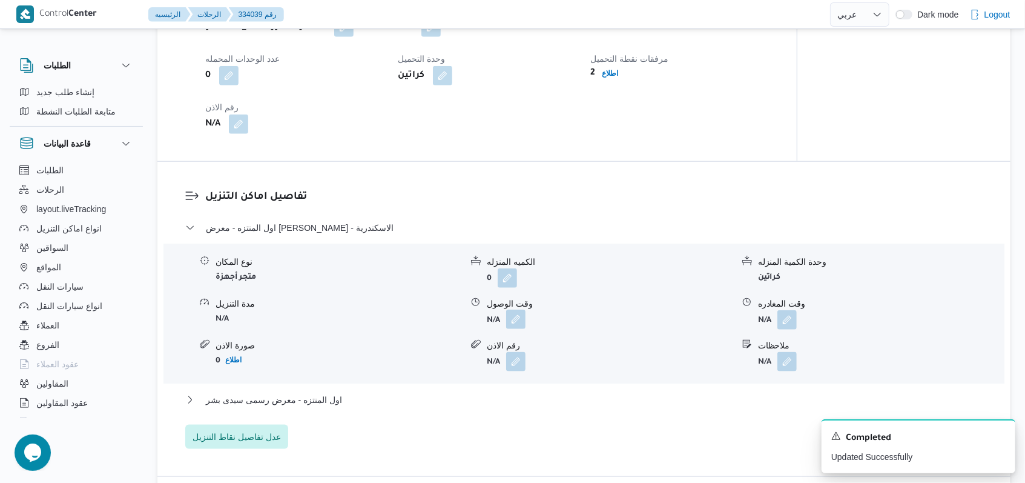
click at [512, 329] on button "button" at bounding box center [515, 318] width 19 height 19
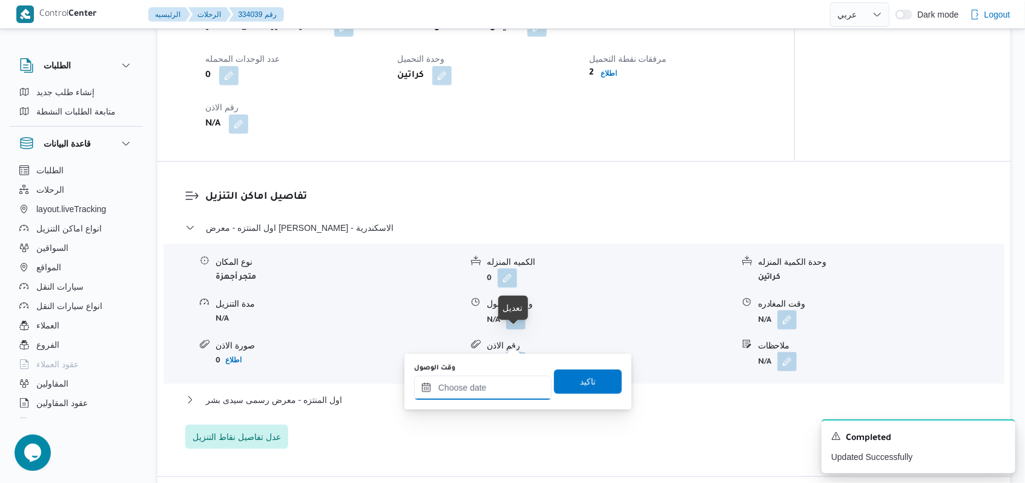
click at [488, 385] on input "وقت الوصول" at bounding box center [482, 387] width 137 height 24
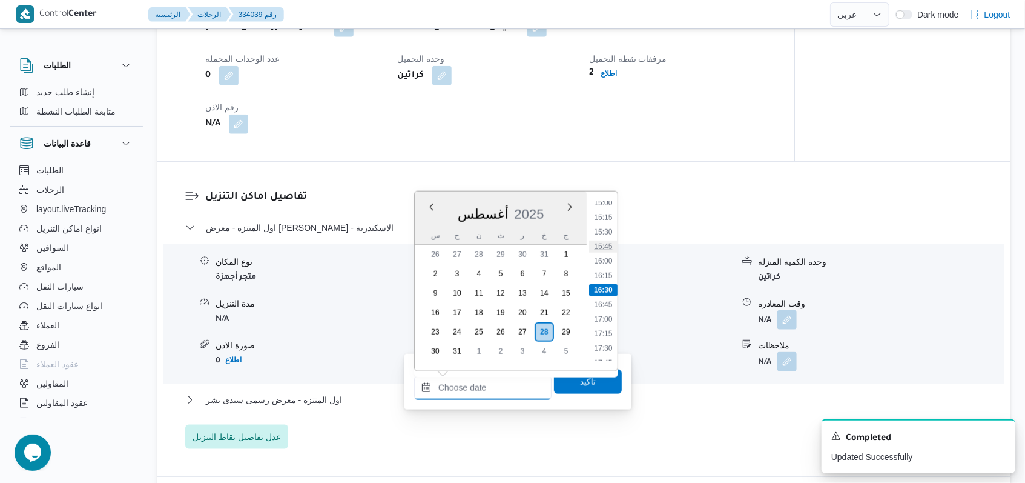
scroll to position [795, 0]
click at [605, 259] on li "14:30" at bounding box center [603, 255] width 28 height 12
type input "٢٨/٠٨/٢٠٢٥ ١٤:٣٠"
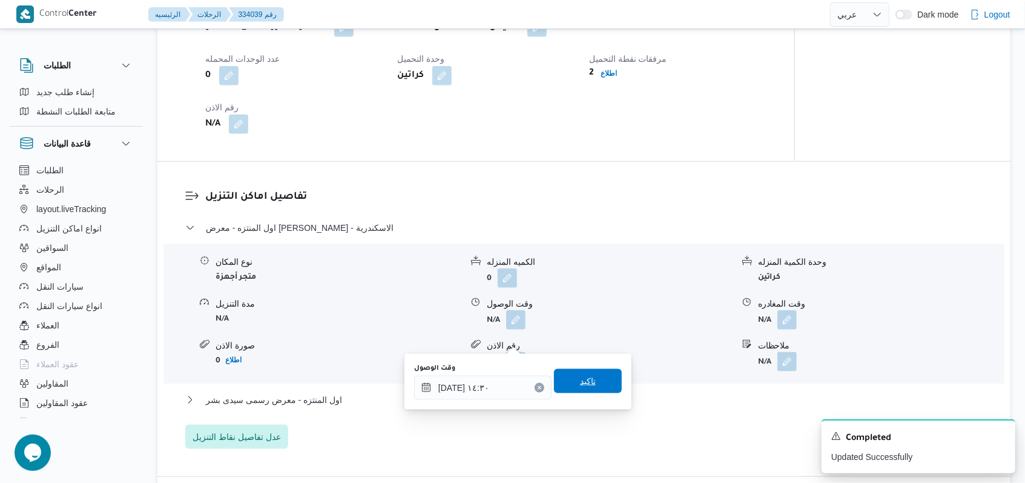
click at [598, 376] on span "تاكيد" at bounding box center [588, 381] width 68 height 24
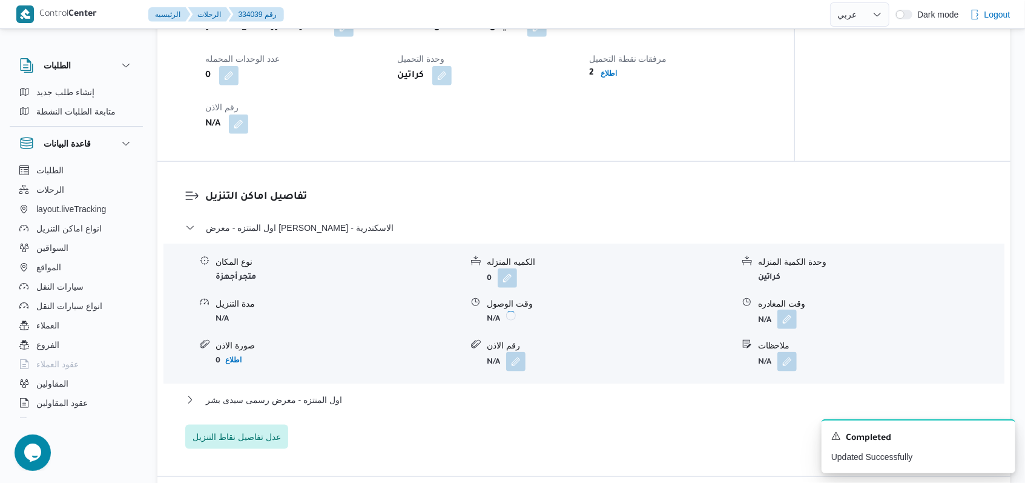
click at [792, 329] on button "button" at bounding box center [786, 318] width 19 height 19
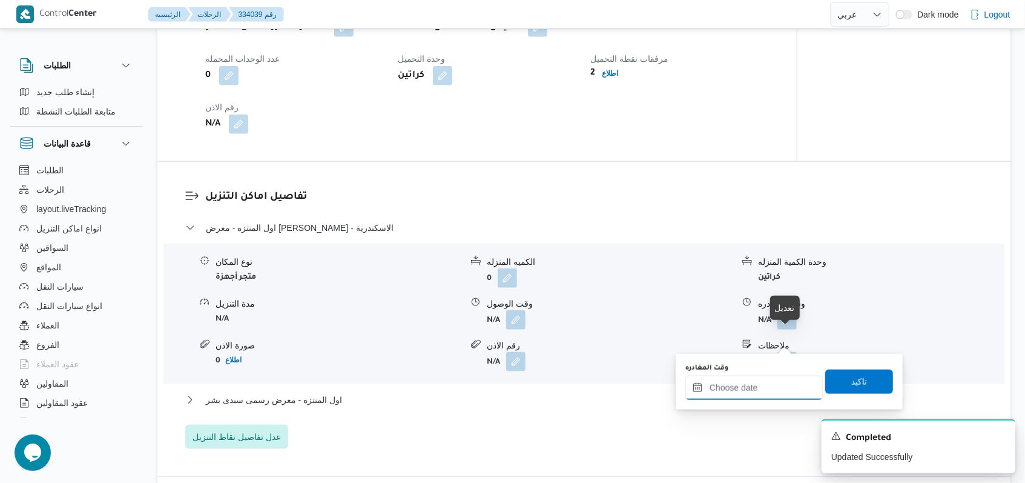
click at [761, 381] on input "وقت المغادره" at bounding box center [753, 387] width 137 height 24
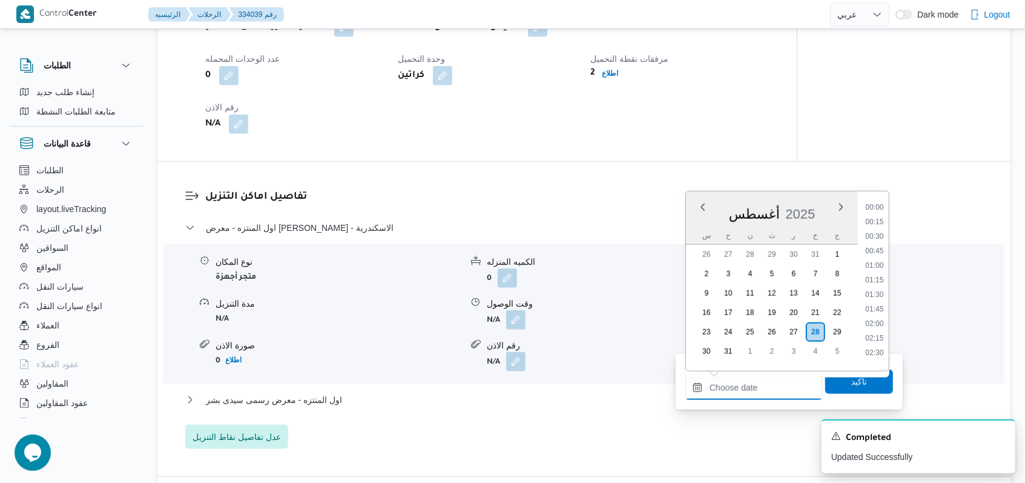
scroll to position [876, 0]
click at [881, 219] on li "15:15" at bounding box center [874, 217] width 28 height 12
type input "٢٨/٠٨/٢٠٢٥ ١٥:١٥"
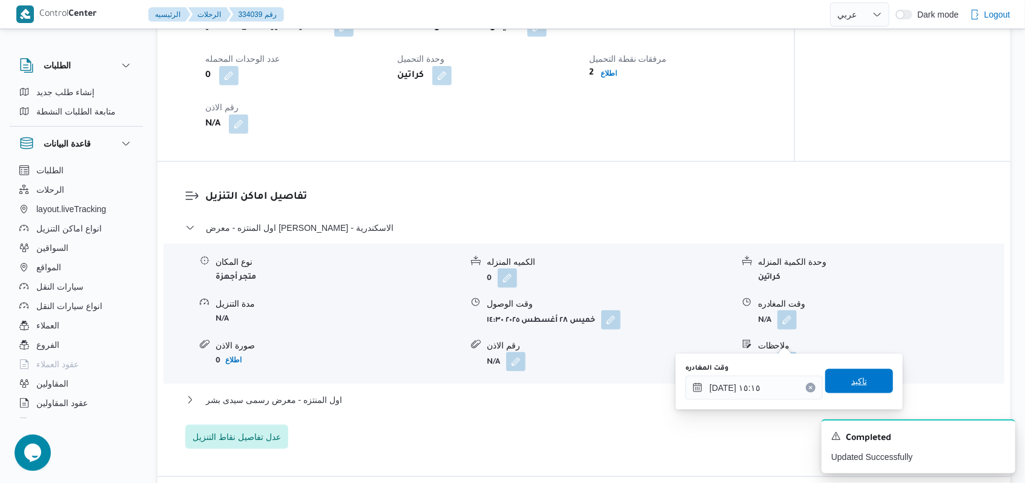
click at [851, 381] on span "تاكيد" at bounding box center [859, 381] width 16 height 15
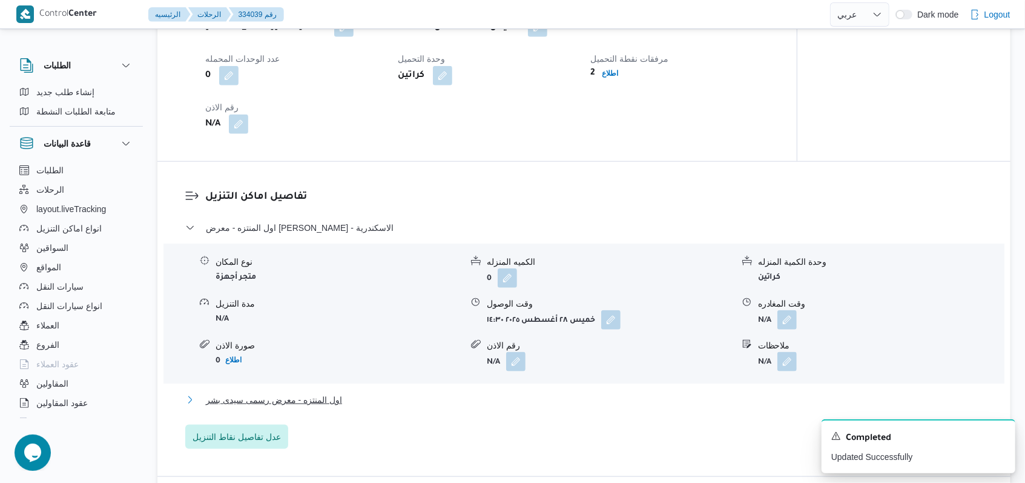
click at [349, 407] on button "اول المنتزه - معرض رسمى سيدى بشر" at bounding box center [584, 399] width 798 height 15
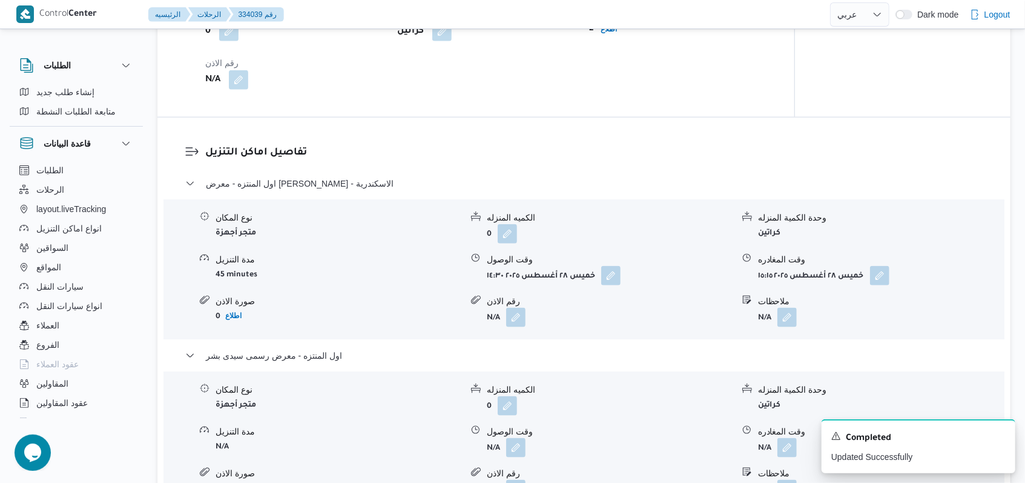
scroll to position [889, 0]
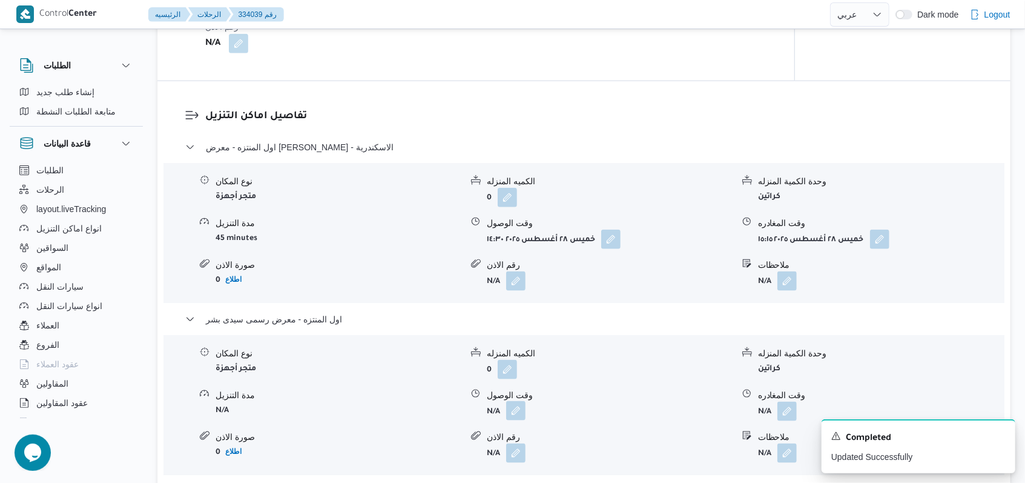
click at [518, 420] on button "button" at bounding box center [515, 410] width 19 height 19
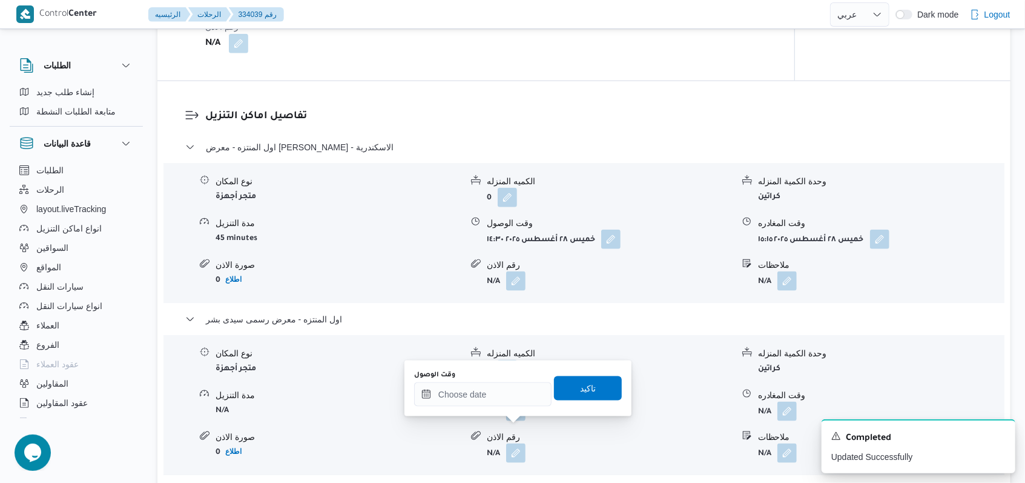
click at [483, 406] on div "وقت الوصول تاكيد" at bounding box center [518, 388] width 210 height 39
click at [501, 395] on input "وقت الوصول" at bounding box center [482, 394] width 137 height 24
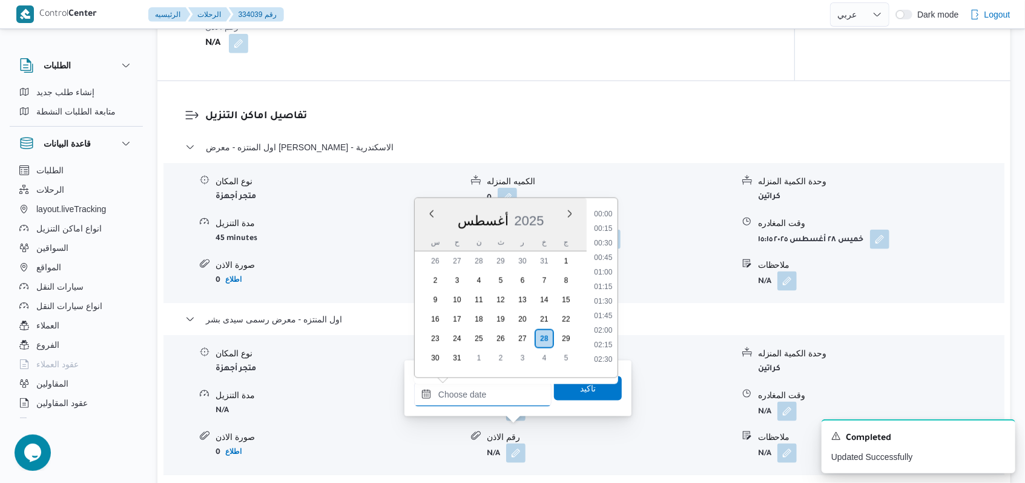
scroll to position [876, 0]
click at [610, 239] on li "15:30" at bounding box center [603, 238] width 28 height 12
type input "٢٨/٠٨/٢٠٢٥ ١٥:٣٠"
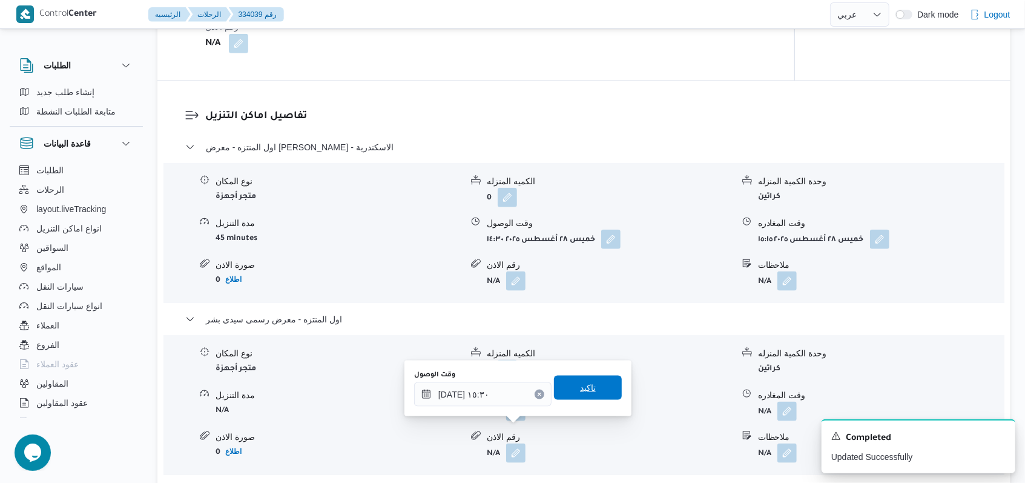
click at [582, 398] on span "تاكيد" at bounding box center [588, 387] width 68 height 24
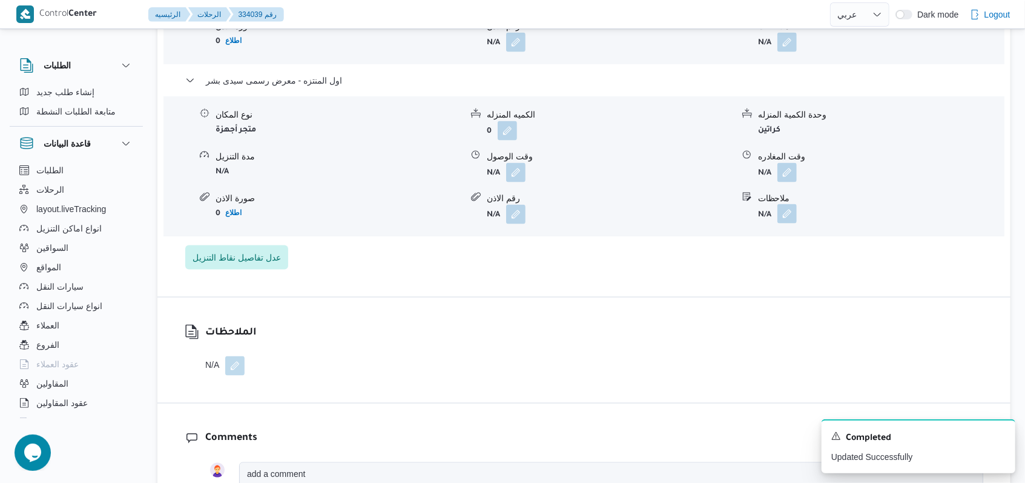
scroll to position [1132, 0]
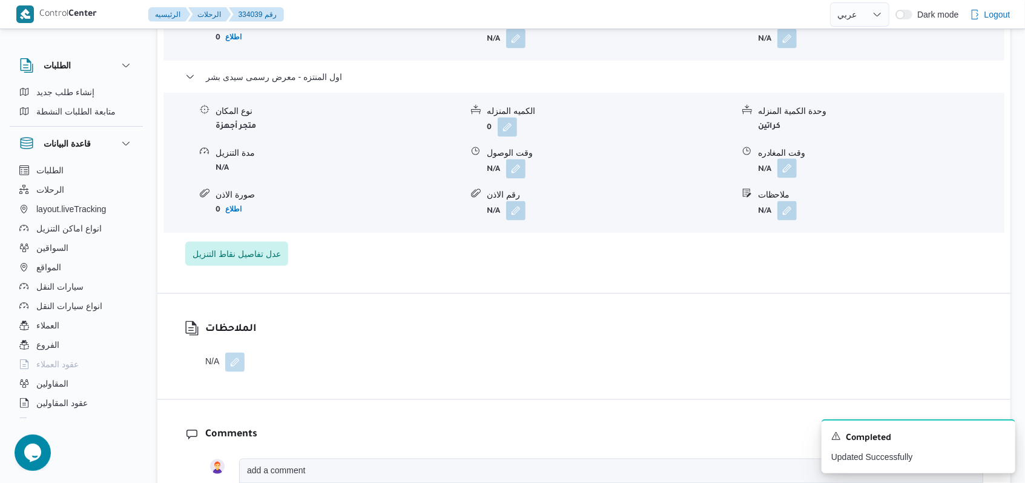
click at [789, 178] on button "button" at bounding box center [786, 168] width 19 height 19
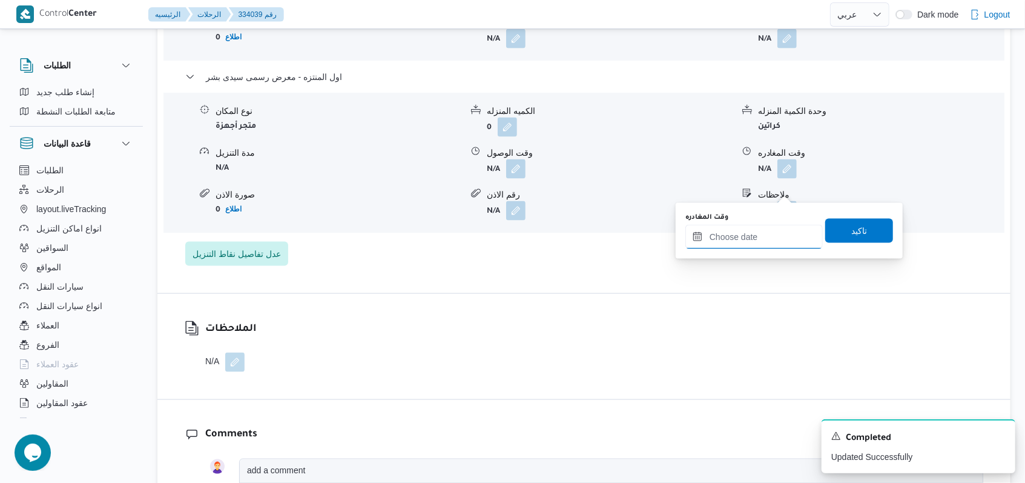
click at [771, 231] on input "وقت المغادره" at bounding box center [753, 237] width 137 height 24
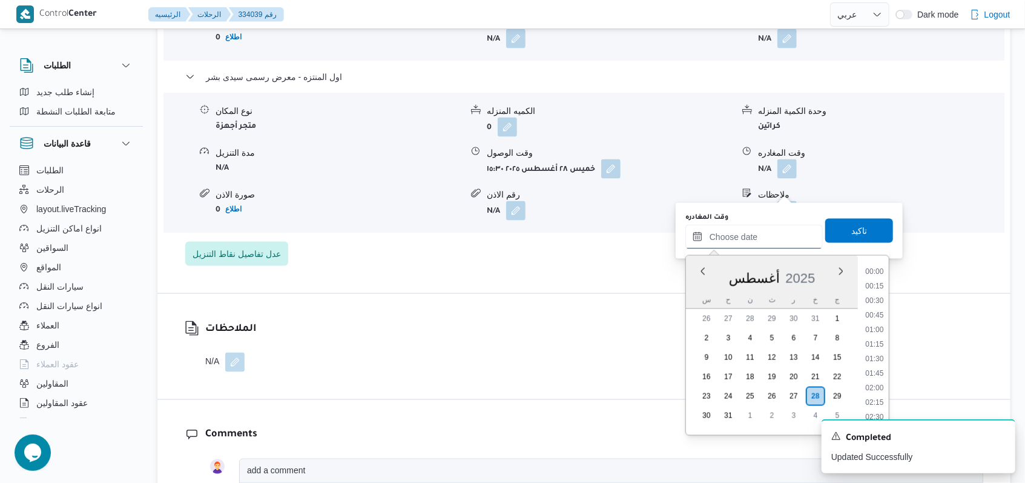
scroll to position [876, 0]
click at [873, 350] on li "16:30" at bounding box center [874, 354] width 28 height 12
type input "٢٨/٠٨/٢٠٢٥ ١٦:٣٠"
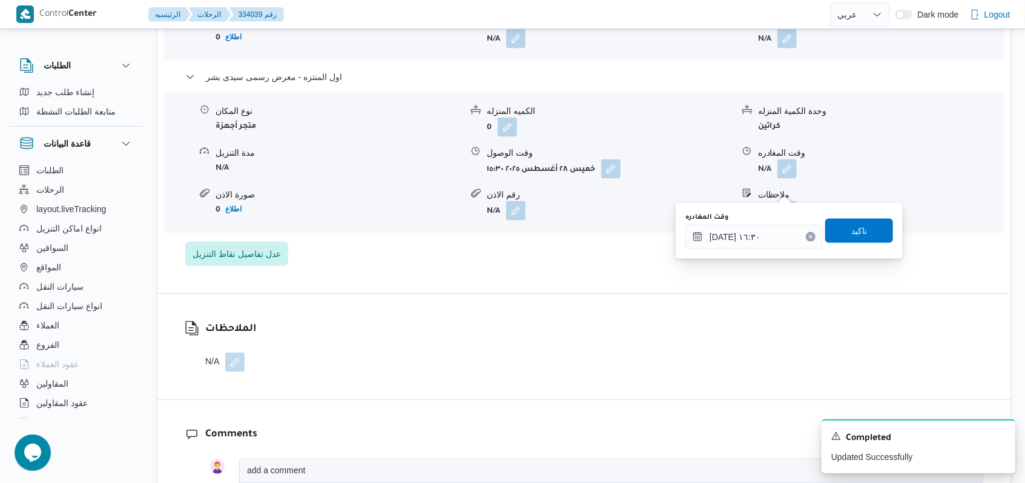
click at [868, 211] on div "وقت المغادره ٢٨/٠٨/٢٠٢٥ ١٦:٣٠ تاكيد" at bounding box center [789, 230] width 210 height 39
click at [857, 230] on span "تاكيد" at bounding box center [859, 230] width 16 height 15
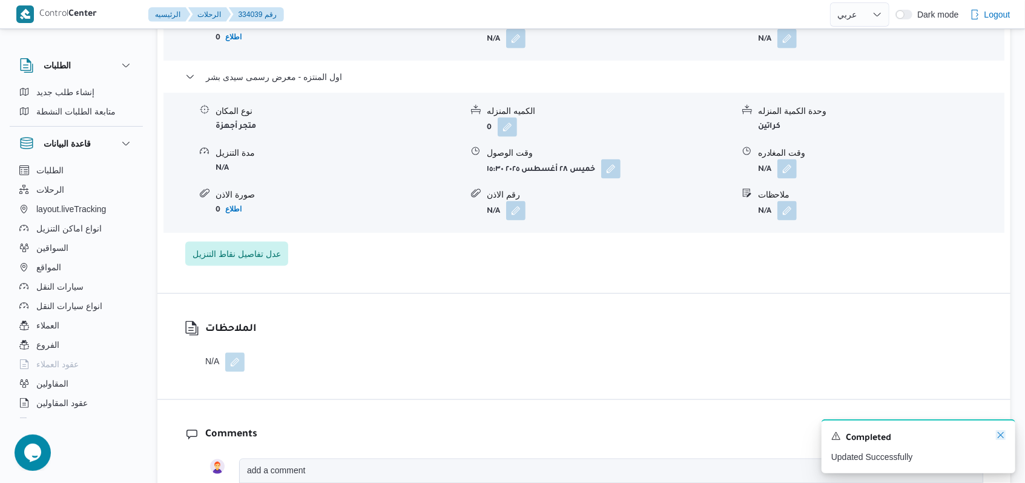
click at [998, 438] on icon "Dismiss toast" at bounding box center [1001, 435] width 10 height 10
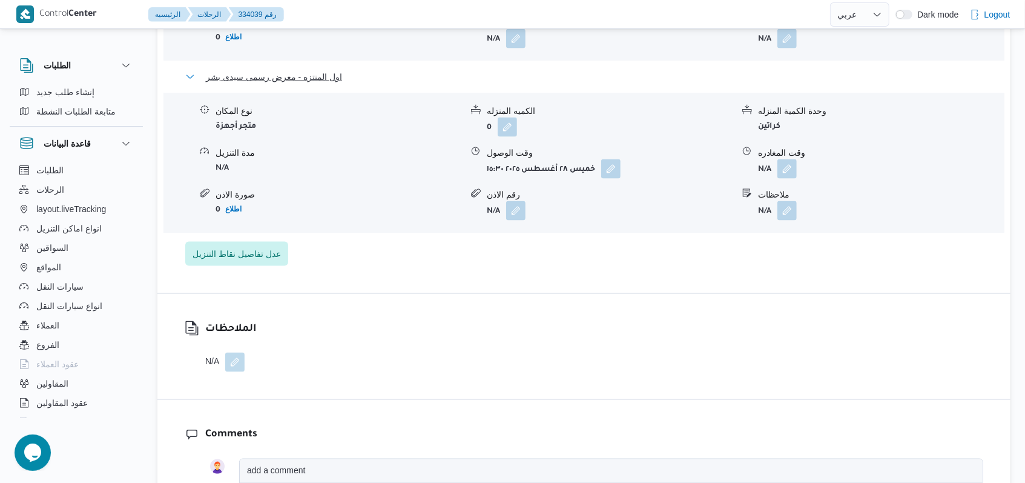
click at [319, 84] on span "اول المنتزه - معرض رسمى سيدى بشر" at bounding box center [274, 77] width 136 height 15
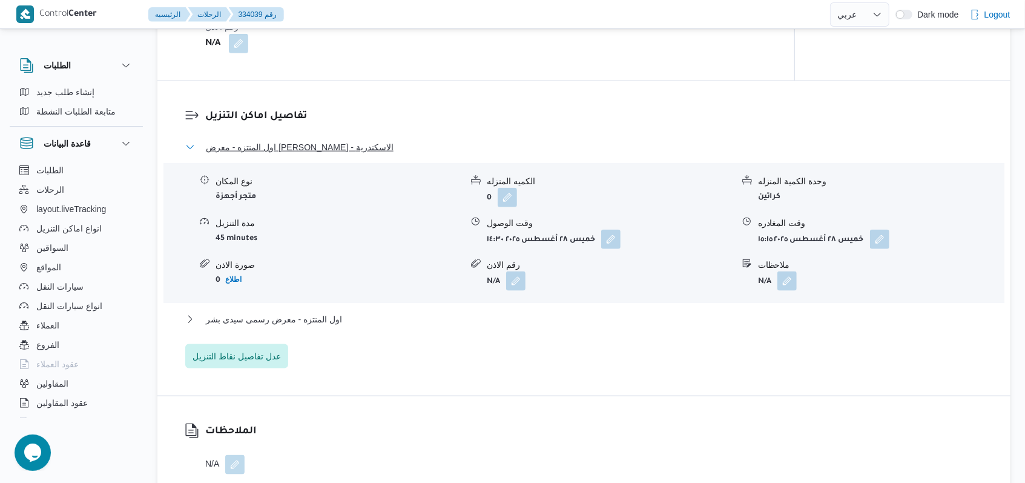
click at [324, 154] on span "اول المنتزه - معرض عمر ستور - الاسكندرية" at bounding box center [300, 147] width 188 height 15
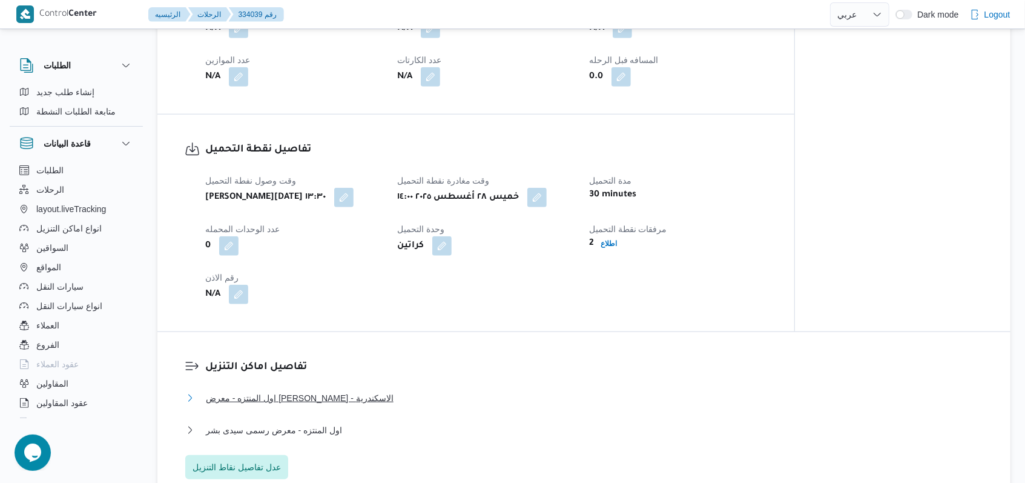
scroll to position [567, 0]
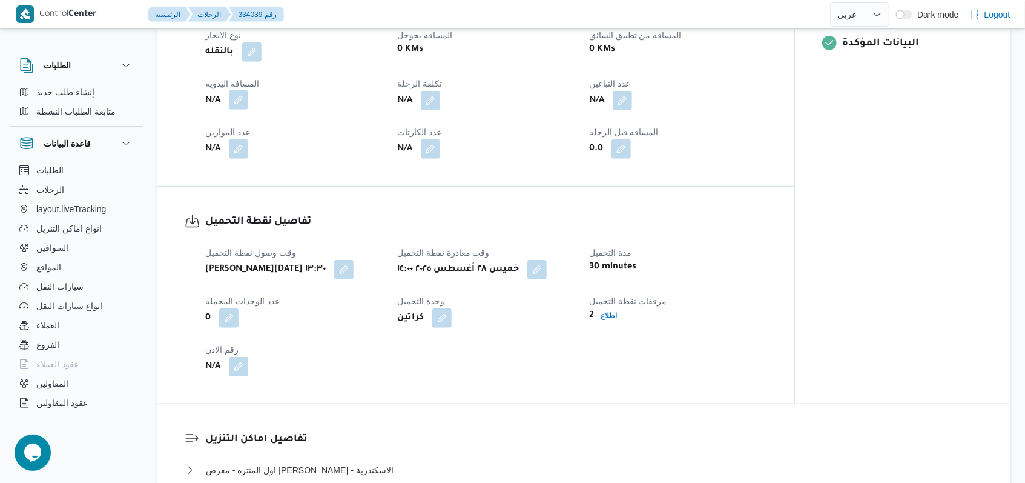
click at [244, 110] on button "button" at bounding box center [238, 99] width 19 height 19
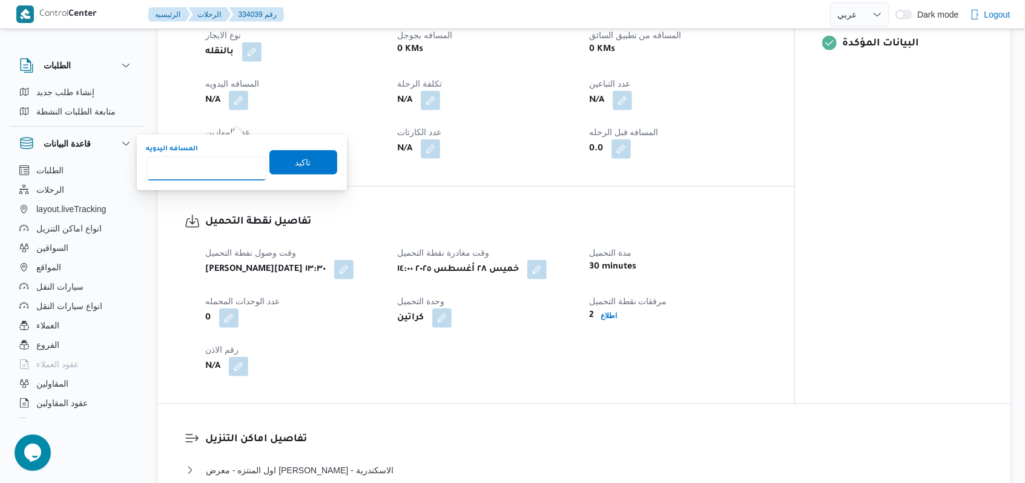
click at [205, 163] on input "المسافه اليدويه" at bounding box center [207, 168] width 120 height 24
type input "43"
click at [269, 157] on span "تاكيد" at bounding box center [303, 162] width 68 height 24
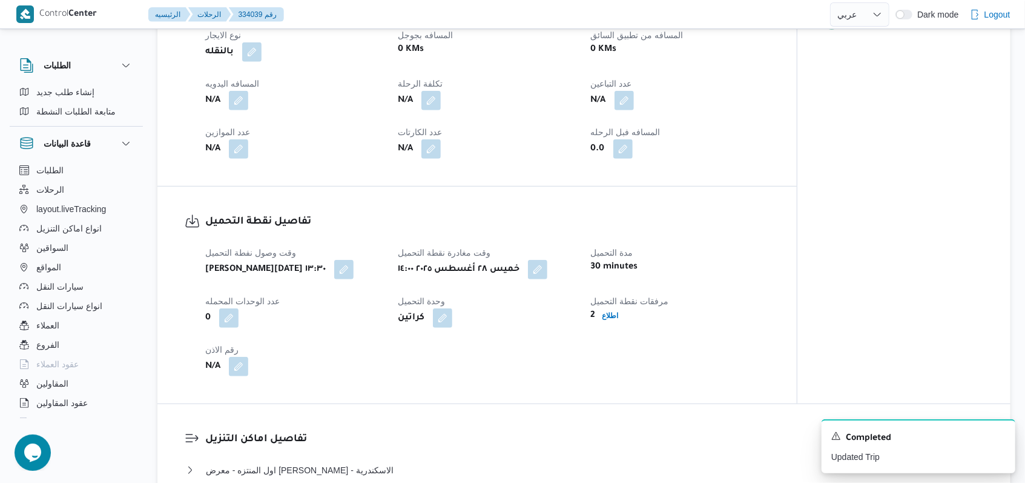
scroll to position [1, 0]
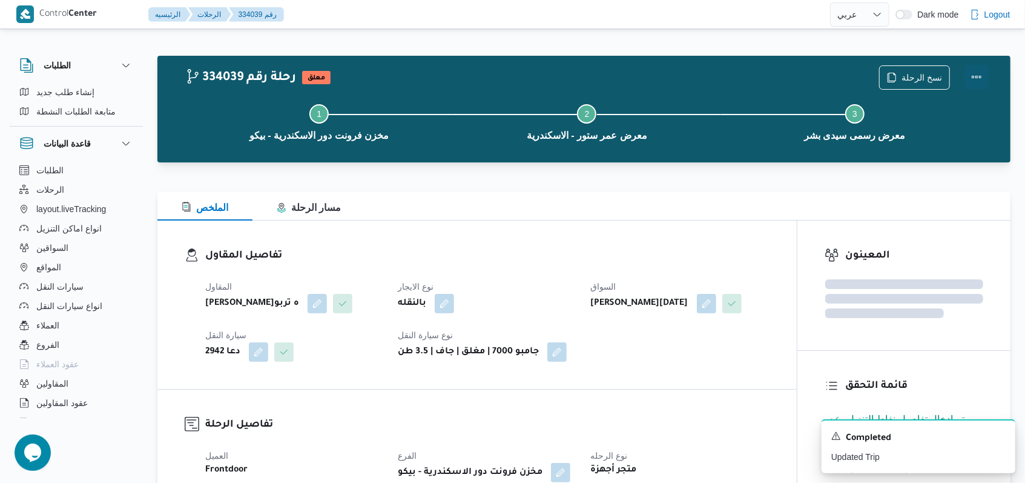
click at [978, 70] on button "Actions" at bounding box center [976, 77] width 24 height 24
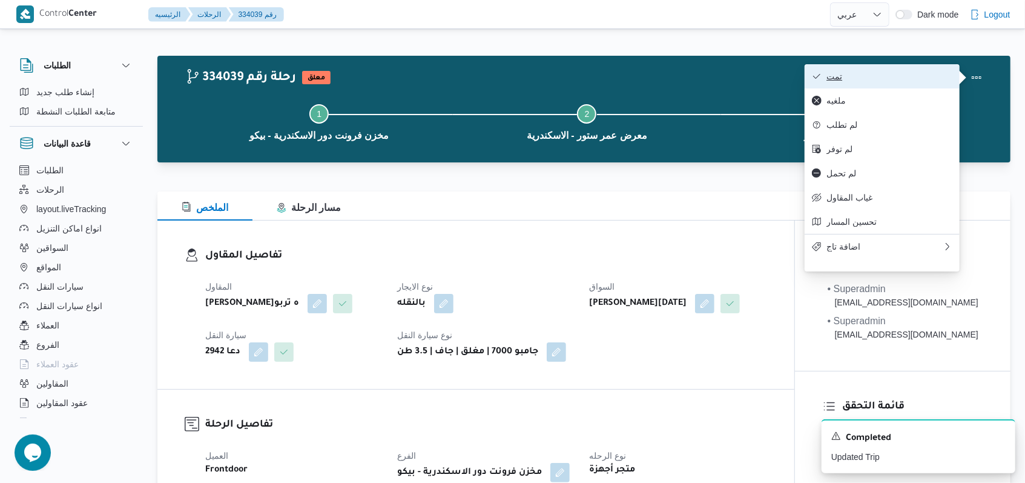
click at [895, 72] on span "تمت" at bounding box center [889, 76] width 126 height 10
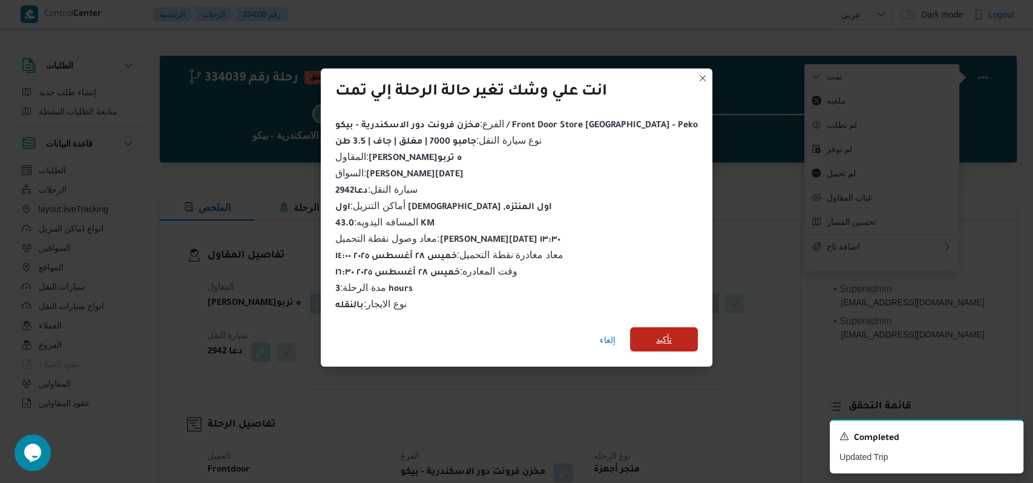
click at [653, 328] on span "تأكيد" at bounding box center [664, 339] width 68 height 24
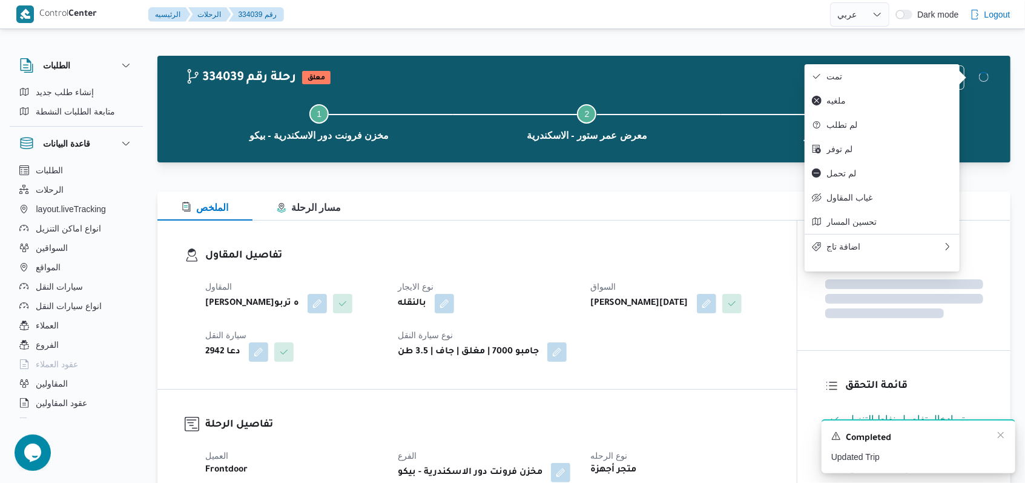
click at [630, 360] on div "المقاول فتحى حسن جلال ابو الحسن شركه تربو نوع الايجار بالنقله السواق ايمن خميس …" at bounding box center [487, 320] width 579 height 97
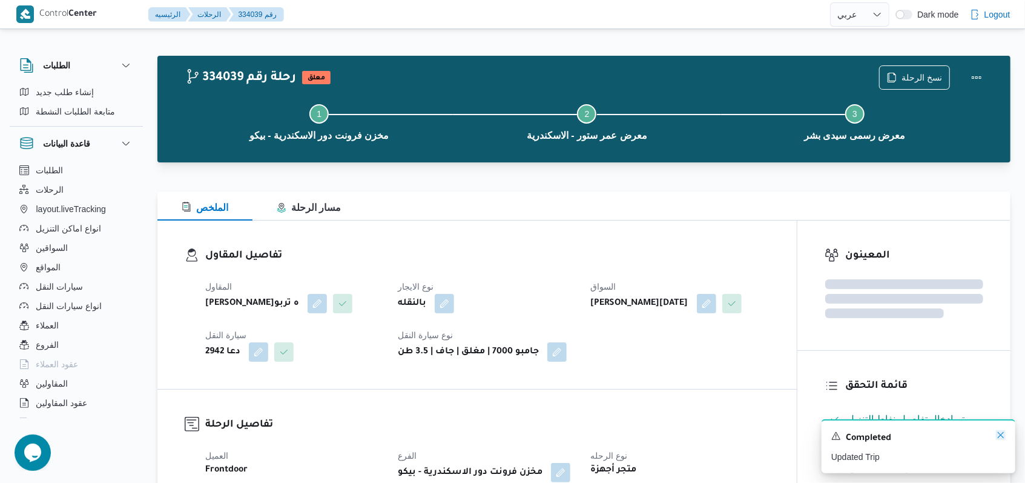
click at [1001, 438] on icon "Dismiss toast" at bounding box center [1001, 435] width 10 height 10
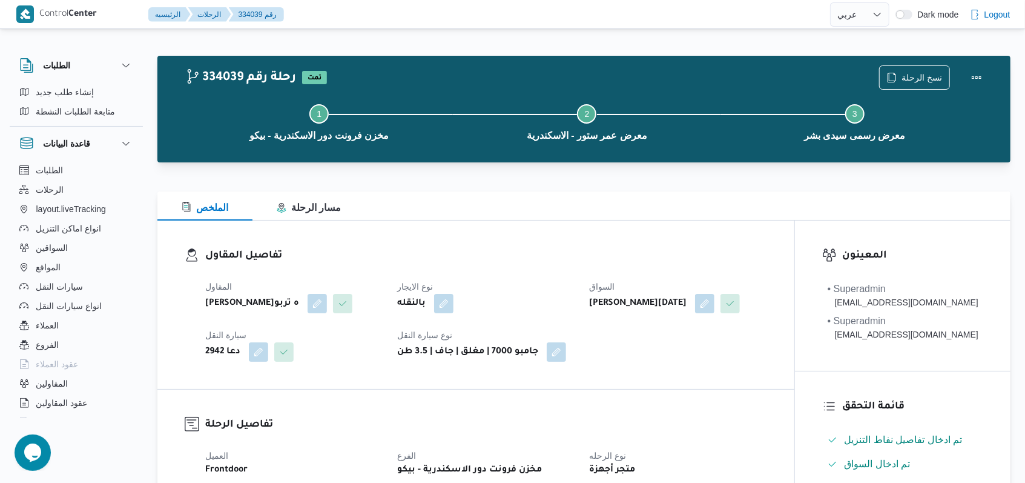
click at [709, 389] on div "تفاصيل المقاول المقاول فتحى حسن جلال ابو الحسن شركه تربو نوع الايجار بالنقله ال…" at bounding box center [475, 304] width 637 height 168
select select "ar"
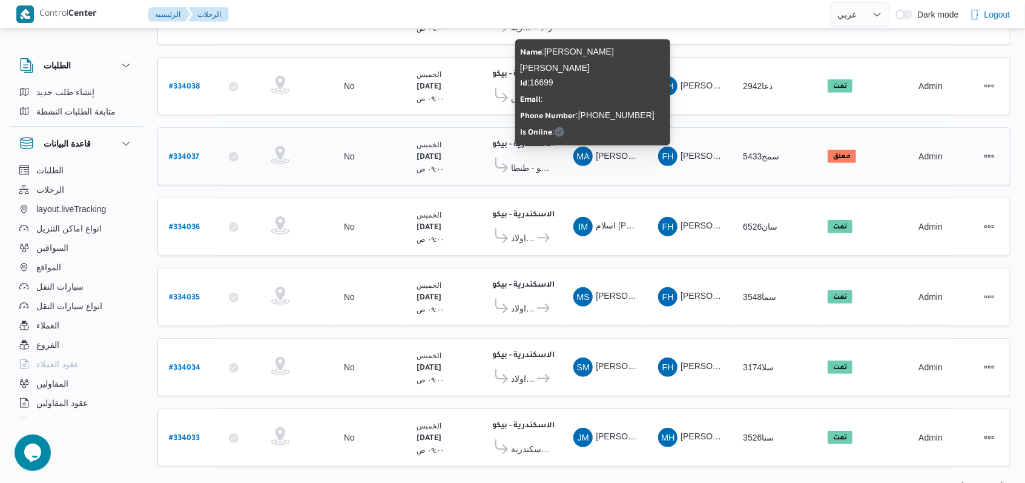
scroll to position [418, 0]
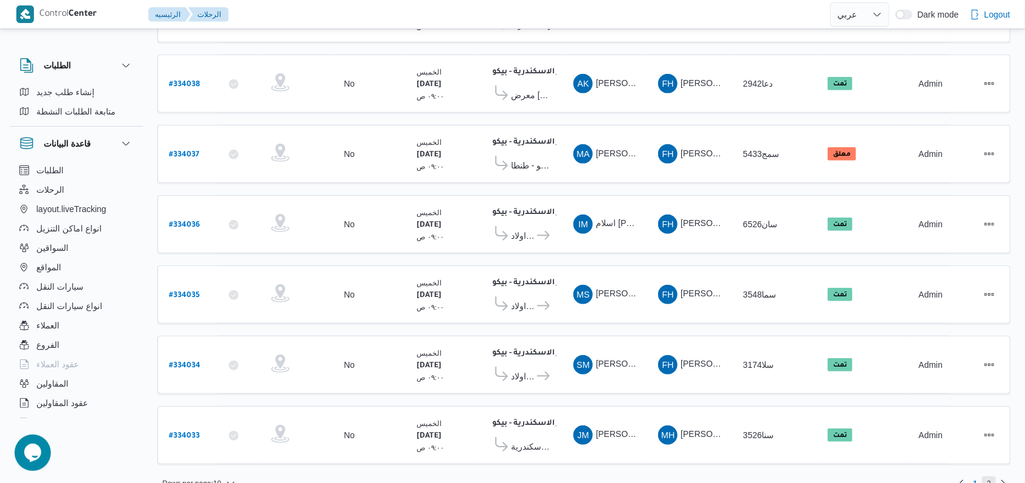
click at [992, 476] on span "2" at bounding box center [989, 483] width 14 height 15
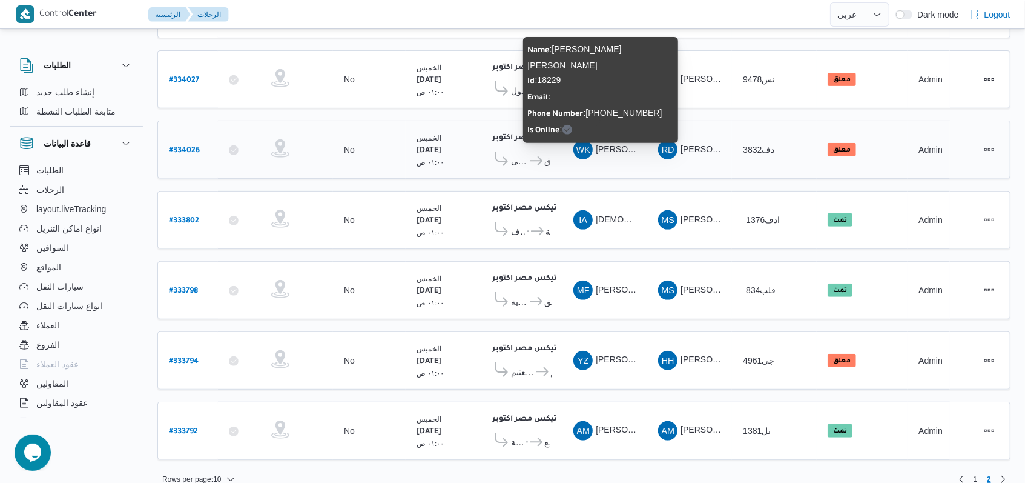
scroll to position [201, 0]
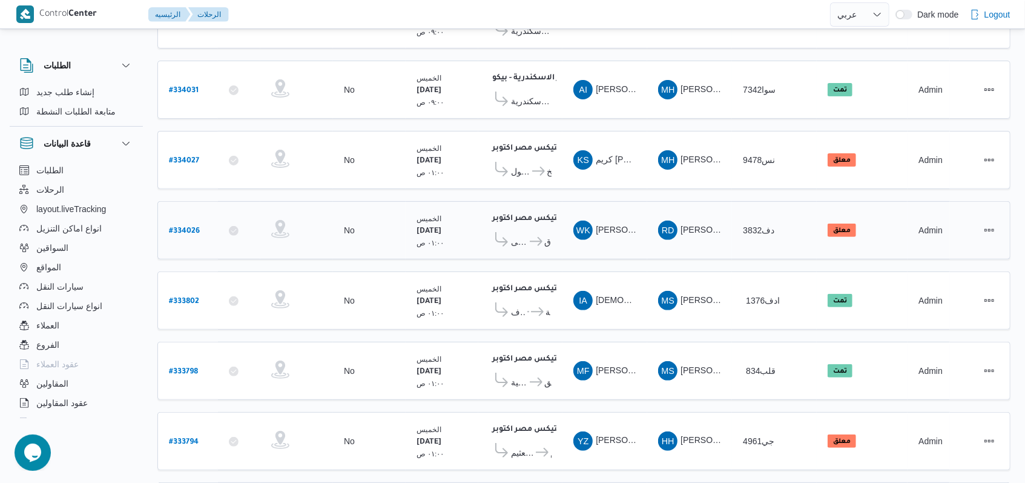
click at [179, 227] on b "# 334026" at bounding box center [184, 231] width 31 height 8
select select "ar"
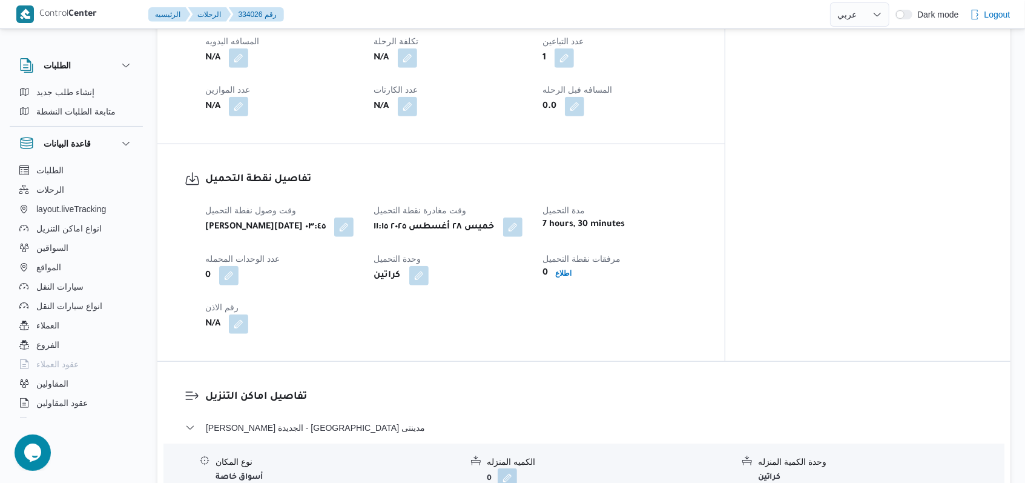
scroll to position [605, 0]
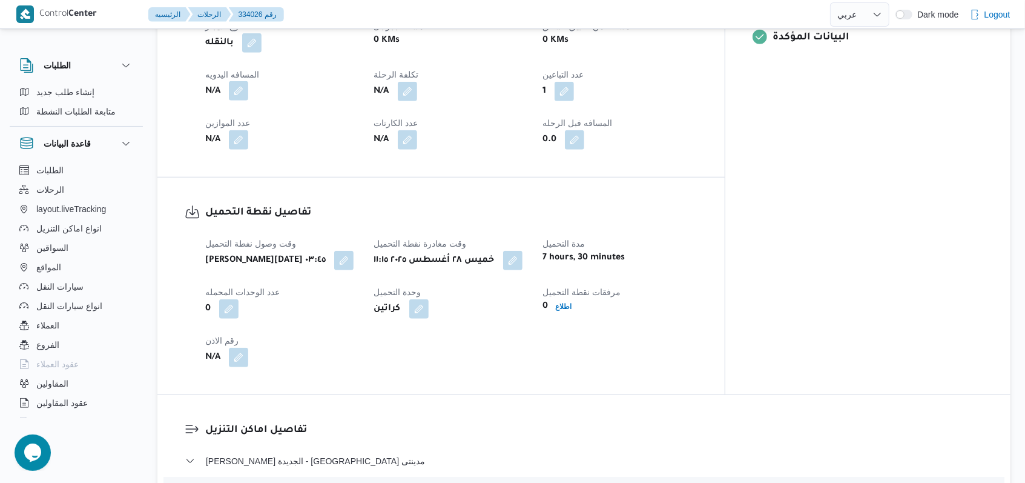
click at [239, 88] on button "button" at bounding box center [238, 90] width 19 height 19
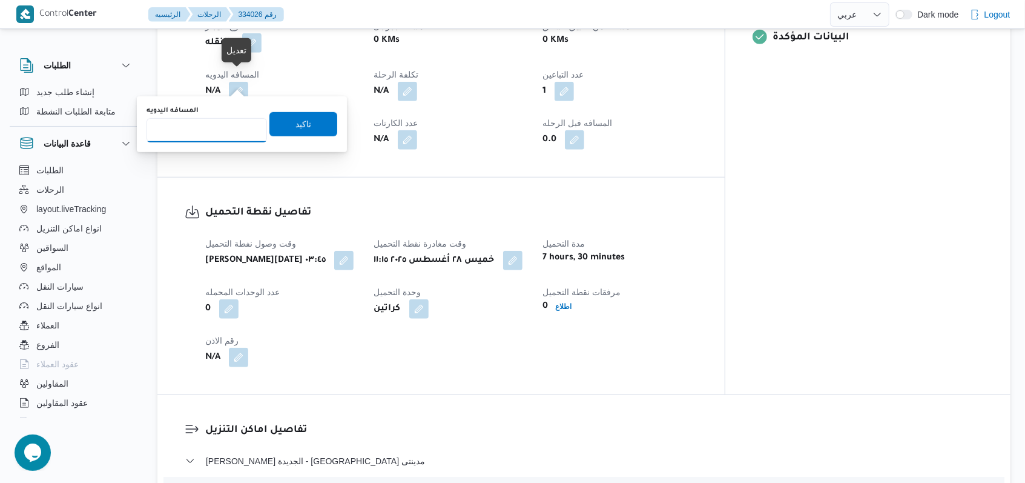
click at [209, 133] on input "المسافه اليدويه" at bounding box center [207, 130] width 120 height 24
type input "115"
click at [281, 120] on span "تاكيد" at bounding box center [303, 124] width 68 height 24
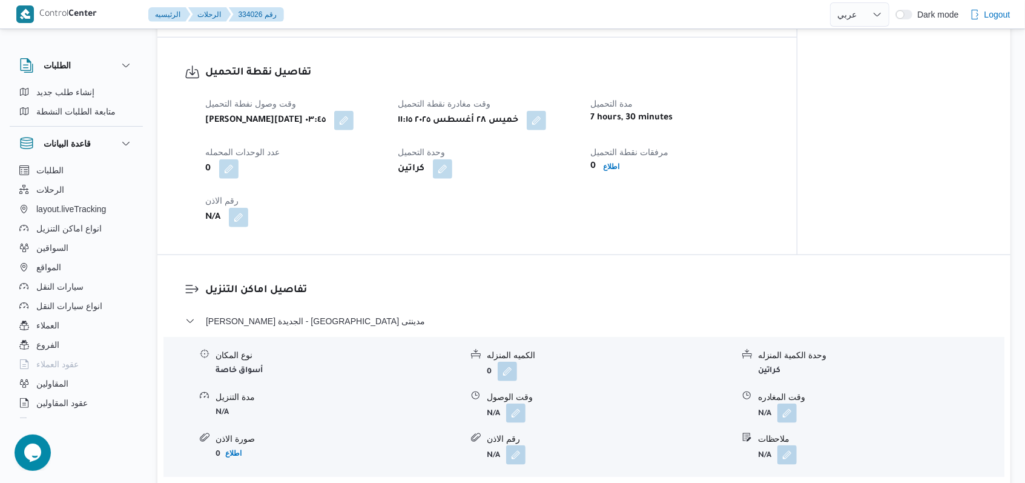
scroll to position [847, 0]
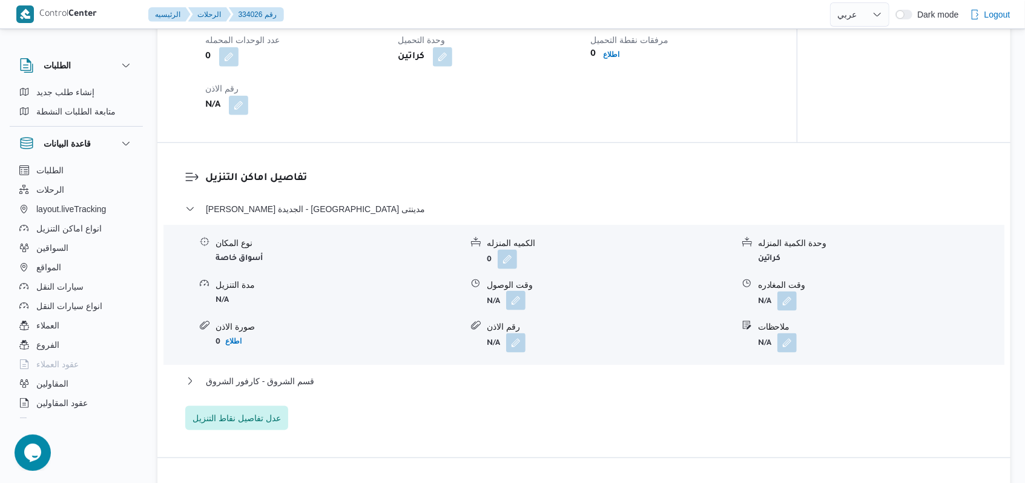
click at [515, 298] on button "button" at bounding box center [515, 300] width 19 height 19
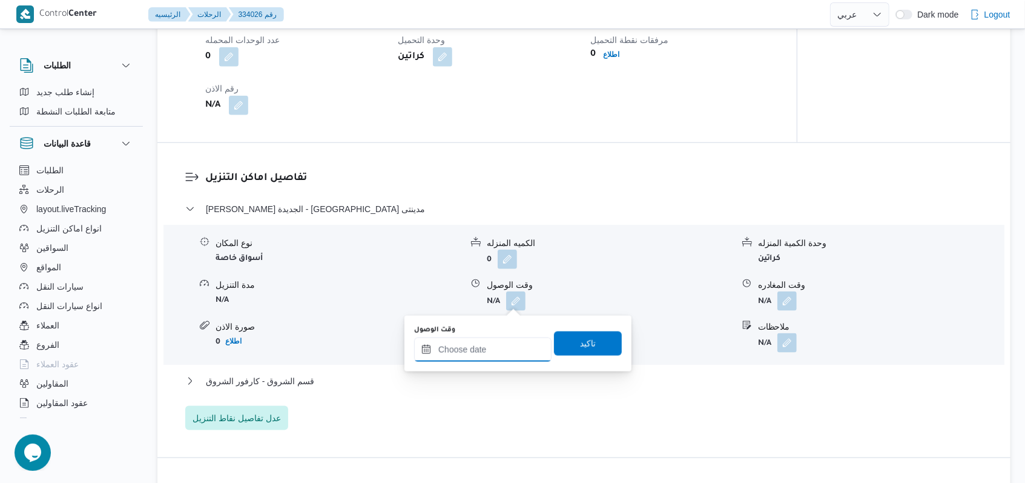
click at [485, 358] on input "وقت الوصول" at bounding box center [482, 349] width 137 height 24
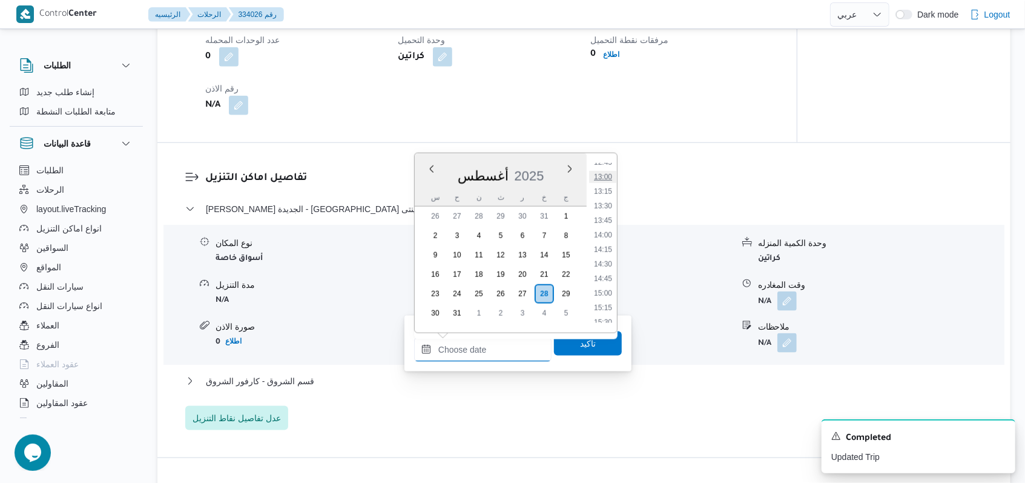
scroll to position [714, 0]
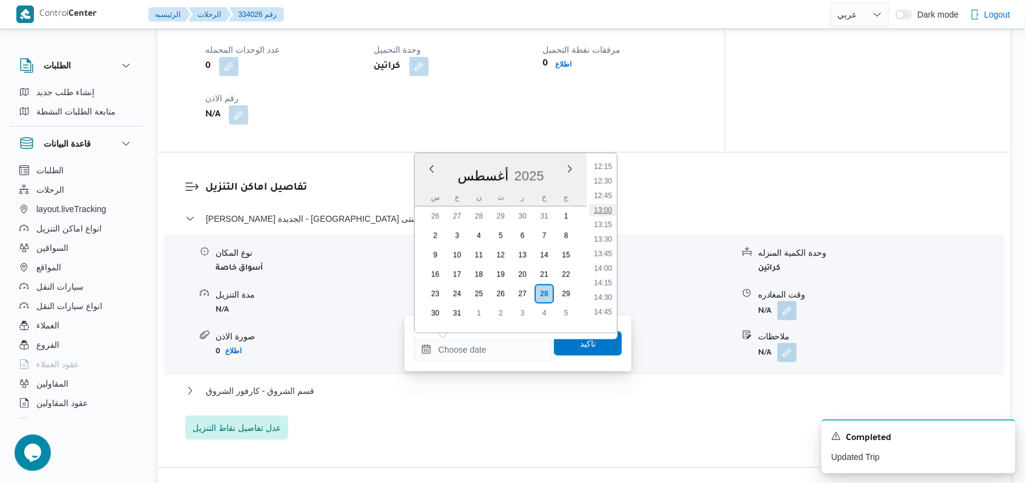
click at [605, 204] on li "13:00" at bounding box center [603, 210] width 28 height 12
type input "٢٨/٠٨/٢٠٢٥ ١٣:٠٠"
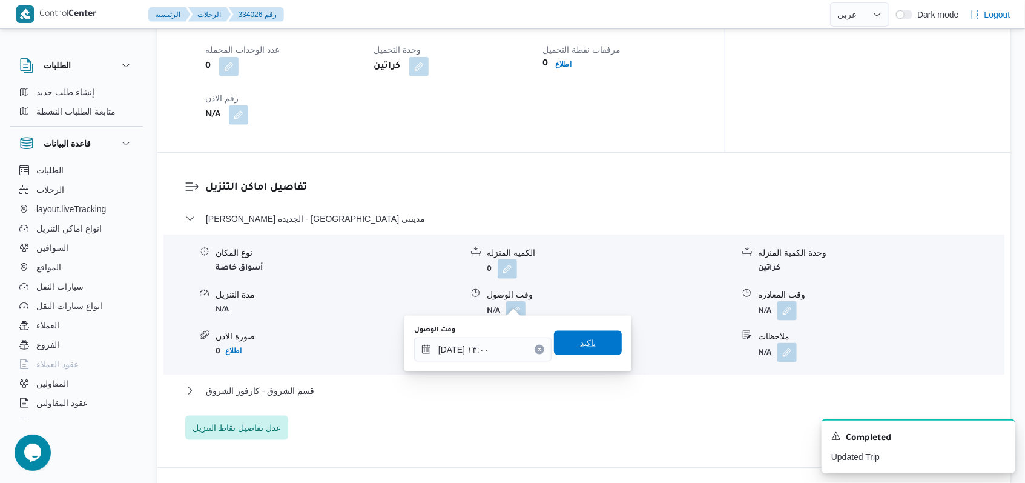
click at [580, 340] on span "تاكيد" at bounding box center [588, 342] width 16 height 15
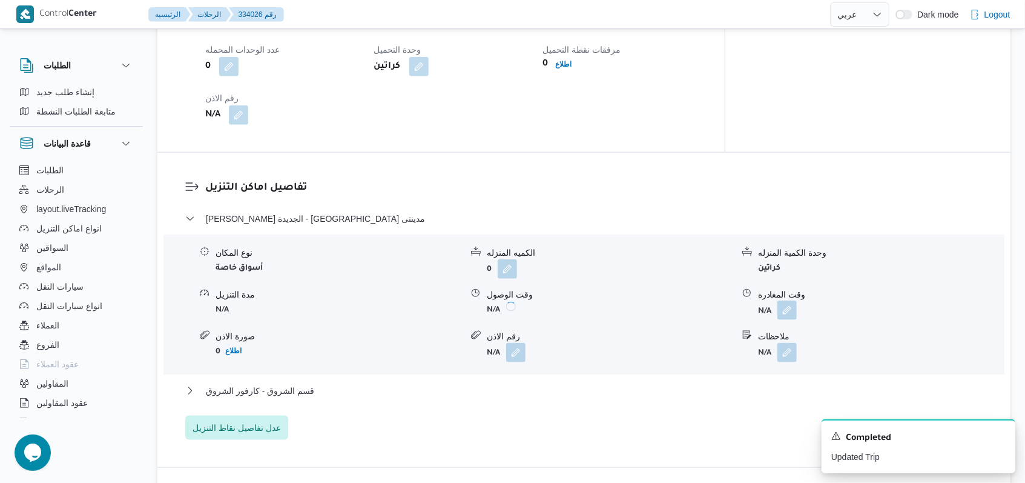
click at [794, 300] on button "button" at bounding box center [786, 309] width 19 height 19
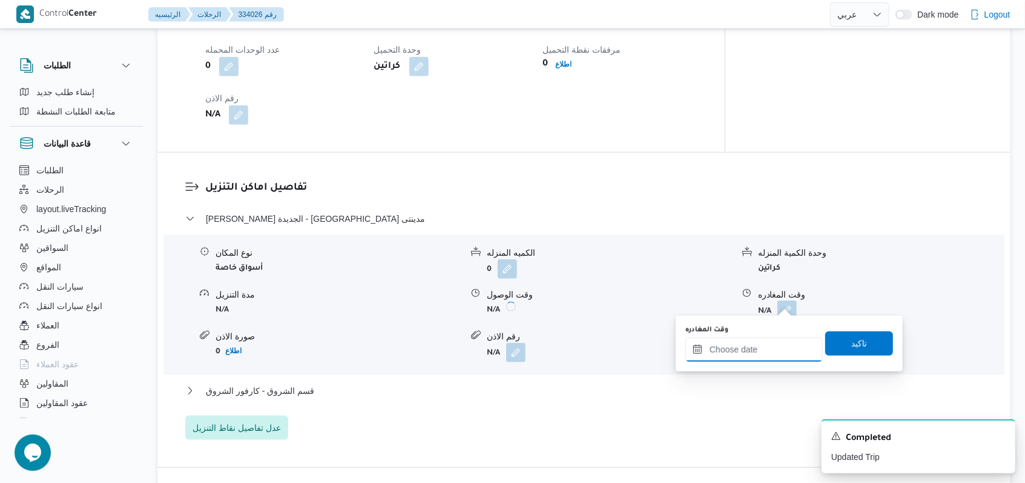
click at [757, 354] on input "وقت المغادره" at bounding box center [753, 349] width 137 height 24
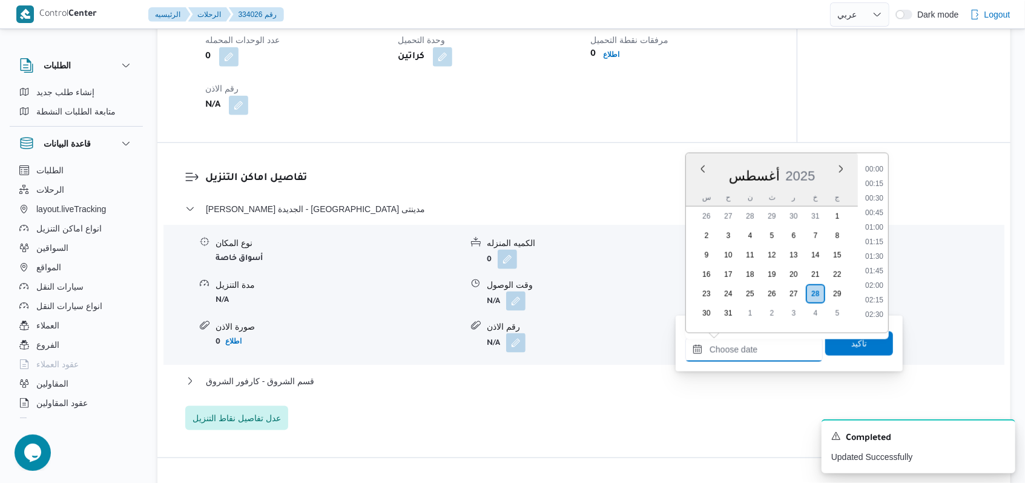
scroll to position [876, 0]
click at [880, 171] on ul "00:00 00:15 00:30 00:45 01:00 01:15 01:30 01:45 02:00 02:15 02:30 02:45 03:00 0…" at bounding box center [874, 243] width 28 height 160
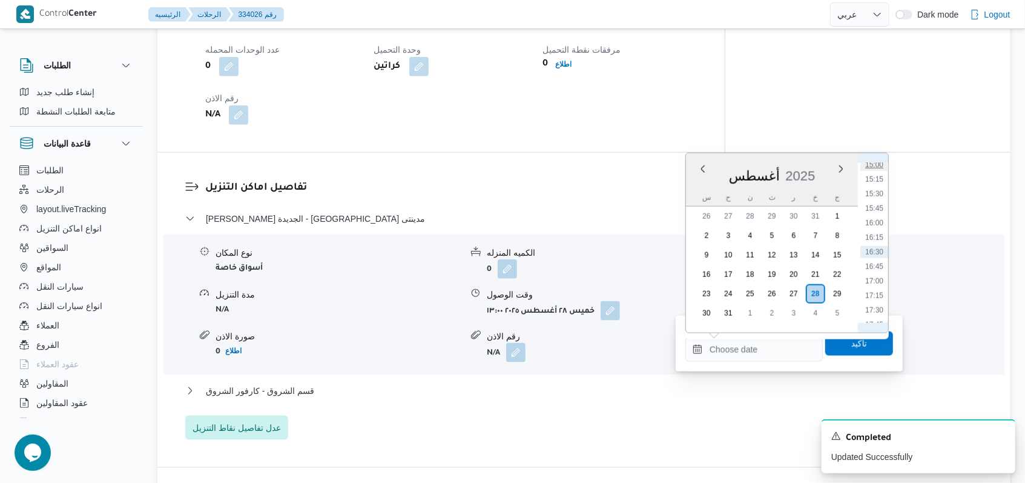
click at [877, 170] on li "15:00" at bounding box center [874, 165] width 28 height 12
type input "٢٨/٠٨/٢٠٢٥ ١٥:٠٠"
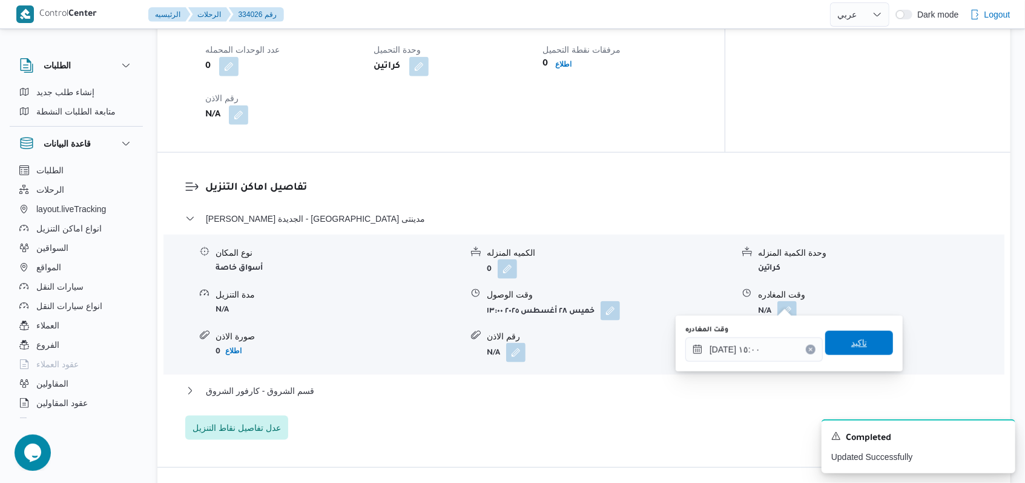
click at [860, 340] on span "تاكيد" at bounding box center [859, 343] width 68 height 24
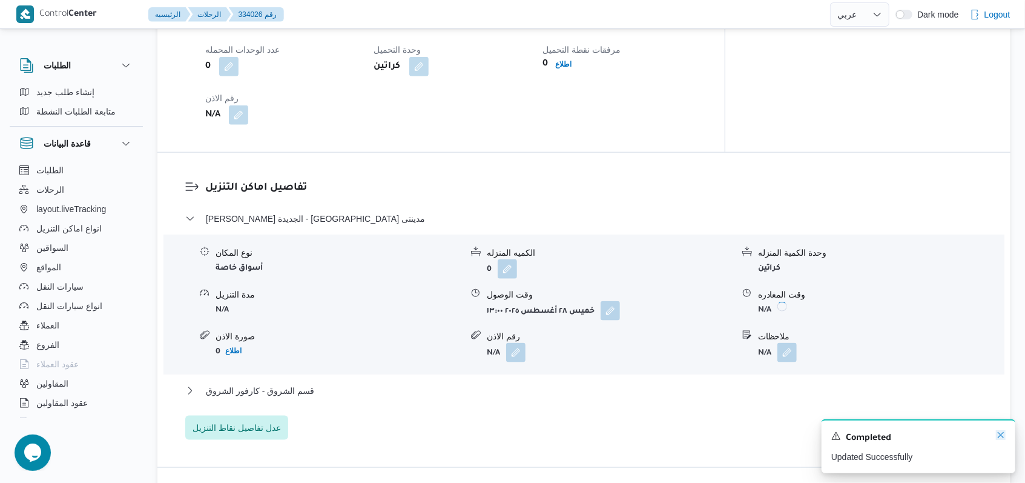
click at [998, 438] on icon "Dismiss toast" at bounding box center [1001, 435] width 10 height 10
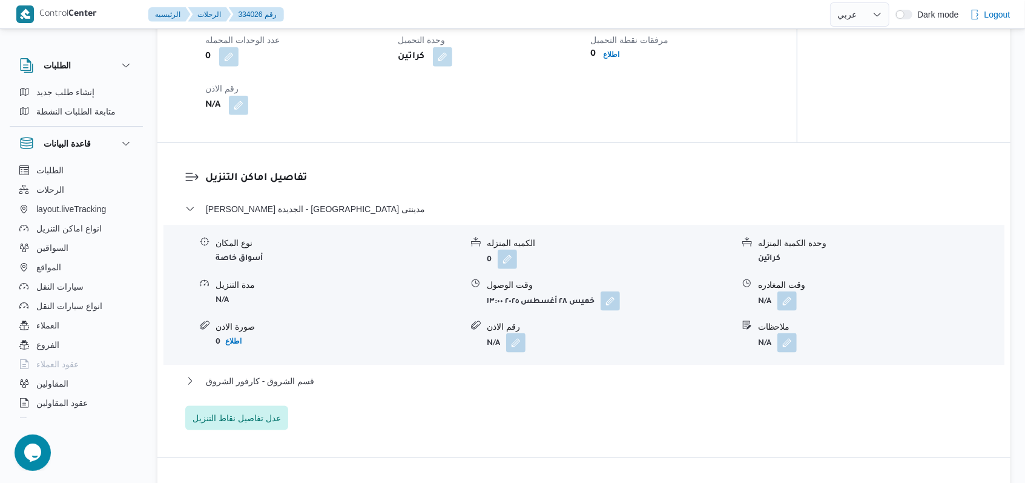
click at [302, 370] on div "ثانى القاهرة الجديدة - كارفور مدينتى نوع المكان أسواق خاصة الكميه المنزله 0 وحد…" at bounding box center [584, 316] width 798 height 228
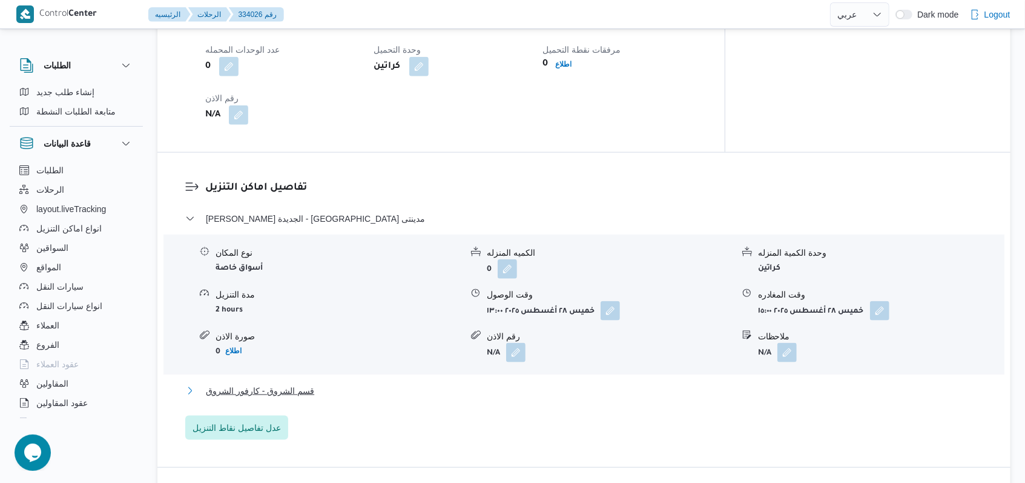
click at [300, 383] on span "قسم الشروق - كارفور الشروق" at bounding box center [260, 390] width 108 height 15
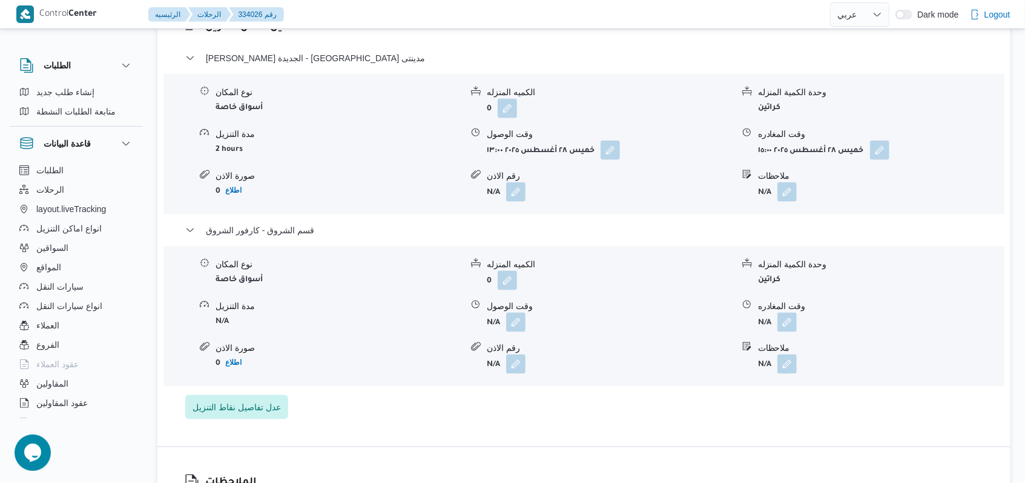
scroll to position [1008, 0]
click at [311, 50] on span "ثانى القاهرة الجديدة - كارفور مدينتى" at bounding box center [315, 57] width 219 height 15
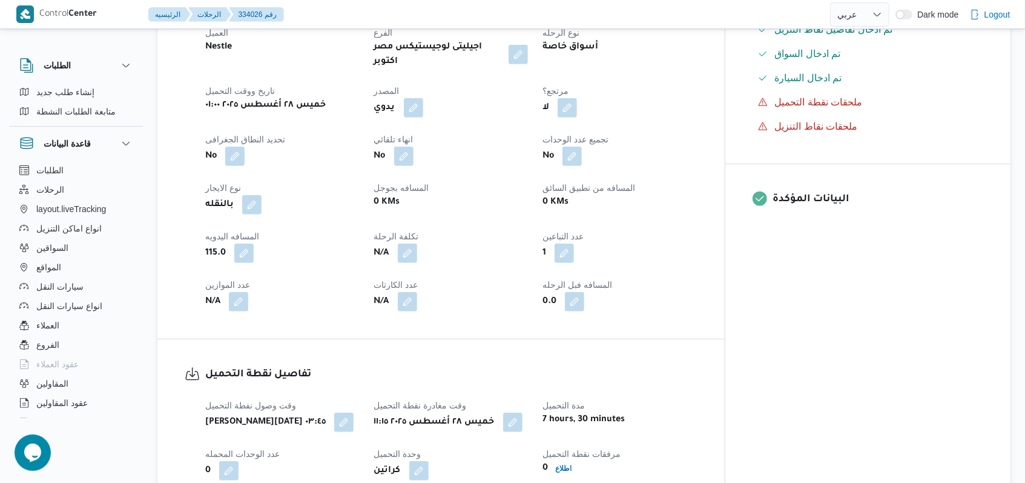
scroll to position [0, 0]
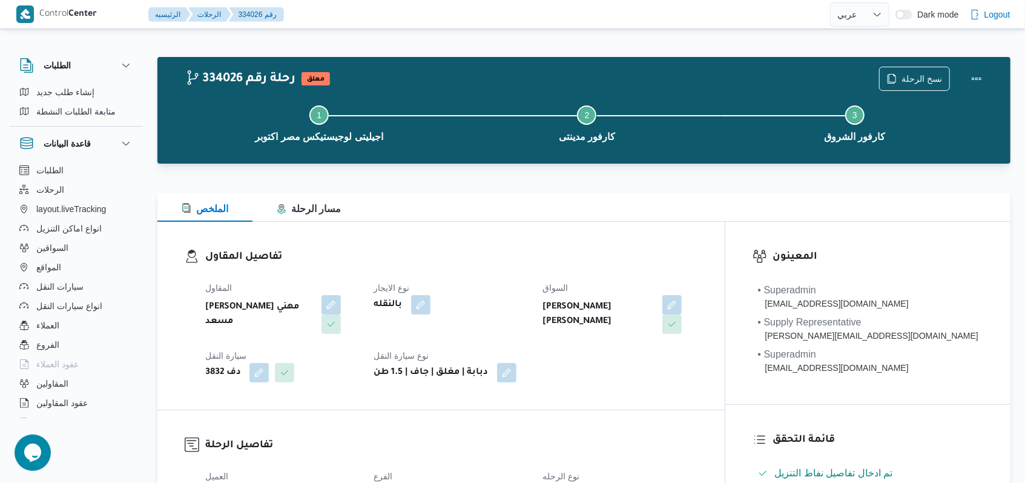
select select "ar"
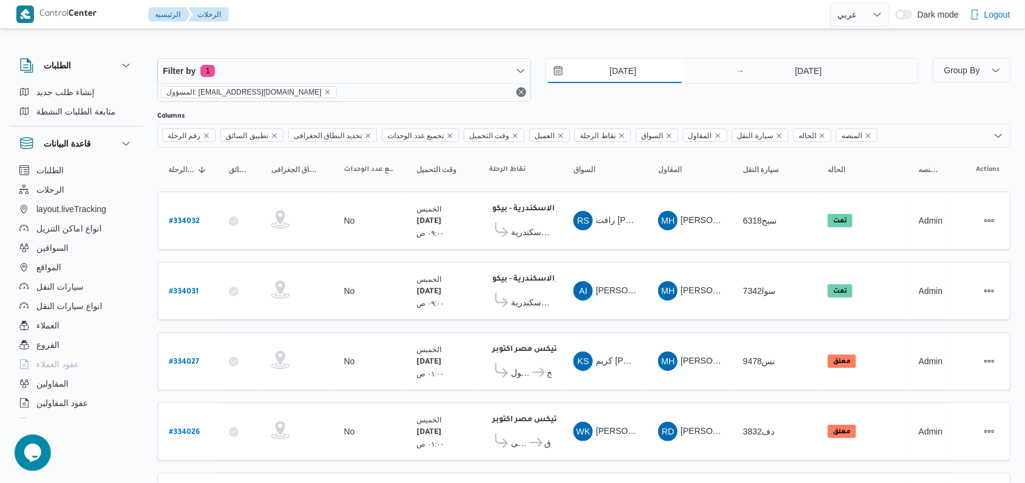
click at [628, 81] on input "28/8/2025" at bounding box center [614, 71] width 137 height 24
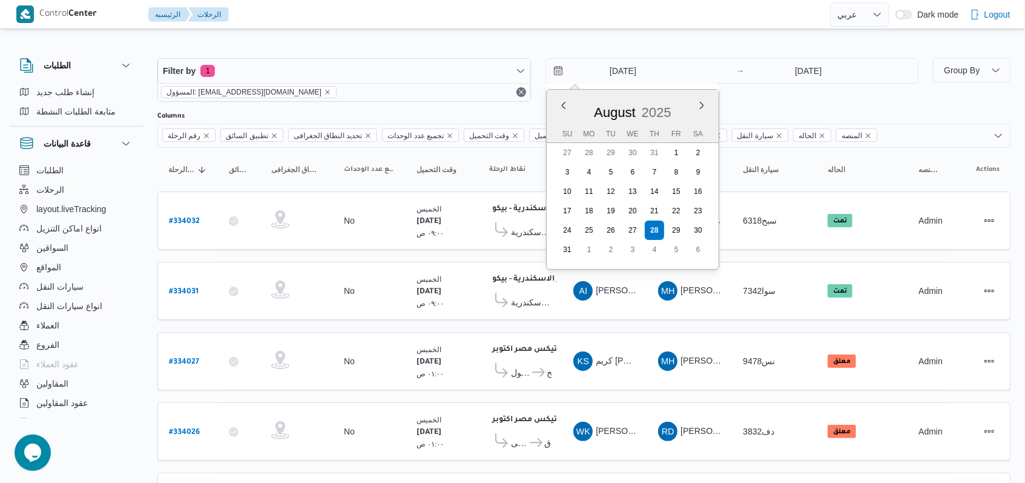
click at [750, 102] on div "Filter by 1 المسؤول: mostafa.elrouby@illa.com.eg 28/8/2025 Previous Month Next …" at bounding box center [538, 80] width 776 height 58
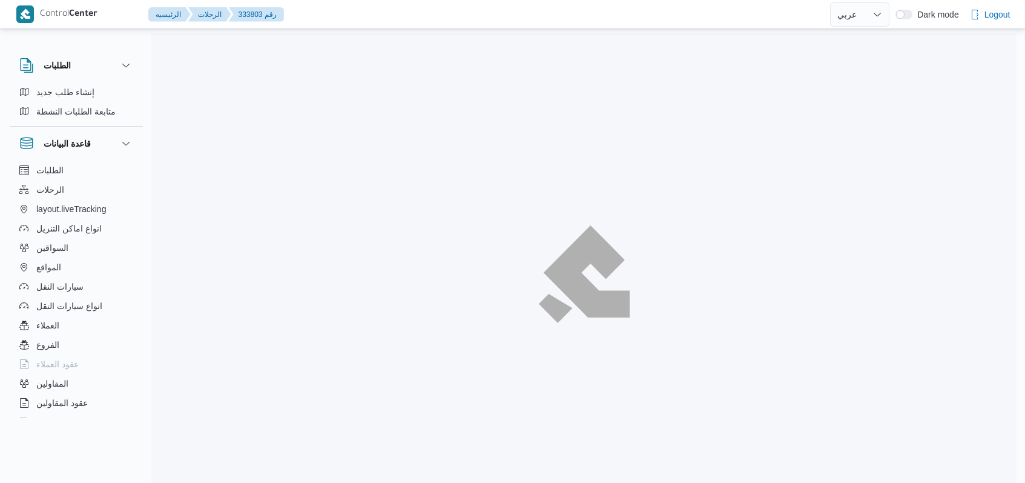
select select "ar"
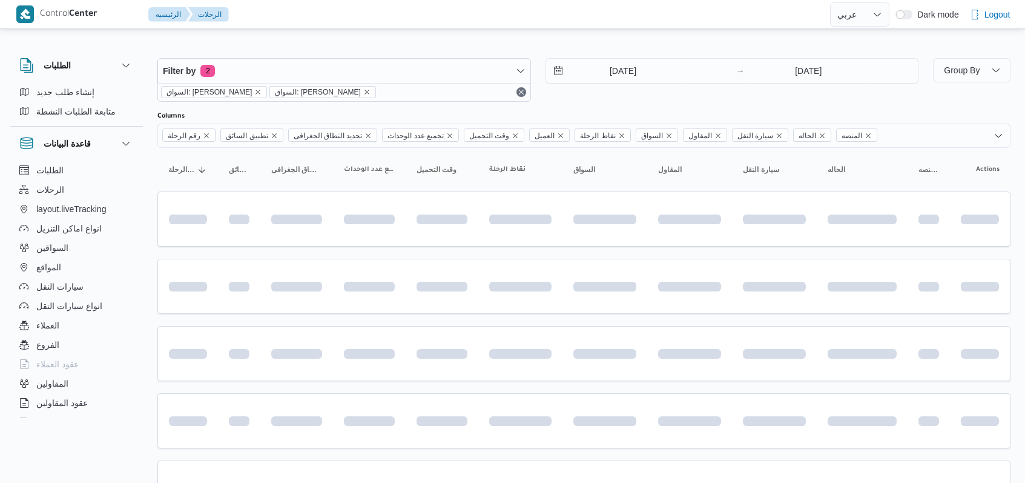
select select "ar"
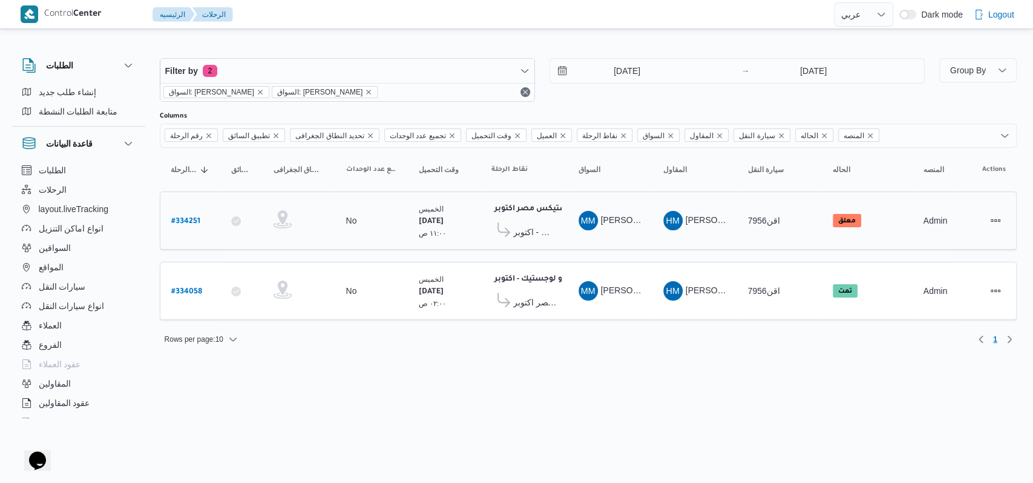
click at [198, 220] on b "# 334251" at bounding box center [185, 221] width 29 height 8
select select "ar"
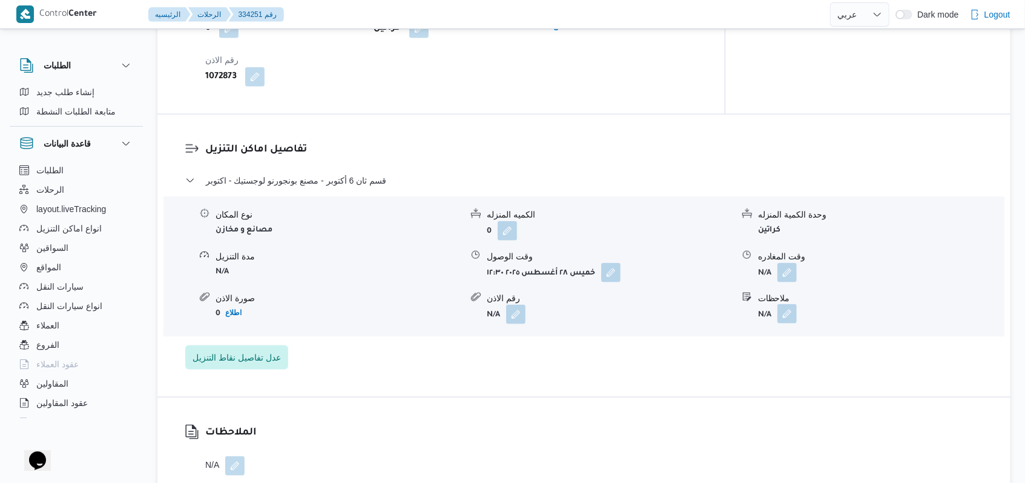
scroll to position [888, 0]
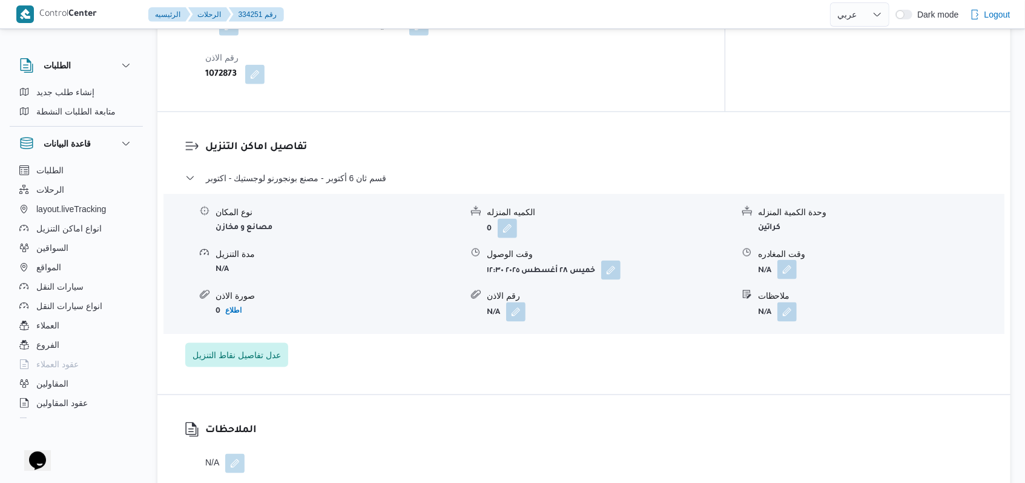
click at [783, 260] on button "button" at bounding box center [786, 269] width 19 height 19
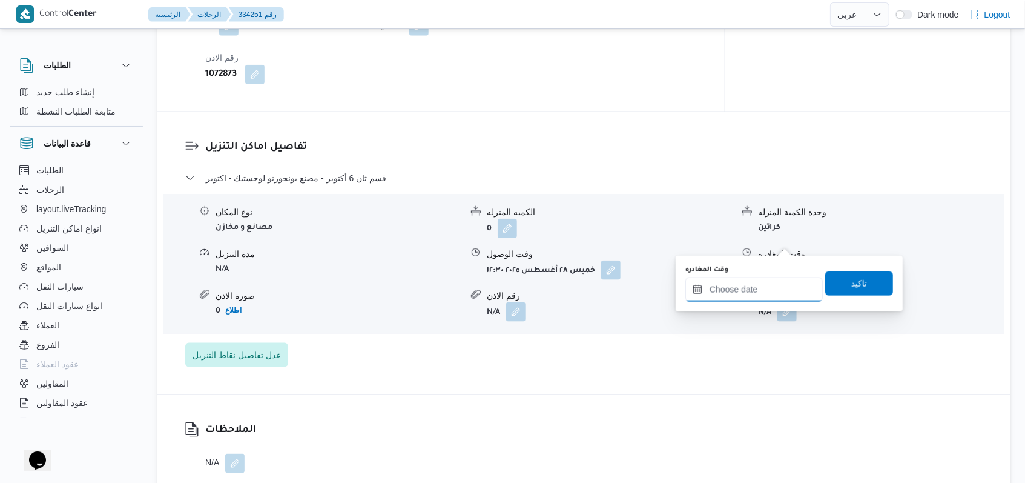
click at [752, 291] on input "وقت المغادره" at bounding box center [753, 289] width 137 height 24
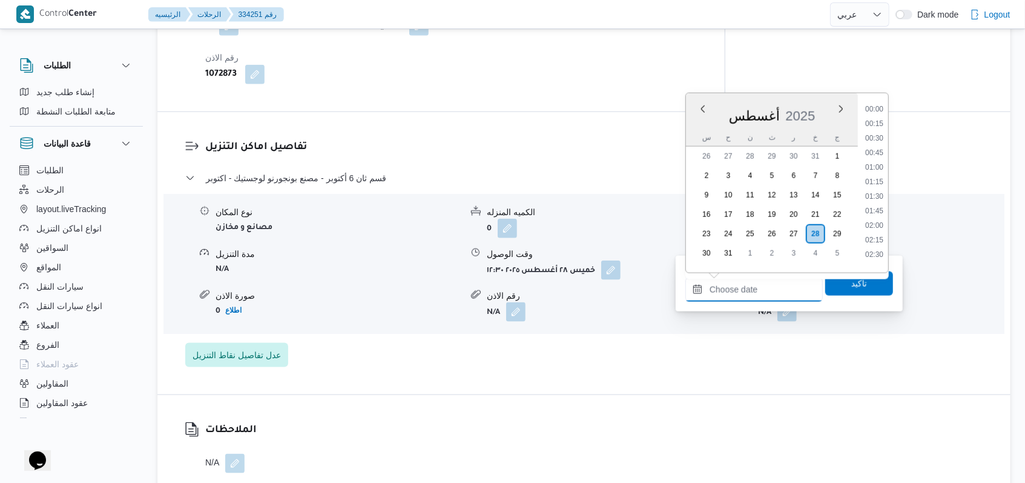
scroll to position [862, 0]
click at [880, 120] on li "15:00" at bounding box center [874, 119] width 28 height 12
type input "٢٨/٠٨/٢٠٢٥ ١٥:٠٠"
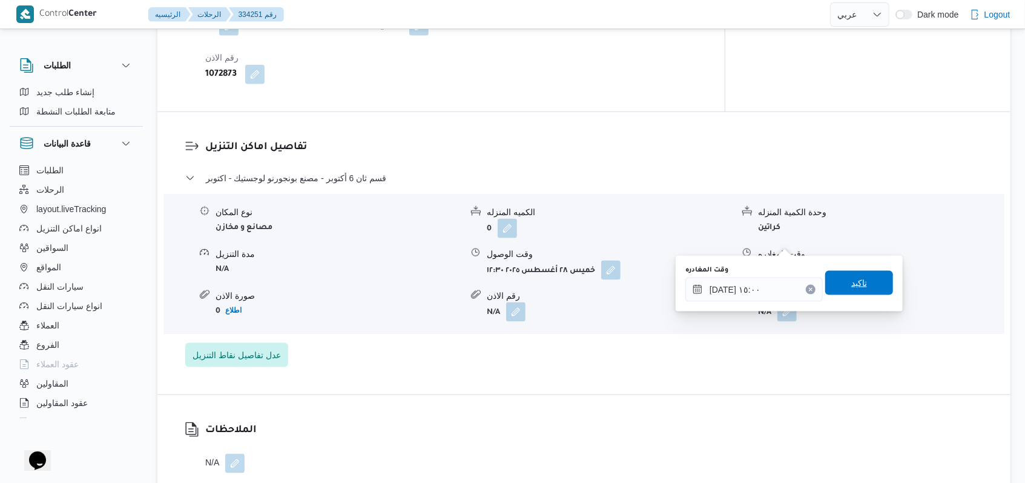
click at [851, 275] on span "تاكيد" at bounding box center [859, 282] width 16 height 15
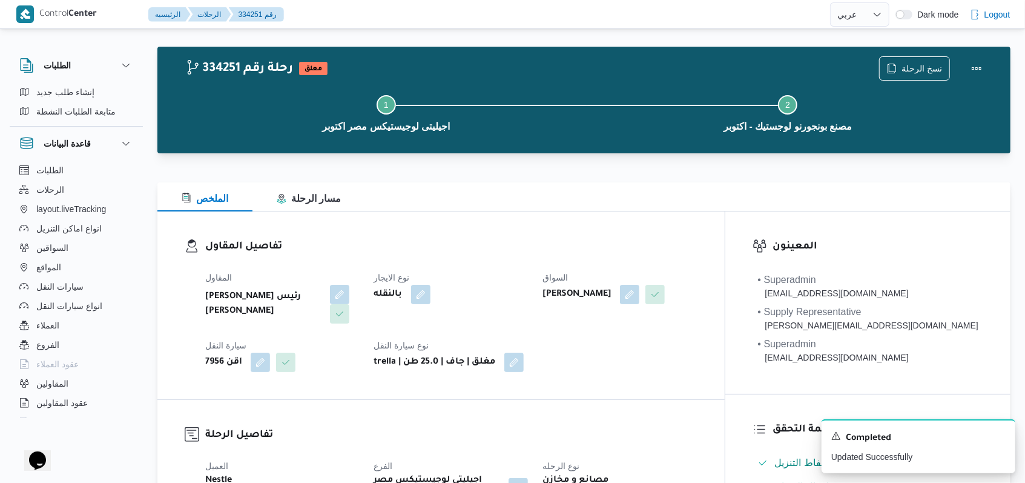
scroll to position [0, 0]
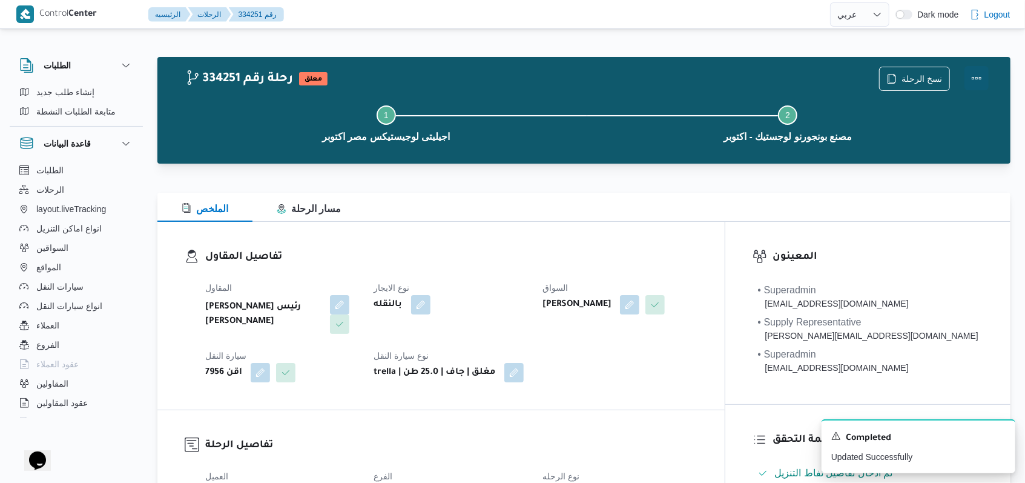
click at [977, 79] on button "Actions" at bounding box center [976, 78] width 24 height 24
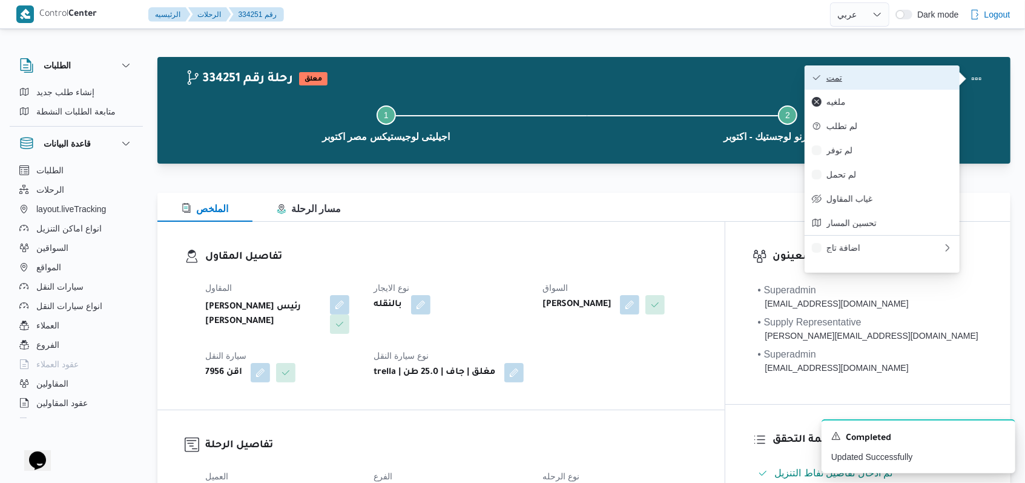
click at [931, 79] on span "تمت" at bounding box center [889, 78] width 126 height 10
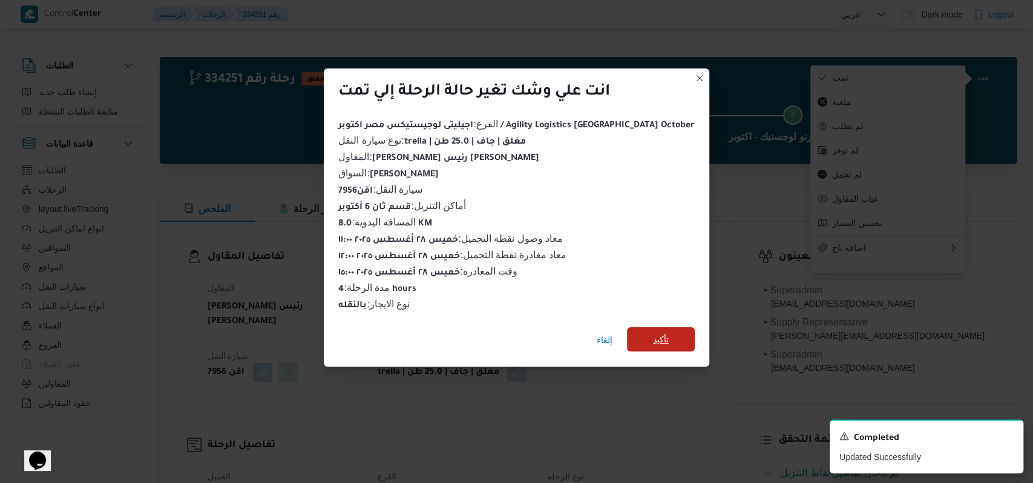
click at [627, 333] on span "تأكيد" at bounding box center [661, 339] width 68 height 24
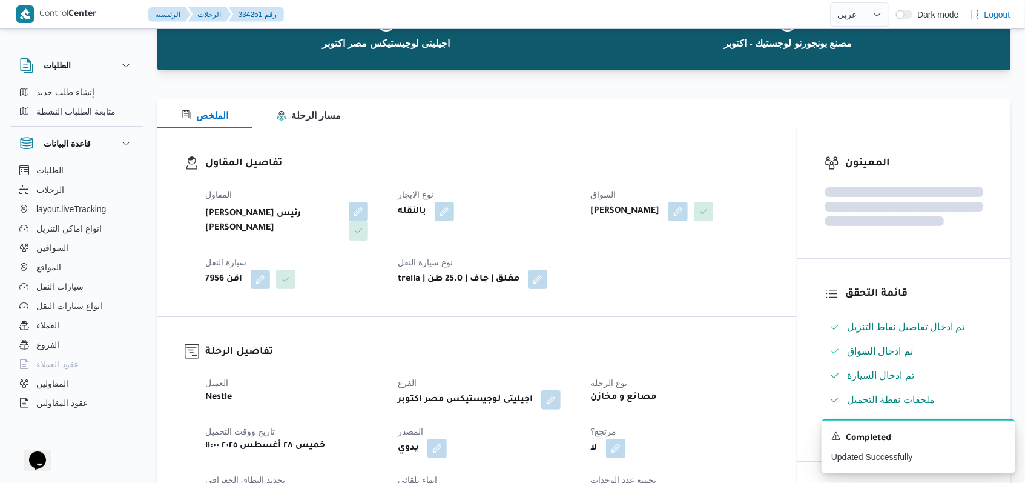
scroll to position [242, 0]
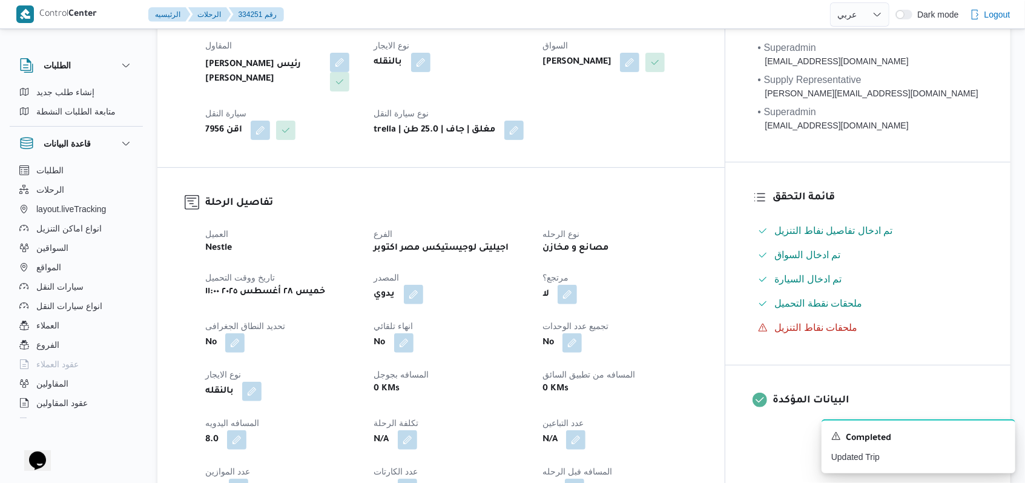
select select "ar"
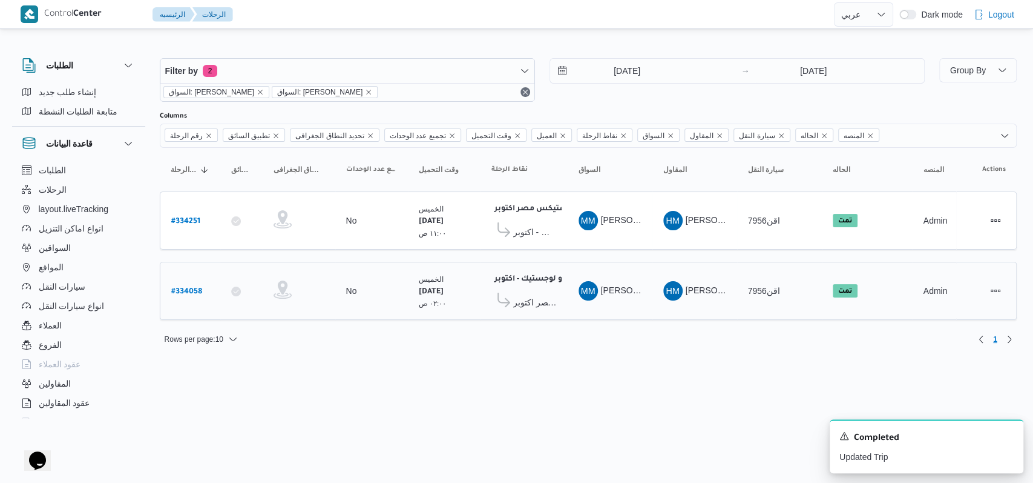
click at [197, 289] on b "# 334058" at bounding box center [186, 292] width 31 height 8
select select "ar"
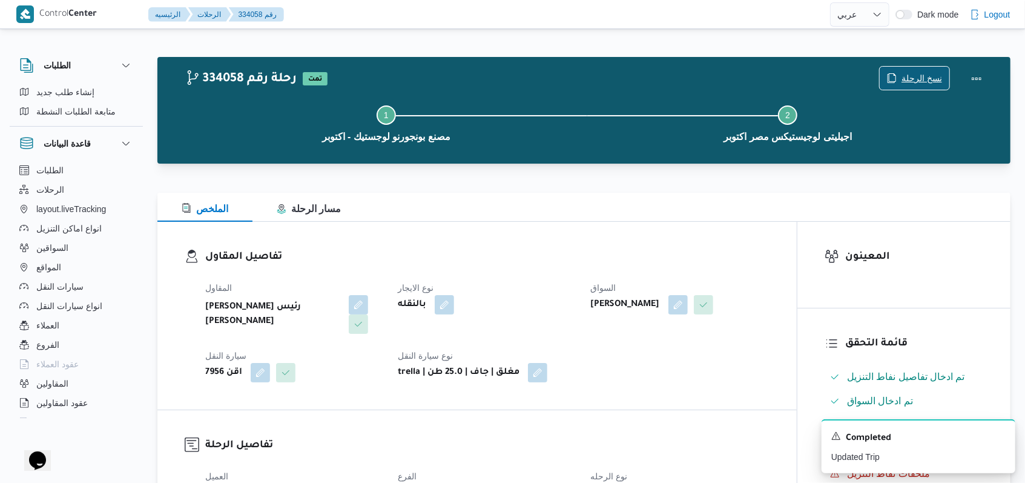
click at [910, 67] on span "نسخ الرحلة" at bounding box center [915, 78] width 70 height 23
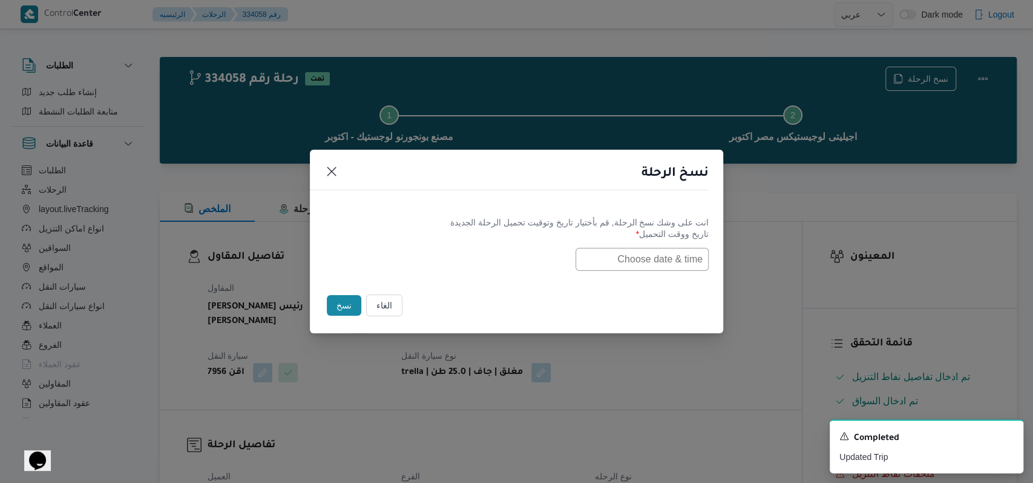
click at [644, 266] on input "text" at bounding box center [642, 259] width 133 height 23
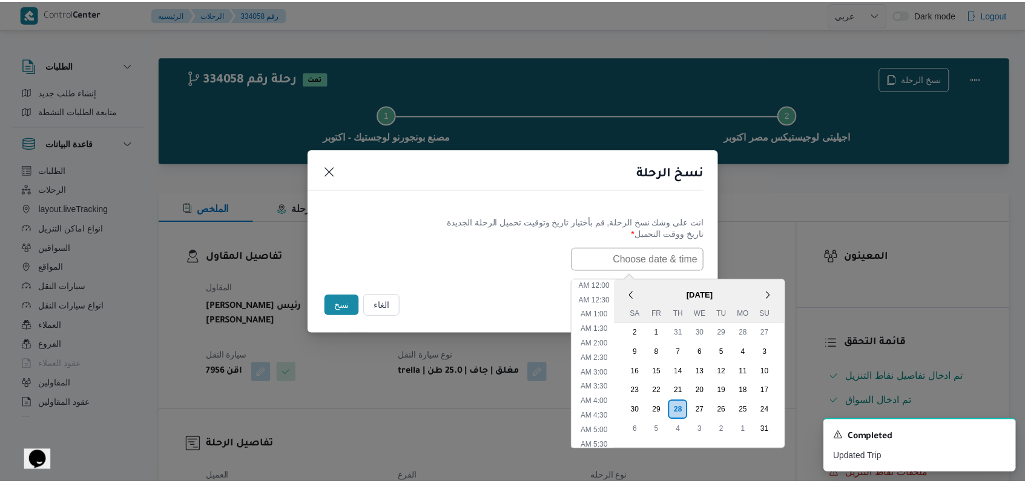
scroll to position [387, 0]
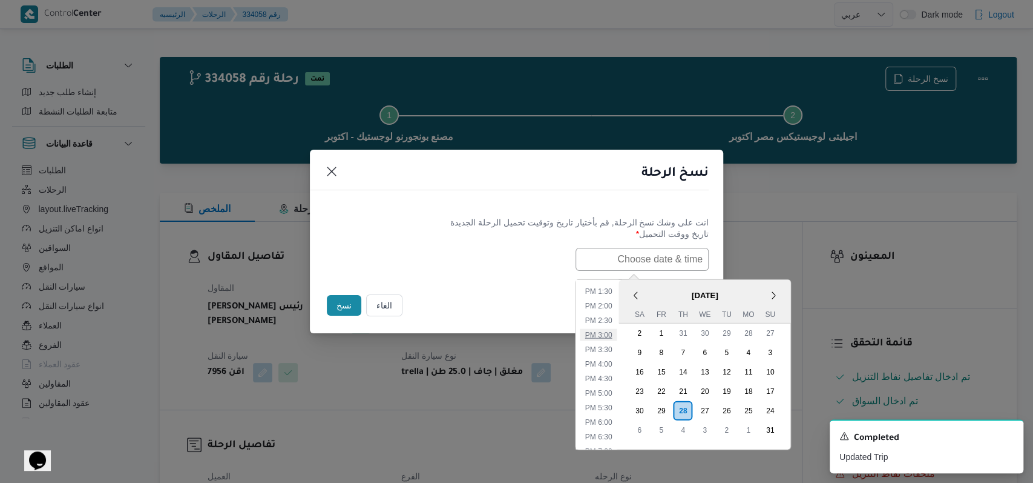
click at [615, 332] on li "3:00 PM" at bounding box center [599, 334] width 37 height 12
type input "28/08/2025 3:00PM"
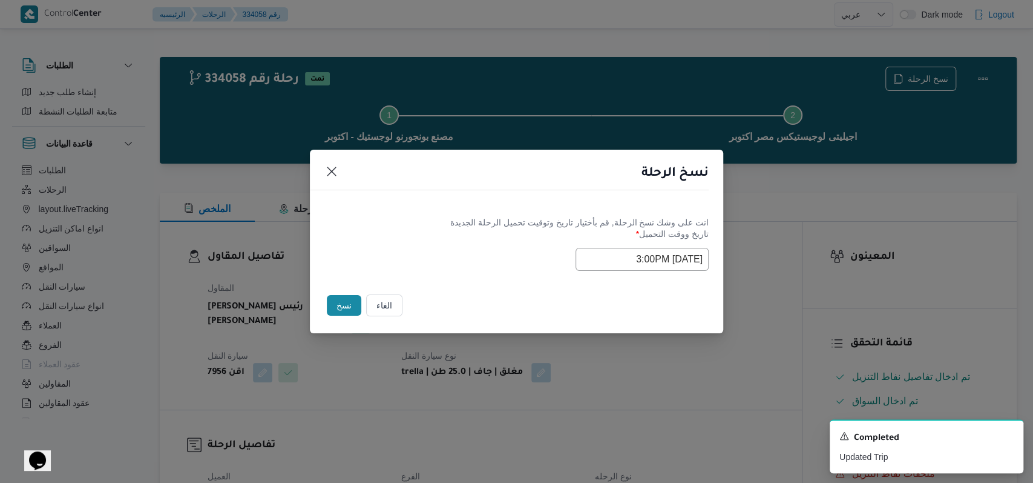
drag, startPoint x: 504, startPoint y: 268, endPoint x: 498, endPoint y: 265, distance: 7.1
click at [504, 268] on div "Selected date: Thursday, August 28th, 2025 at 3:00 PM 28/08/2025 3:00PM" at bounding box center [517, 259] width 384 height 23
click at [334, 303] on button "نسخ" at bounding box center [344, 305] width 35 height 21
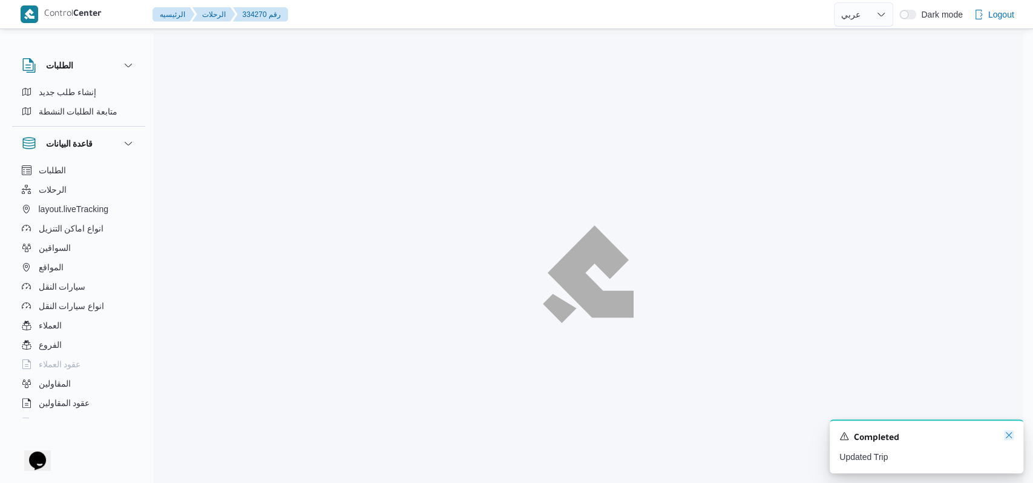
click at [1007, 438] on icon "Dismiss toast" at bounding box center [1009, 435] width 10 height 10
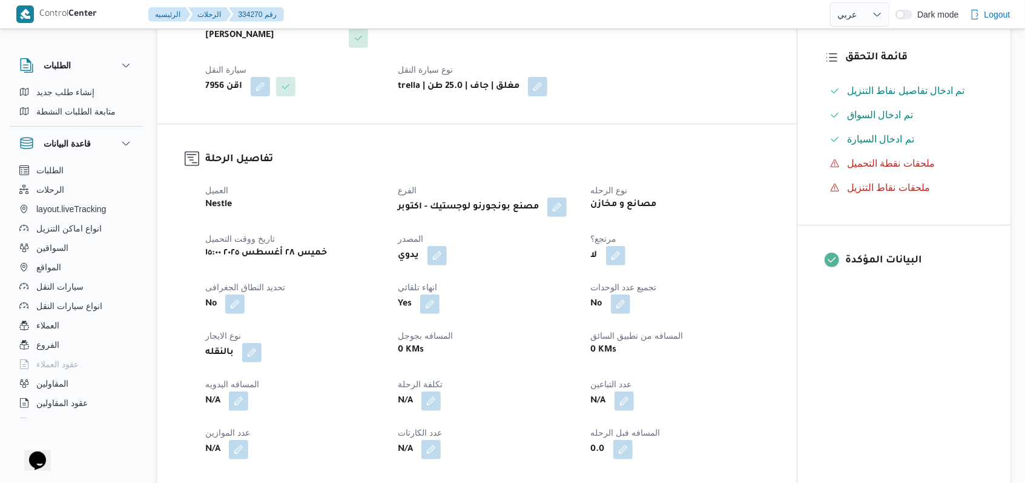
scroll to position [565, 0]
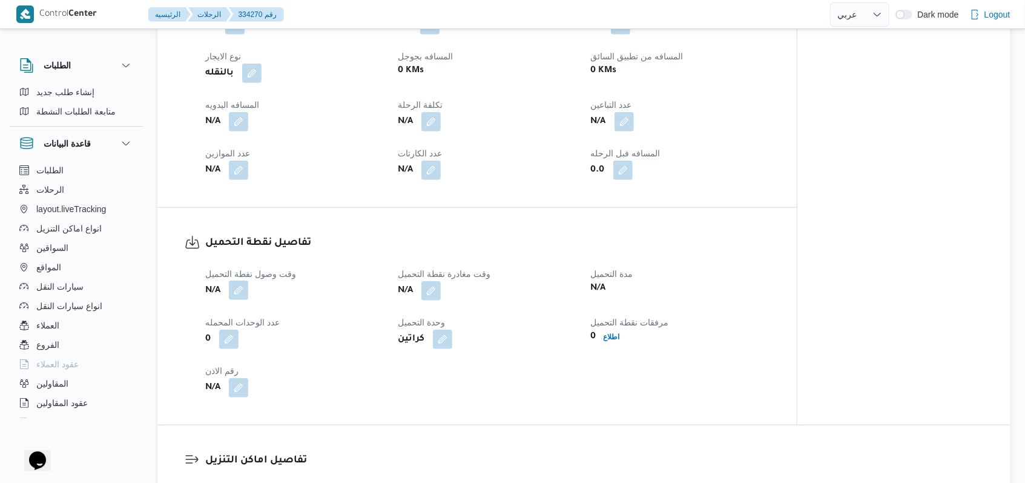
click at [238, 280] on button "button" at bounding box center [238, 289] width 19 height 19
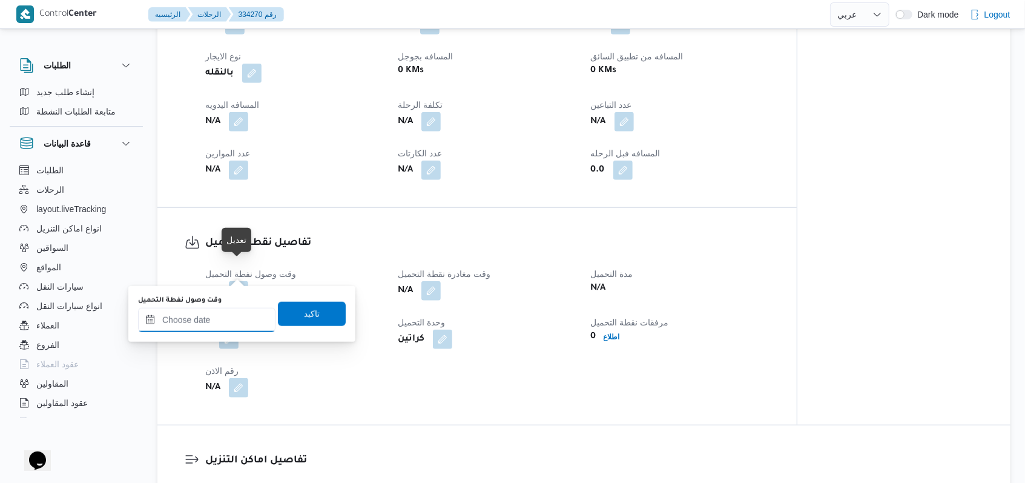
click at [198, 323] on input "وقت وصول نفطة التحميل" at bounding box center [206, 320] width 137 height 24
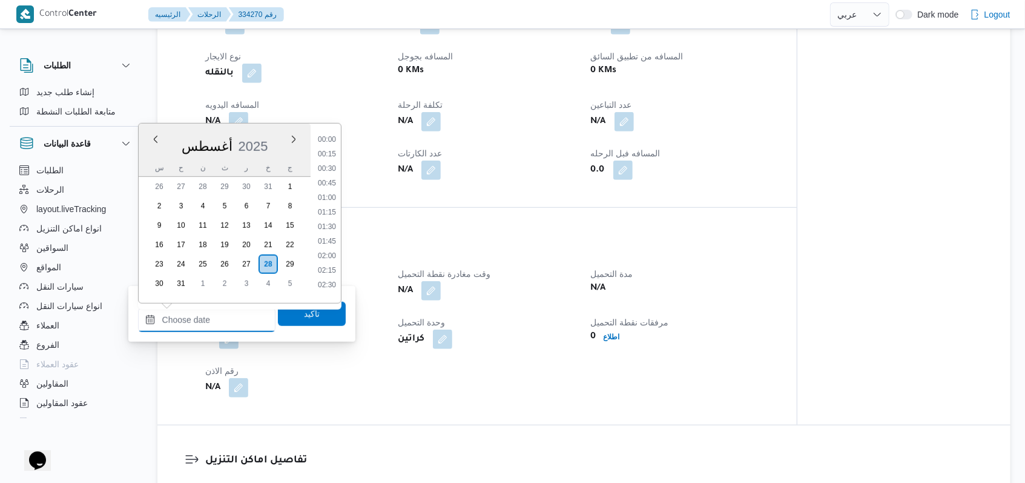
scroll to position [862, 0]
click at [329, 156] on ul "00:00 00:15 00:30 00:45 01:00 01:15 01:30 01:45 02:00 02:15 02:30 02:45 03:00 0…" at bounding box center [327, 213] width 28 height 160
click at [329, 153] on li "15:00" at bounding box center [327, 149] width 28 height 12
type input "٢٨/٠٨/٢٠٢٥ ١٥:٠٠"
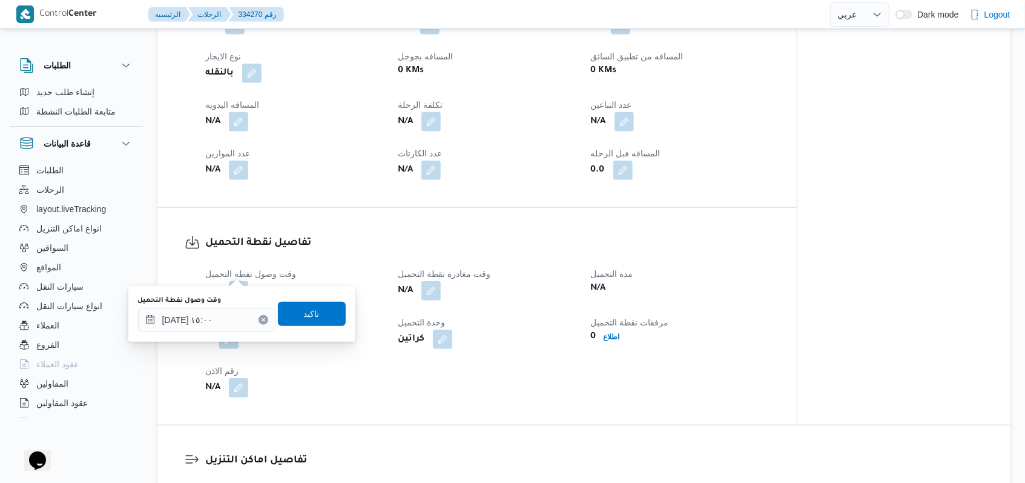
click at [299, 341] on div "You are in a dialog. To close this dialog, hit escape. وقت وصول نفطة التحميل ٢٨…" at bounding box center [241, 314] width 227 height 56
click at [314, 317] on span "تاكيد" at bounding box center [312, 313] width 68 height 24
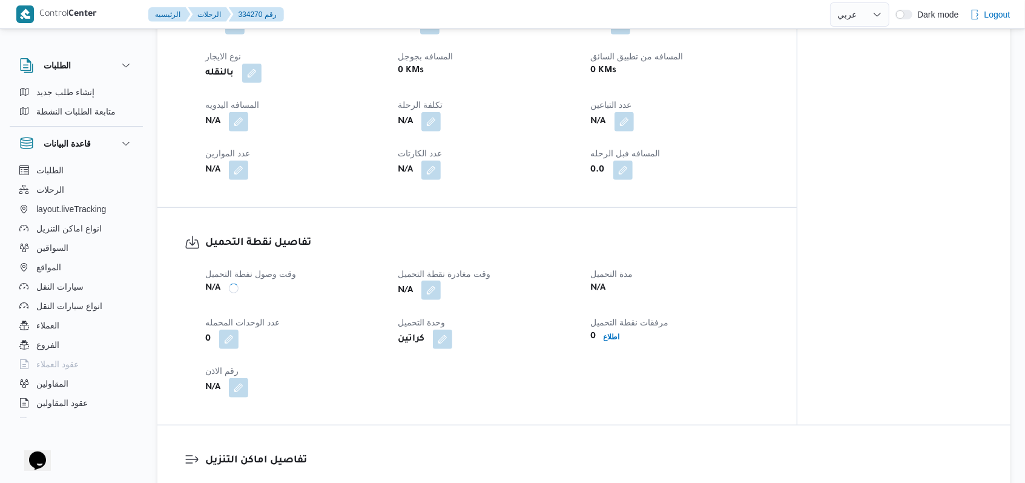
click at [426, 280] on button "button" at bounding box center [430, 289] width 19 height 19
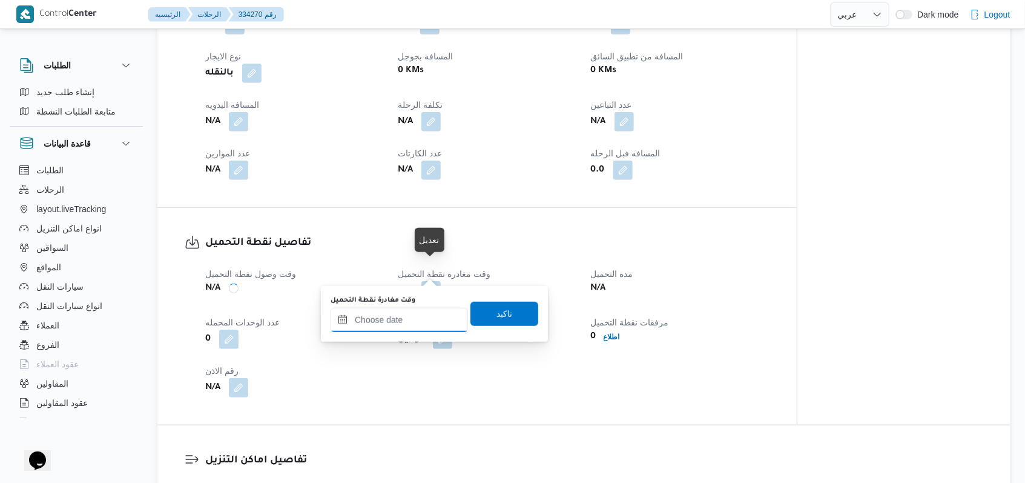
click at [403, 320] on input "وقت مغادرة نقطة التحميل" at bounding box center [399, 320] width 137 height 24
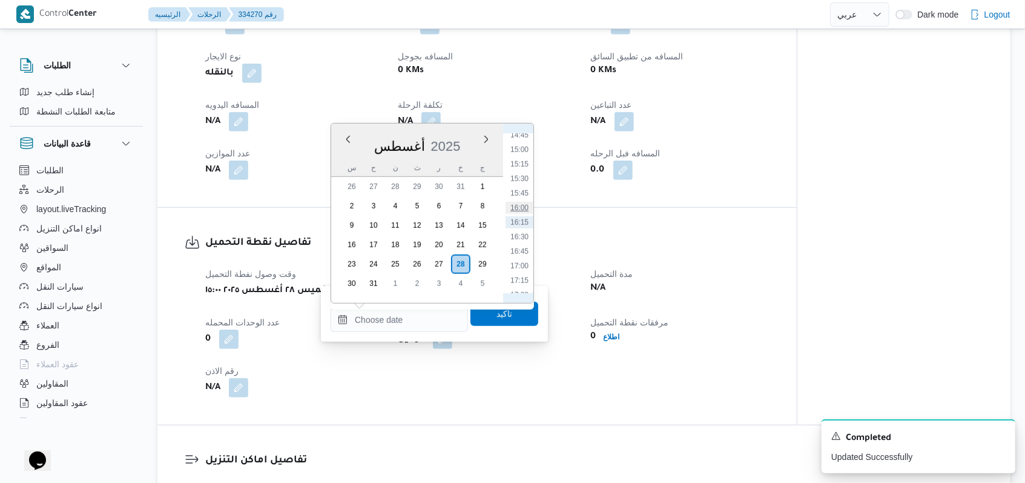
click at [525, 209] on li "16:00" at bounding box center [520, 208] width 28 height 12
type input "٢٨/٠٨/٢٠٢٥ ١٦:٠٠"
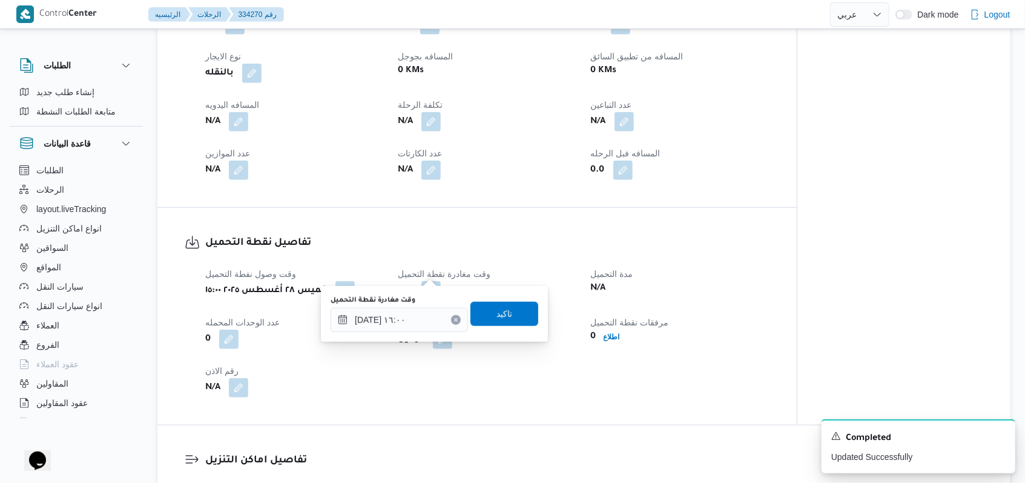
click at [502, 326] on div "وقت مغادرة نقطة التحميل ٢٨/٠٨/٢٠٢٥ ١٦:٠٠ تاكيد" at bounding box center [434, 313] width 210 height 39
click at [505, 321] on span "تاكيد" at bounding box center [504, 313] width 68 height 24
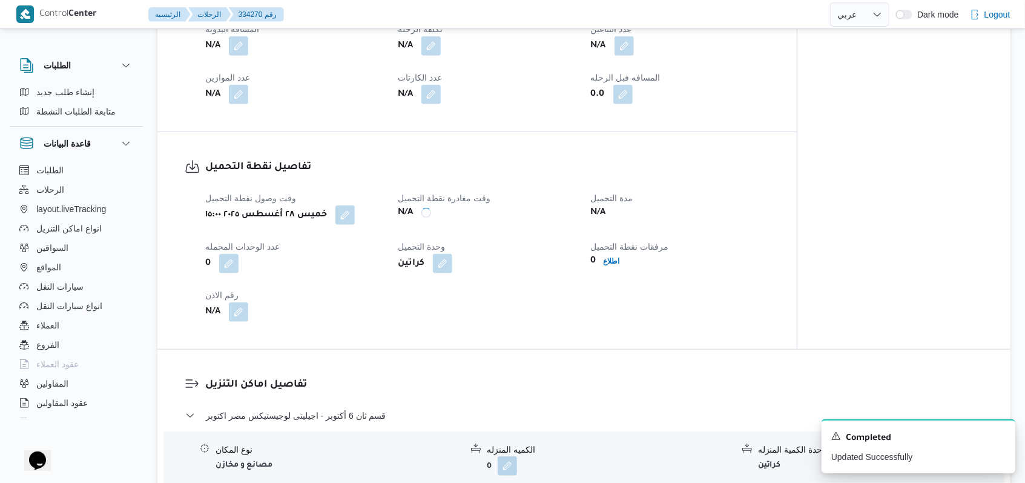
scroll to position [727, 0]
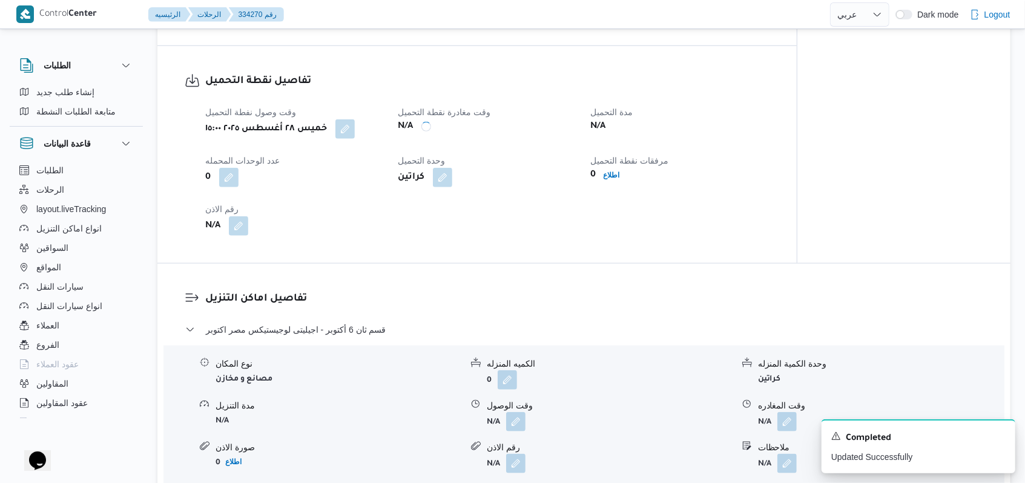
click at [523, 412] on div "نوع المكان مصانع و مخازن الكميه المنزله 0 وحدة الكمية المنزله كراتين مدة التنزي…" at bounding box center [584, 414] width 851 height 137
click at [519, 411] on button "button" at bounding box center [515, 420] width 19 height 19
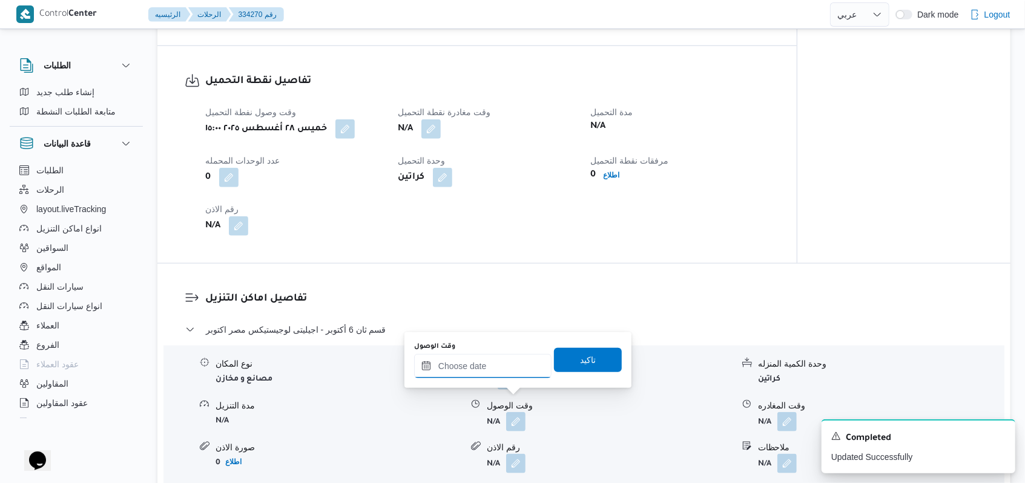
click at [472, 369] on input "وقت الوصول" at bounding box center [482, 366] width 137 height 24
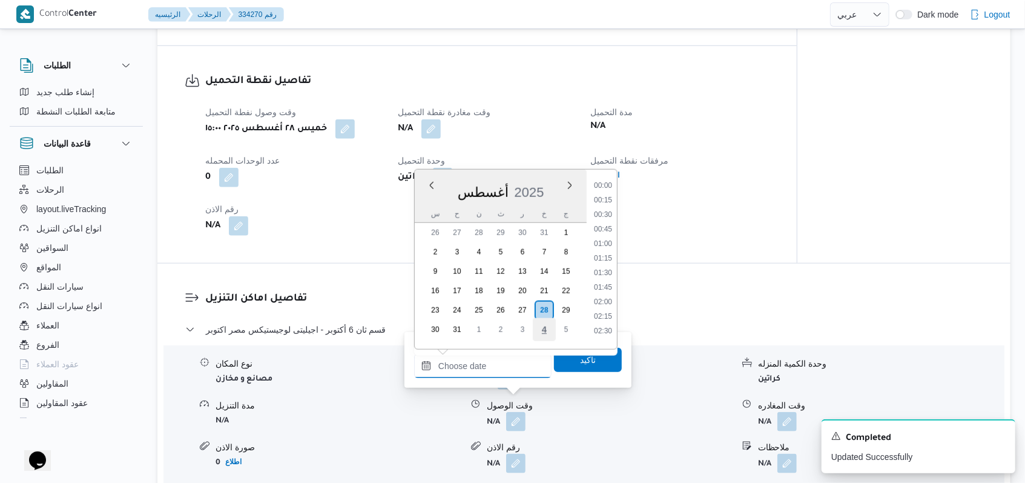
scroll to position [862, 0]
click at [602, 279] on li "16:30" at bounding box center [603, 283] width 28 height 12
type input "٢٨/٠٨/٢٠٢٥ ١٦:٣٠"
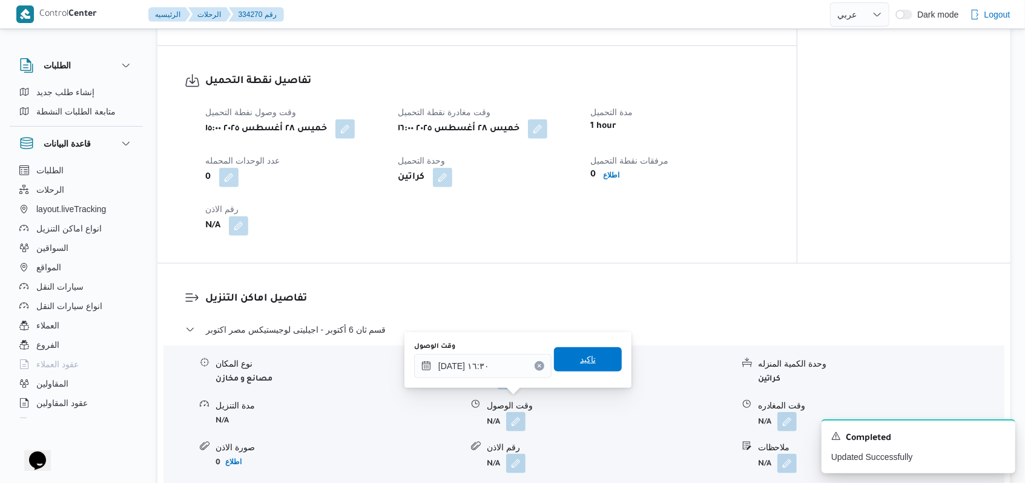
click at [579, 351] on span "تاكيد" at bounding box center [588, 359] width 68 height 24
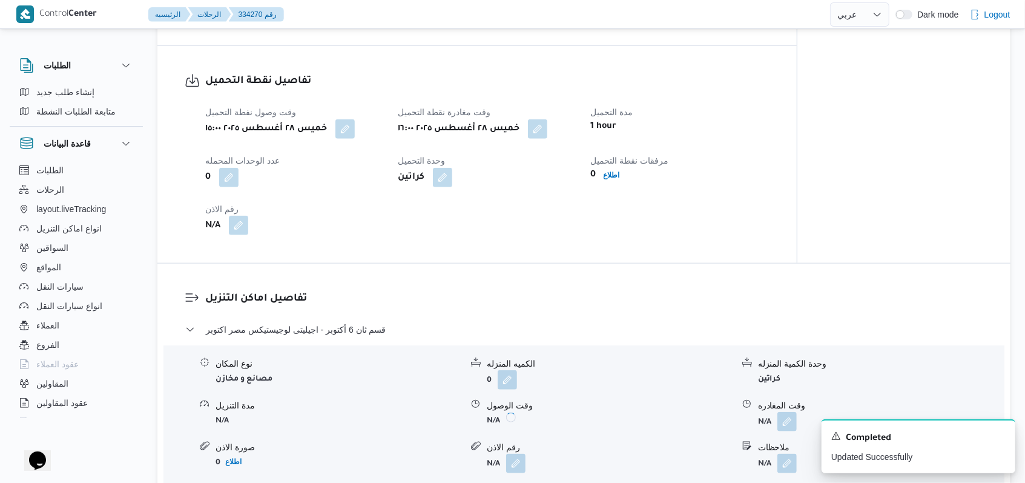
click at [234, 216] on button "button" at bounding box center [238, 225] width 19 height 19
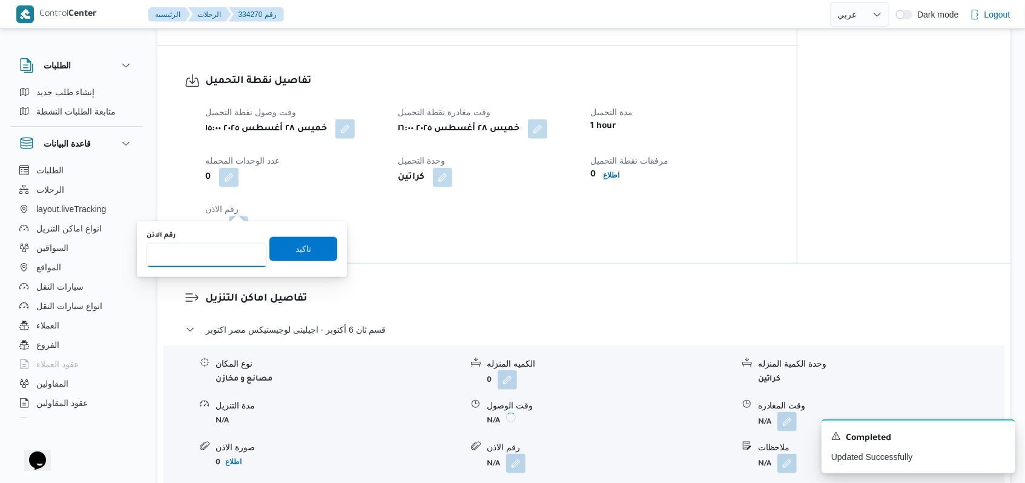
click at [206, 259] on input "رقم الاذن" at bounding box center [207, 255] width 120 height 24
type input "07747"
click at [301, 250] on span "تاكيد" at bounding box center [303, 248] width 16 height 15
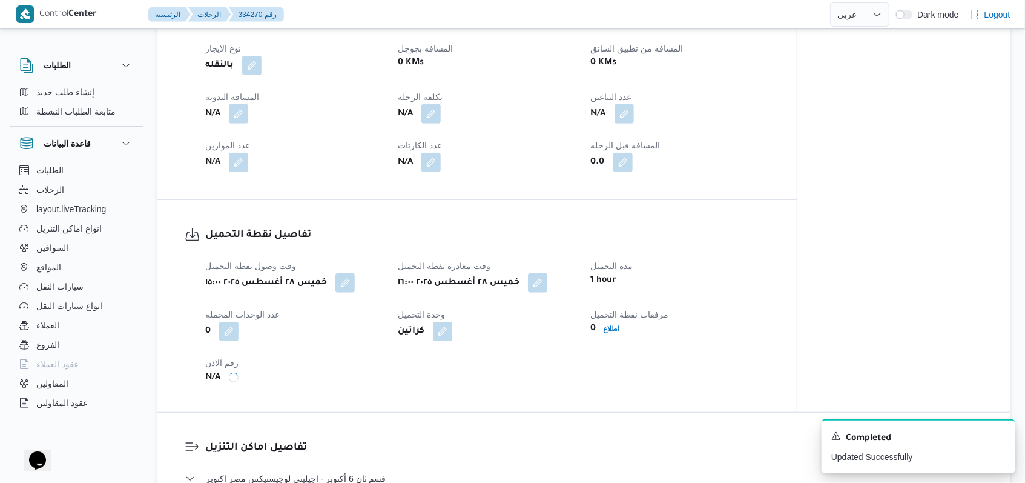
scroll to position [484, 0]
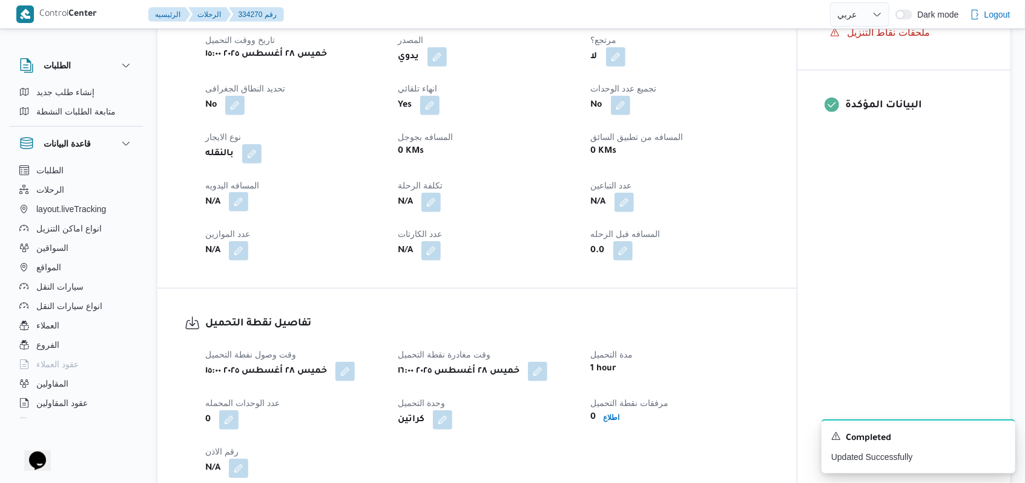
click at [246, 192] on button "button" at bounding box center [238, 201] width 19 height 19
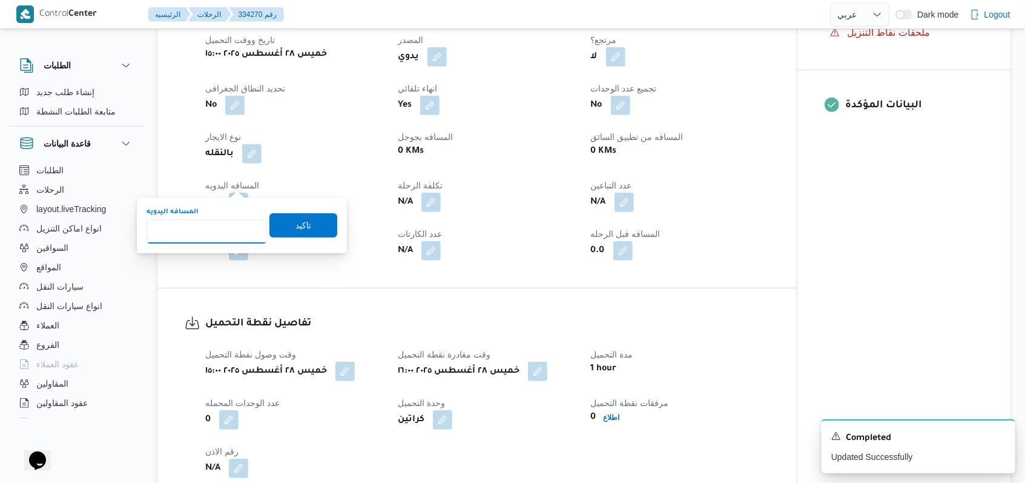
click at [217, 234] on input "المسافه اليدويه" at bounding box center [207, 231] width 120 height 24
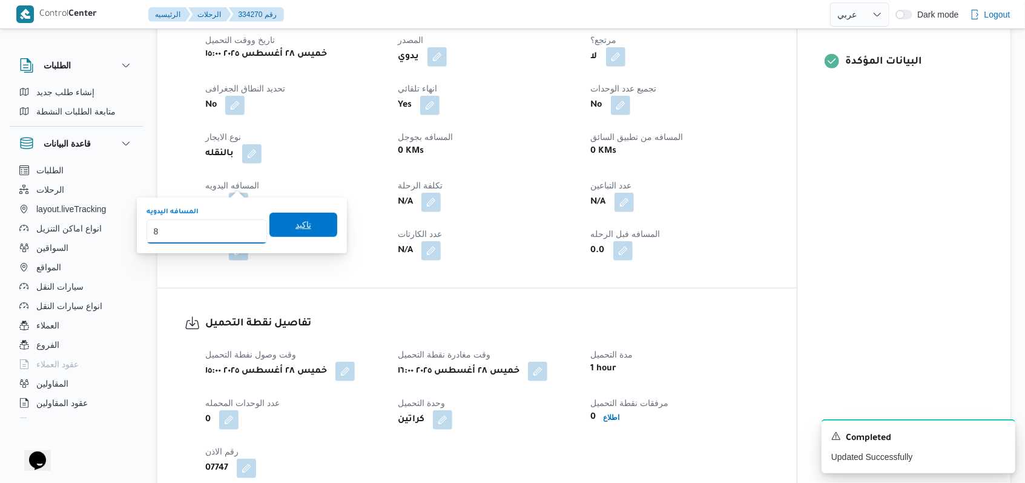
type input "8"
click at [303, 230] on span "تاكيد" at bounding box center [303, 225] width 68 height 24
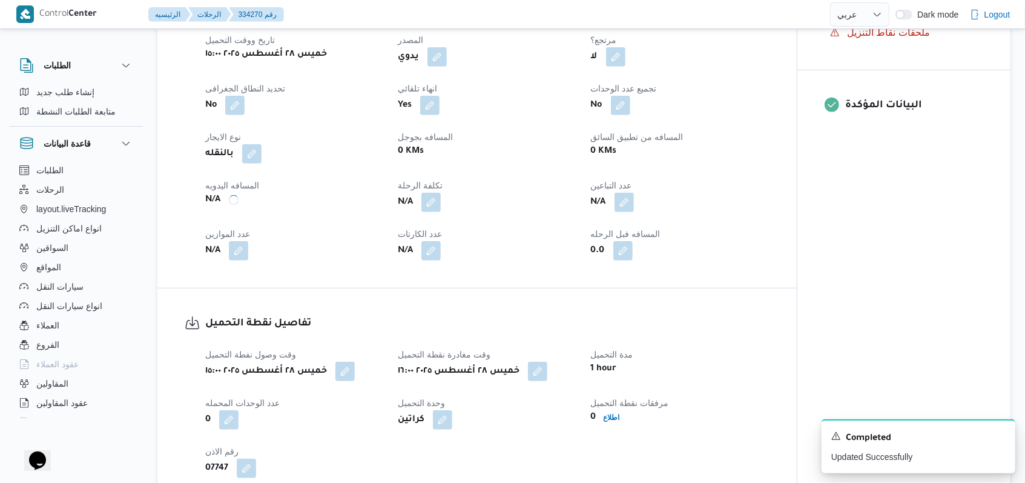
scroll to position [645, 0]
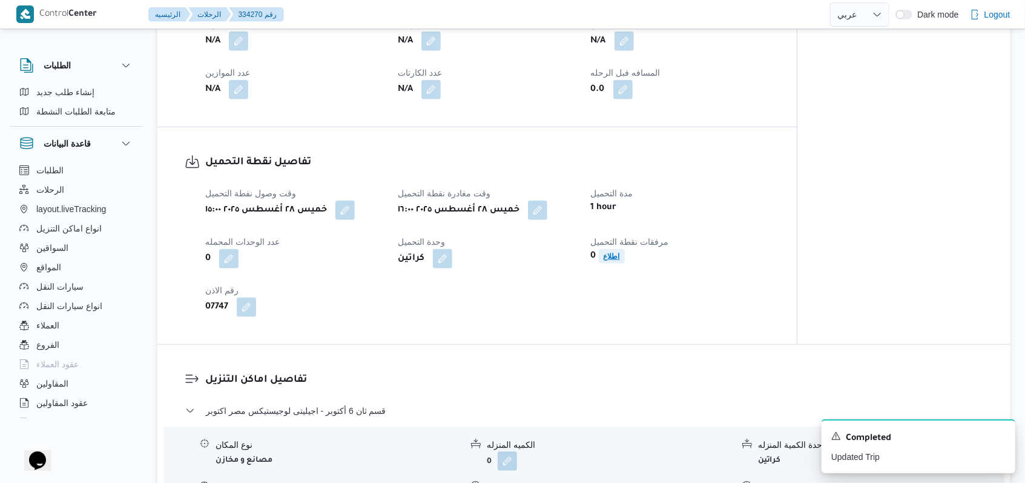
click at [610, 252] on b "اطلاع" at bounding box center [612, 256] width 16 height 8
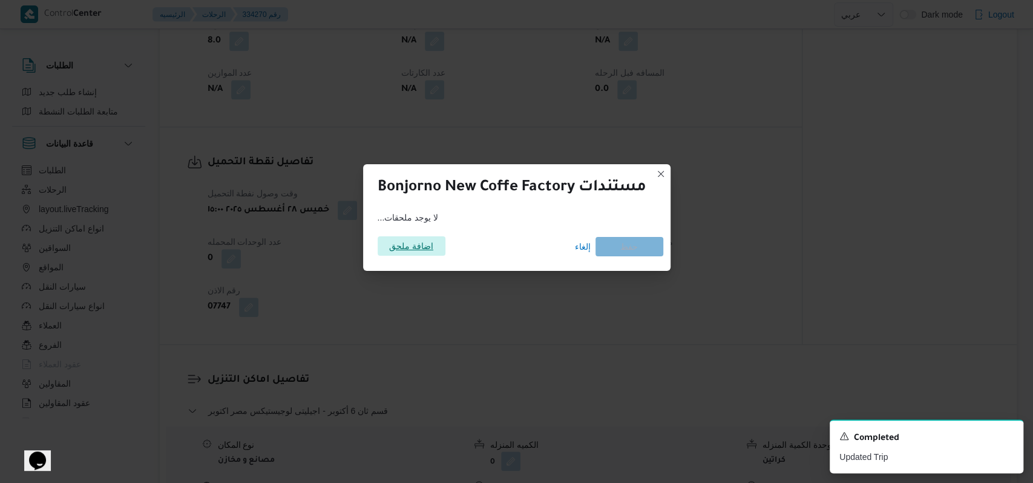
click at [413, 247] on span "اضافة ملحق" at bounding box center [411, 245] width 44 height 19
click at [413, 242] on span "اضافة ملحق" at bounding box center [411, 245] width 44 height 19
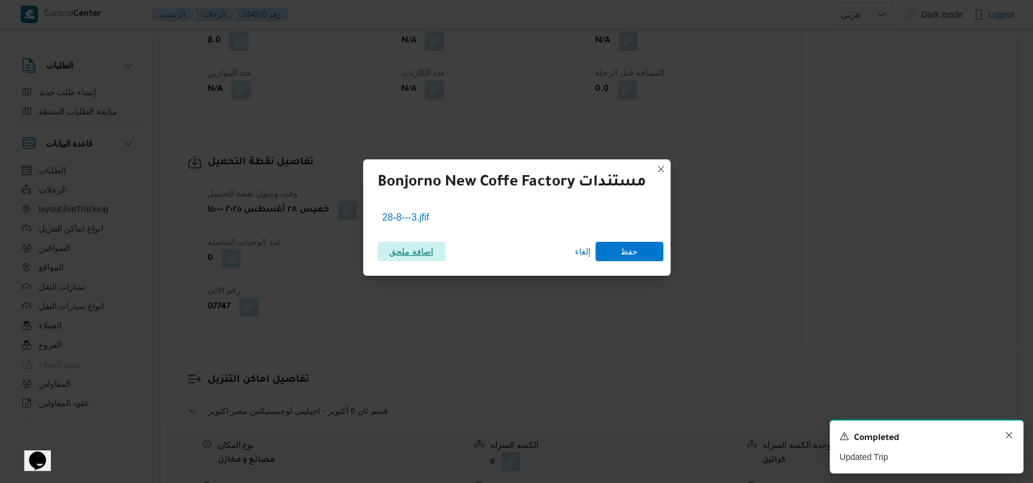
click at [1008, 440] on icon "Dismiss toast" at bounding box center [1009, 435] width 10 height 10
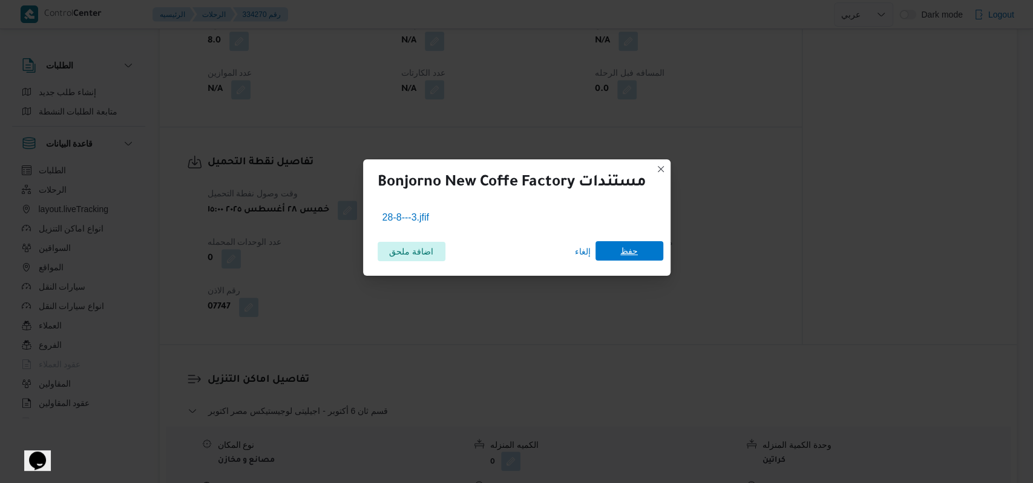
click at [615, 245] on span "حفظ" at bounding box center [630, 250] width 68 height 19
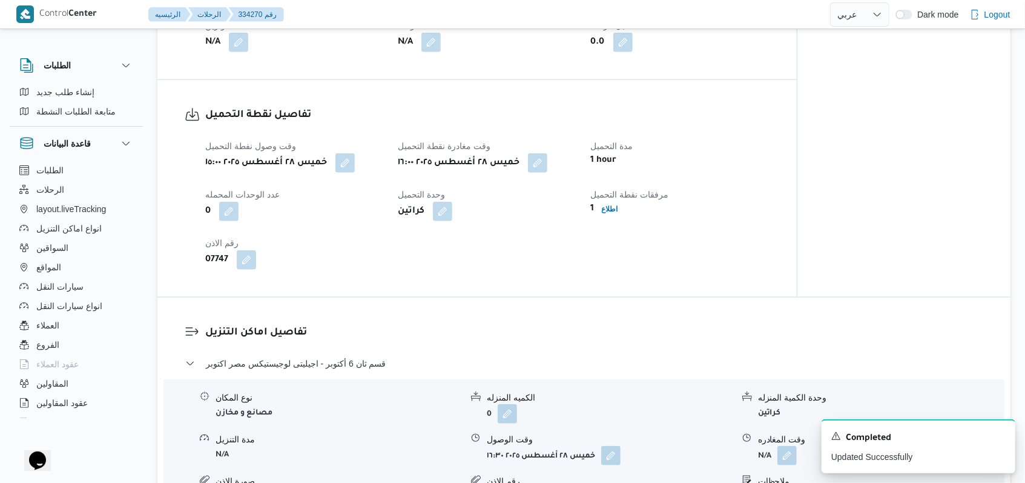
scroll to position [727, 0]
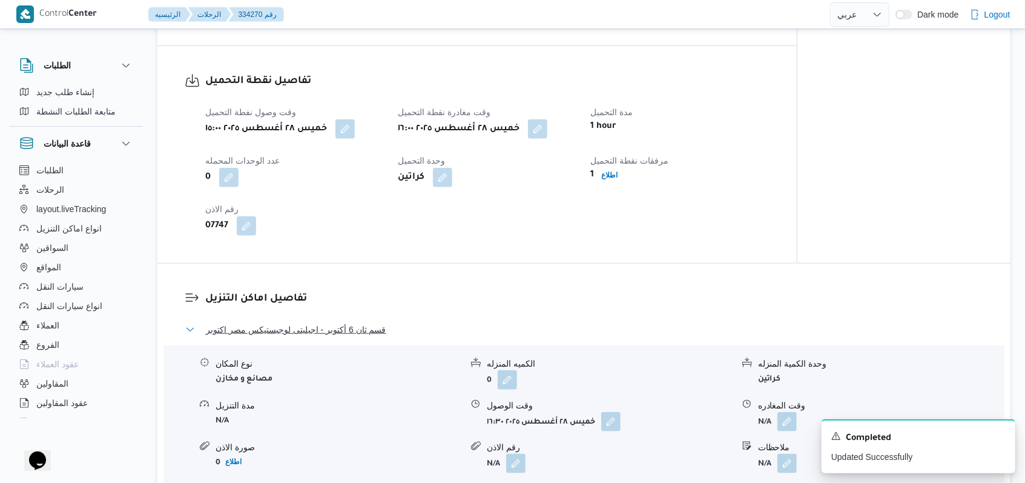
click at [355, 322] on span "قسم ثان 6 أكتوبر - اجيليتى لوجيستيكس مصر اكتوبر" at bounding box center [296, 329] width 180 height 15
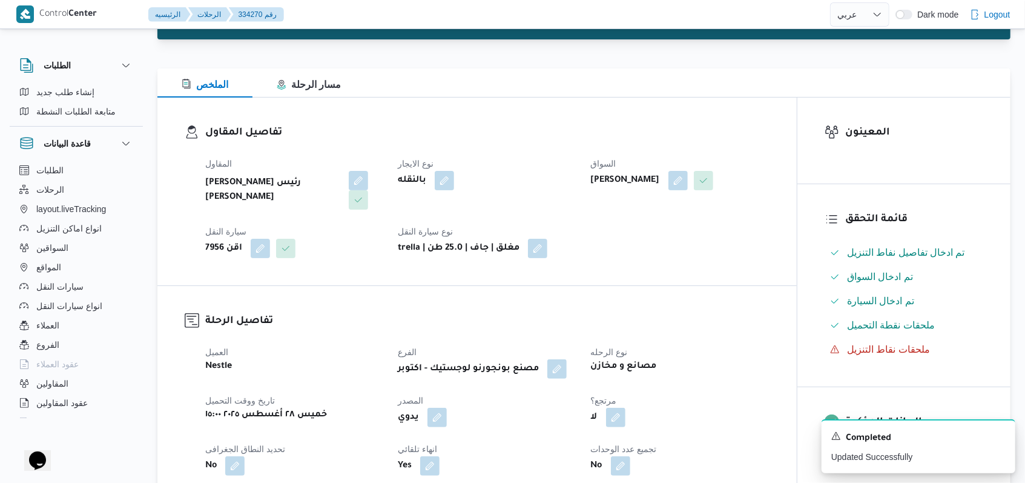
scroll to position [0, 0]
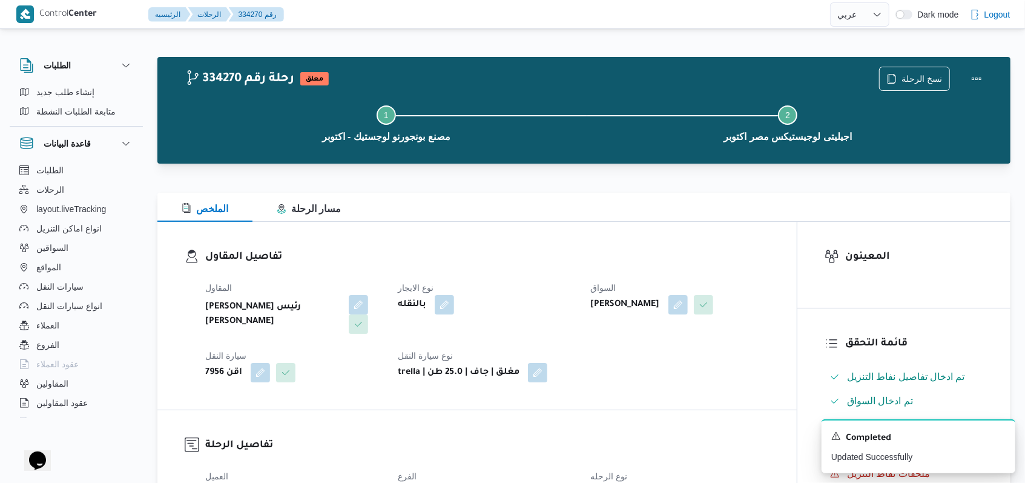
click at [562, 285] on dt "نوع الايجار" at bounding box center [487, 287] width 178 height 15
select select "ar"
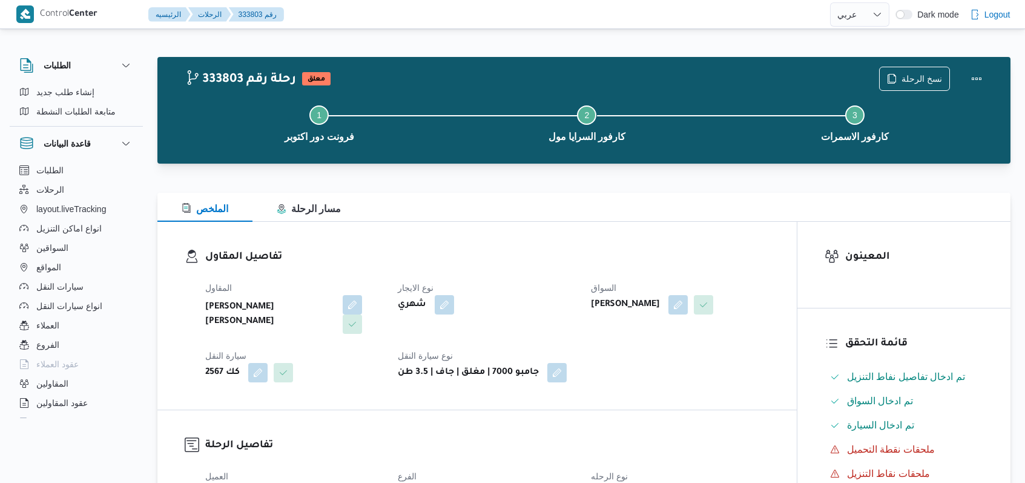
select select "ar"
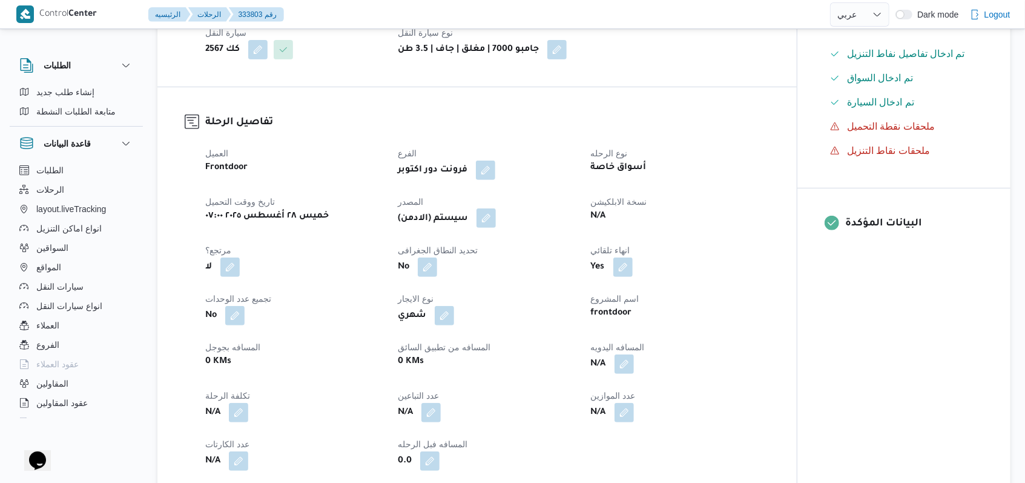
scroll to position [323, 0]
click at [491, 216] on button "button" at bounding box center [485, 217] width 19 height 19
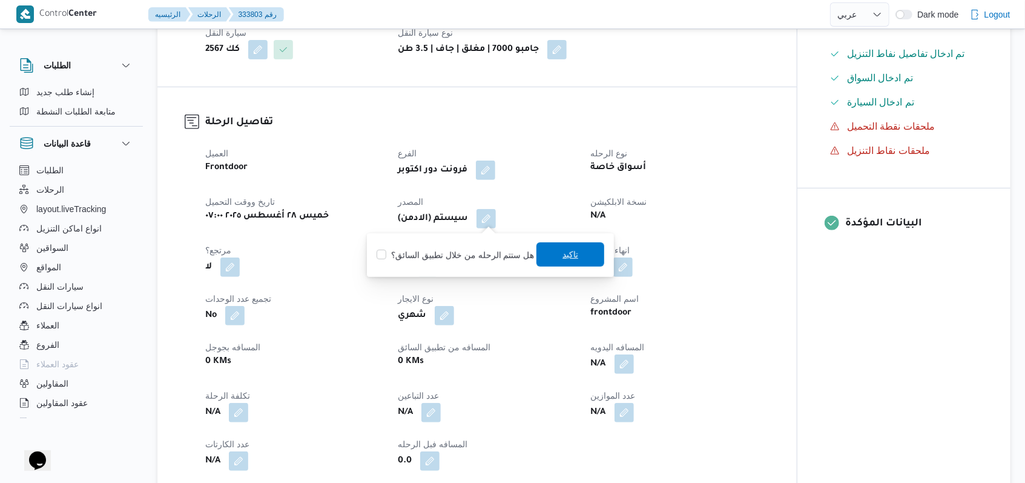
click at [568, 255] on span "تاكيد" at bounding box center [570, 254] width 16 height 15
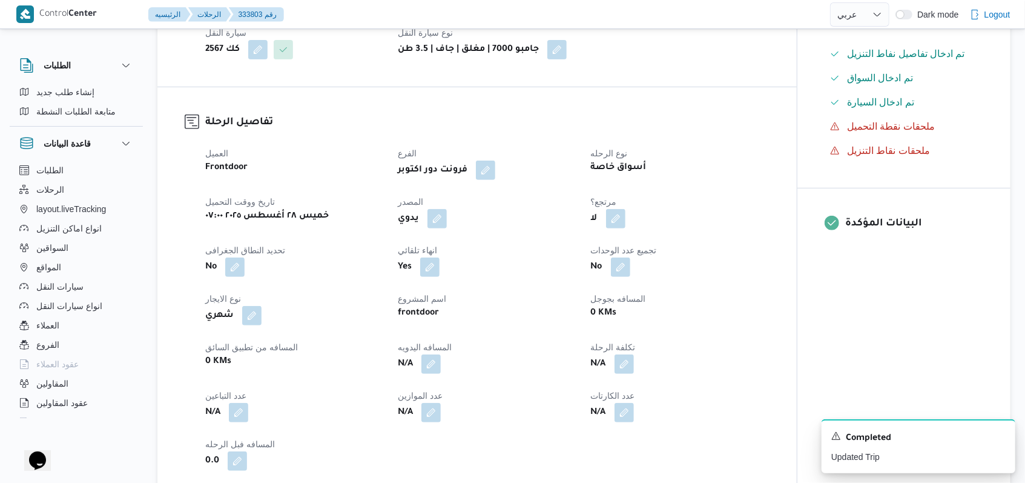
select select "ar"
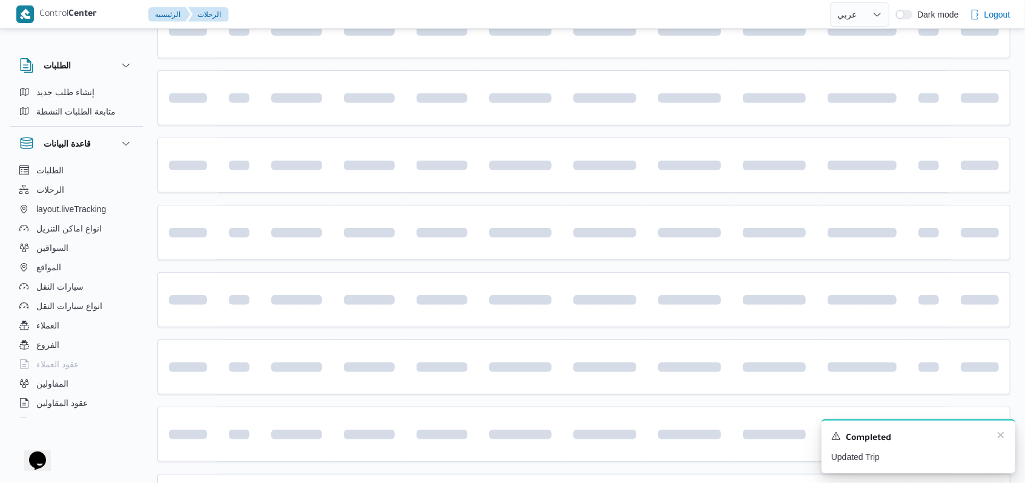
scroll to position [405, 0]
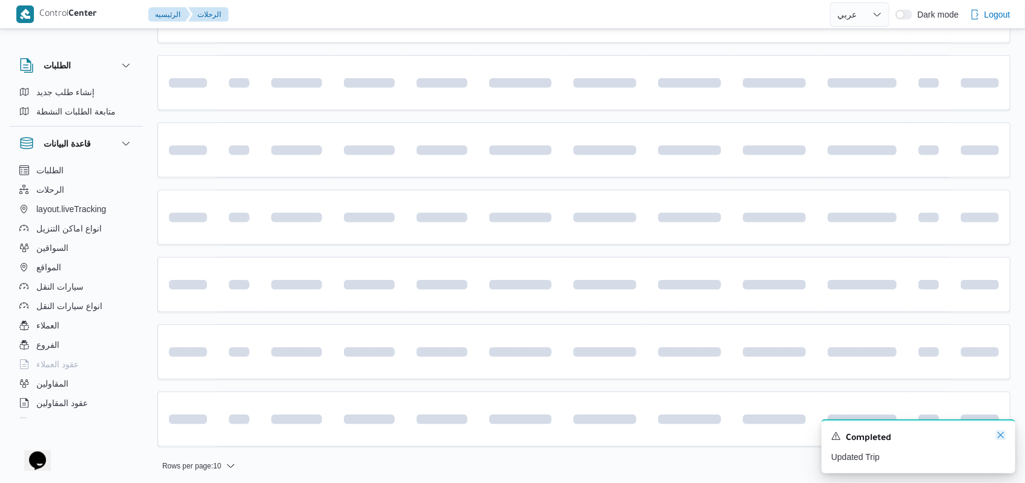
click at [1001, 438] on icon "Dismiss toast" at bounding box center [1001, 435] width 10 height 10
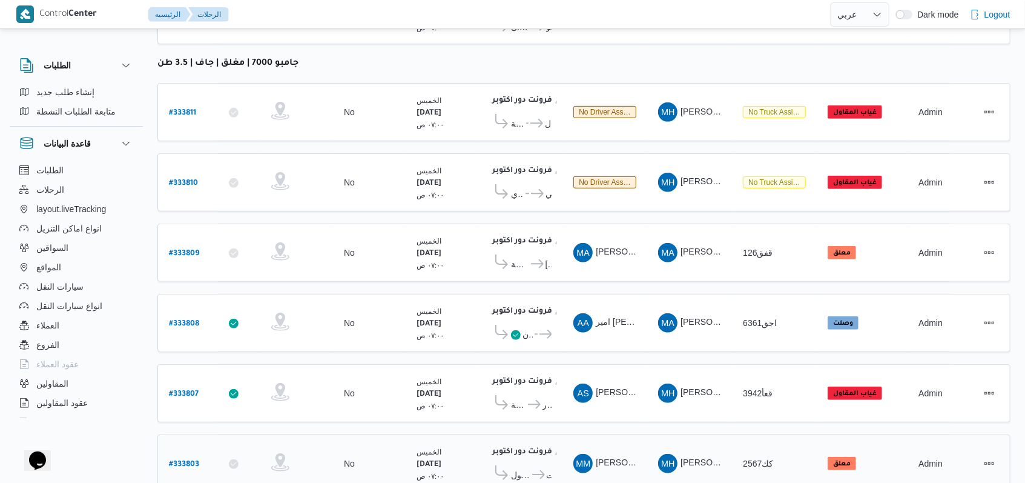
scroll to position [470, 0]
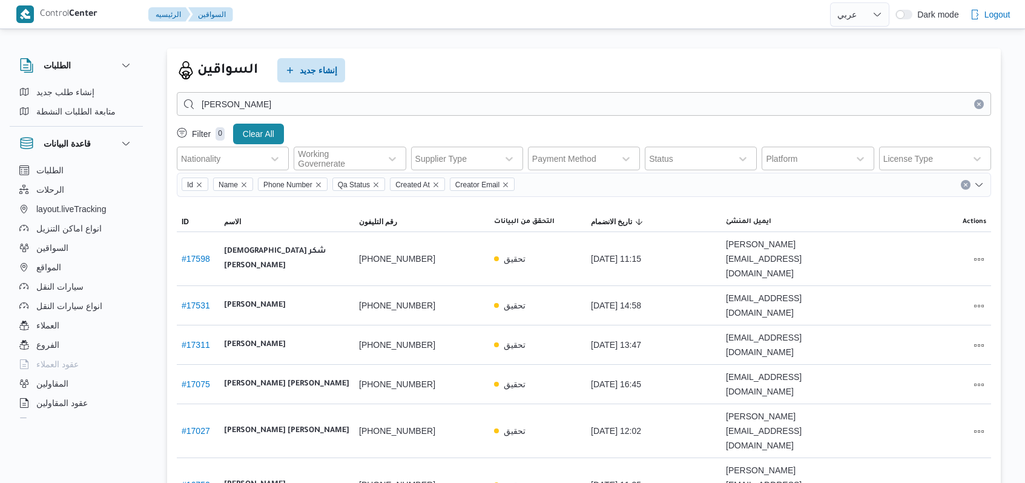
select select "ar"
